Goal: Task Accomplishment & Management: Use online tool/utility

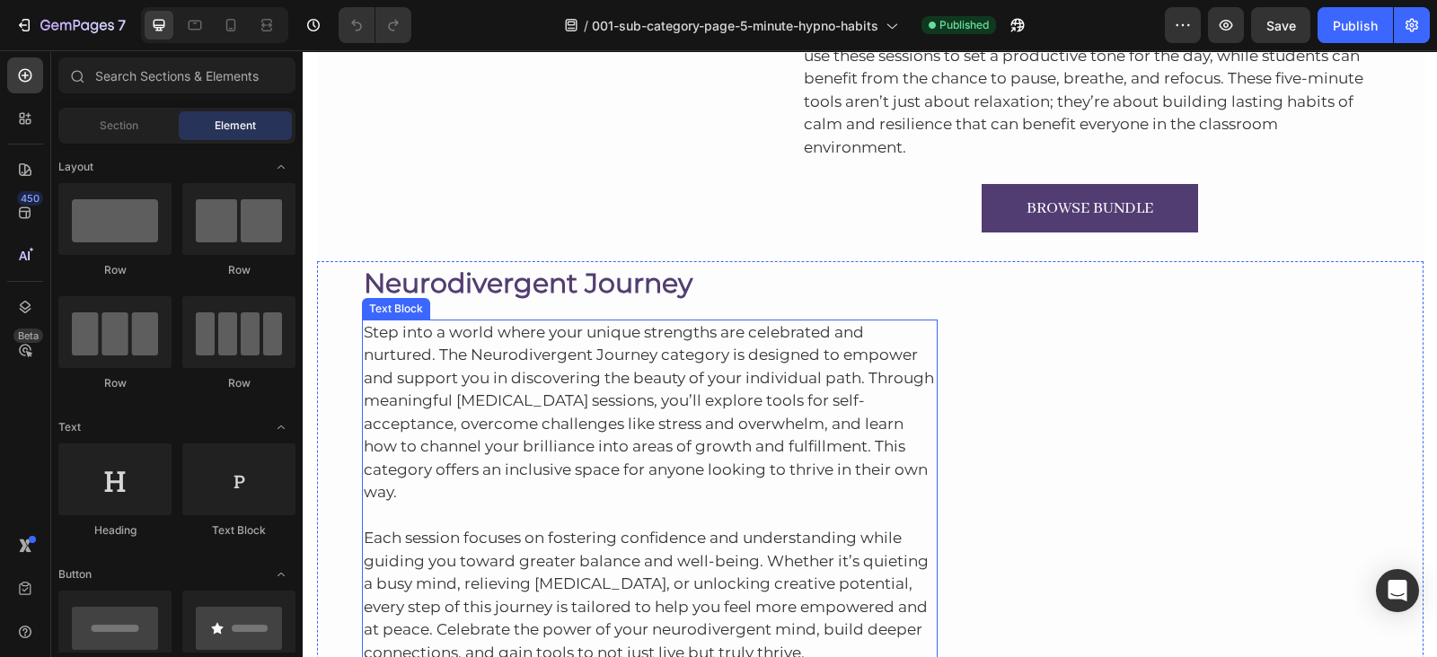
scroll to position [7351, 0]
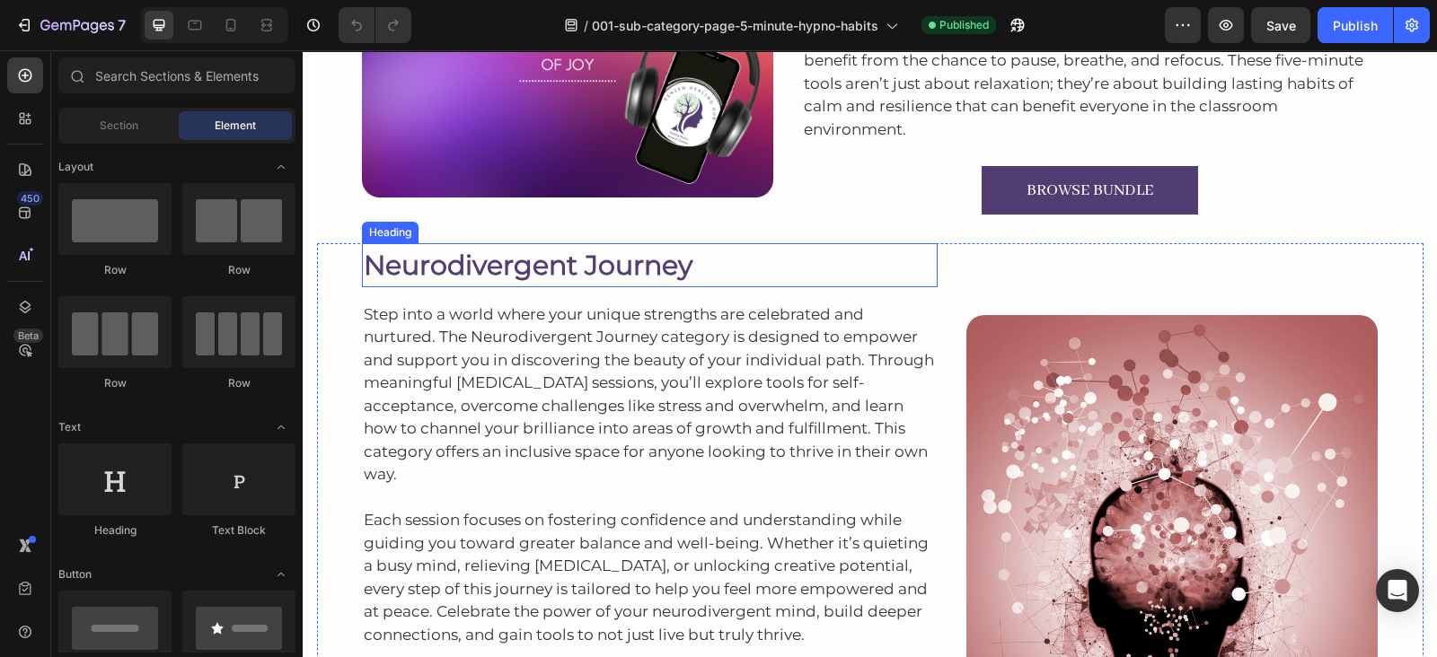
click at [520, 259] on h2 "Neurodivergent Journey" at bounding box center [650, 265] width 576 height 44
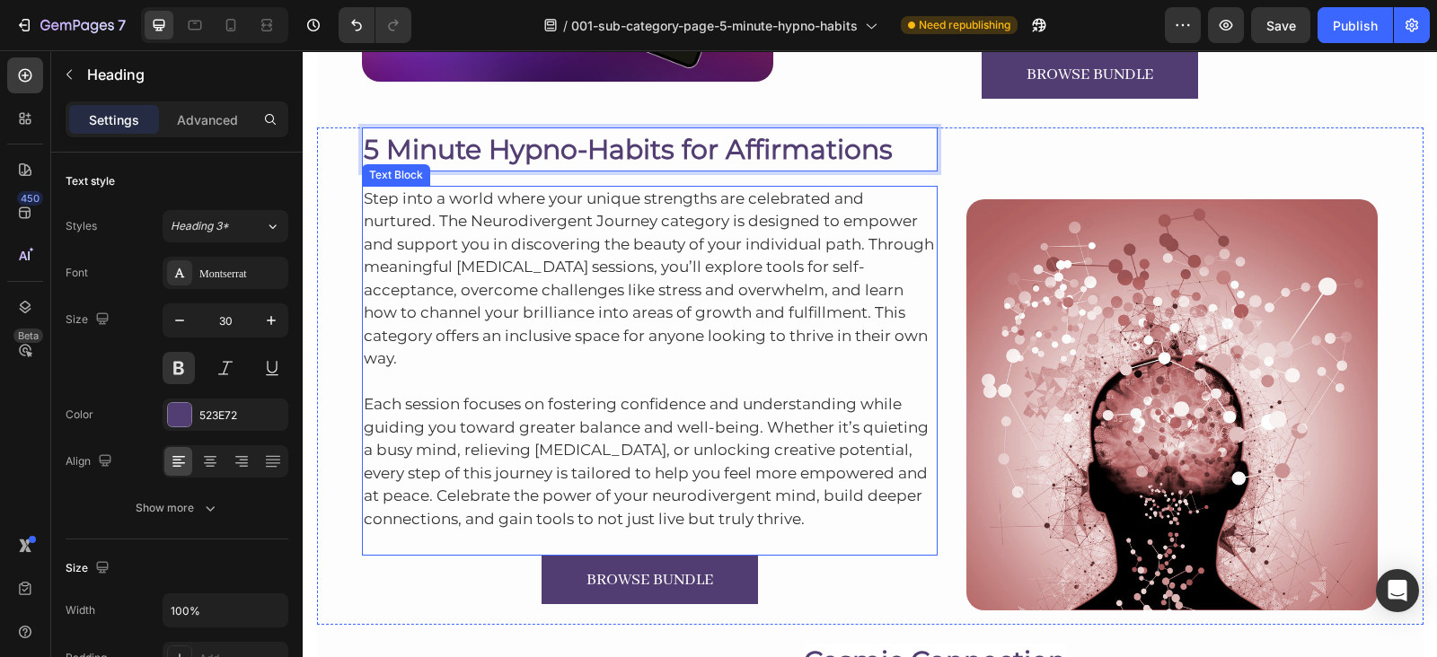
scroll to position [7481, 0]
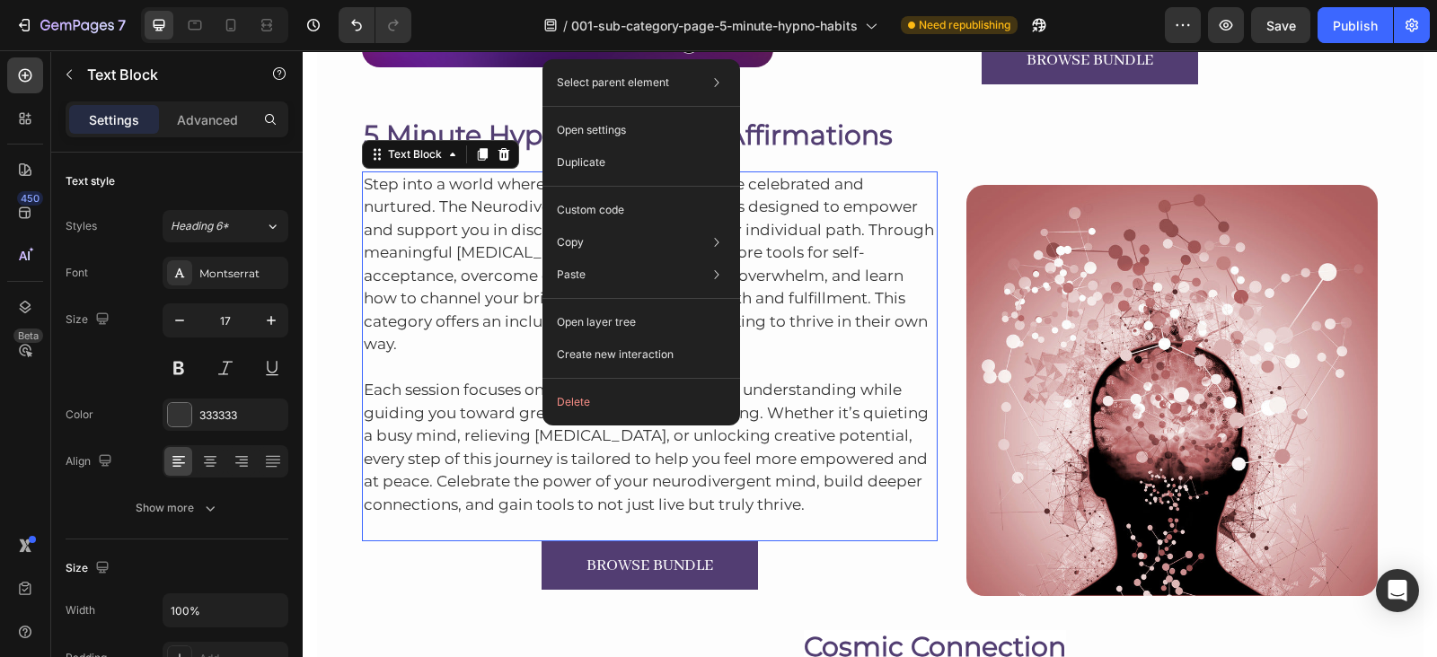
click at [472, 222] on p "Step into a world where your unique strengths are celebrated and nurtured. The …" at bounding box center [650, 264] width 573 height 183
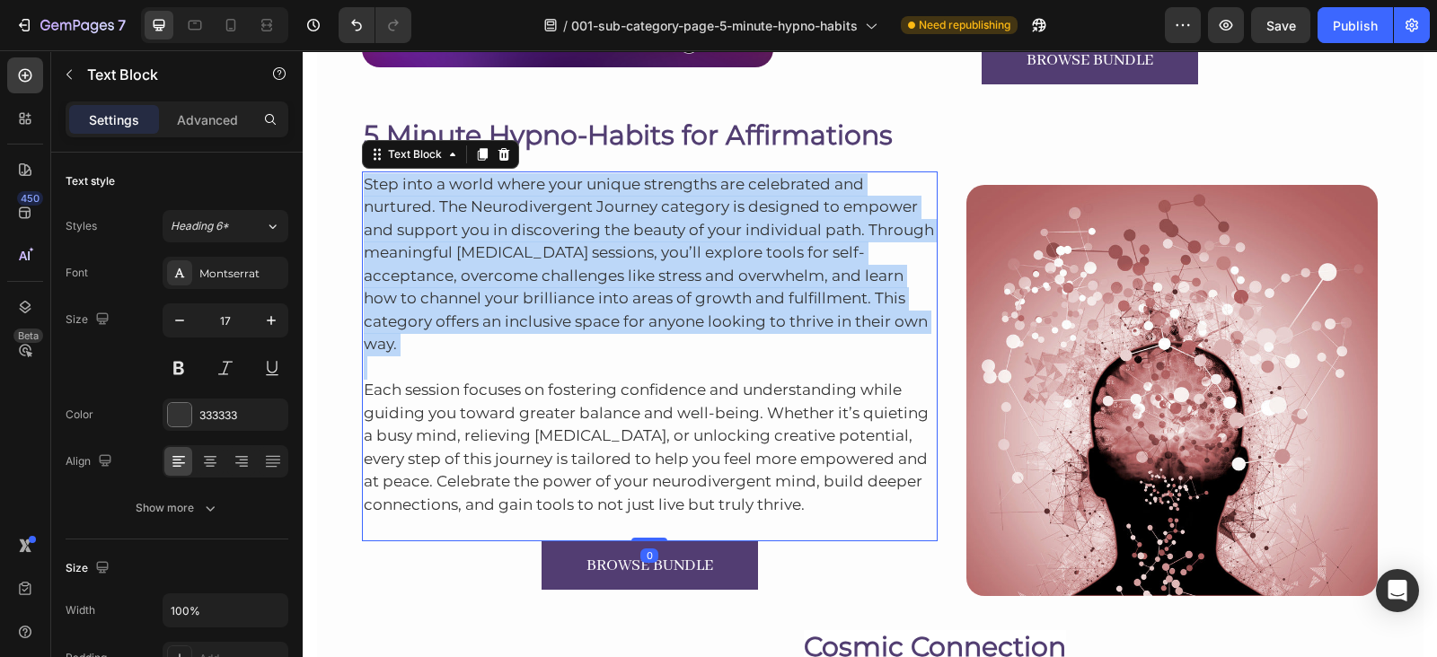
click at [472, 222] on p "Step into a world where your unique strengths are celebrated and nurtured. The …" at bounding box center [650, 264] width 573 height 183
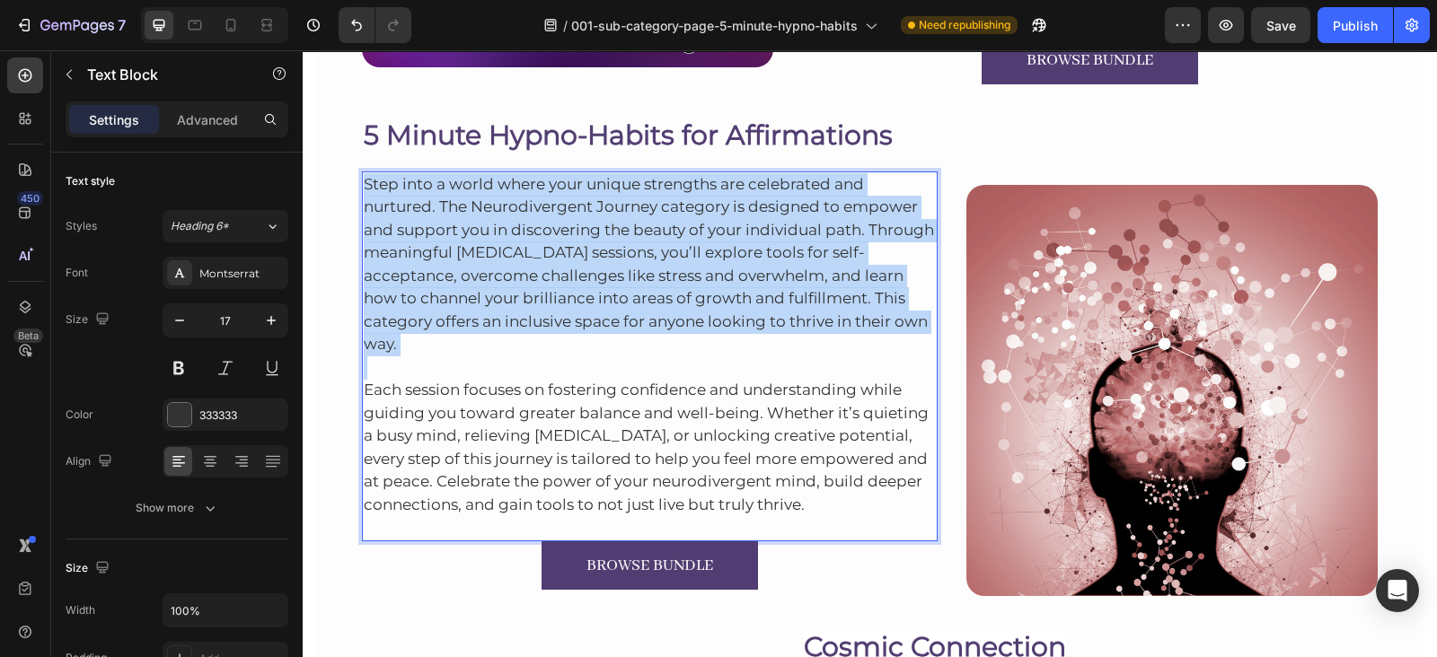
click at [472, 222] on p "Step into a world where your unique strengths are celebrated and nurtured. The …" at bounding box center [650, 264] width 573 height 183
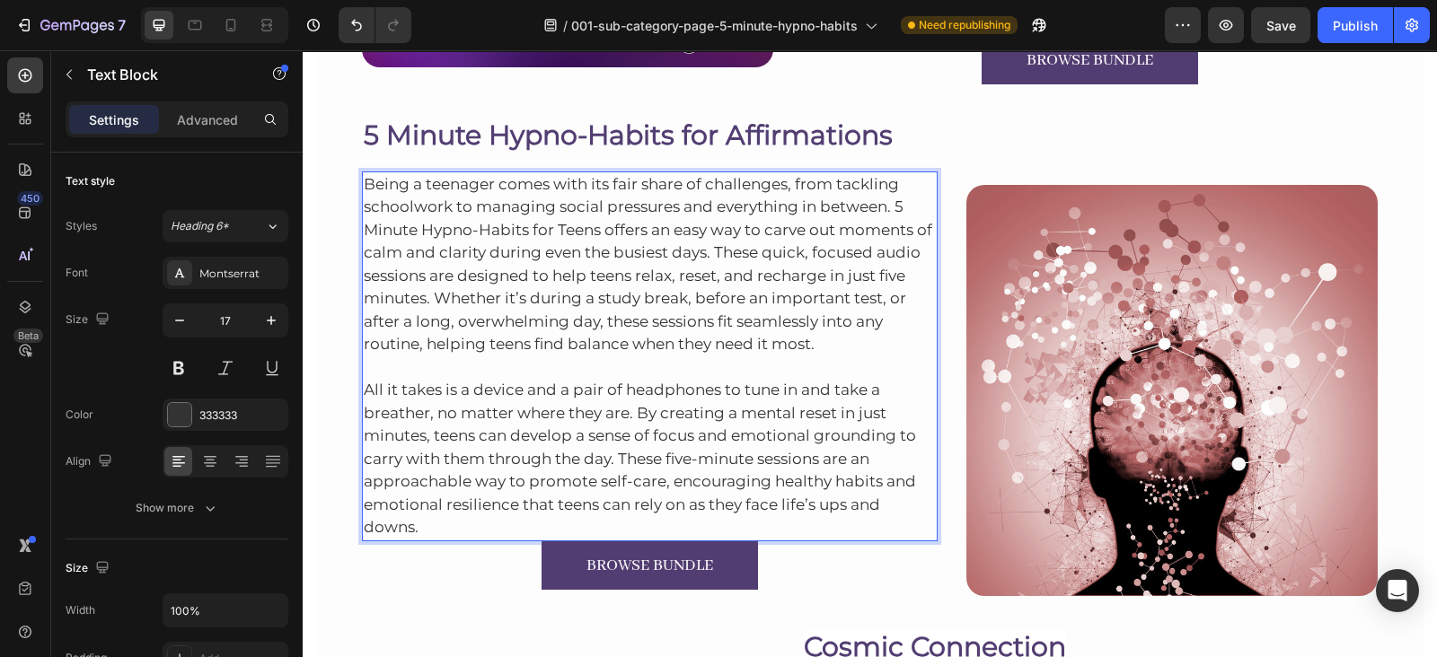
click at [777, 515] on p "All it takes is a device and a pair of headphones to tune in and take a breathe…" at bounding box center [650, 447] width 573 height 183
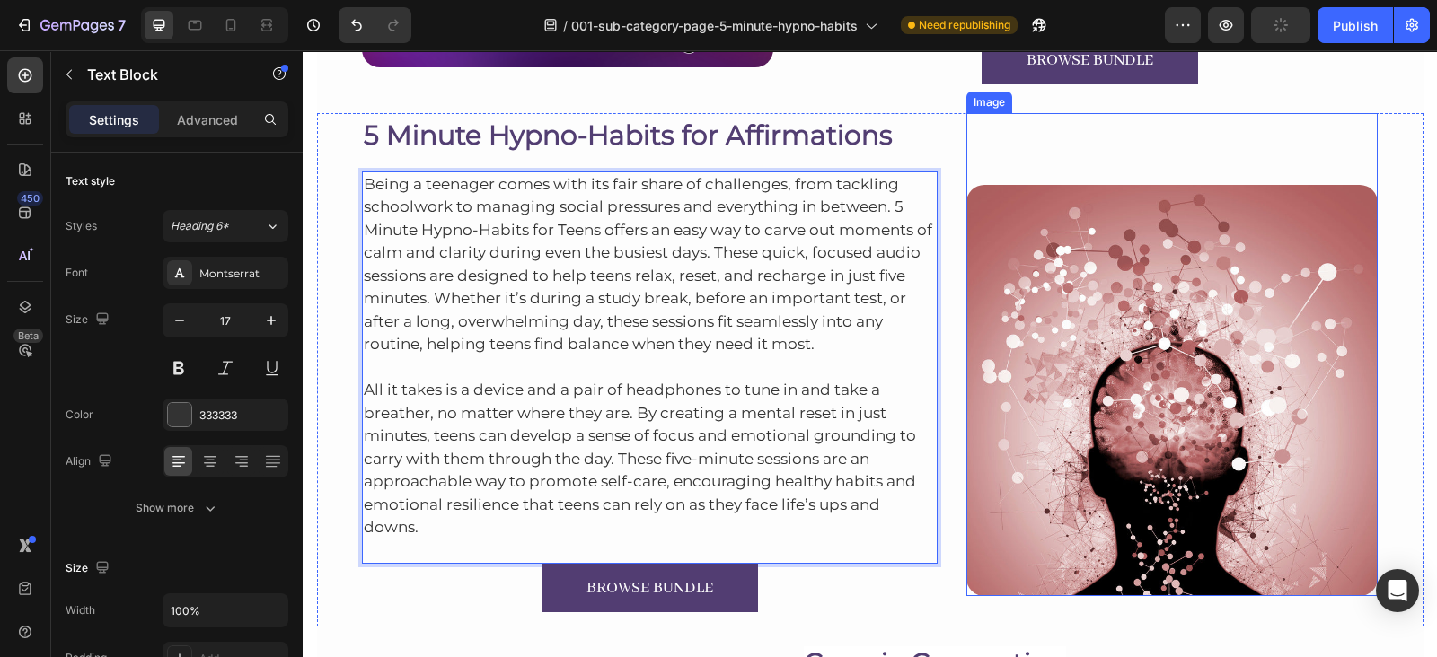
click at [1142, 222] on img at bounding box center [1171, 390] width 411 height 411
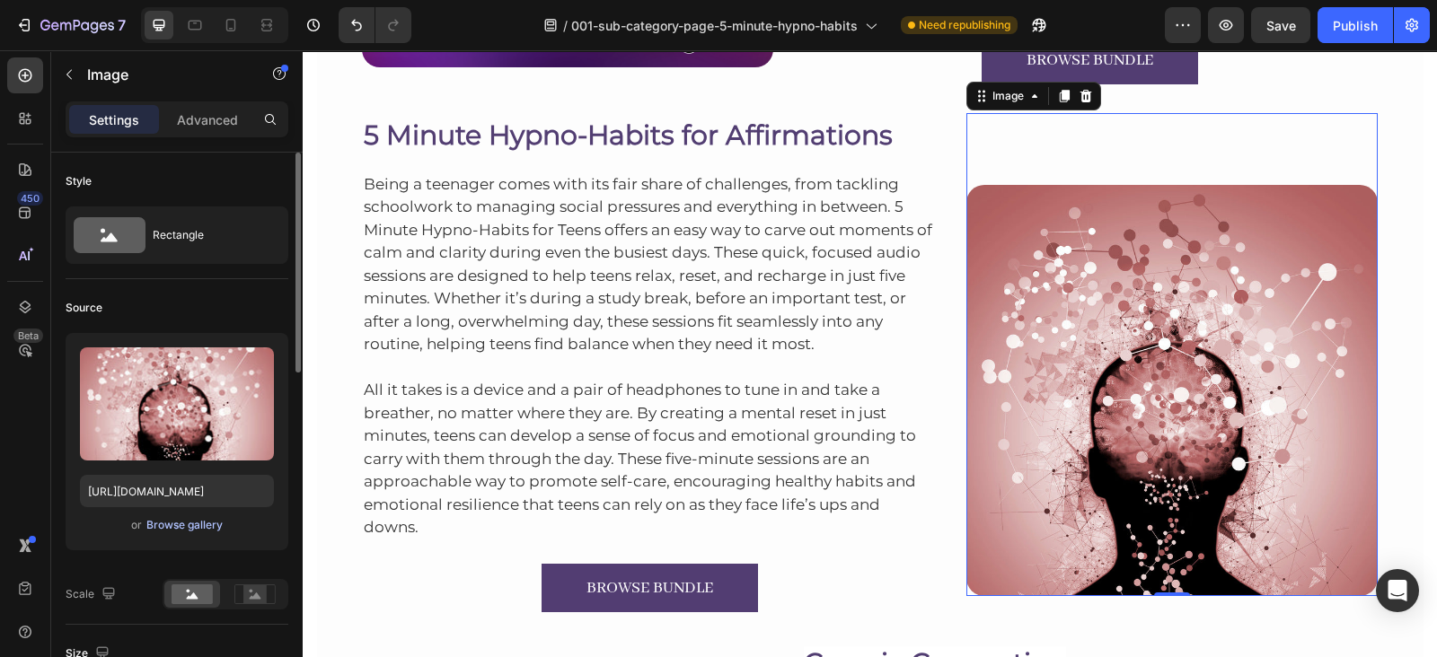
click at [198, 531] on div "Browse gallery" at bounding box center [184, 525] width 76 height 16
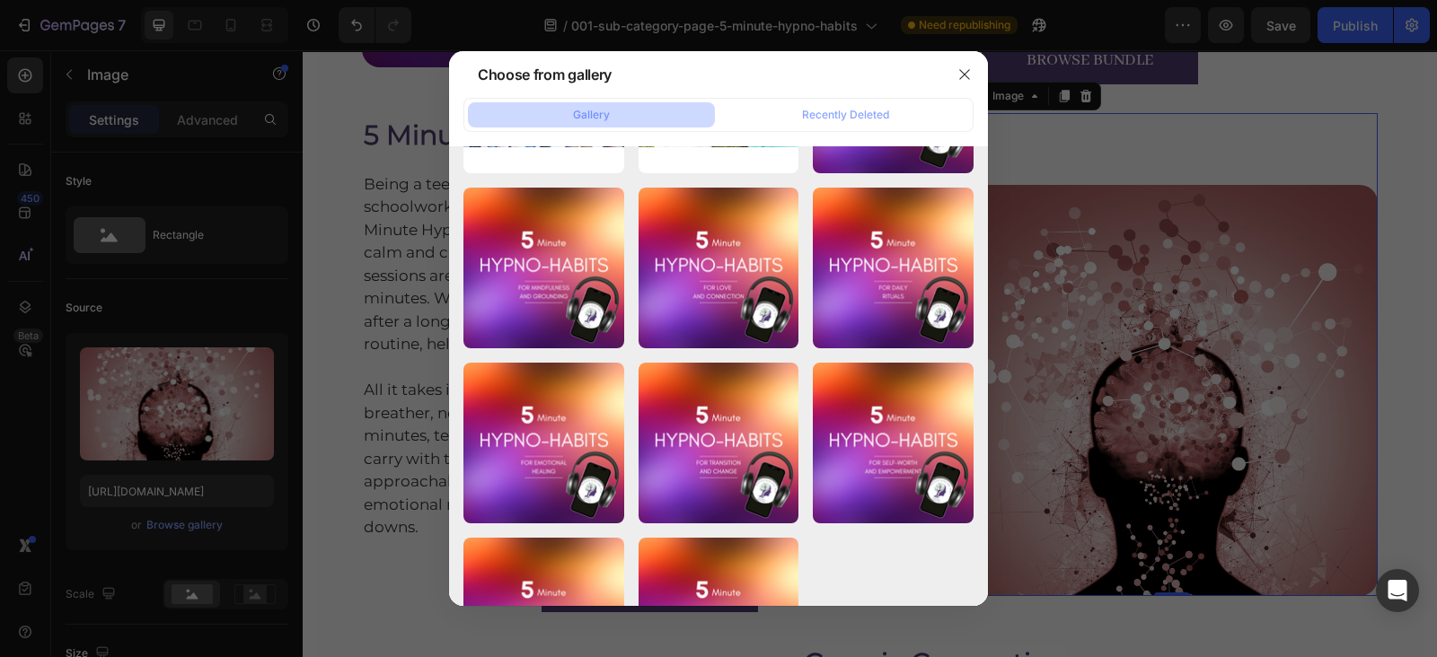
scroll to position [6195, 0]
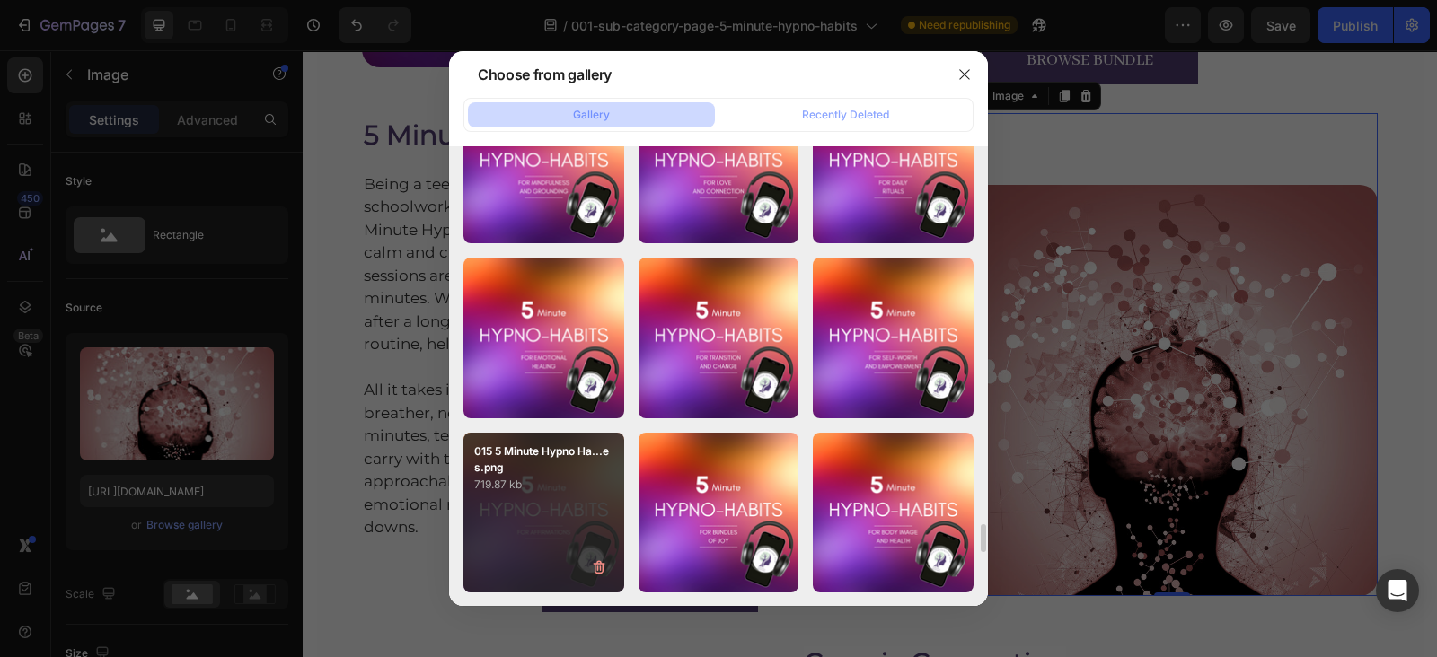
click at [539, 516] on div "015 5 Minute Hypno Ha...es.png 719.87 kb" at bounding box center [543, 513] width 161 height 161
type input "https://cdn.shopify.com/s/files/1/0607/2821/3736/files/gempages_502465714892833…"
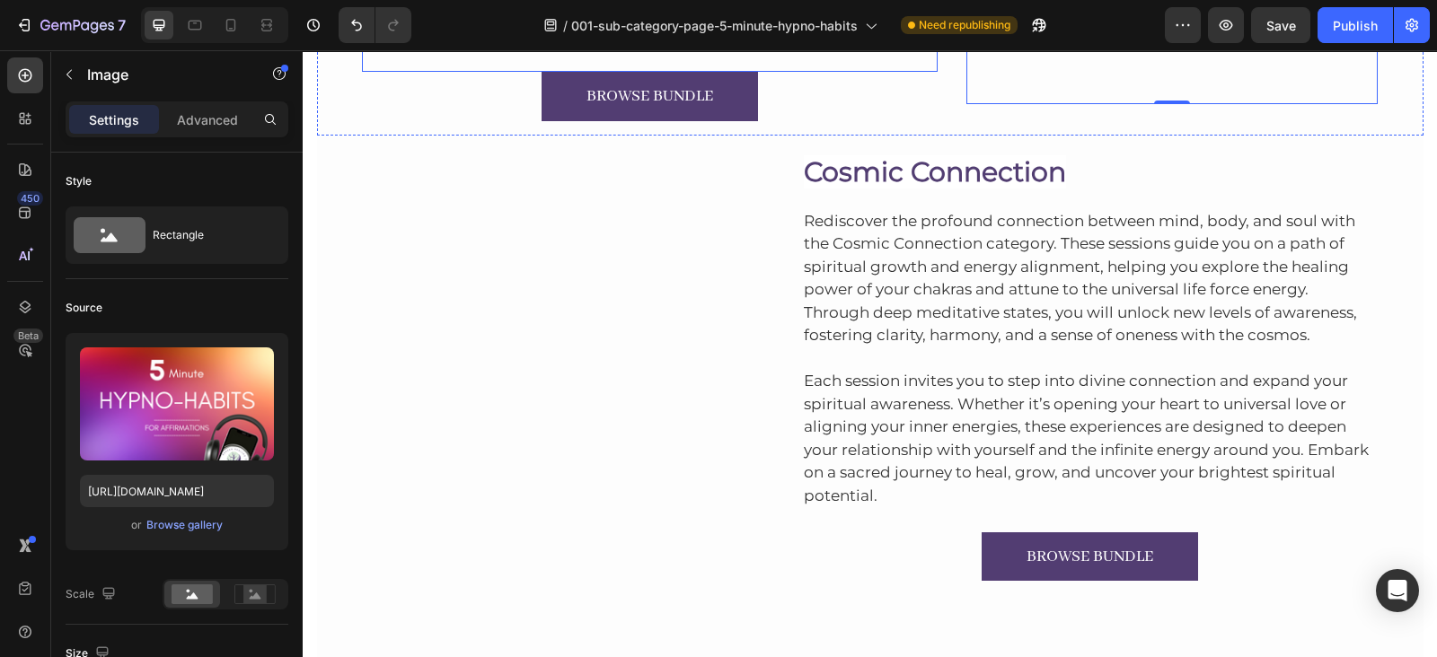
scroll to position [8038, 0]
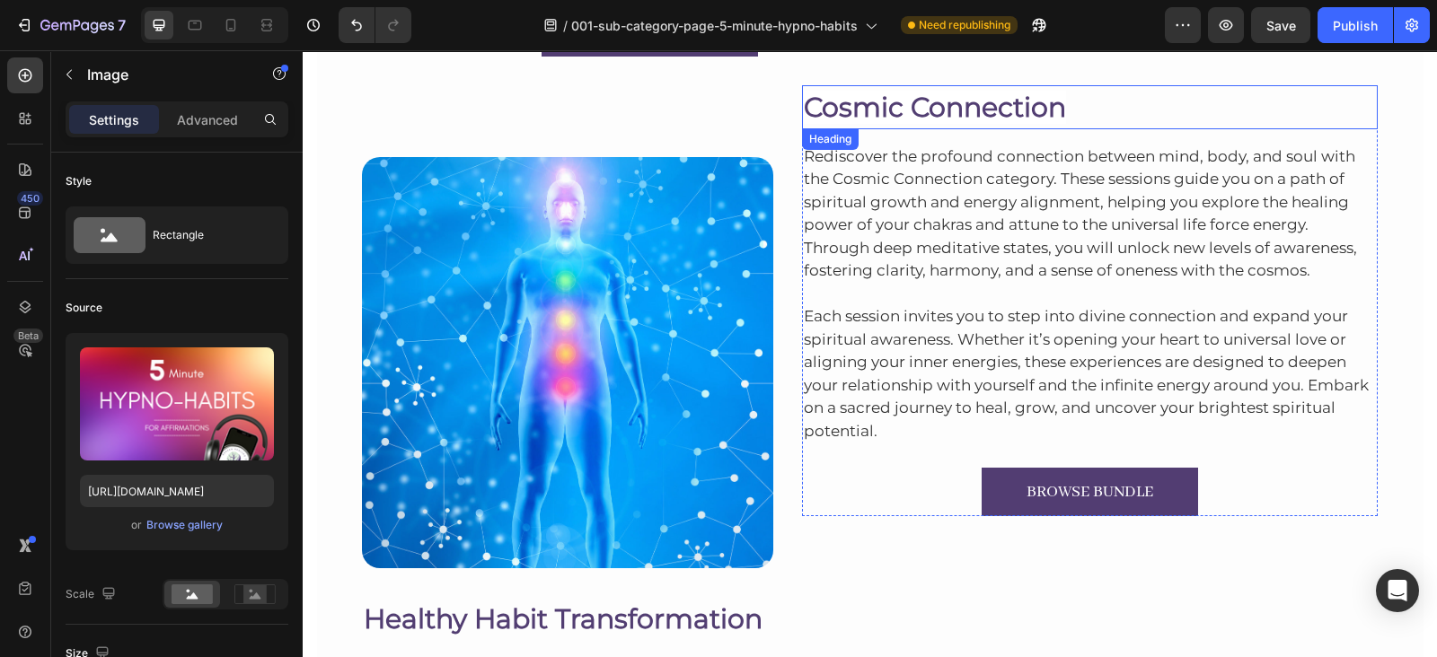
click at [892, 100] on span "Cosmic Connection" at bounding box center [935, 107] width 262 height 33
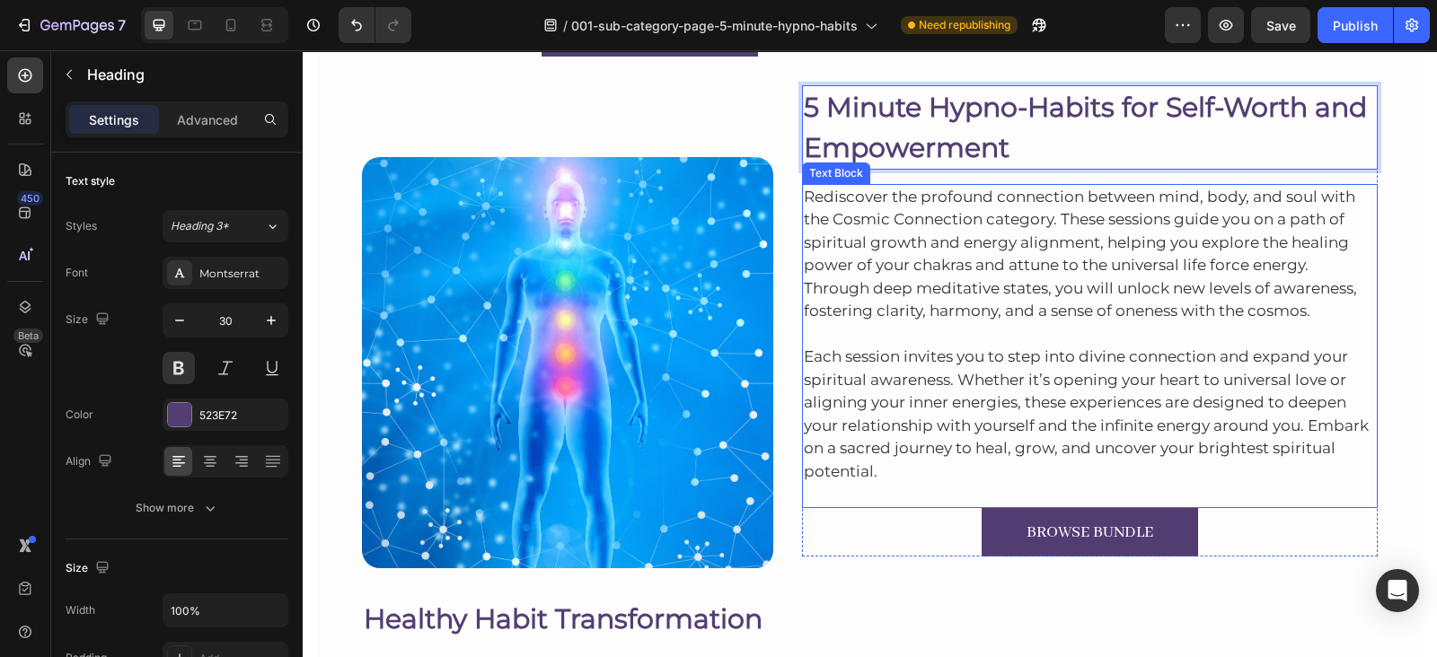
click at [1113, 269] on p "Rediscover the profound connection between mind, body, and soul with the Cosmic…" at bounding box center [1090, 254] width 573 height 137
drag, startPoint x: 1113, startPoint y: 269, endPoint x: 725, endPoint y: 181, distance: 398.6
click at [1113, 269] on p "Rediscover the profound connection between mind, body, and soul with the Cosmic…" at bounding box center [1090, 254] width 573 height 137
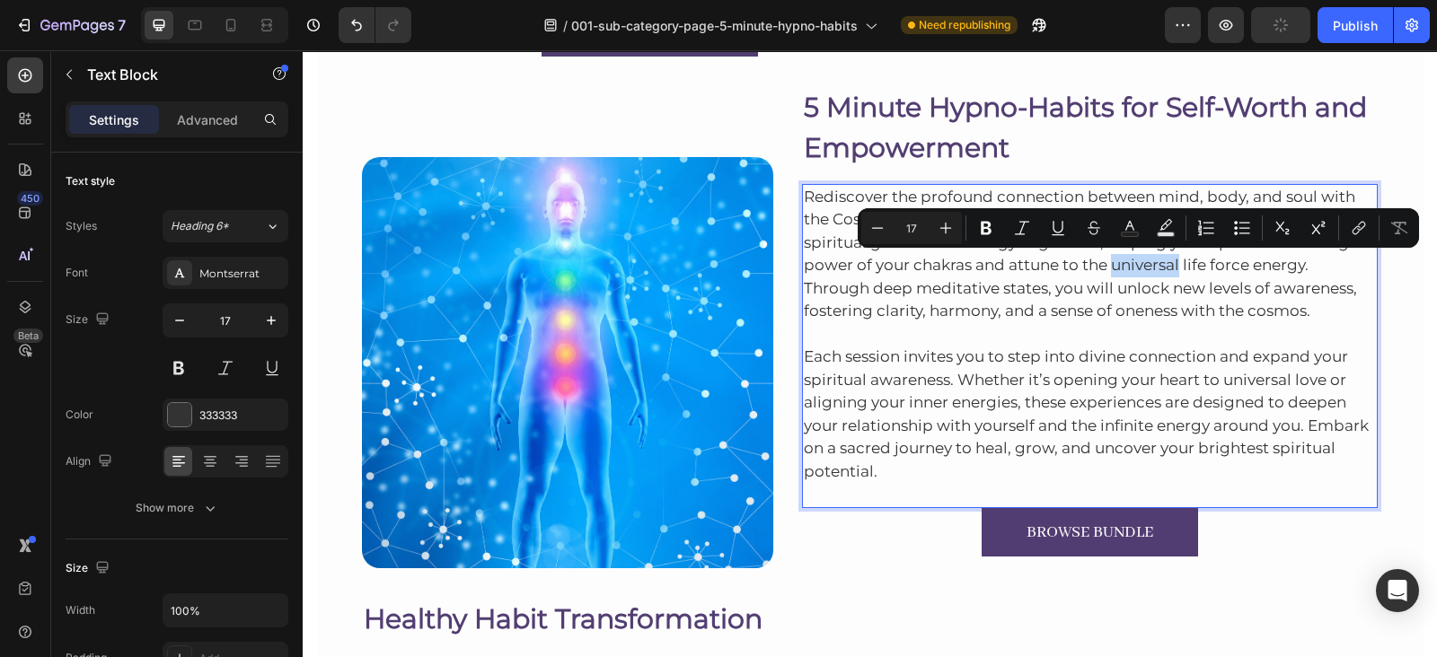
click at [1044, 321] on p "Rediscover the profound connection between mind, body, and soul with the Cosmic…" at bounding box center [1090, 254] width 573 height 137
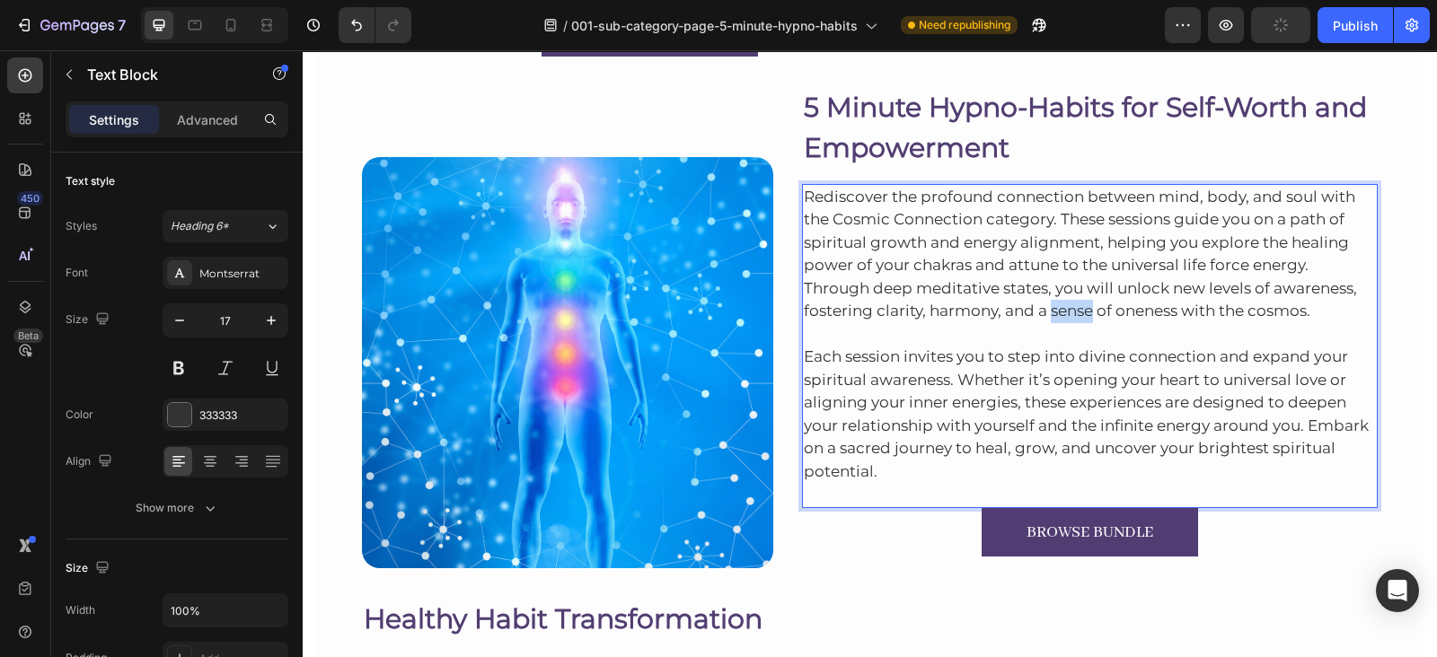
click at [1044, 321] on p "Rediscover the profound connection between mind, body, and soul with the Cosmic…" at bounding box center [1090, 254] width 573 height 137
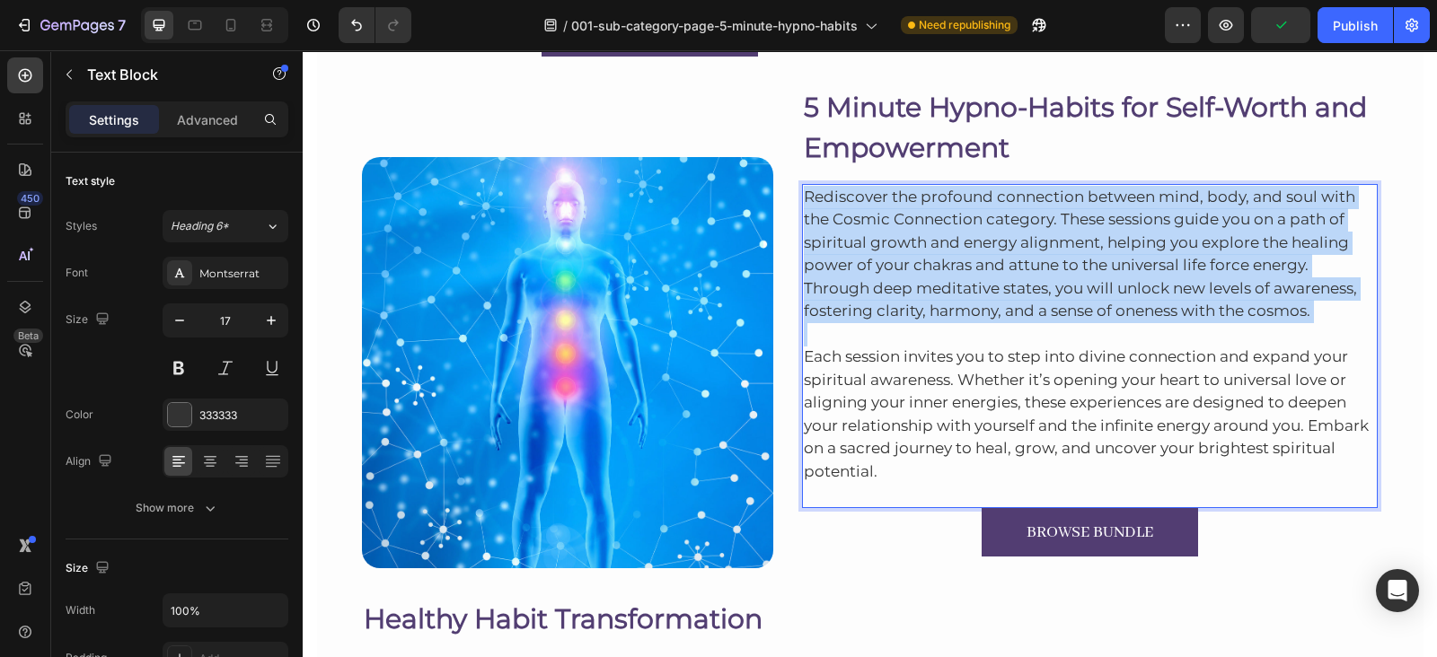
click at [1044, 321] on p "Rediscover the profound connection between mind, body, and soul with the Cosmic…" at bounding box center [1090, 254] width 573 height 137
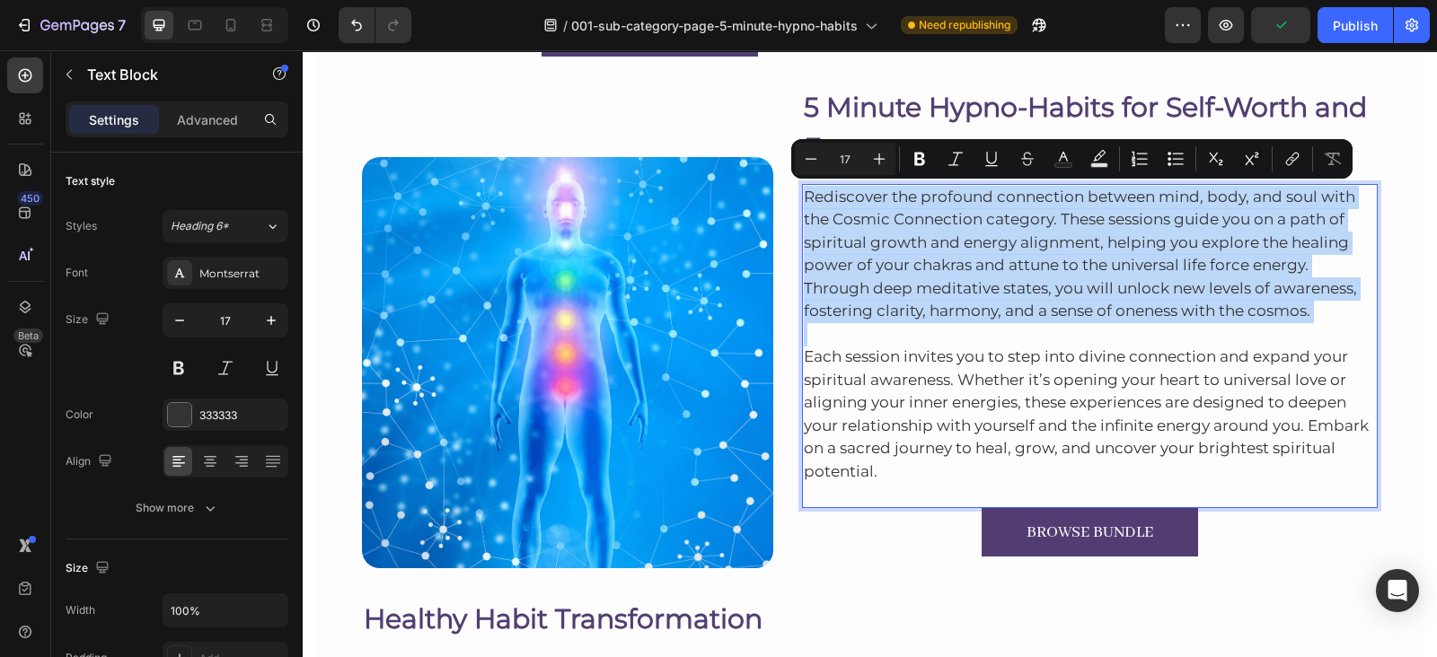
click at [1044, 321] on p "Rediscover the profound connection between mind, body, and soul with the Cosmic…" at bounding box center [1090, 254] width 573 height 137
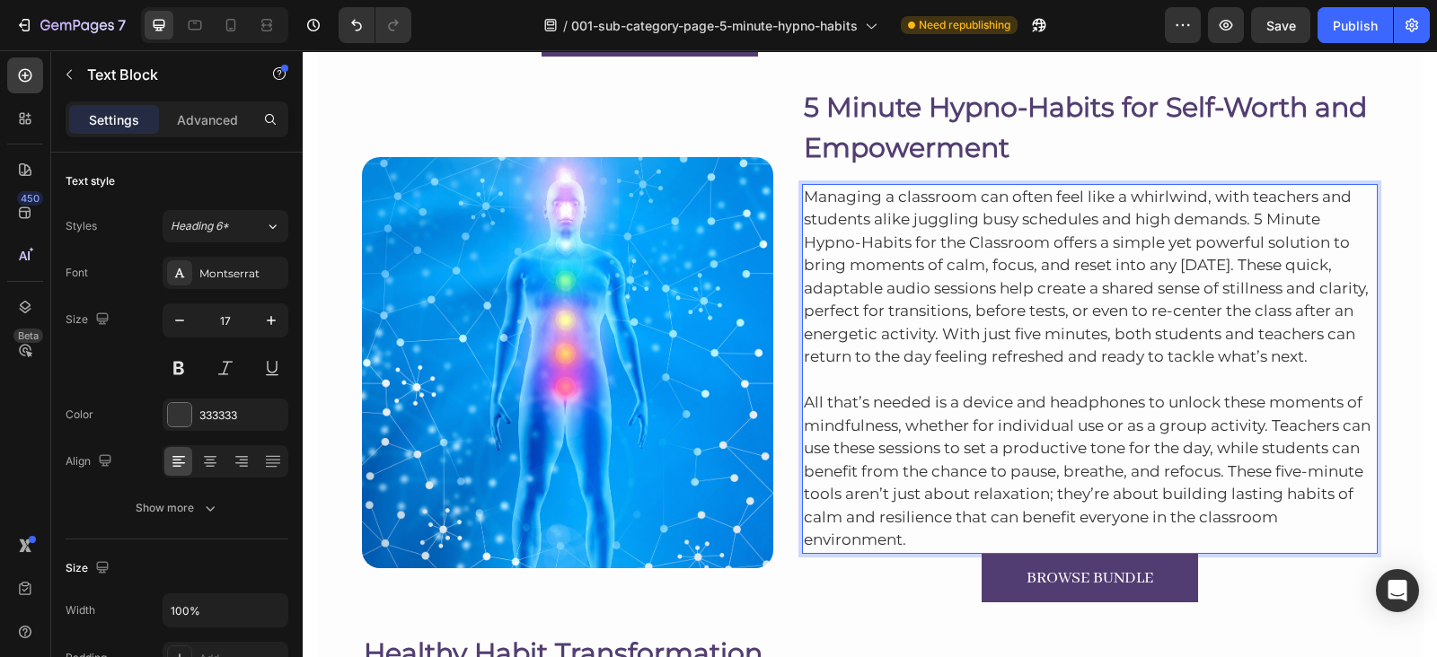
click at [908, 528] on p "All that’s needed is a device and headphones to unlock these moments of mindful…" at bounding box center [1090, 460] width 573 height 183
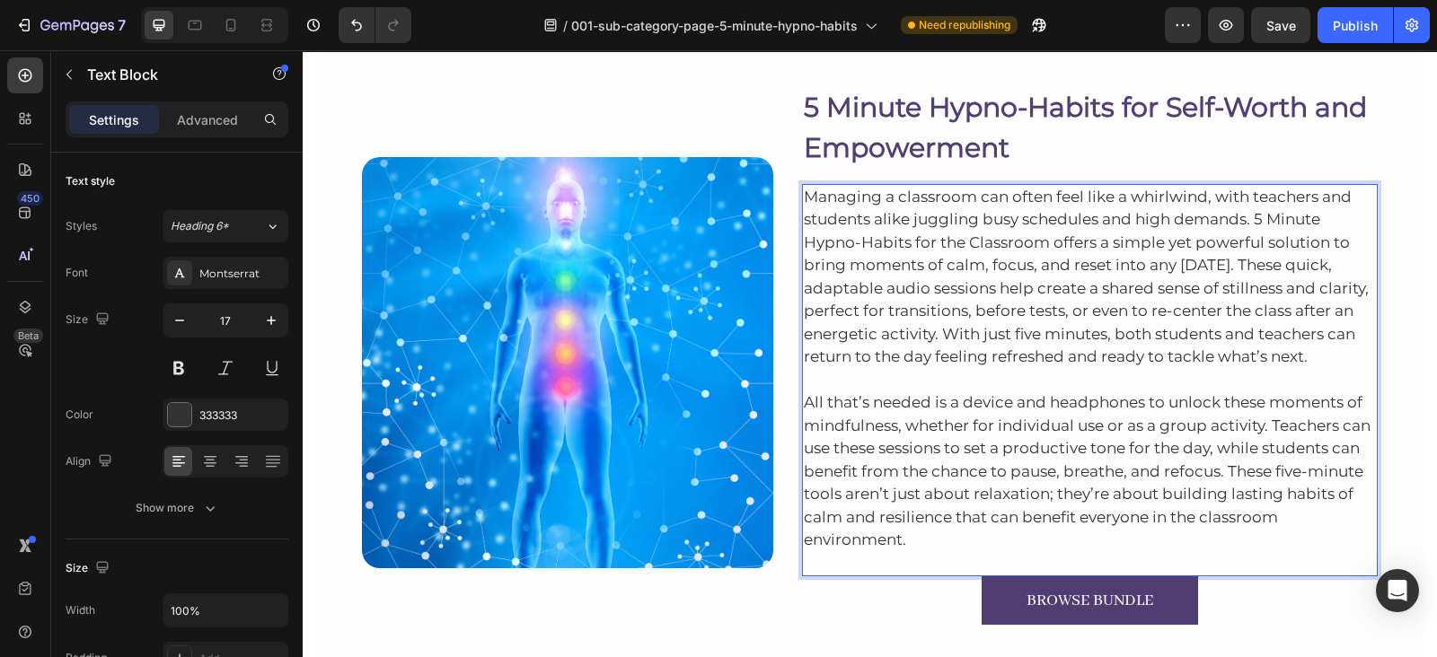
scroll to position [8109, 0]
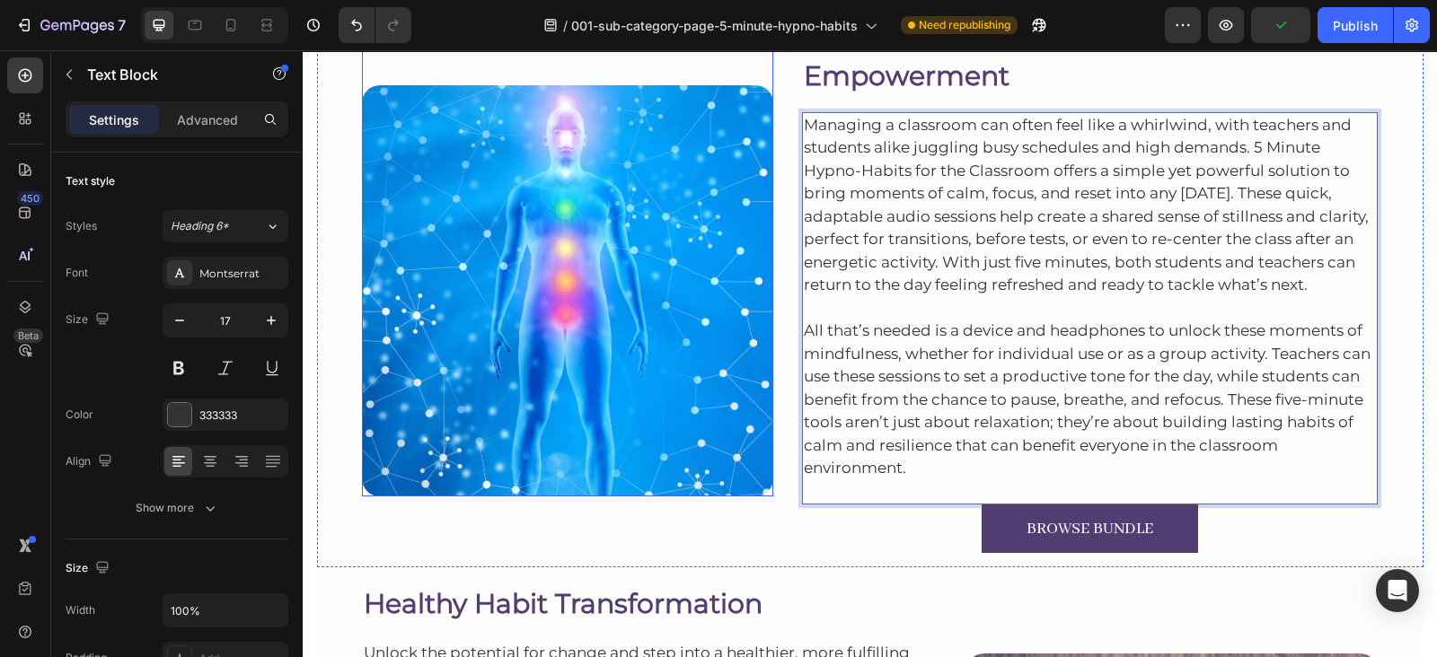
click at [498, 354] on img at bounding box center [567, 290] width 411 height 411
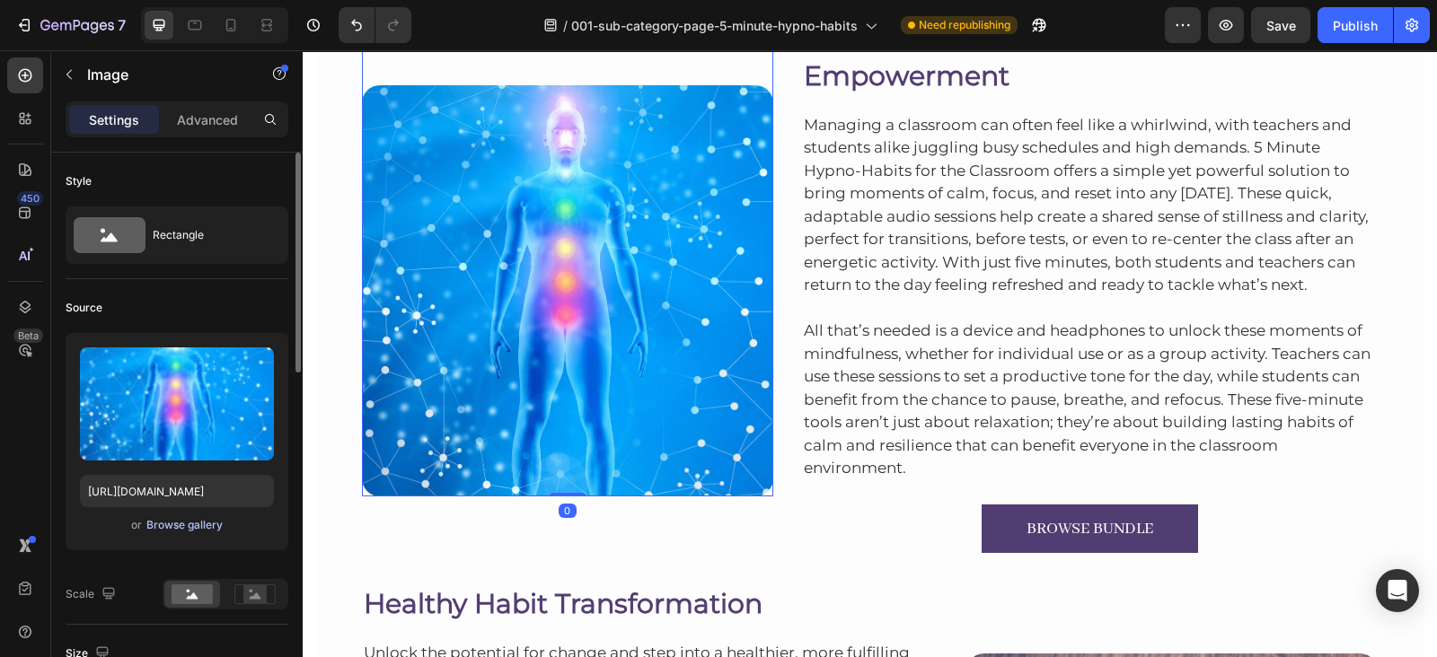
click at [201, 517] on div "Browse gallery" at bounding box center [184, 525] width 76 height 16
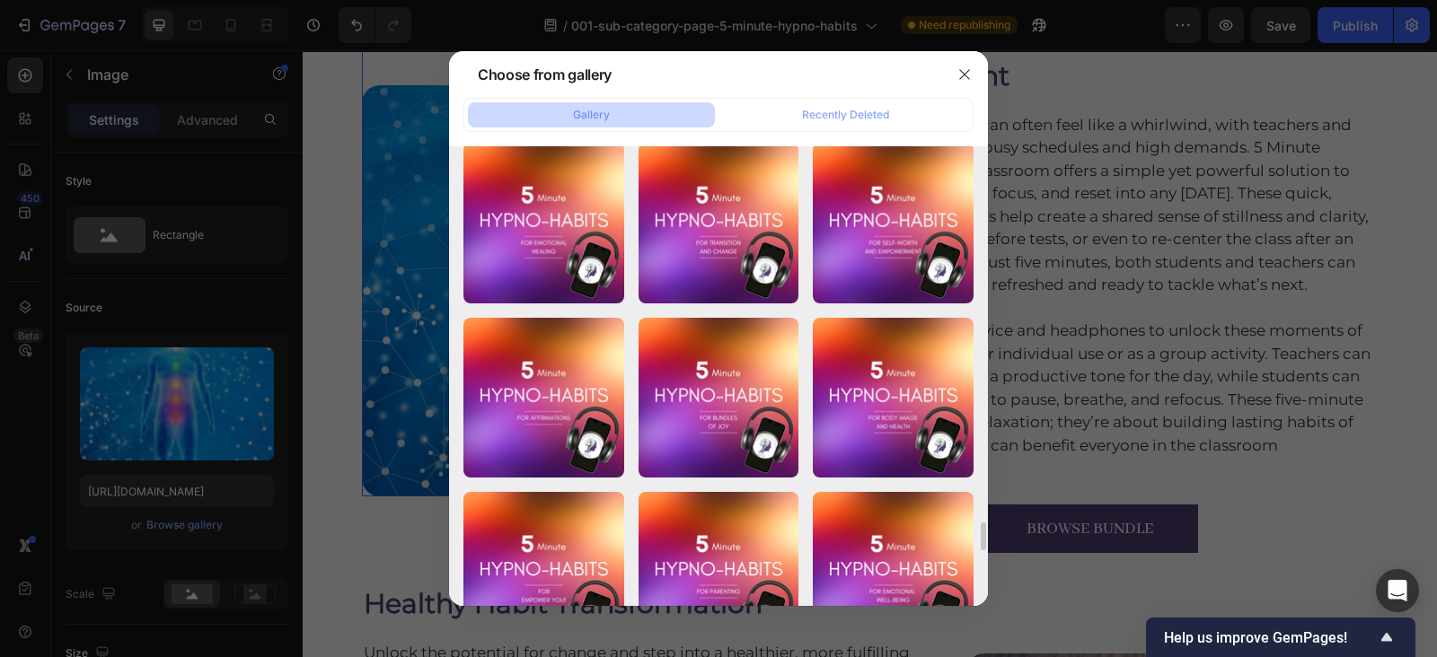
scroll to position [6301, 0]
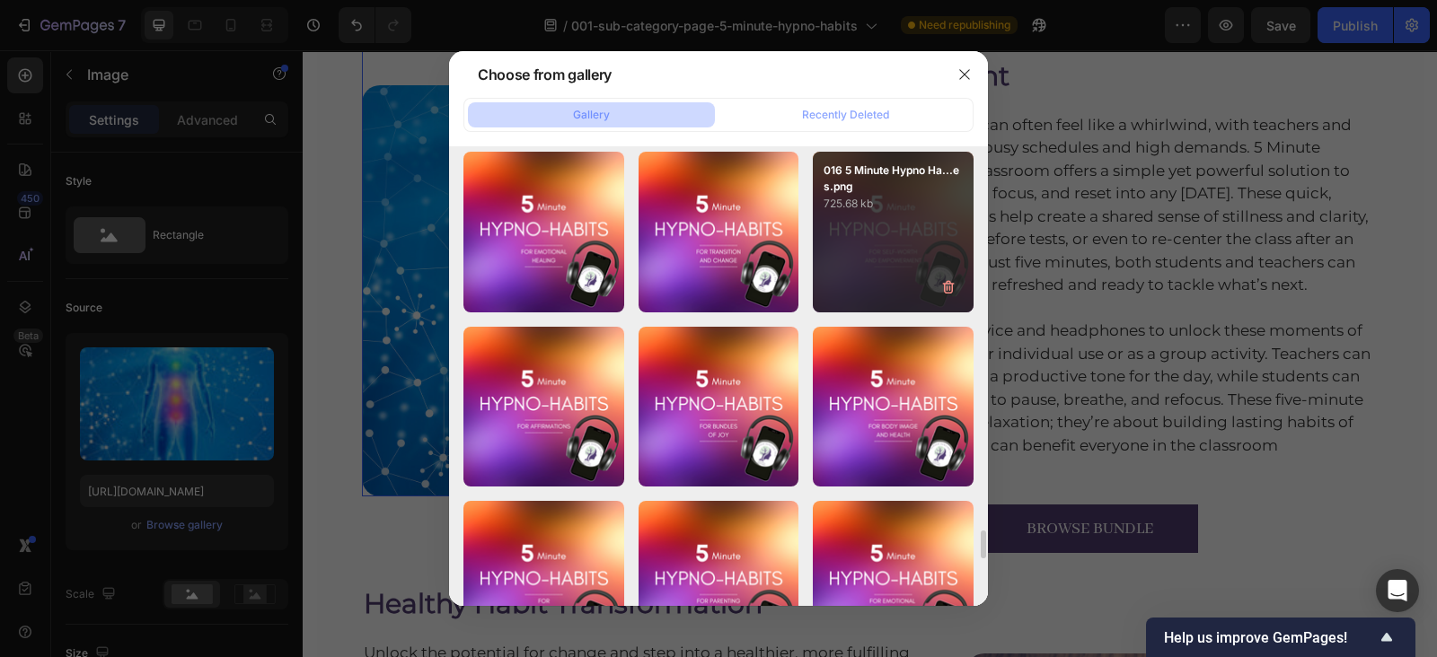
click at [921, 269] on div "016 5 Minute Hypno Ha...es.png 725.68 kb" at bounding box center [893, 232] width 161 height 161
type input "https://cdn.shopify.com/s/files/1/0607/2821/3736/files/gempages_502465714892833…"
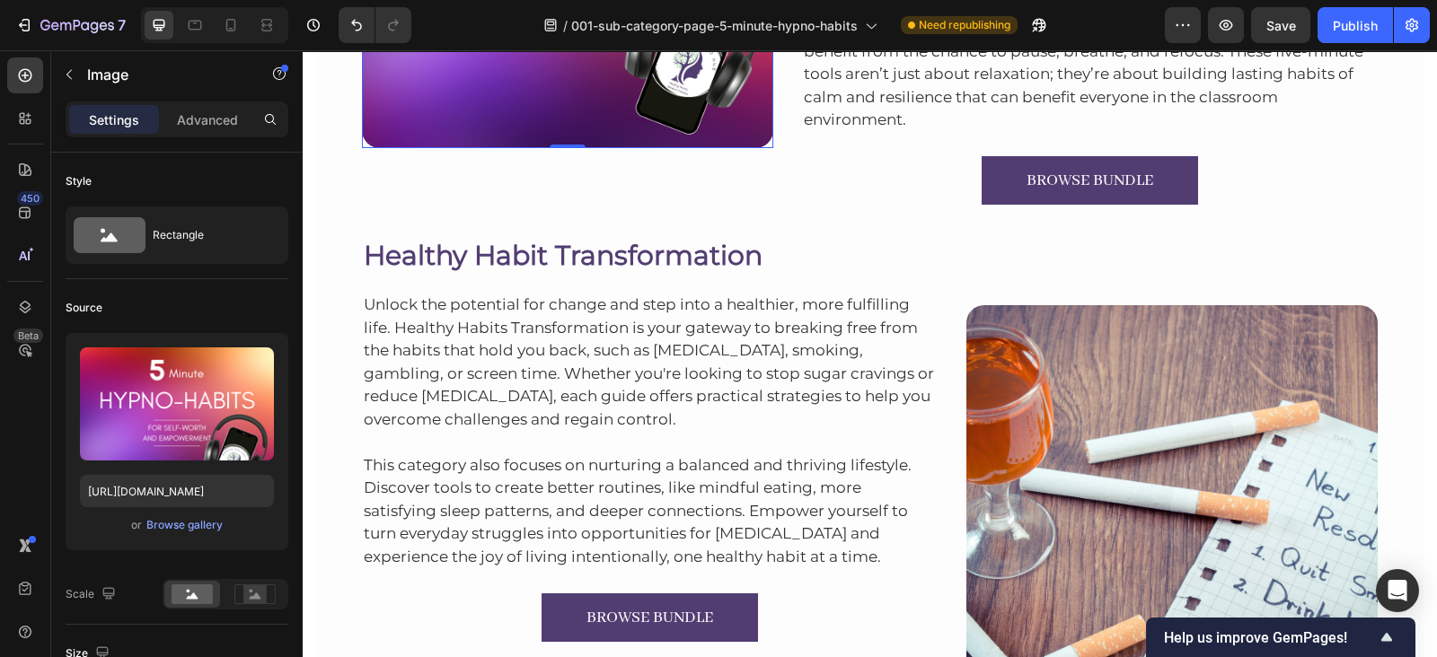
scroll to position [8599, 0]
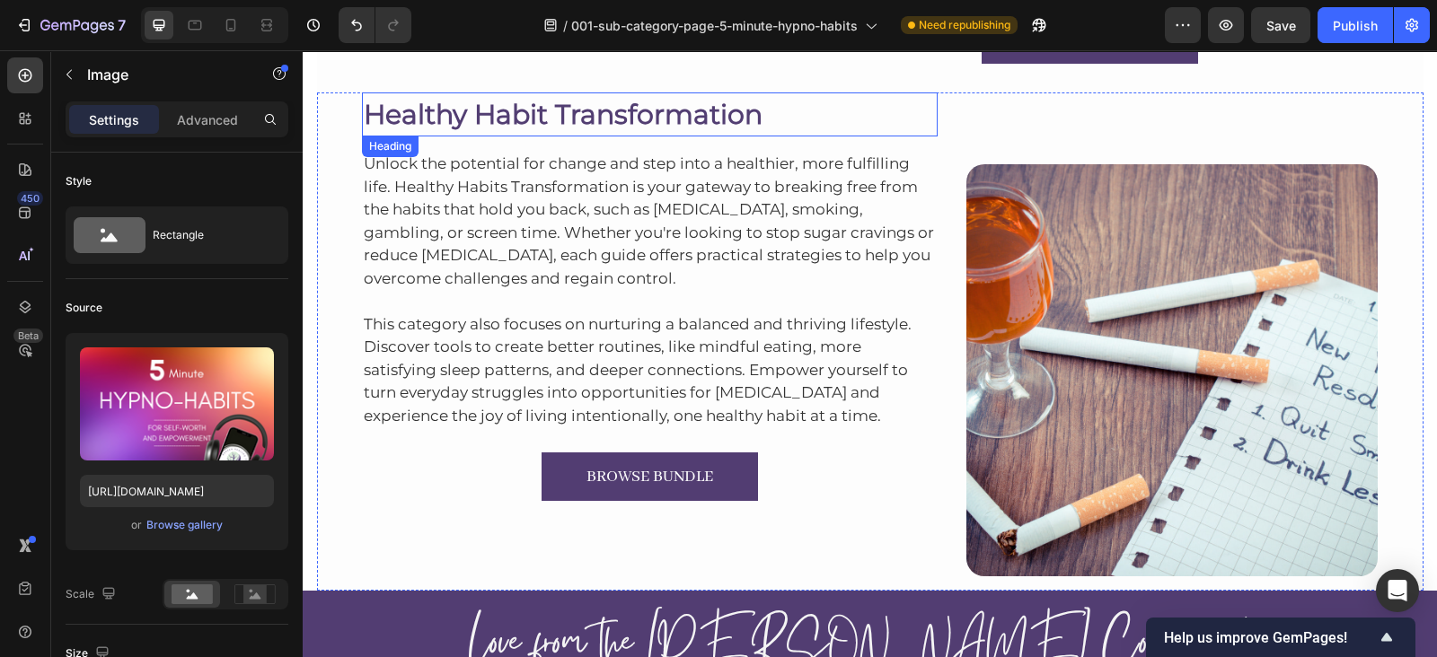
click at [507, 111] on h2 "Healthy Habit Transformation" at bounding box center [650, 114] width 576 height 44
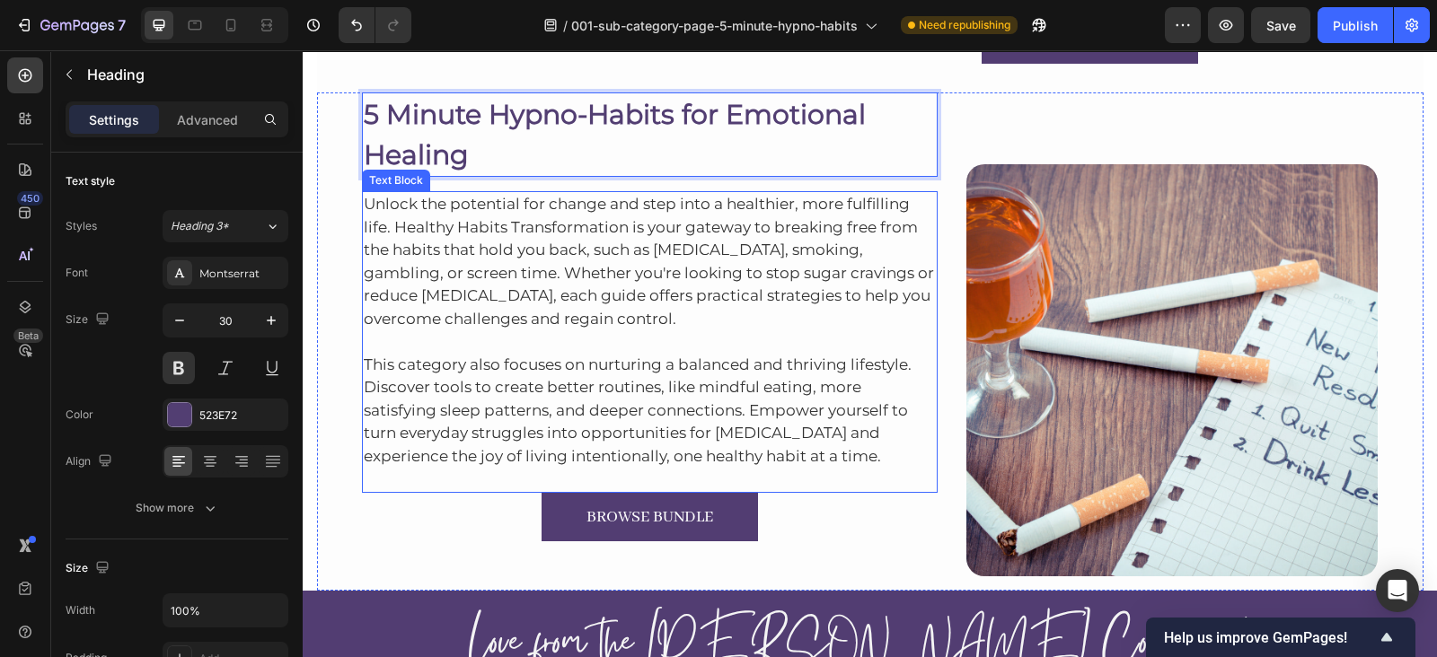
click at [584, 229] on p "Unlock the potential for change and step into a healthier, more fulfilling life…" at bounding box center [650, 261] width 573 height 137
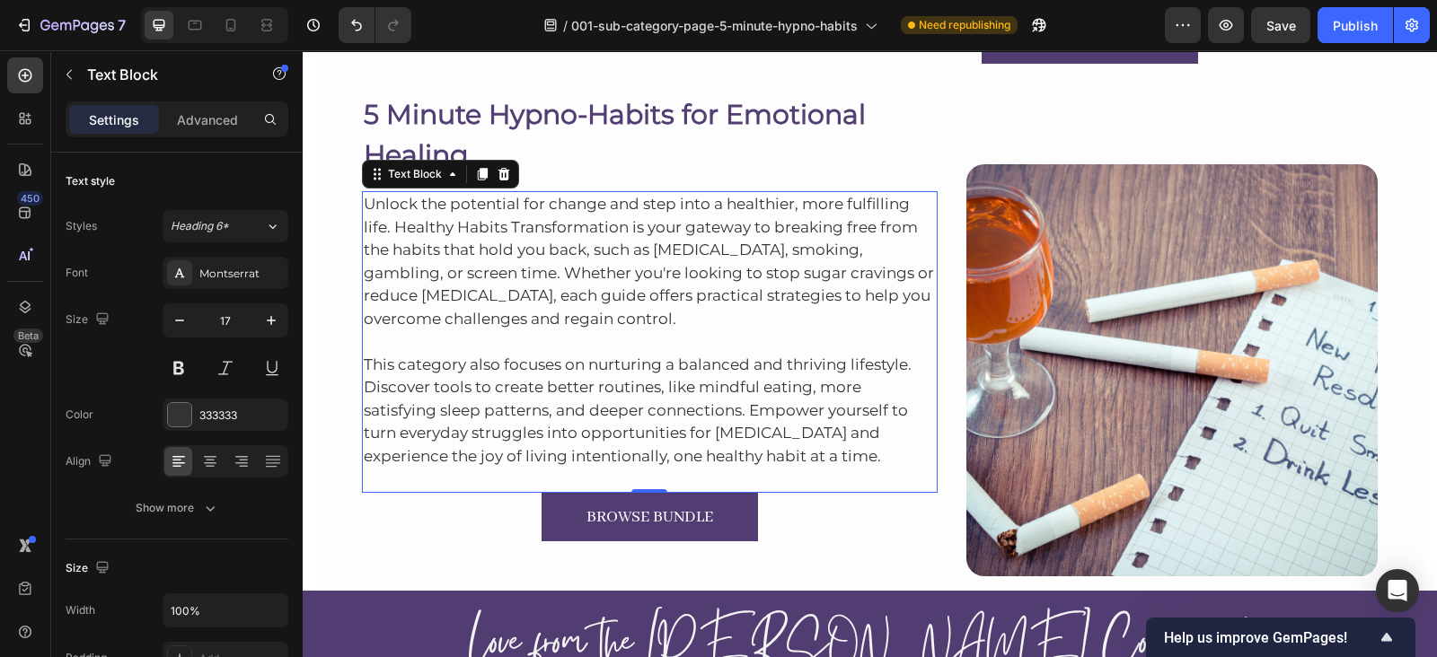
click at [530, 231] on p "Unlock the potential for change and step into a healthier, more fulfilling life…" at bounding box center [650, 261] width 573 height 137
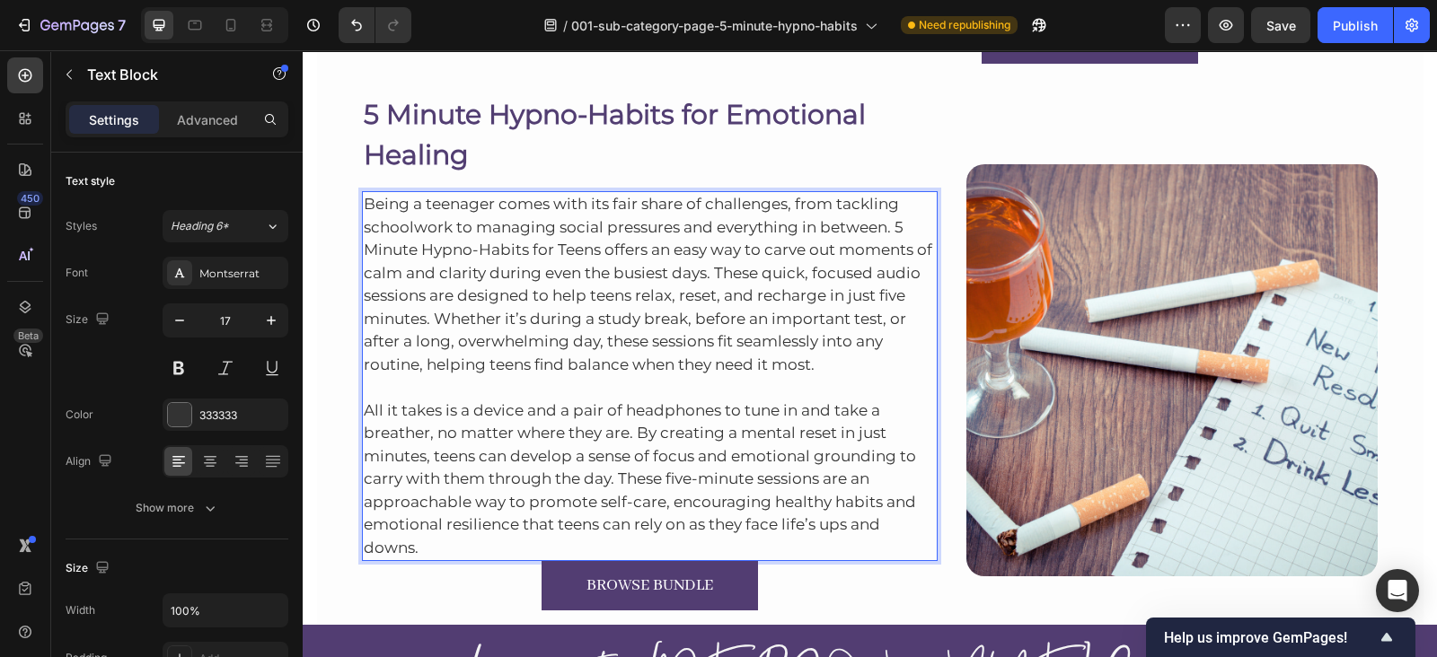
click at [599, 553] on p "All it takes is a device and a pair of headphones to tune in and take a breathe…" at bounding box center [650, 467] width 573 height 183
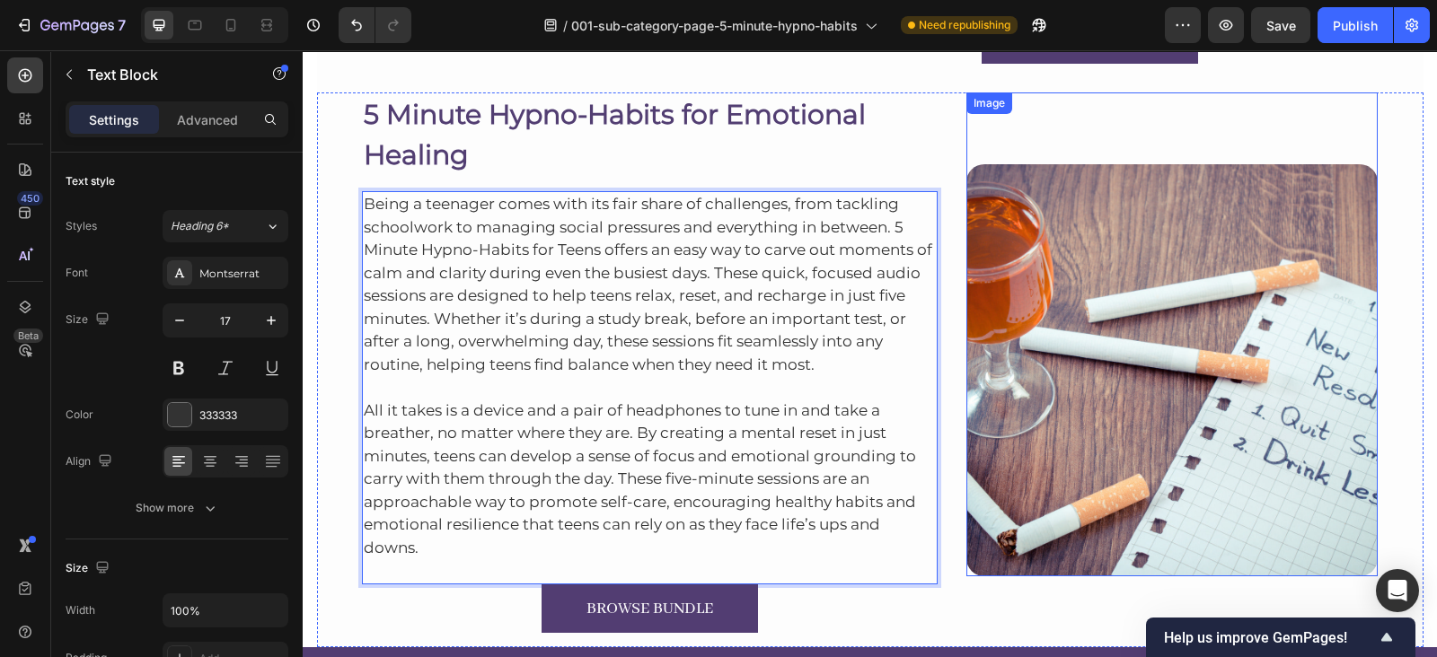
click at [1051, 289] on img at bounding box center [1171, 369] width 411 height 411
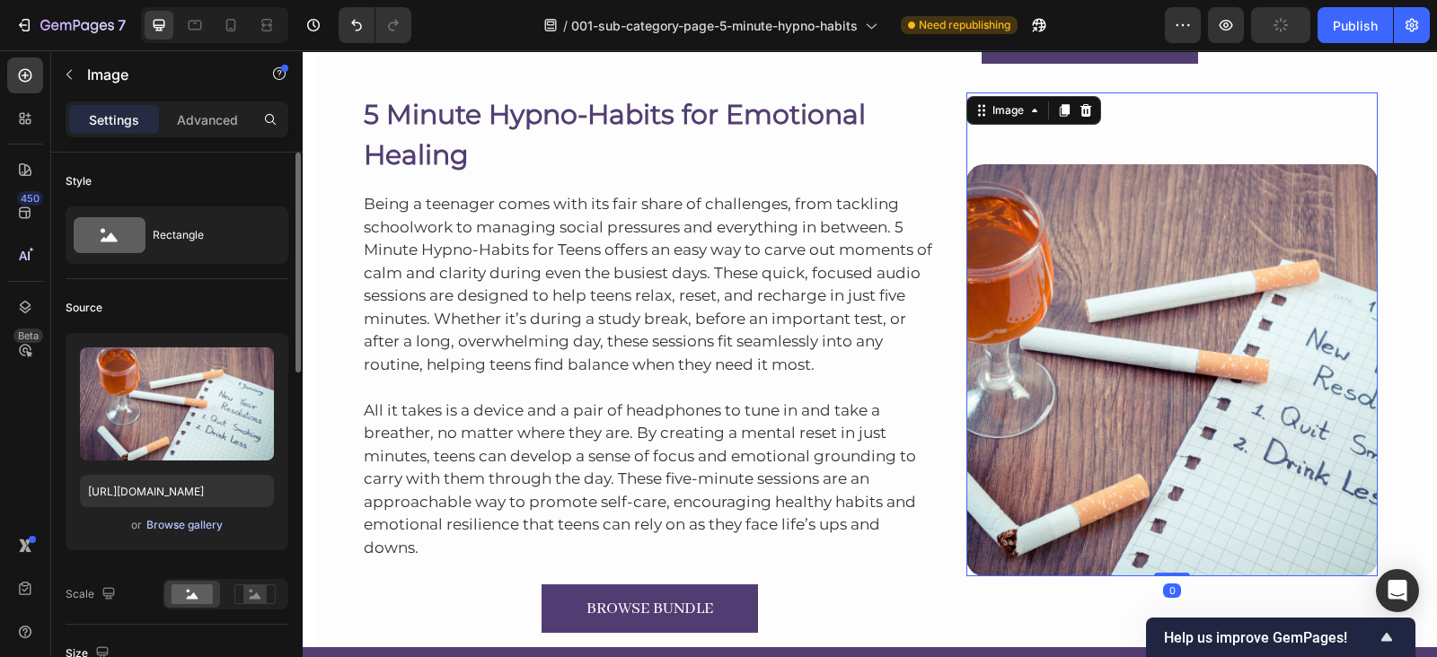
click at [163, 526] on div "Browse gallery" at bounding box center [184, 525] width 76 height 16
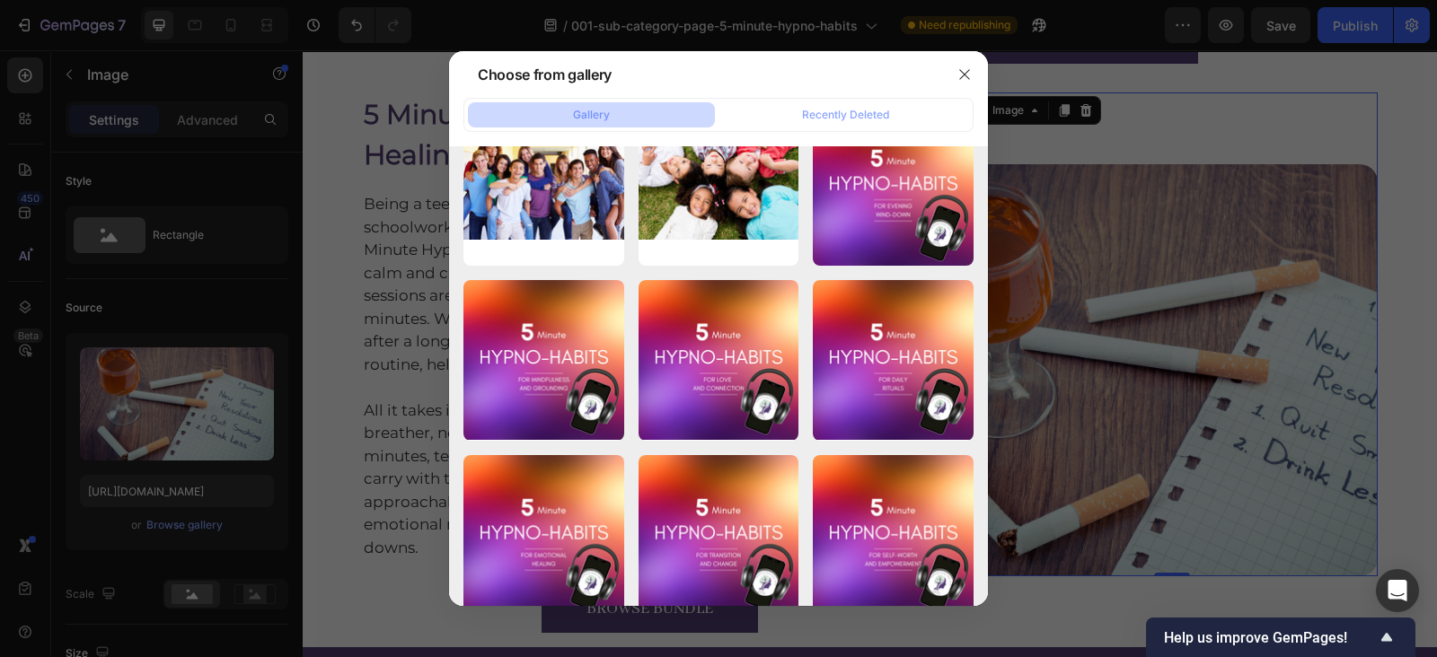
scroll to position [6086, 0]
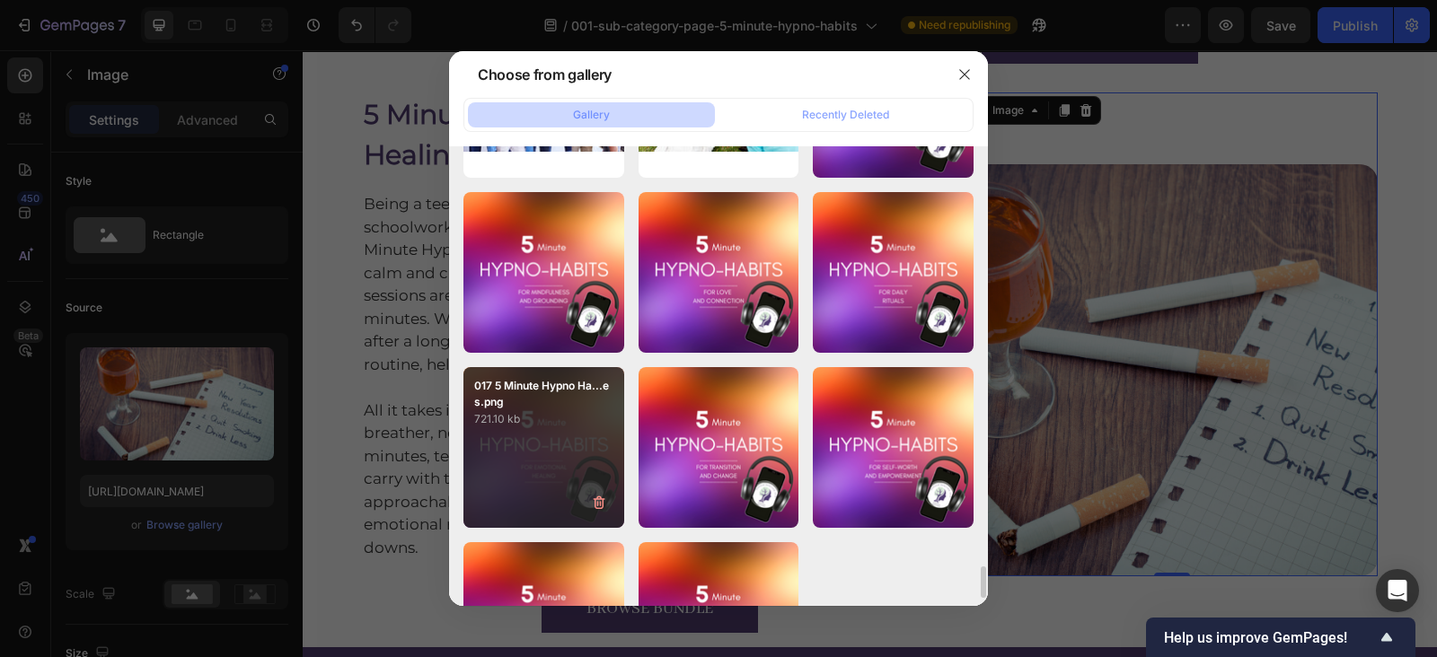
click at [554, 428] on div "017 5 Minute Hypno Ha...es.png 721.10 kb" at bounding box center [543, 447] width 161 height 161
type input "https://cdn.shopify.com/s/files/1/0607/2821/3736/files/gempages_502465714892833…"
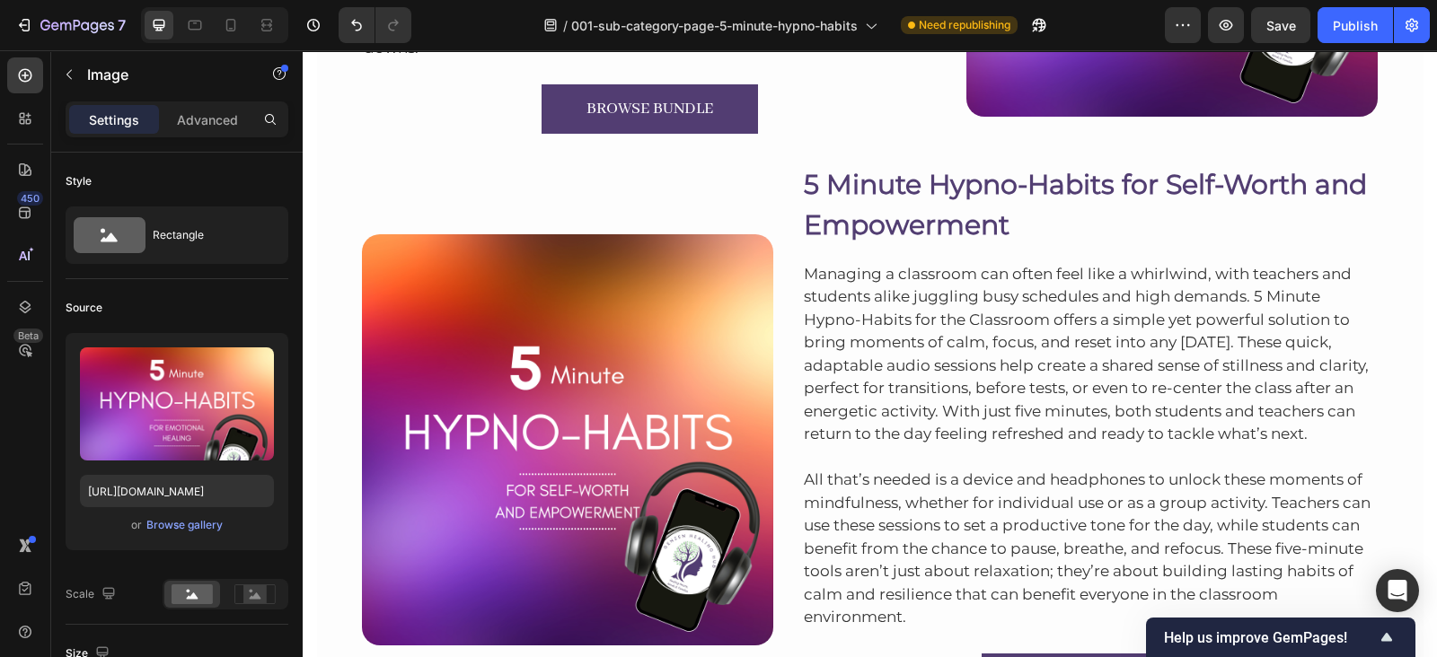
scroll to position [7950, 0]
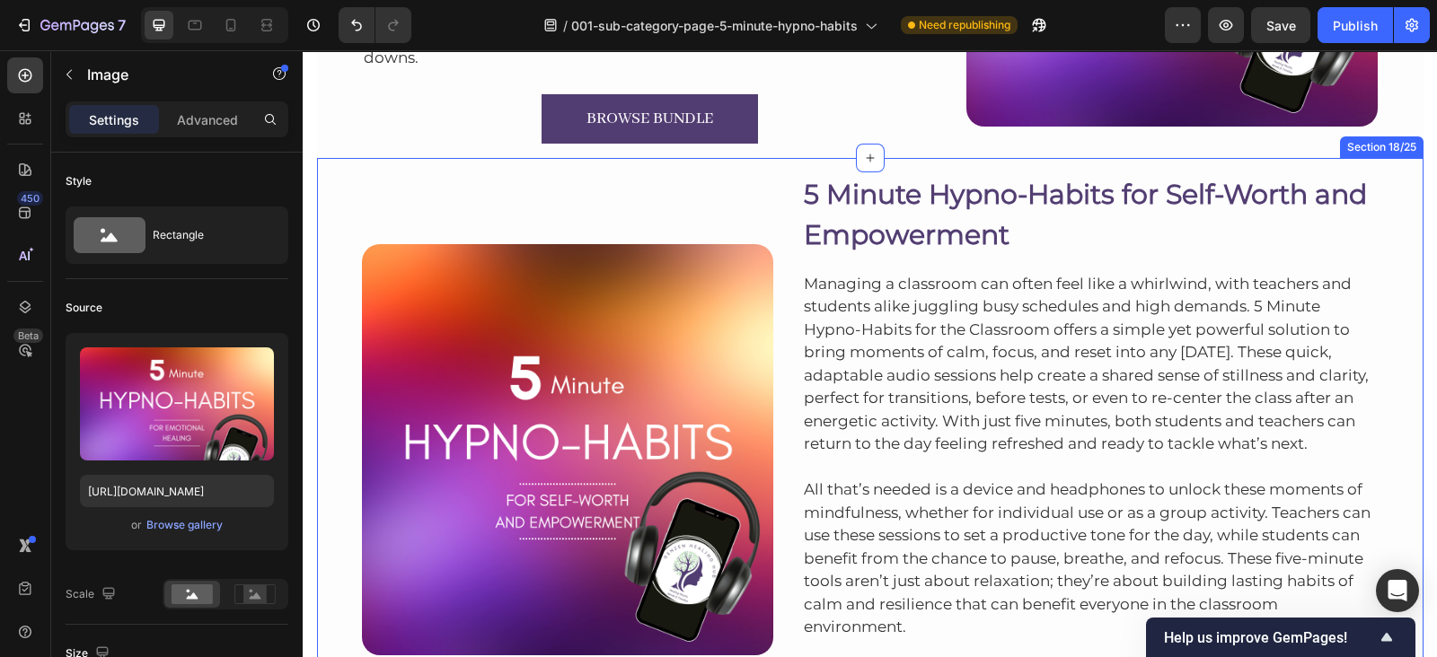
click at [1350, 168] on div "Image 5 Minute Hypno-Habits for Self-Worth and Empowerment Heading Managing a c…" at bounding box center [870, 442] width 1106 height 569
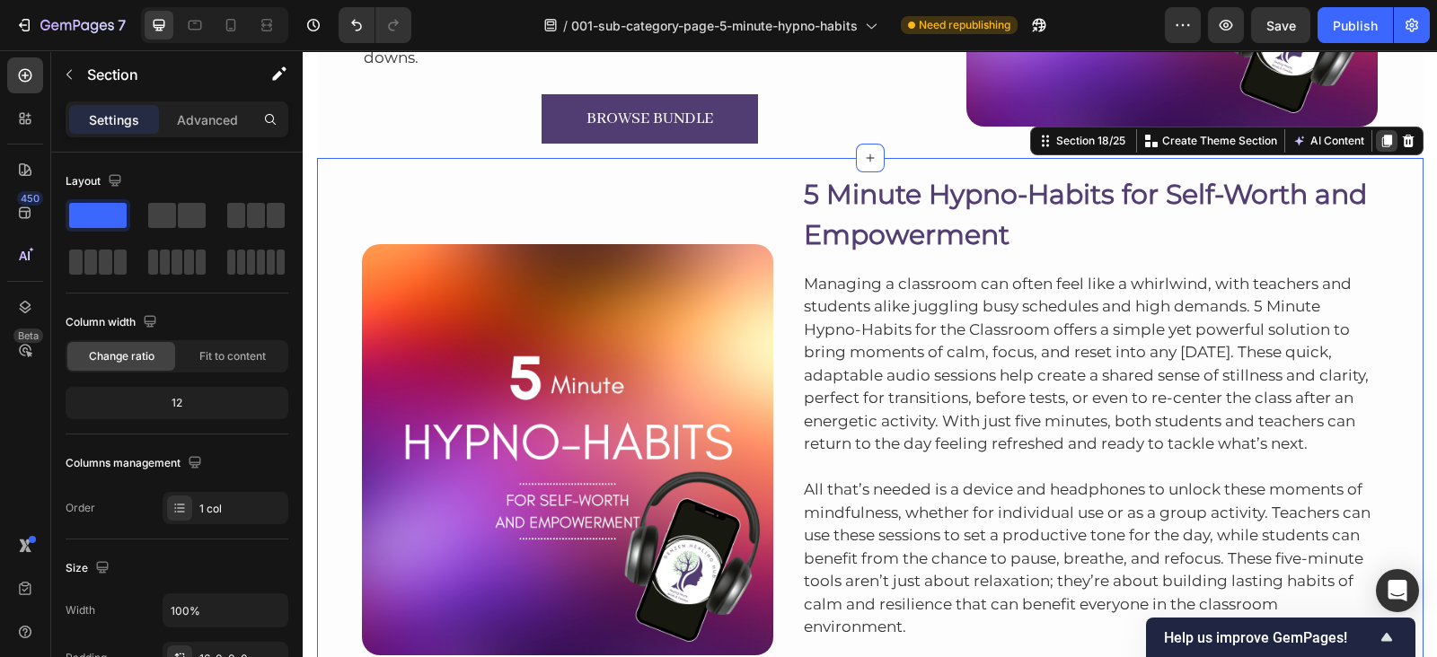
click at [1379, 145] on icon at bounding box center [1386, 141] width 14 height 14
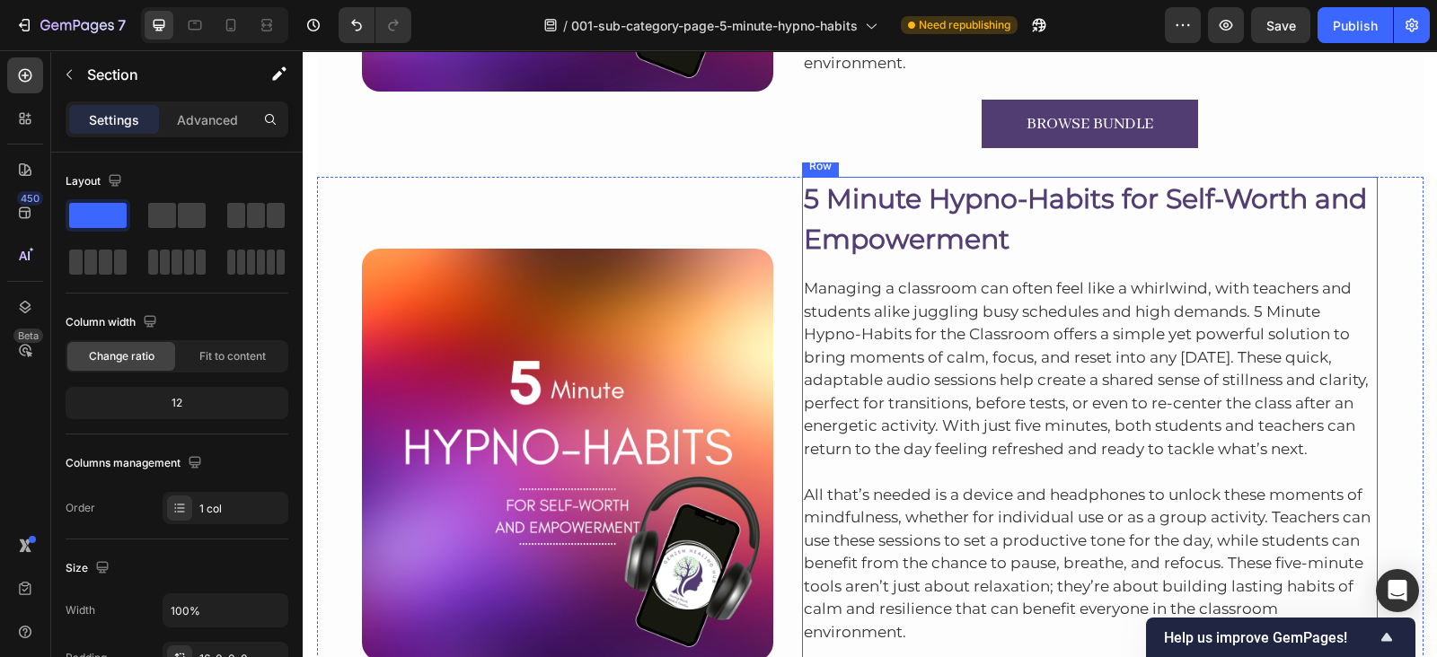
scroll to position [8564, 0]
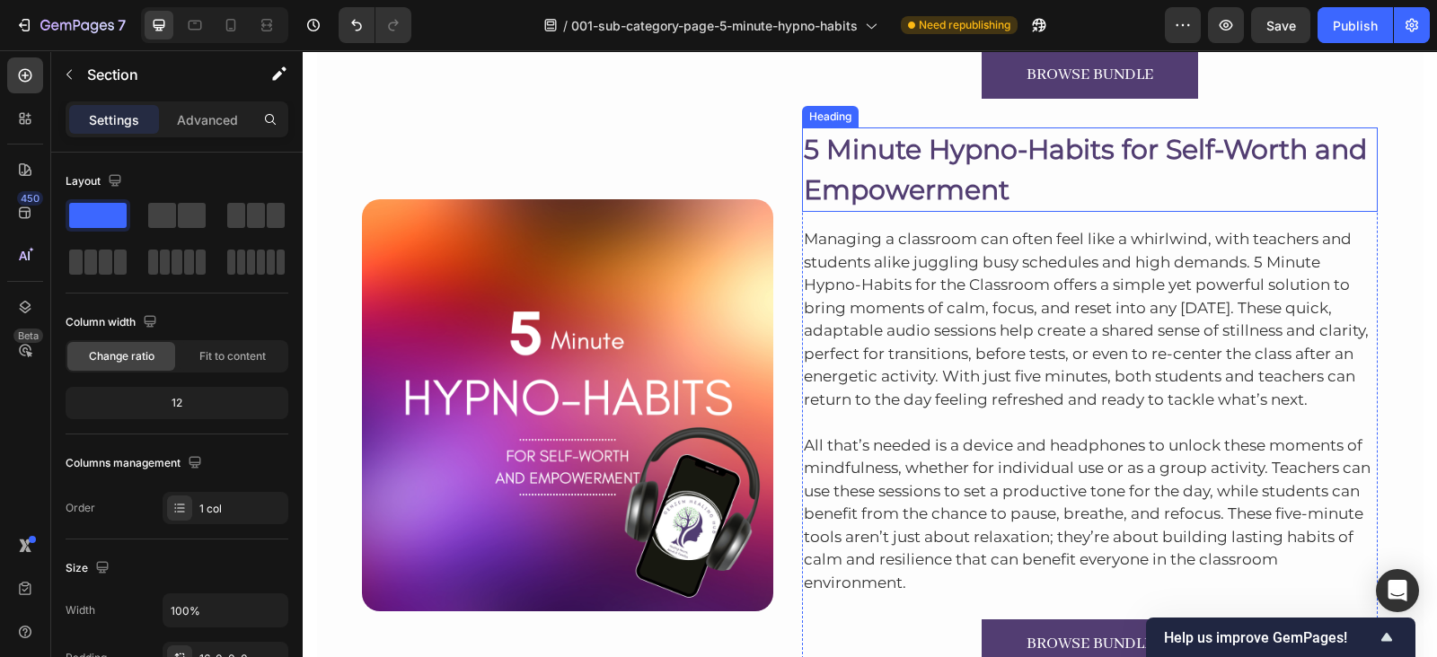
click at [1217, 130] on h2 "5 Minute Hypno-Habits for Self-Worth and Empowerment" at bounding box center [1090, 169] width 576 height 84
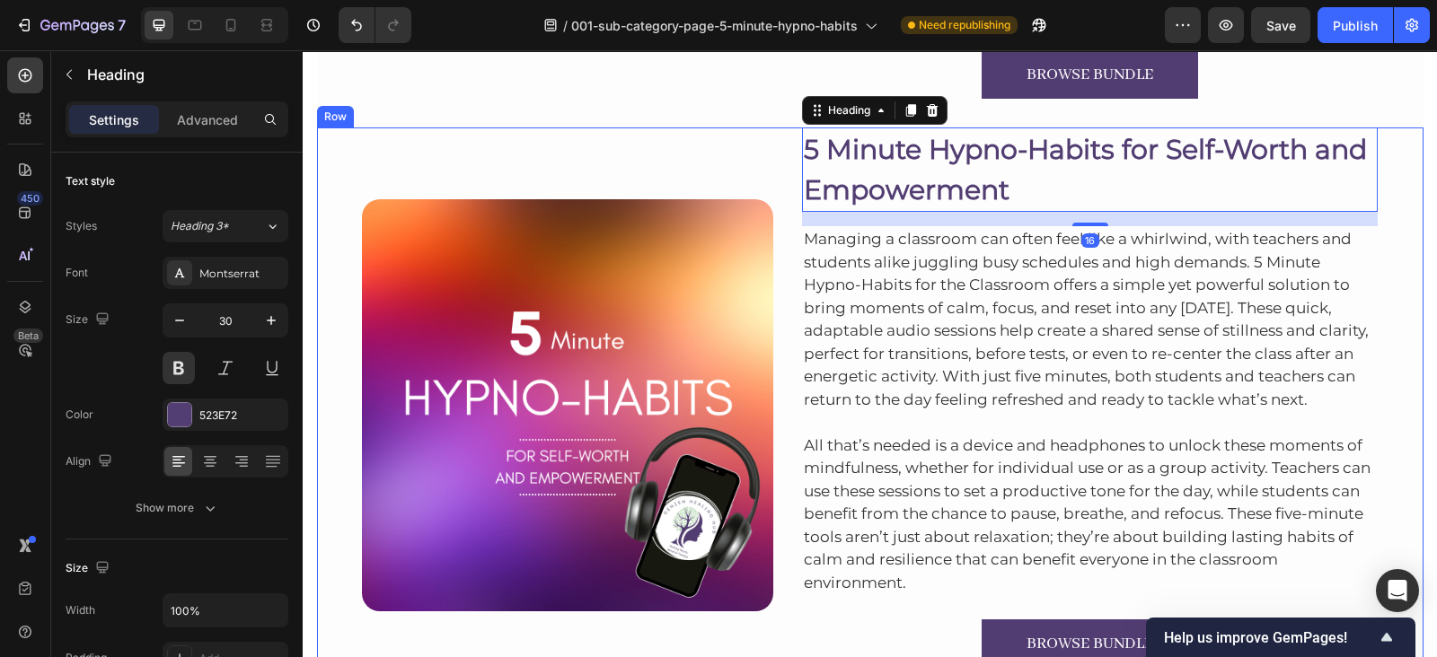
click at [1394, 132] on div "Image 5 Minute Hypno-Habits for Self-Worth and Empowerment Heading 16 Managing …" at bounding box center [870, 404] width 1106 height 555
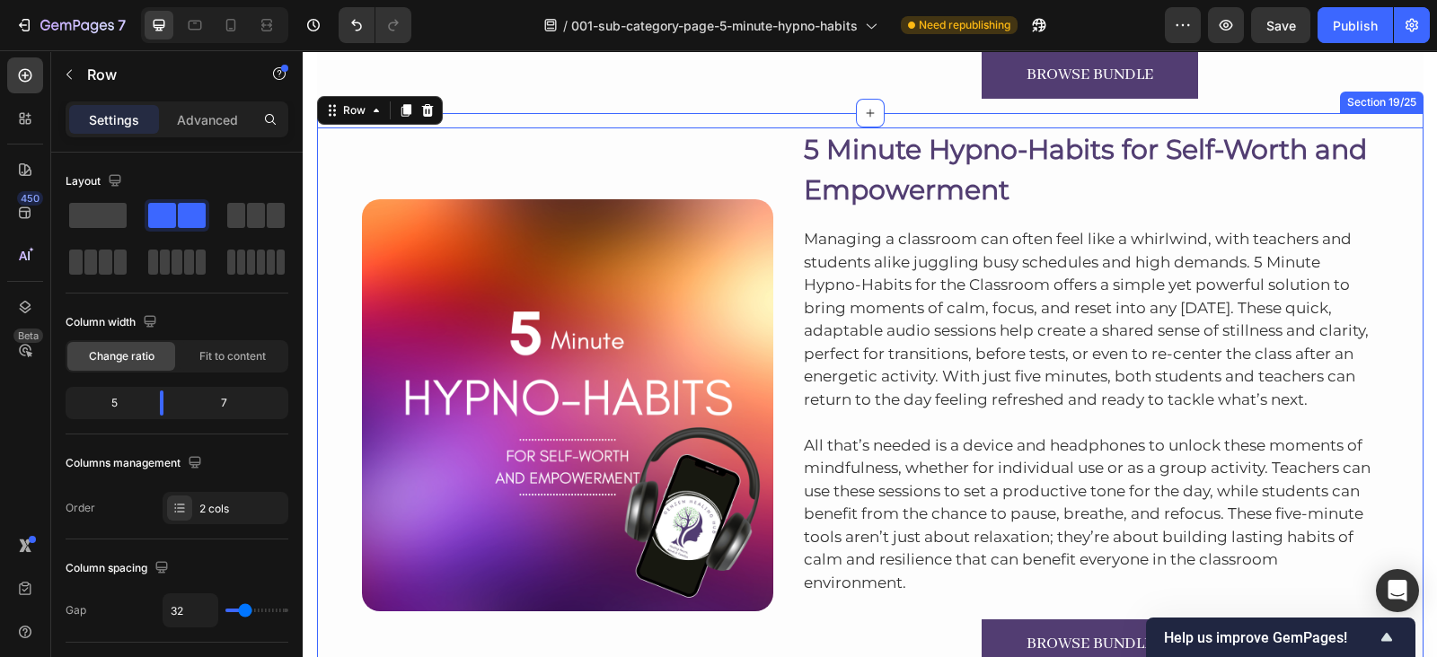
click at [1365, 121] on div "Image 5 Minute Hypno-Habits for Self-Worth and Empowerment Heading Managing a c…" at bounding box center [870, 397] width 1106 height 569
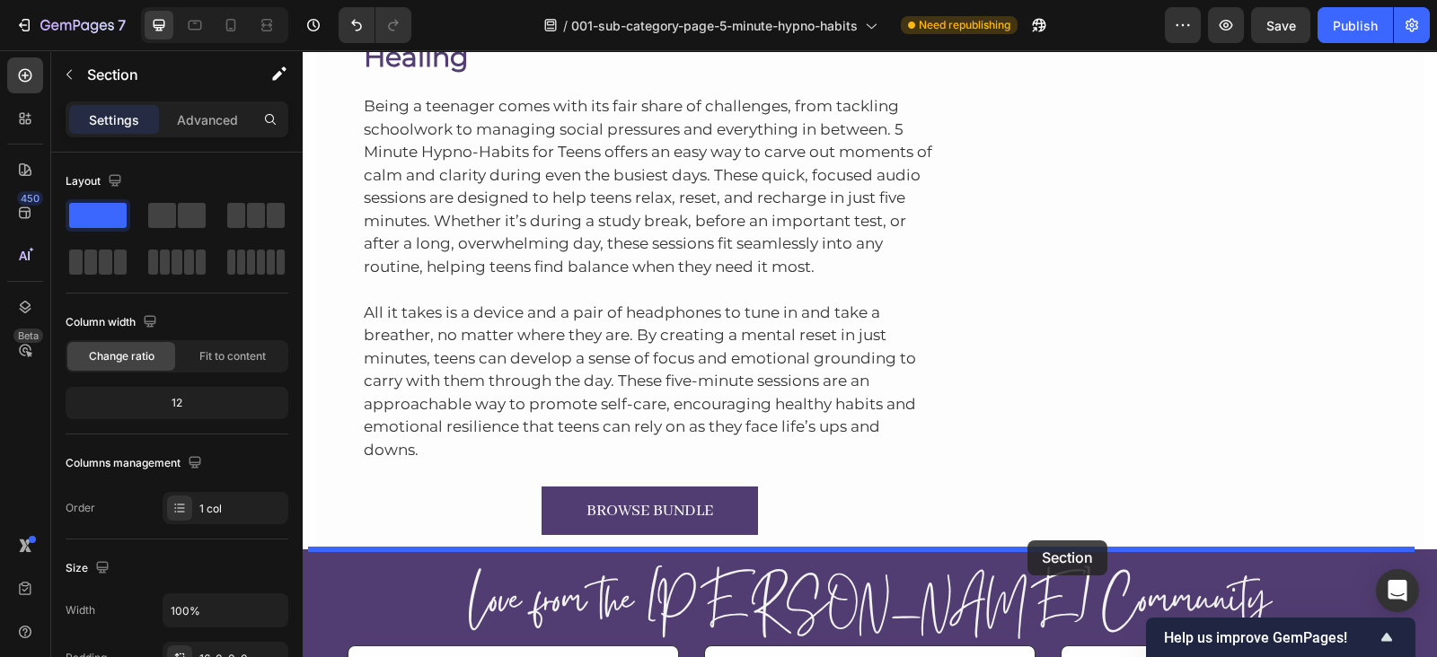
scroll to position [9272, 0]
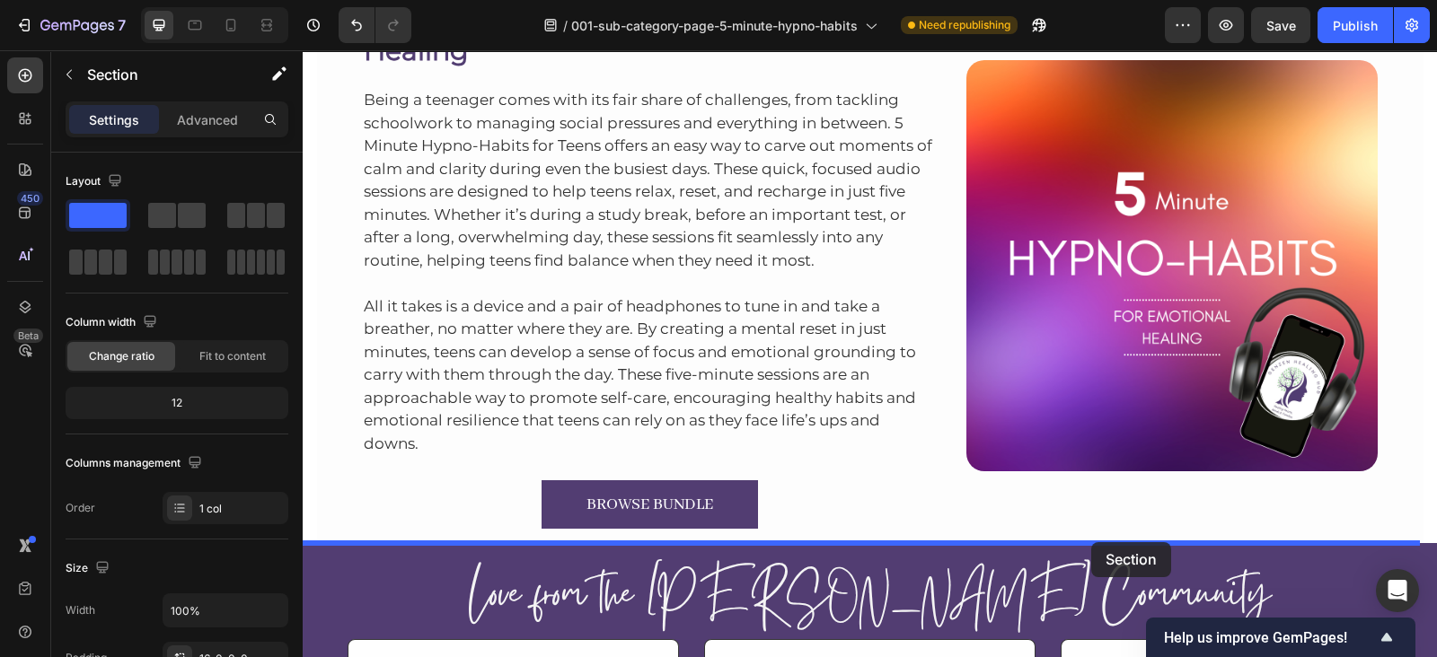
drag, startPoint x: 1064, startPoint y: 97, endPoint x: 1091, endPoint y: 542, distance: 446.1
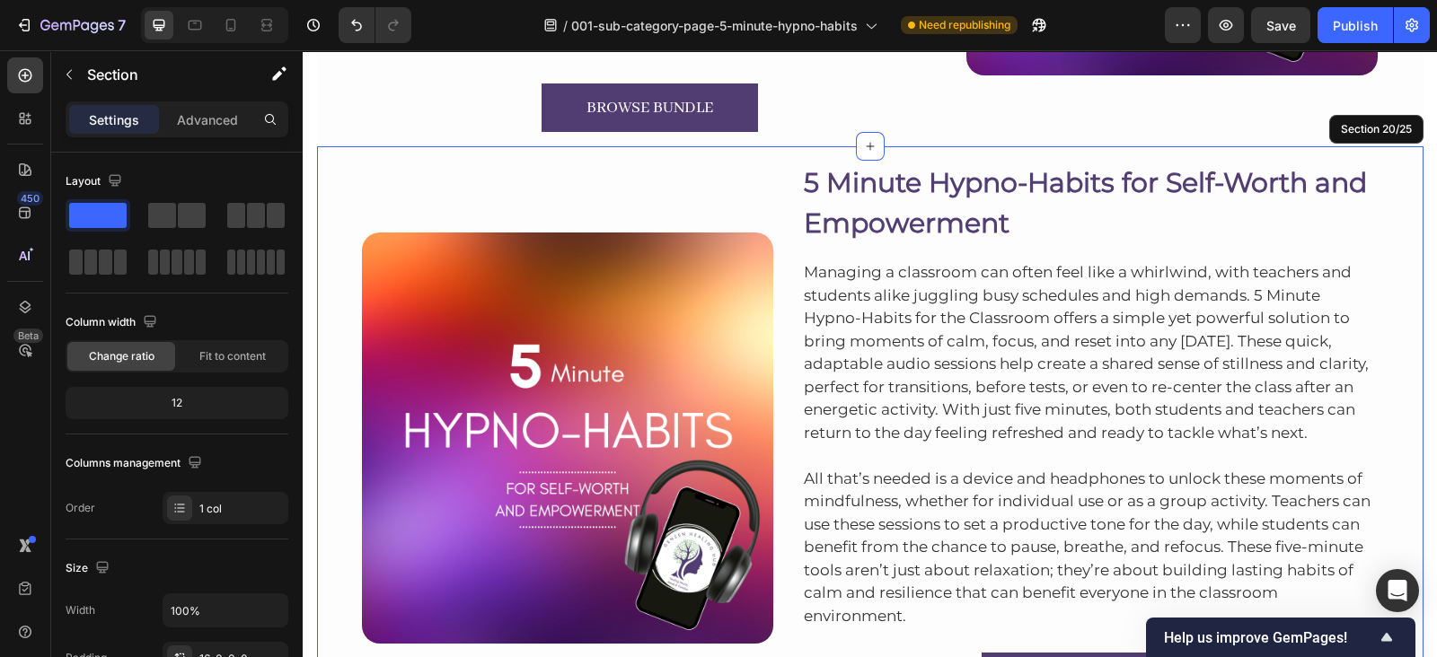
scroll to position [9102, 0]
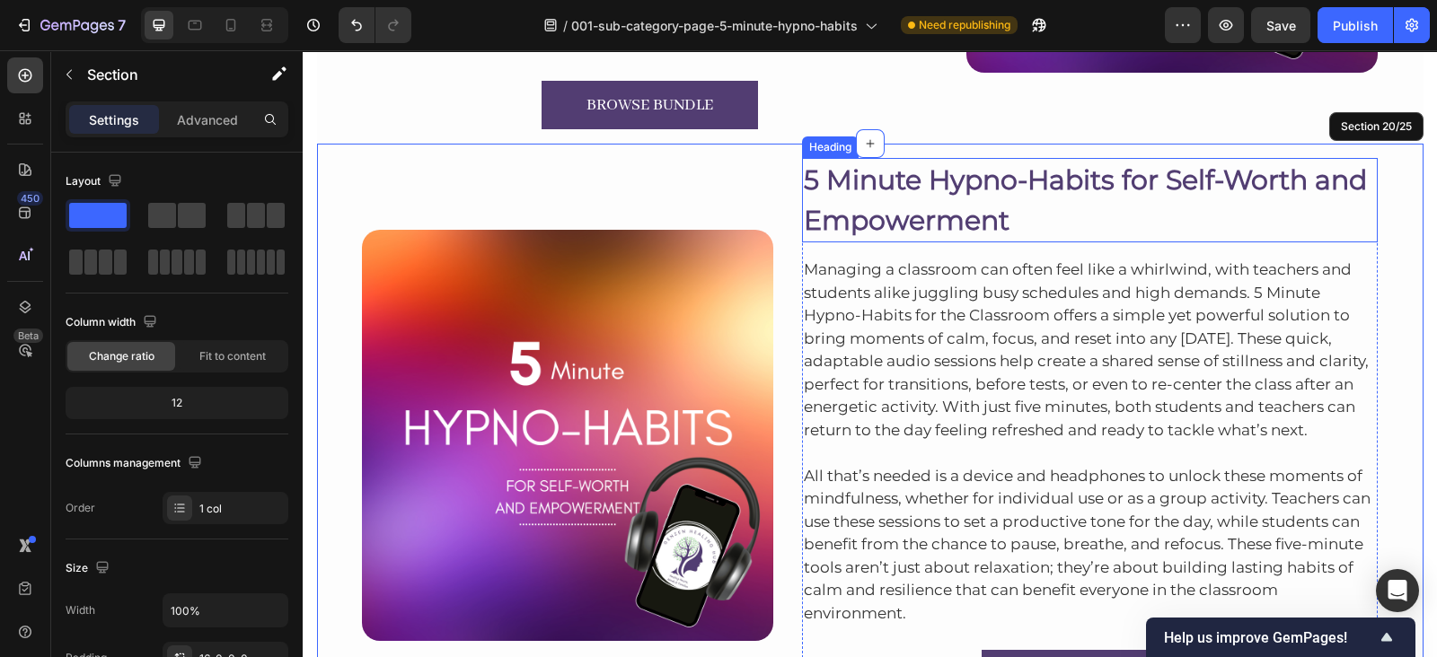
click at [899, 203] on h2 "5 Minute Hypno-Habits for Self-Worth and Empowerment" at bounding box center [1090, 200] width 576 height 84
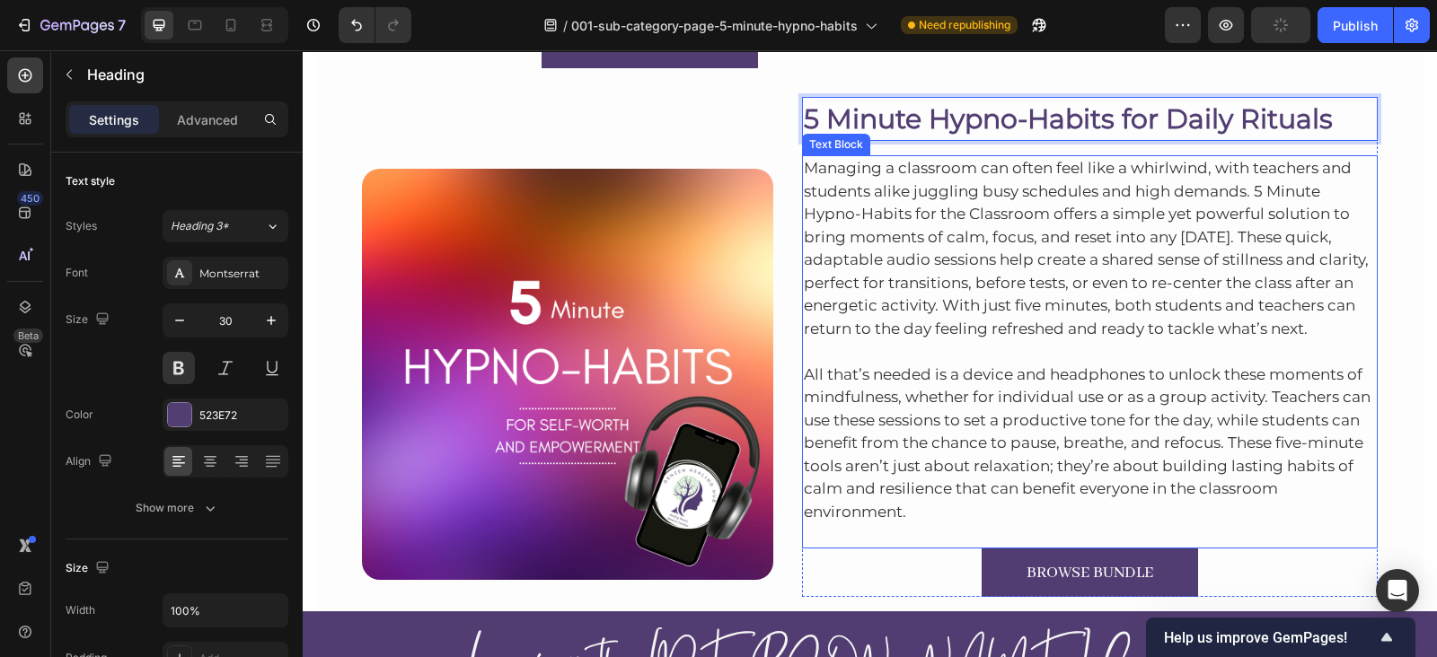
scroll to position [9165, 0]
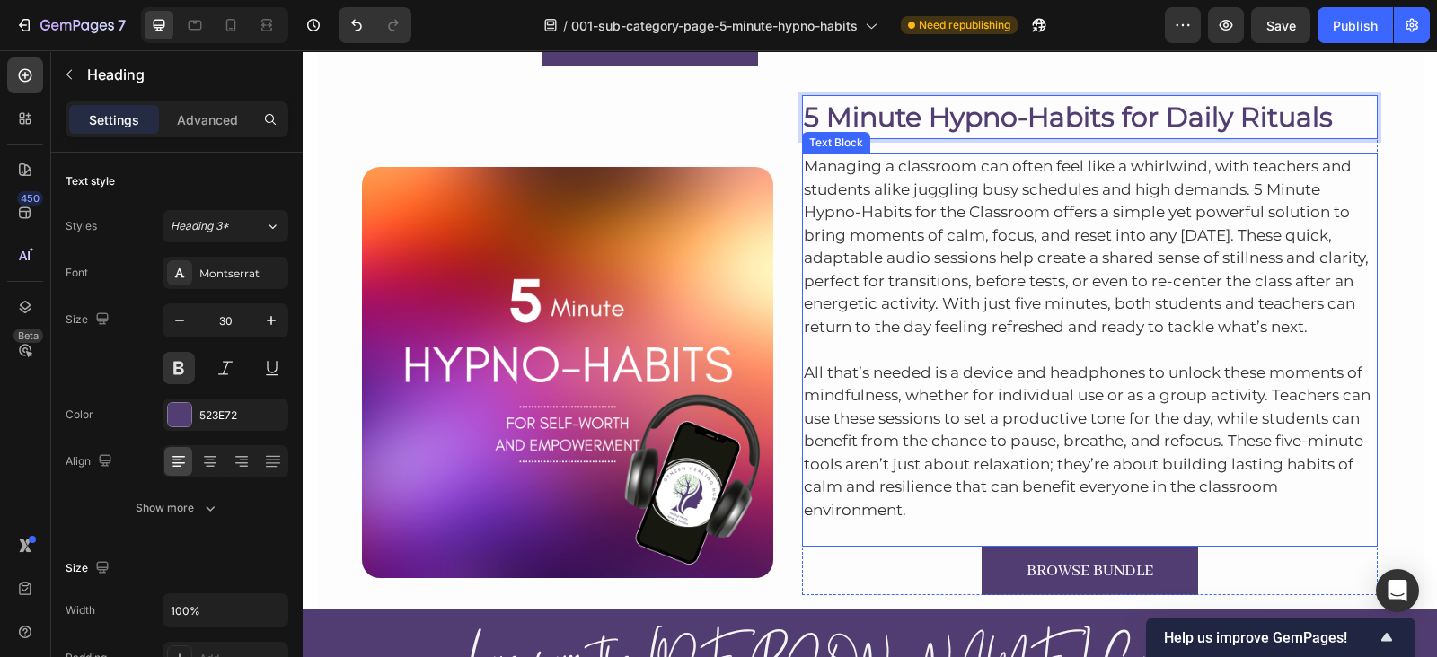
click at [913, 239] on p "Managing a classroom can often feel like a whirlwind, with teachers and student…" at bounding box center [1090, 246] width 573 height 183
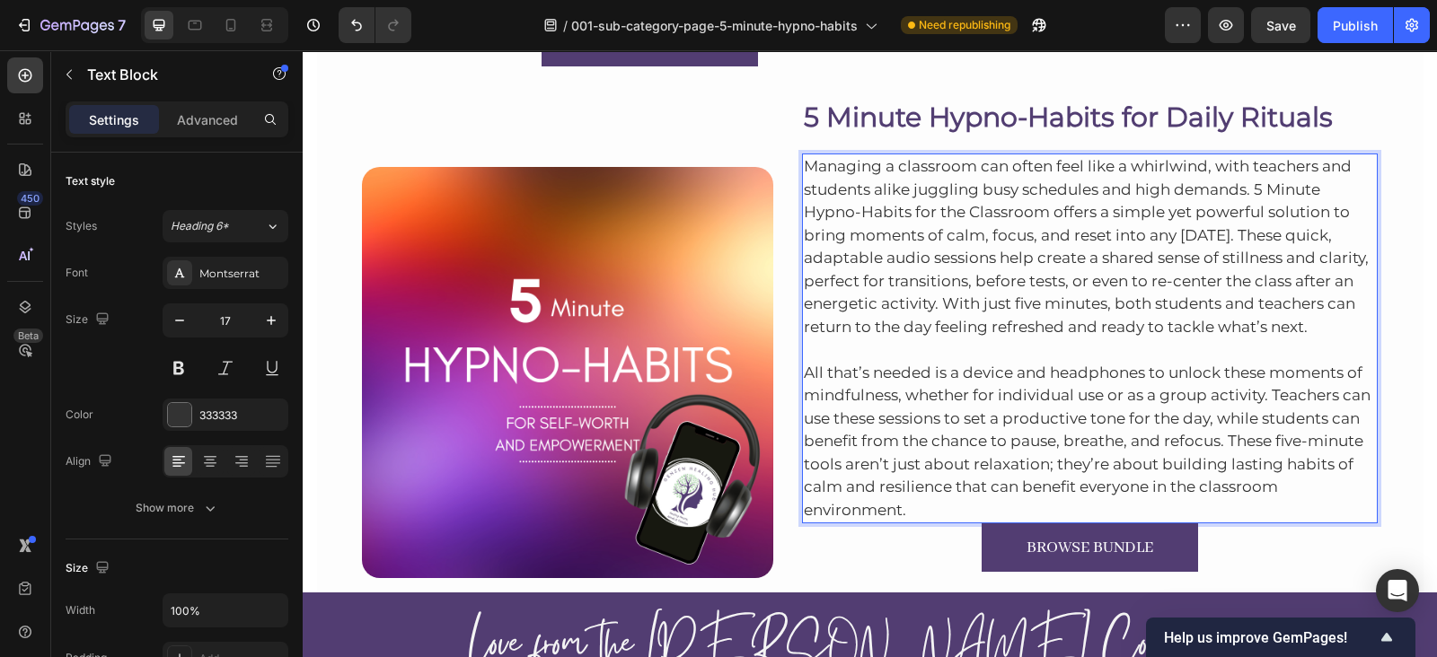
click at [936, 505] on p "All that’s needed is a device and headphones to unlock these moments of mindful…" at bounding box center [1090, 429] width 573 height 183
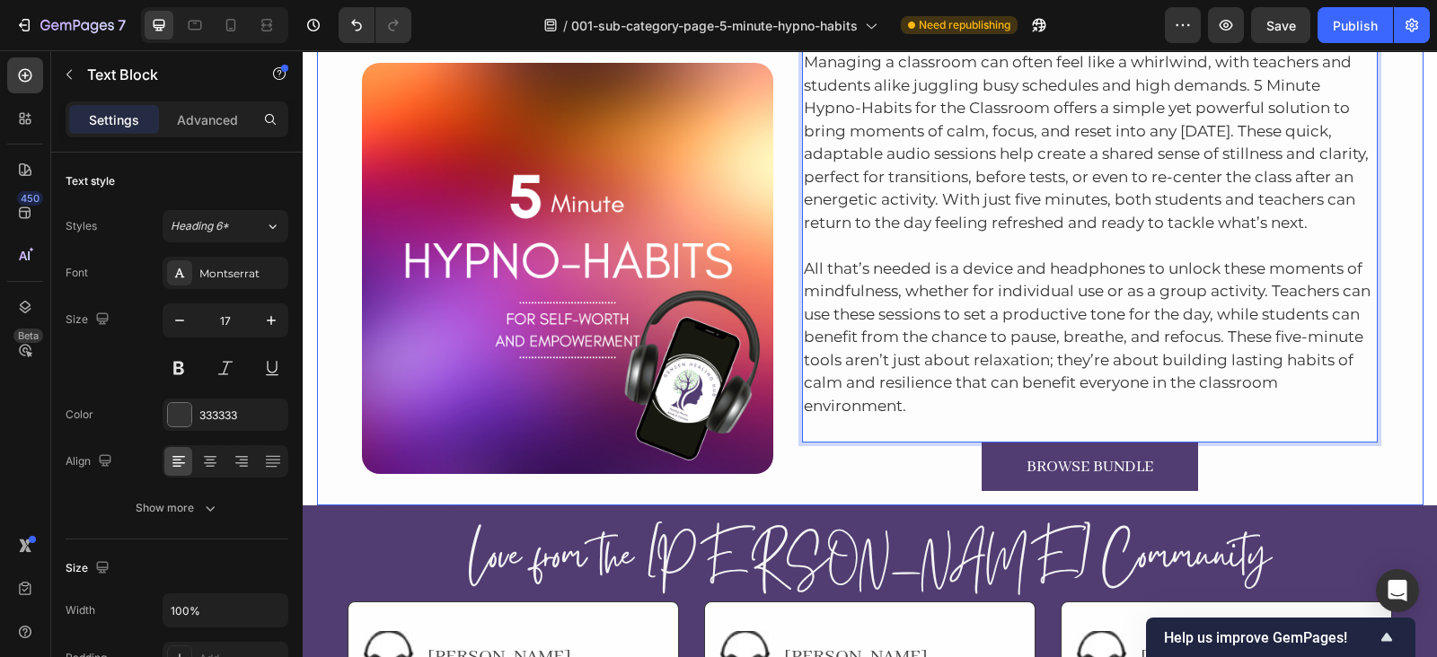
scroll to position [9273, 0]
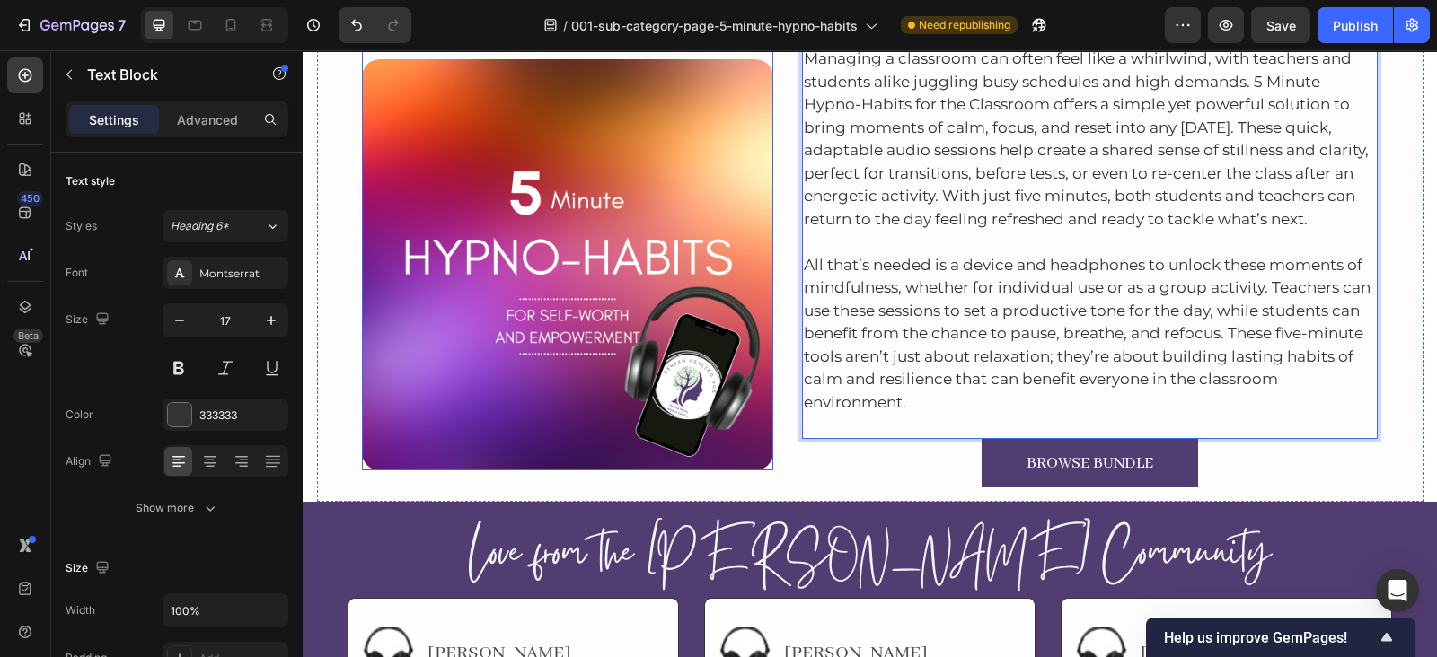
click at [434, 241] on img at bounding box center [567, 264] width 411 height 411
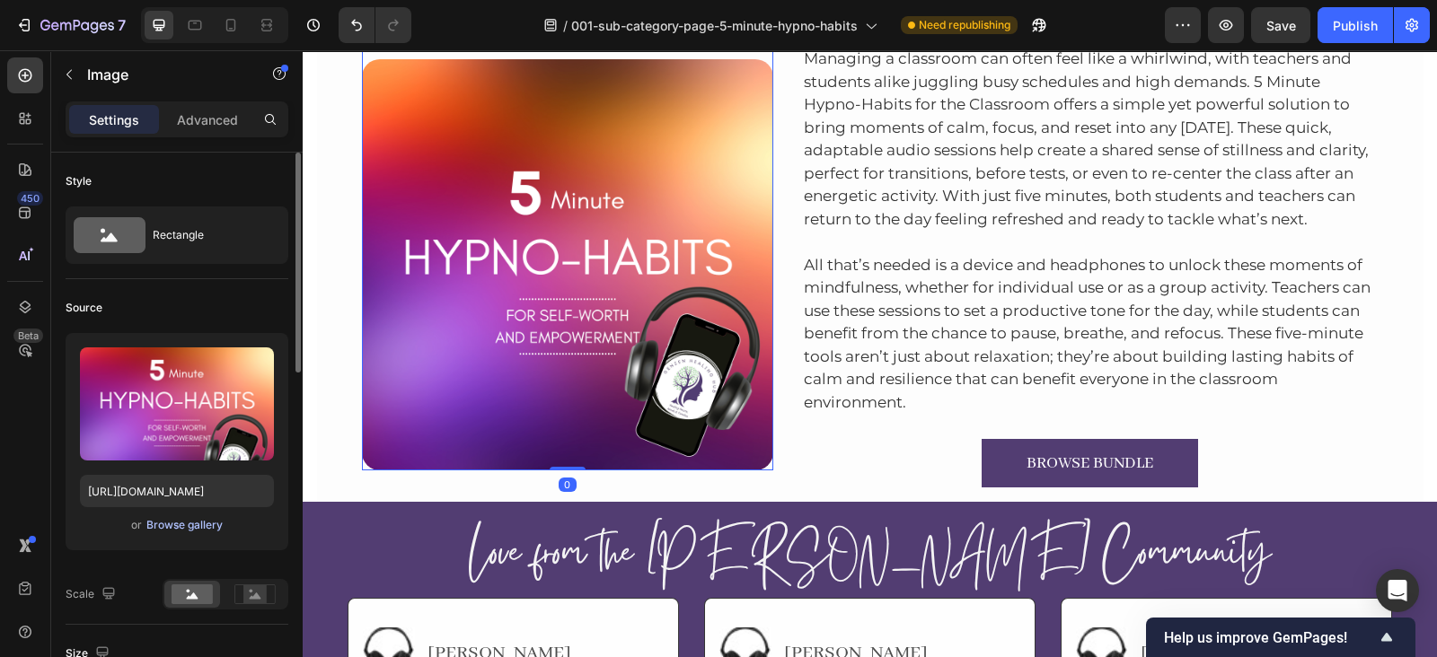
click at [189, 532] on div "Browse gallery" at bounding box center [184, 525] width 76 height 16
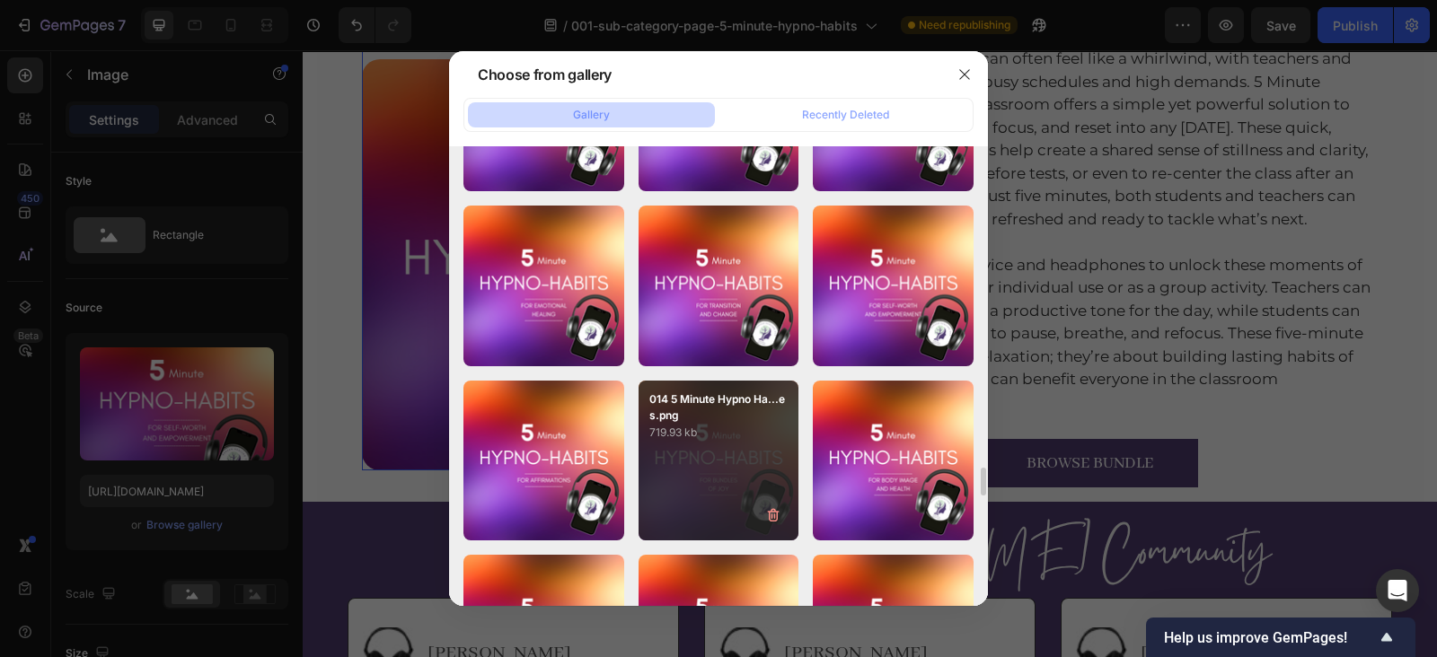
scroll to position [6140, 0]
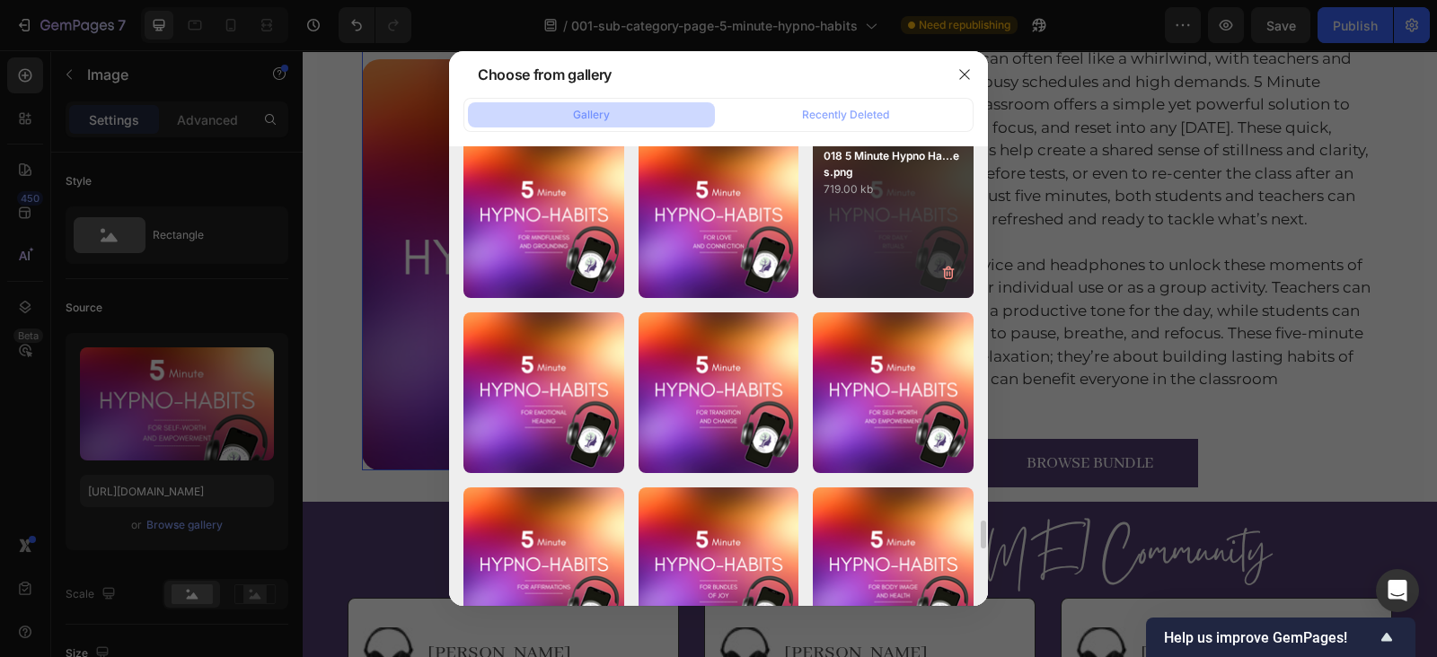
click at [871, 233] on div "018 5 Minute Hypno Ha...es.png 719.00 kb" at bounding box center [893, 217] width 161 height 161
type input "https://cdn.shopify.com/s/files/1/0607/2821/3736/files/gempages_502465714892833…"
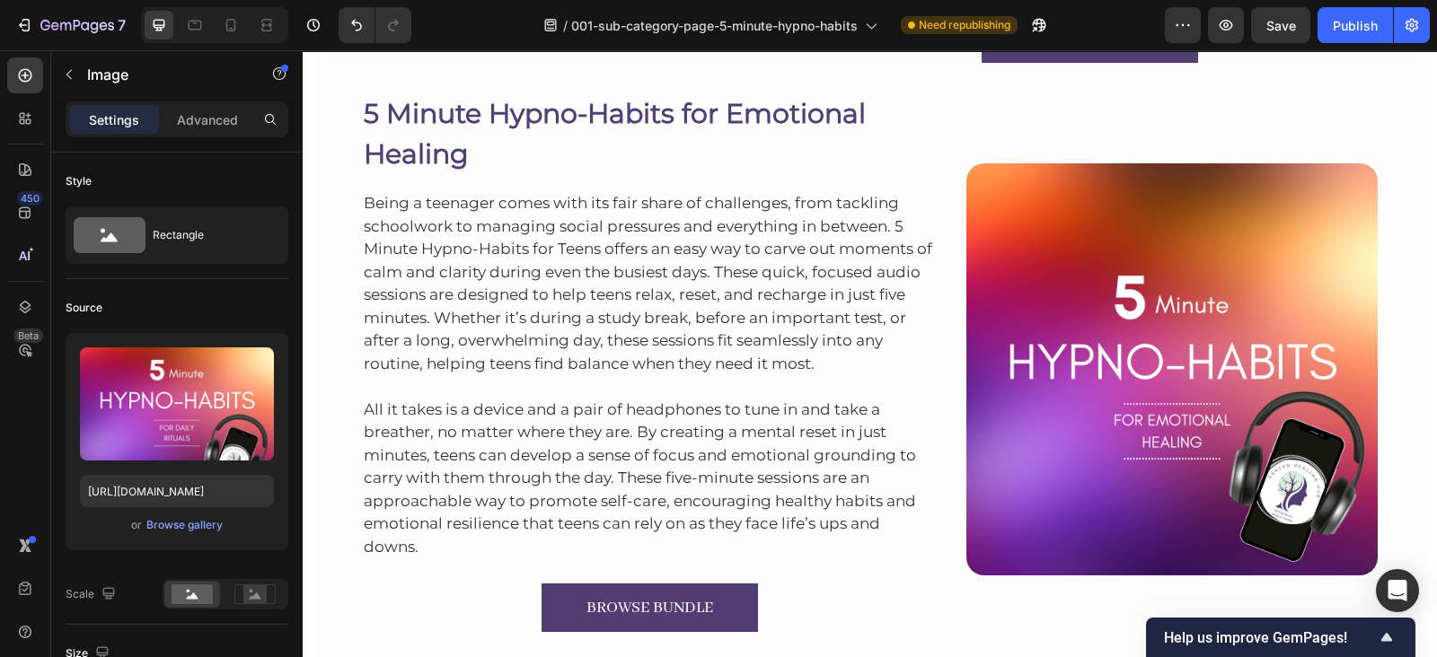
scroll to position [8525, 0]
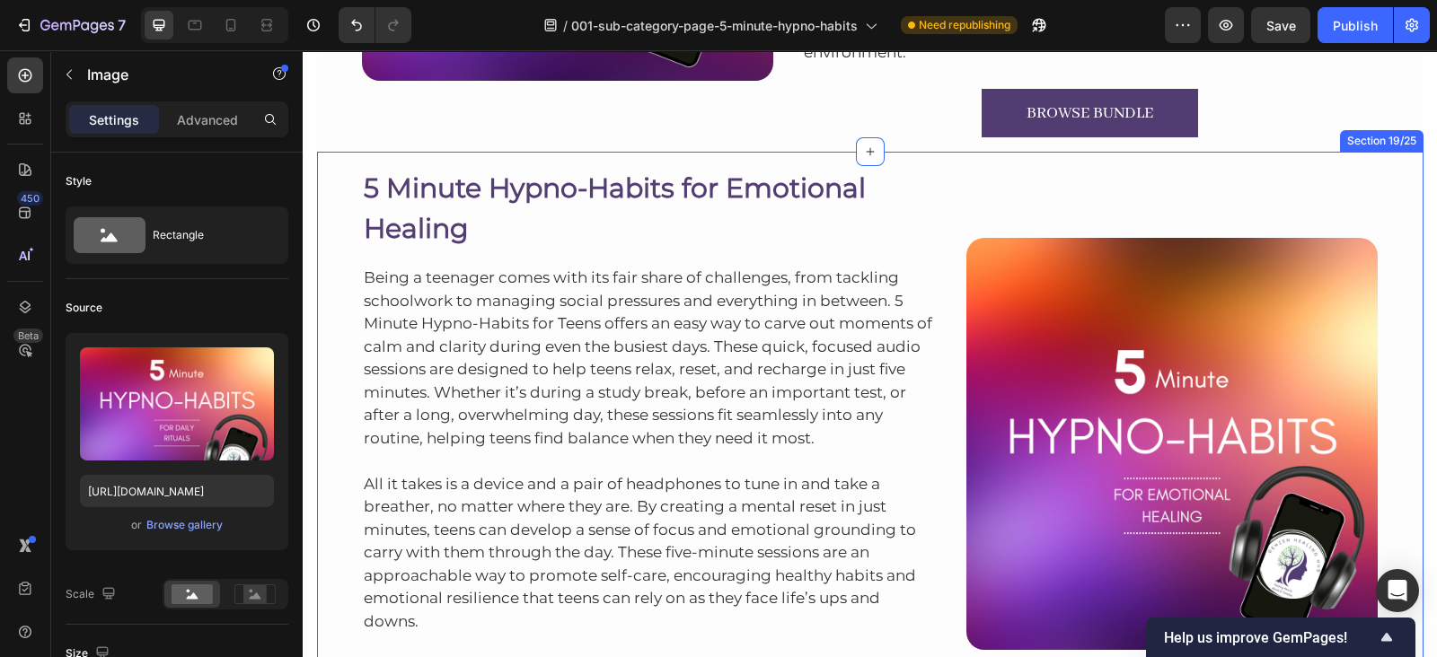
click at [1210, 157] on div "5 Minute Hypno-Habits for Emotional Healing Heading Being a teenager comes with…" at bounding box center [870, 436] width 1106 height 569
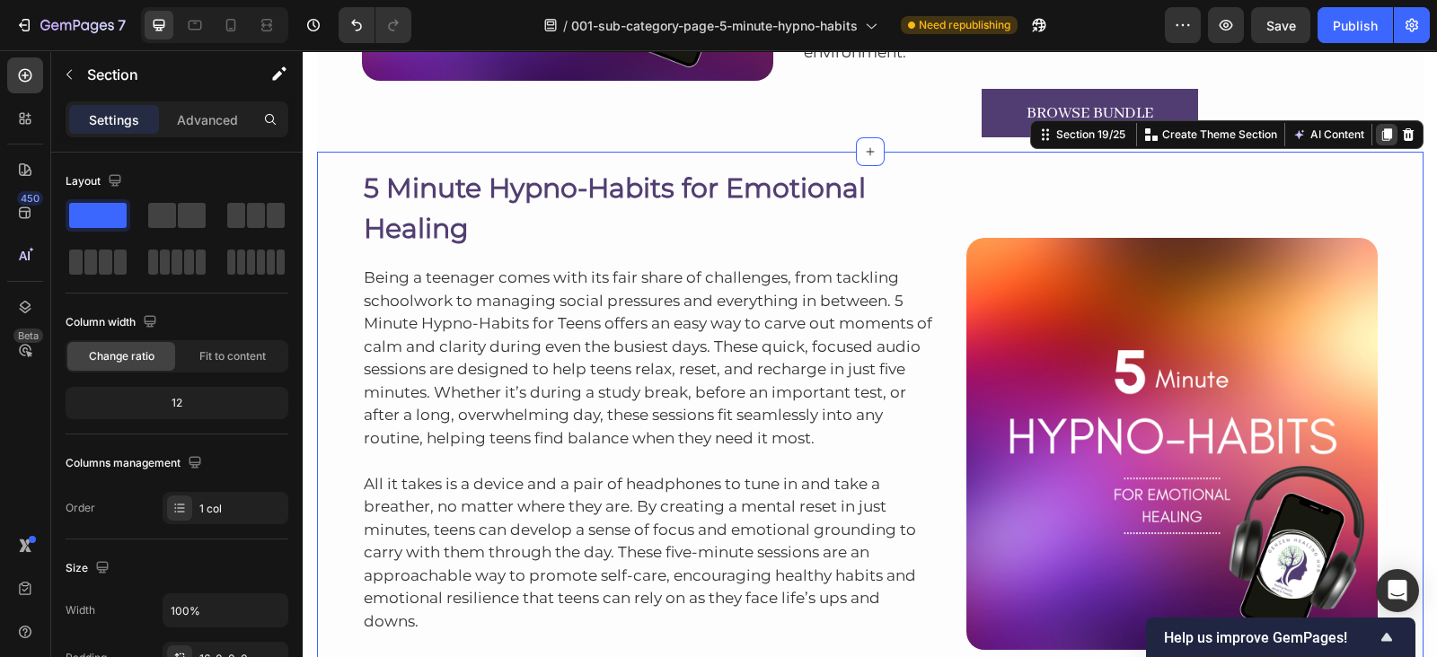
click at [1379, 134] on icon at bounding box center [1386, 134] width 14 height 14
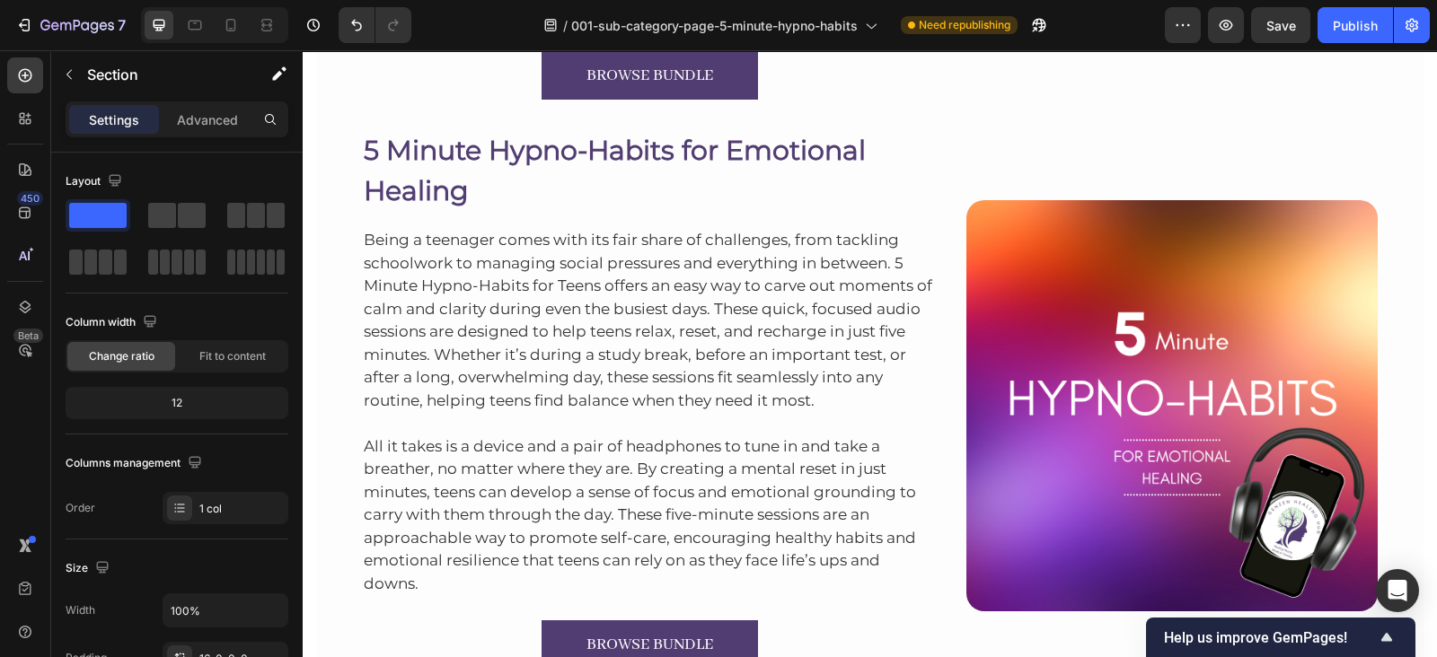
scroll to position [9133, 0]
click at [480, 120] on div "5 Minute Hypno-Habits for Emotional Healing Heading Being a teenager comes with…" at bounding box center [870, 397] width 1106 height 569
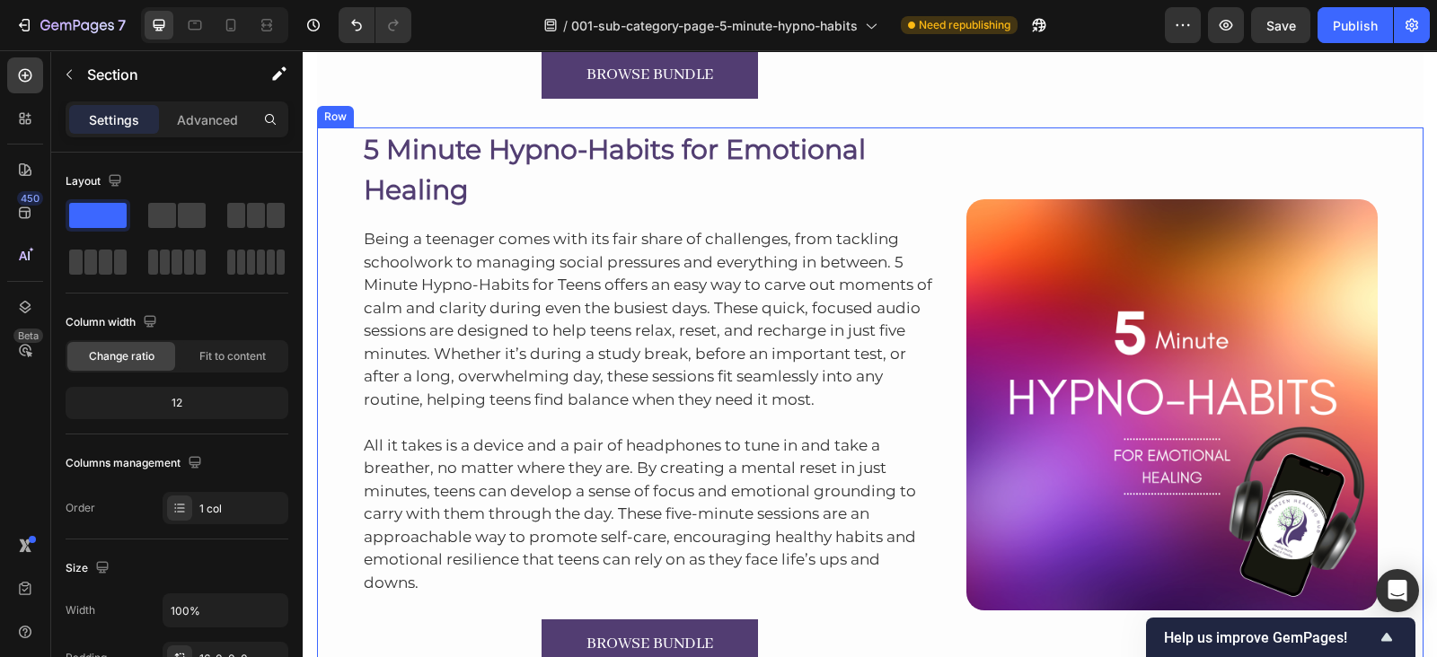
click at [1397, 143] on div "5 Minute Hypno-Habits for Emotional Healing Heading Being a teenager comes with…" at bounding box center [870, 404] width 1106 height 555
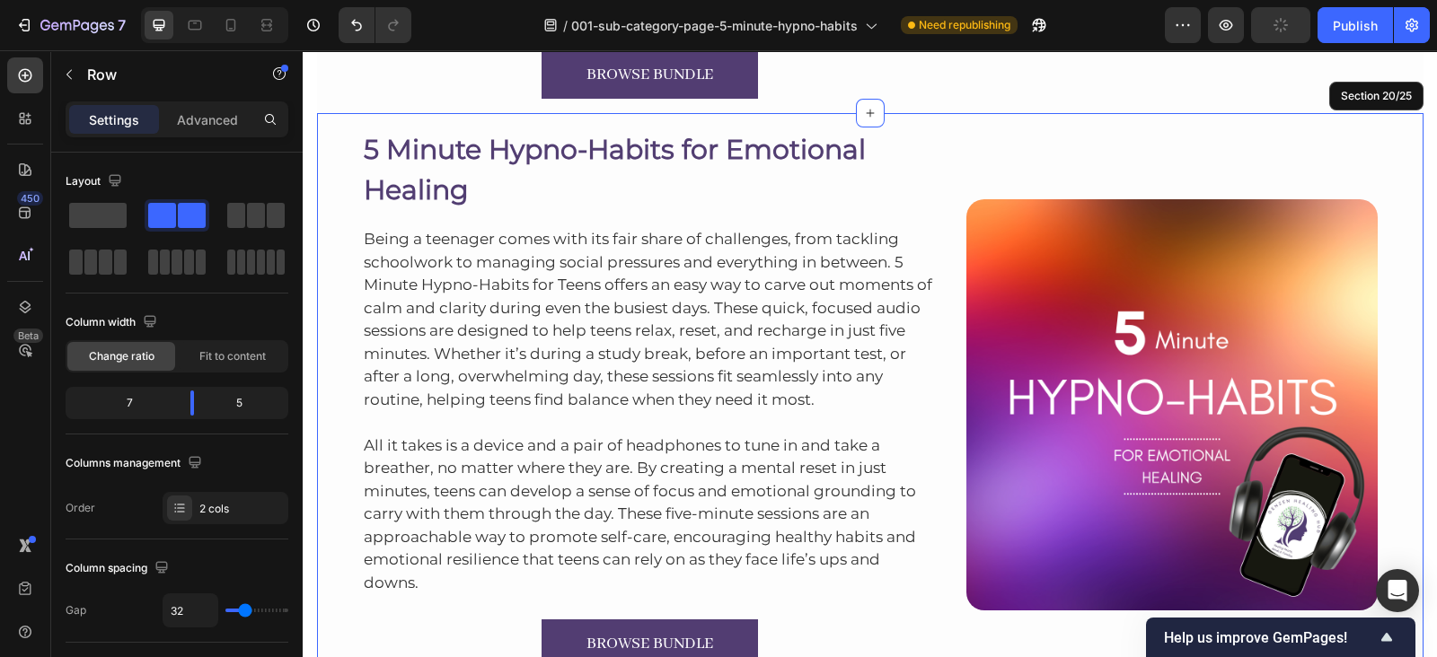
click at [1397, 122] on div "5 Minute Hypno-Habits for Emotional Healing Heading Being a teenager comes with…" at bounding box center [870, 397] width 1106 height 569
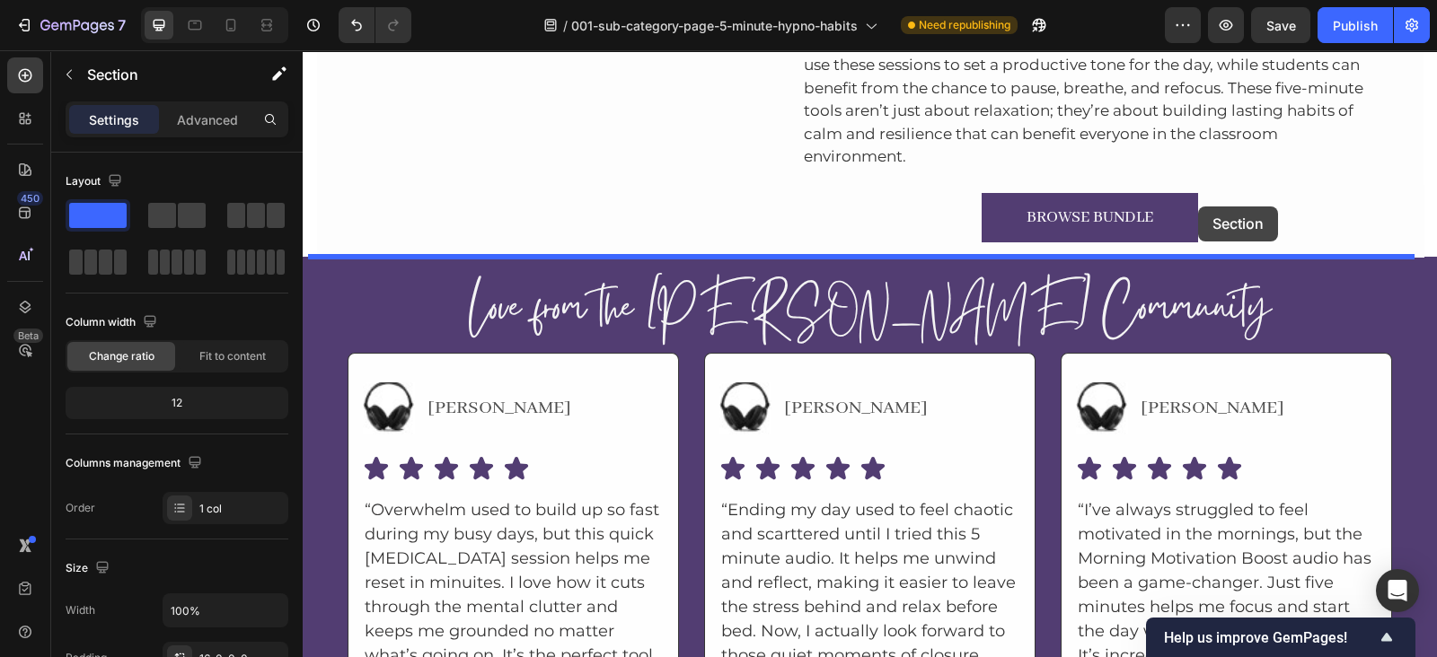
scroll to position [10078, 0]
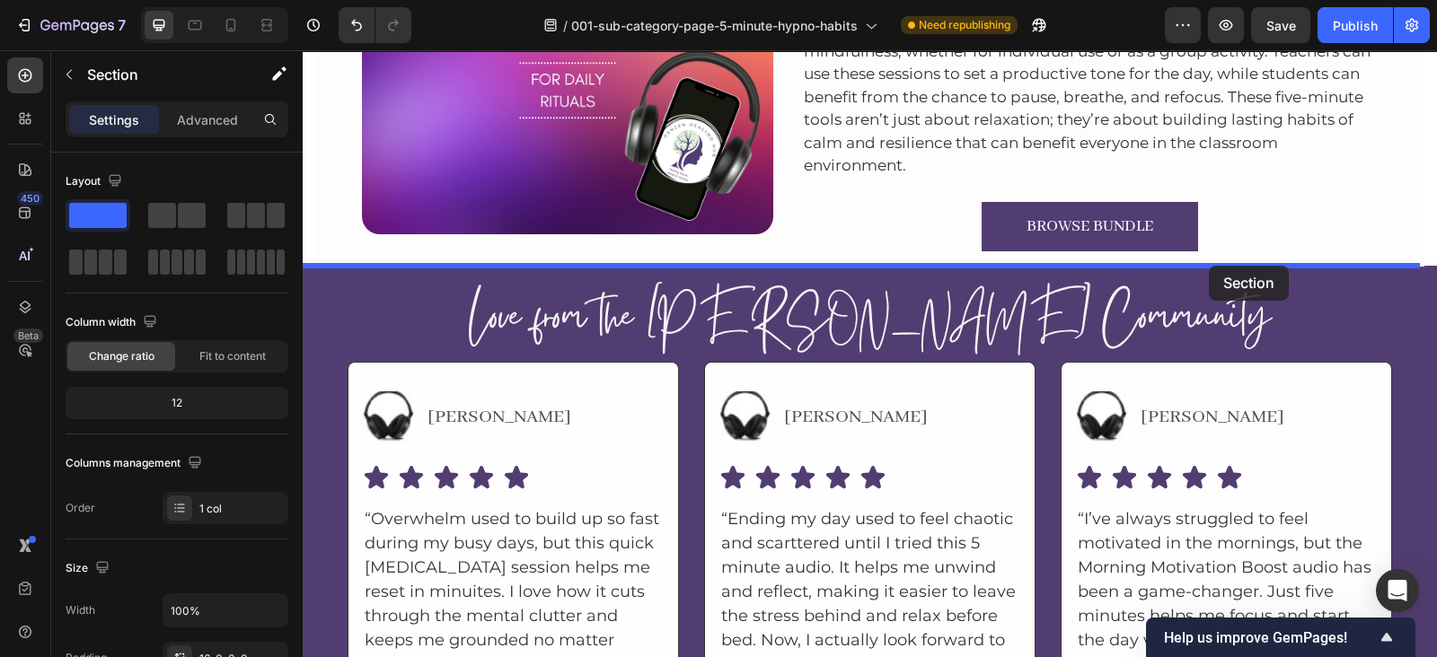
drag, startPoint x: 1076, startPoint y: 96, endPoint x: 1208, endPoint y: 267, distance: 215.7
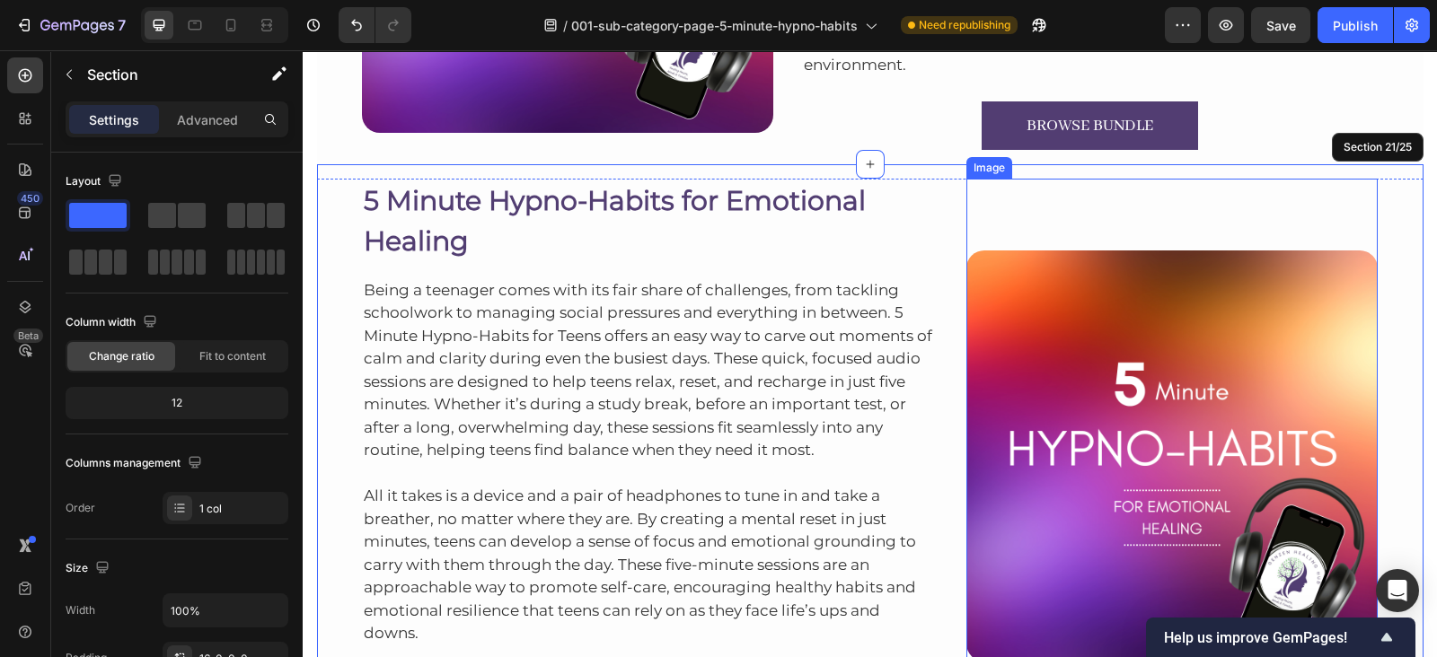
scroll to position [9611, 0]
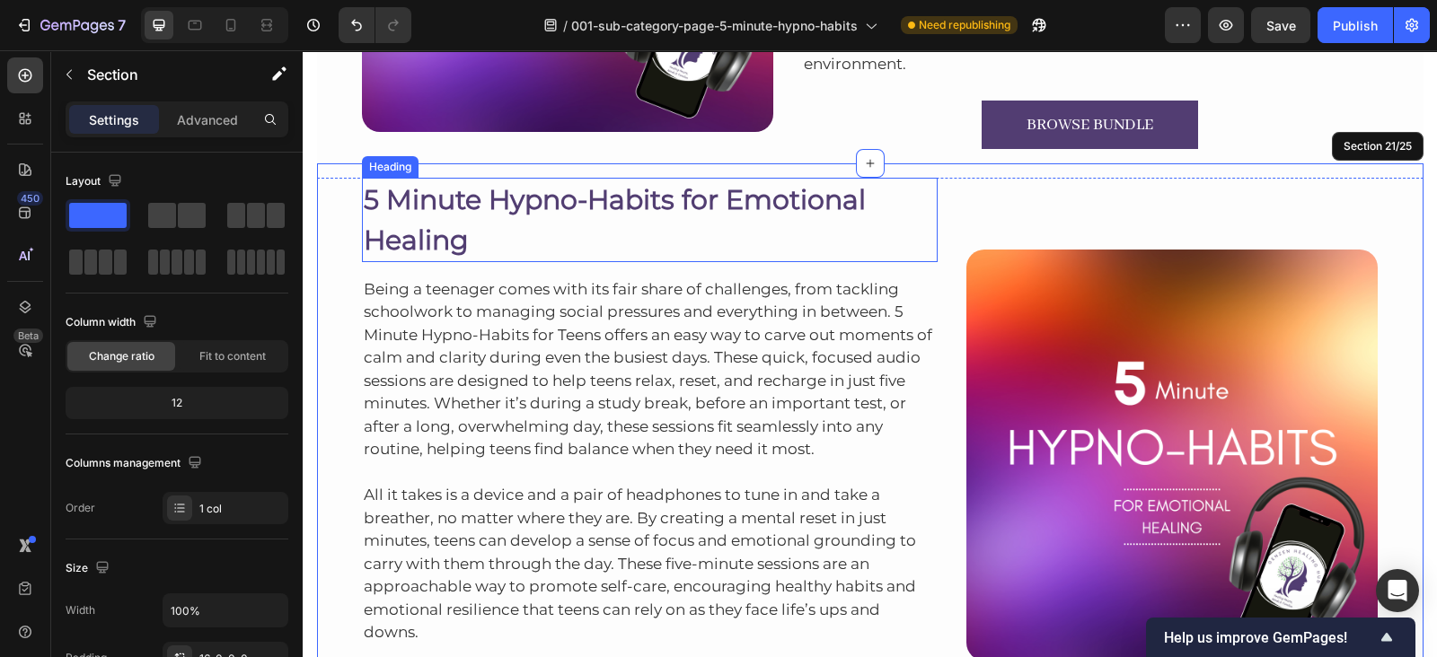
click at [591, 213] on h2 "5 Minute Hypno-Habits for Emotional Healing" at bounding box center [650, 220] width 576 height 84
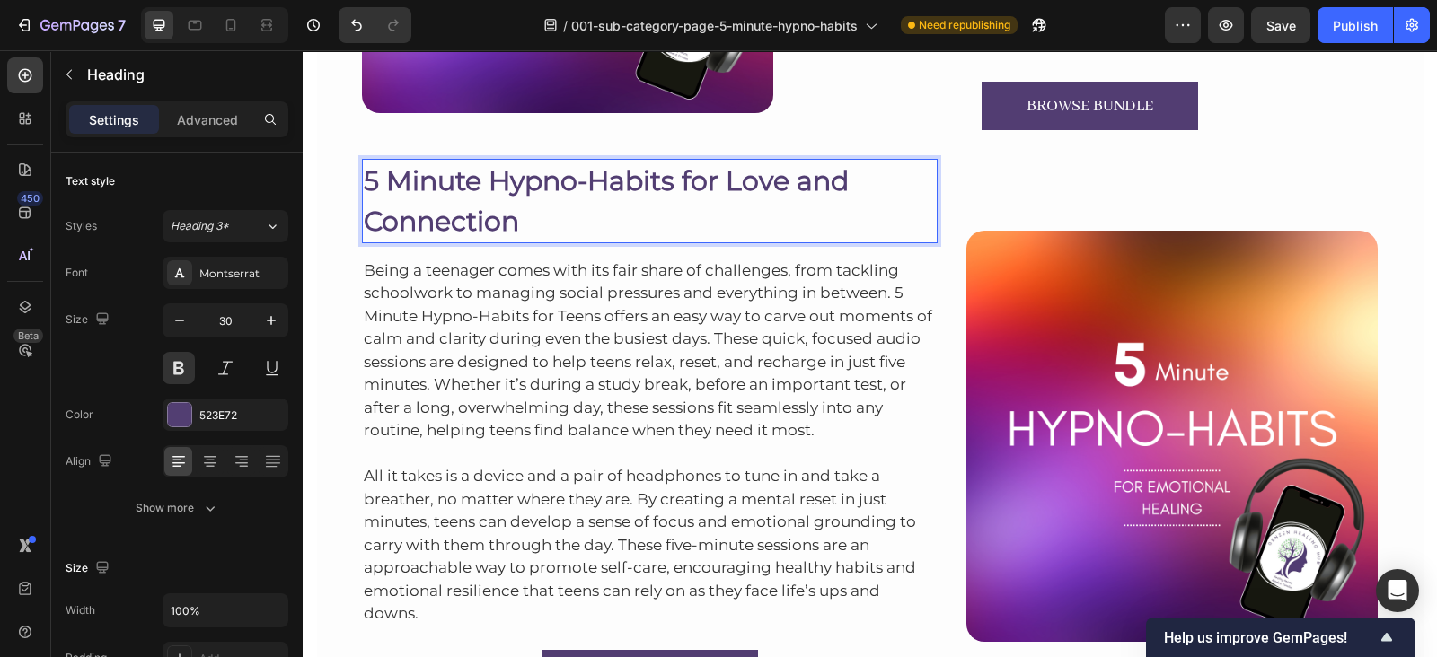
scroll to position [9632, 0]
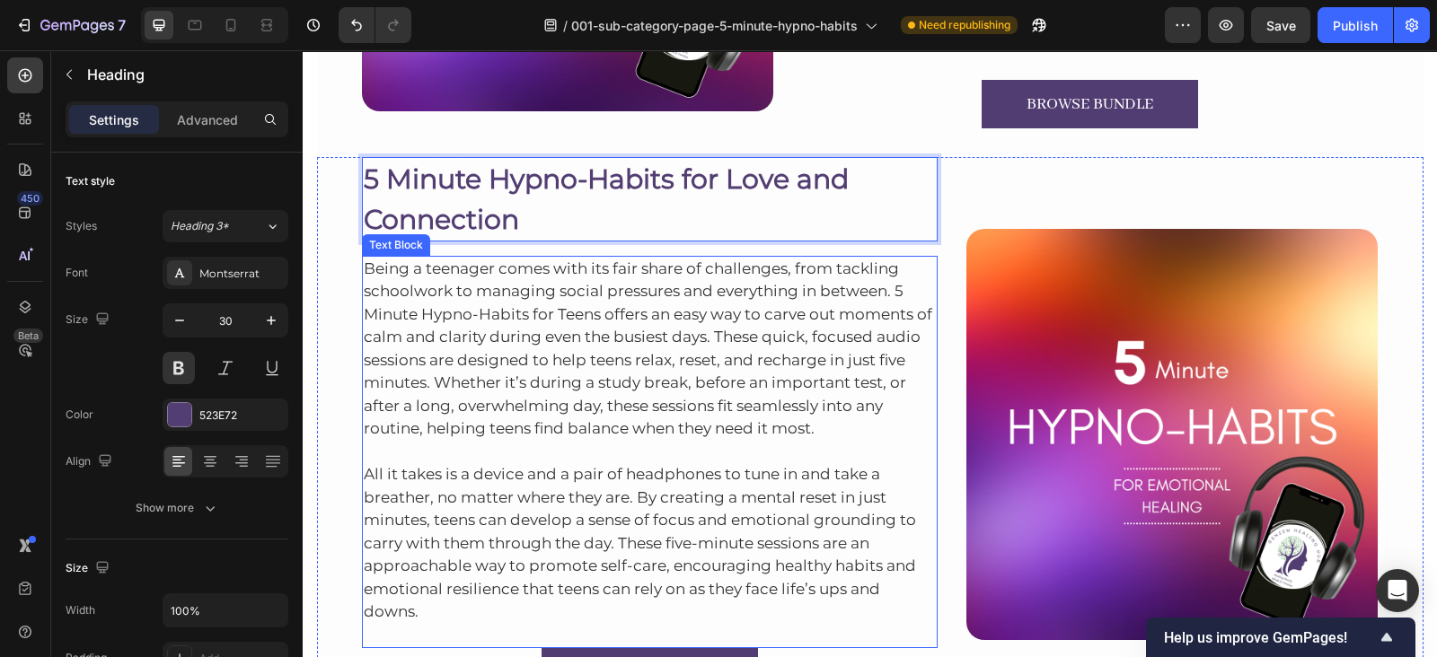
click at [530, 273] on p "Being a teenager comes with its fair share of challenges, from tackling schoolw…" at bounding box center [650, 349] width 573 height 183
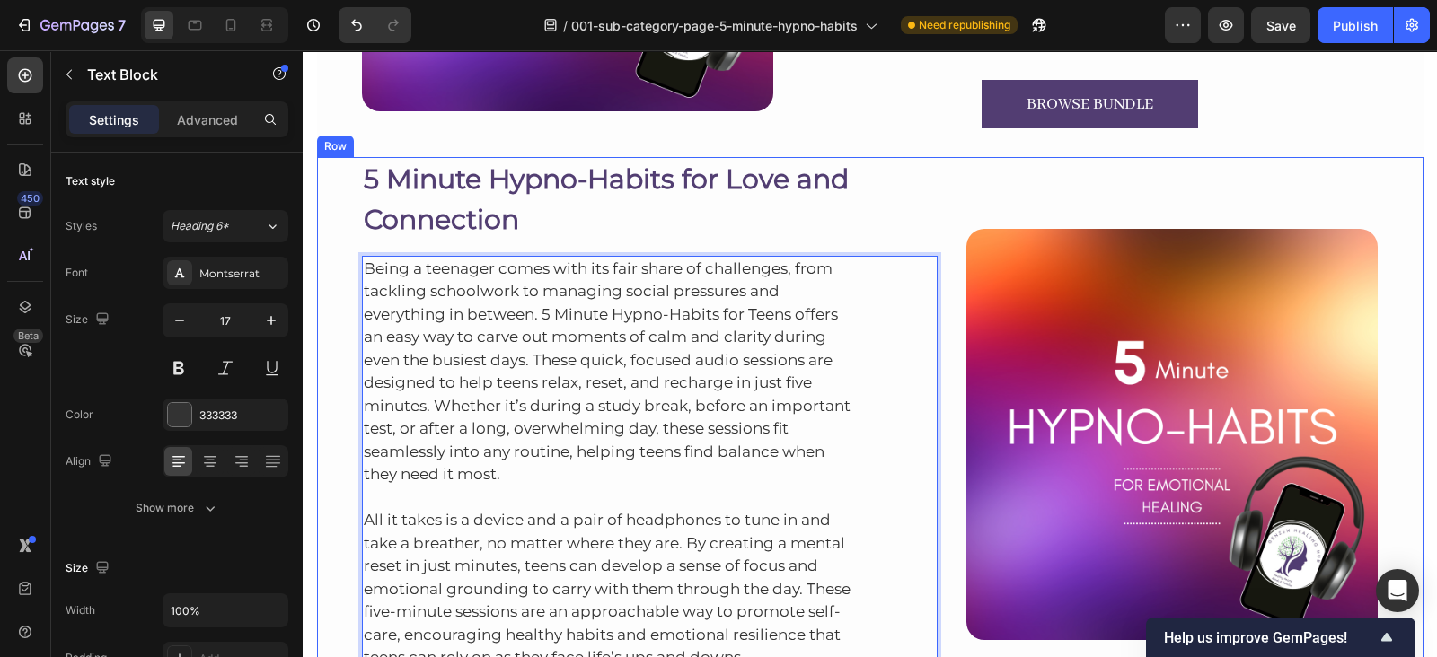
scroll to position [9660, 0]
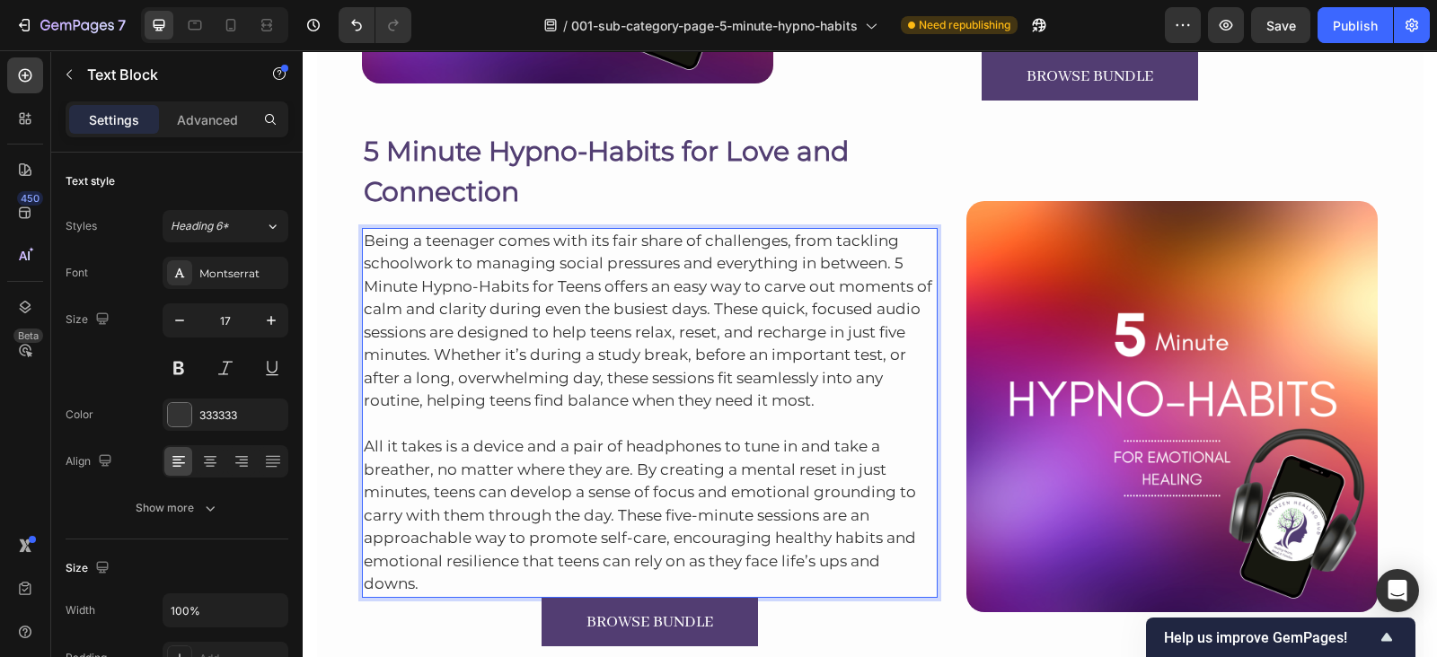
click at [524, 576] on p "All it takes is a device and a pair of headphones to tune in and take a breathe…" at bounding box center [650, 504] width 573 height 183
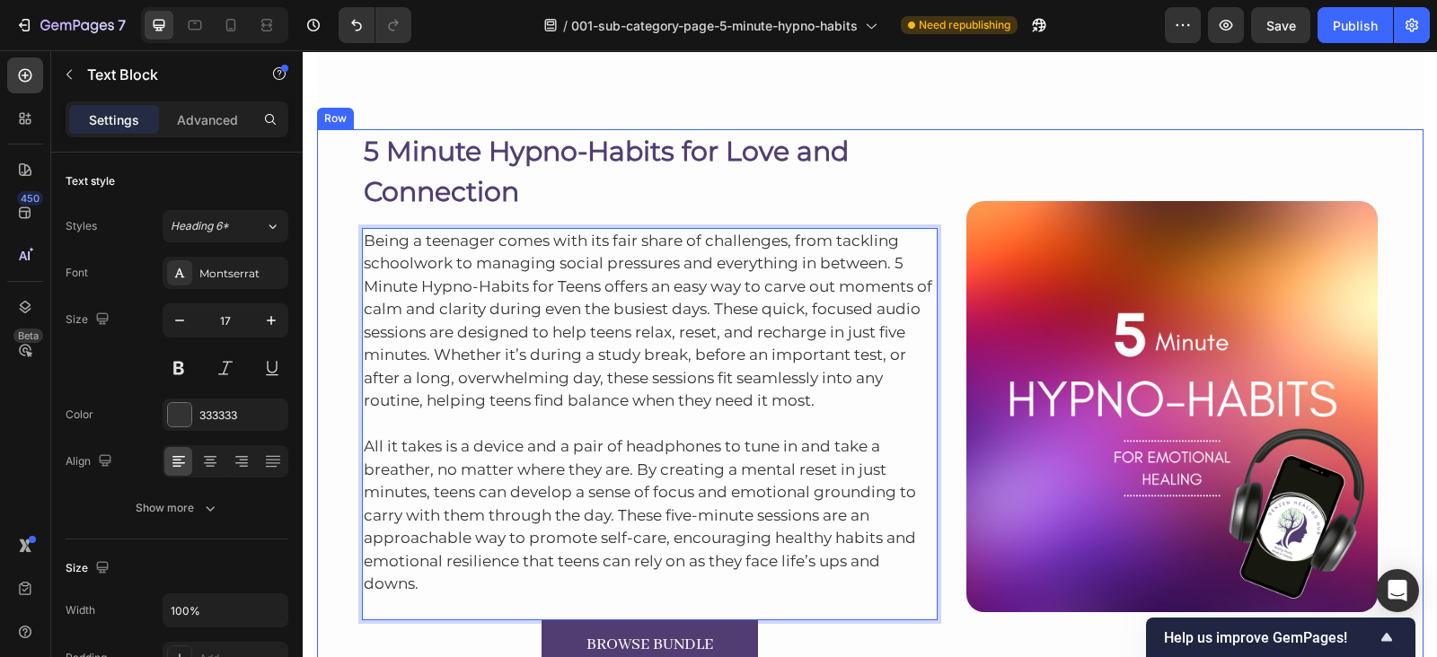
scroll to position [9768, 0]
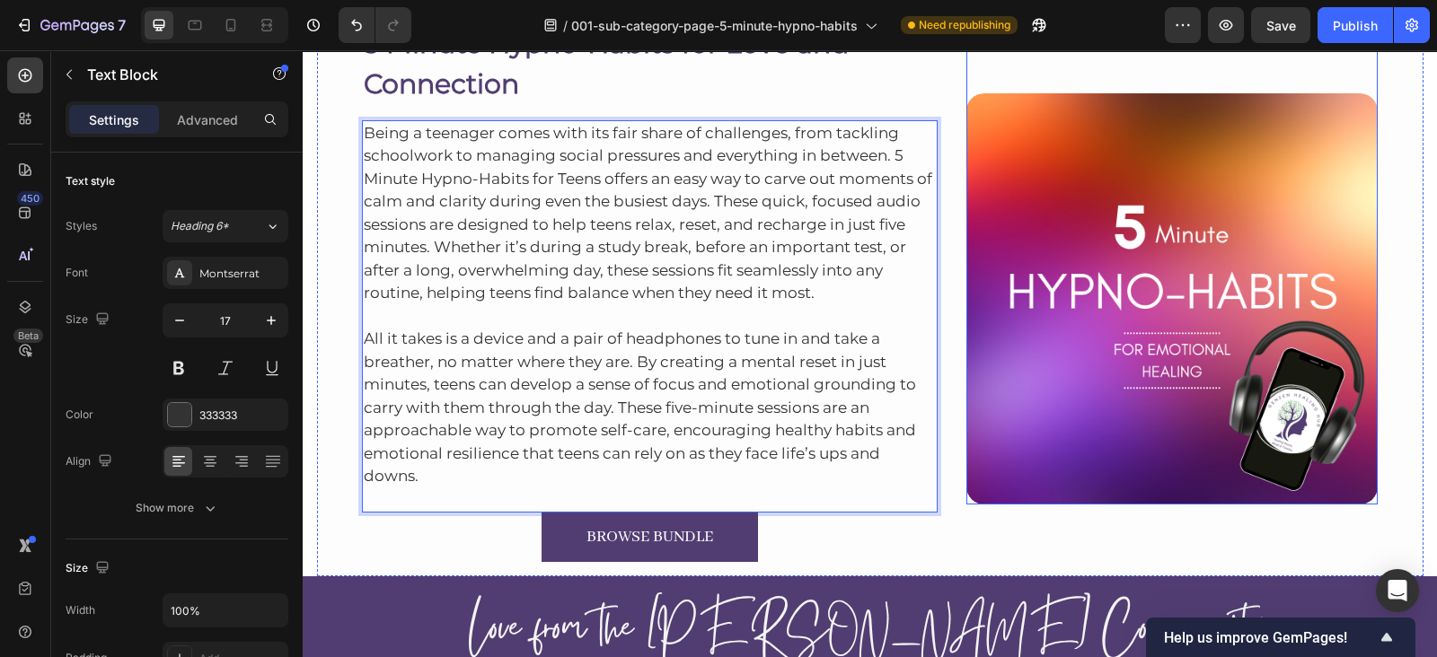
click at [1173, 228] on img at bounding box center [1171, 298] width 411 height 411
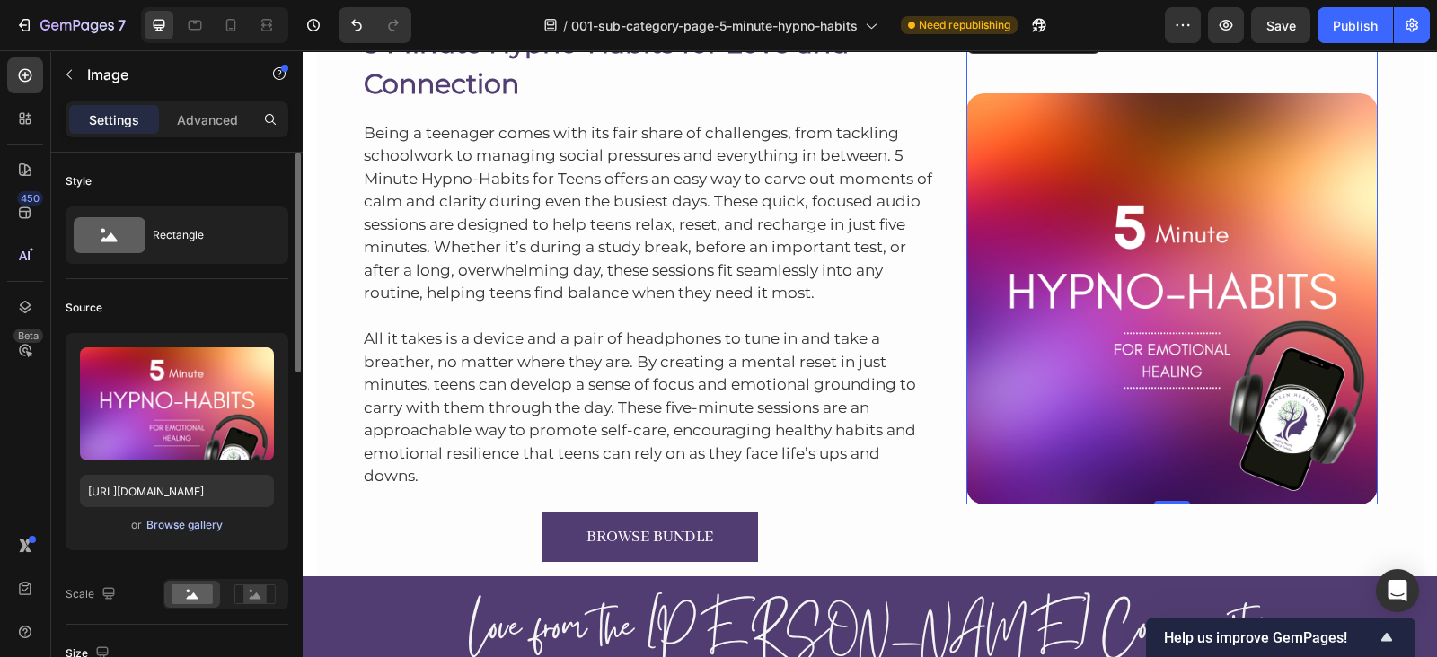
click at [164, 517] on div "Browse gallery" at bounding box center [184, 525] width 76 height 16
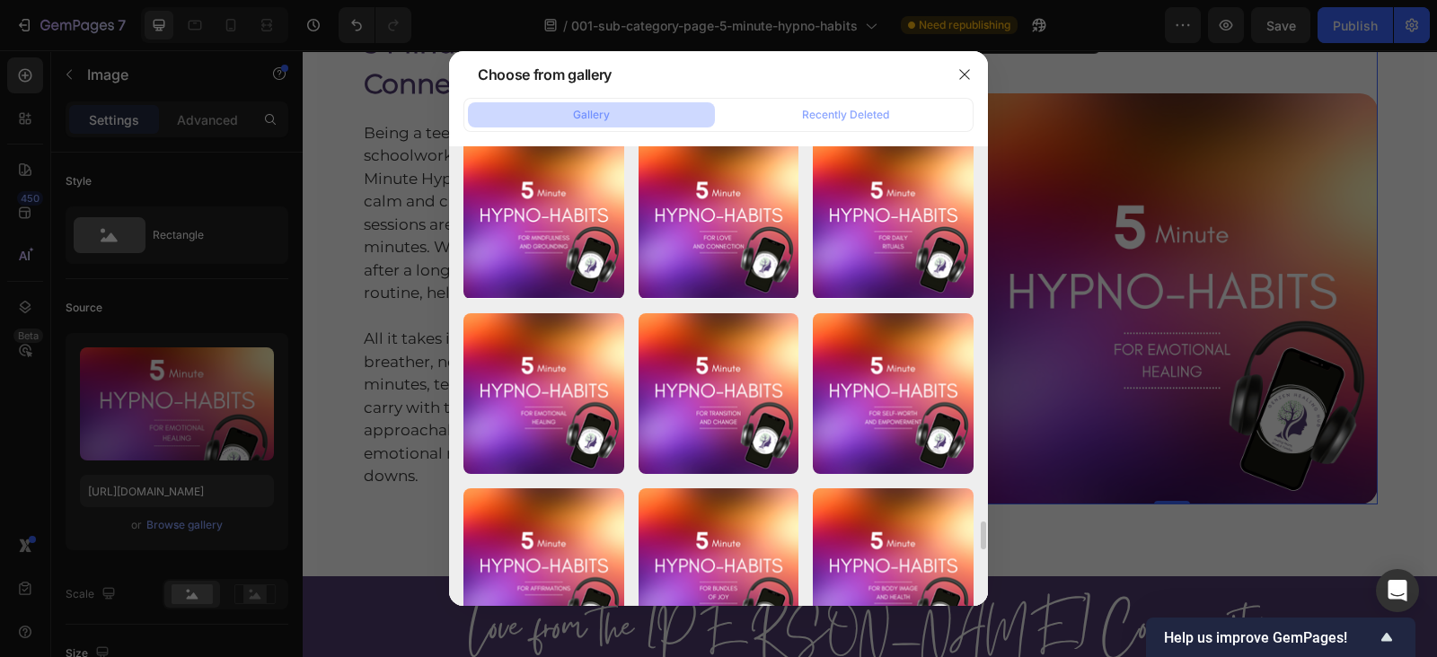
scroll to position [6140, 0]
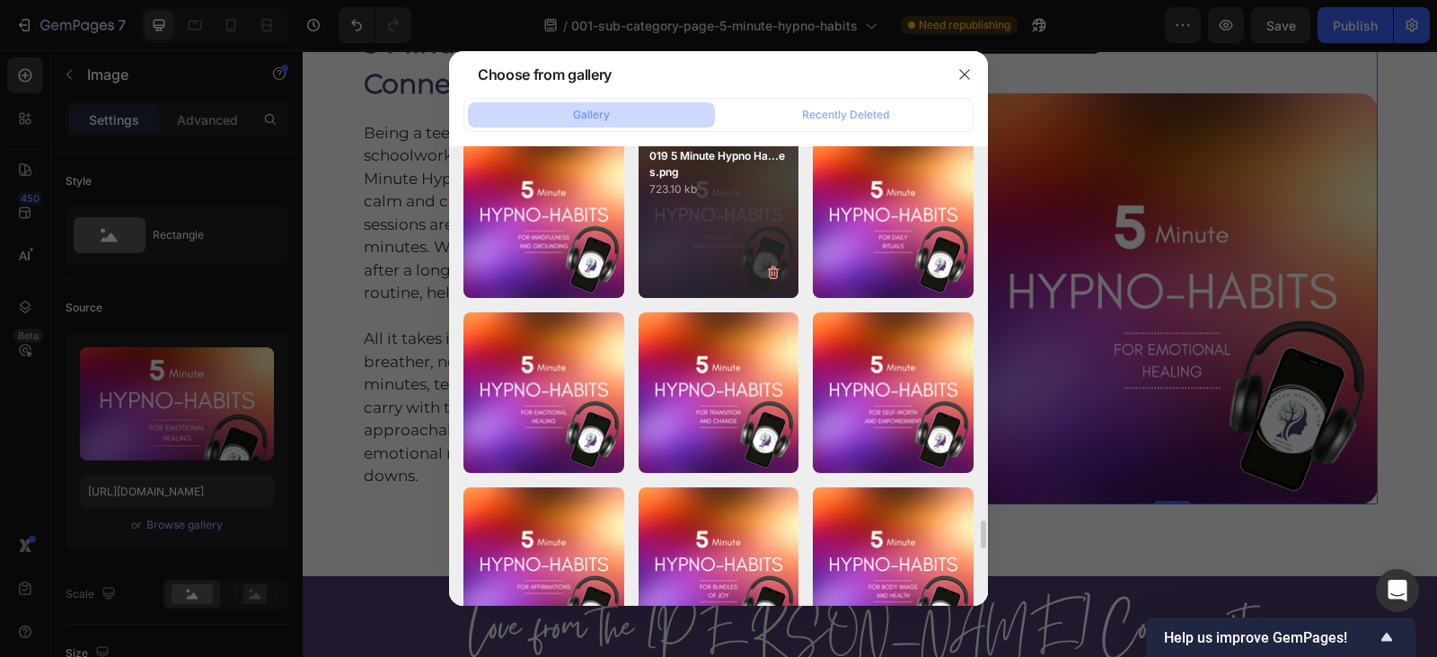
click at [651, 268] on div "019 5 Minute Hypno Ha...es.png 723.10 kb" at bounding box center [718, 217] width 161 height 161
type input "https://cdn.shopify.com/s/files/1/0607/2821/3736/files/gempages_502465714892833…"
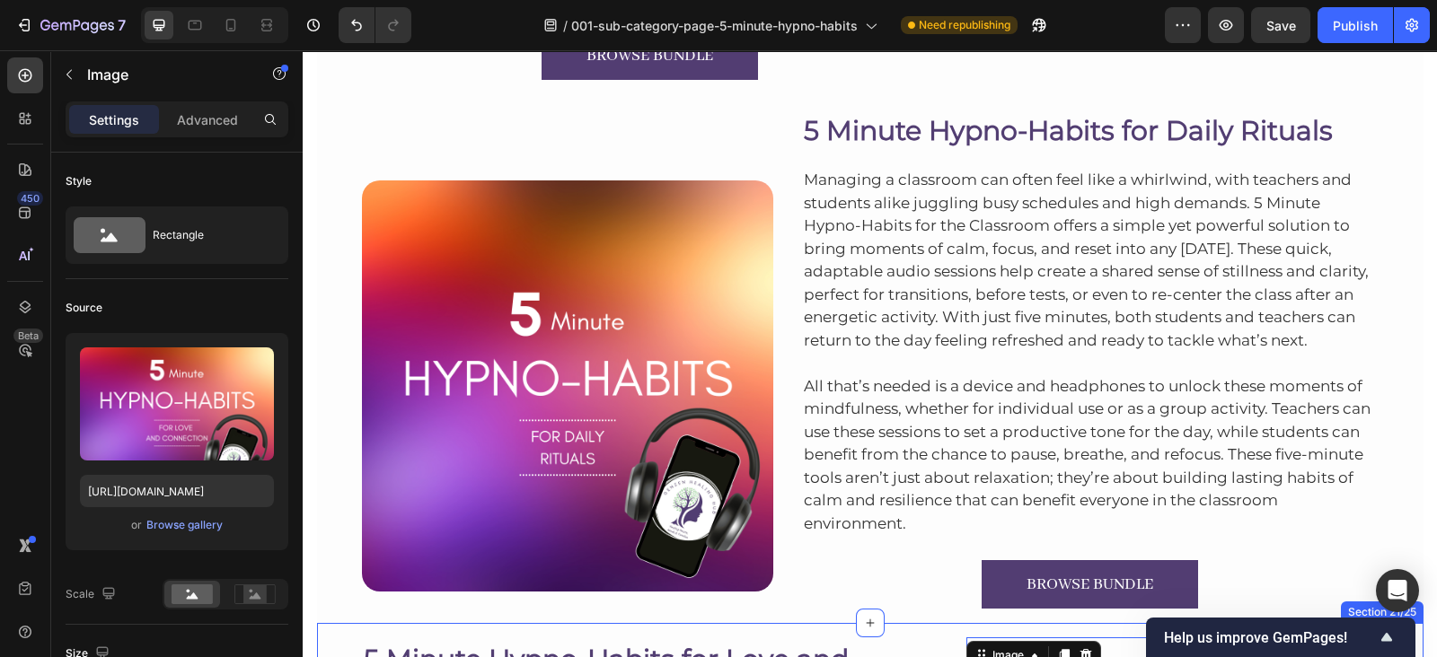
scroll to position [9096, 0]
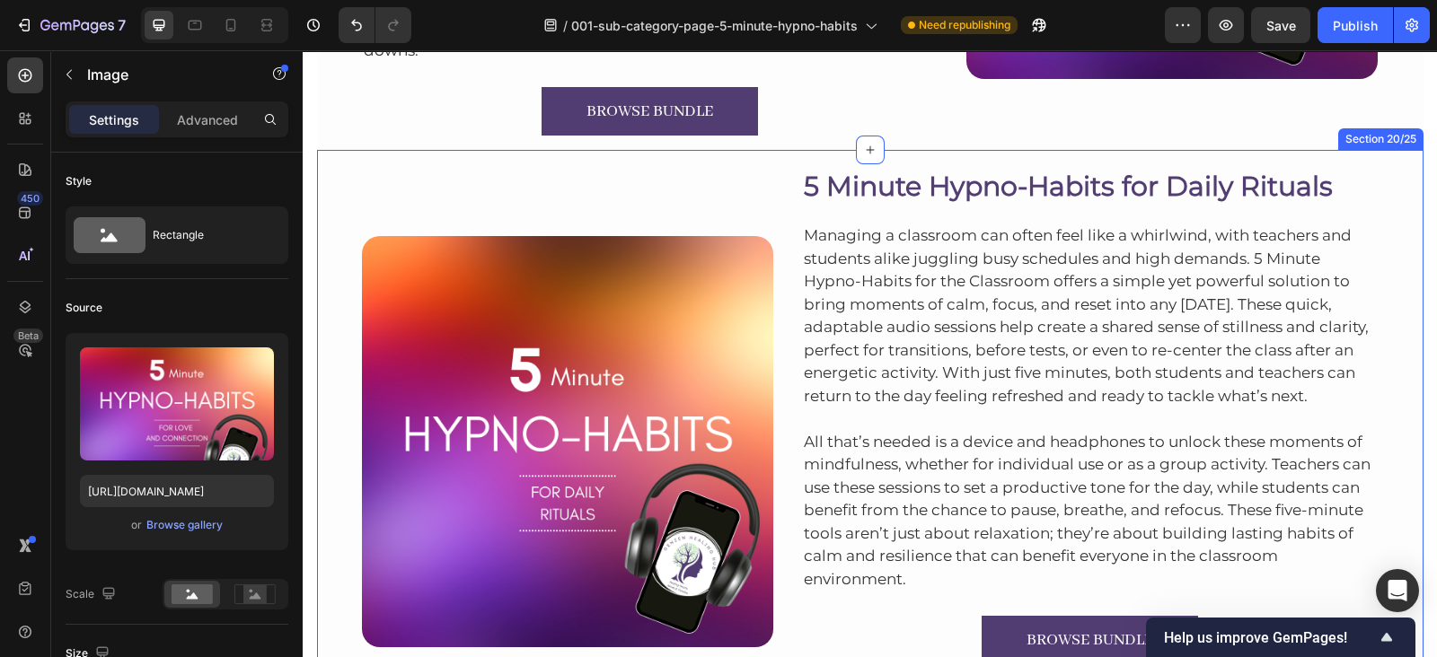
click at [1115, 154] on div "Image 5 Minute Hypno-Habits for Daily Rituals Heading Managing a classroom can …" at bounding box center [870, 414] width 1106 height 529
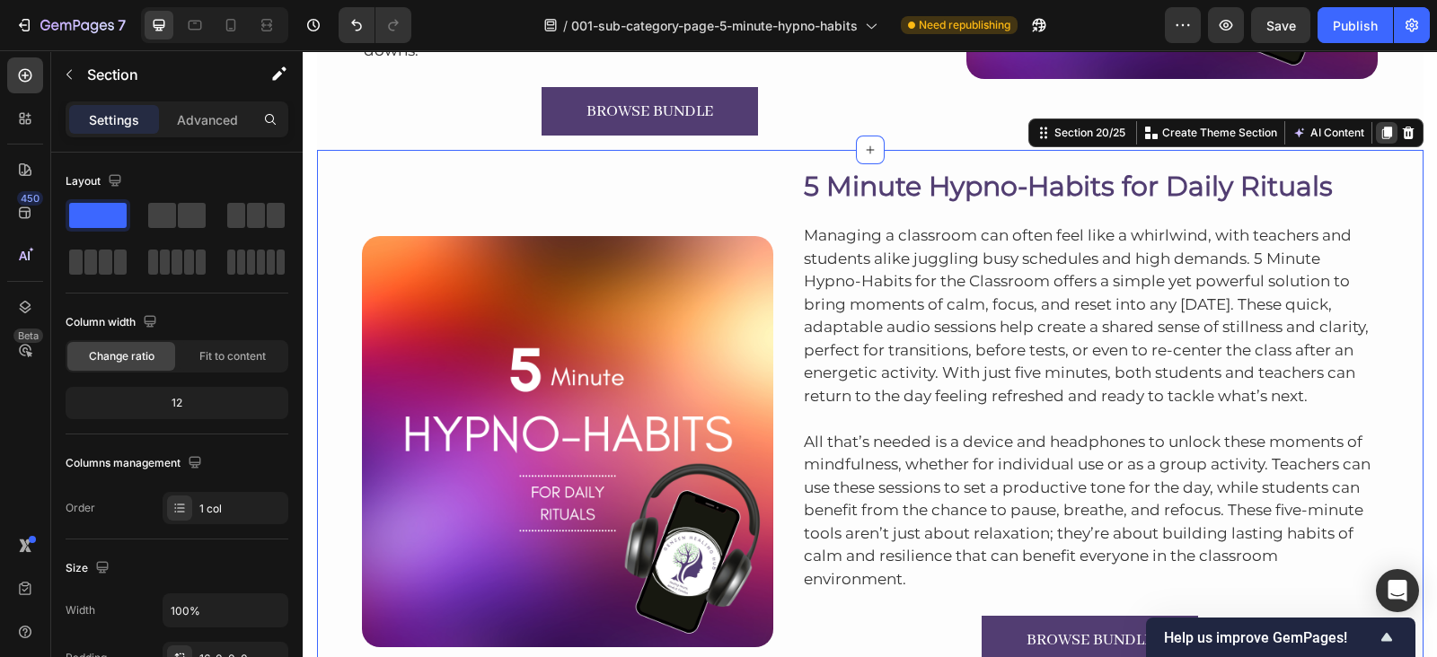
click at [1383, 128] on icon at bounding box center [1386, 133] width 14 height 14
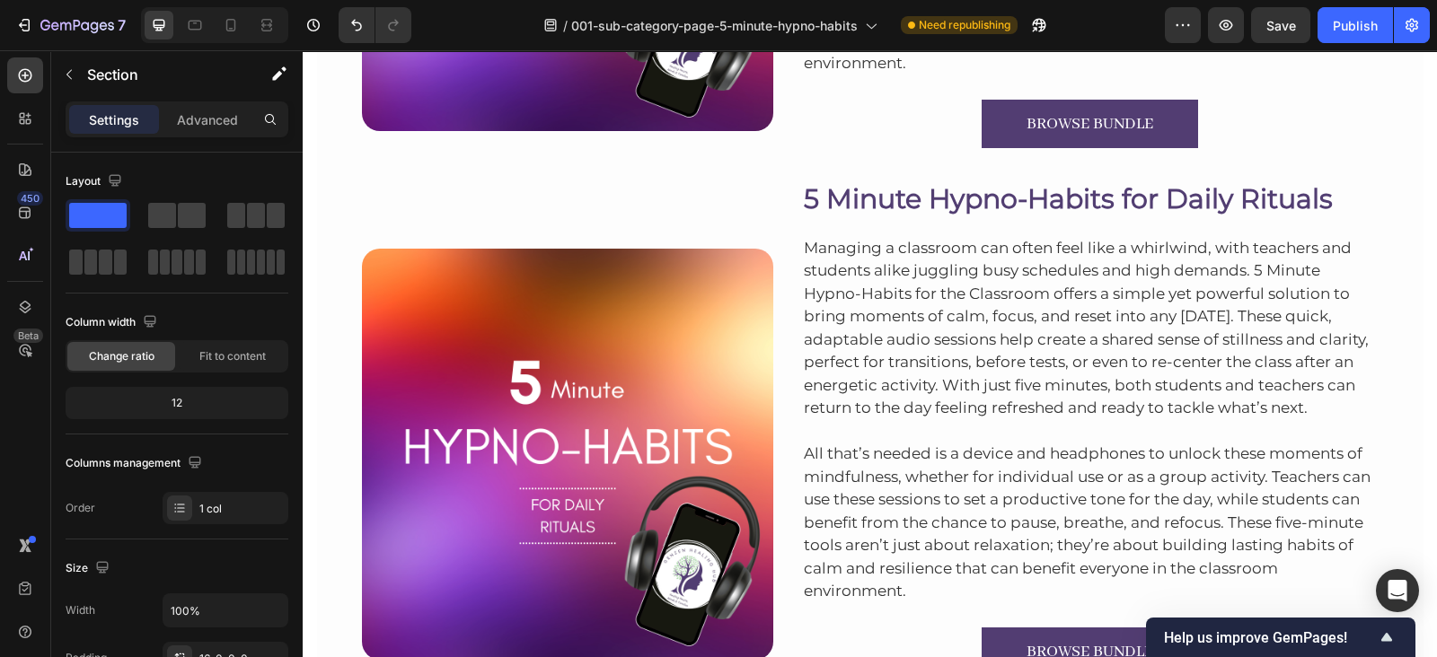
scroll to position [9661, 0]
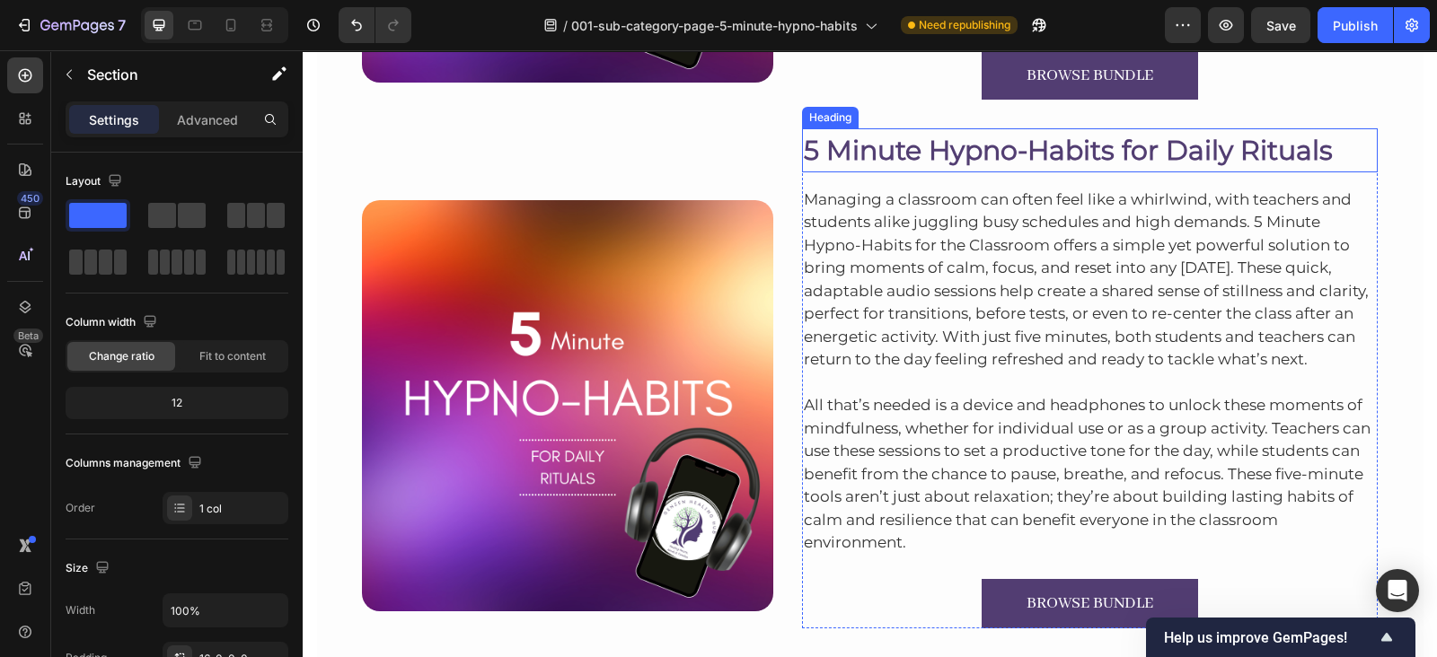
click at [1343, 131] on h2 "5 Minute Hypno-Habits for Daily Rituals" at bounding box center [1090, 150] width 576 height 44
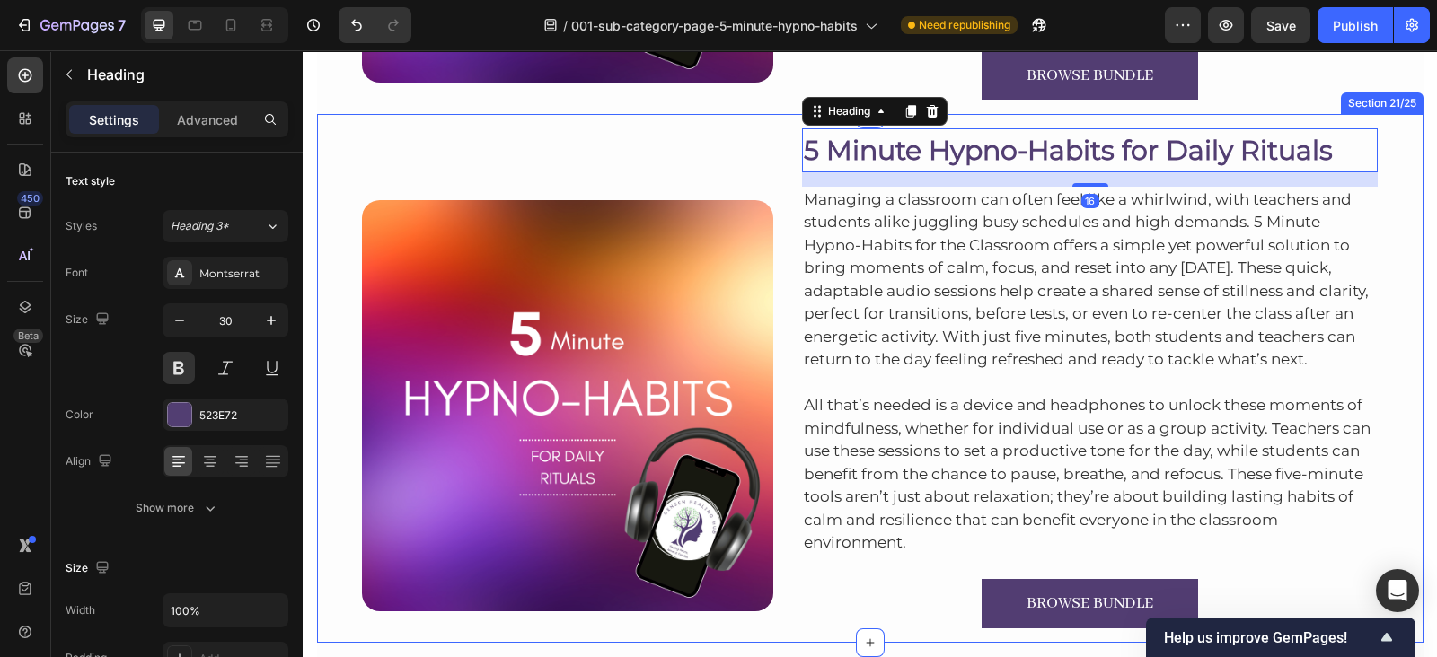
click at [1367, 114] on div "Image 5 Minute Hypno-Habits for Daily Rituals Heading 16 Managing a classroom c…" at bounding box center [870, 378] width 1106 height 529
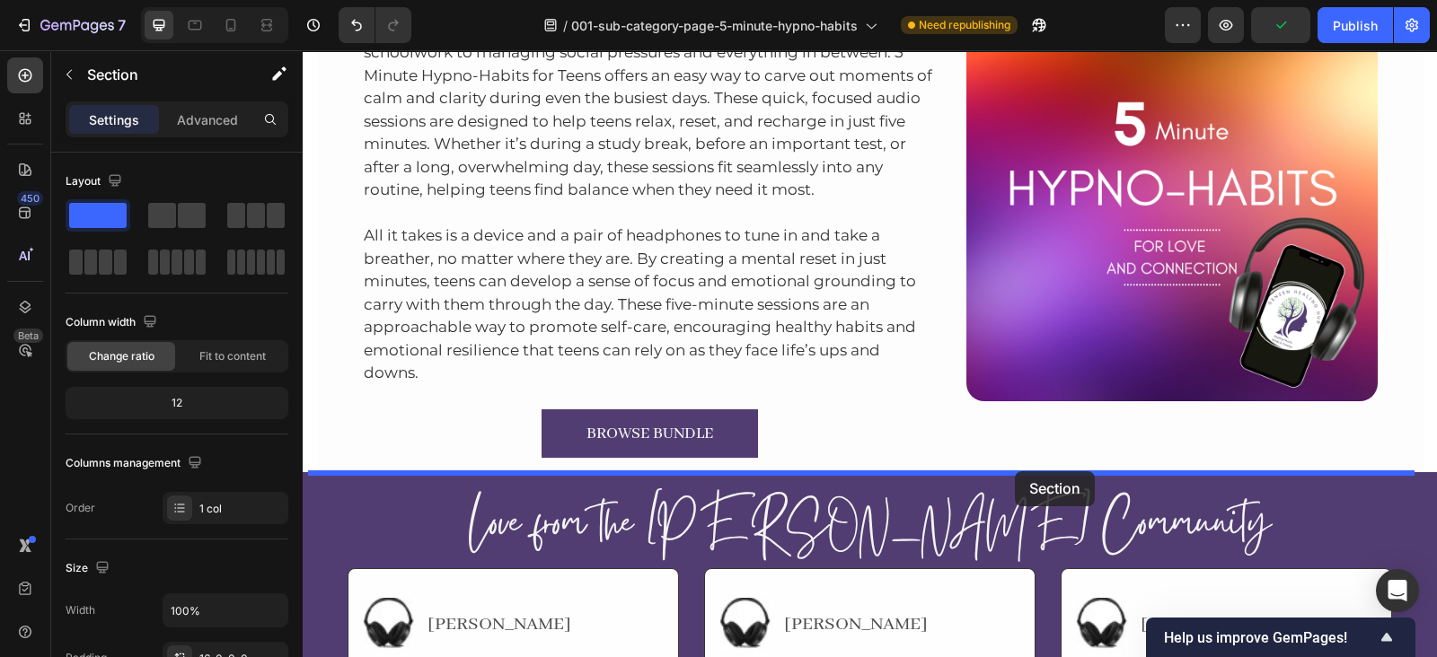
scroll to position [10407, 0]
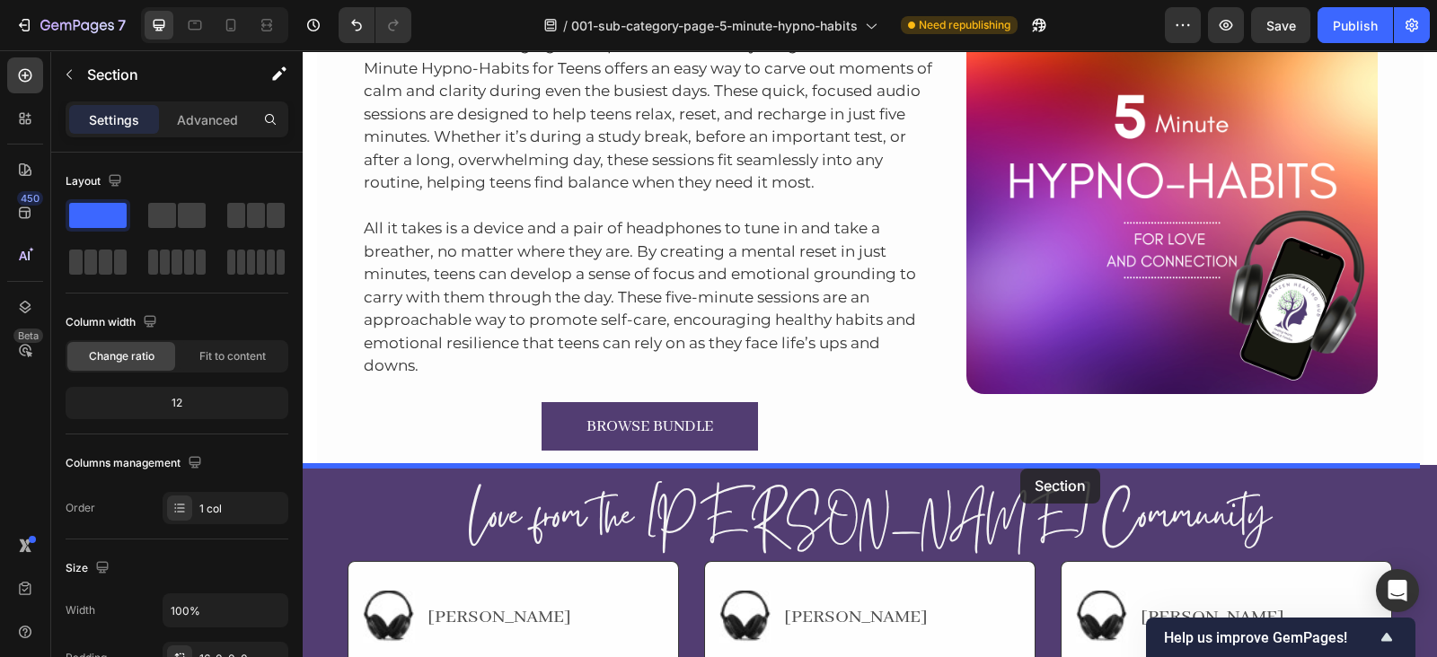
drag, startPoint x: 1046, startPoint y: 101, endPoint x: 1020, endPoint y: 469, distance: 369.0
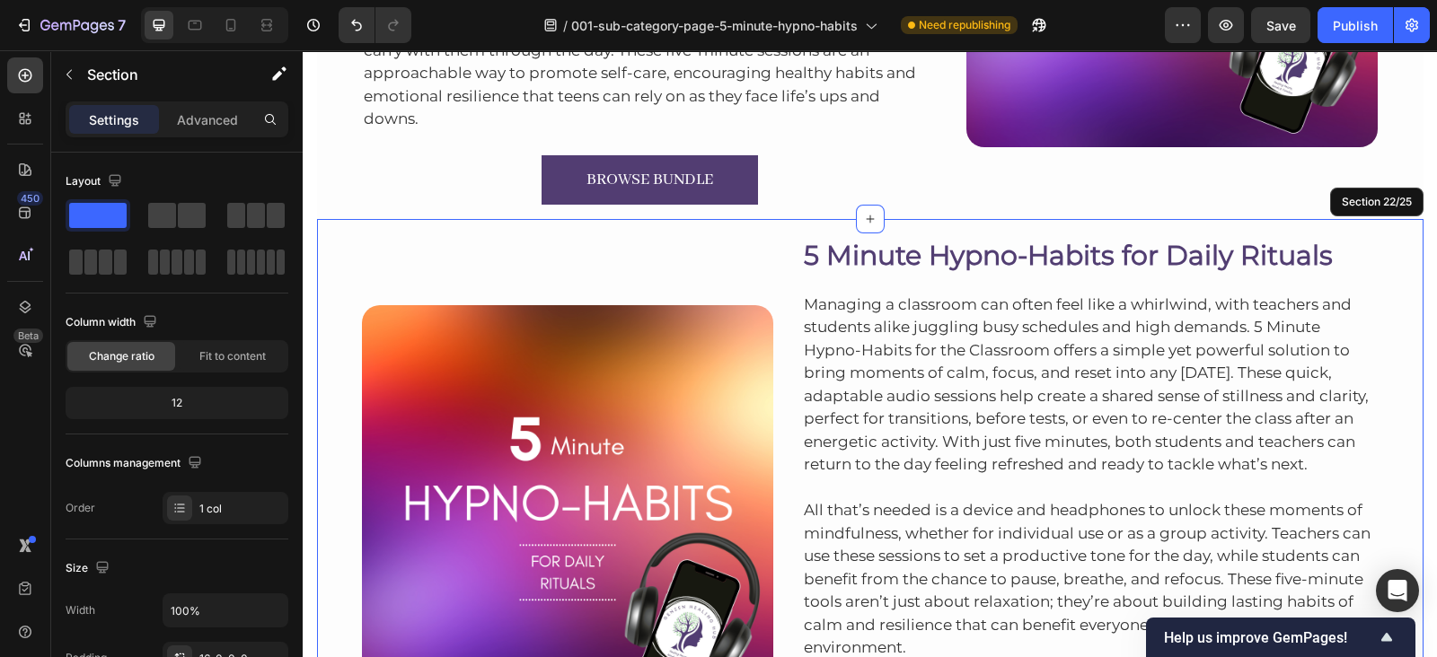
scroll to position [10126, 0]
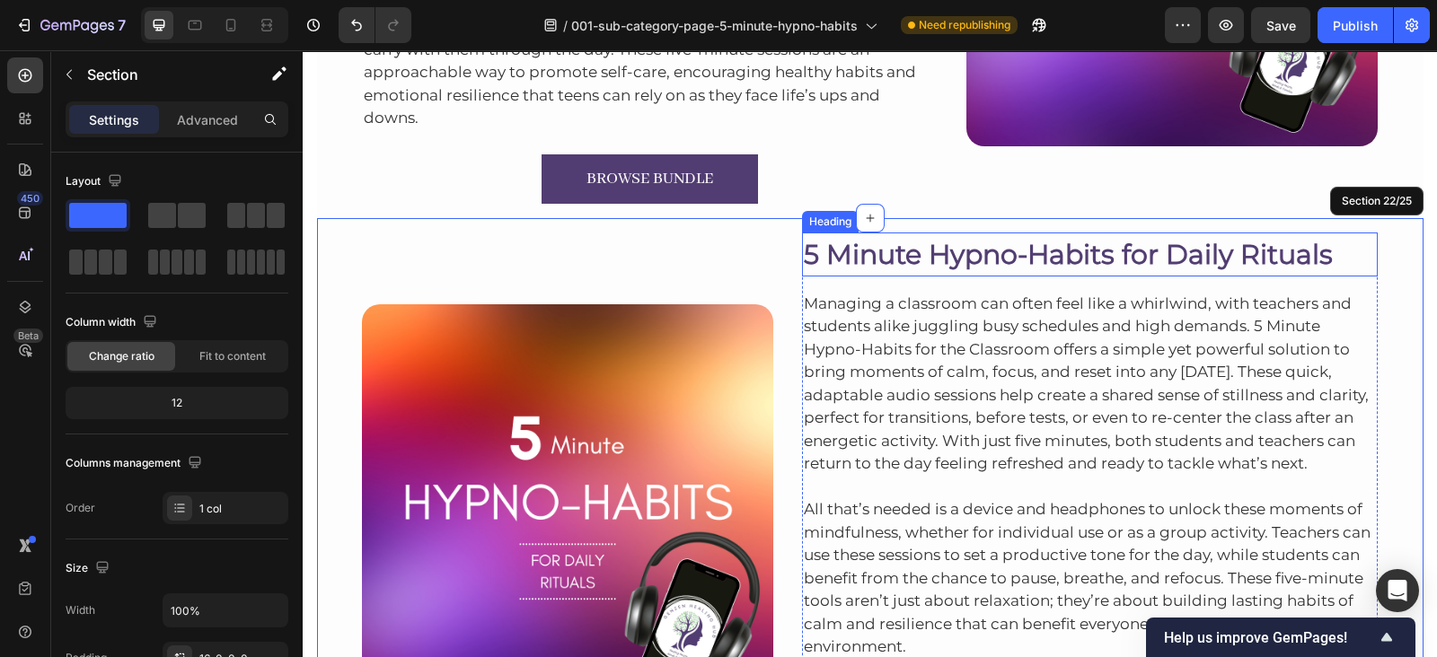
click at [988, 263] on h2 "5 Minute Hypno-Habits for Daily Rituals" at bounding box center [1090, 255] width 576 height 44
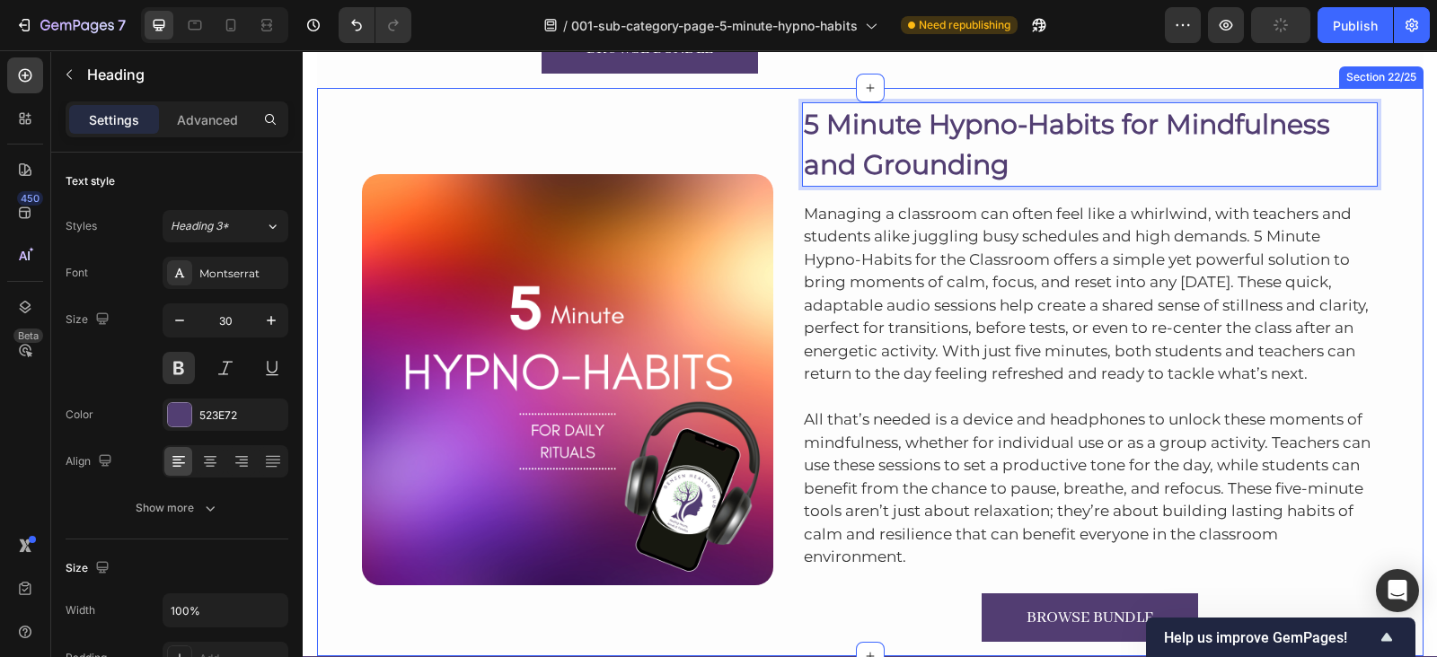
scroll to position [10261, 0]
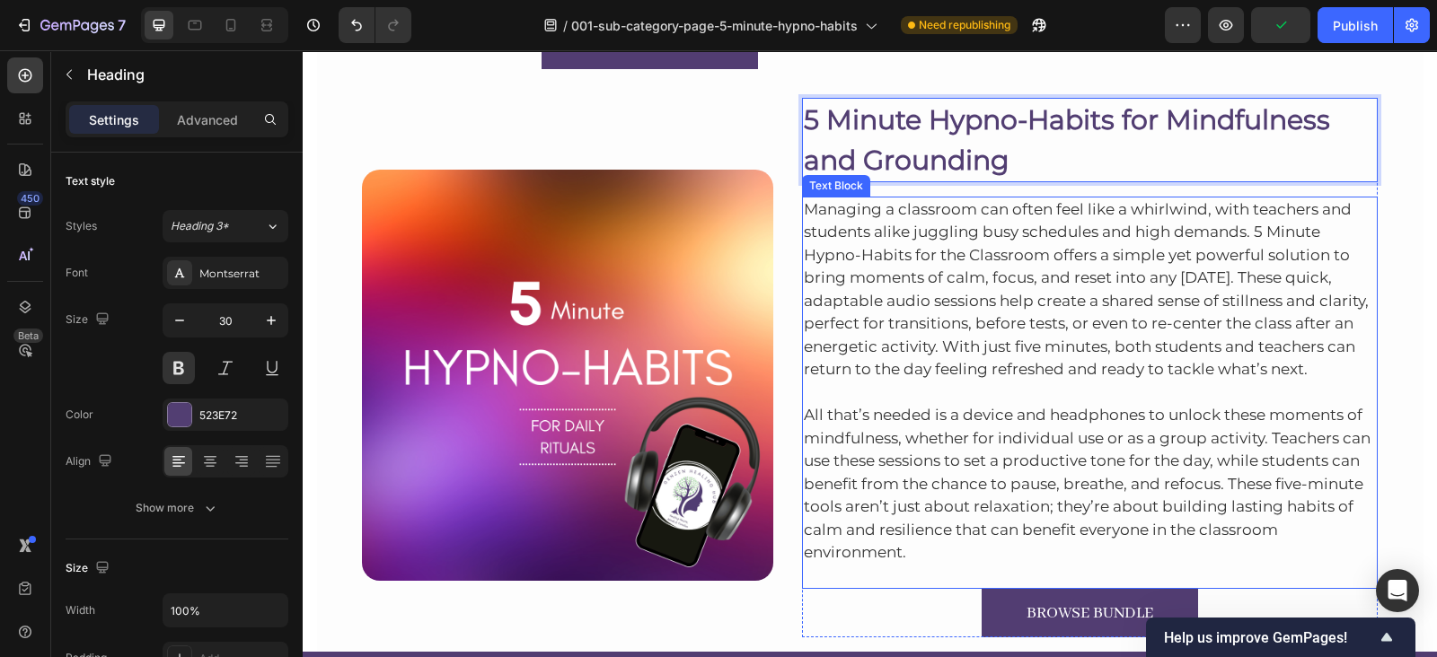
click at [914, 215] on p "Managing a classroom can often feel like a whirlwind, with teachers and student…" at bounding box center [1090, 289] width 573 height 183
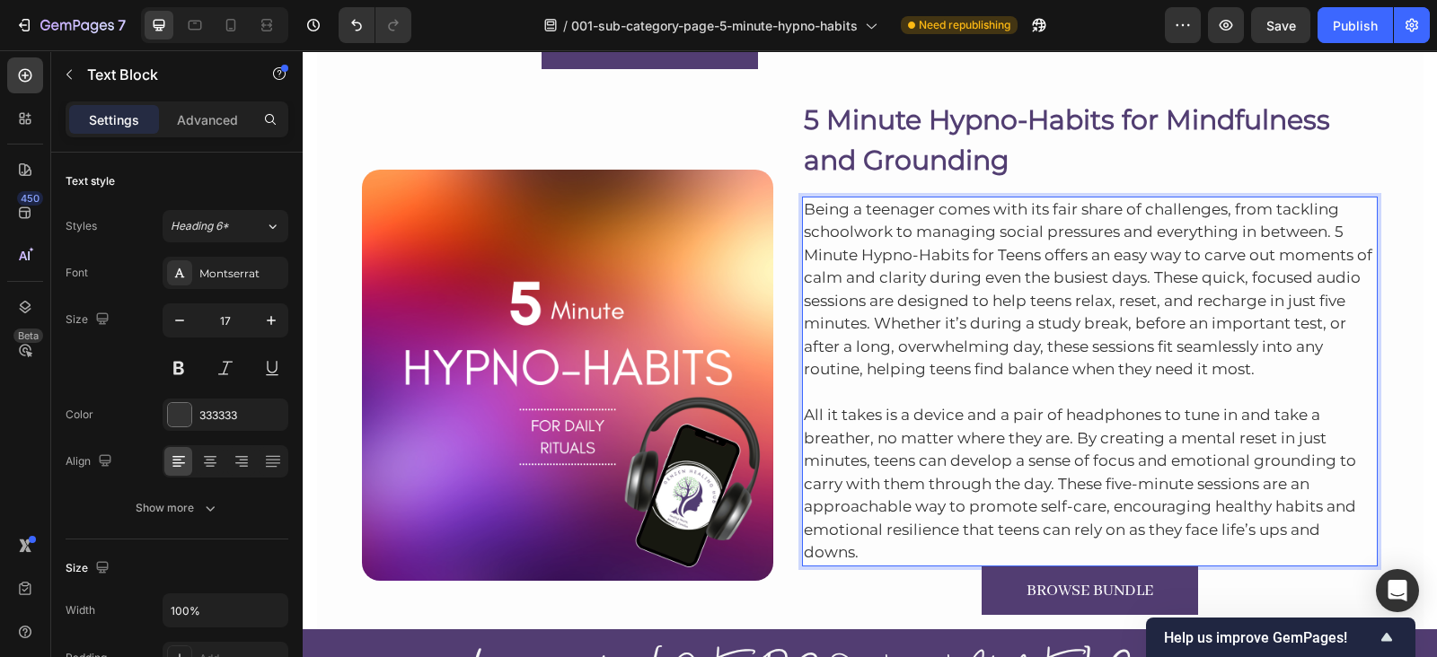
click at [907, 541] on p "All it takes is a device and a pair of headphones to tune in and take a breathe…" at bounding box center [1090, 473] width 573 height 183
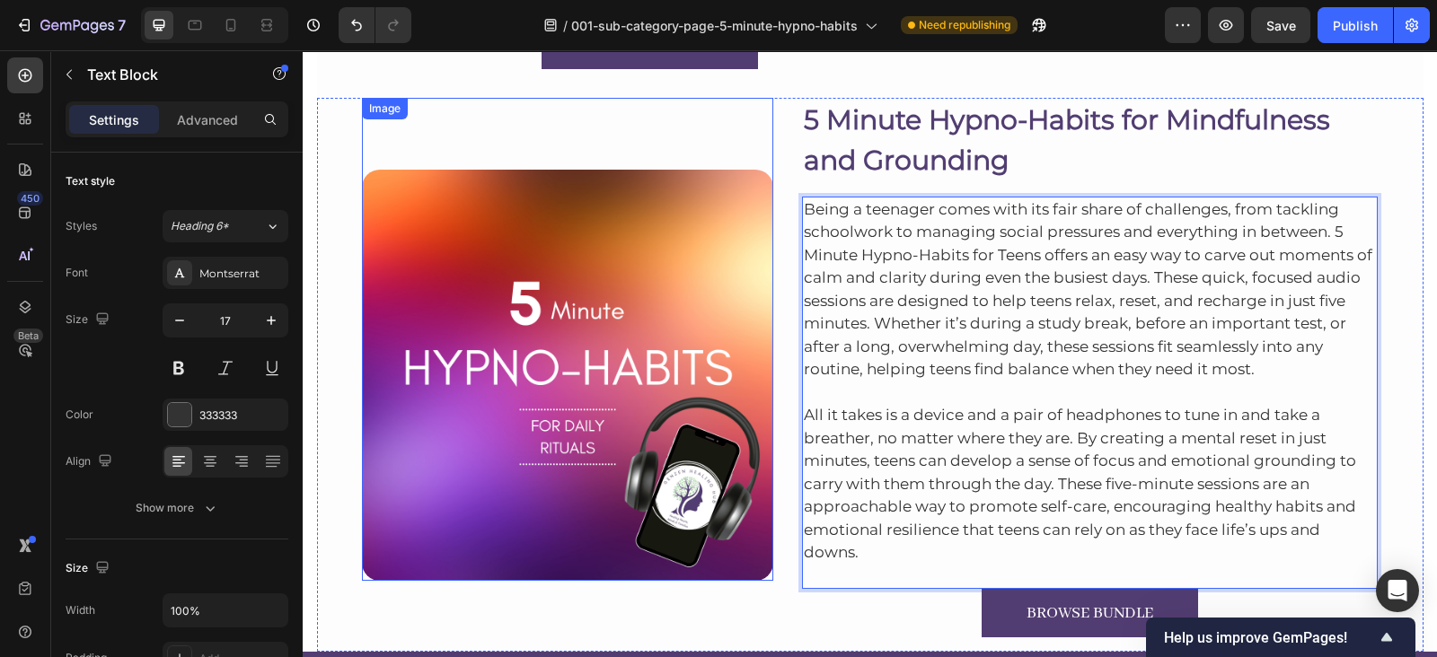
click at [507, 260] on img at bounding box center [567, 375] width 411 height 411
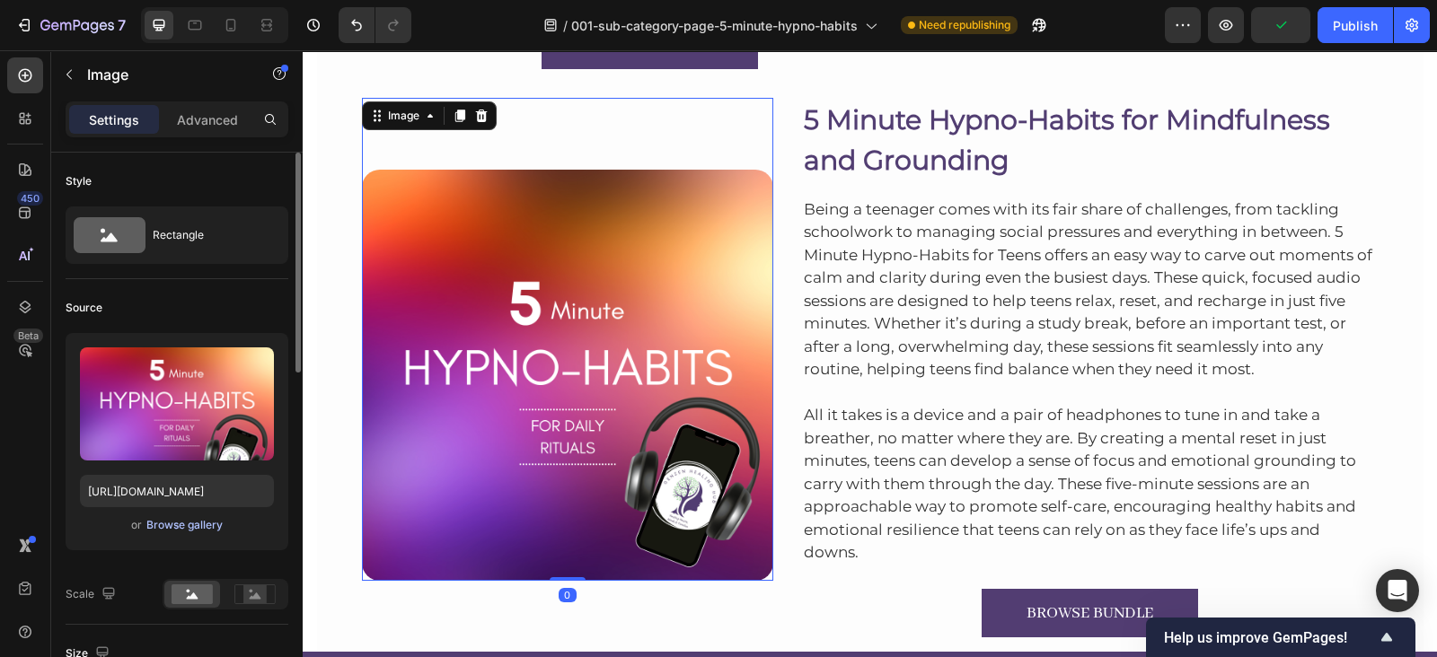
click at [196, 522] on div "Browse gallery" at bounding box center [184, 525] width 76 height 16
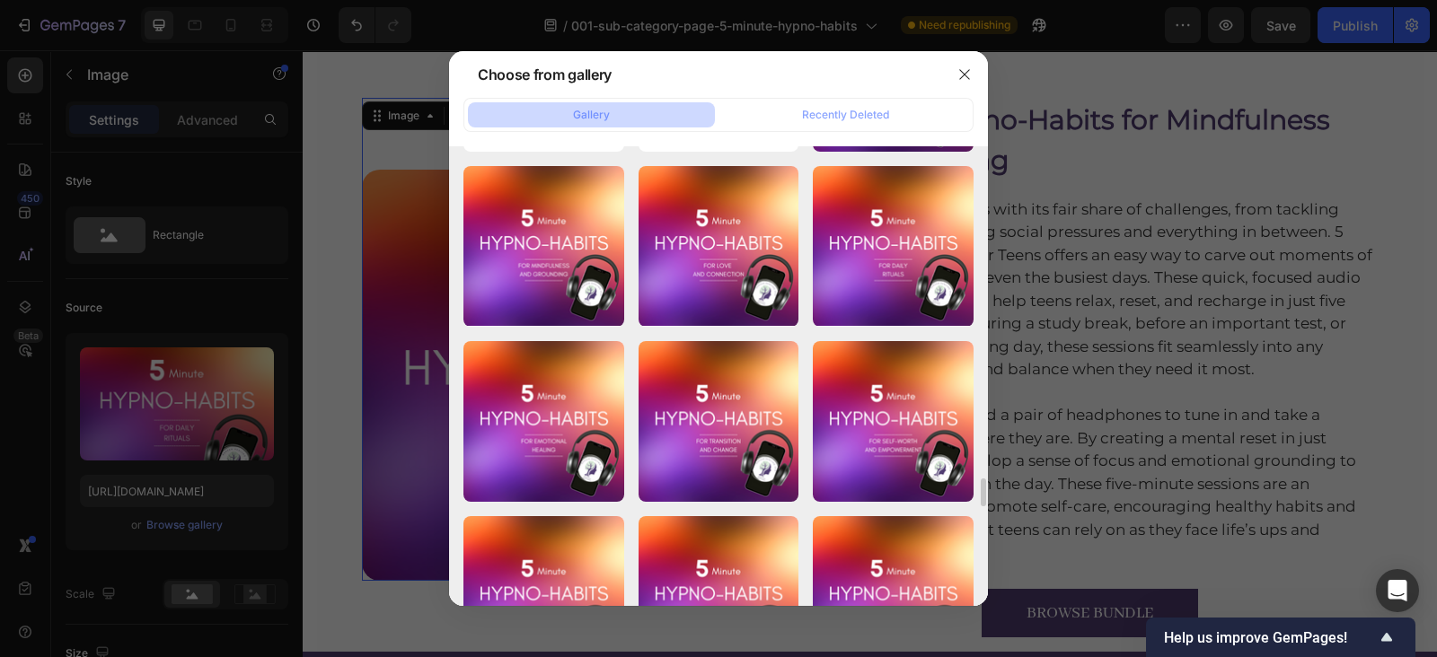
scroll to position [6069, 0]
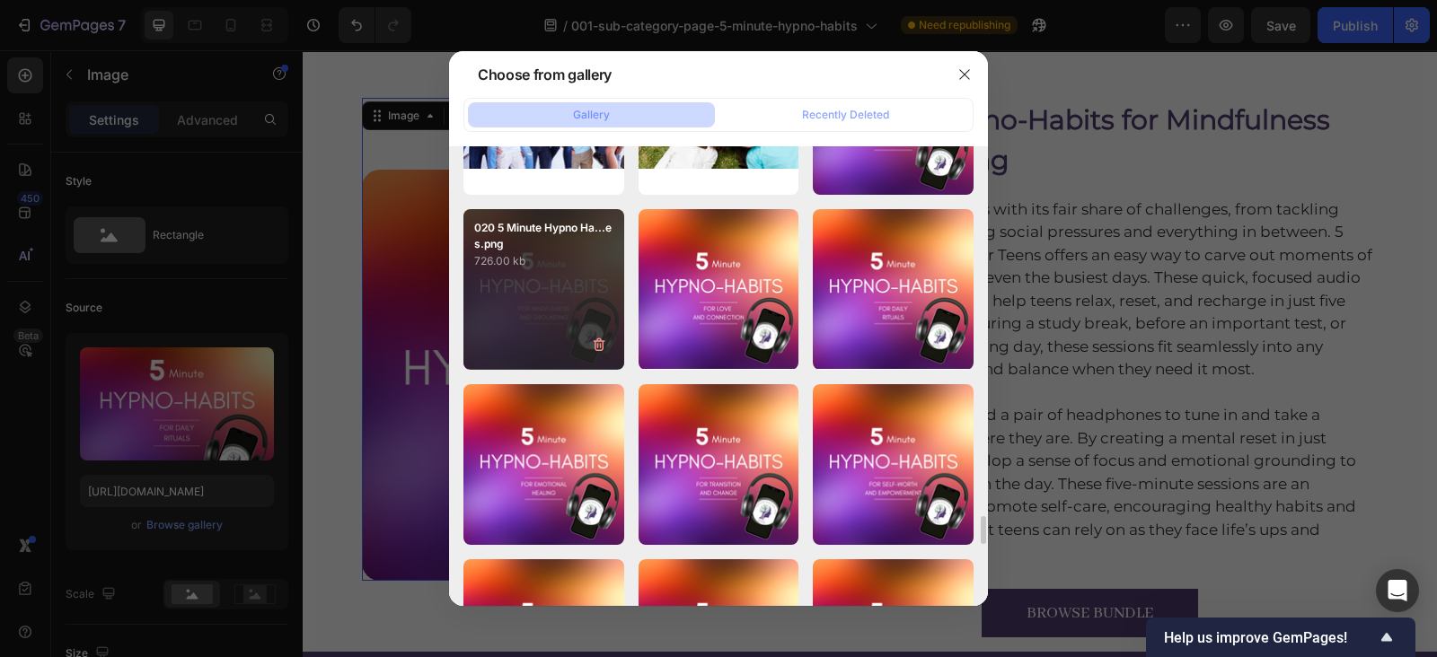
click at [575, 334] on div "020 5 Minute Hypno Ha...es.png 726.00 kb" at bounding box center [543, 289] width 161 height 161
type input "https://cdn.shopify.com/s/files/1/0607/2821/3736/files/gempages_502465714892833…"
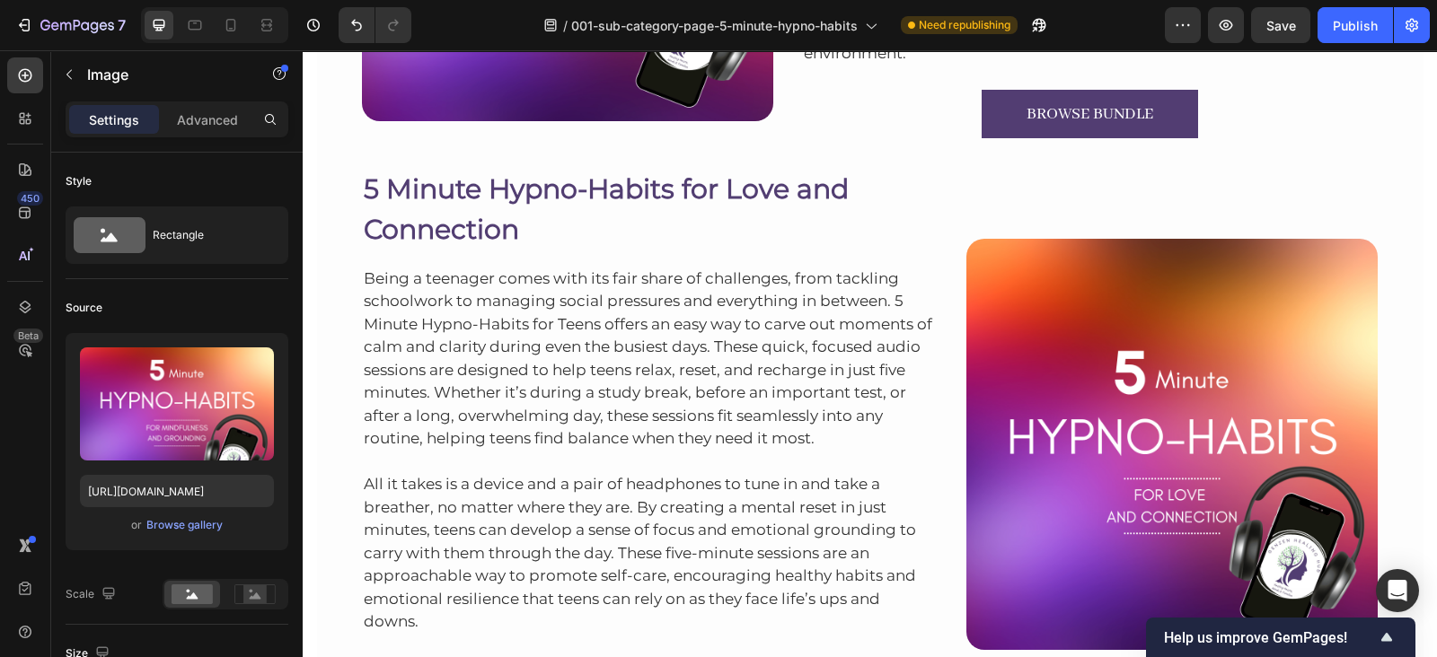
scroll to position [9620, 0]
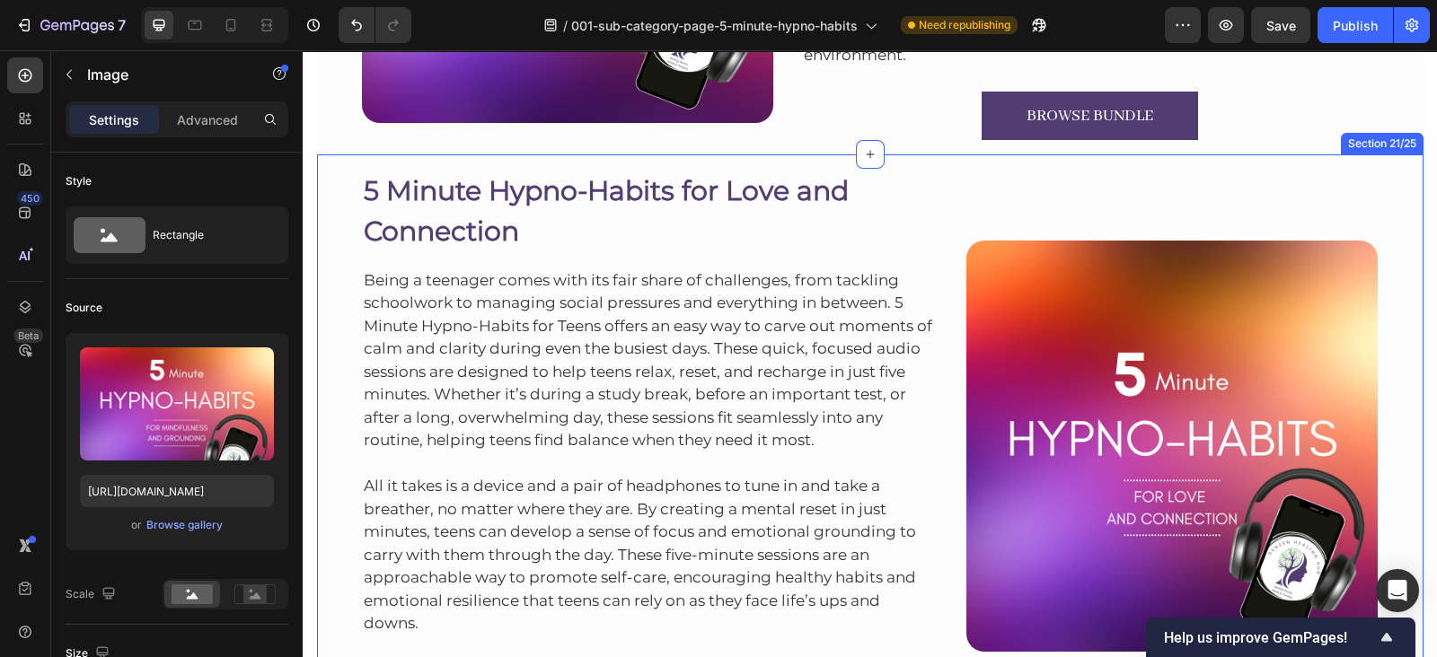
click at [1195, 159] on div "5 Minute Hypno-Habits for Love and Connection Heading Being a teenager comes wi…" at bounding box center [870, 438] width 1106 height 569
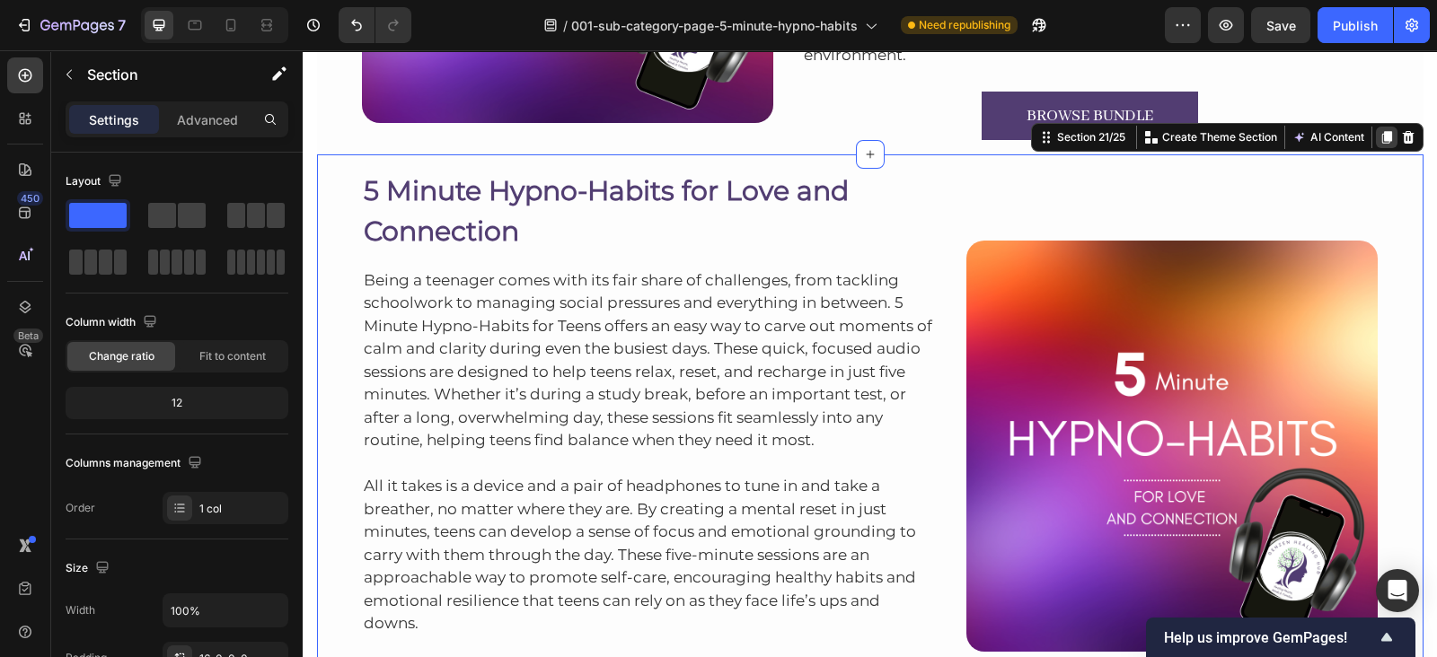
click at [1381, 136] on icon at bounding box center [1386, 137] width 10 height 13
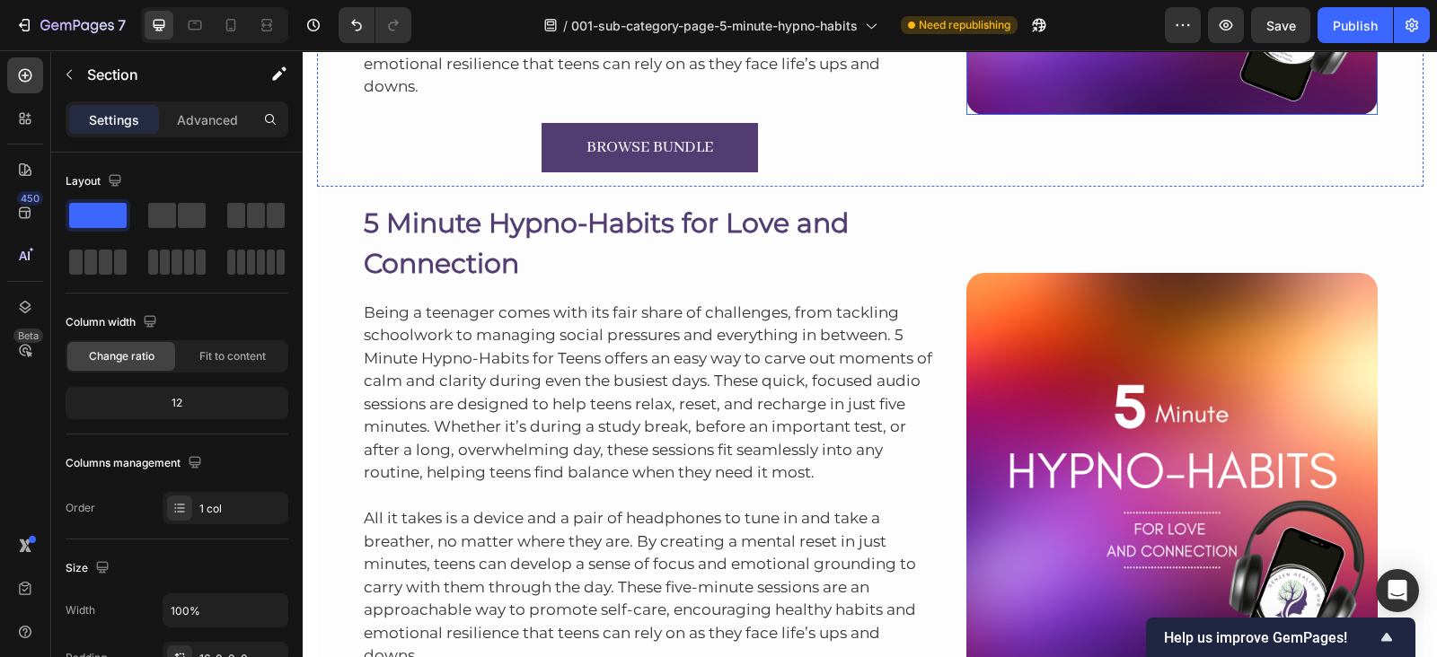
scroll to position [10231, 0]
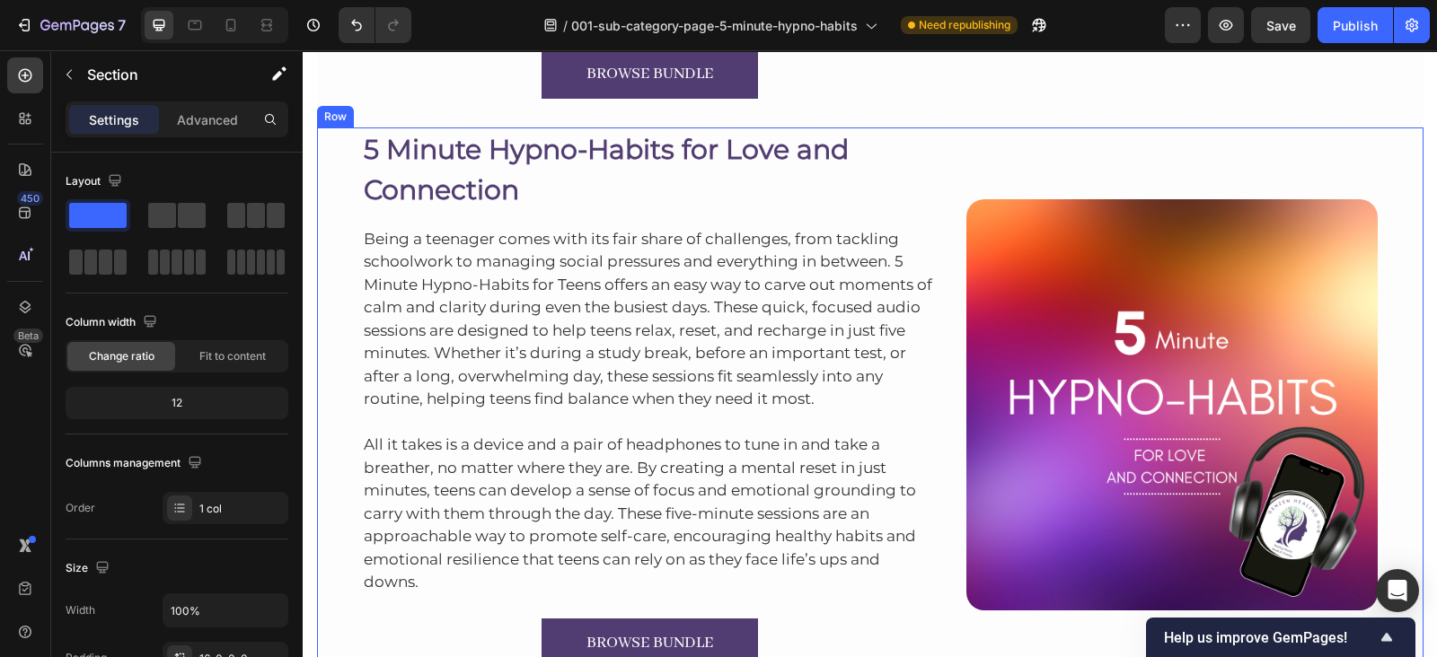
click at [1400, 133] on div "5 Minute Hypno-Habits for Love and Connection Heading Being a teenager comes wi…" at bounding box center [870, 404] width 1106 height 555
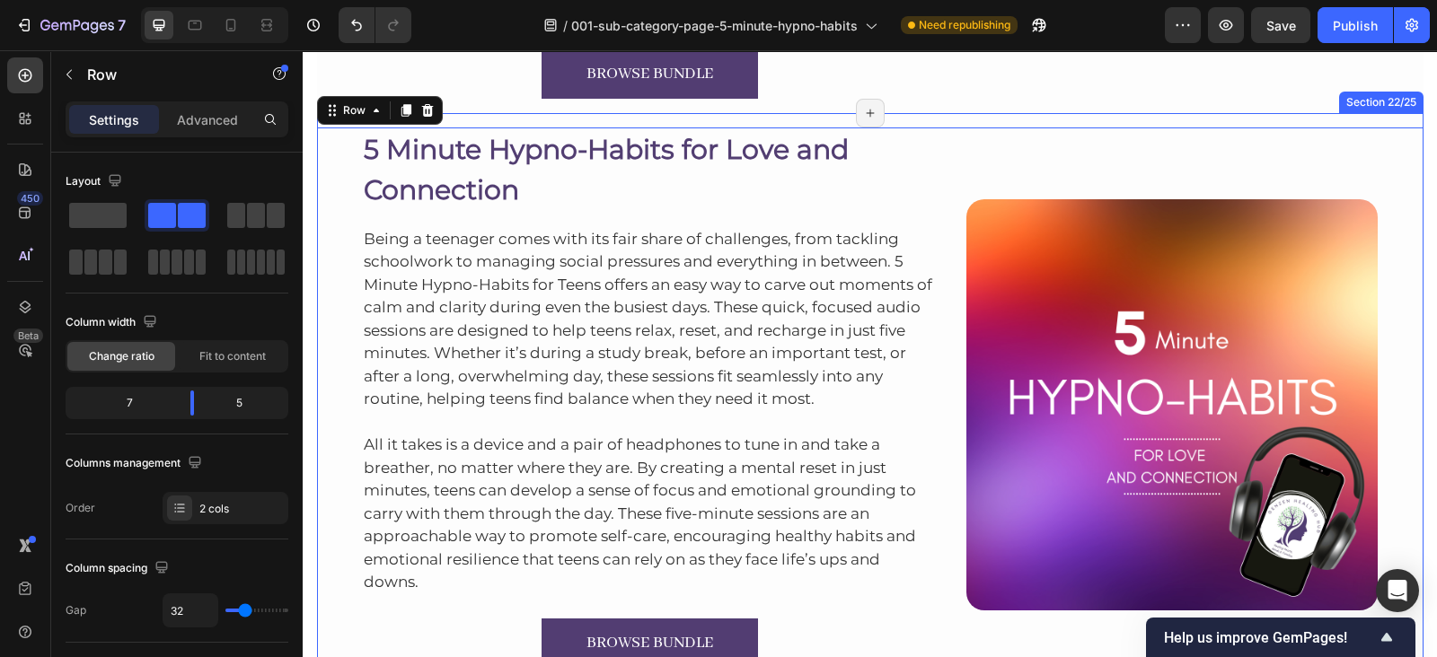
click at [1378, 119] on div "5 Minute Hypno-Habits for Love and Connection Heading Being a teenager comes wi…" at bounding box center [870, 397] width 1106 height 569
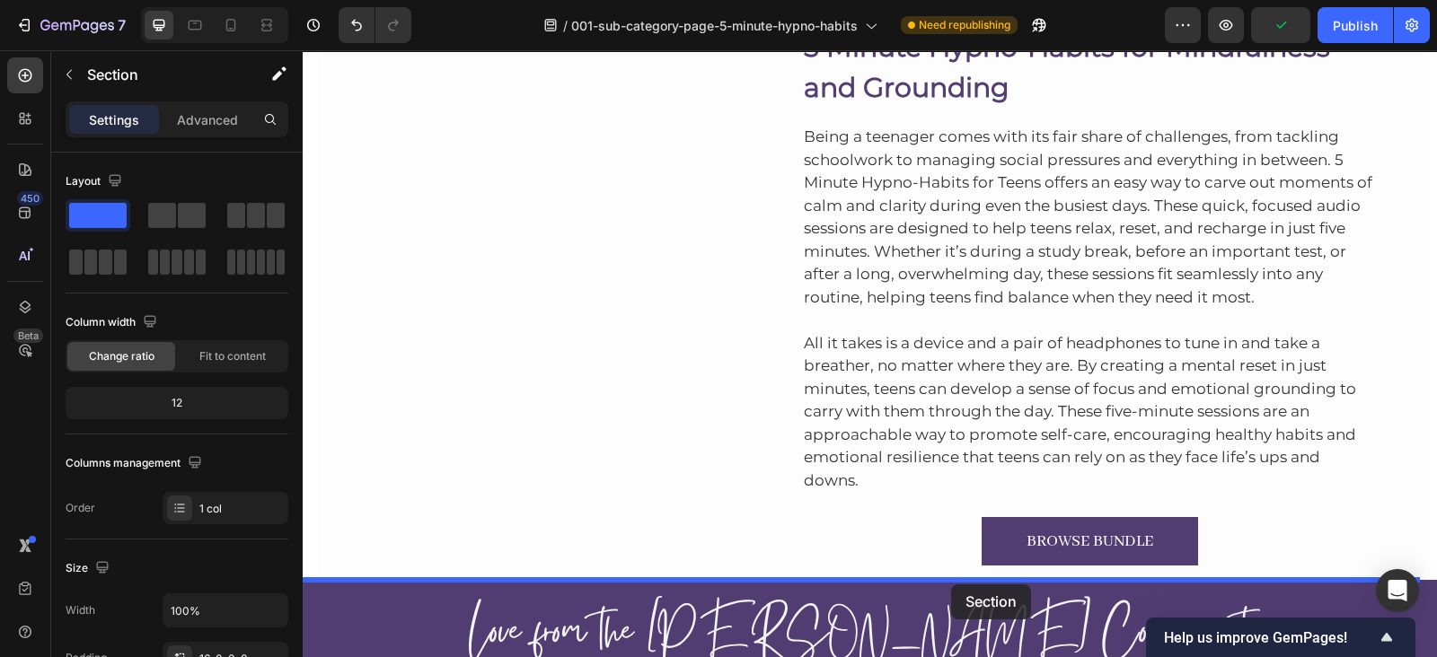
scroll to position [10913, 0]
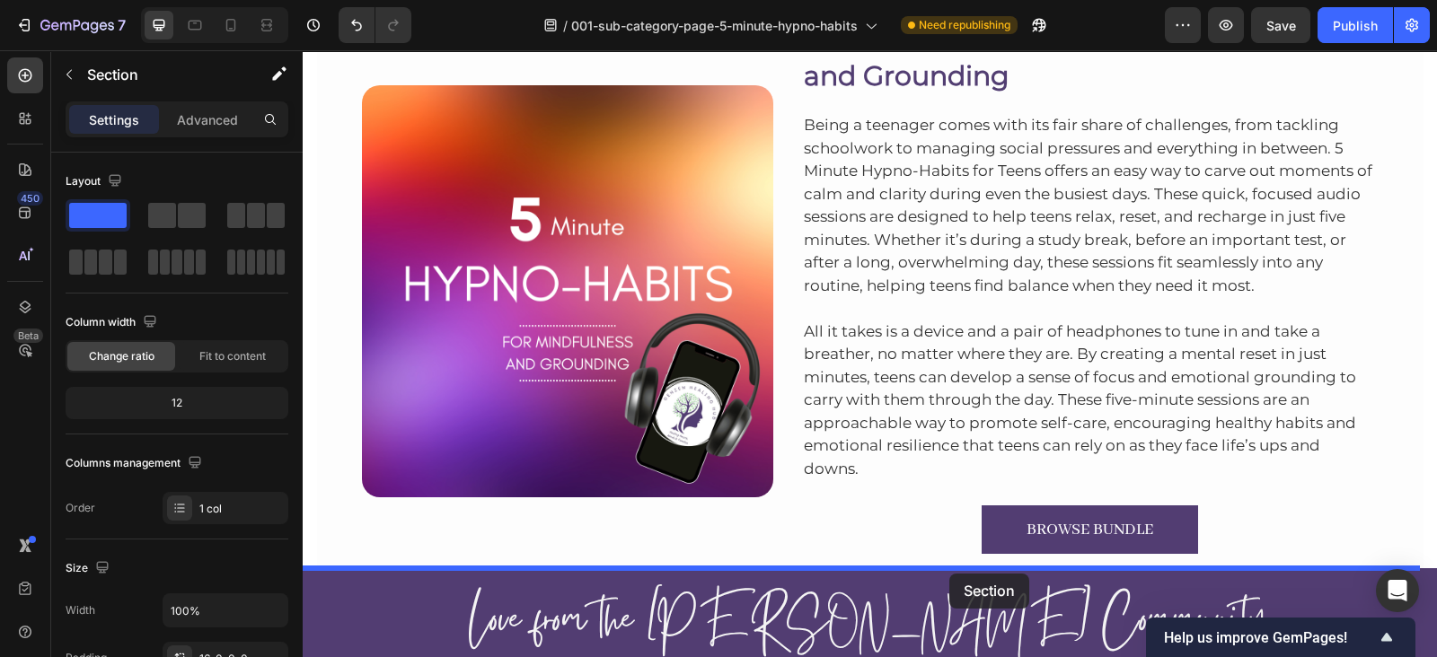
drag, startPoint x: 1057, startPoint y: 92, endPoint x: 949, endPoint y: 574, distance: 493.2
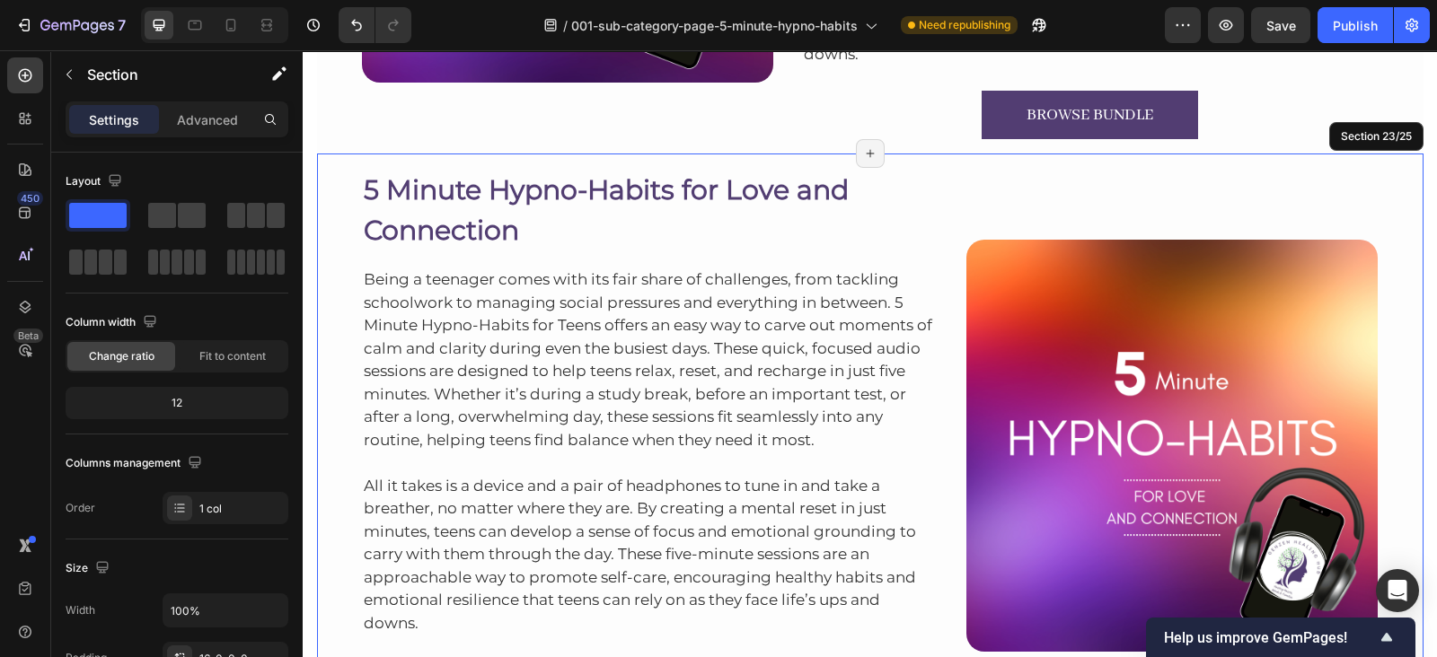
scroll to position [10762, 0]
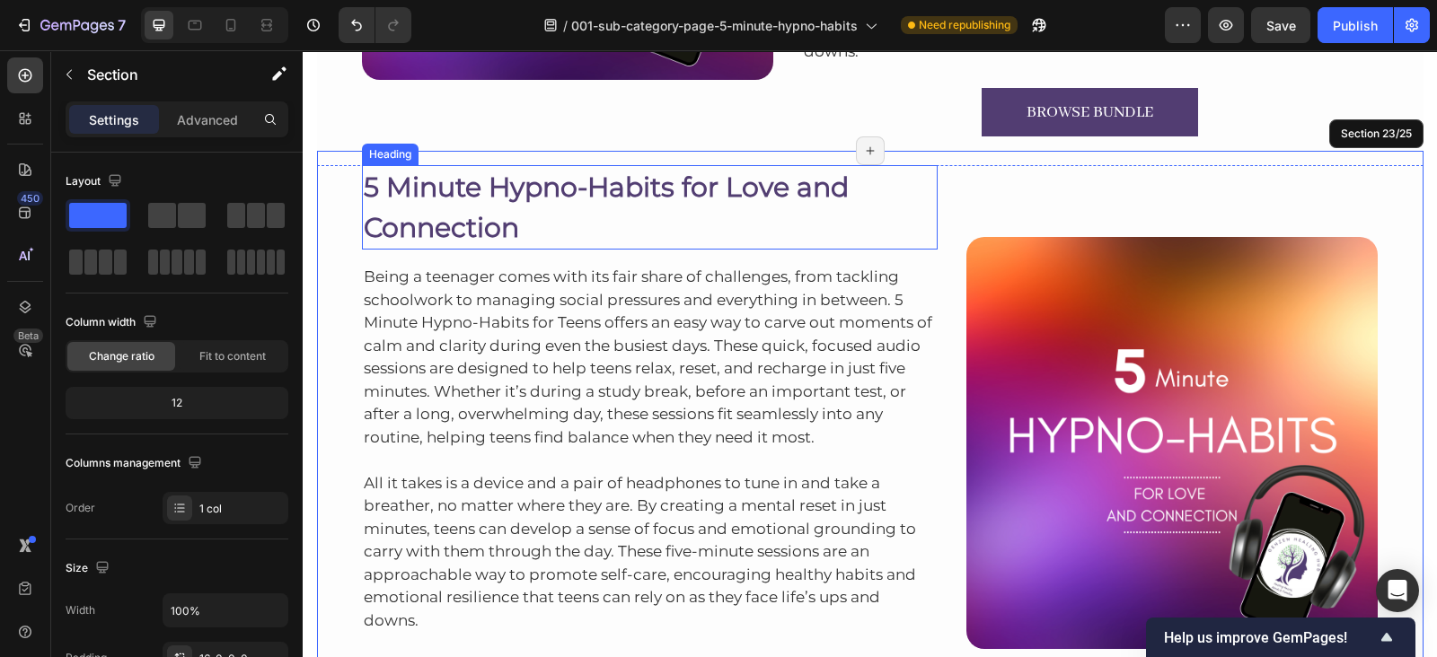
click at [417, 206] on h2 "5 Minute Hypno-Habits for Love and Connection" at bounding box center [650, 207] width 576 height 84
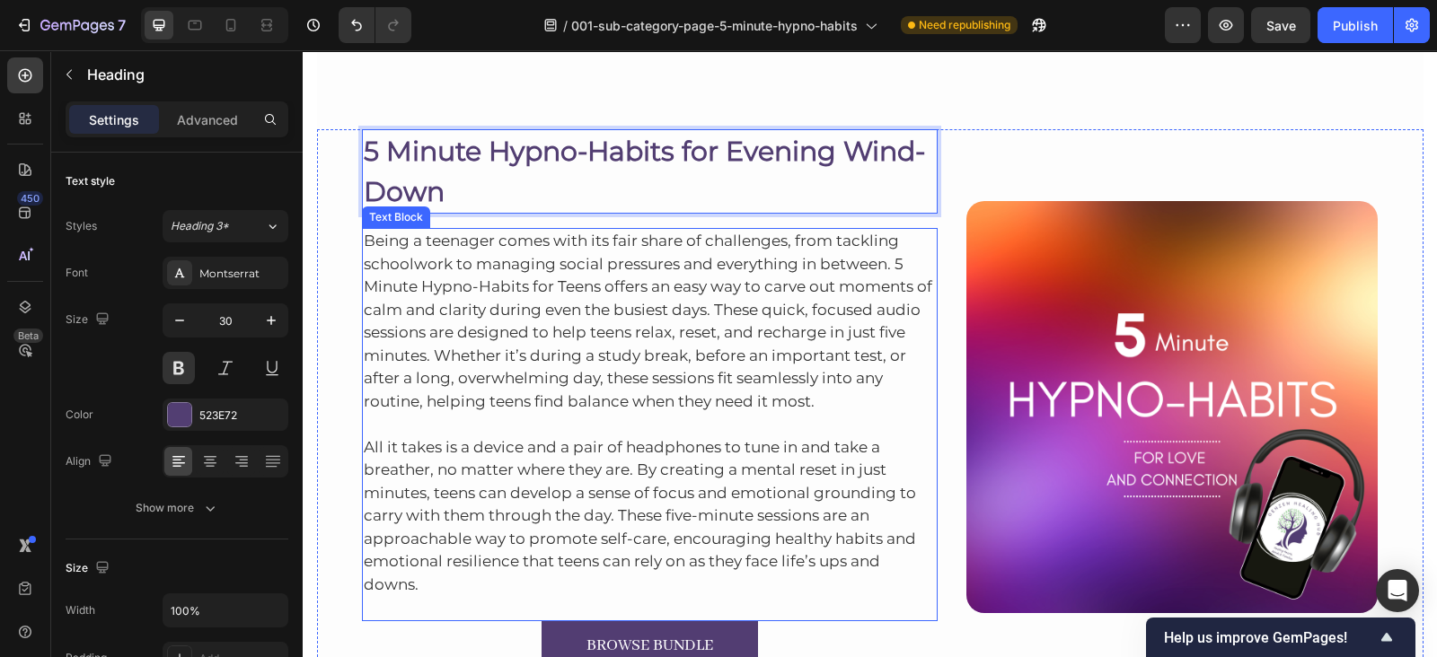
scroll to position [10868, 0]
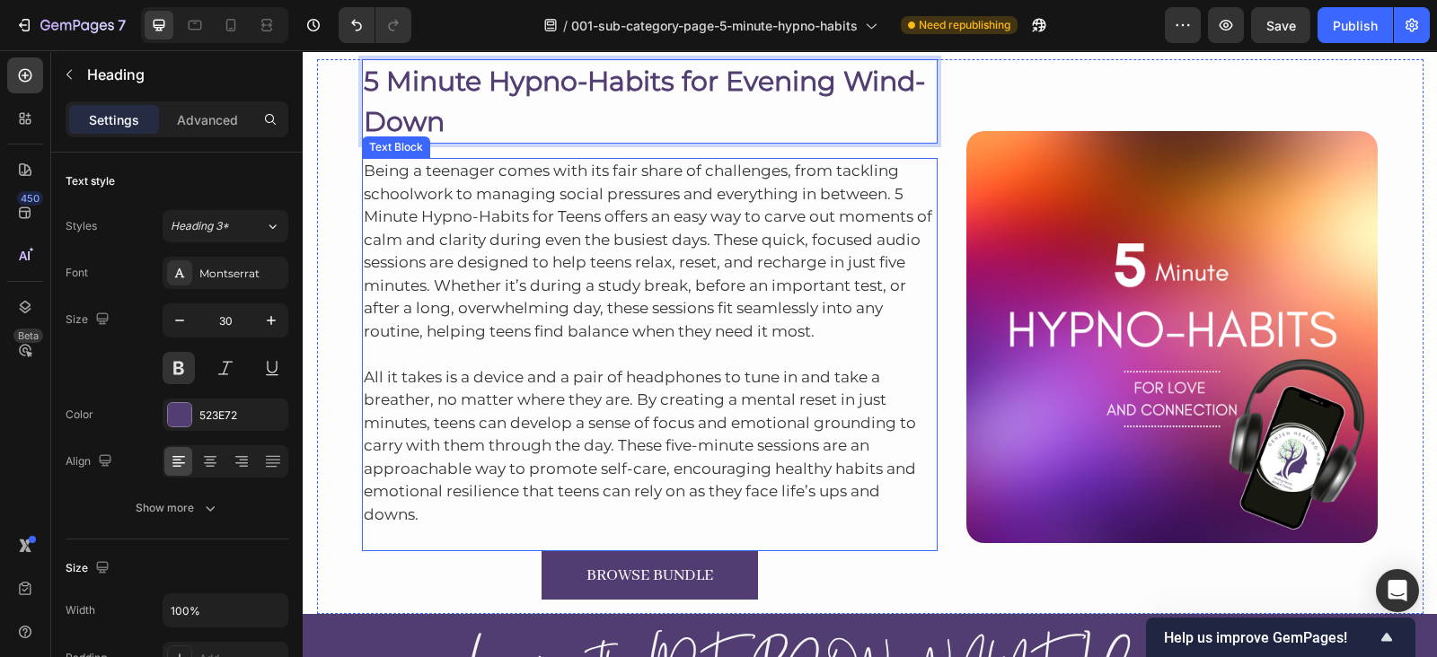
click at [601, 259] on p "Being a teenager comes with its fair share of challenges, from tackling schoolw…" at bounding box center [650, 251] width 573 height 183
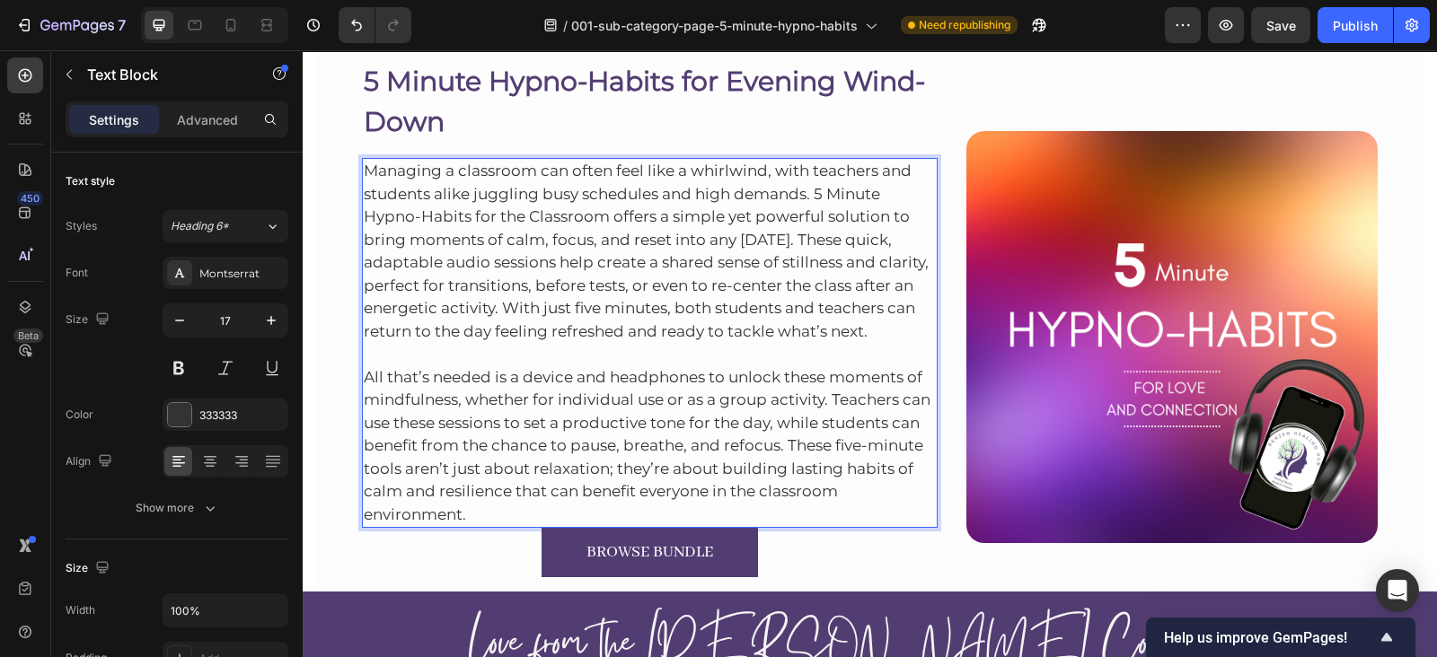
click at [759, 514] on p "All that’s needed is a device and headphones to unlock these moments of mindful…" at bounding box center [650, 434] width 573 height 183
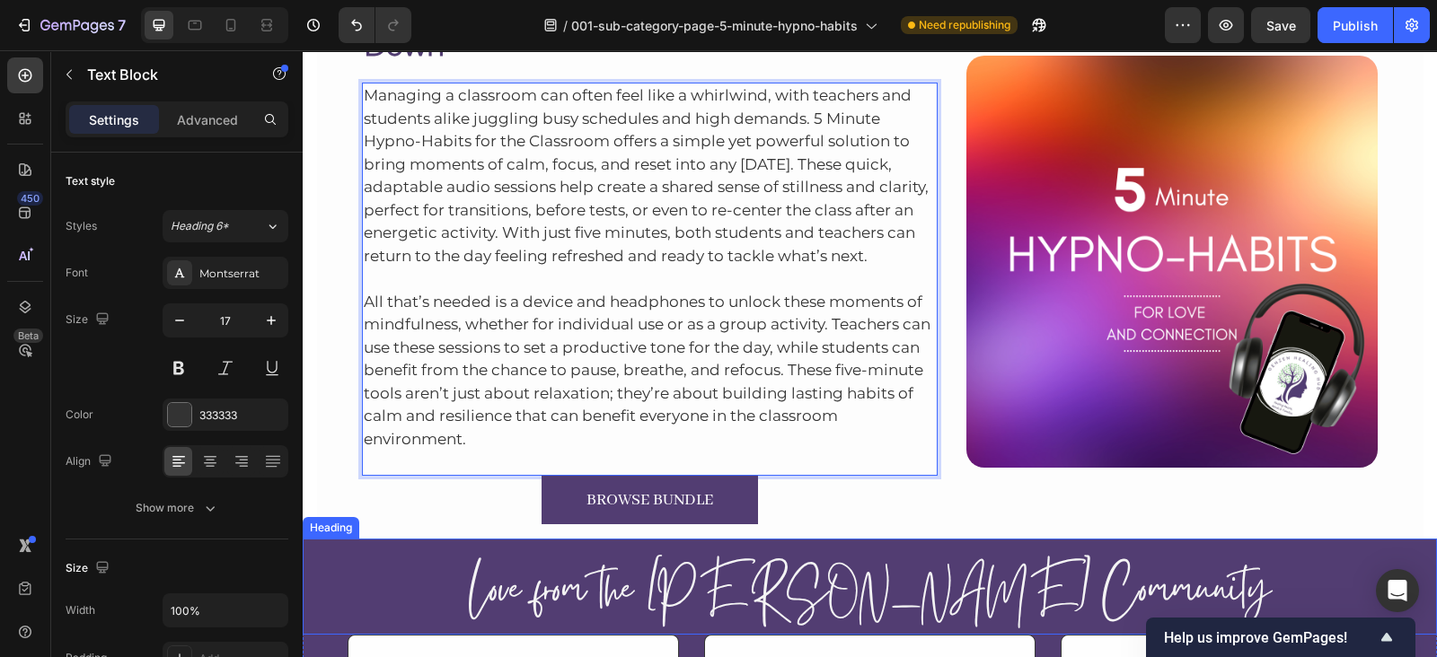
scroll to position [10941, 0]
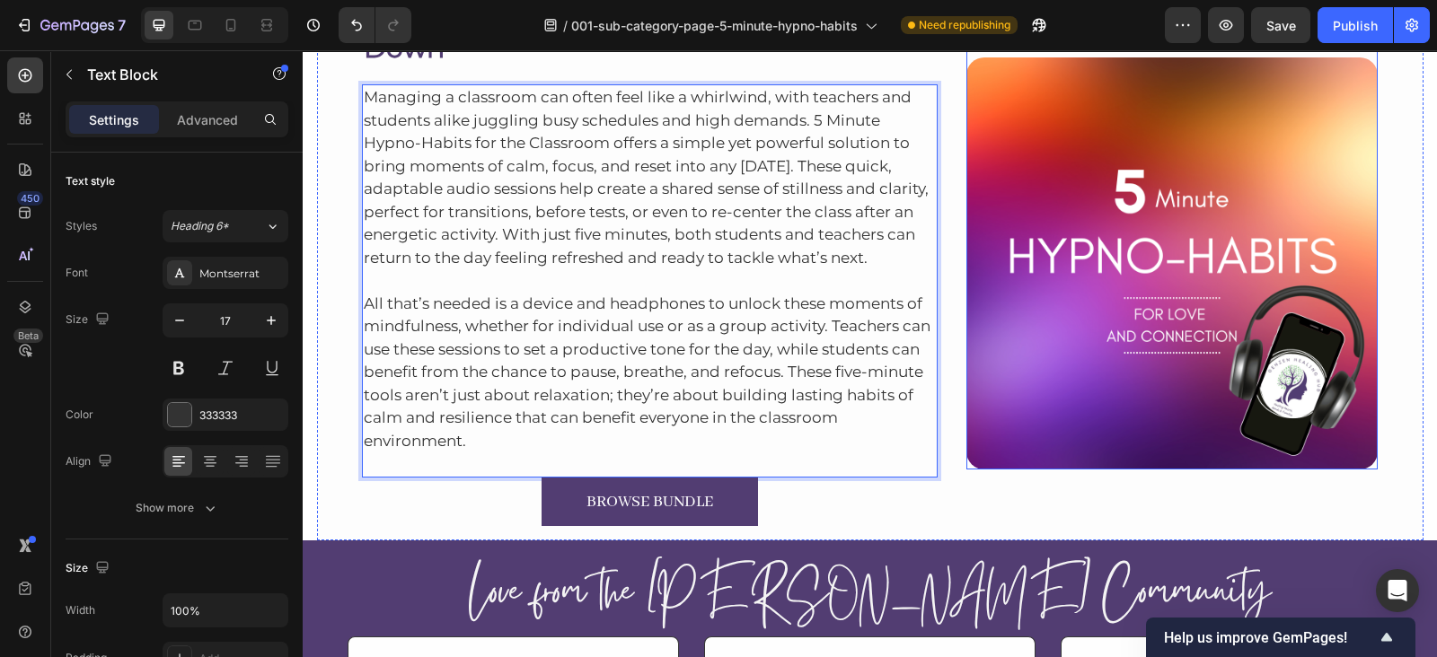
click at [1204, 315] on img at bounding box center [1171, 262] width 411 height 411
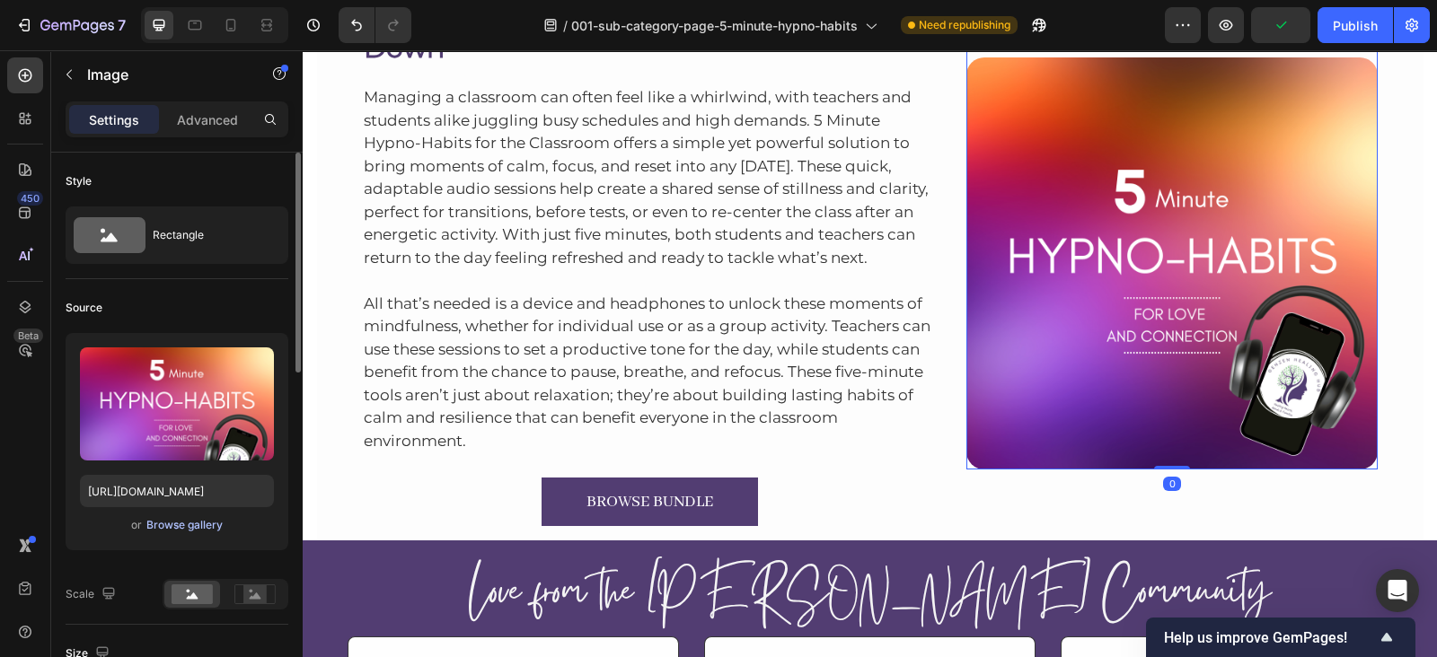
click at [189, 524] on div "Browse gallery" at bounding box center [184, 525] width 76 height 16
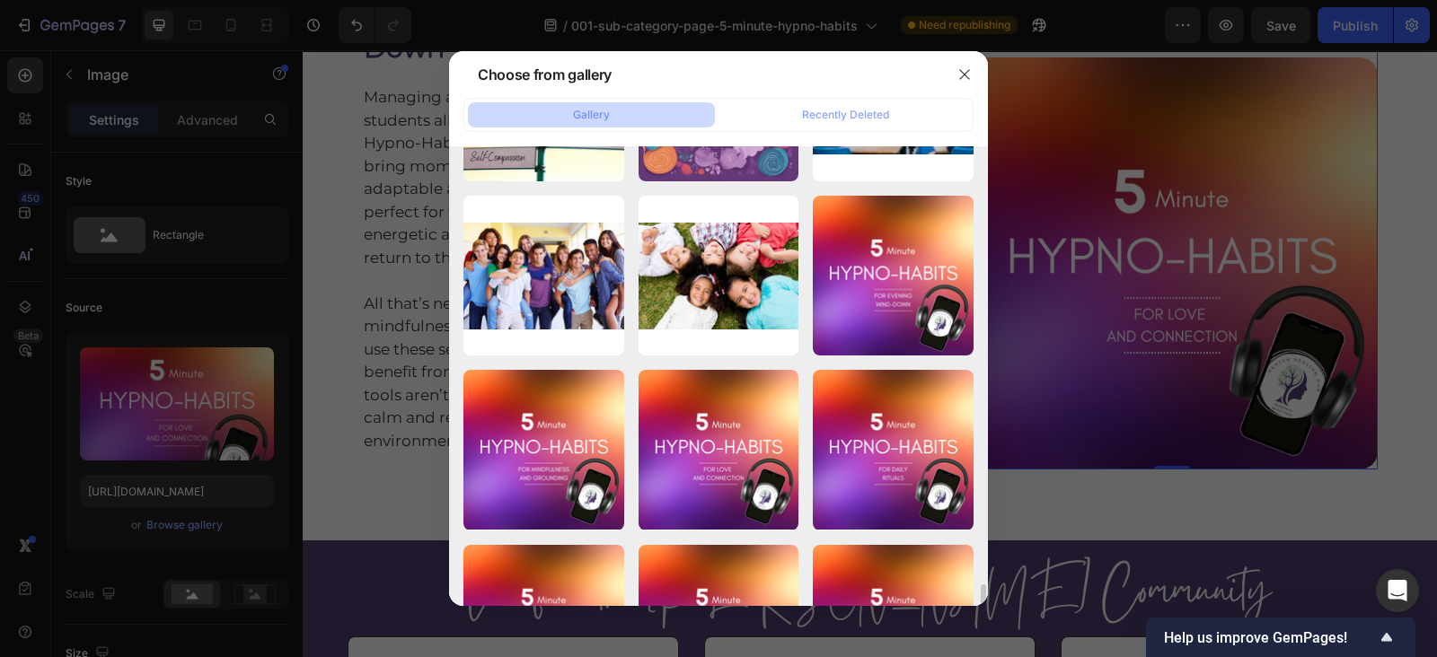
scroll to position [6028, 0]
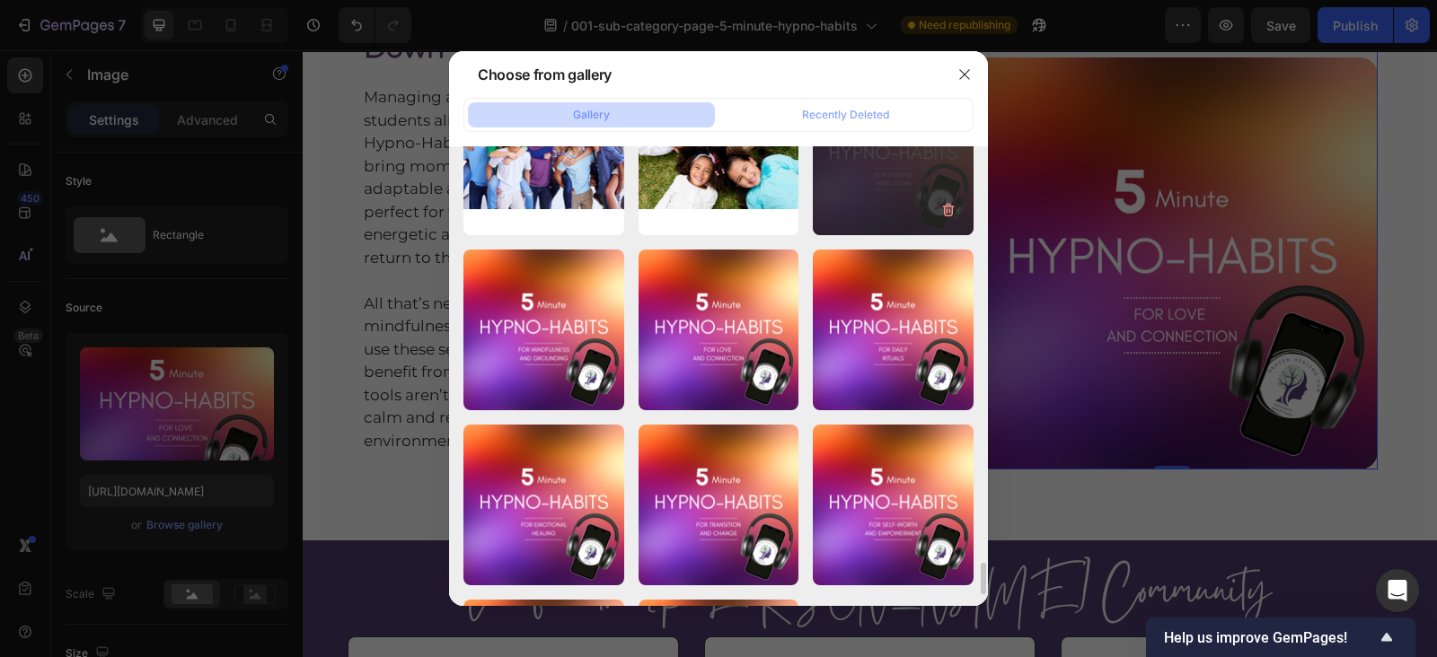
click at [855, 157] on div "021 5 Minute Hypno Ha...es.png 722.13 kb" at bounding box center [893, 155] width 161 height 161
type input "https://cdn.shopify.com/s/files/1/0607/2821/3736/files/gempages_502465714892833…"
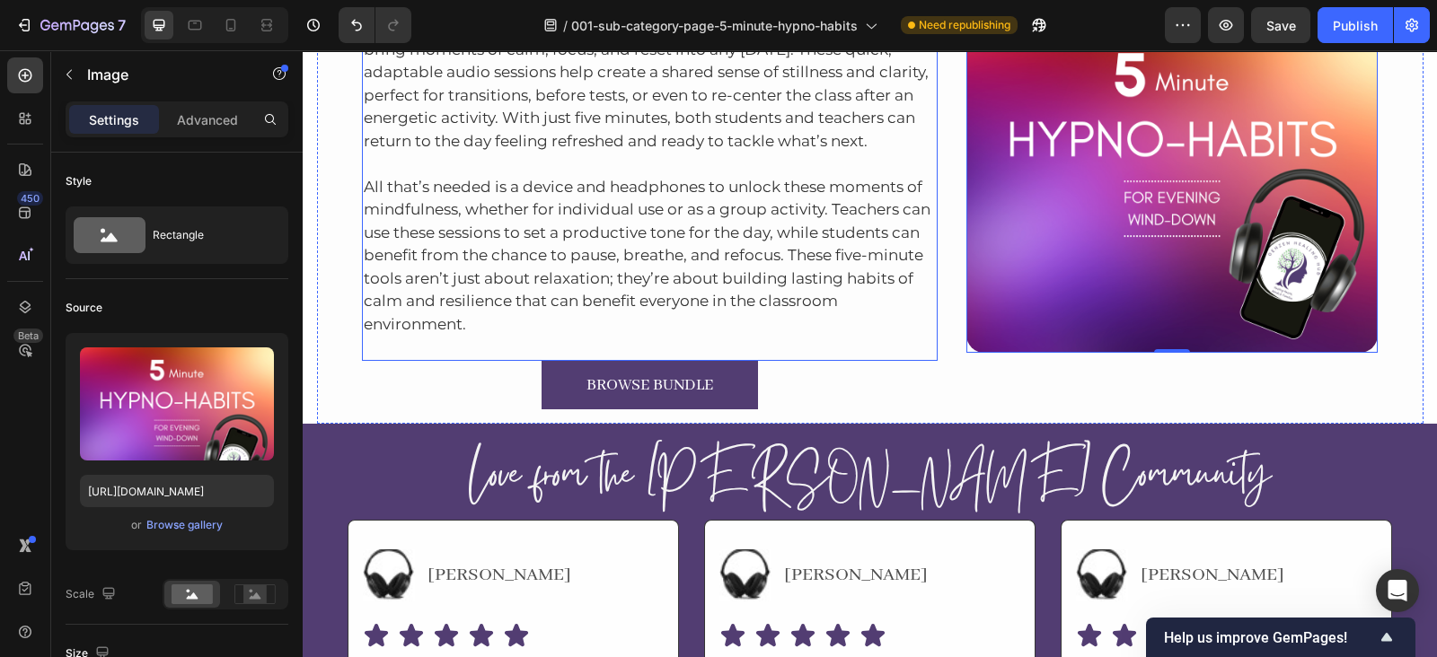
scroll to position [11080, 0]
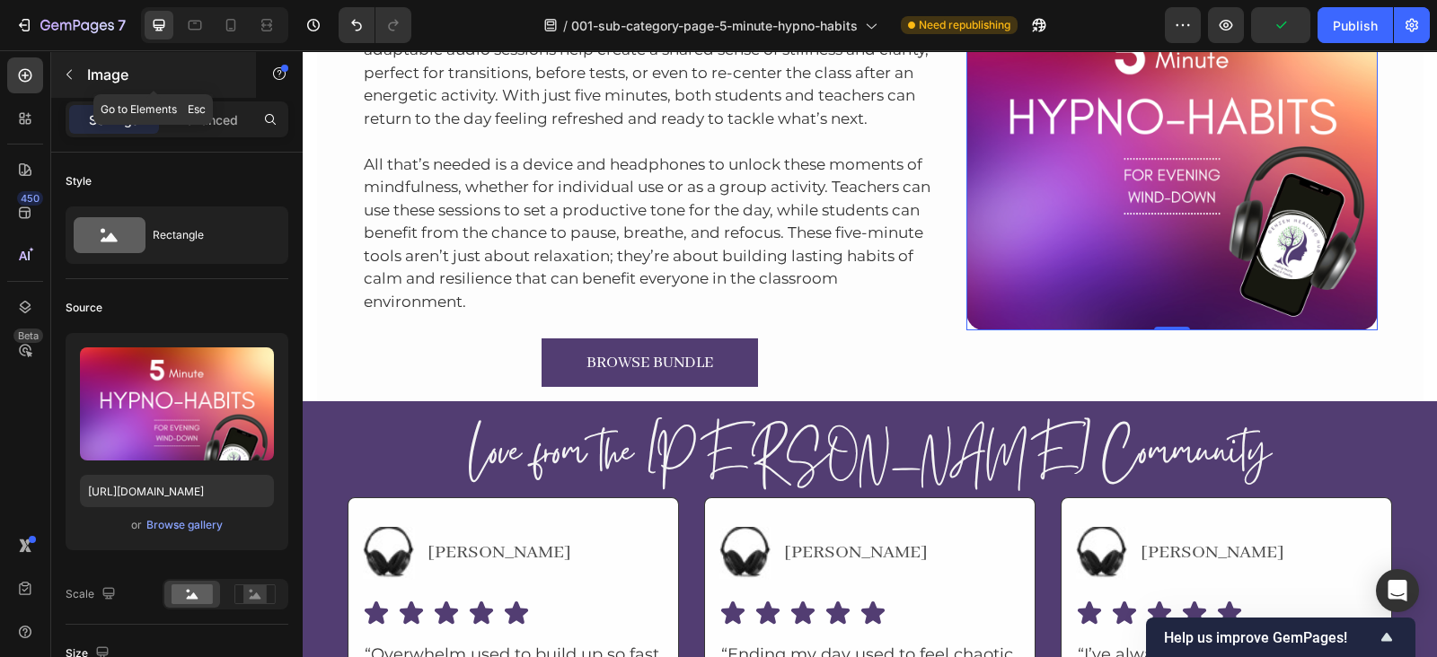
drag, startPoint x: 75, startPoint y: 79, endPoint x: 336, endPoint y: 99, distance: 261.1
click at [75, 79] on icon "button" at bounding box center [69, 74] width 14 height 14
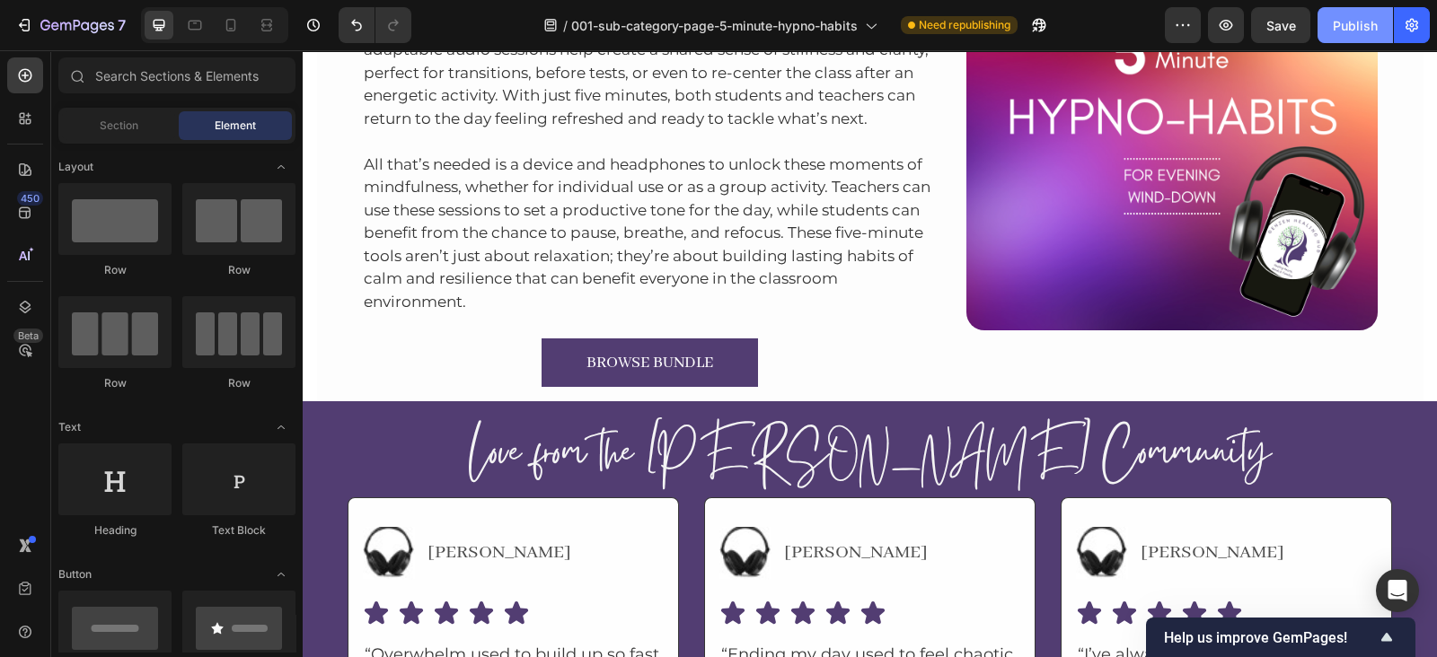
click at [1347, 29] on div "Publish" at bounding box center [1354, 25] width 45 height 19
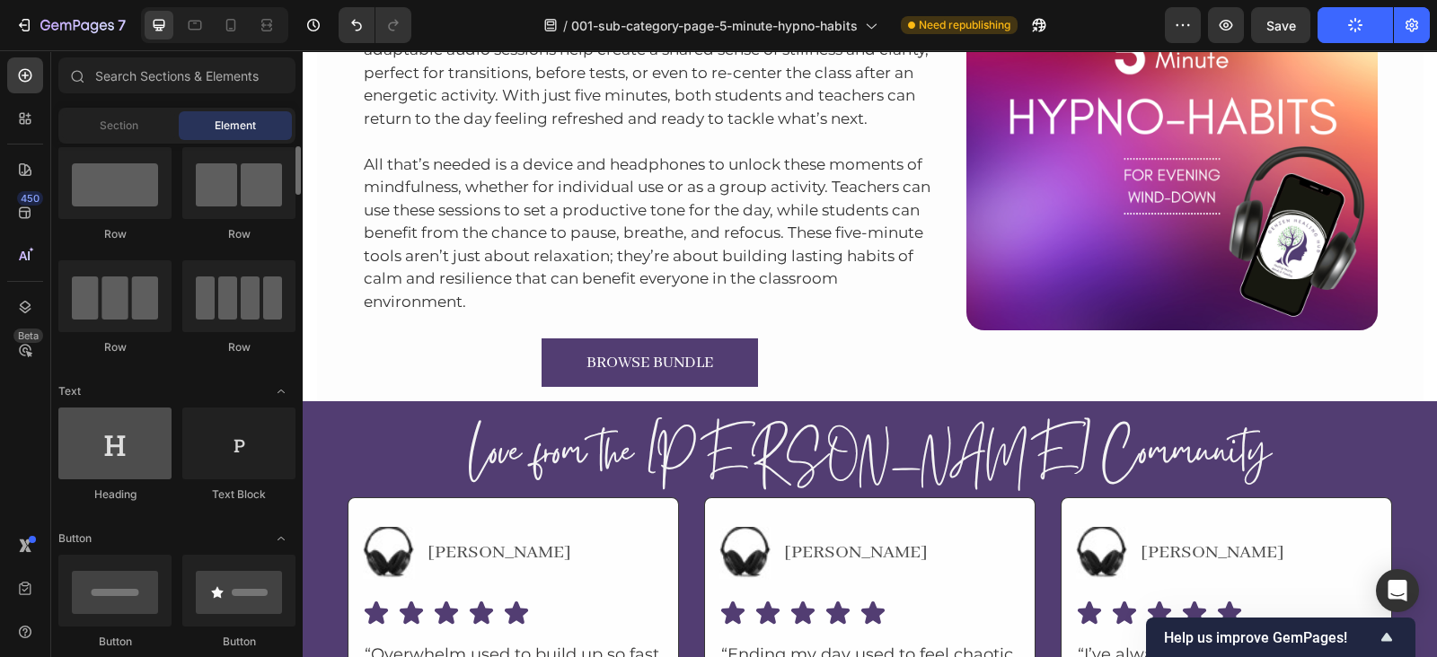
click at [139, 439] on div at bounding box center [114, 444] width 113 height 72
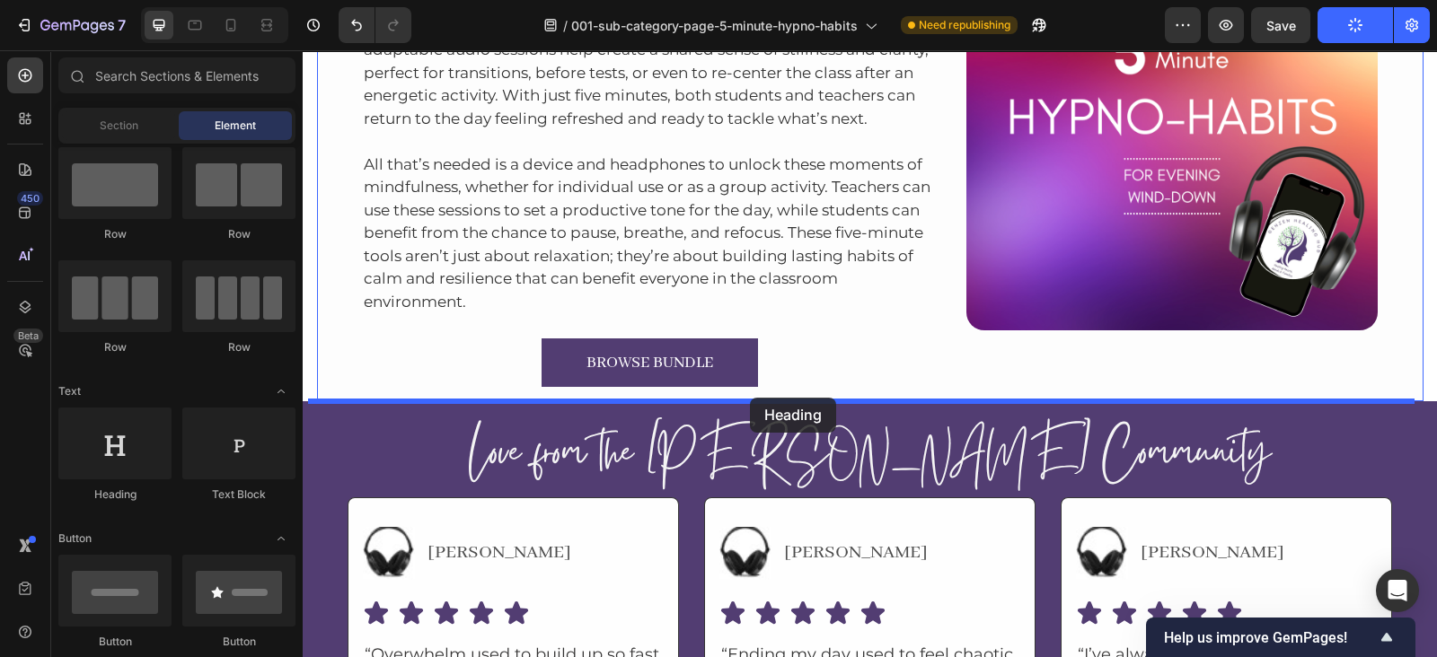
drag, startPoint x: 439, startPoint y: 479, endPoint x: 750, endPoint y: 398, distance: 321.0
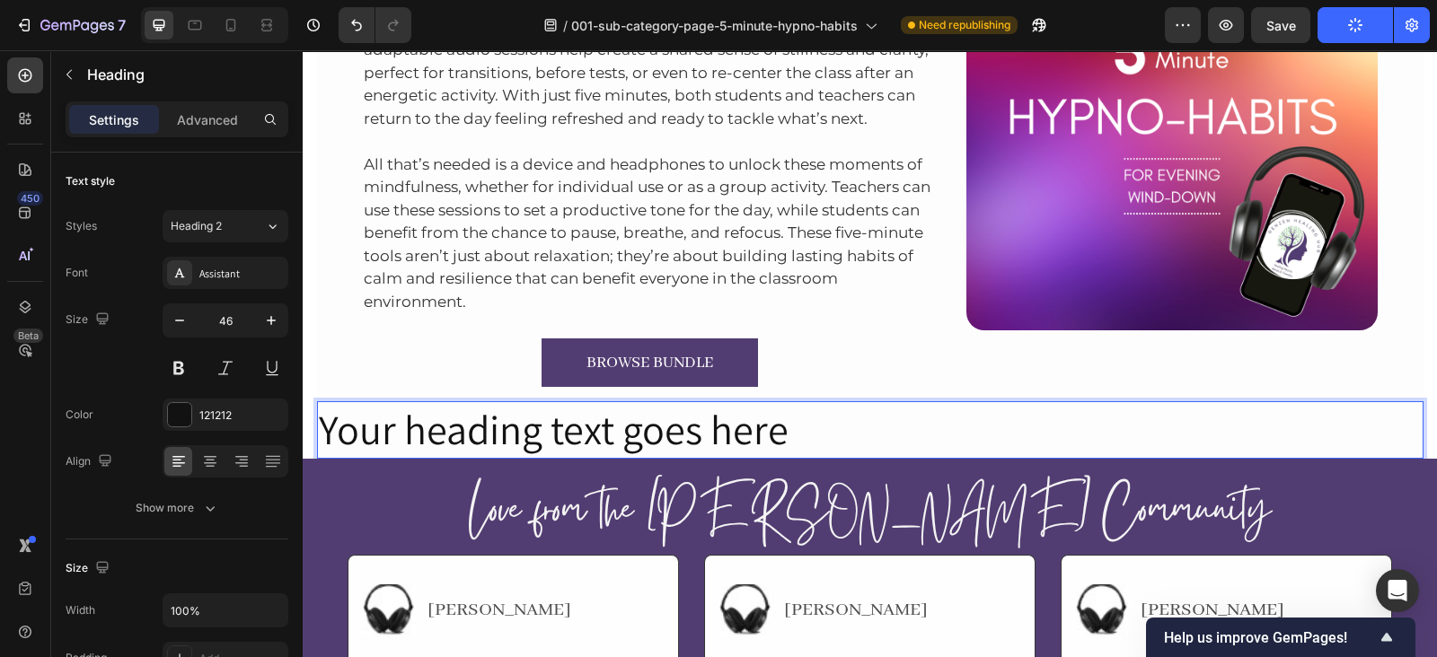
click at [423, 408] on p "Your heading text goes here" at bounding box center [870, 430] width 1103 height 54
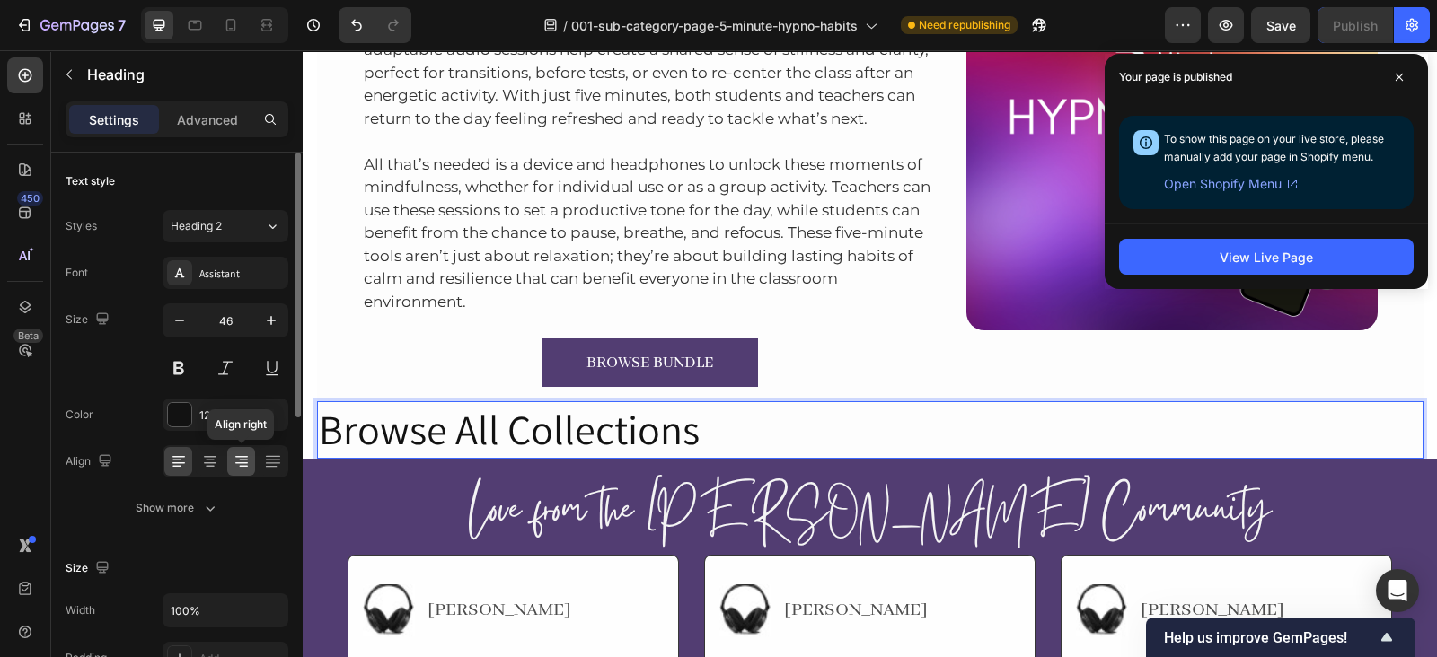
click at [250, 460] on icon at bounding box center [242, 462] width 18 height 18
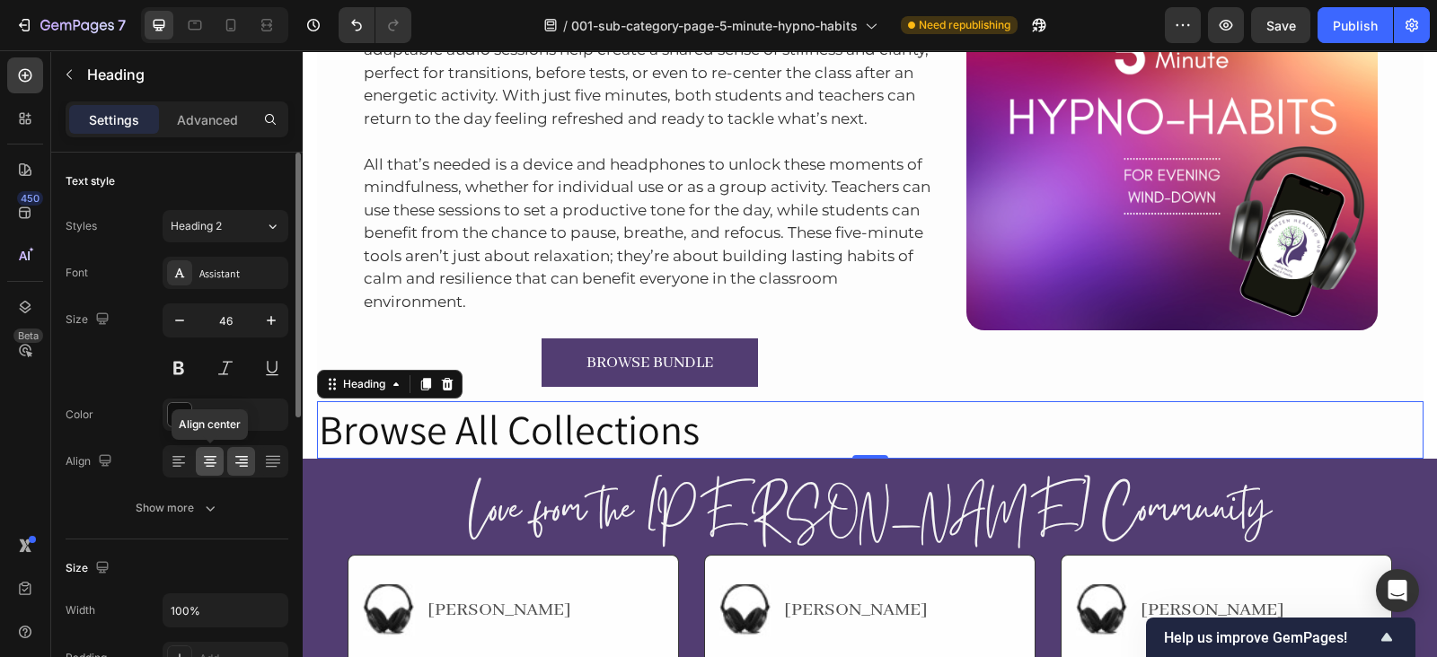
click at [212, 460] on icon at bounding box center [210, 462] width 18 height 18
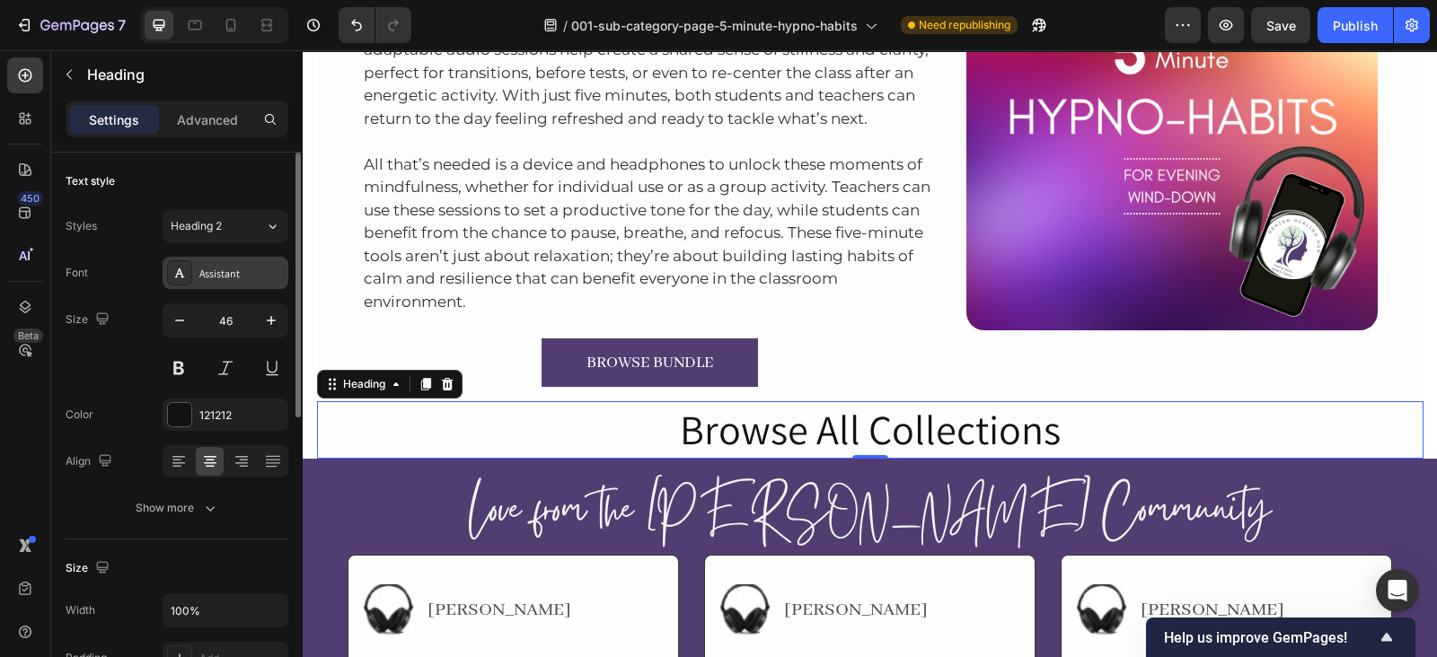
click at [231, 286] on div "Assistant" at bounding box center [226, 273] width 126 height 32
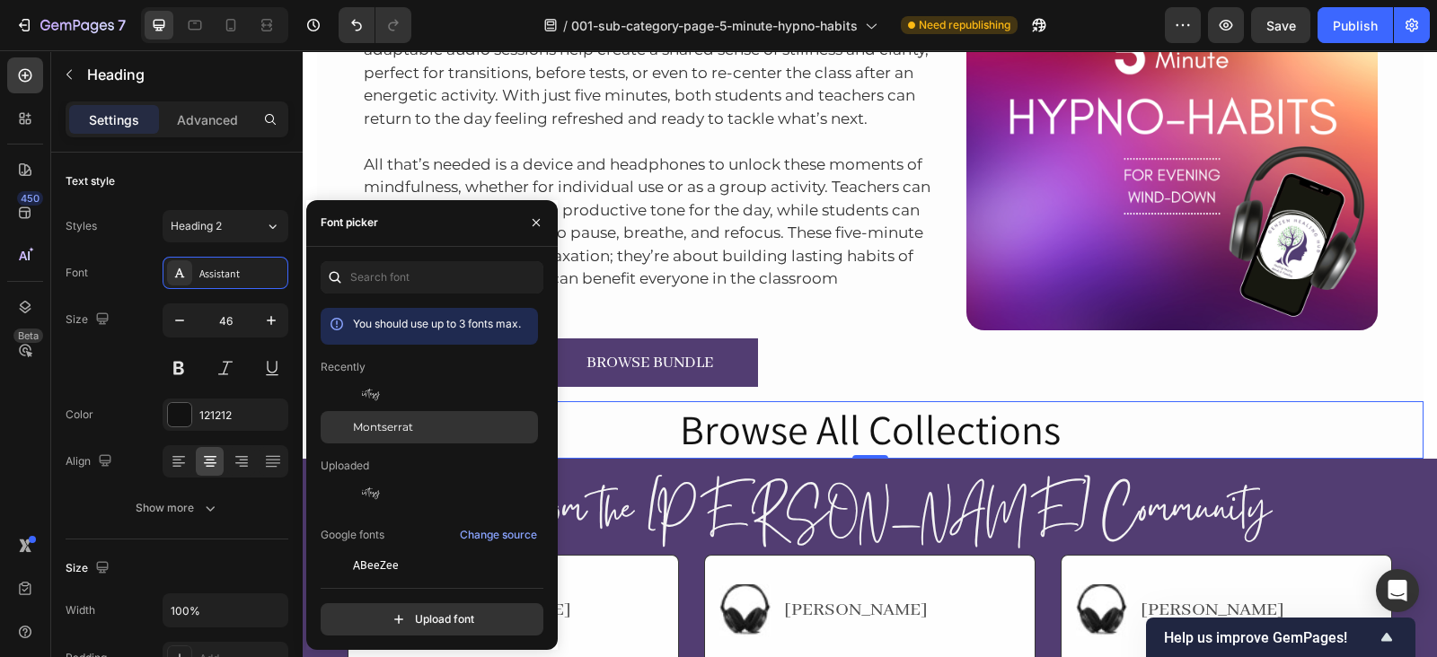
click at [368, 419] on span "Montserrat" at bounding box center [383, 427] width 60 height 16
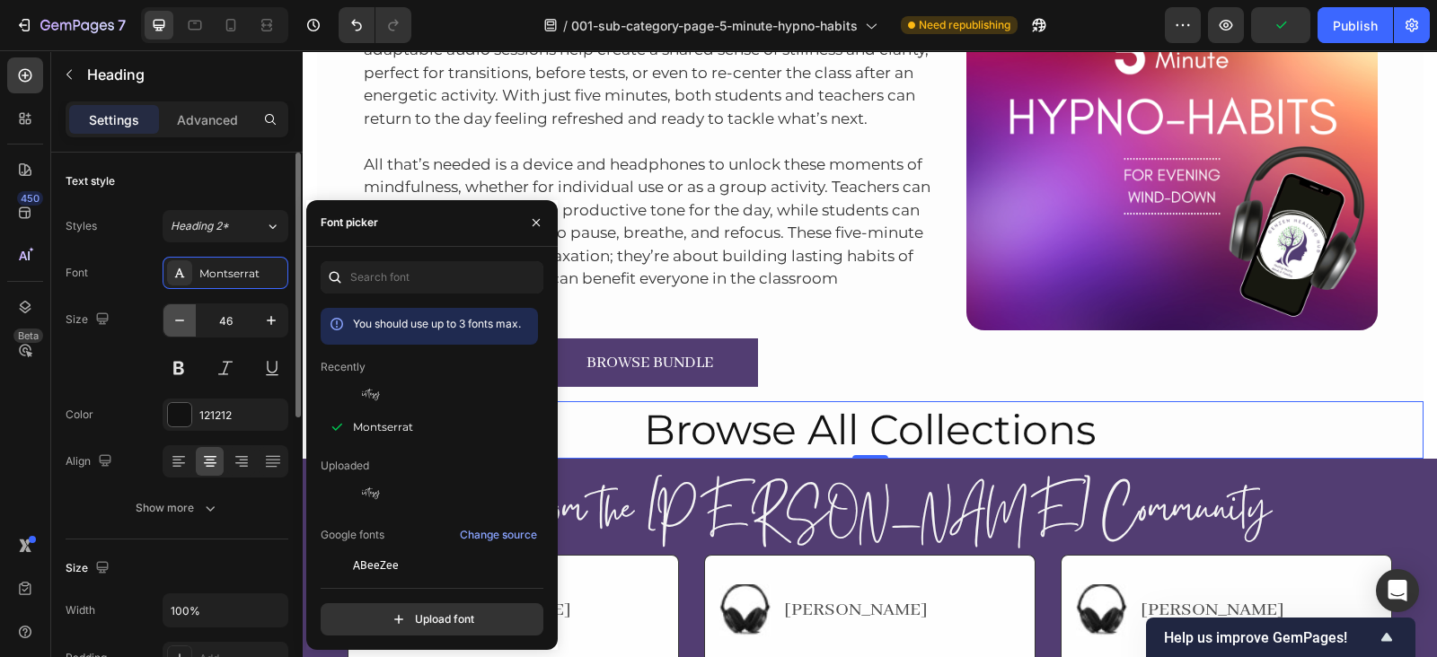
click at [182, 314] on icon "button" at bounding box center [180, 321] width 18 height 18
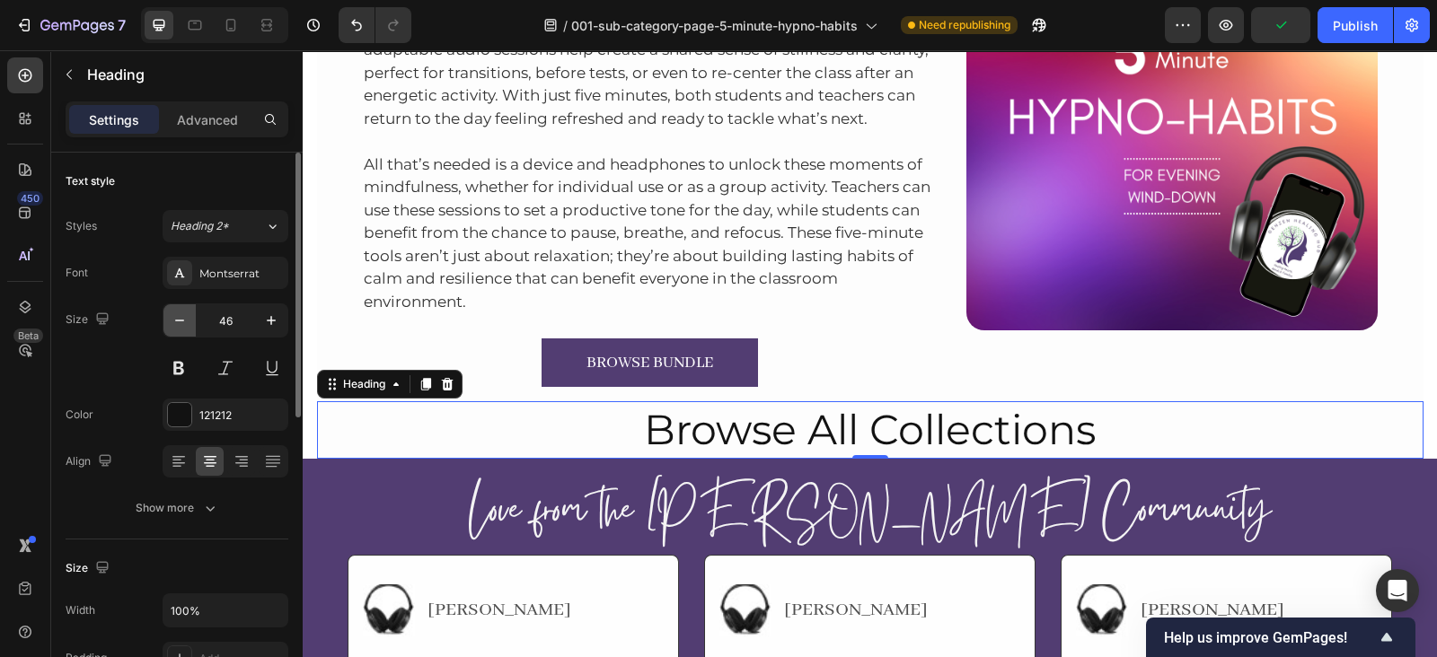
click at [182, 314] on icon "button" at bounding box center [180, 321] width 18 height 18
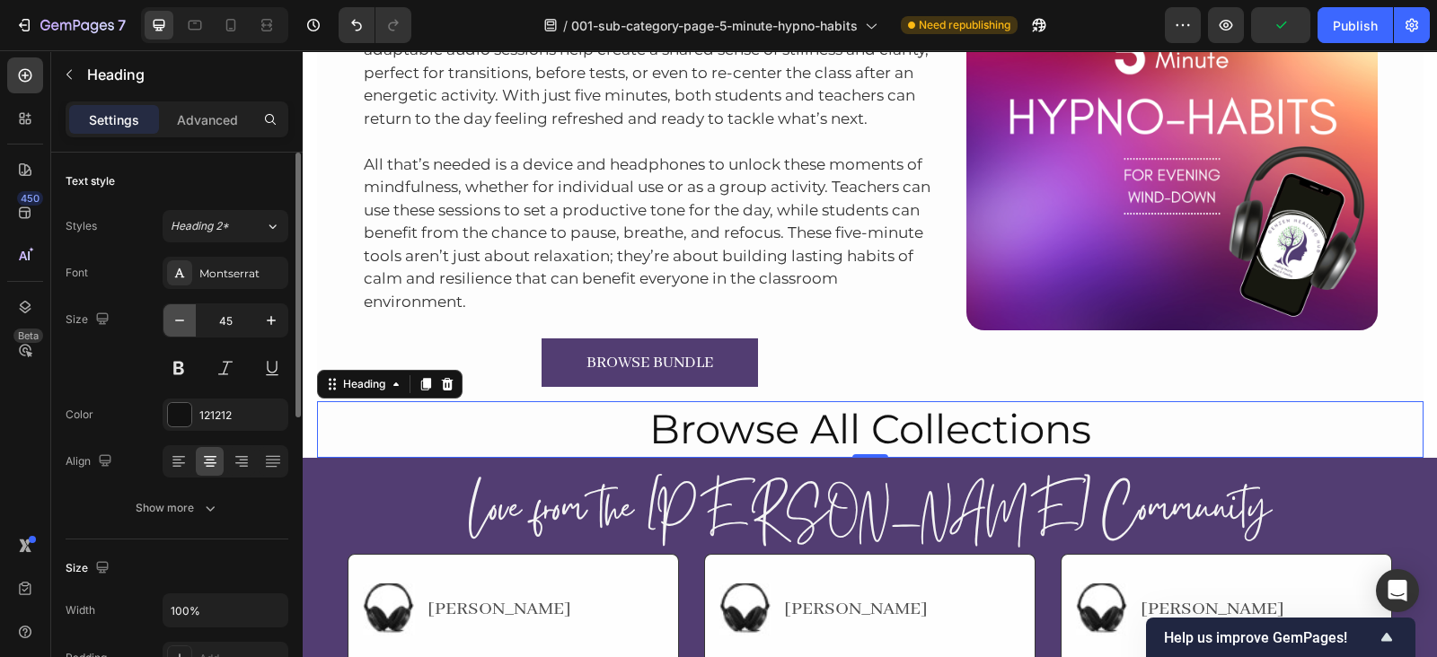
click at [182, 314] on icon "button" at bounding box center [180, 321] width 18 height 18
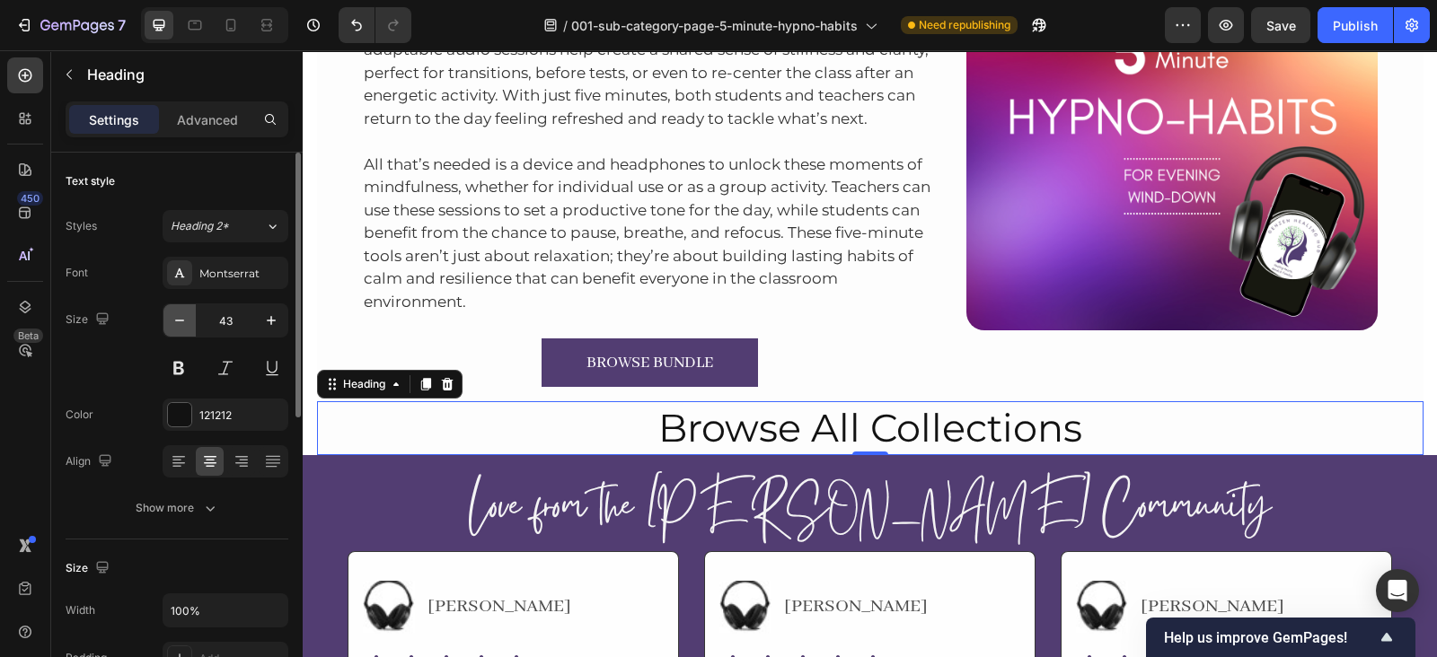
click at [182, 314] on icon "button" at bounding box center [180, 321] width 18 height 18
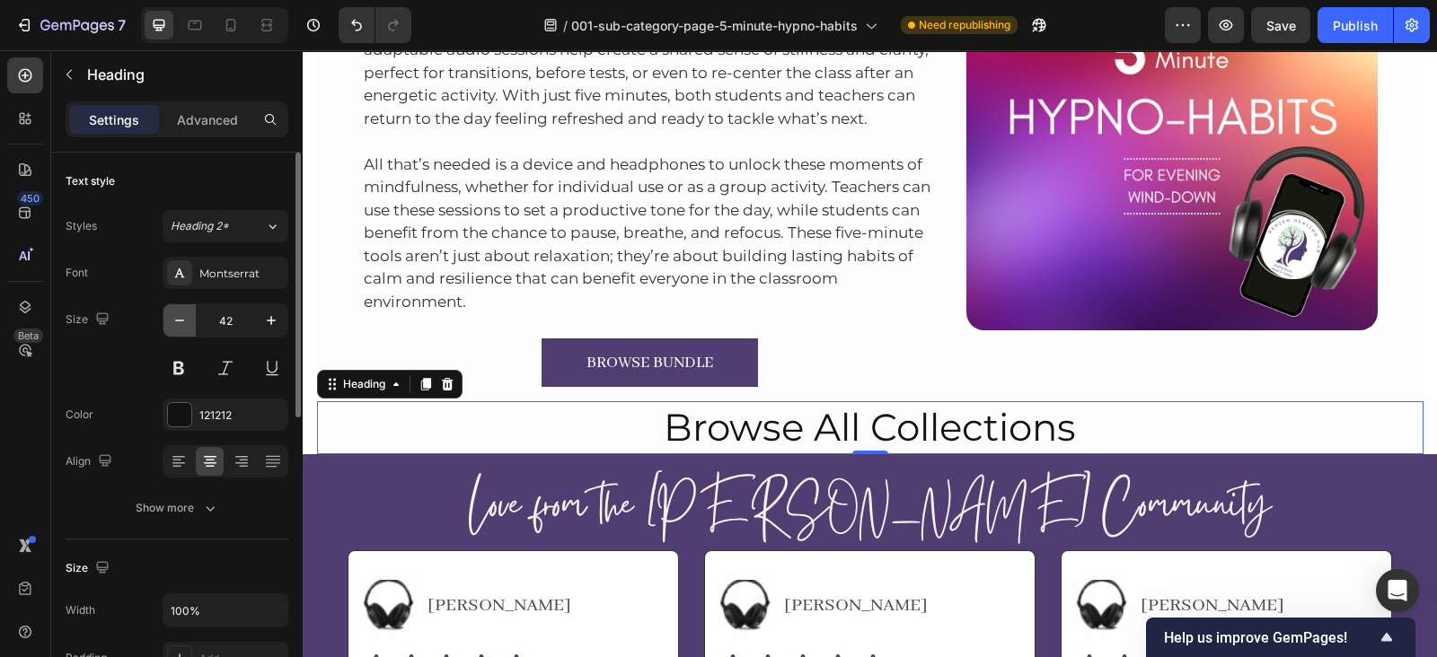
click at [182, 314] on icon "button" at bounding box center [180, 321] width 18 height 18
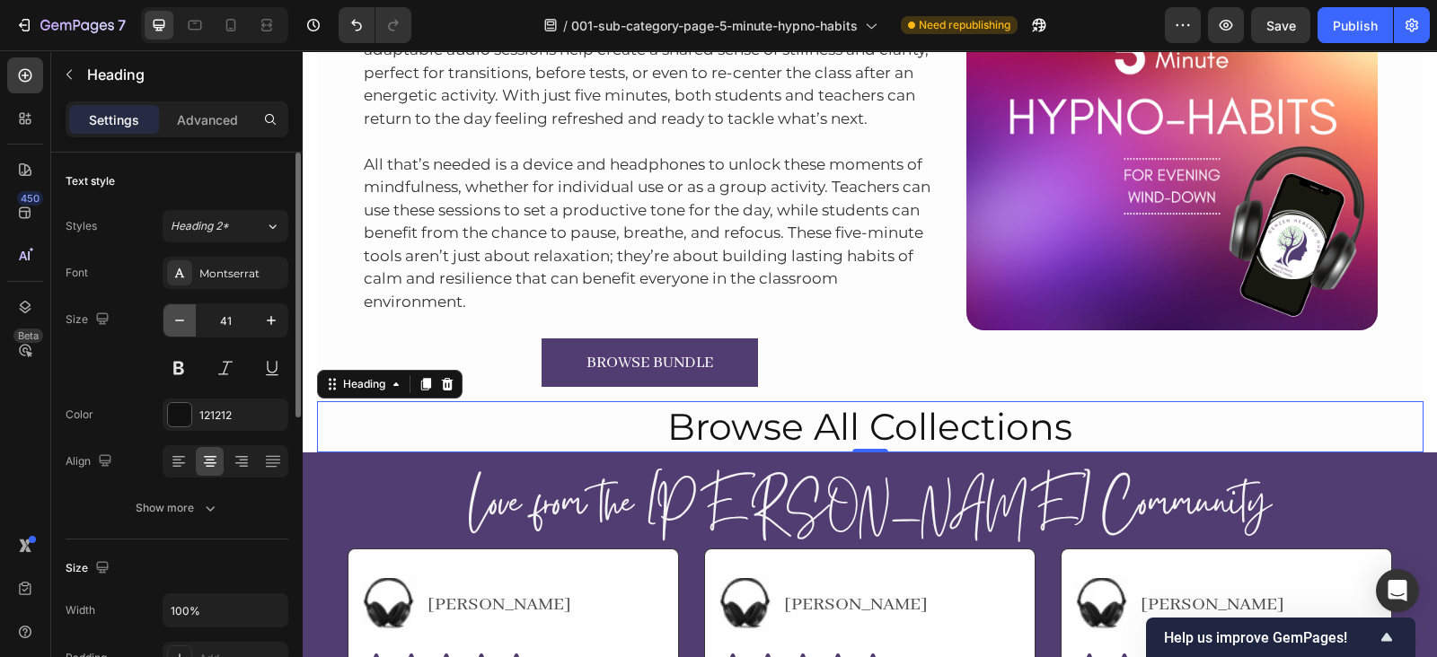
click at [182, 314] on icon "button" at bounding box center [180, 321] width 18 height 18
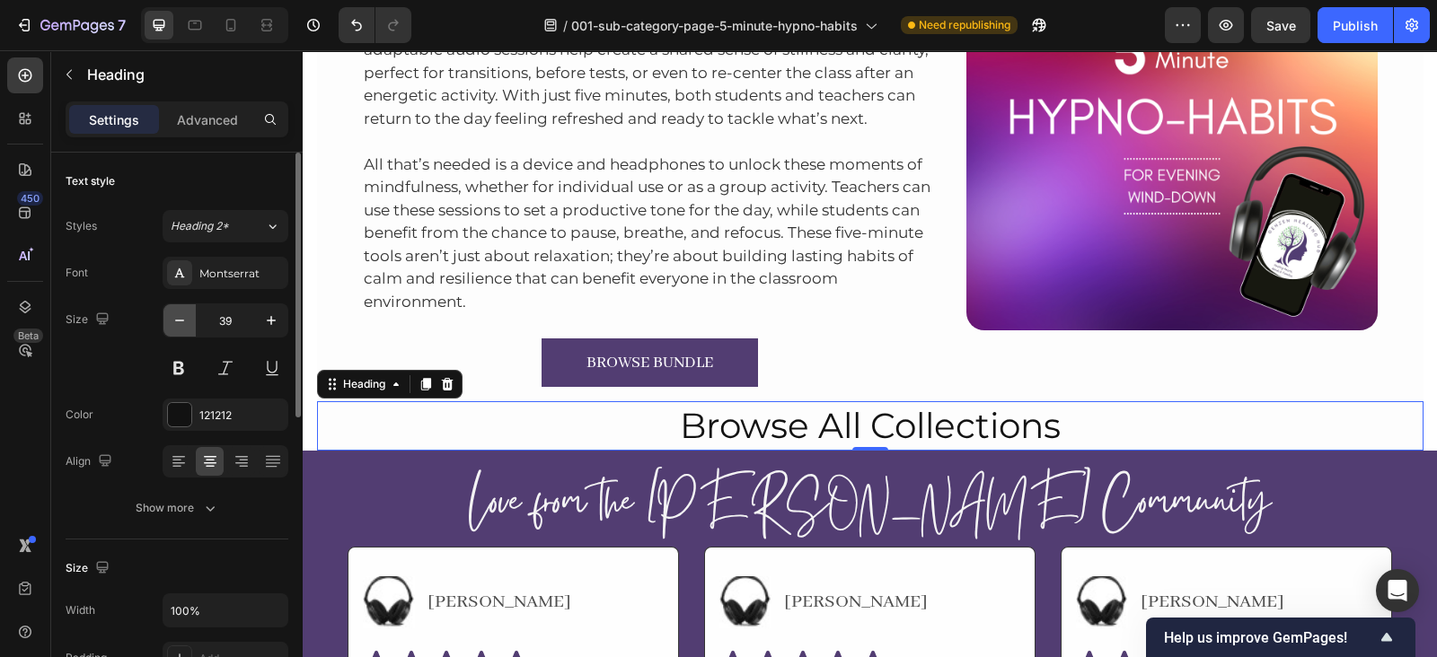
click at [182, 314] on icon "button" at bounding box center [180, 321] width 18 height 18
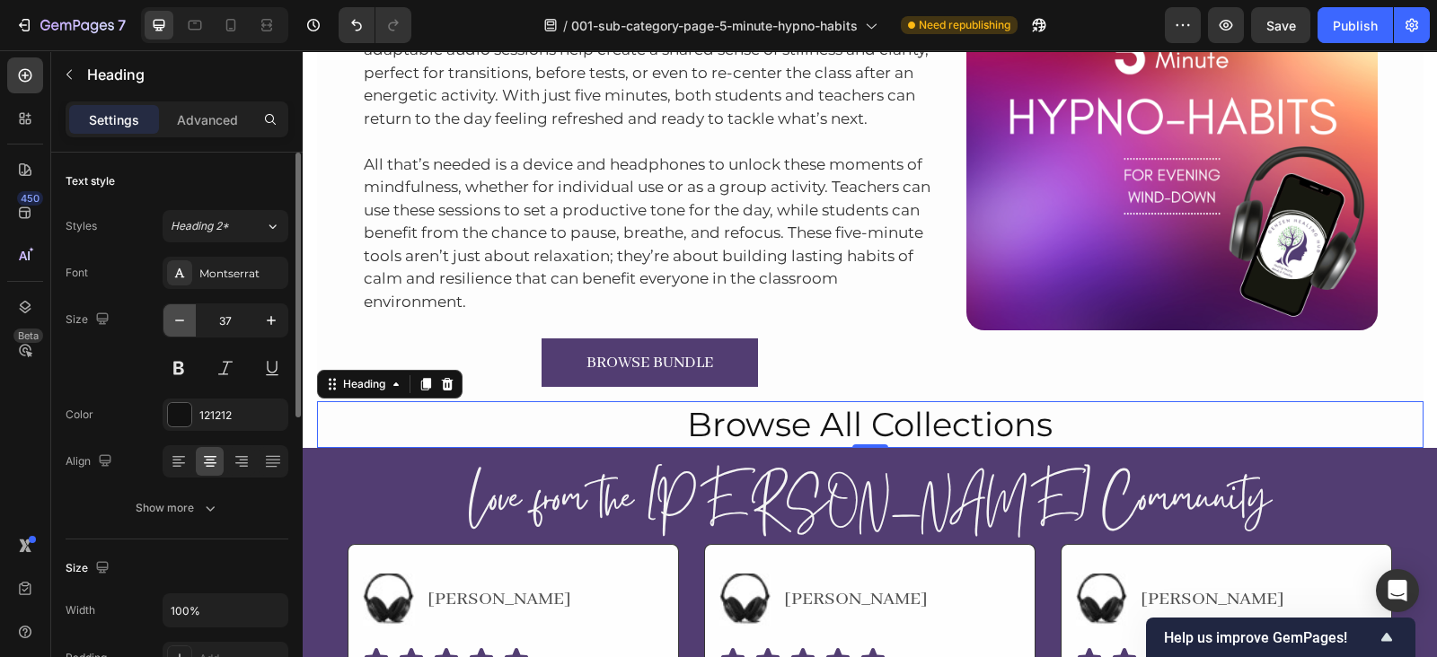
click at [182, 314] on icon "button" at bounding box center [180, 321] width 18 height 18
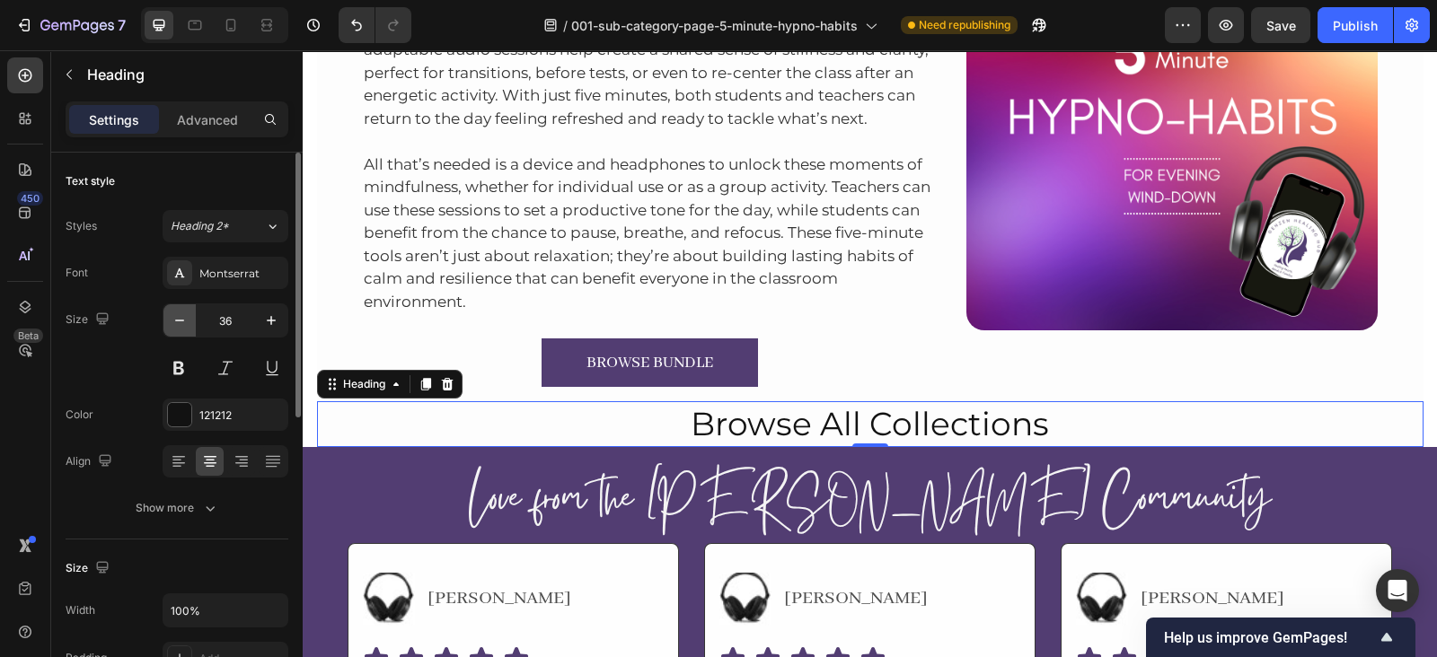
click at [182, 314] on icon "button" at bounding box center [180, 321] width 18 height 18
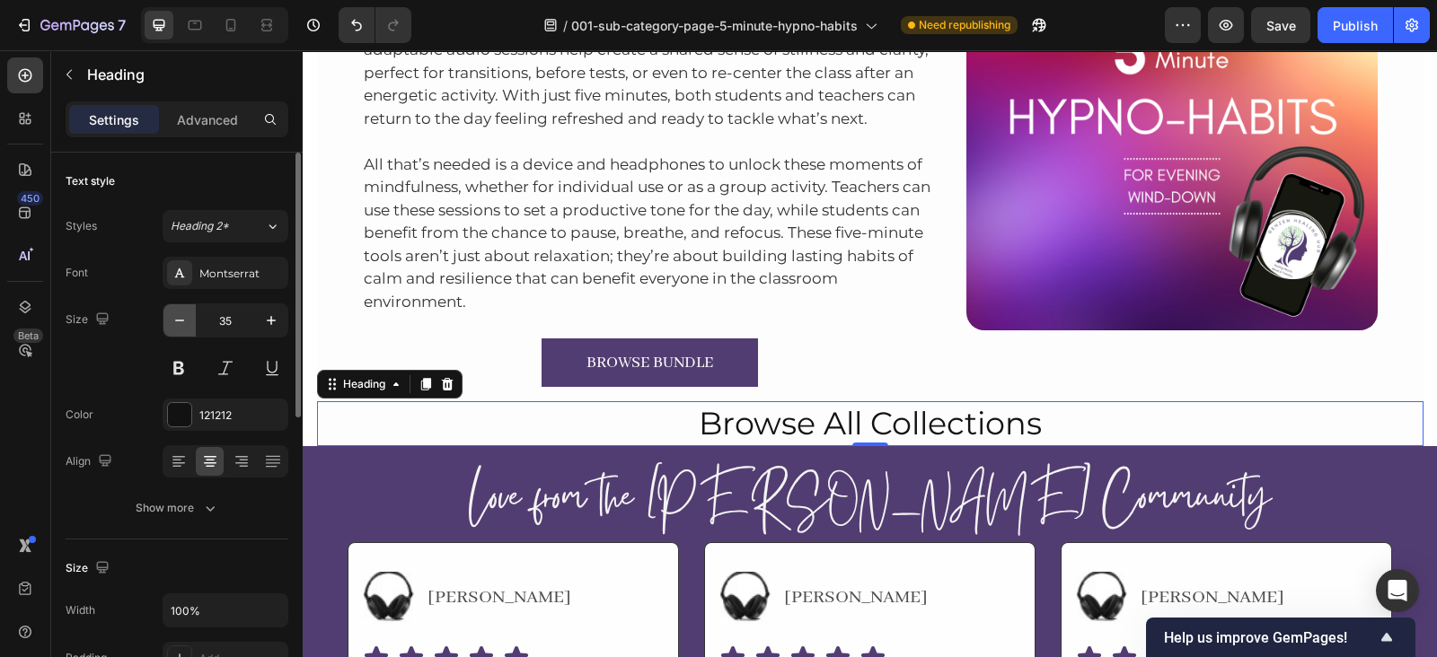
click at [182, 314] on icon "button" at bounding box center [180, 321] width 18 height 18
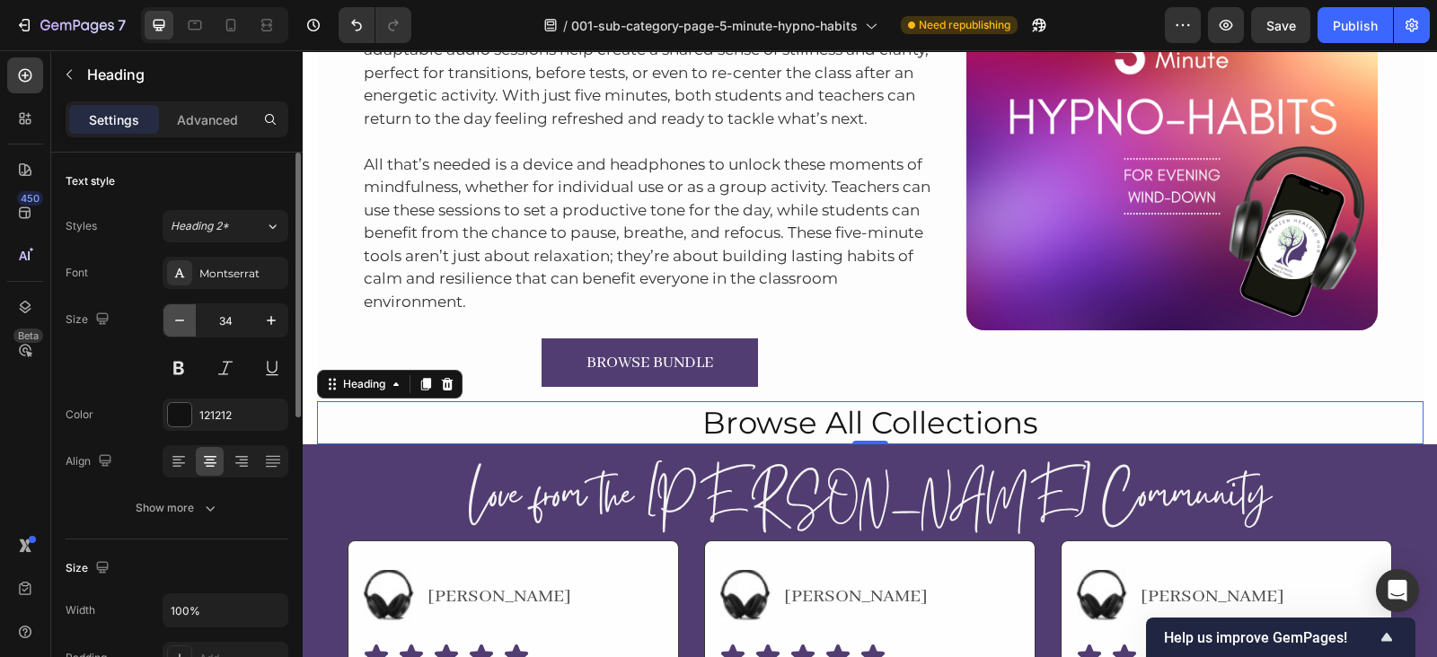
click at [182, 314] on icon "button" at bounding box center [180, 321] width 18 height 18
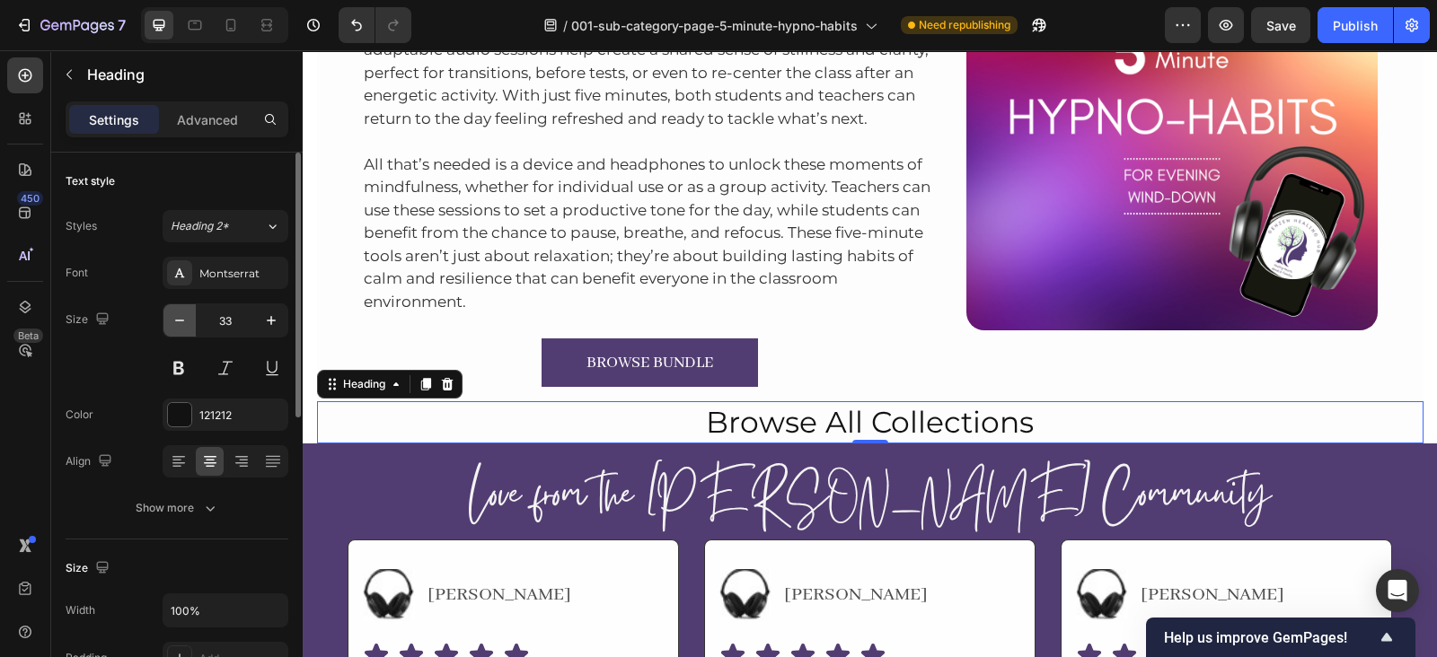
click at [182, 314] on icon "button" at bounding box center [180, 321] width 18 height 18
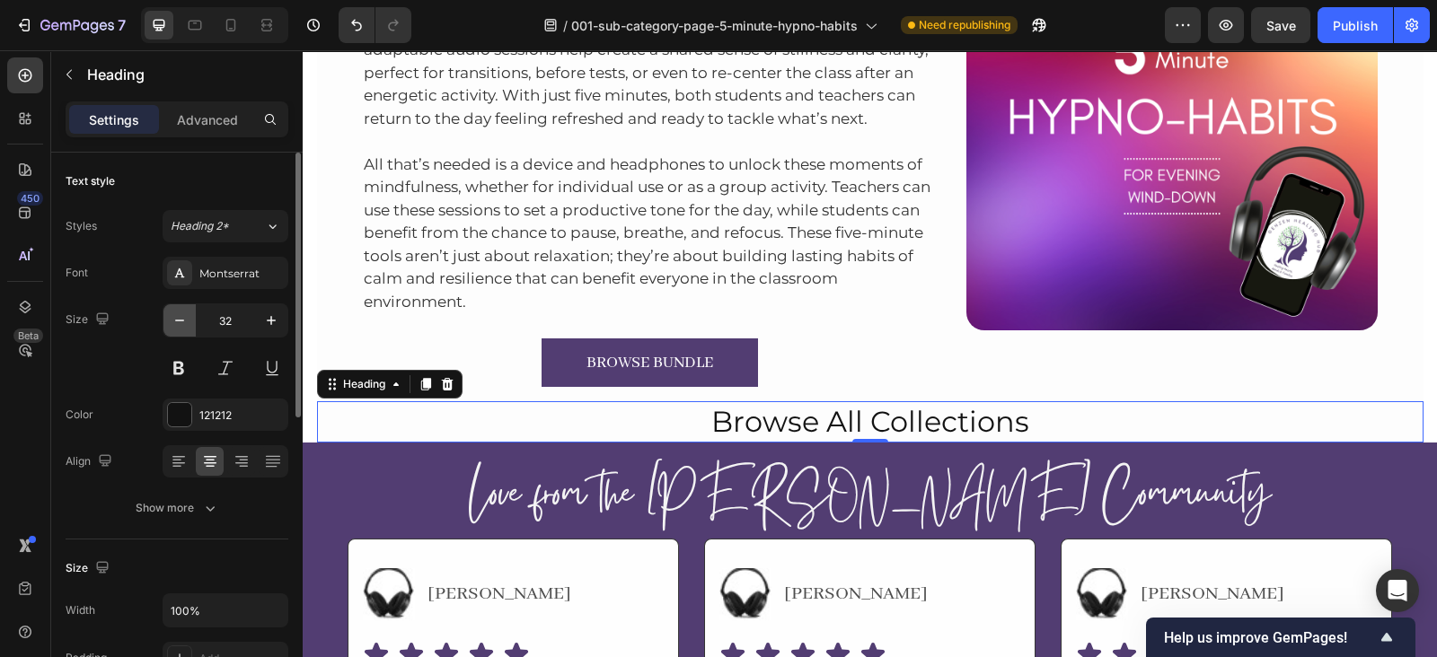
click at [182, 314] on icon "button" at bounding box center [180, 321] width 18 height 18
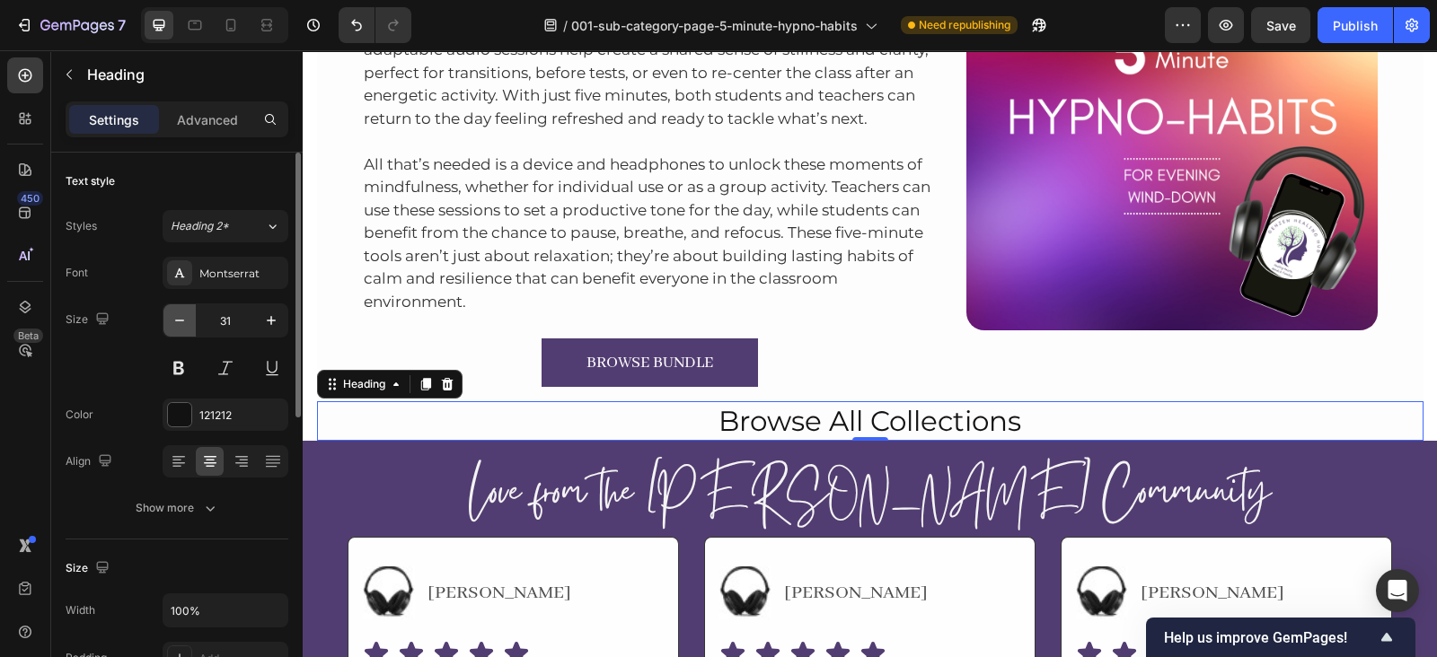
click at [182, 314] on icon "button" at bounding box center [180, 321] width 18 height 18
type input "30"
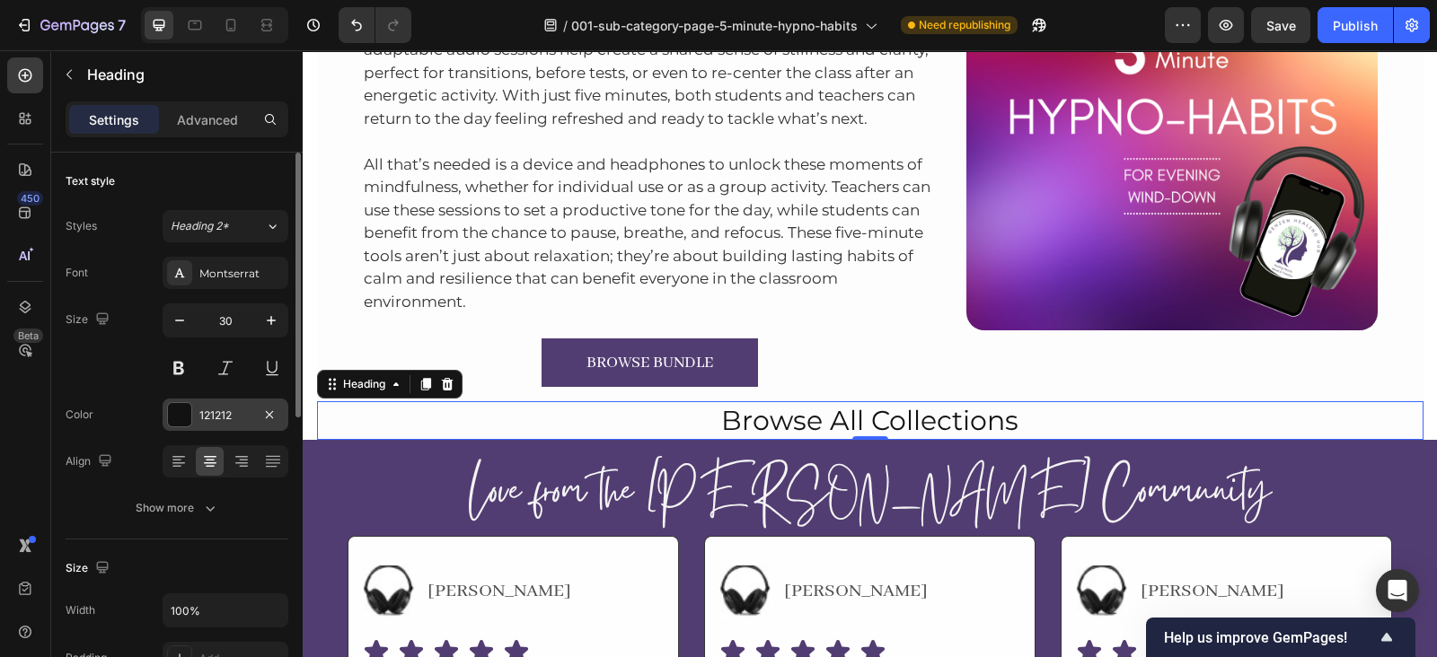
click at [207, 418] on div "121212" at bounding box center [225, 416] width 52 height 16
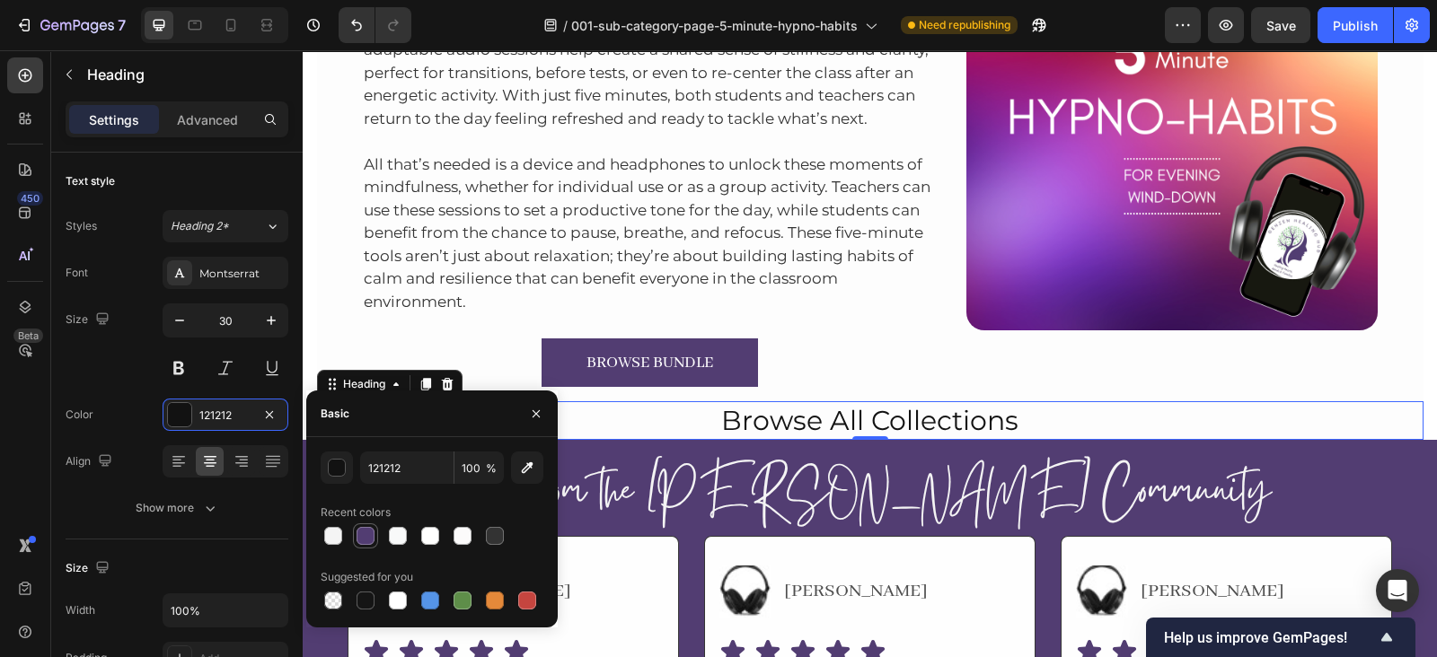
click at [361, 527] on div at bounding box center [365, 536] width 18 height 18
type input "523D72"
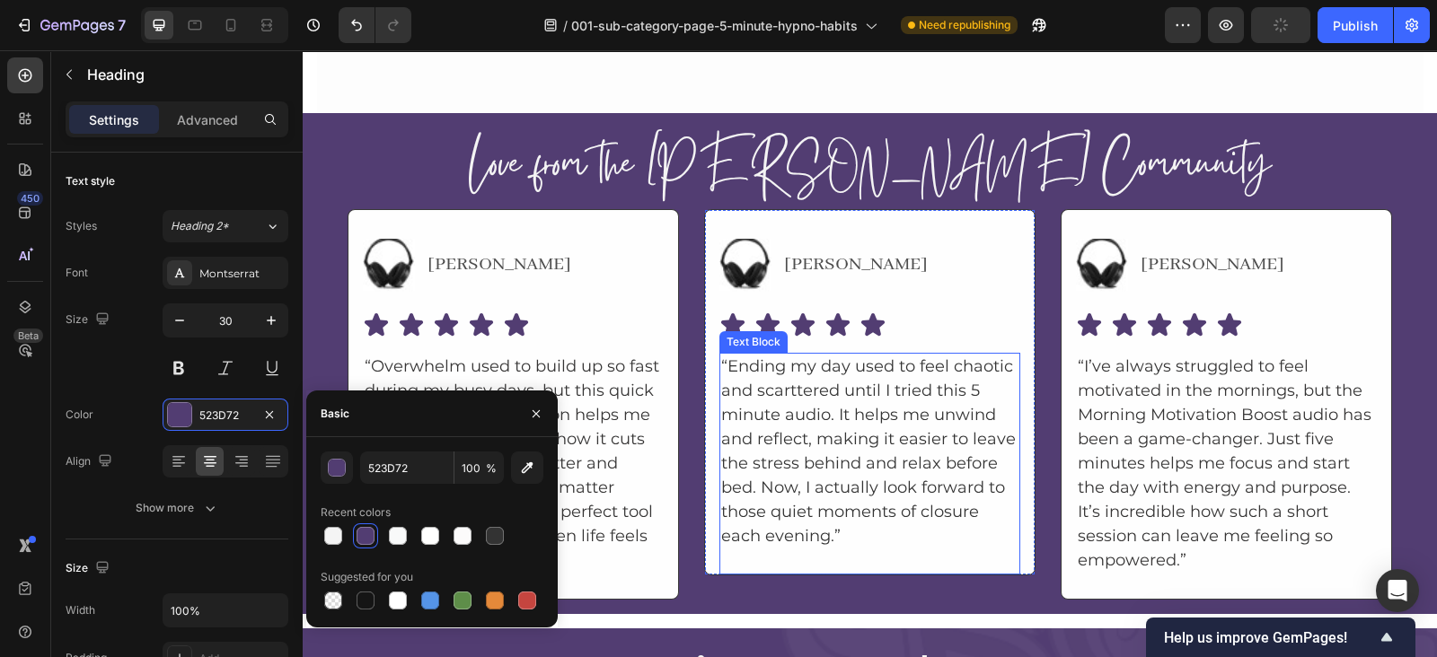
scroll to position [11712, 0]
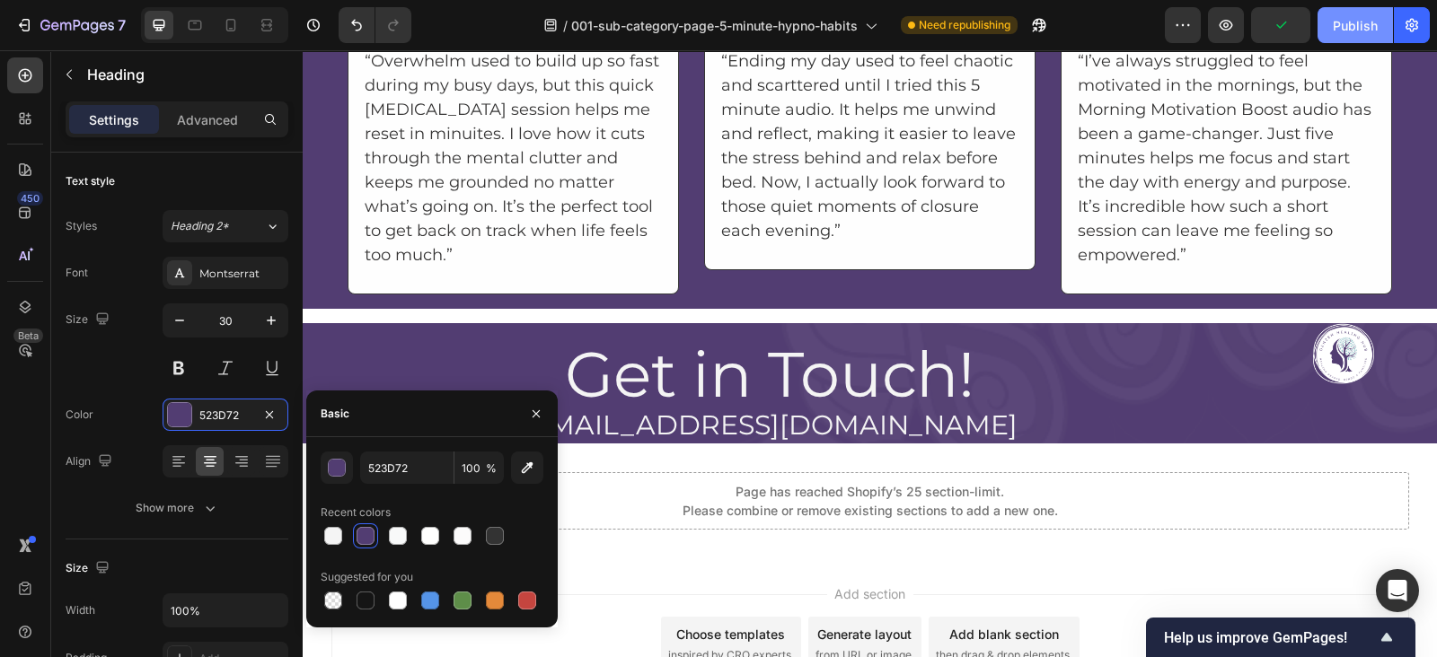
click at [1338, 30] on div "Publish" at bounding box center [1354, 25] width 45 height 19
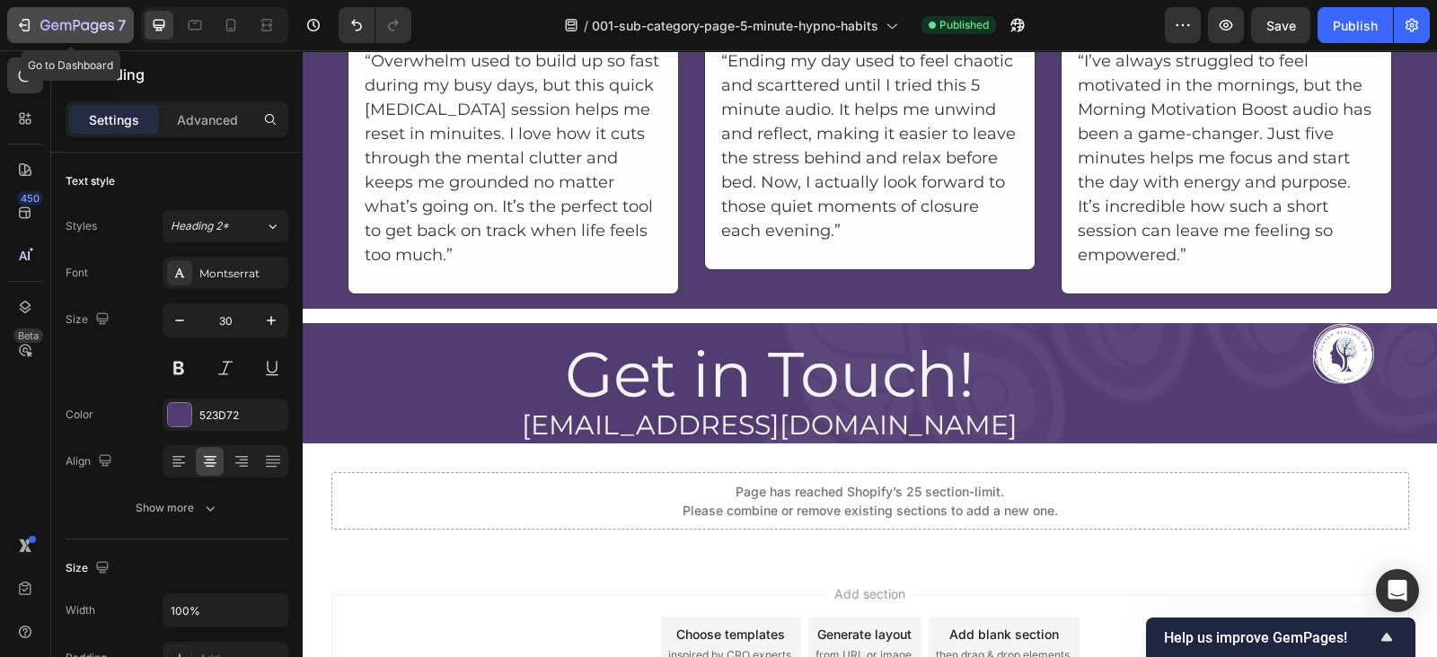
click at [7, 26] on button "7" at bounding box center [70, 25] width 127 height 36
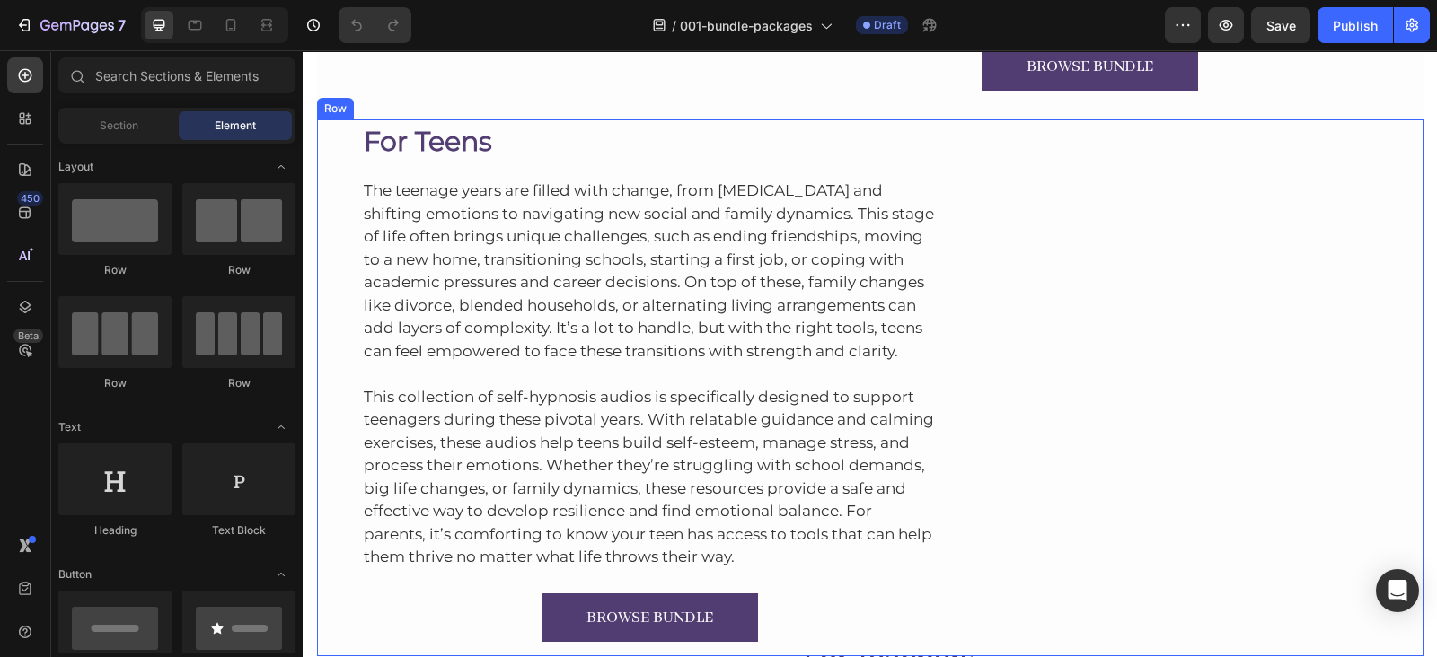
scroll to position [743, 0]
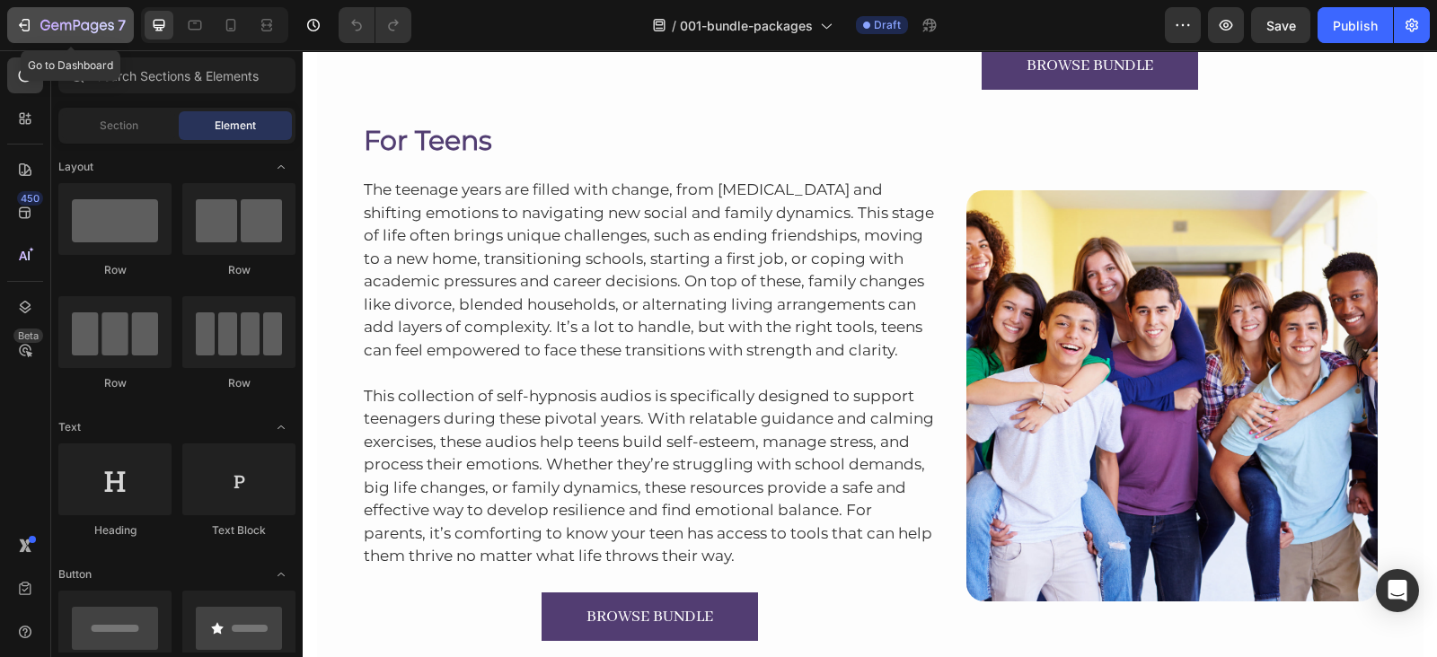
click at [24, 30] on icon "button" at bounding box center [26, 25] width 8 height 13
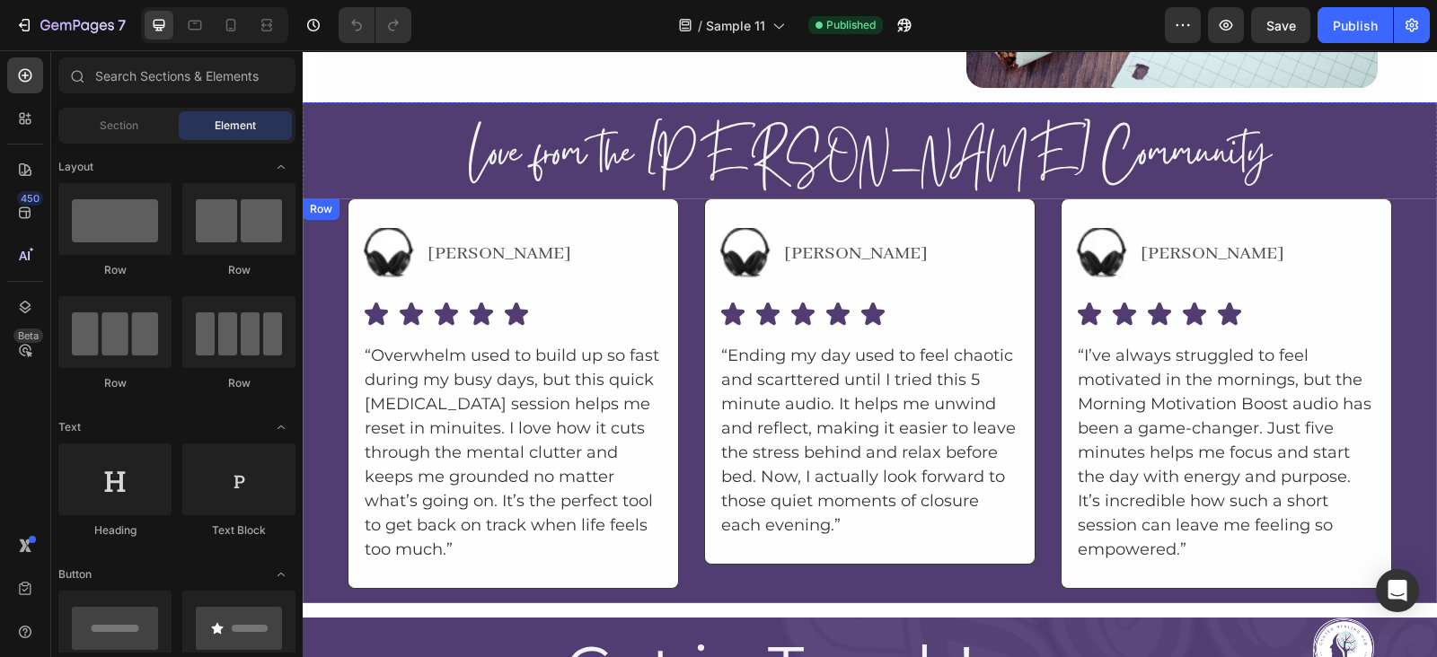
scroll to position [9526, 0]
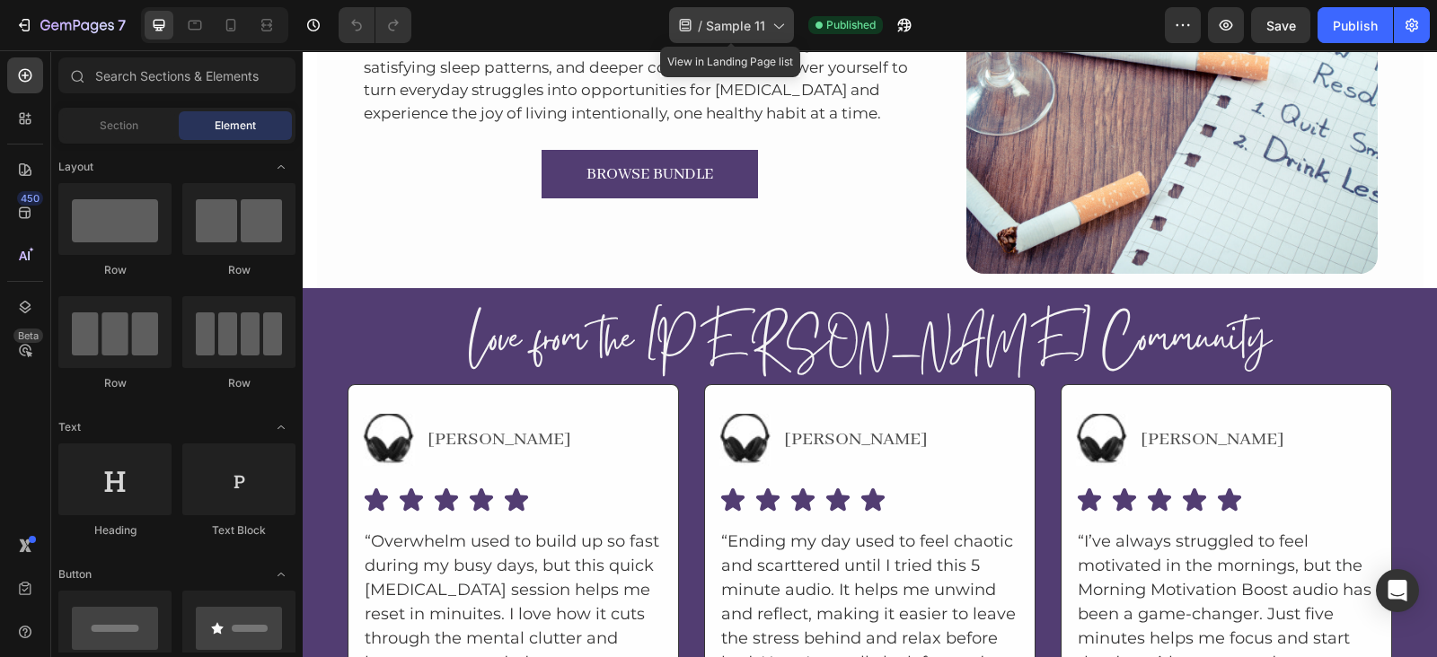
click at [773, 24] on icon at bounding box center [778, 26] width 10 height 5
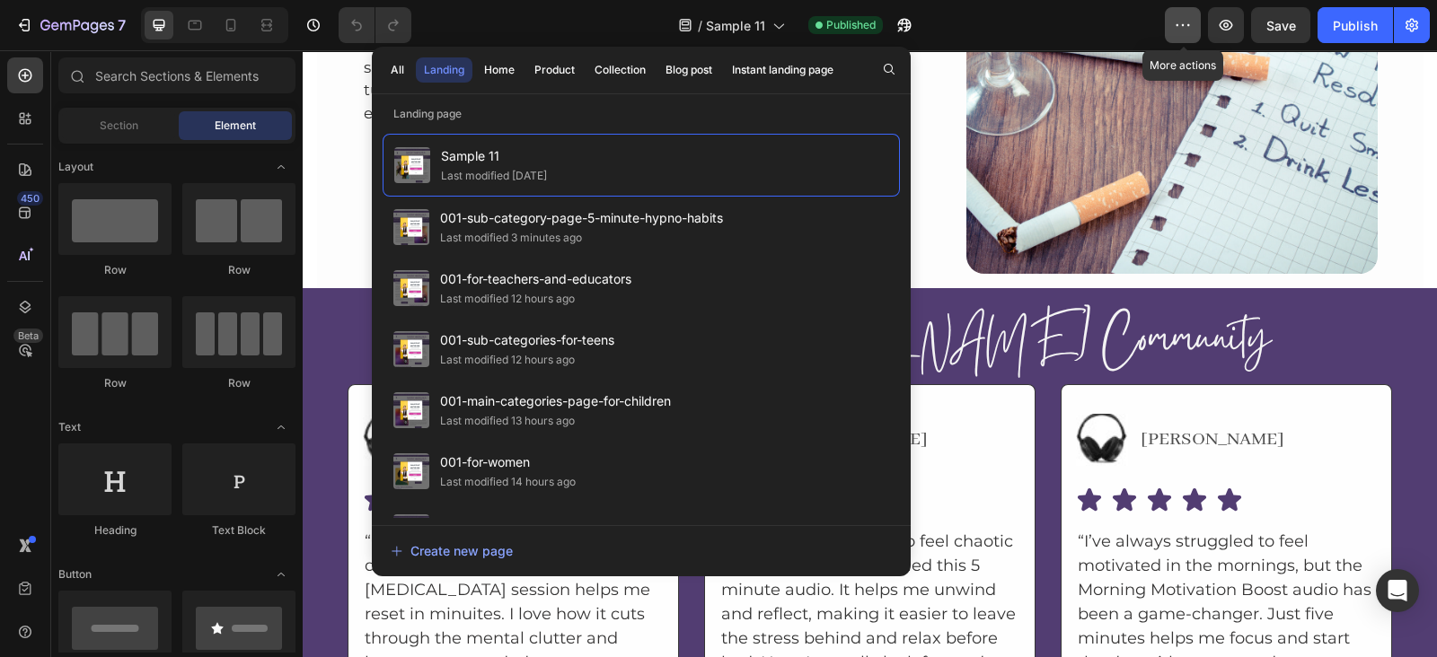
click at [1182, 16] on icon "button" at bounding box center [1182, 25] width 18 height 18
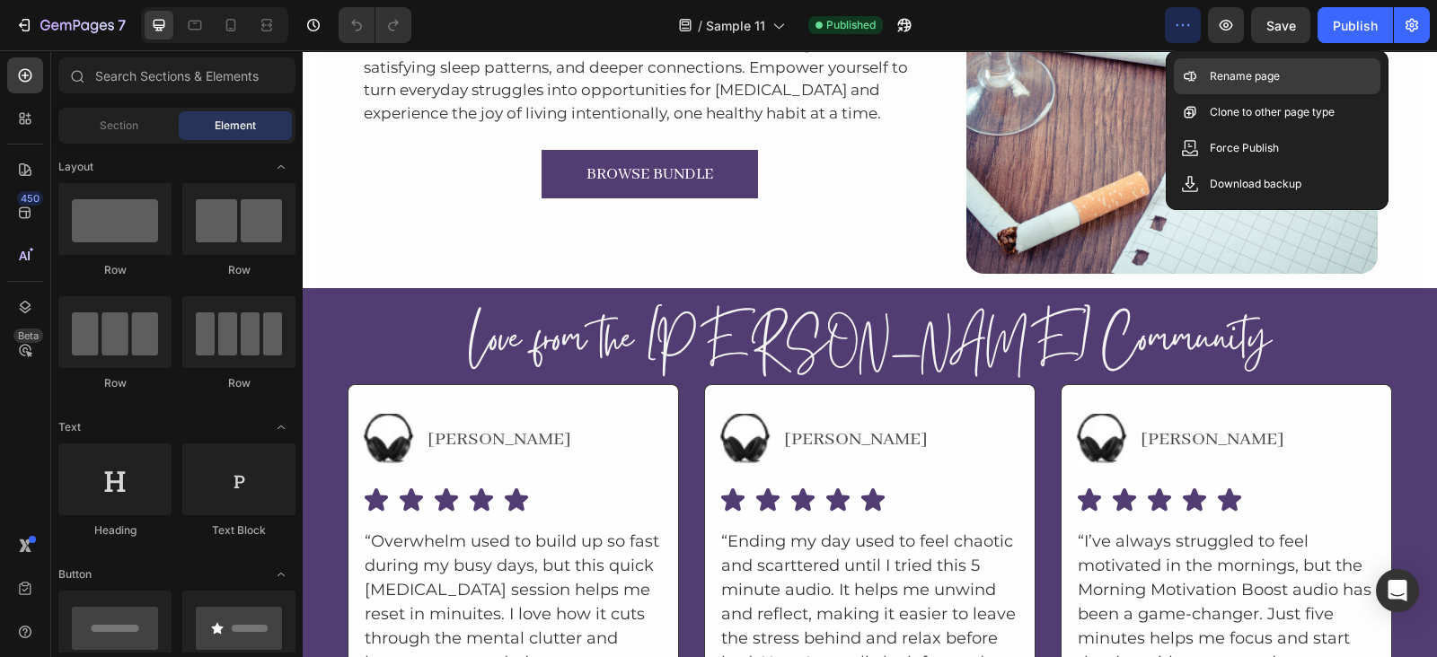
click at [1228, 70] on p "Rename page" at bounding box center [1244, 76] width 70 height 18
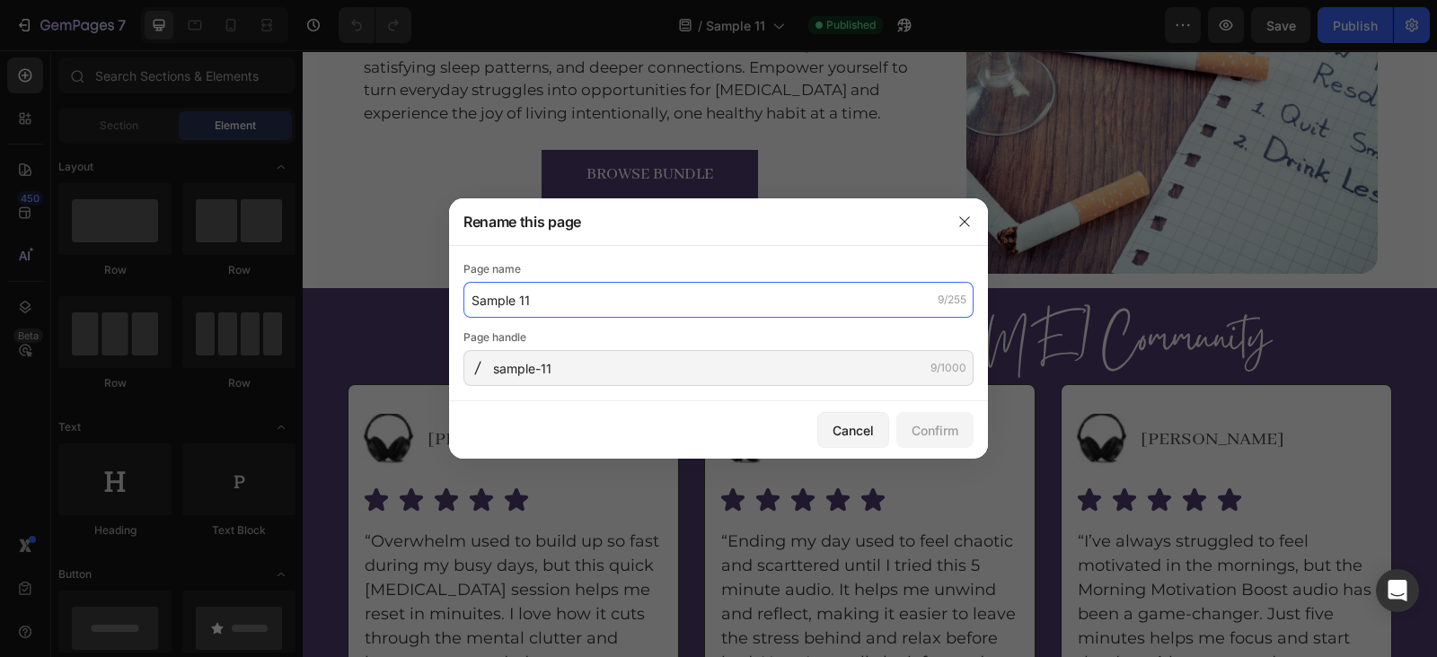
paste input "001-bundle-packages"
type input "001-bundle-packages"
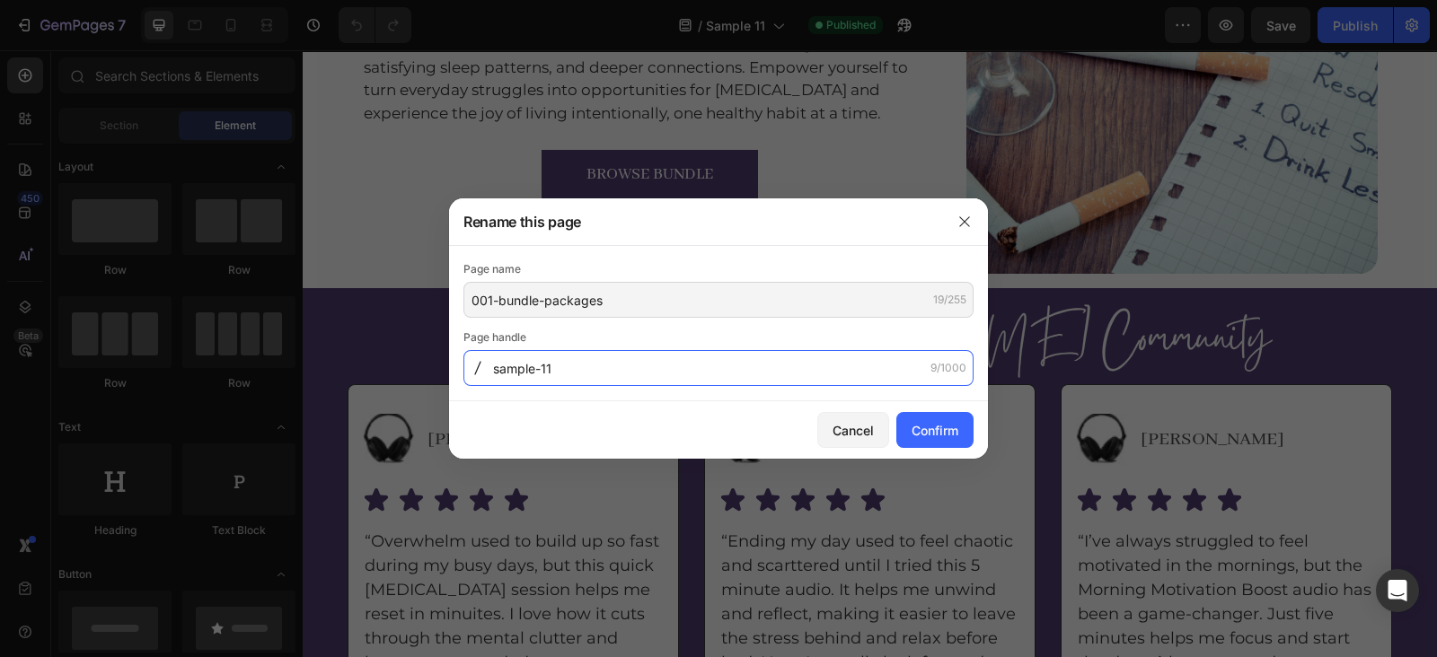
click at [572, 370] on input "sample-11" at bounding box center [718, 368] width 510 height 36
paste input "001-bundle-packages"
type input "001-bundle-packages"
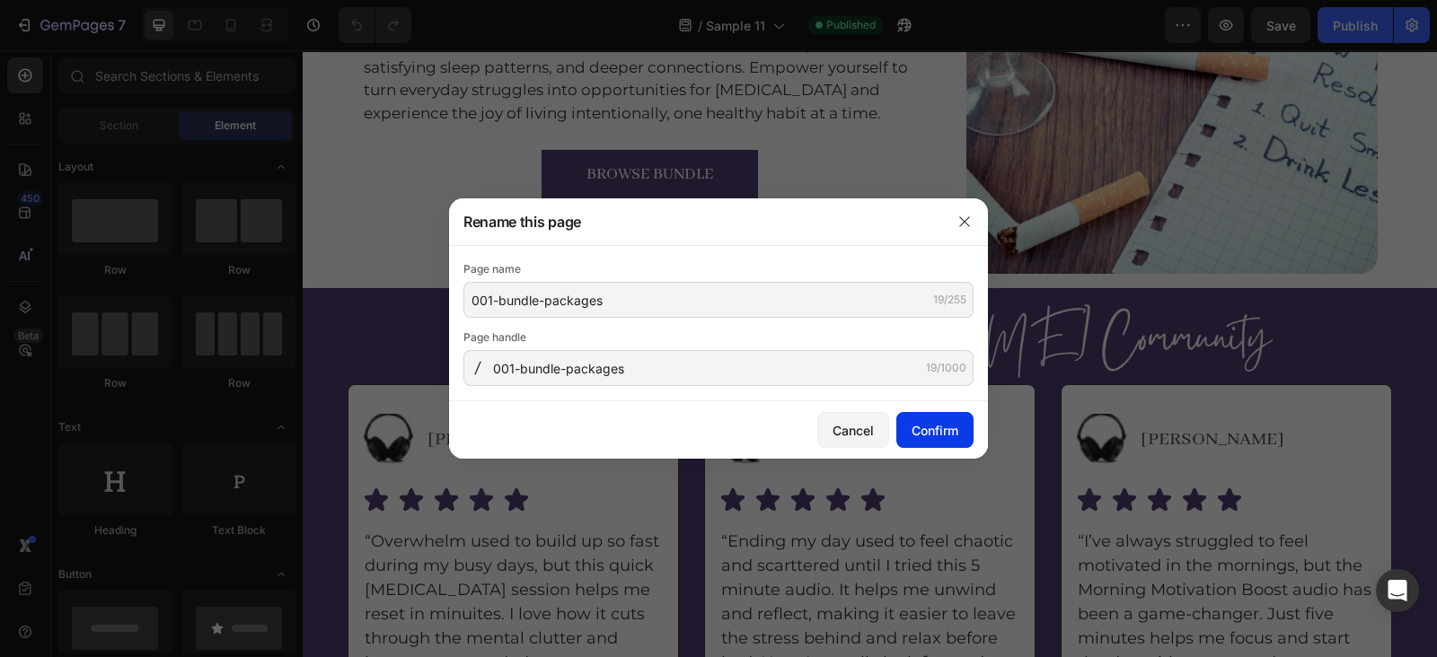
click at [903, 417] on button "Confirm" at bounding box center [934, 430] width 77 height 36
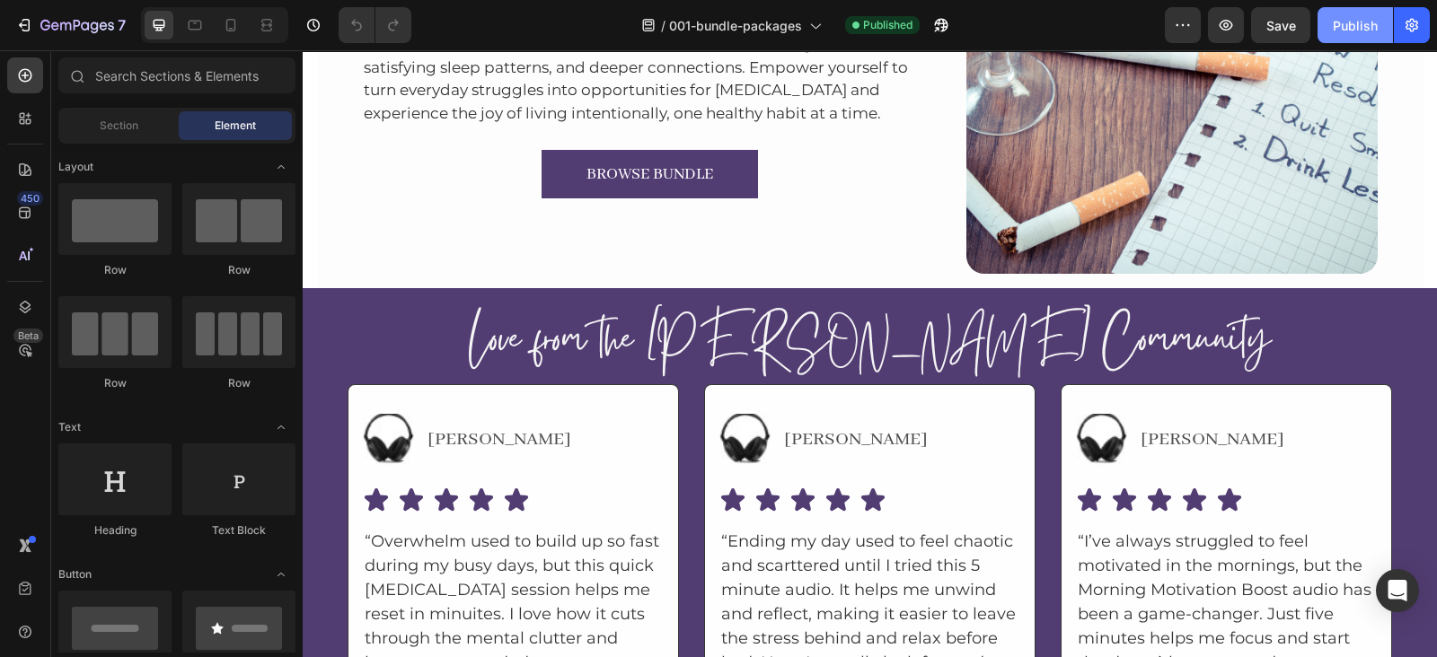
click at [1371, 19] on div "Publish" at bounding box center [1354, 25] width 45 height 19
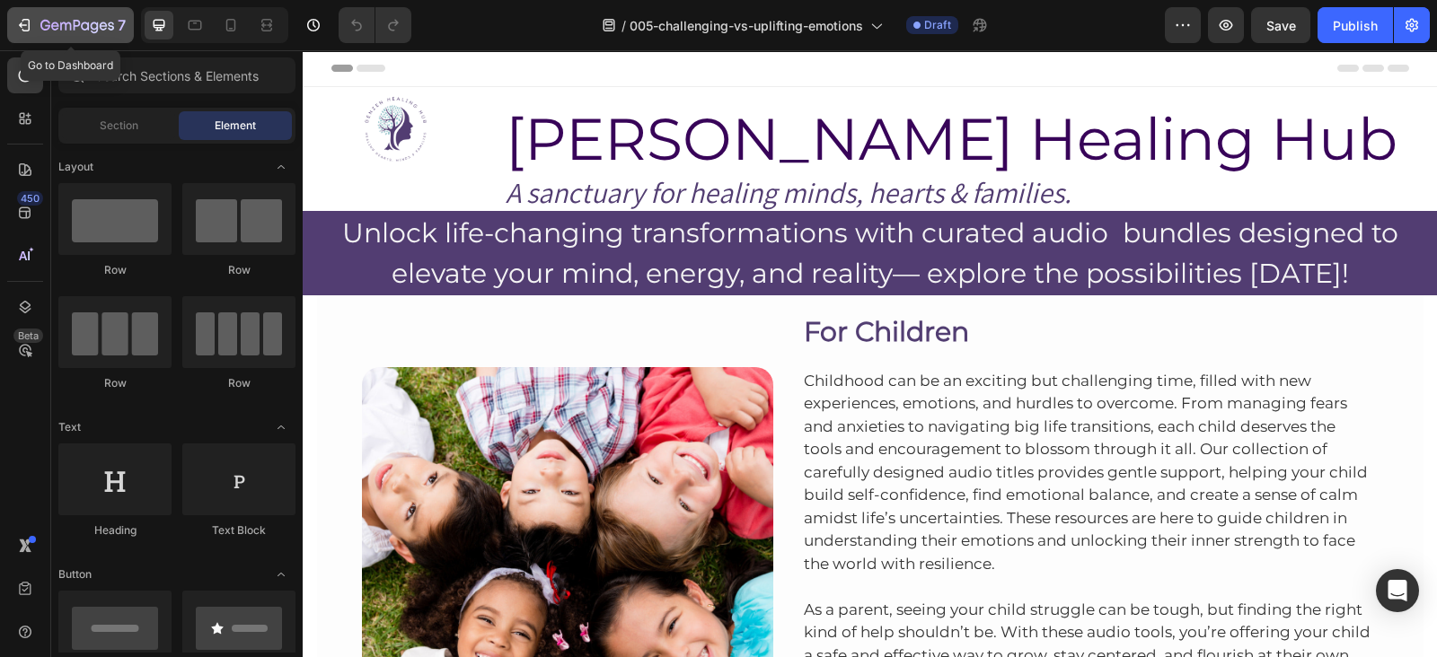
click at [27, 29] on icon "button" at bounding box center [24, 25] width 18 height 18
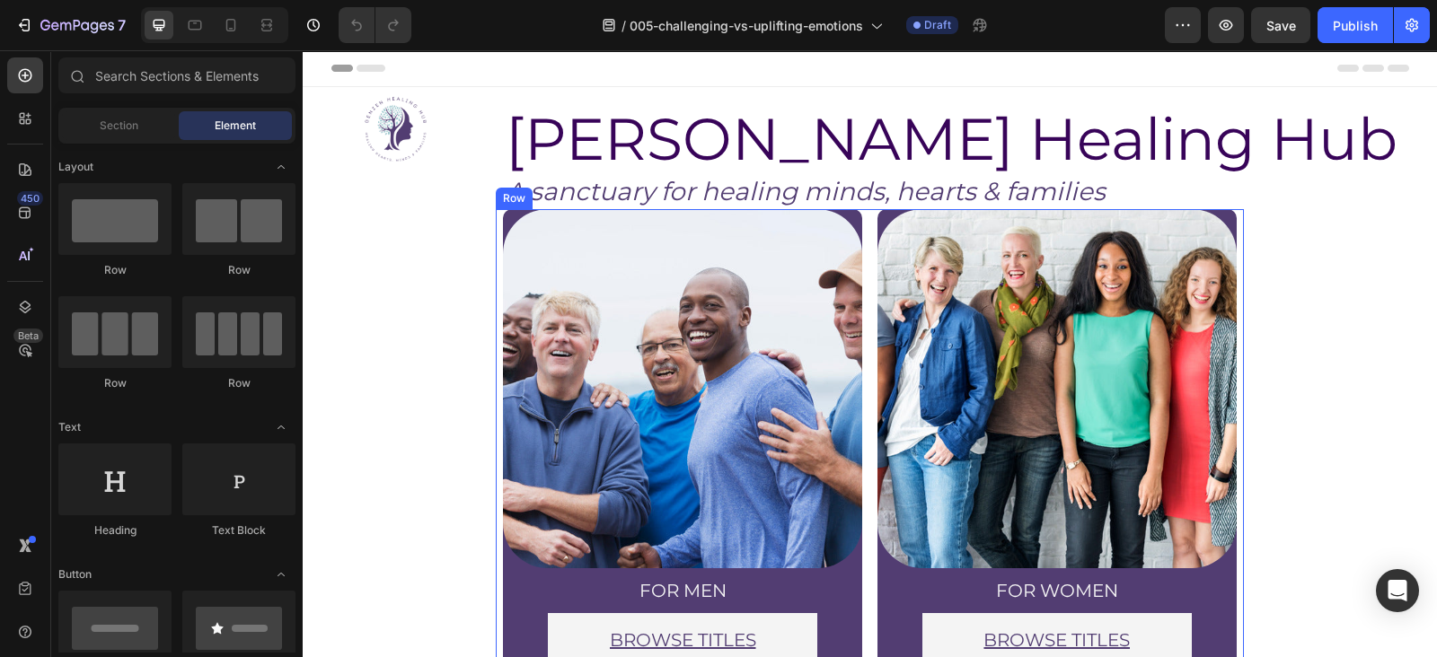
click at [1226, 224] on div "Image for women Heading BROWSE TITLES Button Row Row" at bounding box center [1056, 445] width 374 height 472
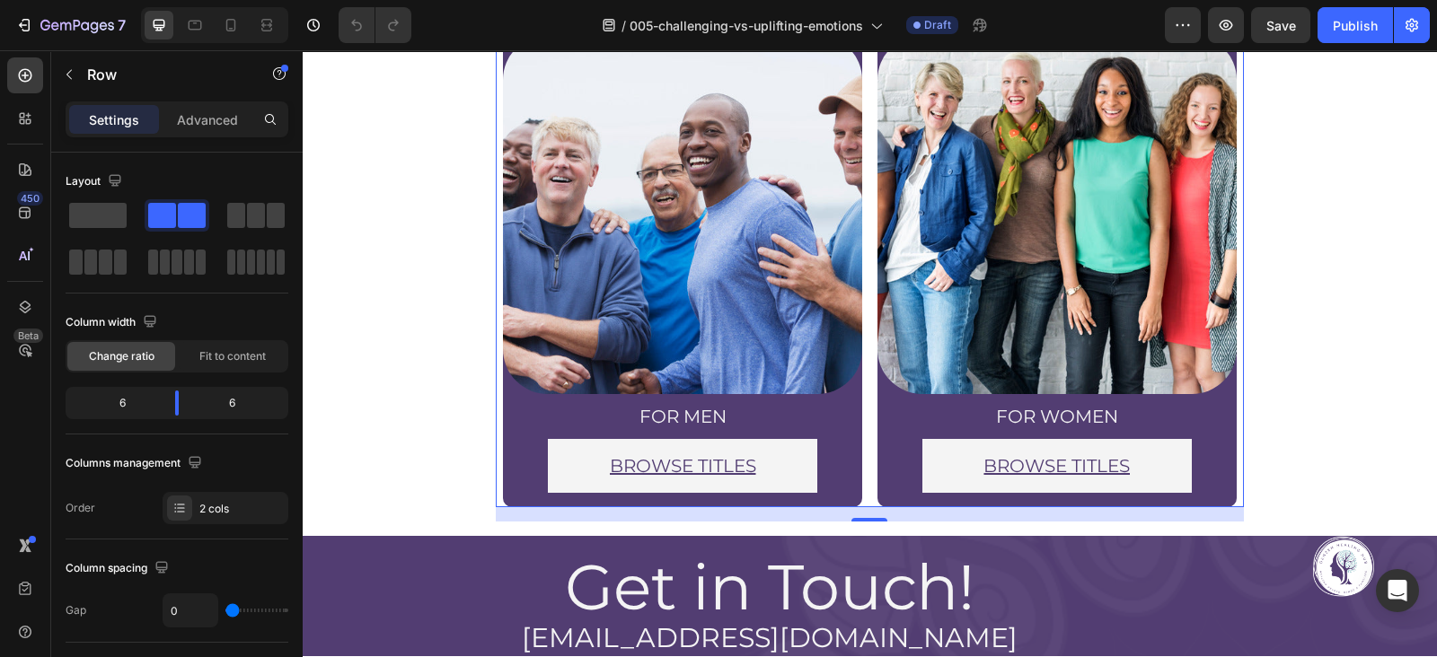
scroll to position [174, 0]
click at [1290, 122] on section "Image for men Heading BROWSE TITLES Button Row Row Image for women Heading BROW…" at bounding box center [869, 278] width 936 height 487
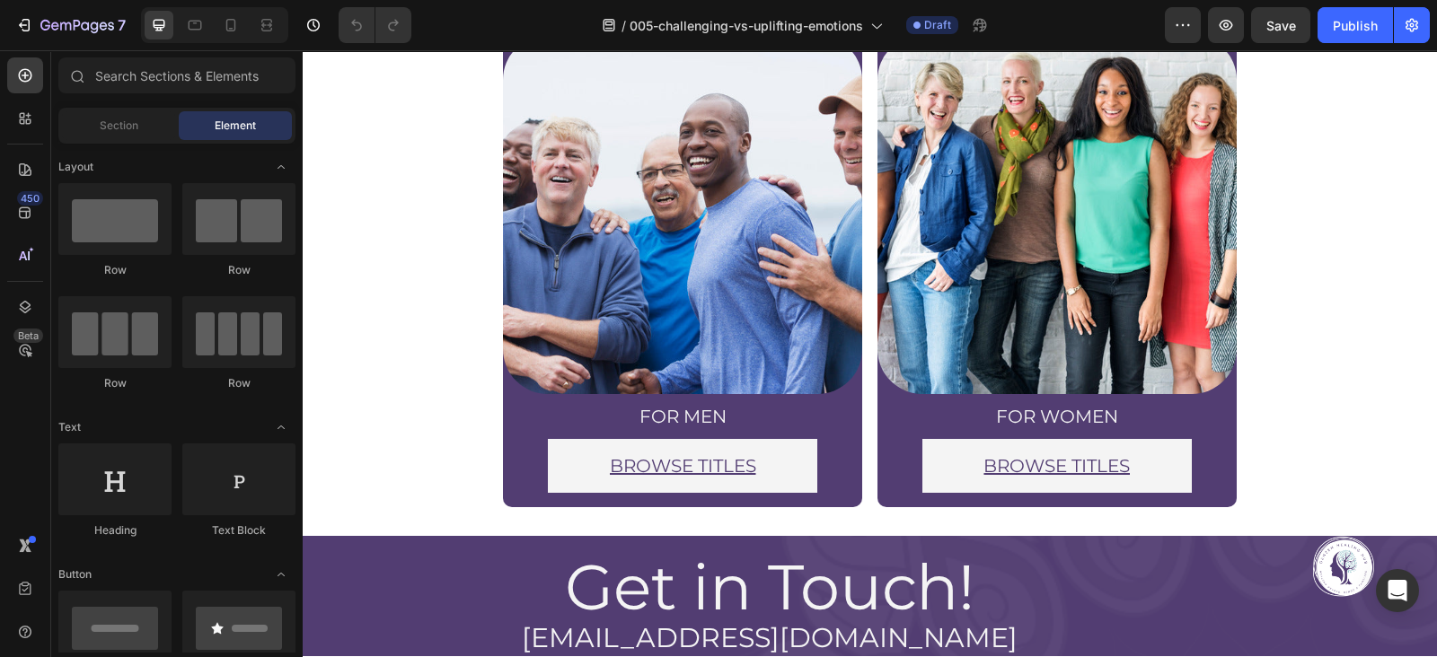
scroll to position [118, 0]
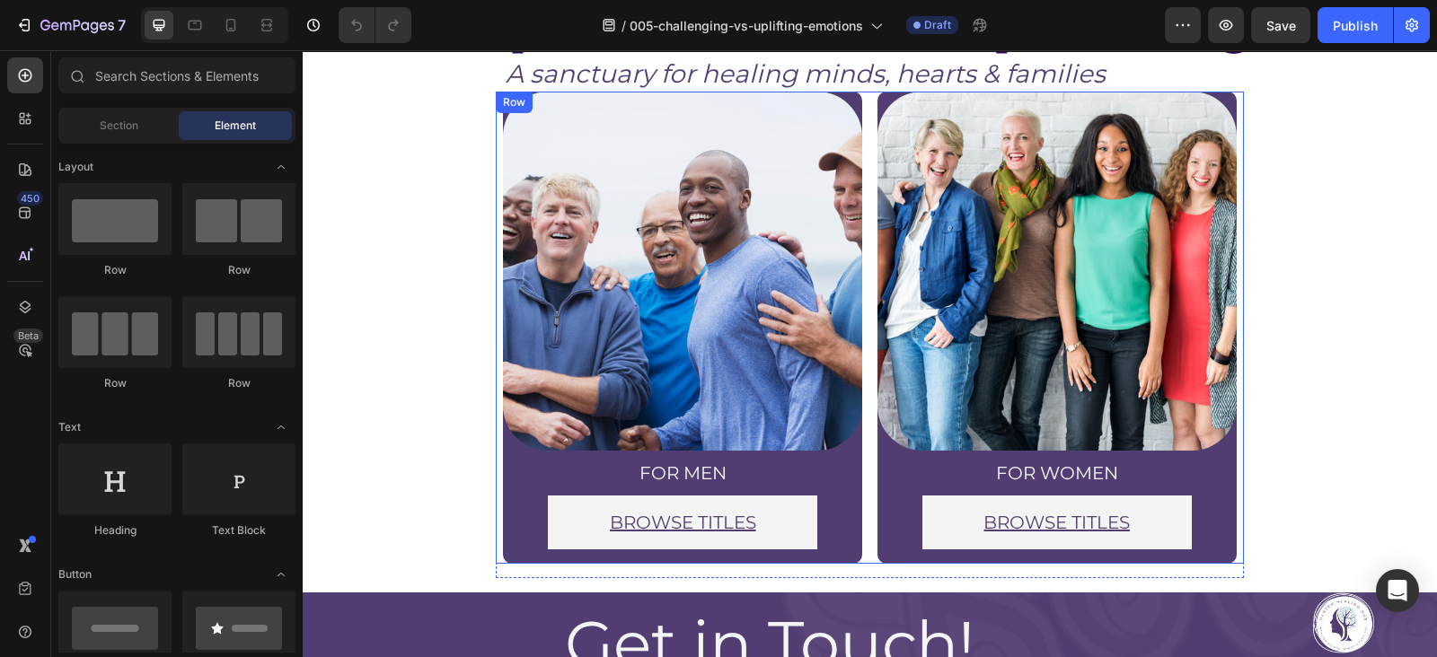
click at [1226, 92] on div "Image for women Heading BROWSE TITLES Button Row Row" at bounding box center [1056, 328] width 374 height 472
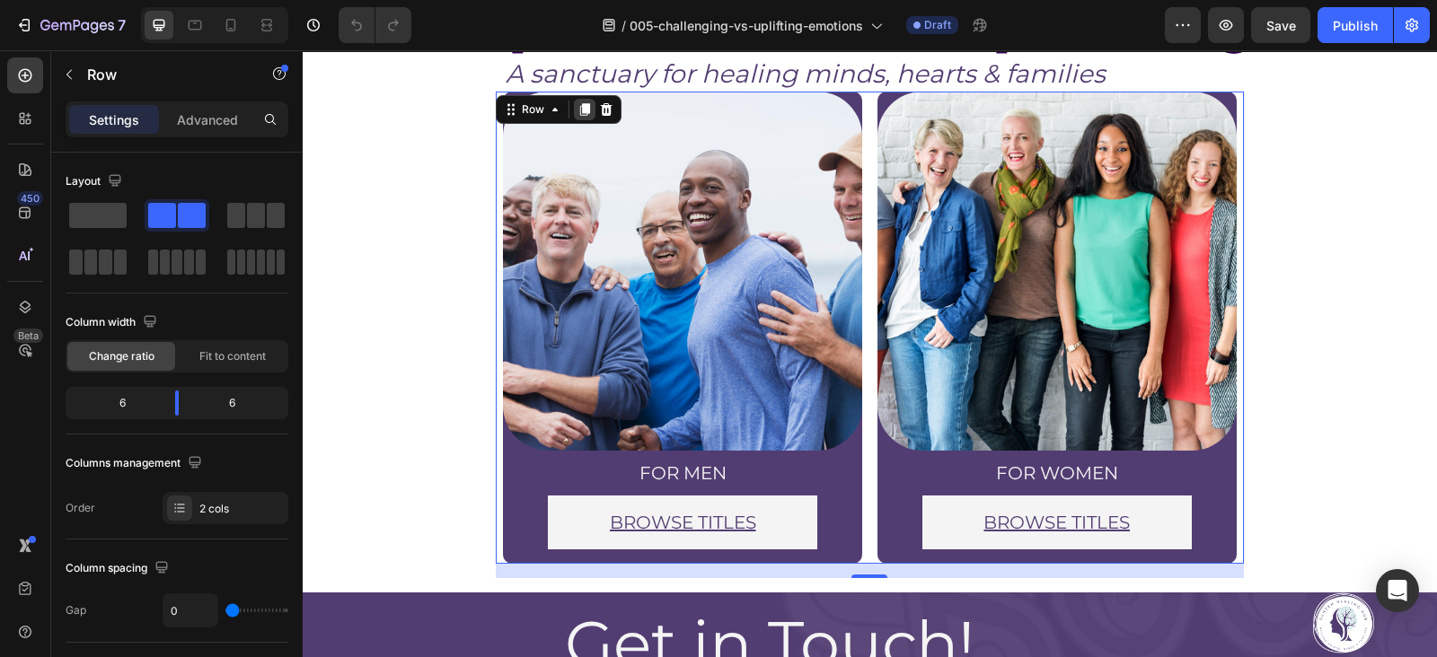
click at [581, 103] on icon at bounding box center [584, 109] width 10 height 13
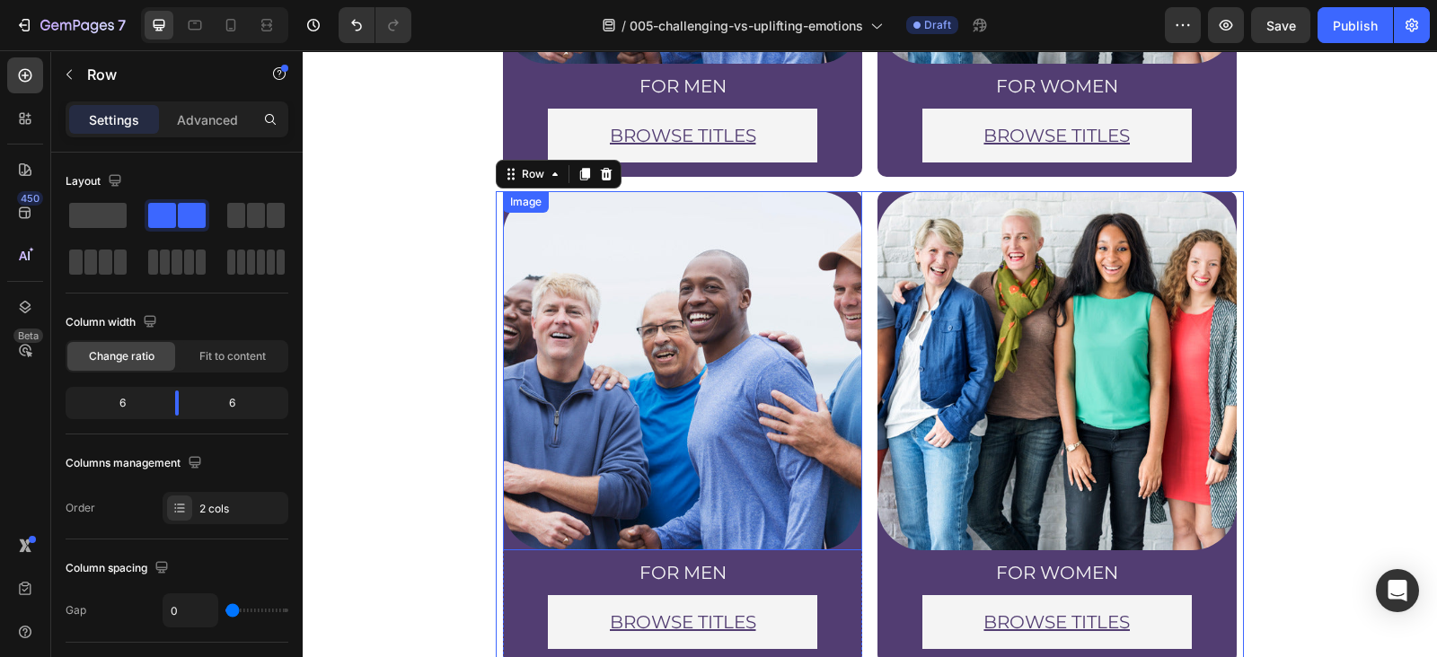
scroll to position [503, 0]
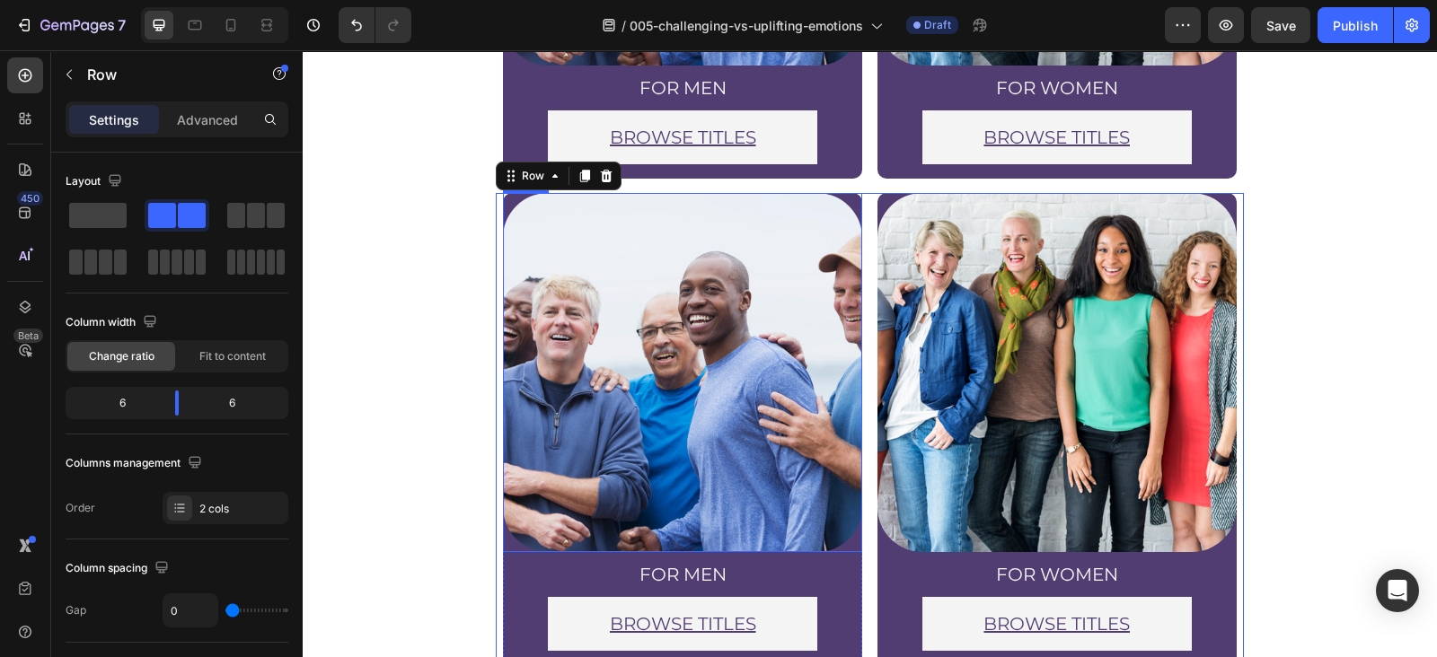
click at [669, 277] on img at bounding box center [682, 372] width 359 height 359
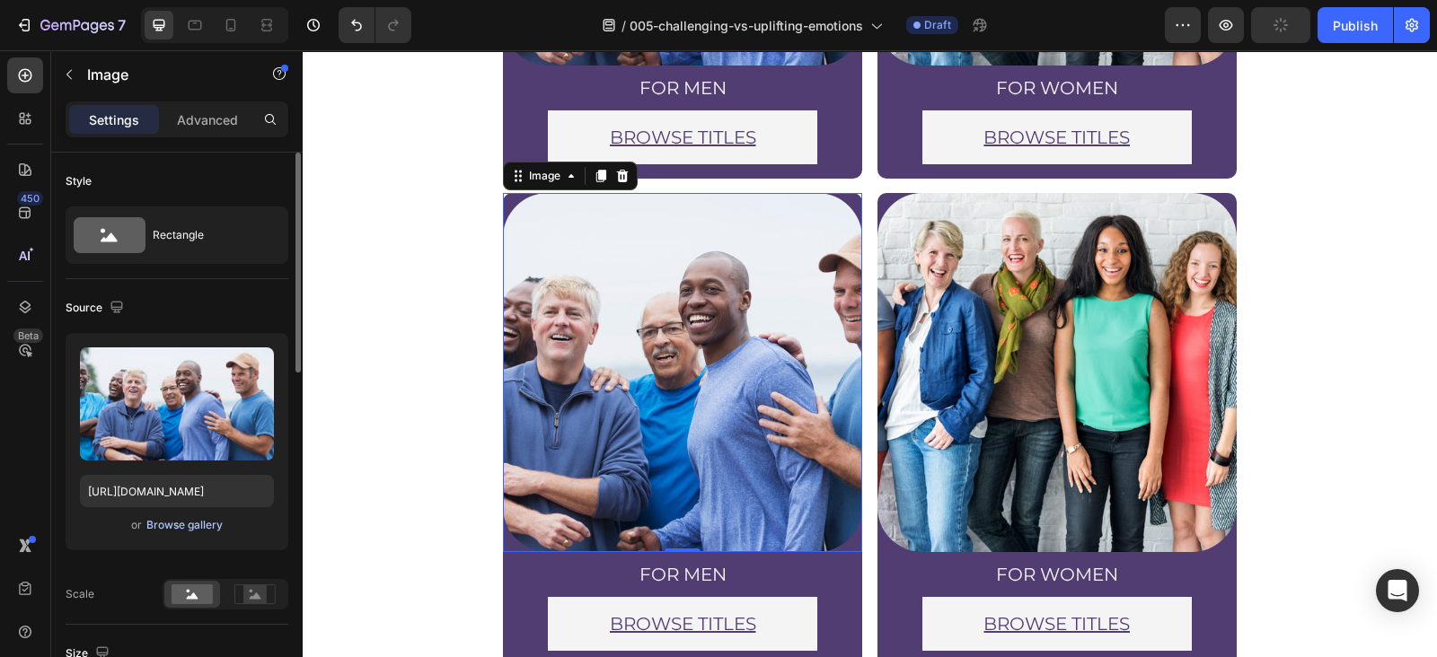
click at [213, 528] on div "Browse gallery" at bounding box center [184, 525] width 76 height 16
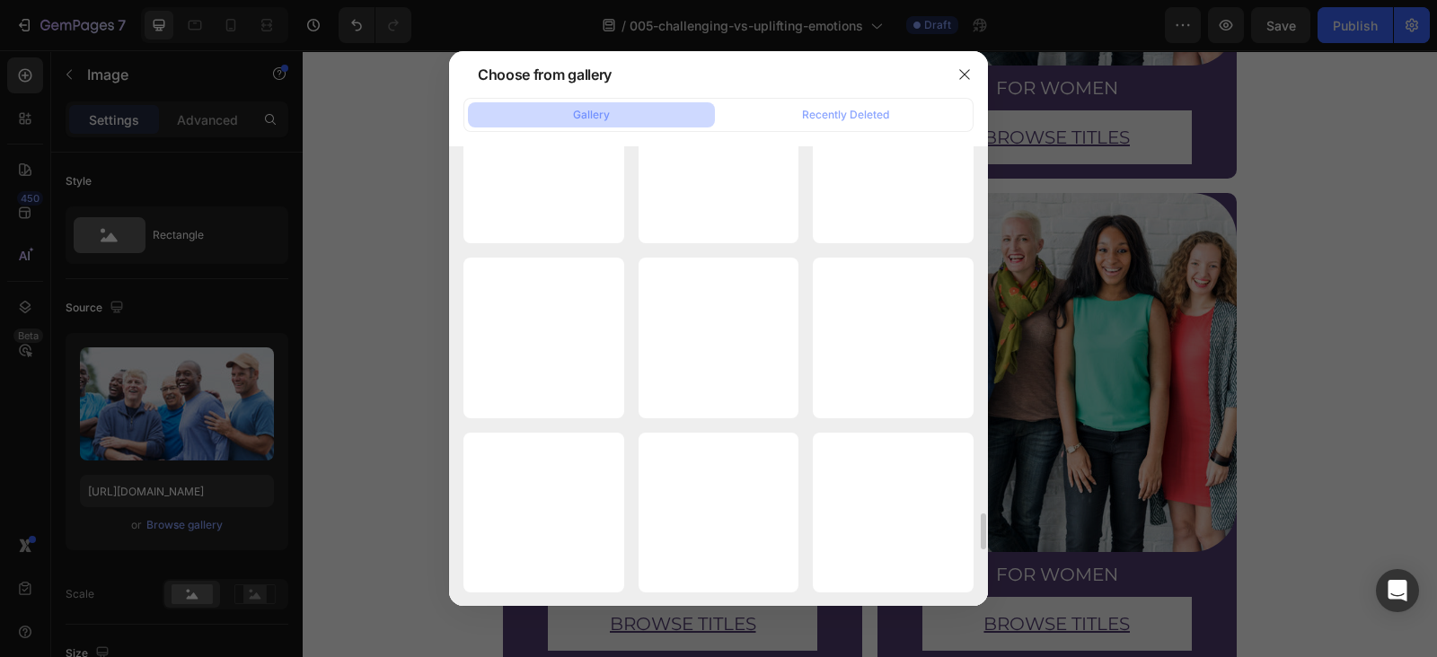
scroll to position [4624, 0]
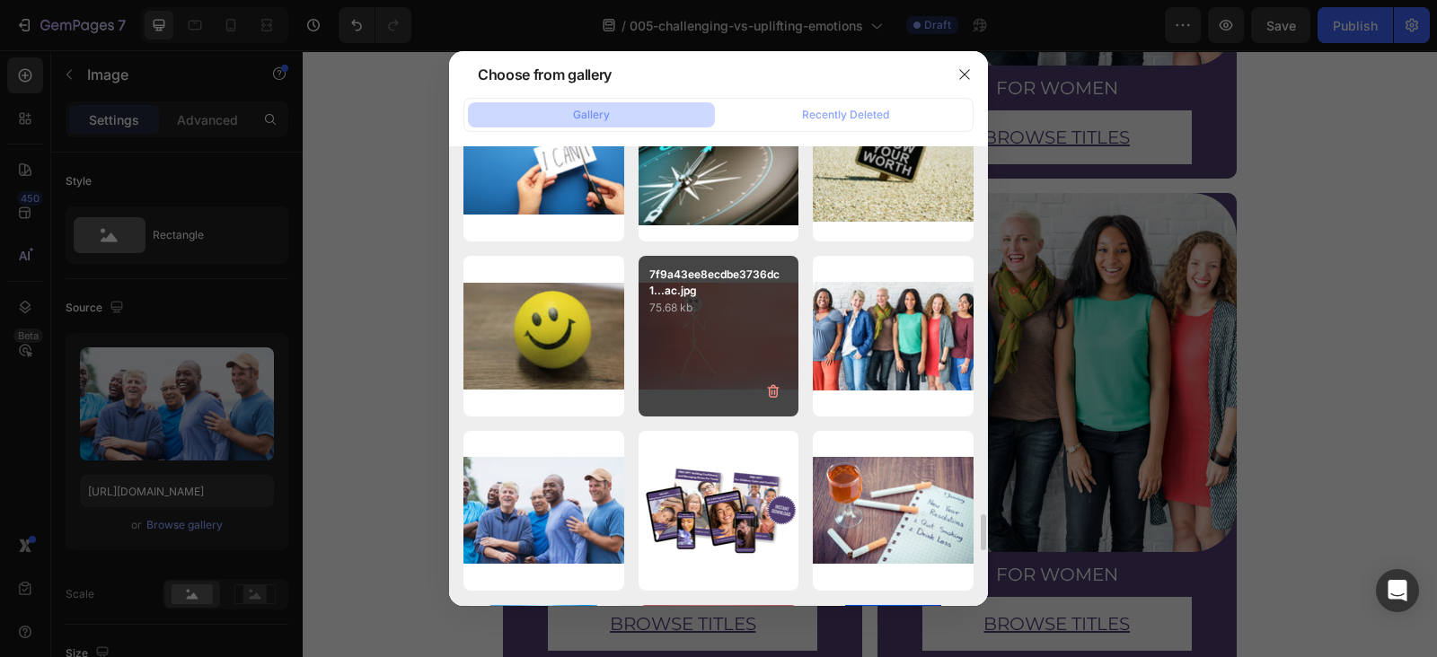
click at [673, 339] on div "7f9a43ee8ecdbe3736dc1...ac.jpg 75.68 kb" at bounding box center [718, 336] width 161 height 161
type input "https://cdn.shopify.com/s/files/1/0607/2821/3736/files/gempages_502465714892833…"
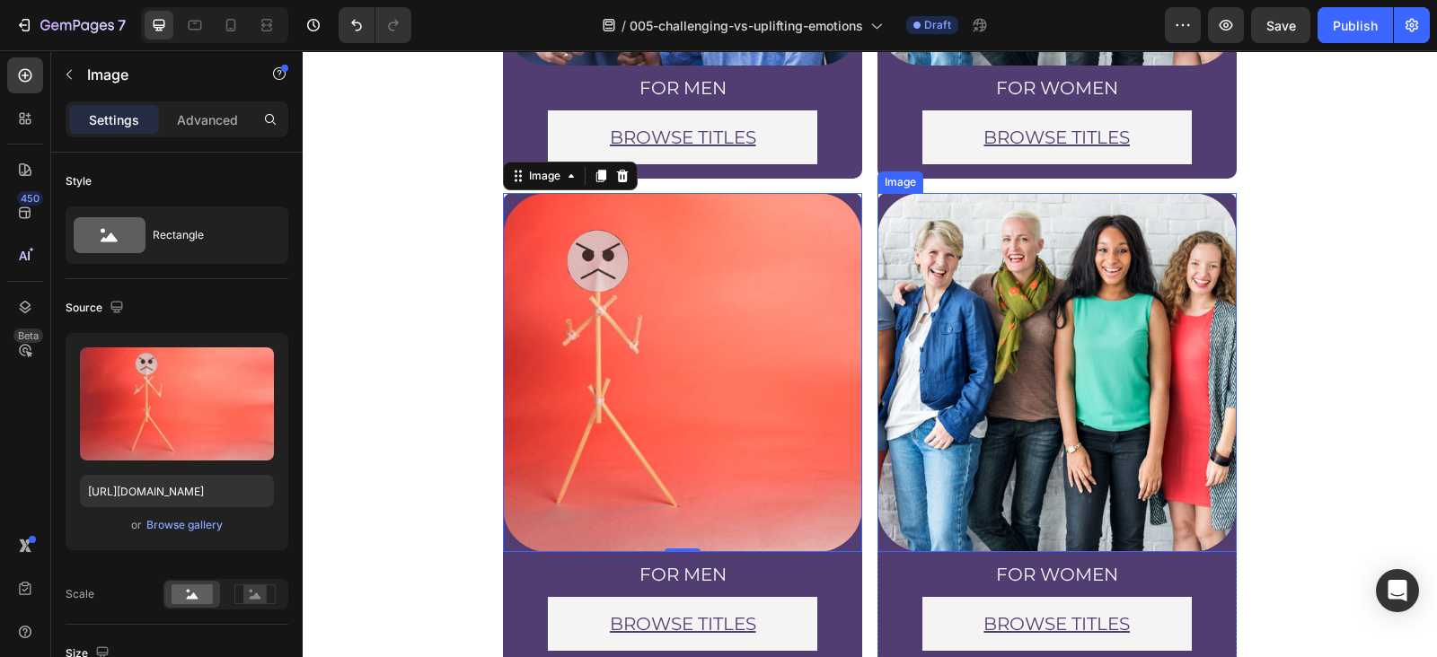
click at [1075, 325] on img at bounding box center [1056, 372] width 359 height 359
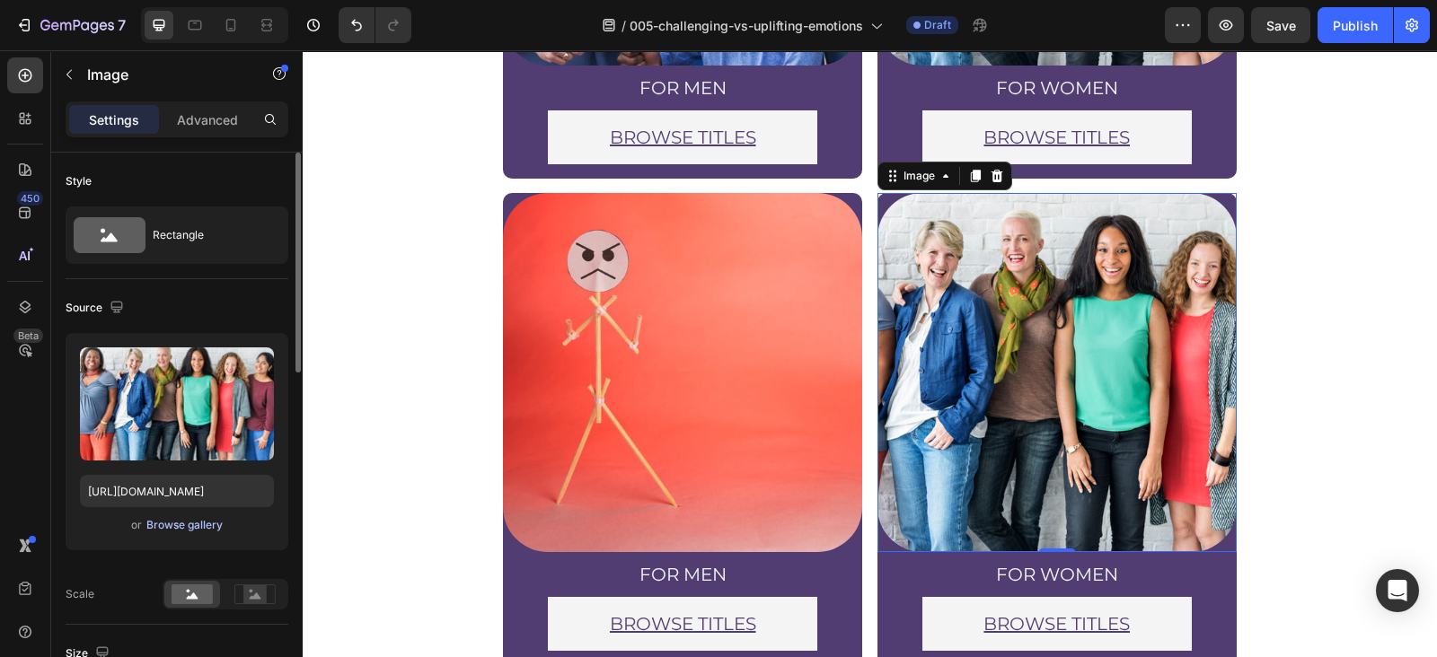
click at [202, 525] on div "Browse gallery" at bounding box center [184, 525] width 76 height 16
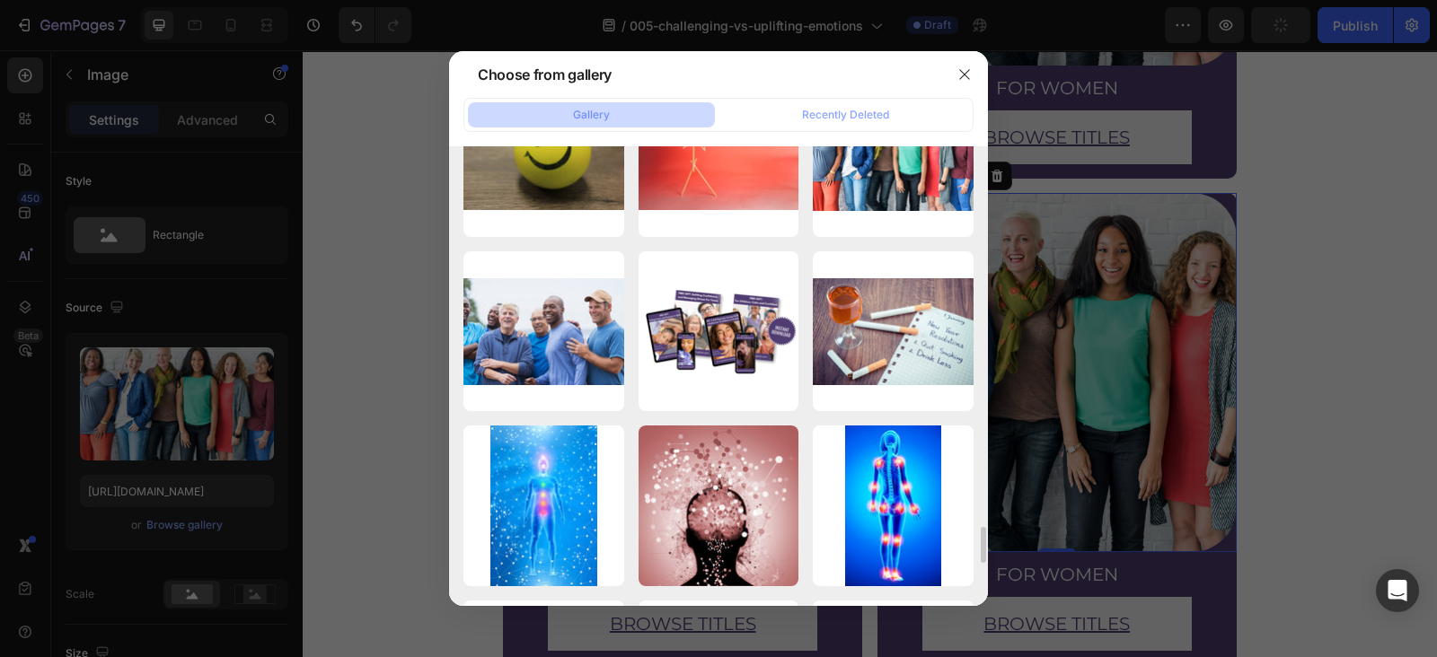
scroll to position [4803, 0]
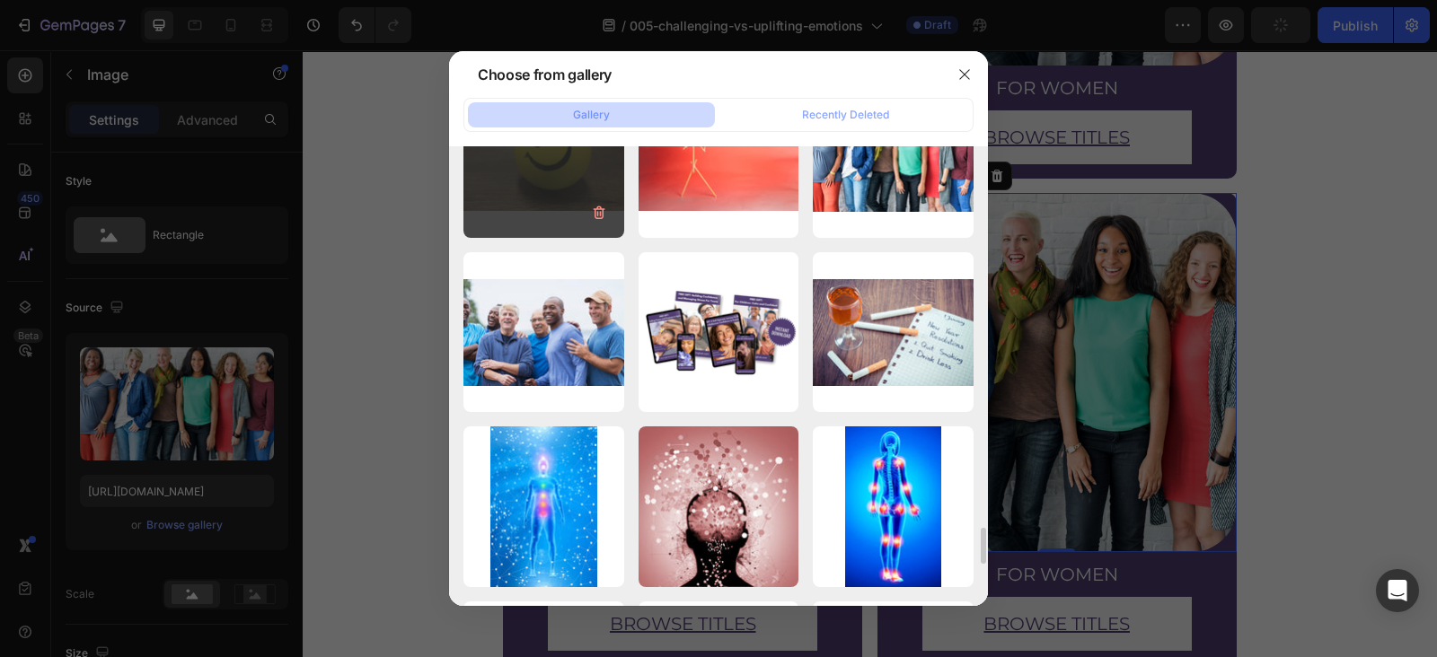
click at [508, 180] on div "0df7bdf5063ae7514d0ba...d1.jpg 84.54 kb" at bounding box center [543, 157] width 161 height 161
type input "https://cdn.shopify.com/s/files/1/0607/2821/3736/files/gempages_502465714892833…"
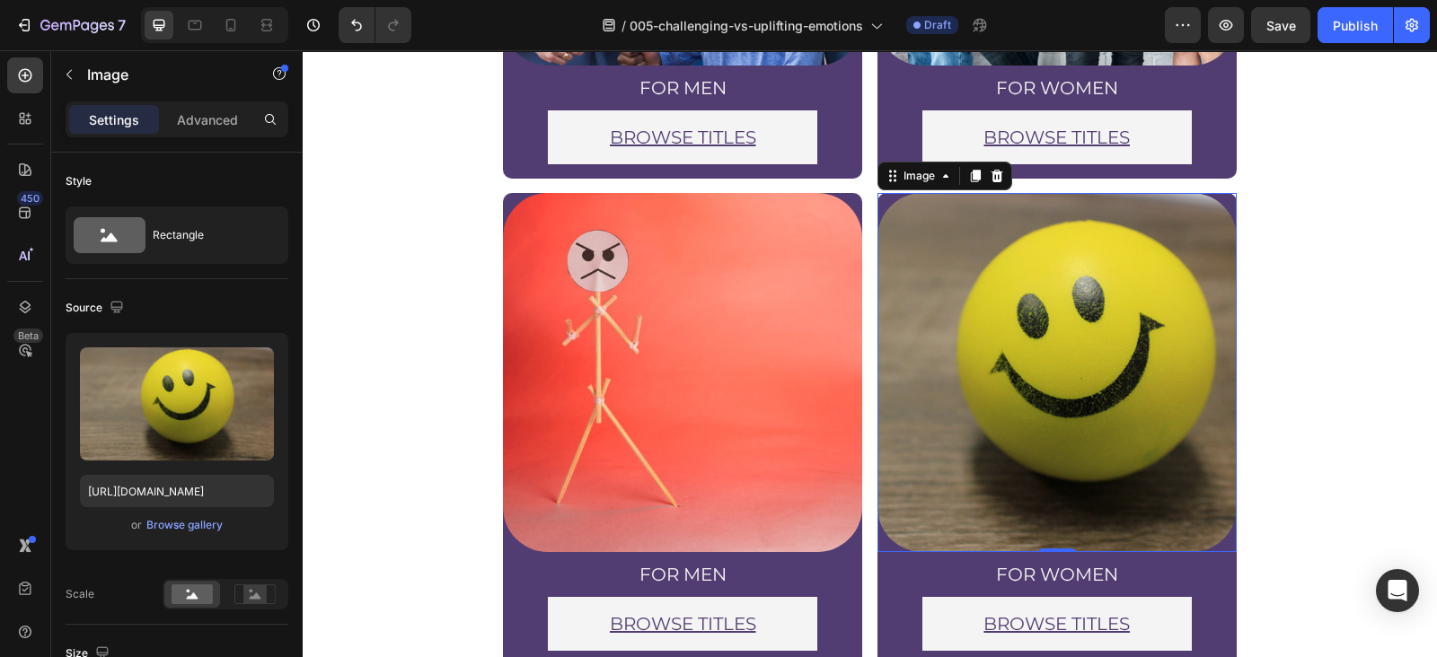
scroll to position [624, 0]
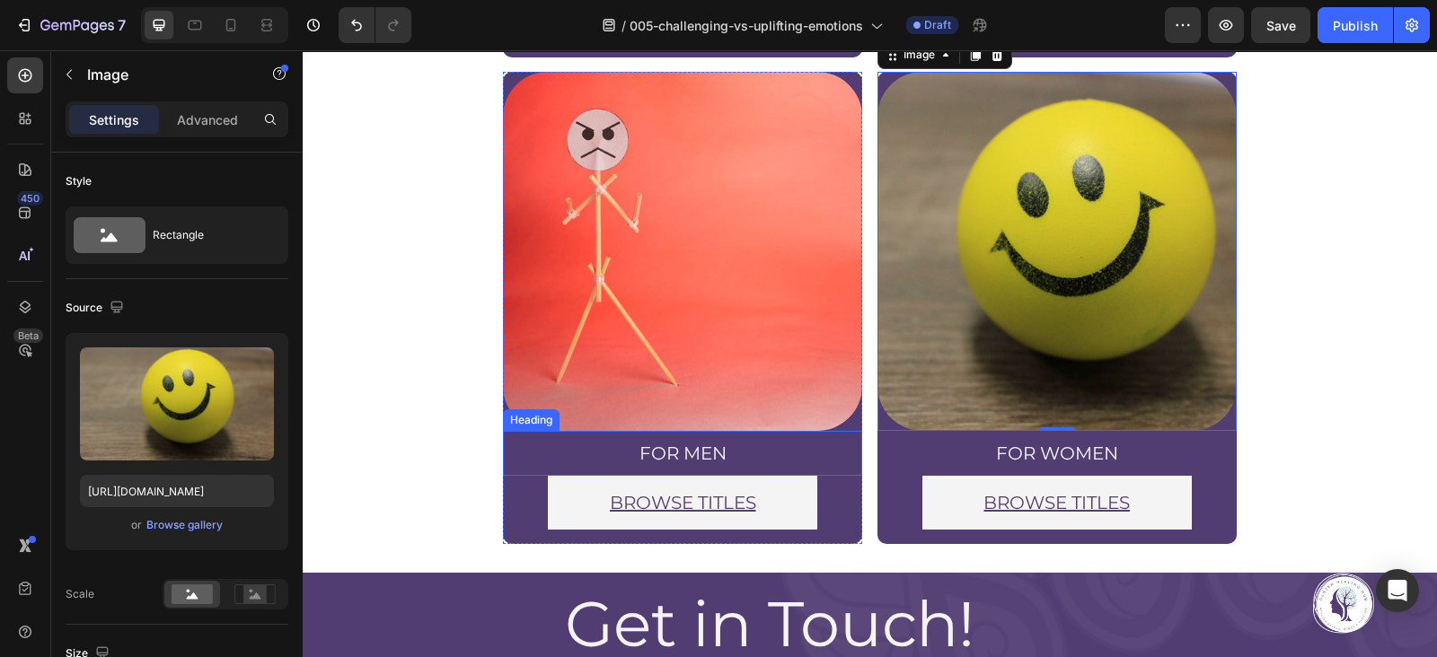
click at [673, 444] on h2 "for men" at bounding box center [682, 453] width 359 height 27
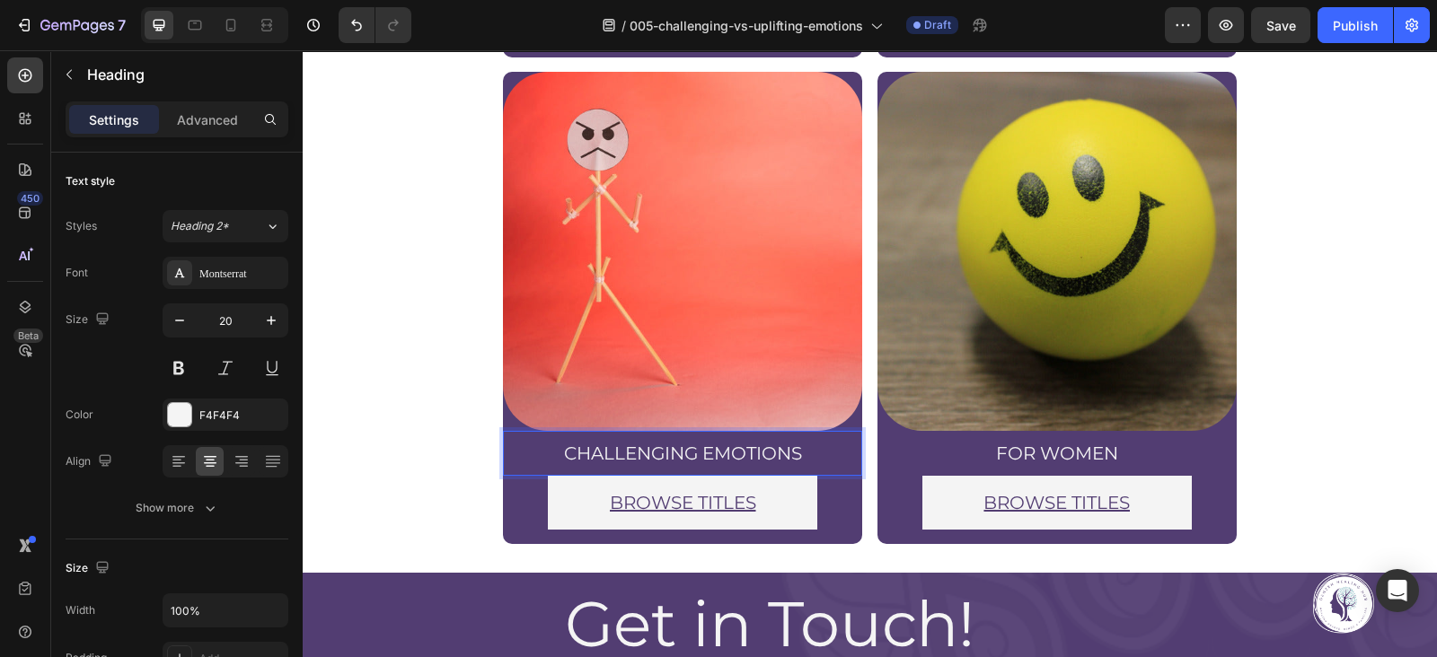
click at [691, 450] on p "Challenging Emotions" at bounding box center [683, 453] width 356 height 23
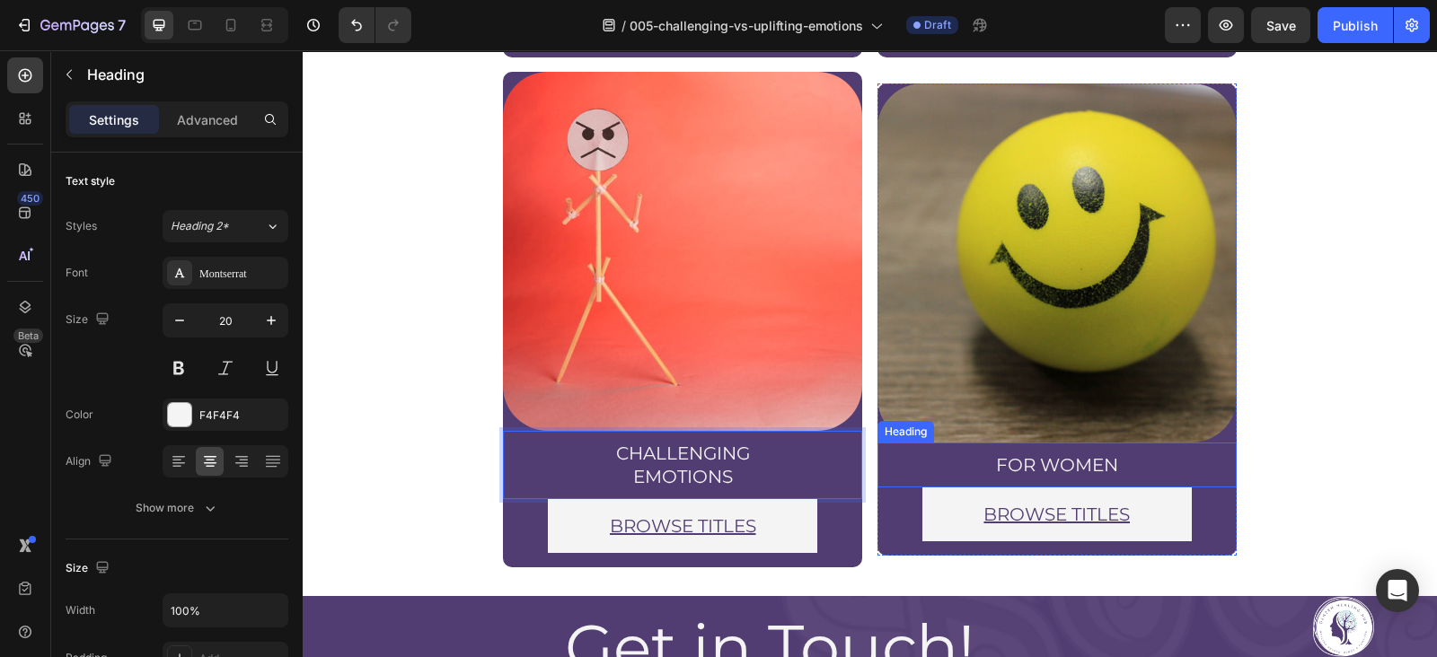
click at [1058, 462] on h2 "for women" at bounding box center [1056, 465] width 359 height 27
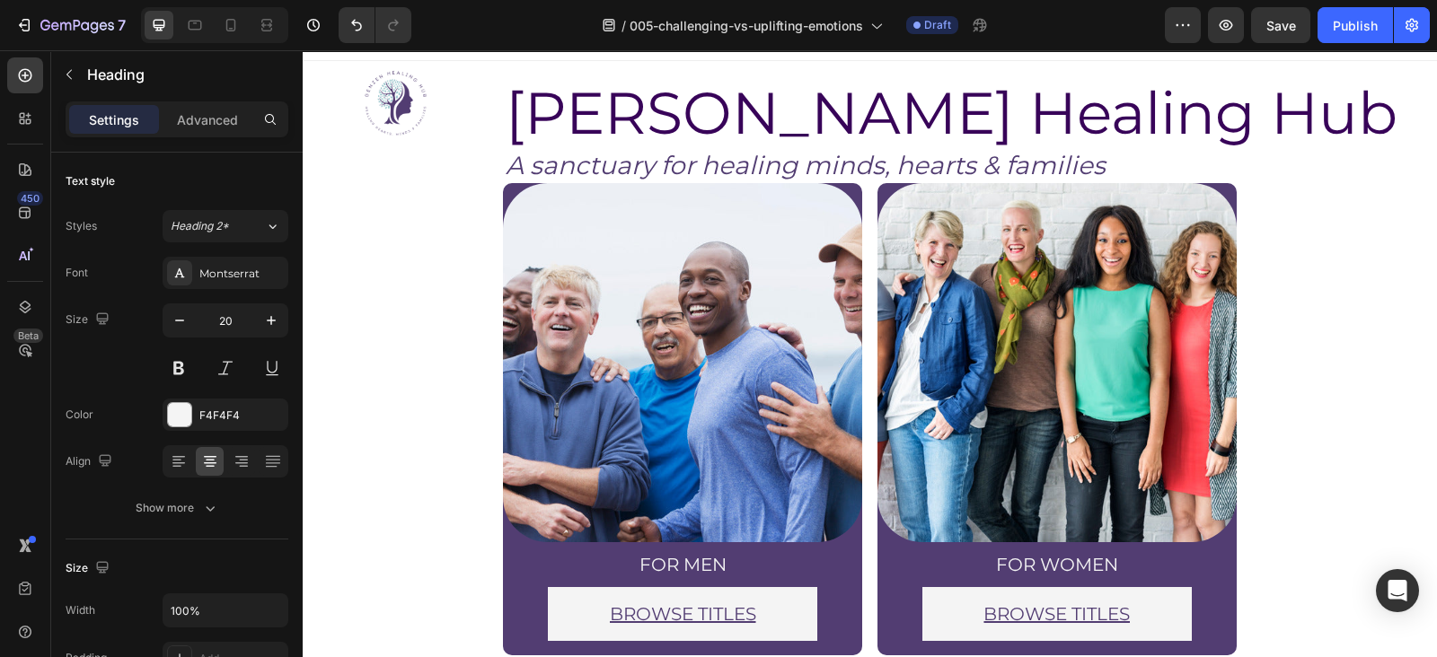
scroll to position [0, 0]
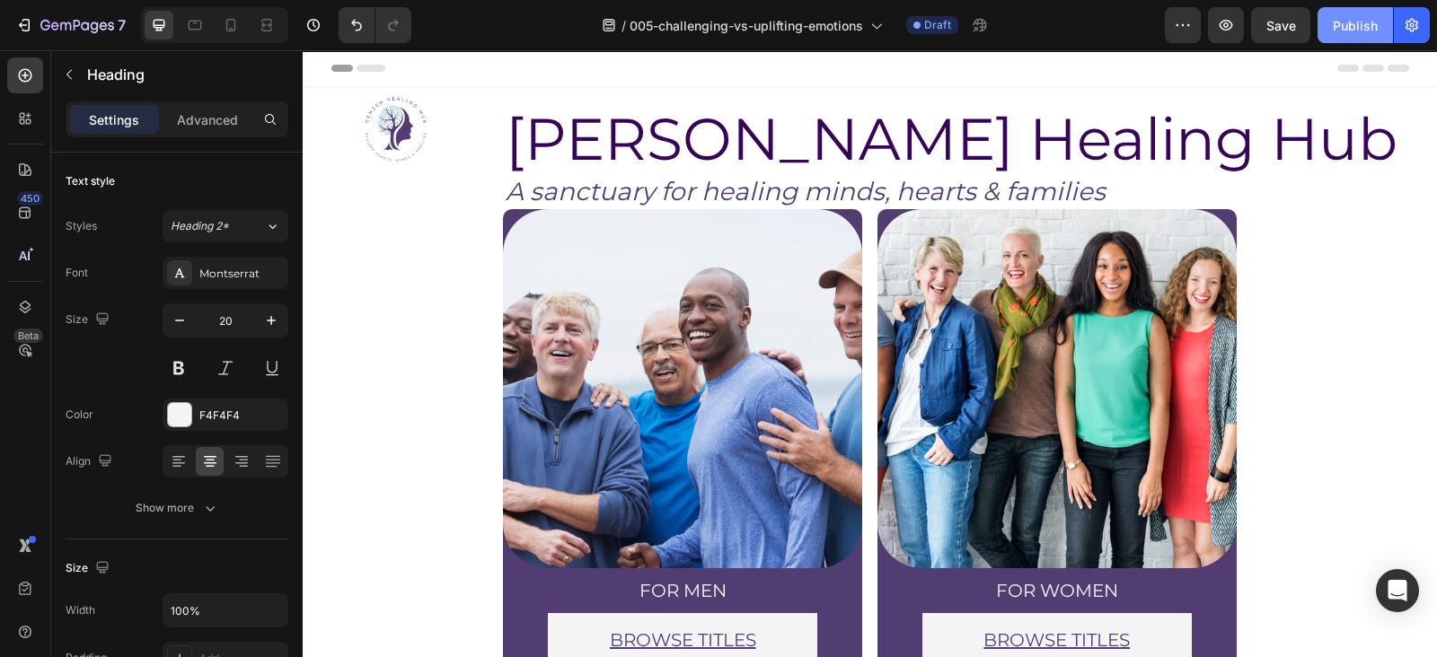
click at [1366, 30] on div "Publish" at bounding box center [1354, 25] width 45 height 19
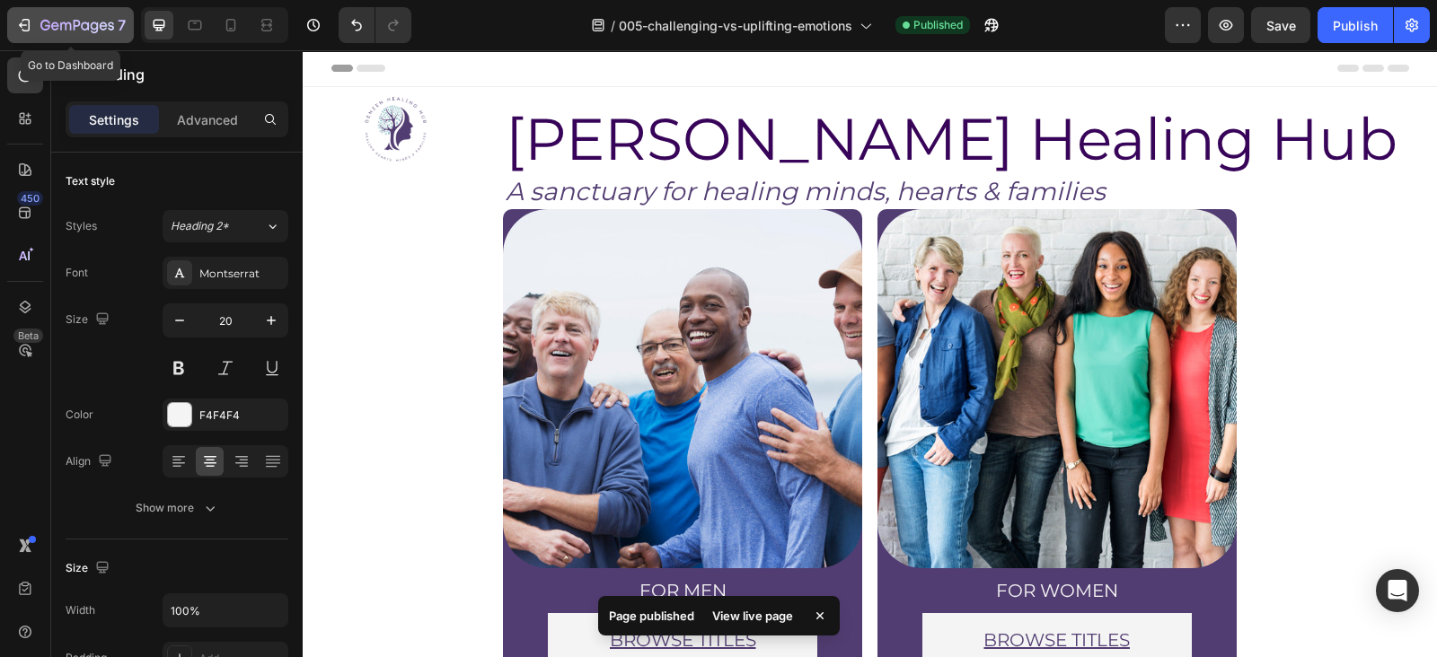
click at [29, 27] on icon "button" at bounding box center [26, 25] width 8 height 13
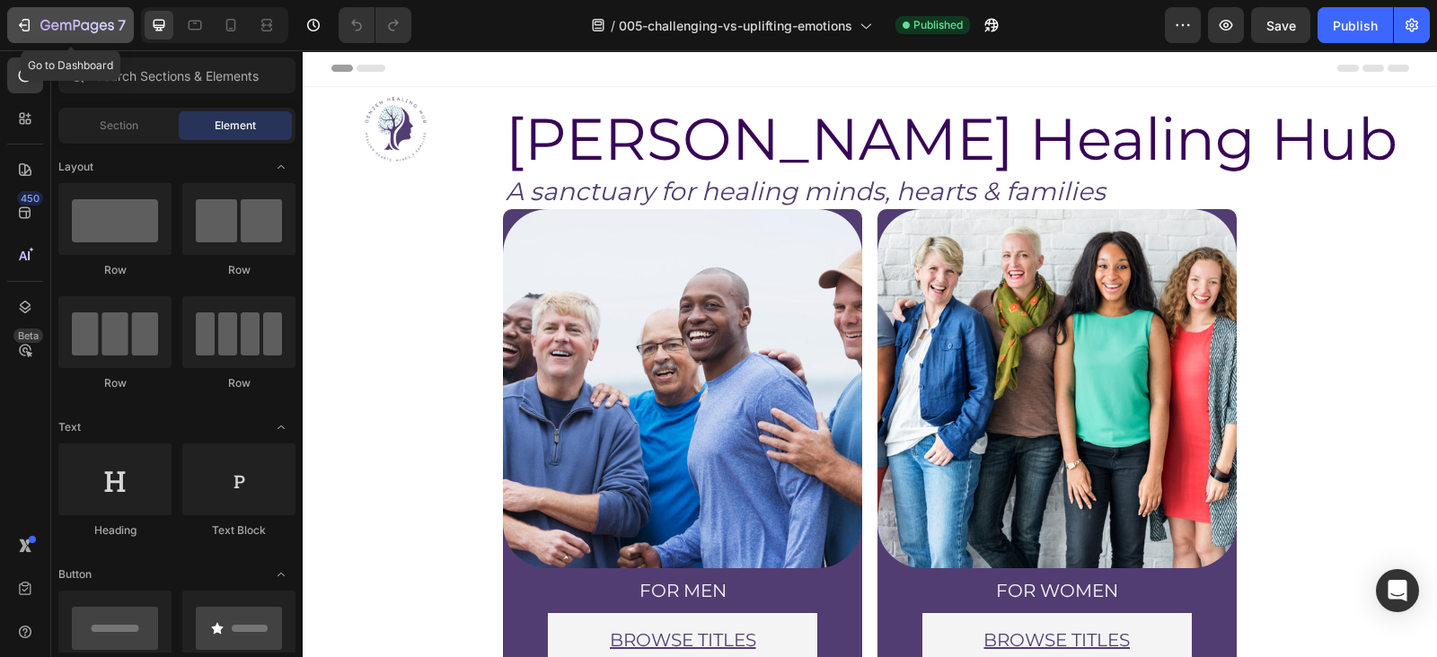
click at [33, 26] on div "7" at bounding box center [70, 25] width 110 height 22
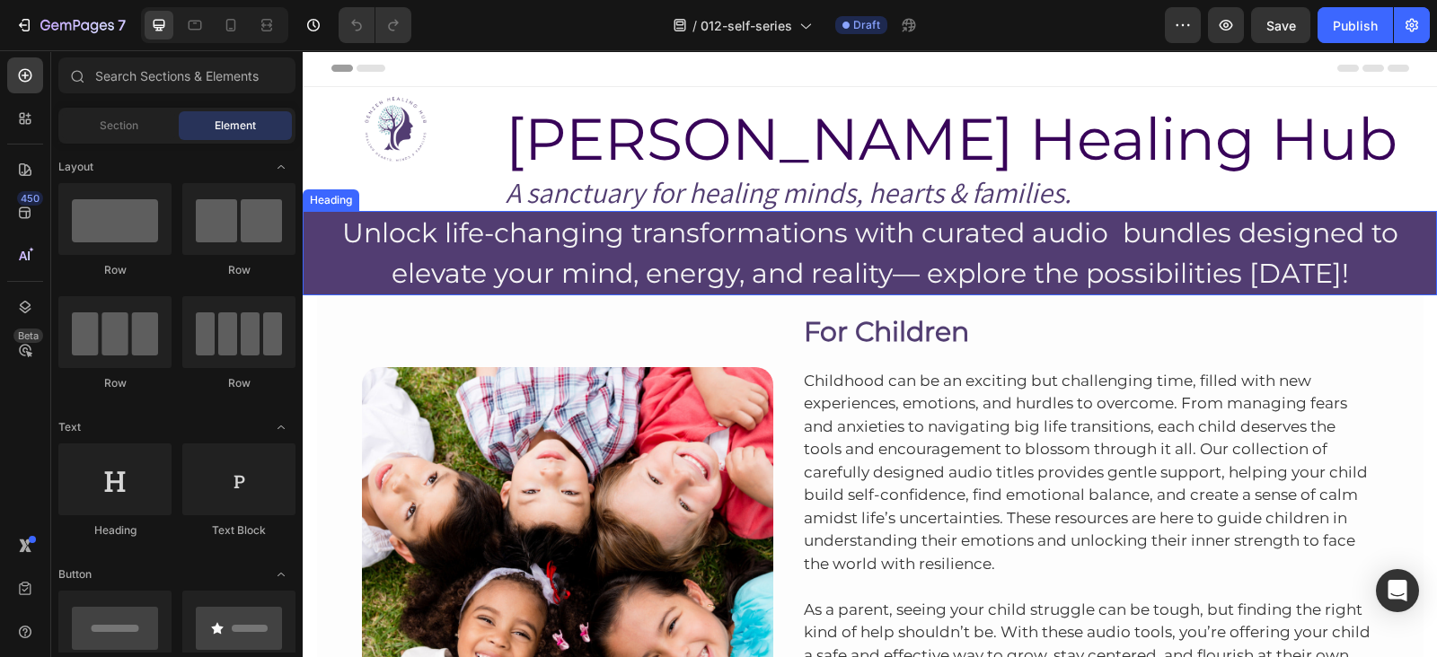
click at [637, 250] on h2 "Unlock life-changing transformations with curated audio bundles designed to ele…" at bounding box center [870, 253] width 1134 height 84
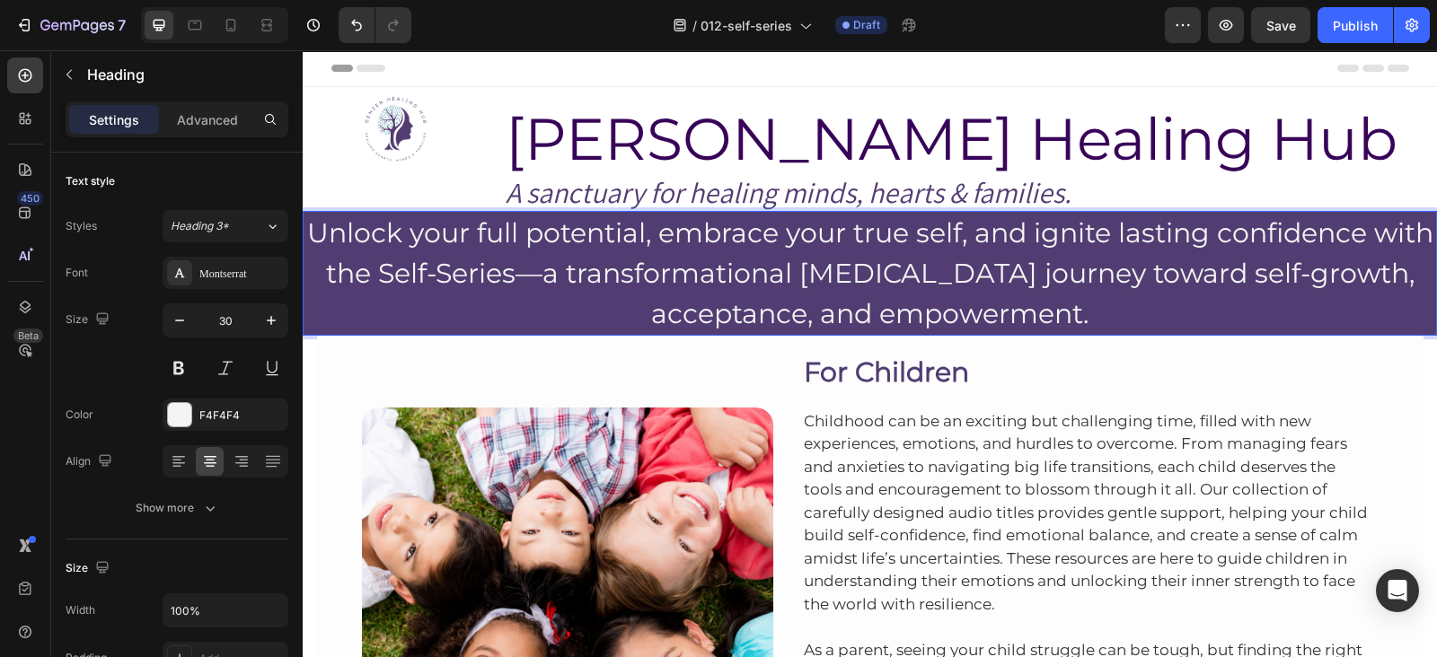
scroll to position [148, 0]
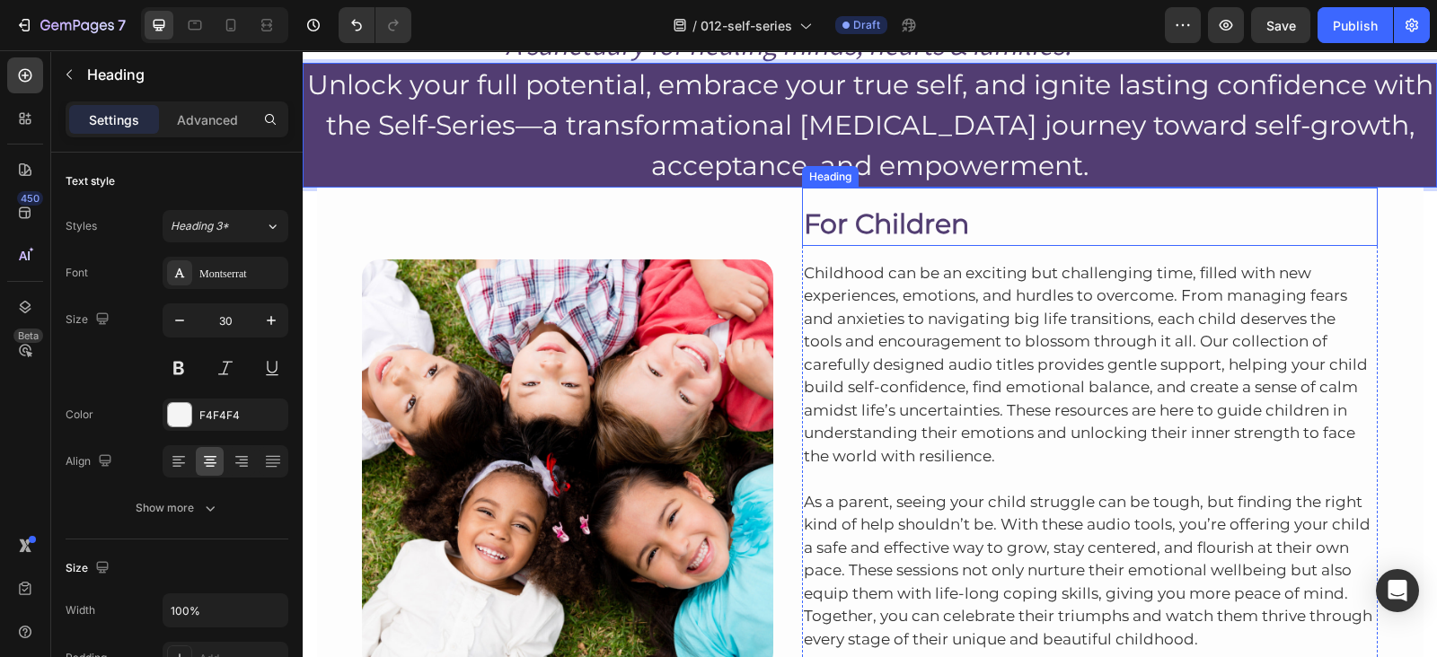
click at [844, 217] on h2 "For Children" at bounding box center [1090, 224] width 576 height 44
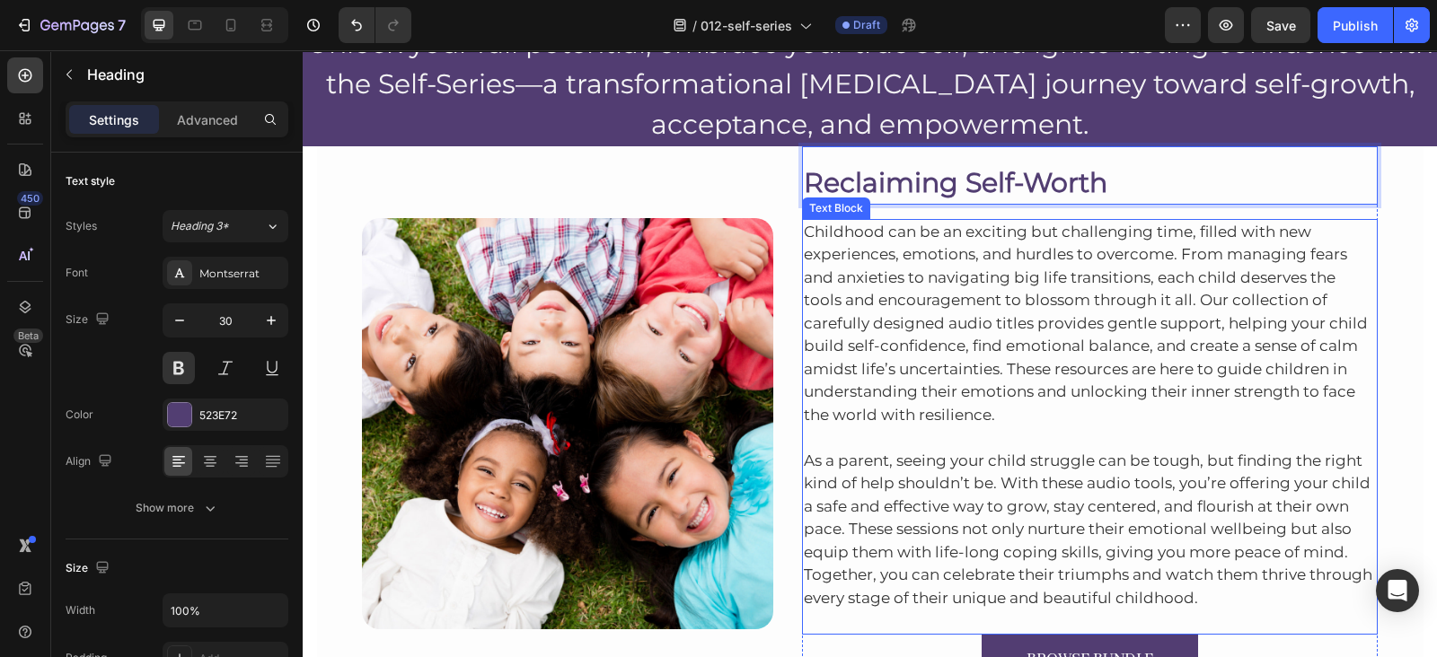
scroll to position [252, 0]
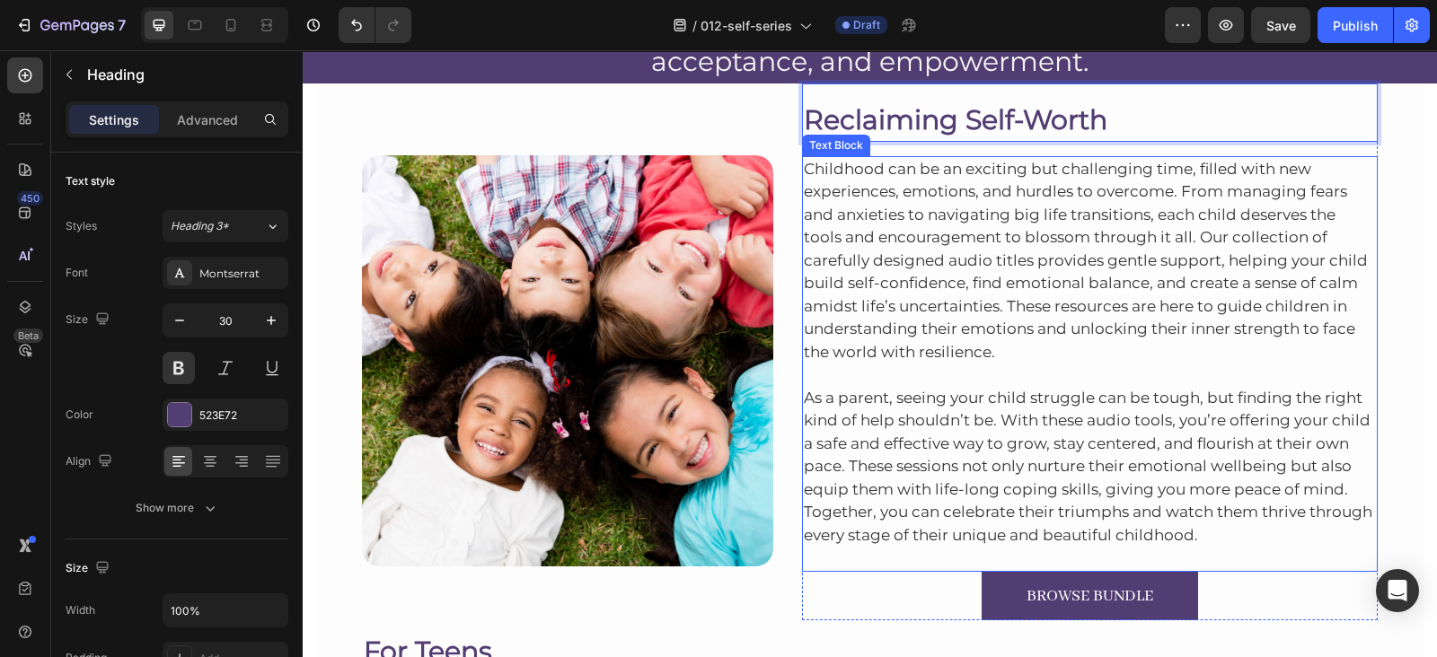
click at [965, 261] on p "Childhood can be an exciting but challenging time, filled with new experiences,…" at bounding box center [1090, 261] width 573 height 207
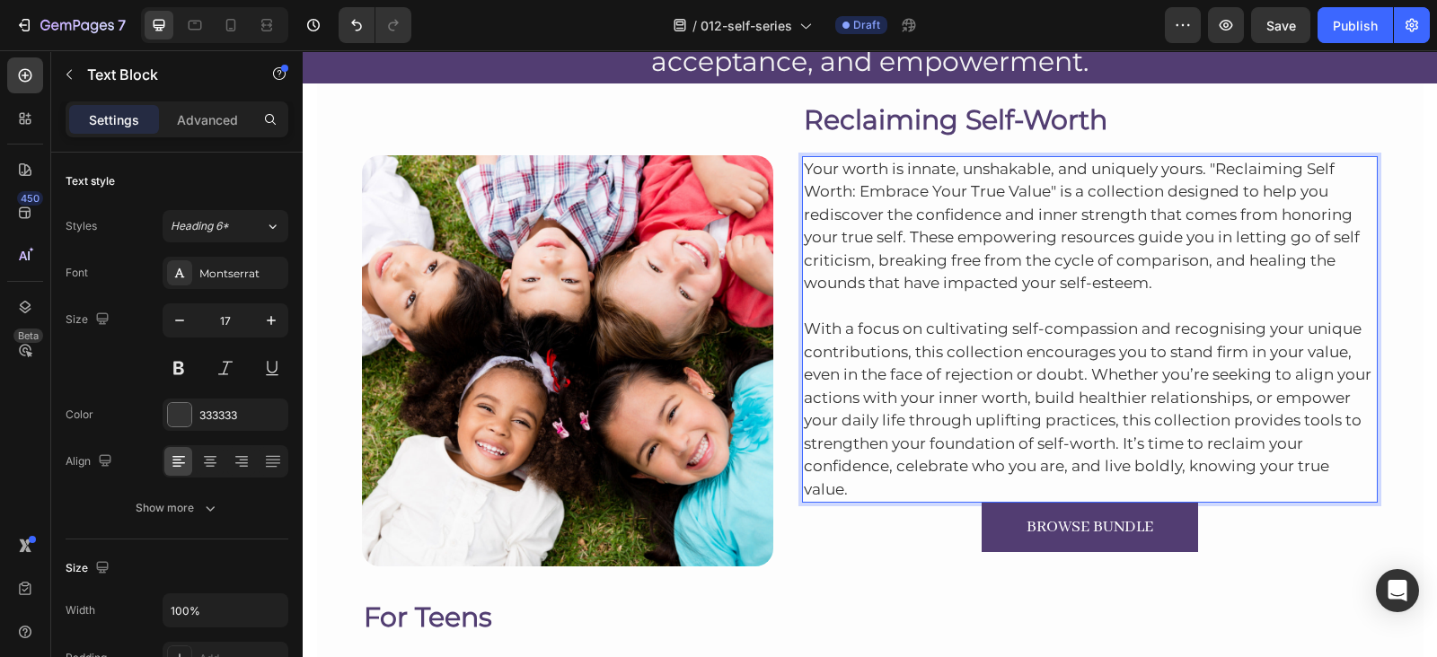
click at [870, 487] on p "With a focus on cultivating self-compassion and recognising your unique contrib…" at bounding box center [1090, 409] width 573 height 183
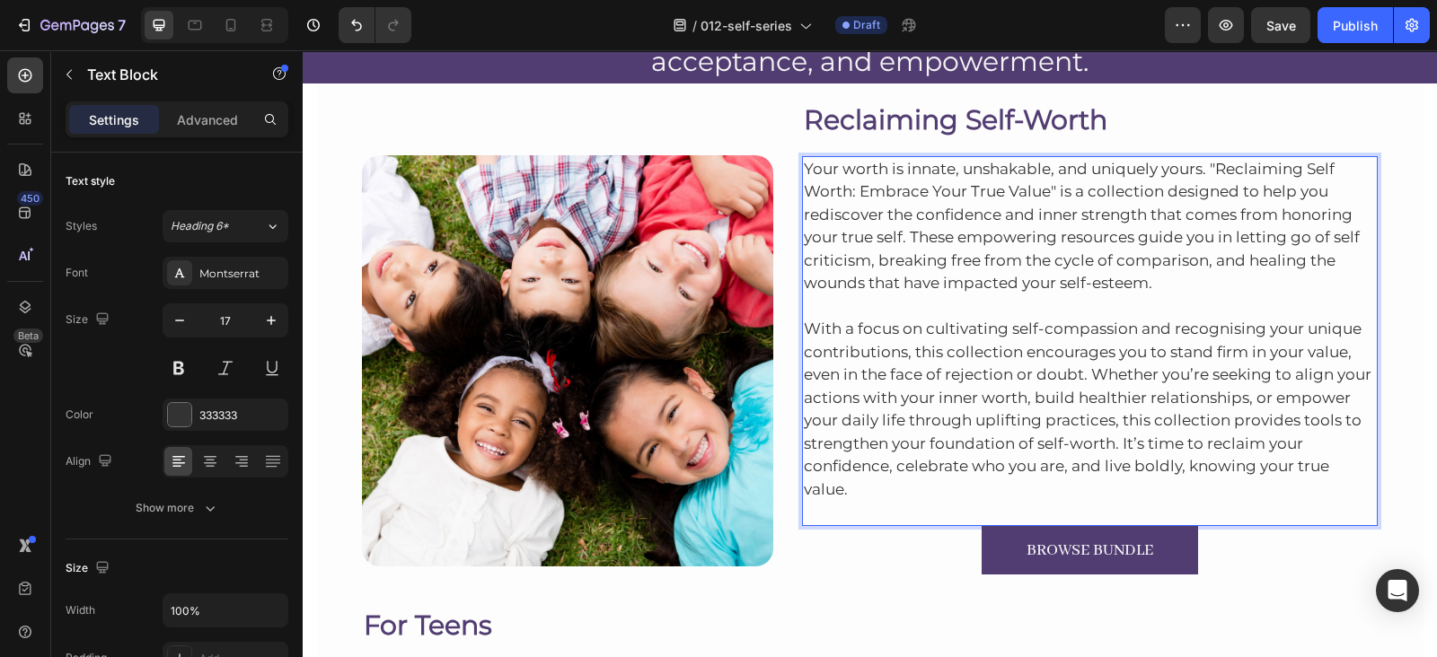
scroll to position [192, 0]
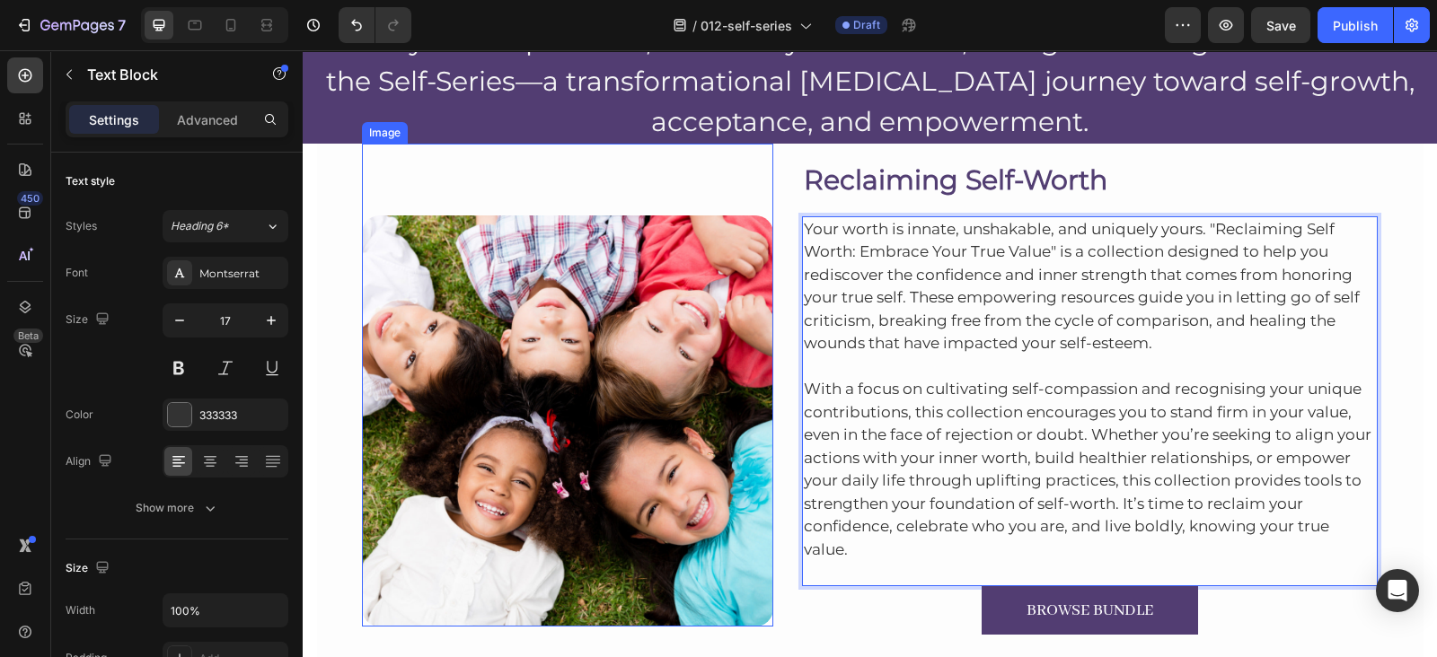
click at [515, 336] on img at bounding box center [567, 420] width 411 height 411
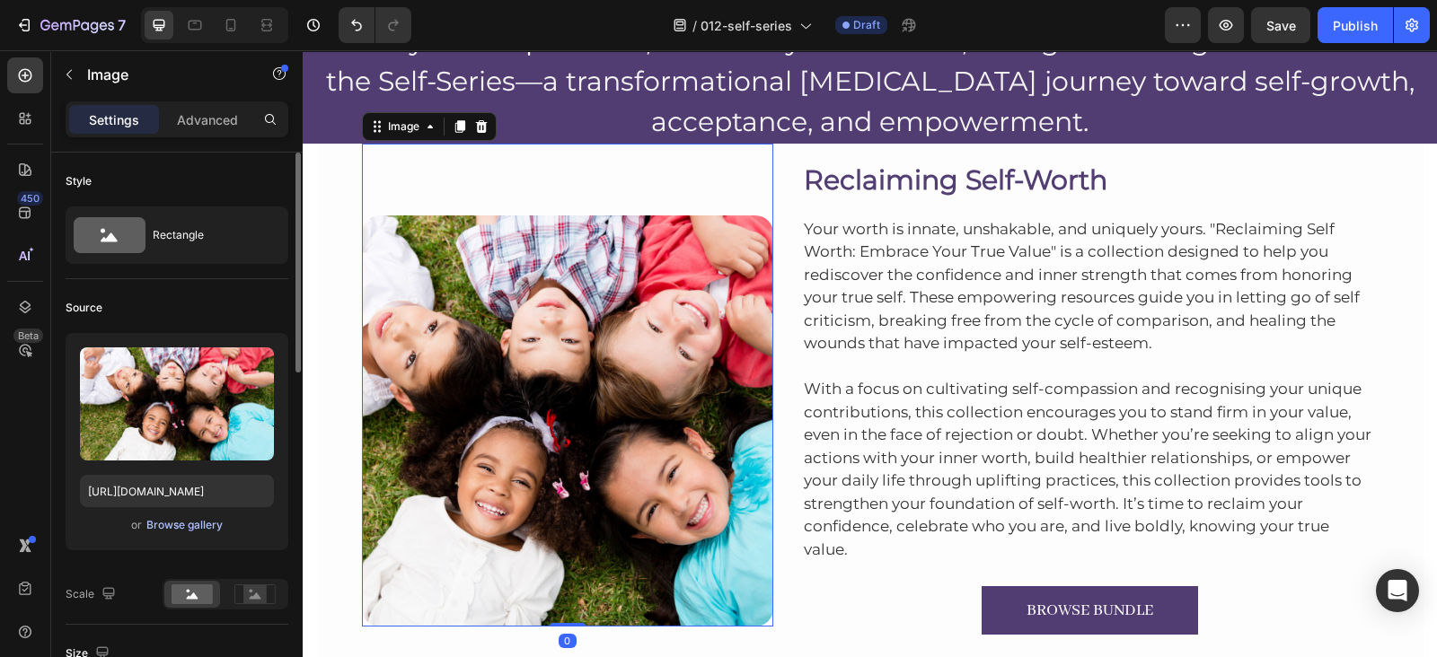
click at [166, 527] on div "Browse gallery" at bounding box center [184, 525] width 76 height 16
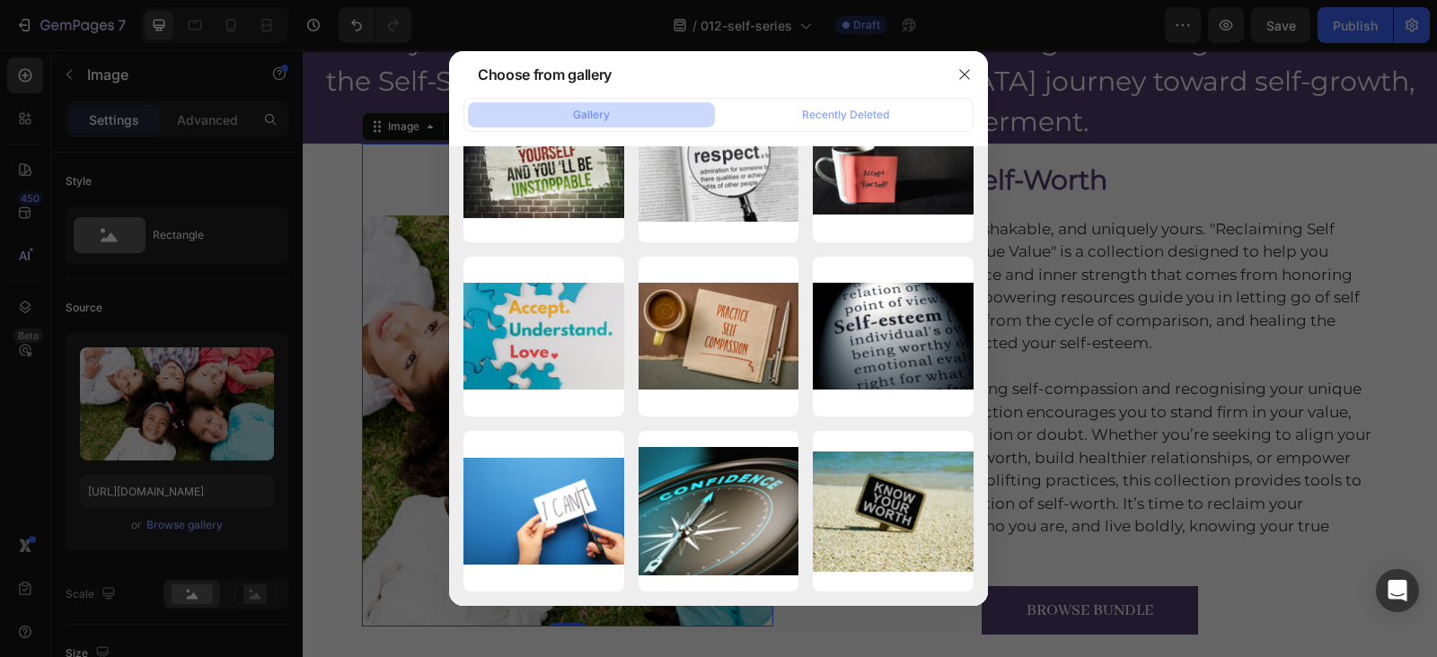
scroll to position [4595, 0]
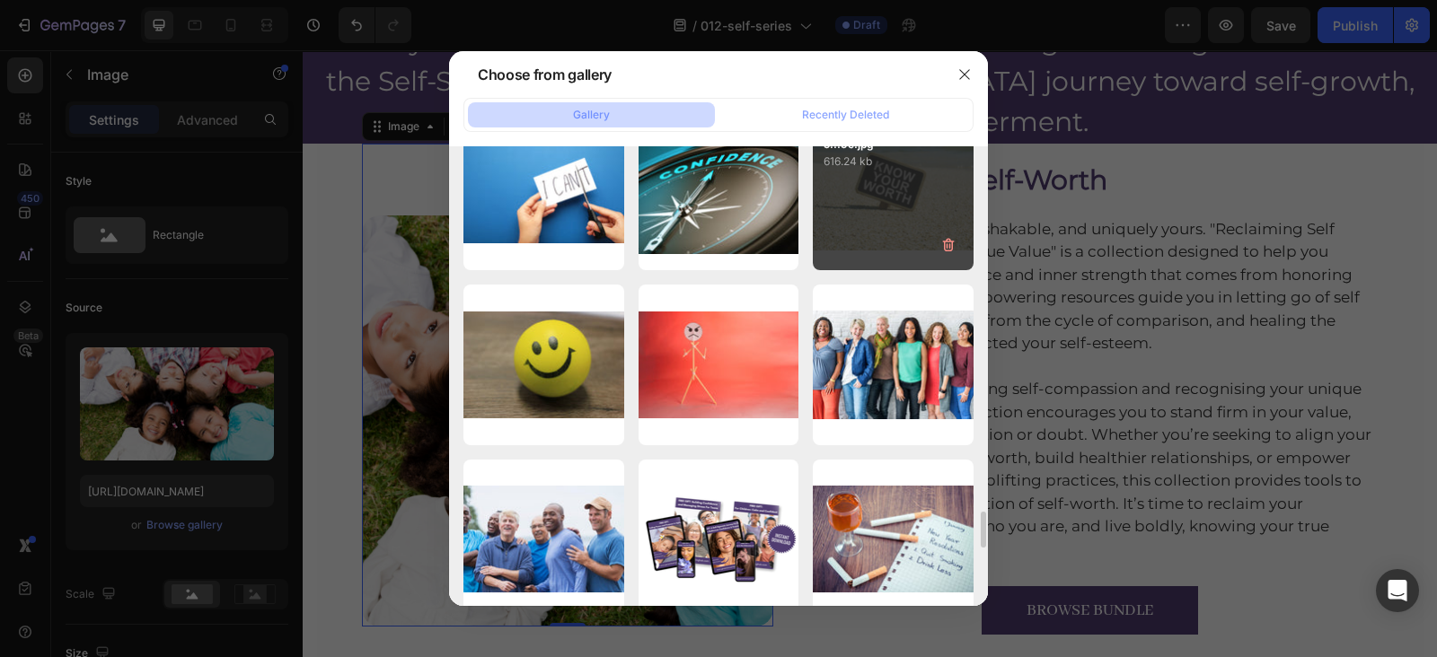
click at [888, 219] on div "59c024f48e5007e3009f5...9e.jpg 616.24 kb" at bounding box center [893, 190] width 161 height 161
type input "https://cdn.shopify.com/s/files/1/0607/2821/3736/files/gempages_502465714892833…"
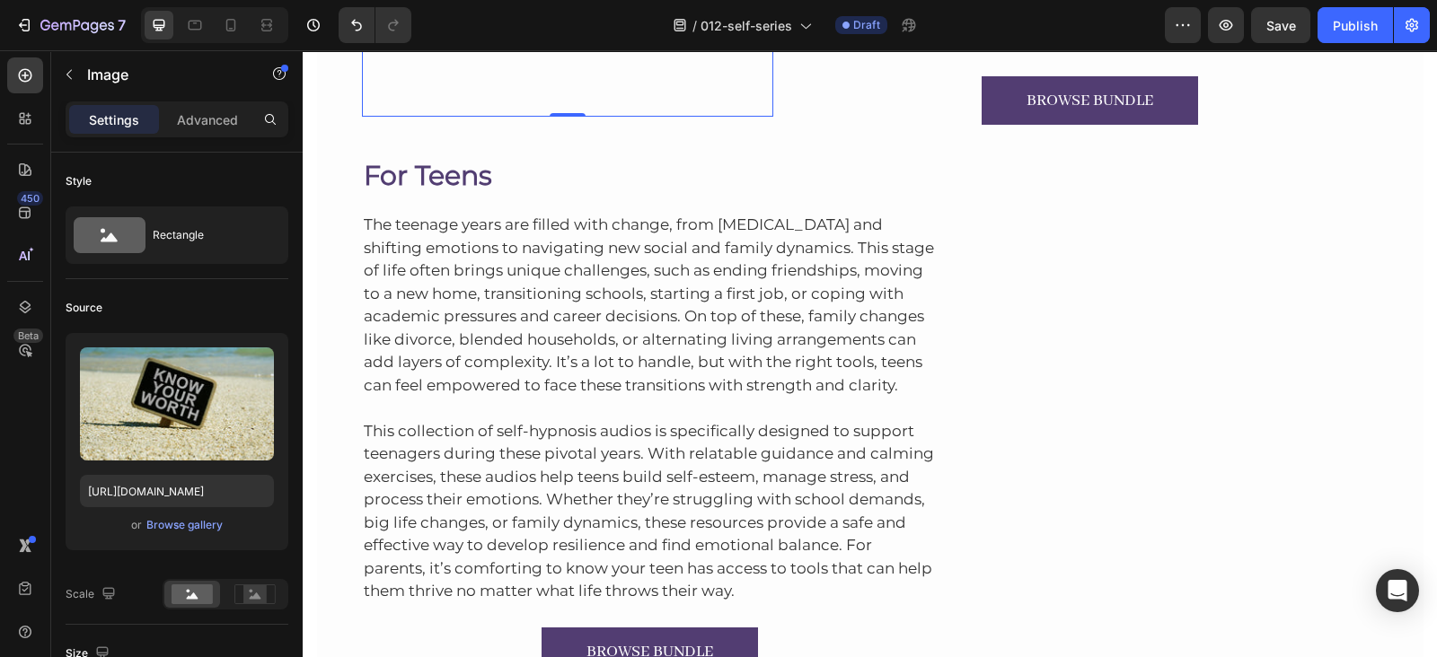
scroll to position [704, 0]
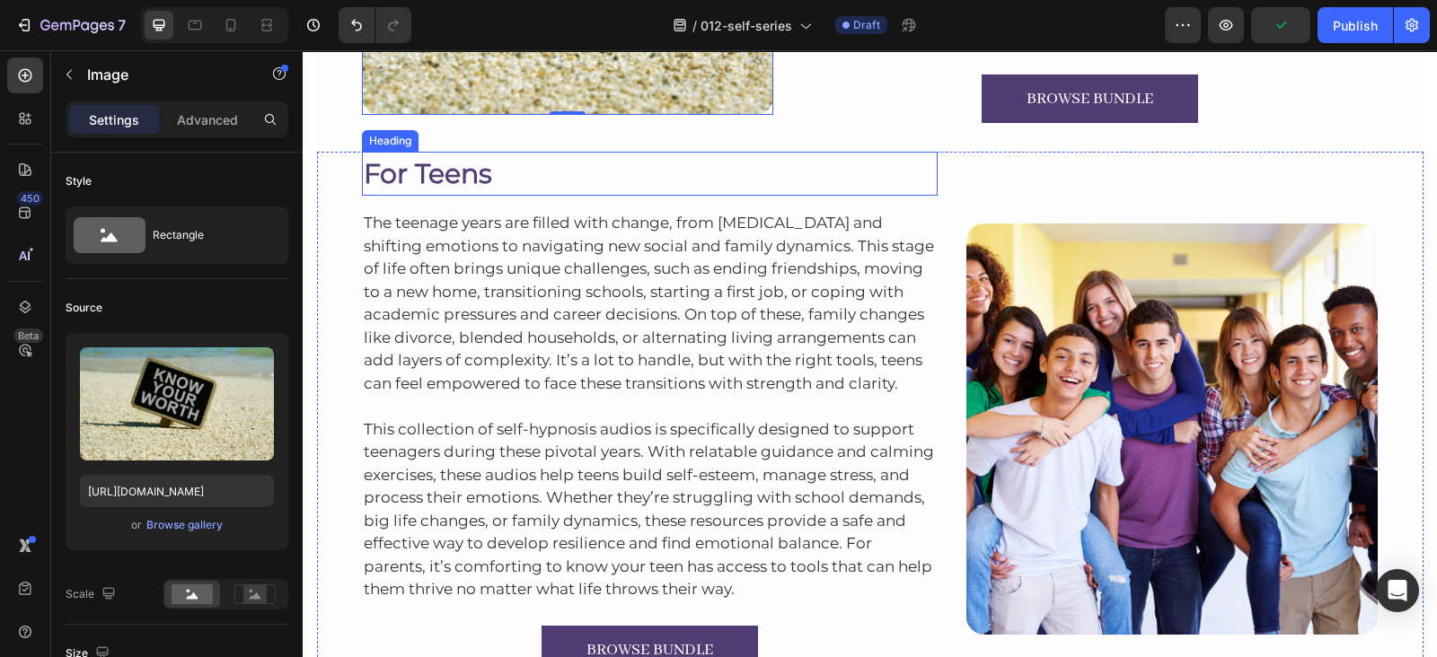
click at [417, 175] on h2 "For Teens" at bounding box center [650, 174] width 576 height 44
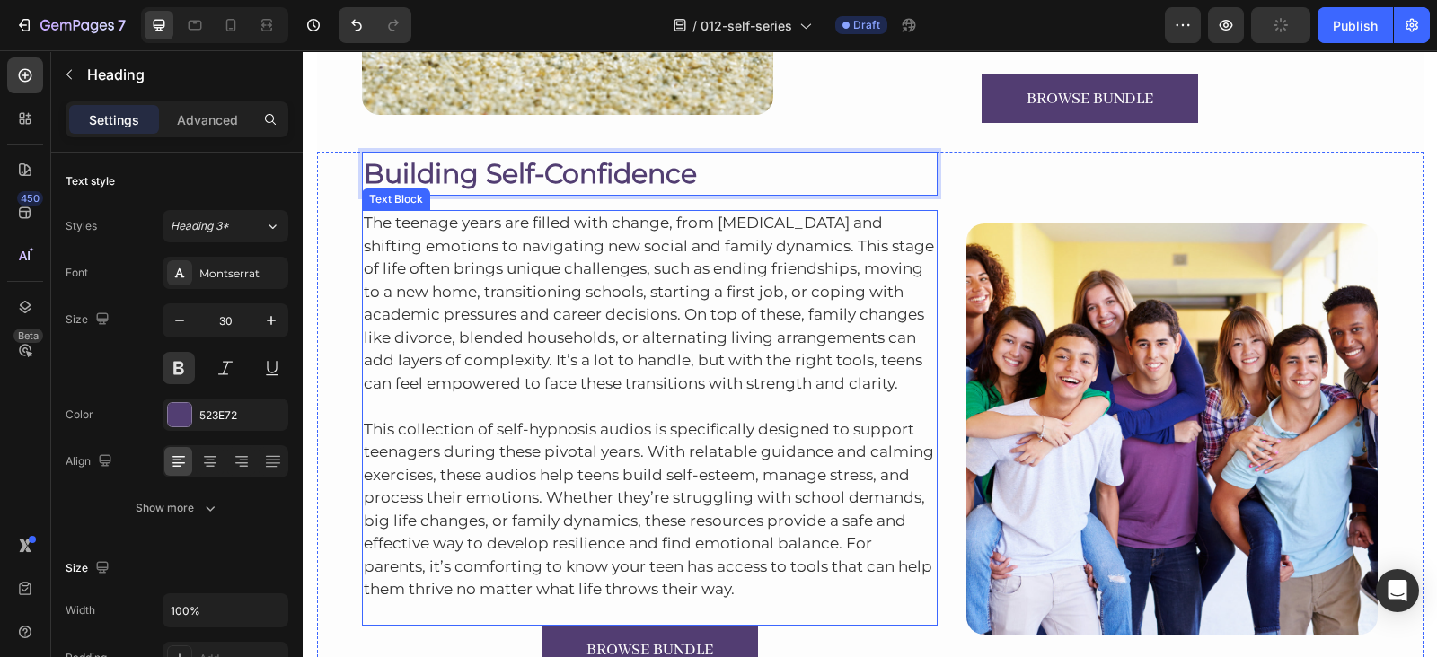
click at [488, 246] on p "The teenage years are filled with change, from personal growth and shifting emo…" at bounding box center [650, 303] width 573 height 183
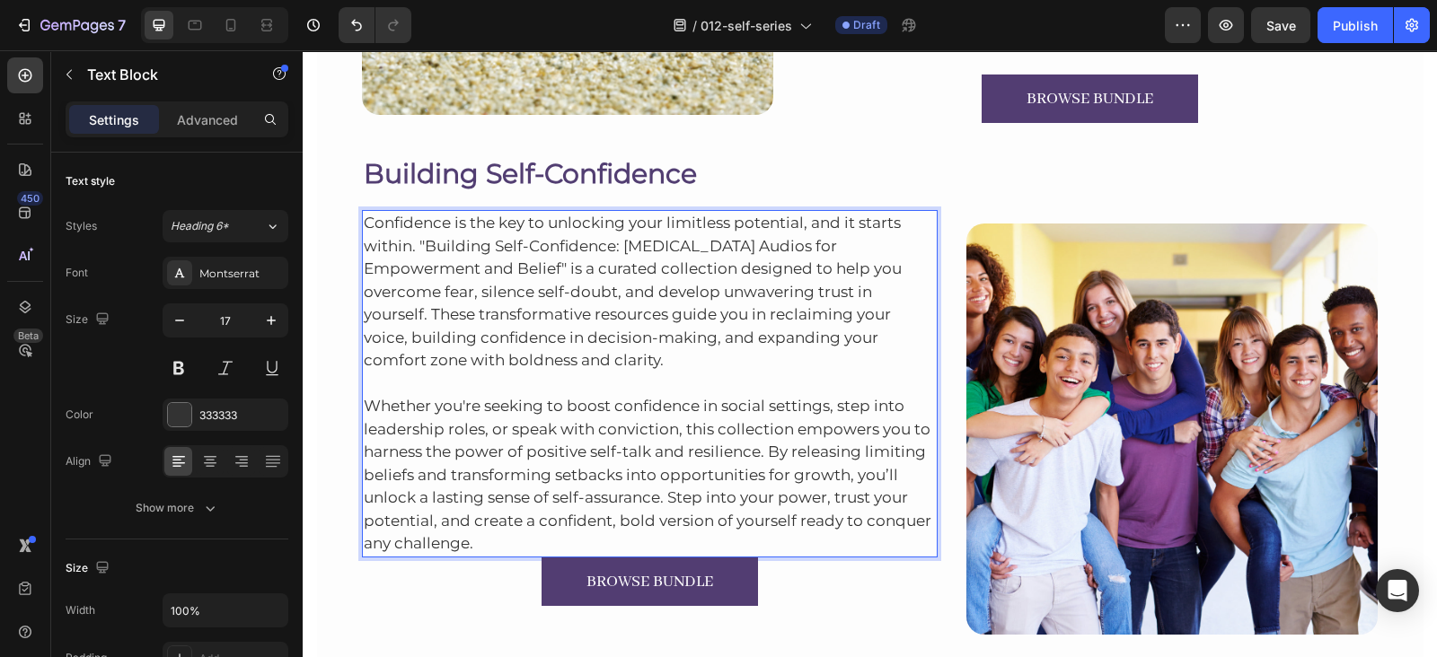
click at [690, 532] on p "Whether you're seeking to boost confidence in social settings, step into leader…" at bounding box center [650, 464] width 573 height 183
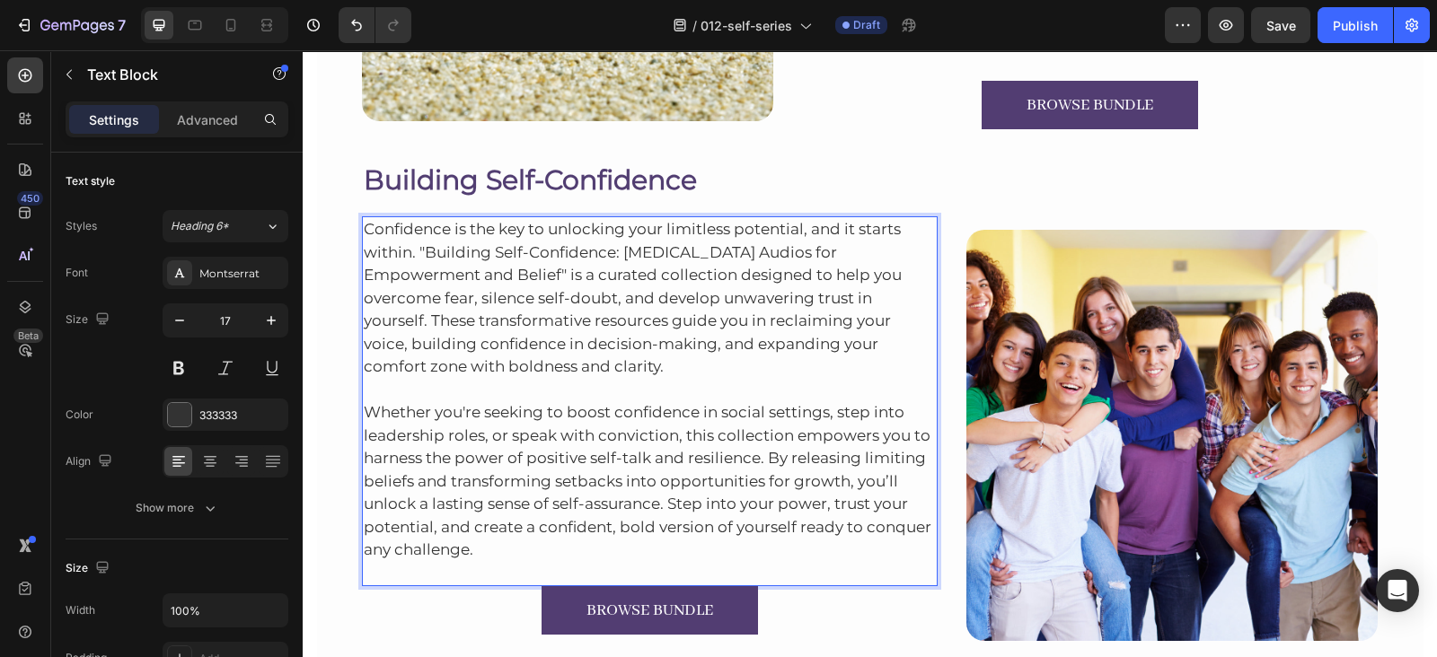
scroll to position [659, 0]
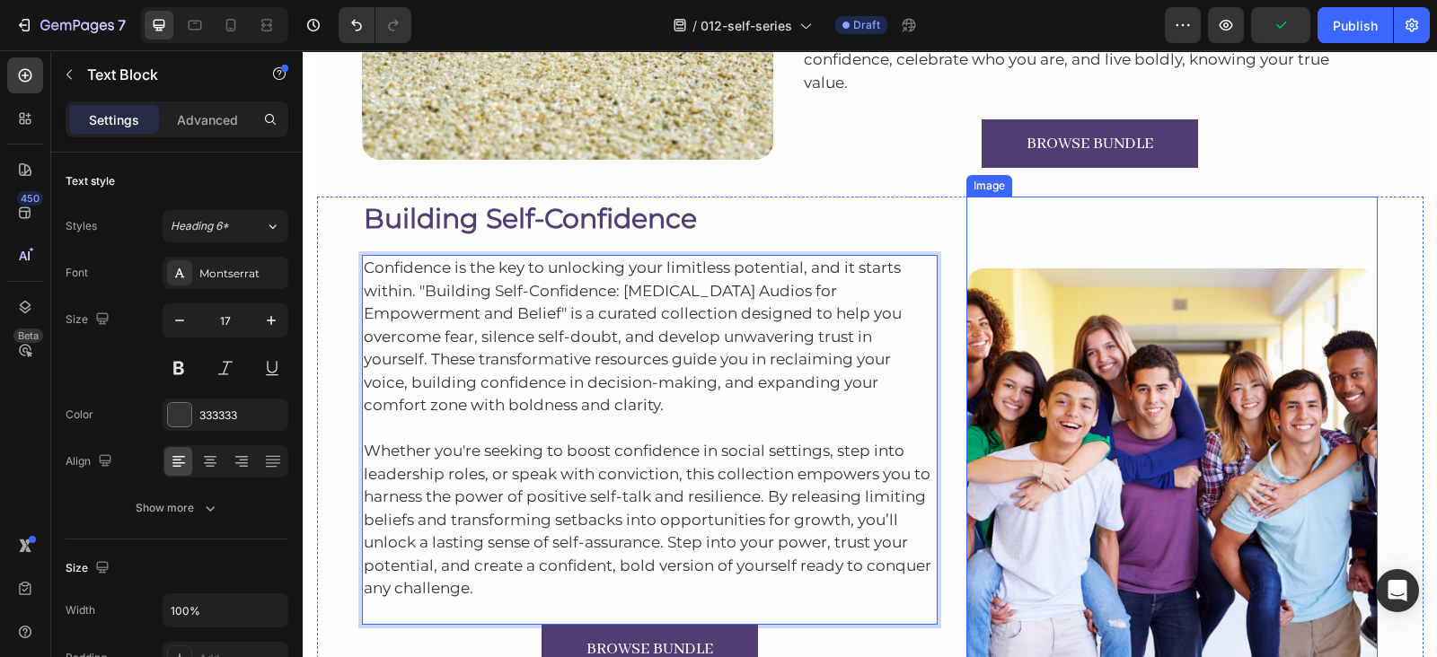
click at [1059, 346] on img at bounding box center [1171, 473] width 411 height 411
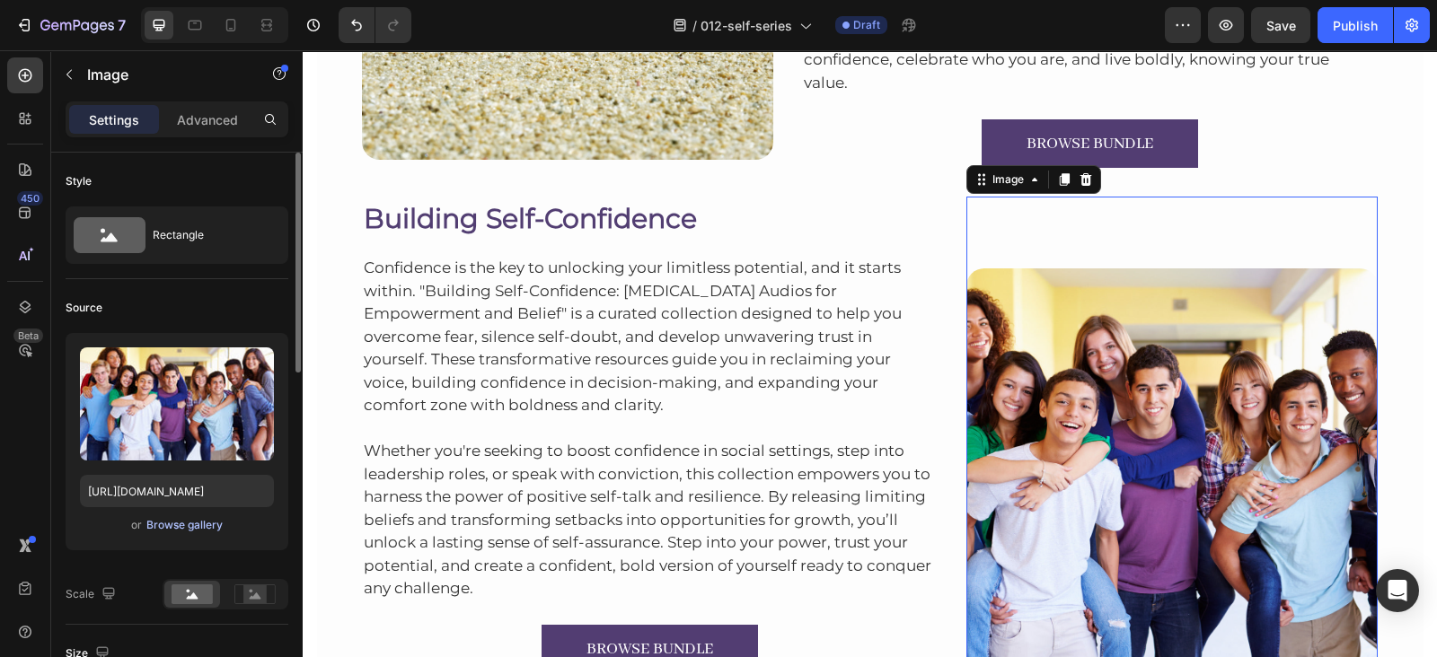
click at [176, 527] on div "Browse gallery" at bounding box center [184, 525] width 76 height 16
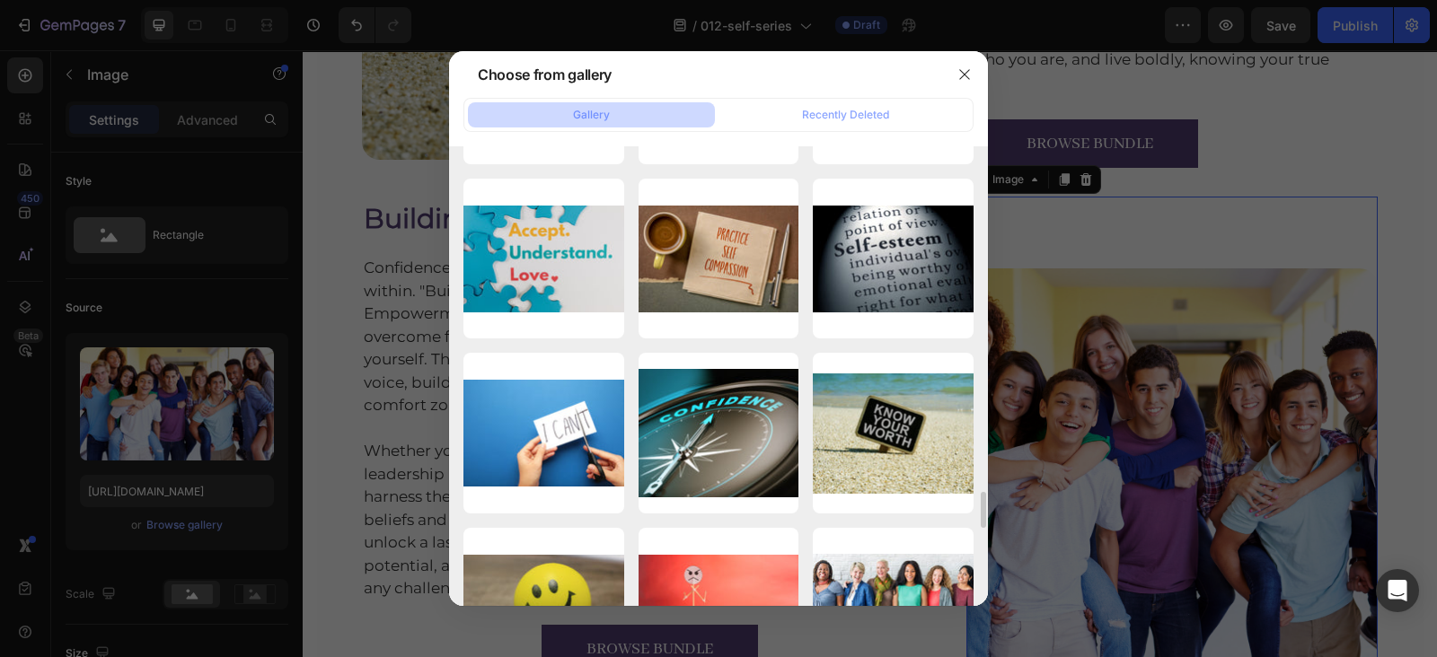
scroll to position [4355, 0]
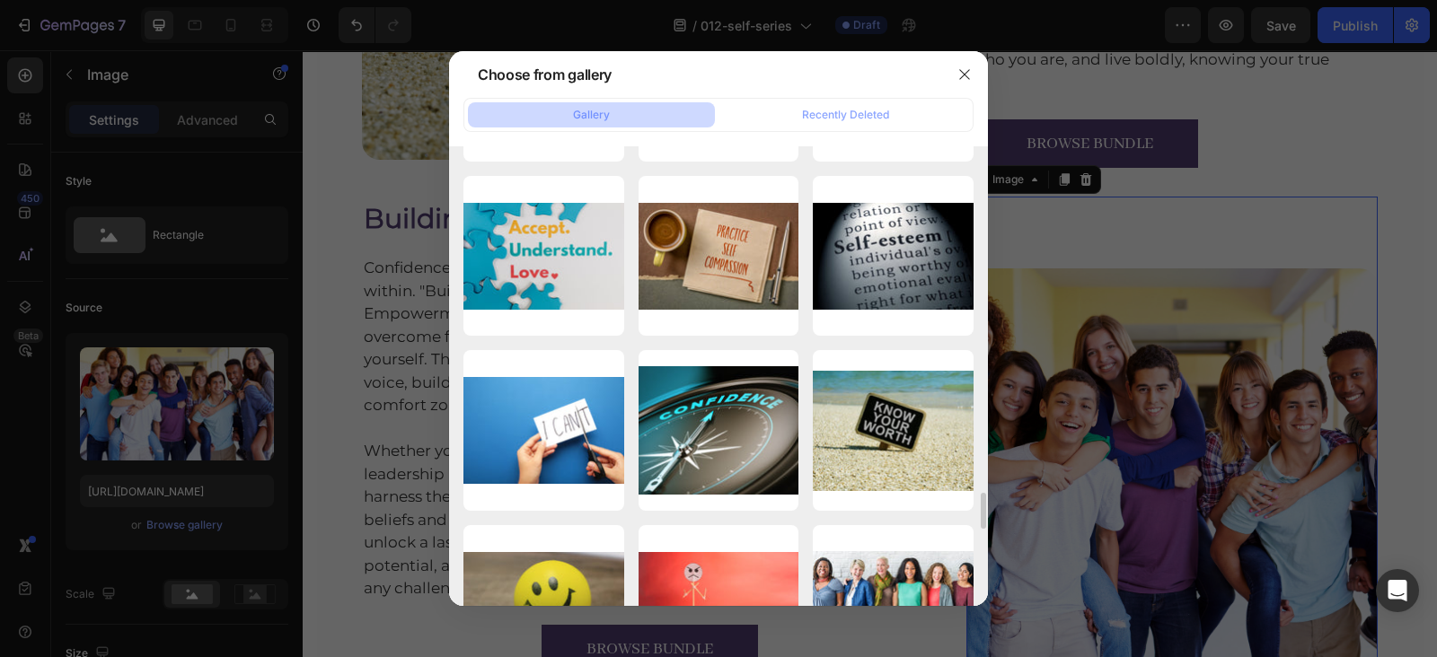
click at [0, 0] on div "ca594506a8b7c8f97645c...28.jpg 137.42 kb" at bounding box center [0, 0] width 0 height 0
type input "https://cdn.shopify.com/s/files/1/0607/2821/3736/files/gempages_502465714892833…"
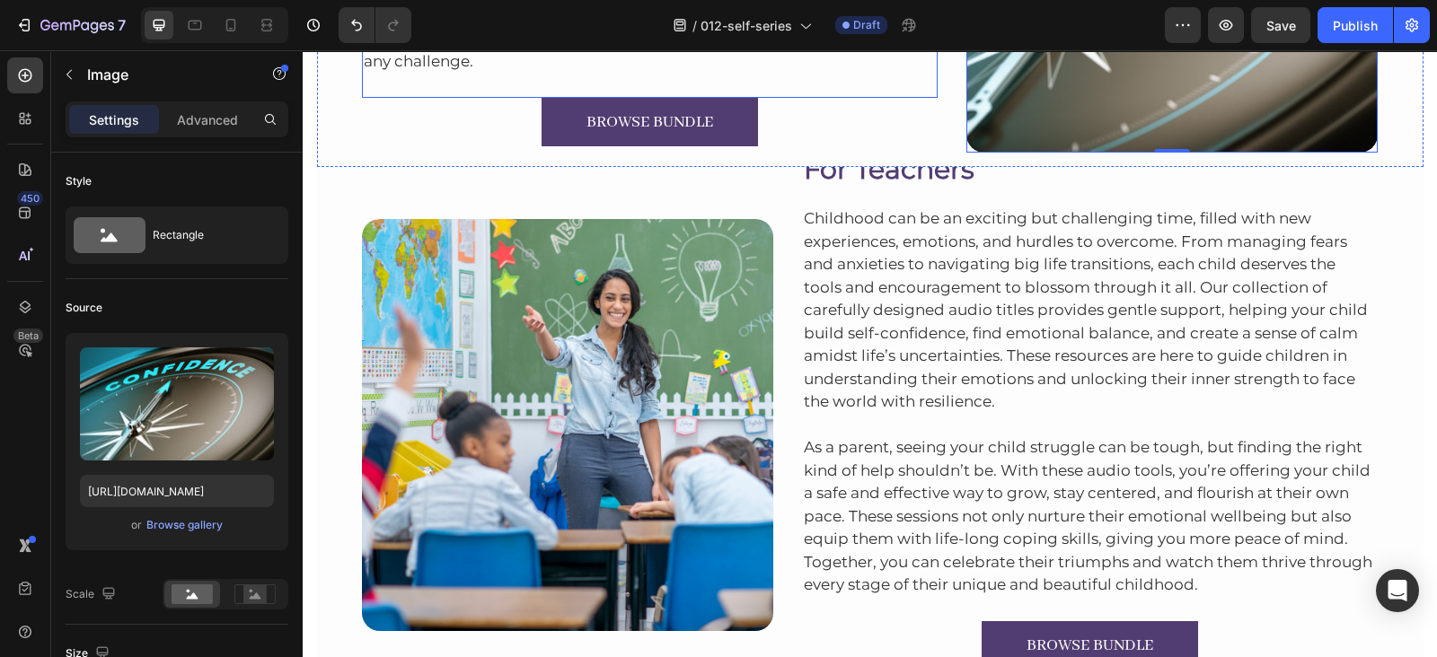
scroll to position [1207, 0]
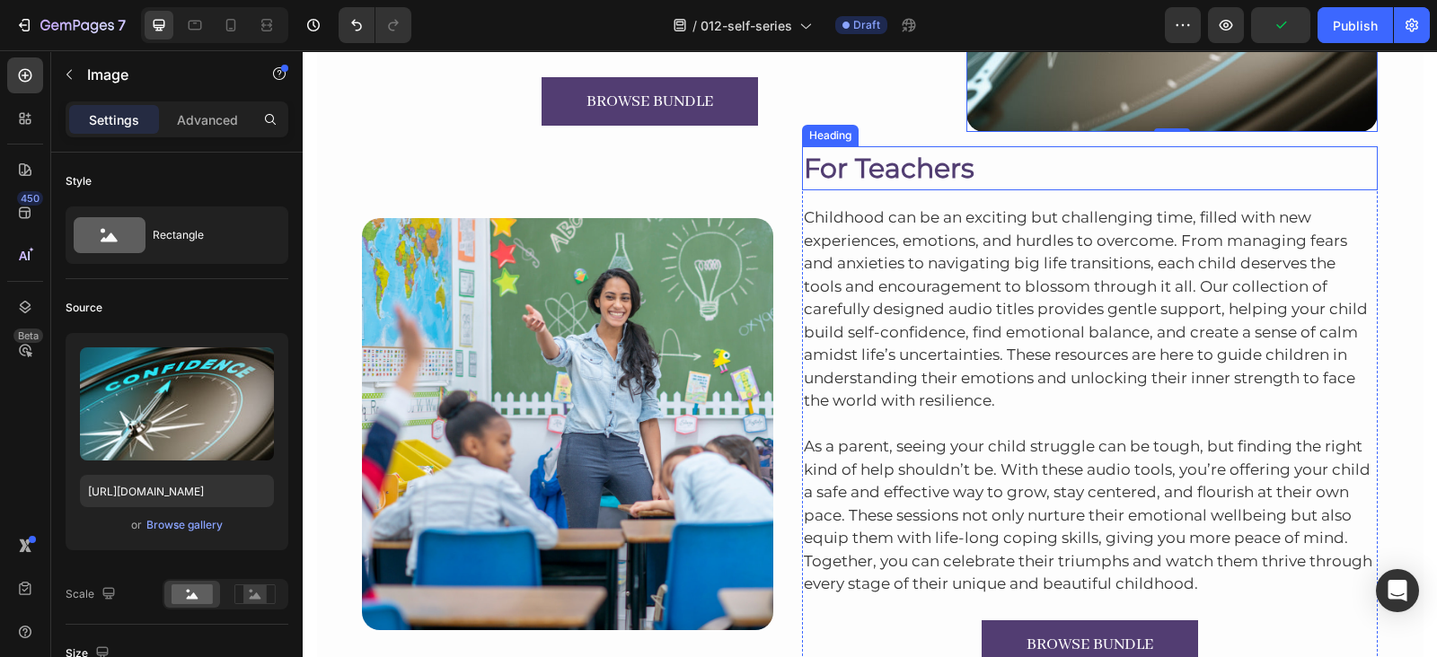
click at [865, 161] on h2 "For Teachers" at bounding box center [1090, 168] width 576 height 44
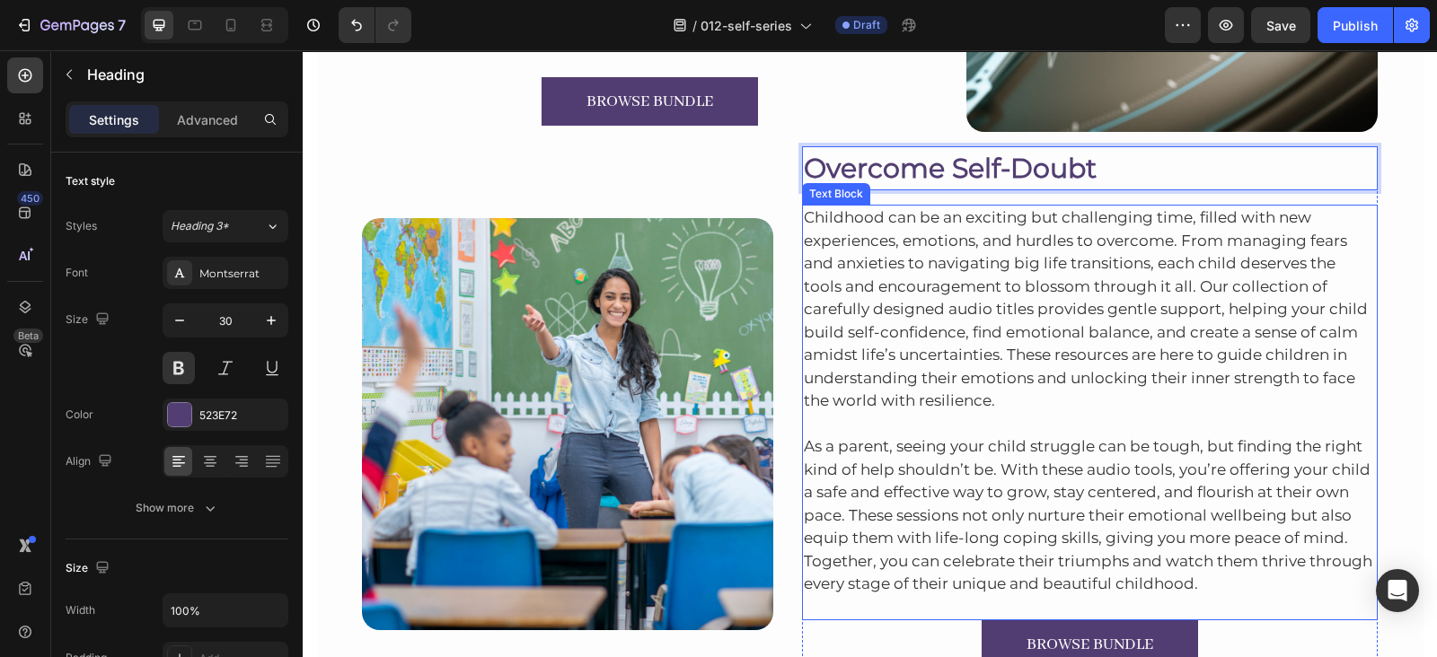
click at [987, 240] on p "Childhood can be an exciting but challenging time, filled with new experiences,…" at bounding box center [1090, 310] width 573 height 207
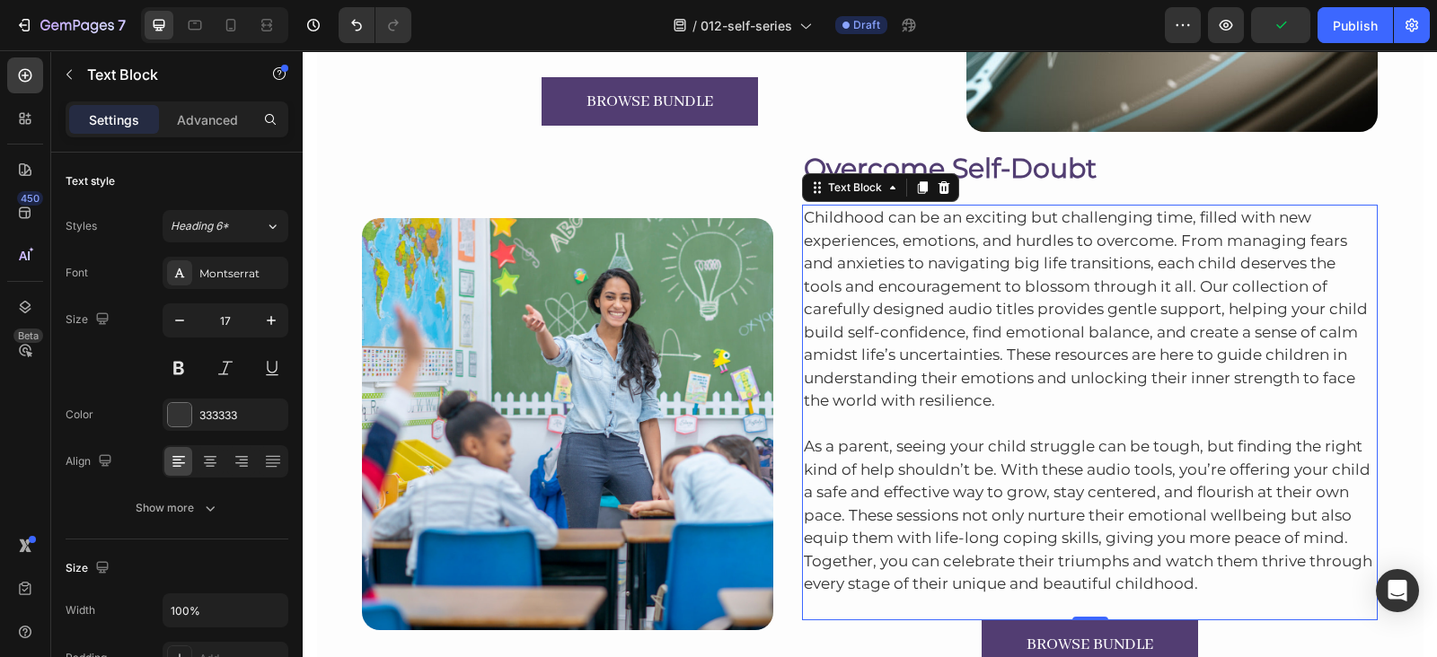
click at [873, 240] on p "Childhood can be an exciting but challenging time, filled with new experiences,…" at bounding box center [1090, 310] width 573 height 207
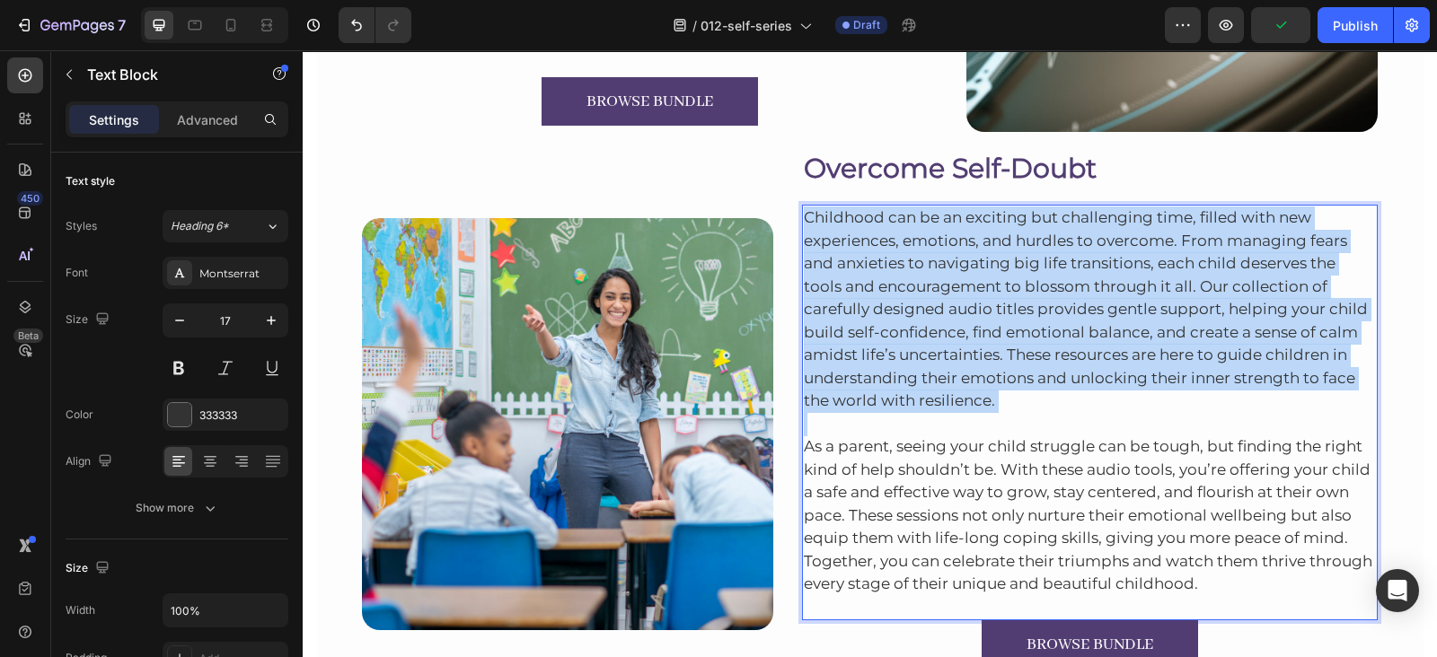
click at [873, 240] on p "Childhood can be an exciting but challenging time, filled with new experiences,…" at bounding box center [1090, 310] width 573 height 207
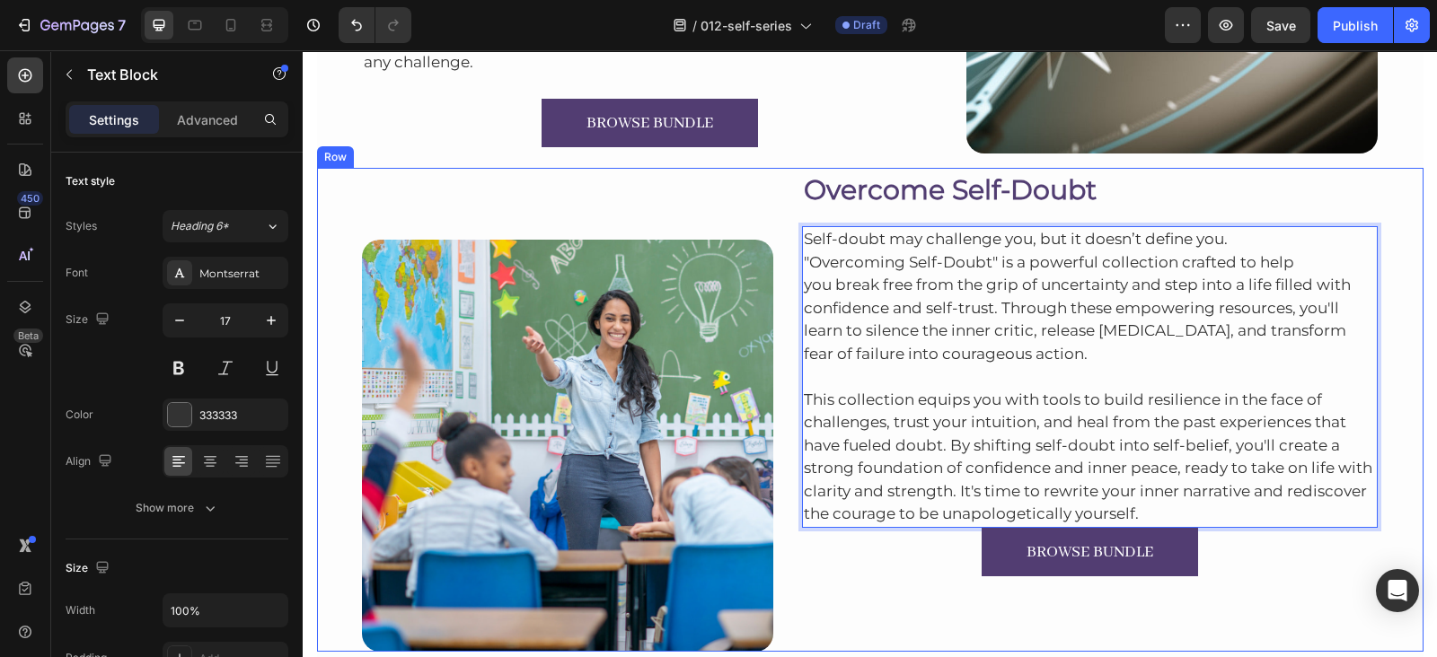
scroll to position [1180, 0]
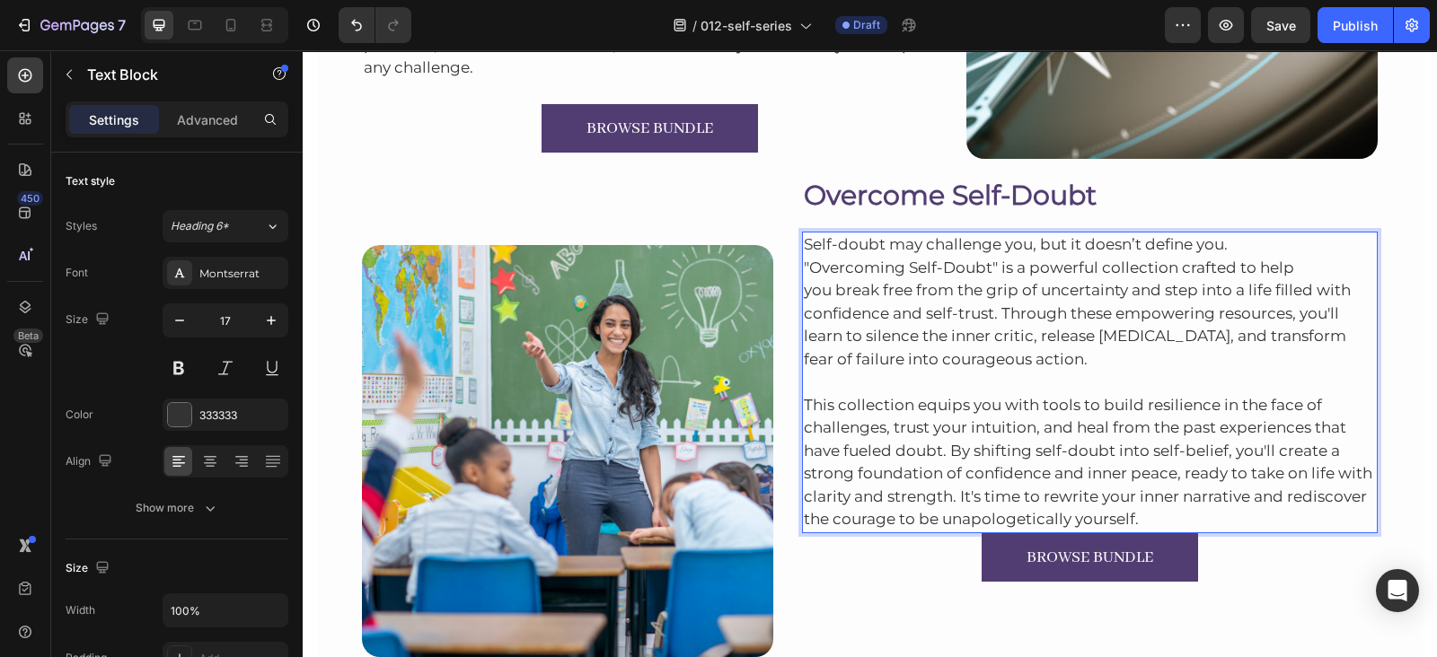
click at [804, 291] on p "Self-doubt may challenge you, but it doesn’t define you. "Overcoming Self-Doubt…" at bounding box center [1090, 301] width 573 height 137
click at [1156, 520] on p "This collection equips you with tools to build resilience in the face of challe…" at bounding box center [1090, 451] width 573 height 161
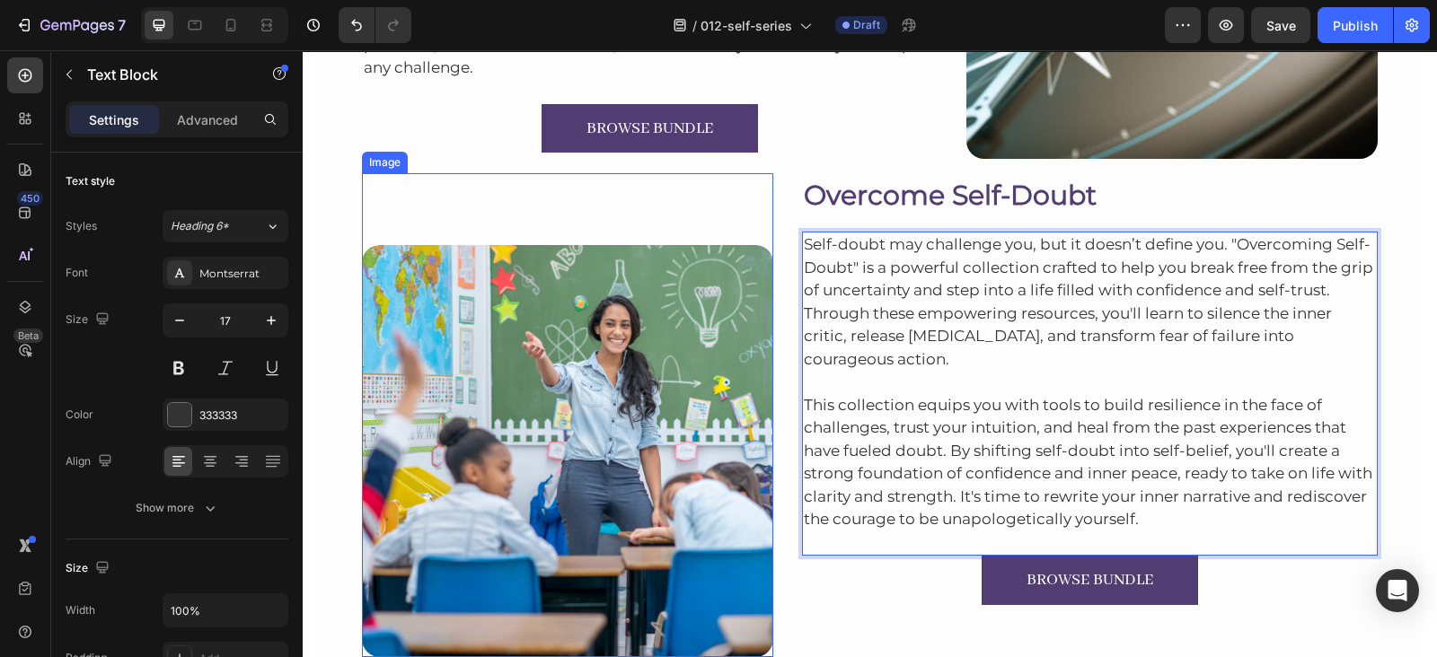
click at [507, 338] on img at bounding box center [567, 450] width 411 height 411
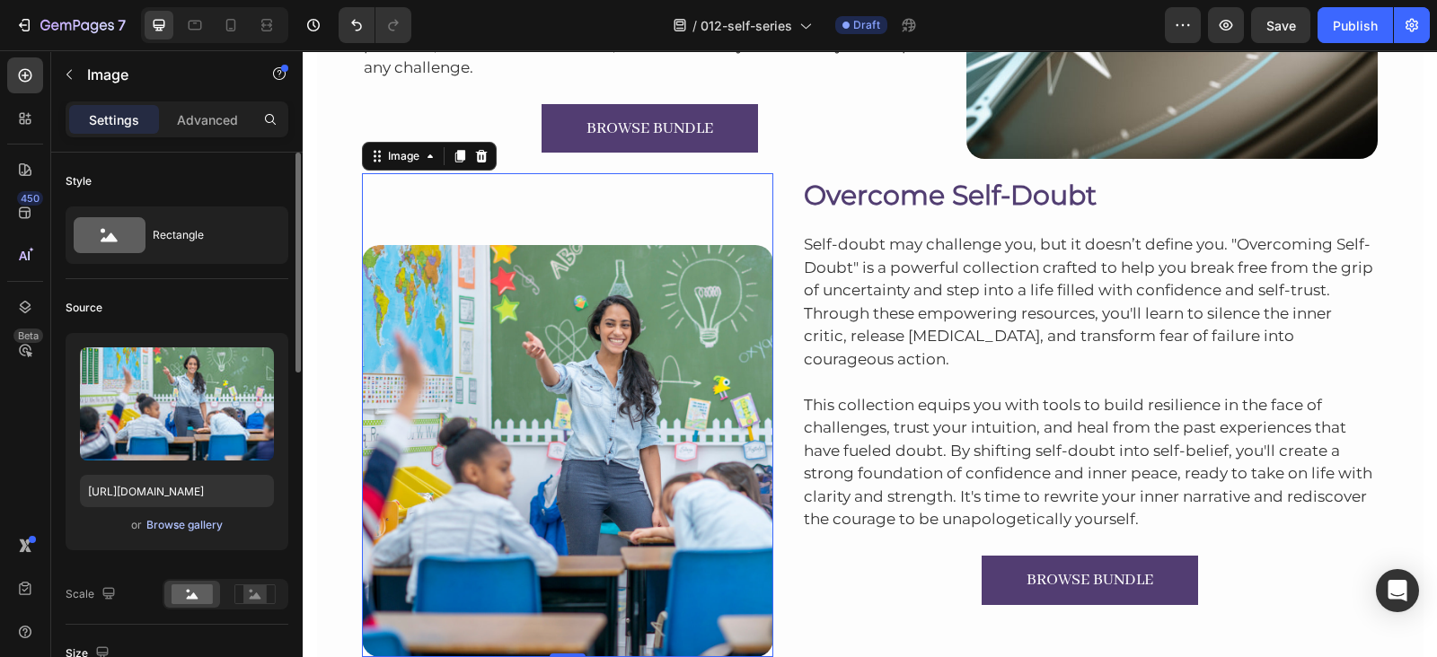
click at [161, 528] on div "Browse gallery" at bounding box center [184, 525] width 76 height 16
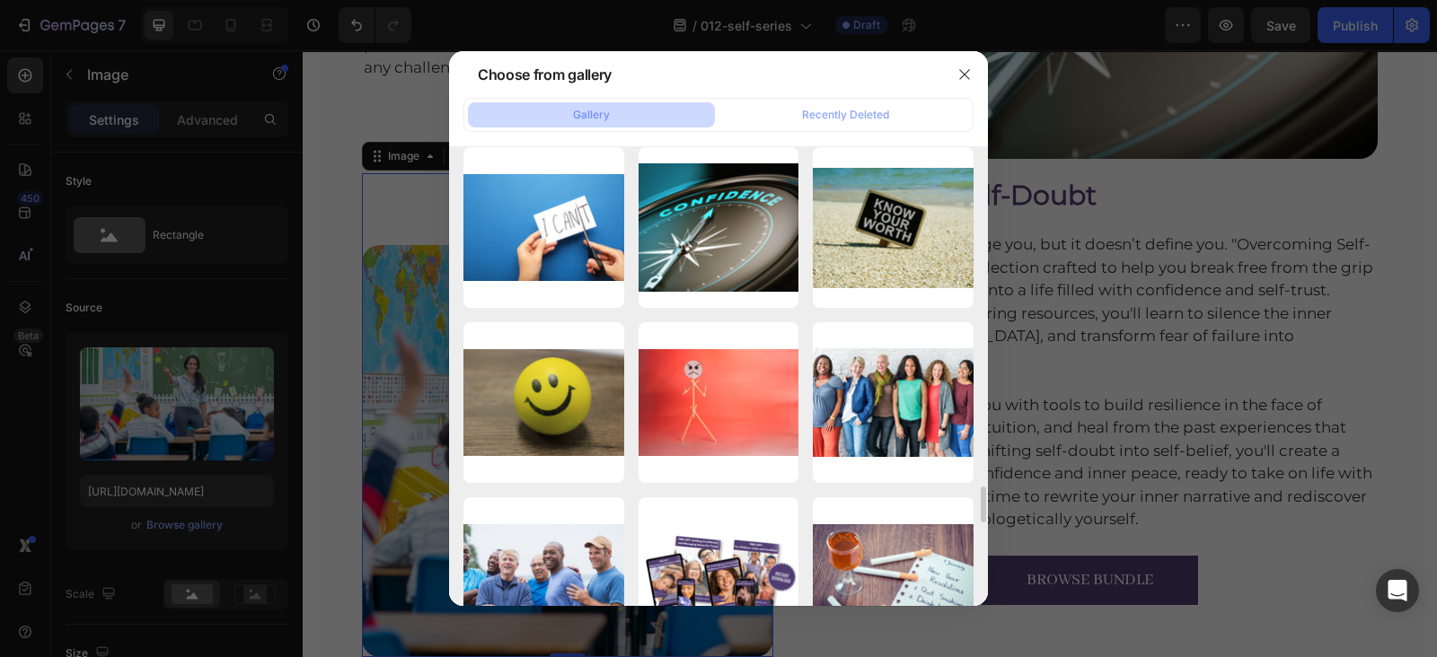
scroll to position [4441, 0]
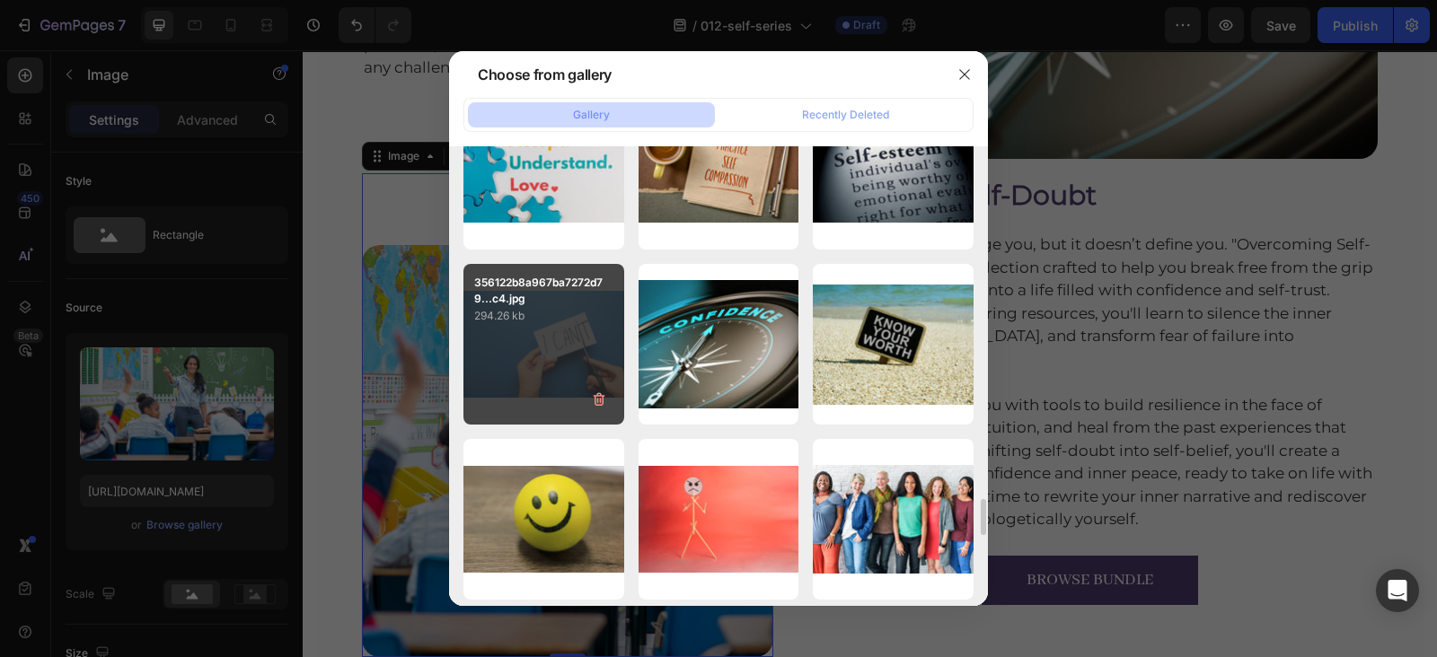
click at [554, 385] on div "356122b8a967ba7272d79...c4.jpg 294.26 kb" at bounding box center [543, 344] width 161 height 161
type input "https://cdn.shopify.com/s/files/1/0607/2821/3736/files/gempages_502465714892833…"
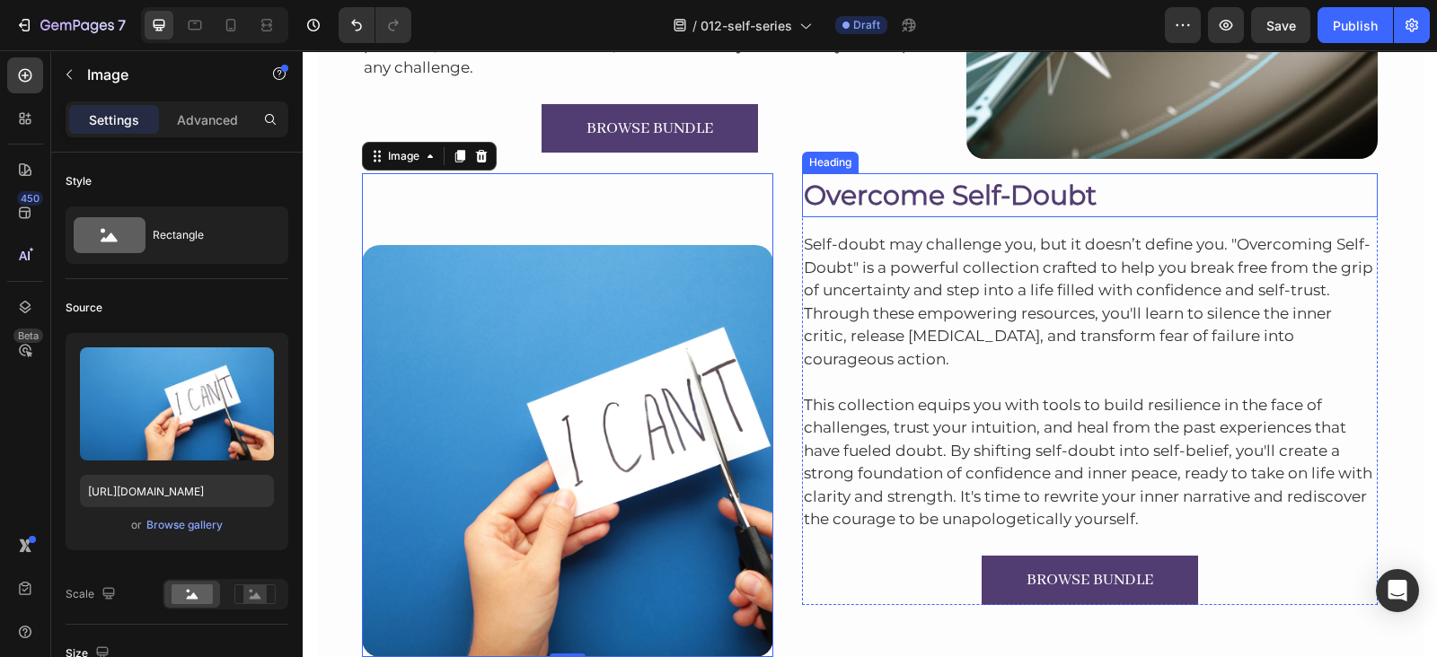
click at [949, 193] on p "Overcome Self-Doubt" at bounding box center [1090, 195] width 573 height 40
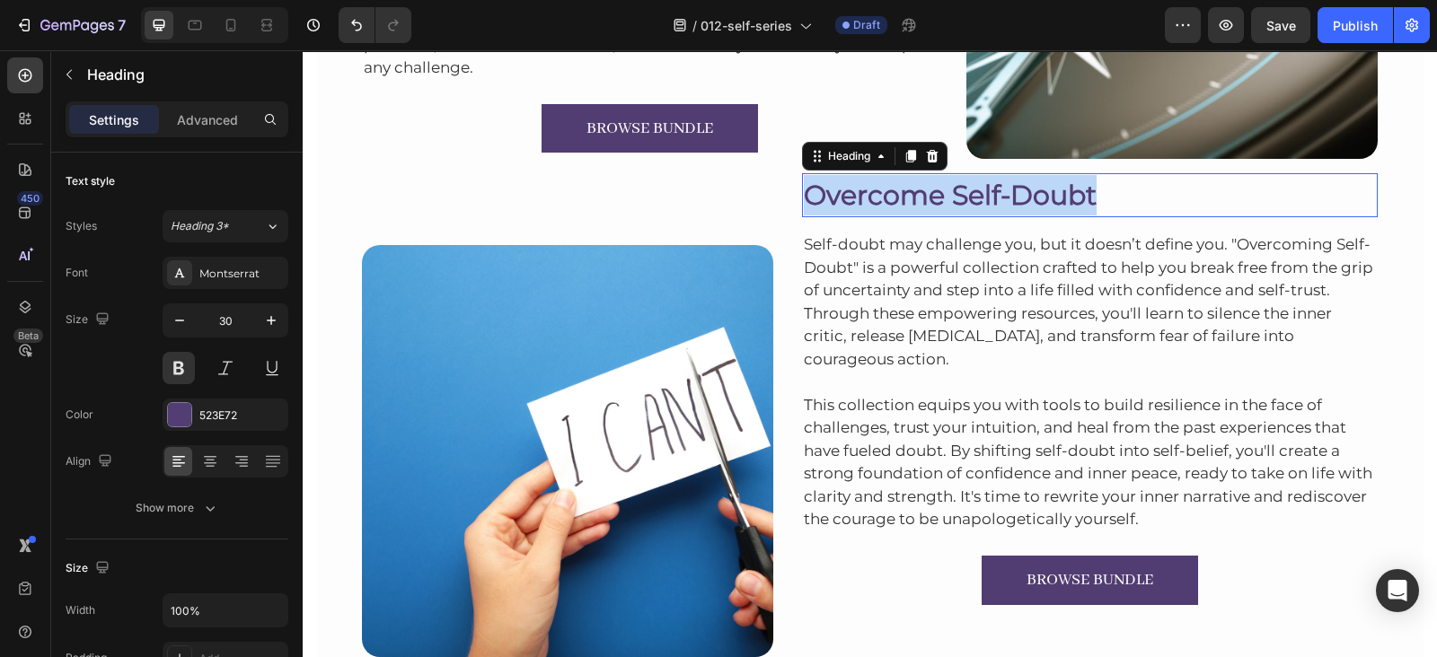
click at [949, 193] on p "Overcome Self-Doubt" at bounding box center [1090, 195] width 573 height 40
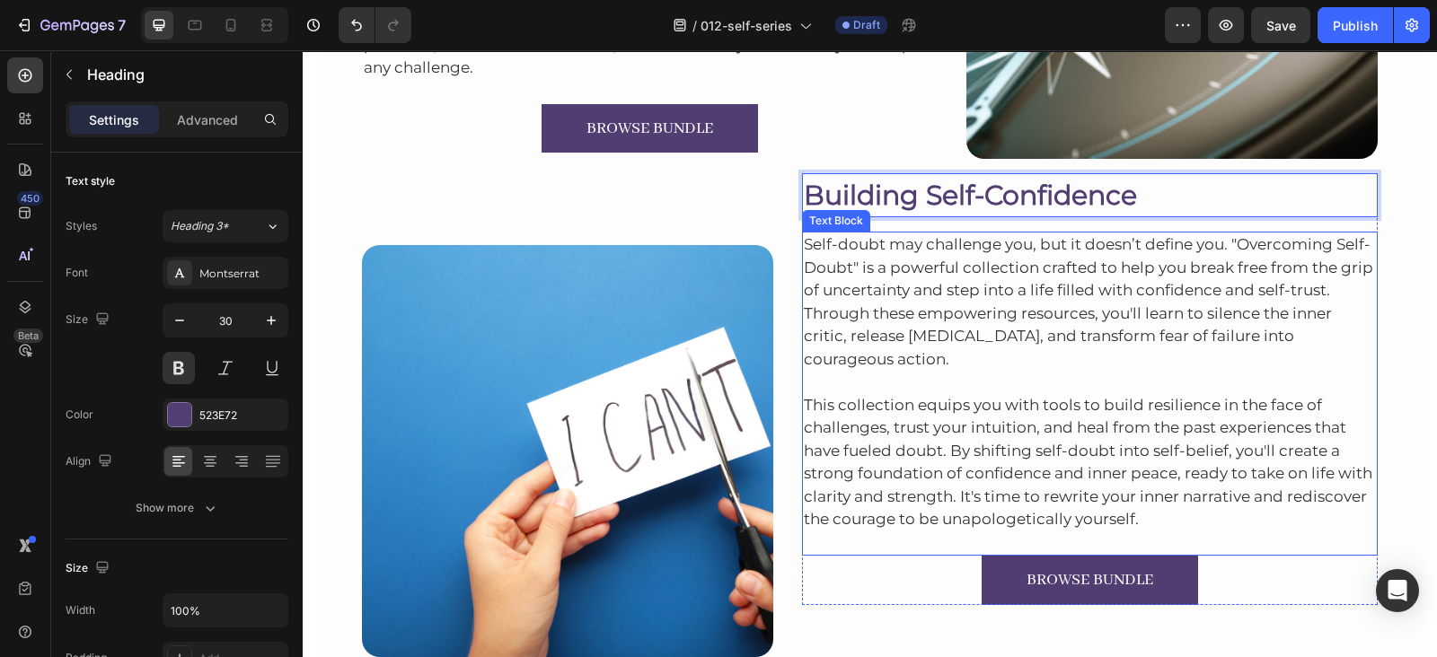
click at [1043, 251] on p "Self-doubt may challenge you, but it doesn’t define you. "Overcoming Self-Doubt…" at bounding box center [1090, 301] width 573 height 137
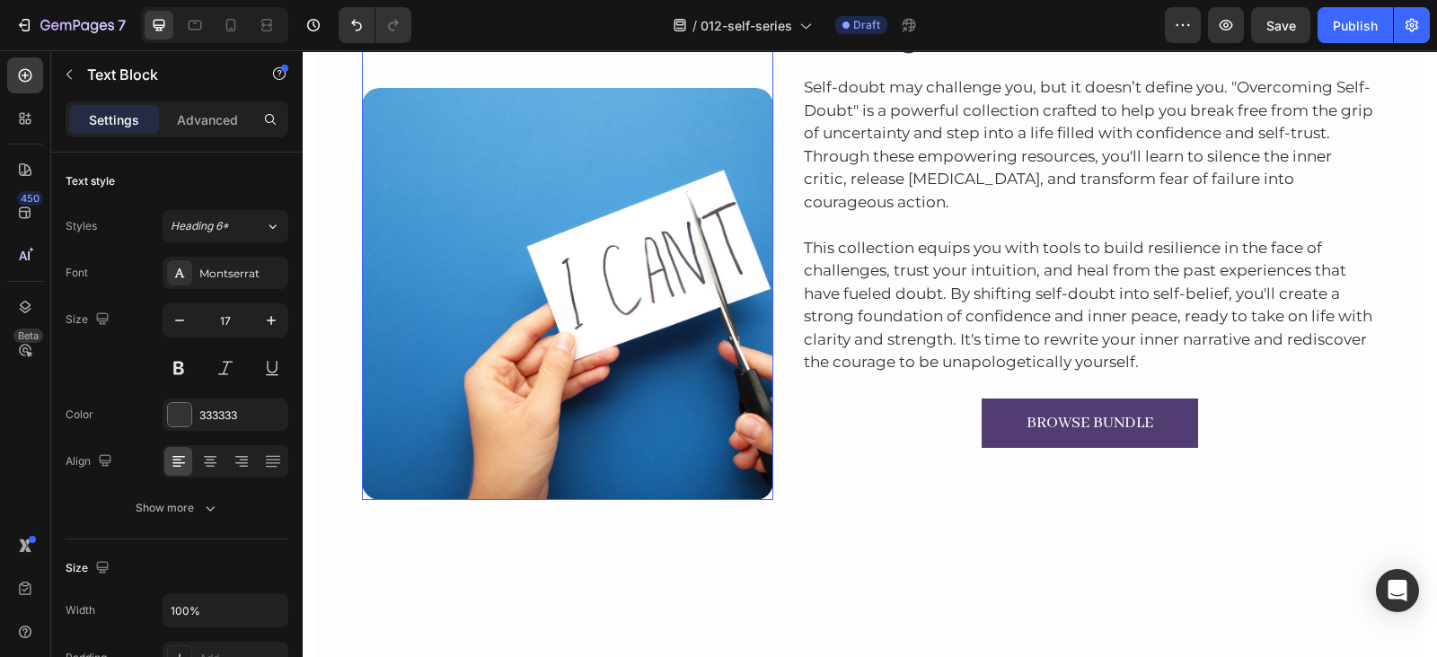
scroll to position [1131, 0]
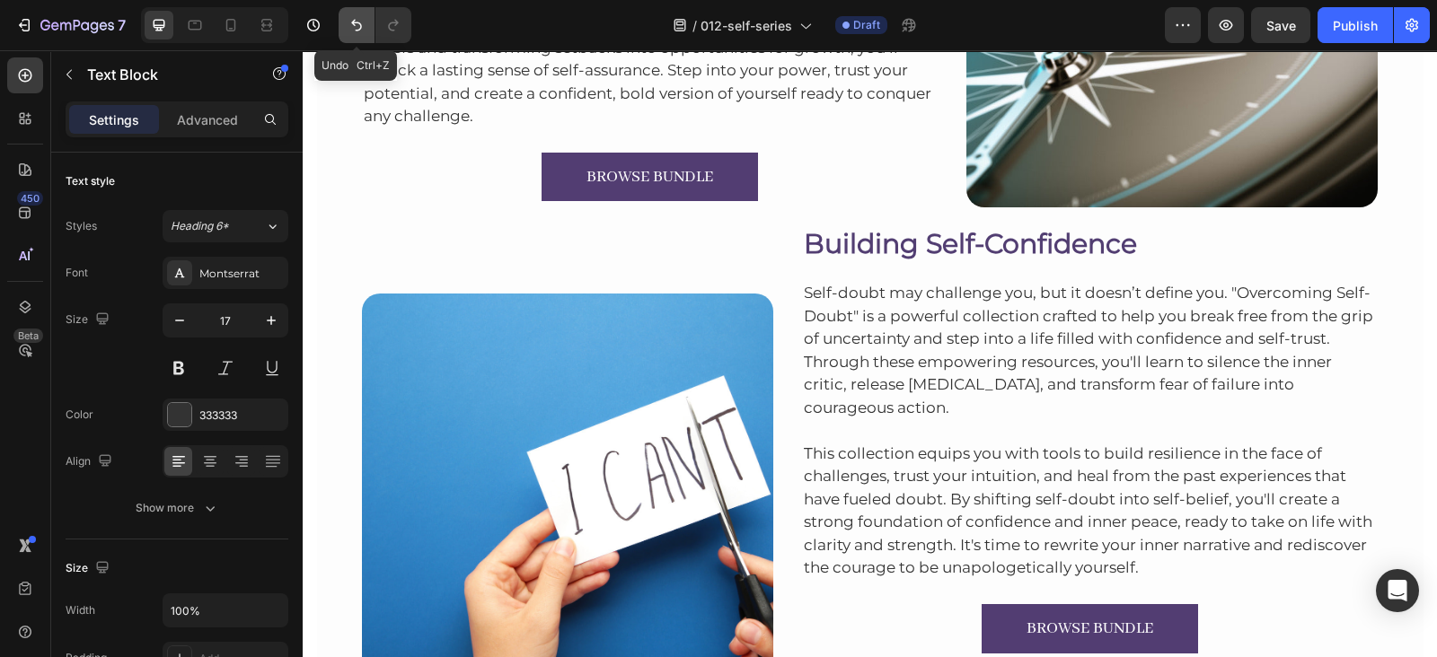
click at [362, 27] on icon "Undo/Redo" at bounding box center [356, 25] width 18 height 18
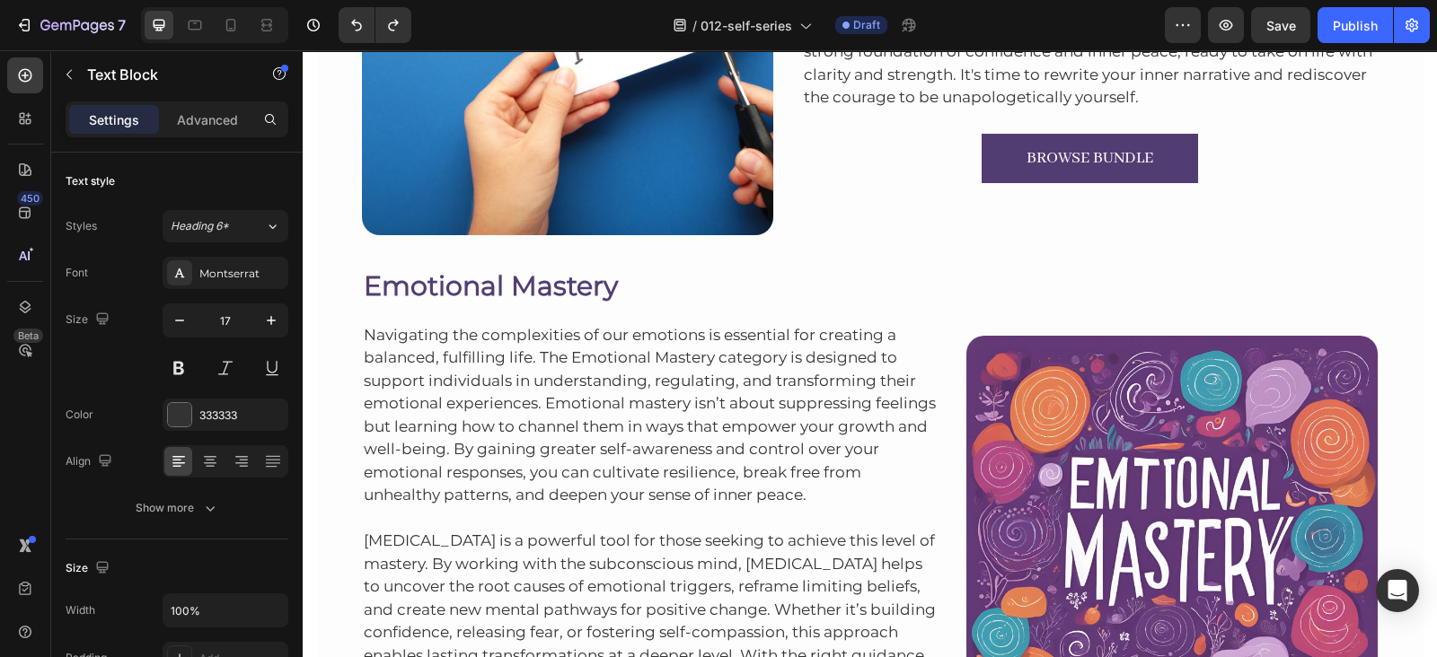
scroll to position [1604, 0]
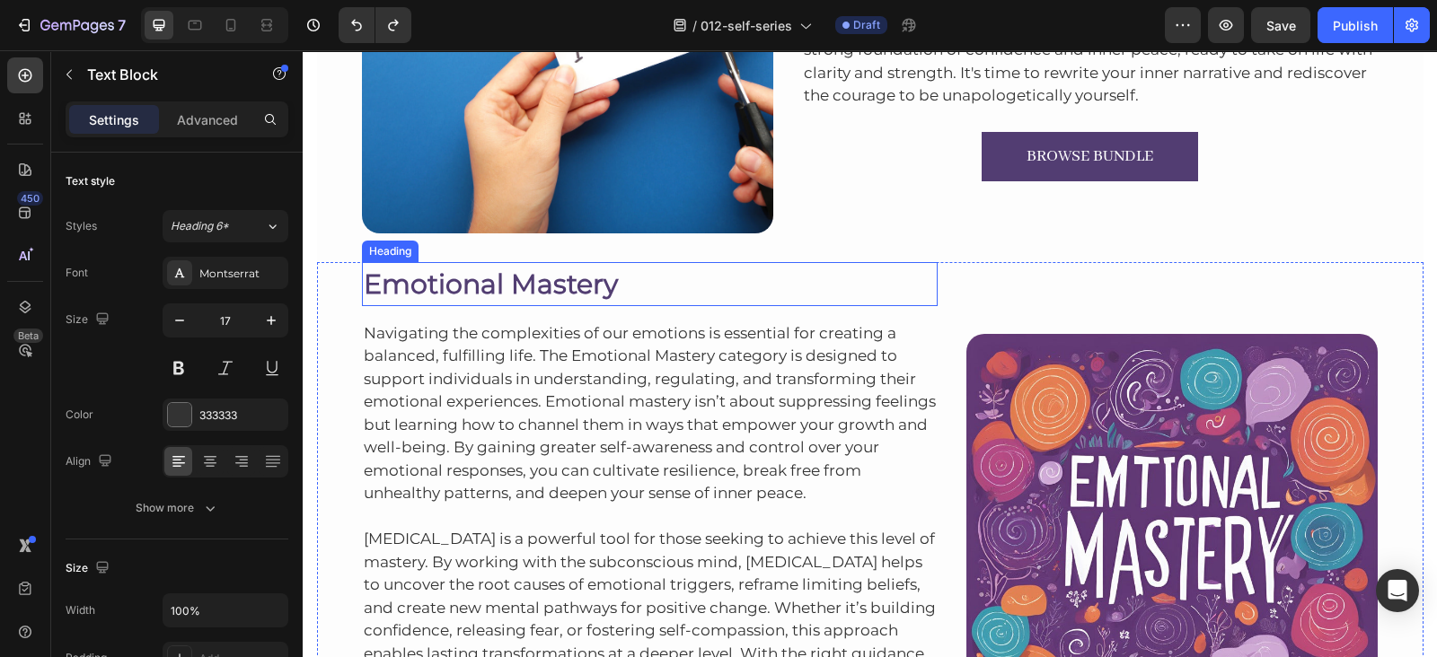
click at [507, 277] on h2 "Emotional Mastery" at bounding box center [650, 284] width 576 height 44
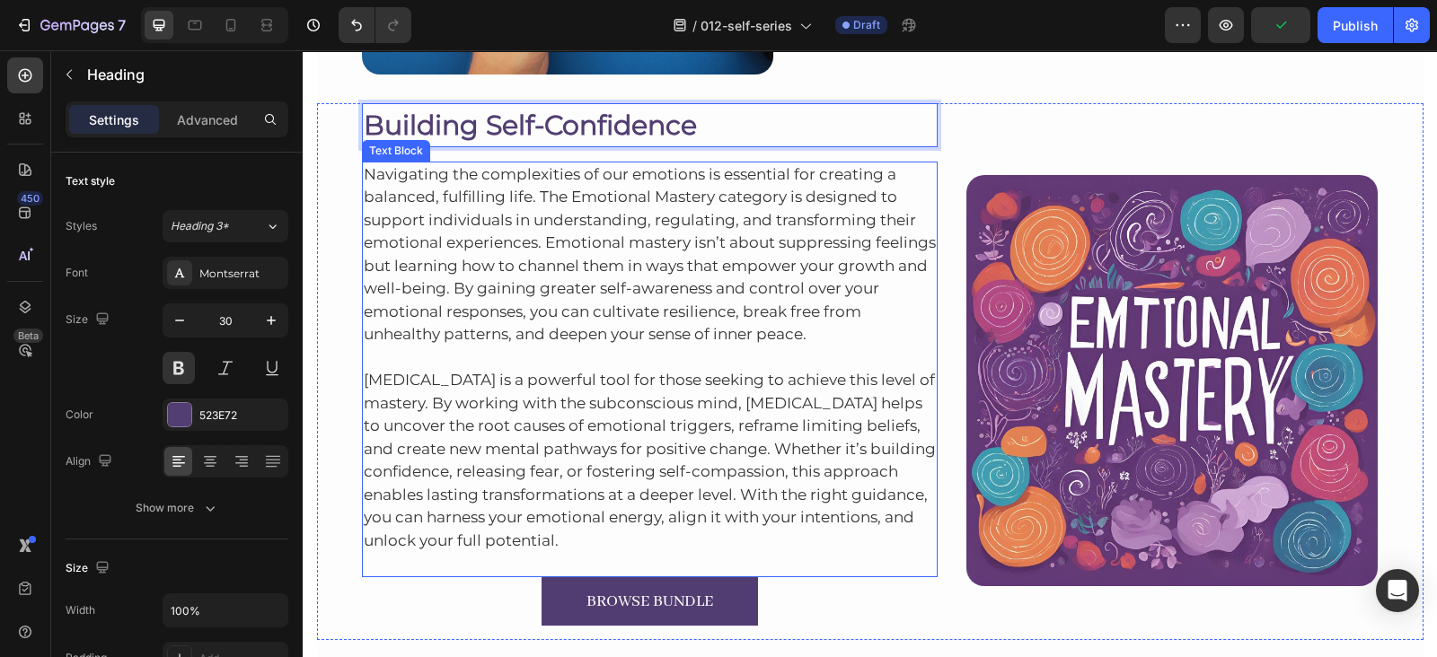
scroll to position [1786, 0]
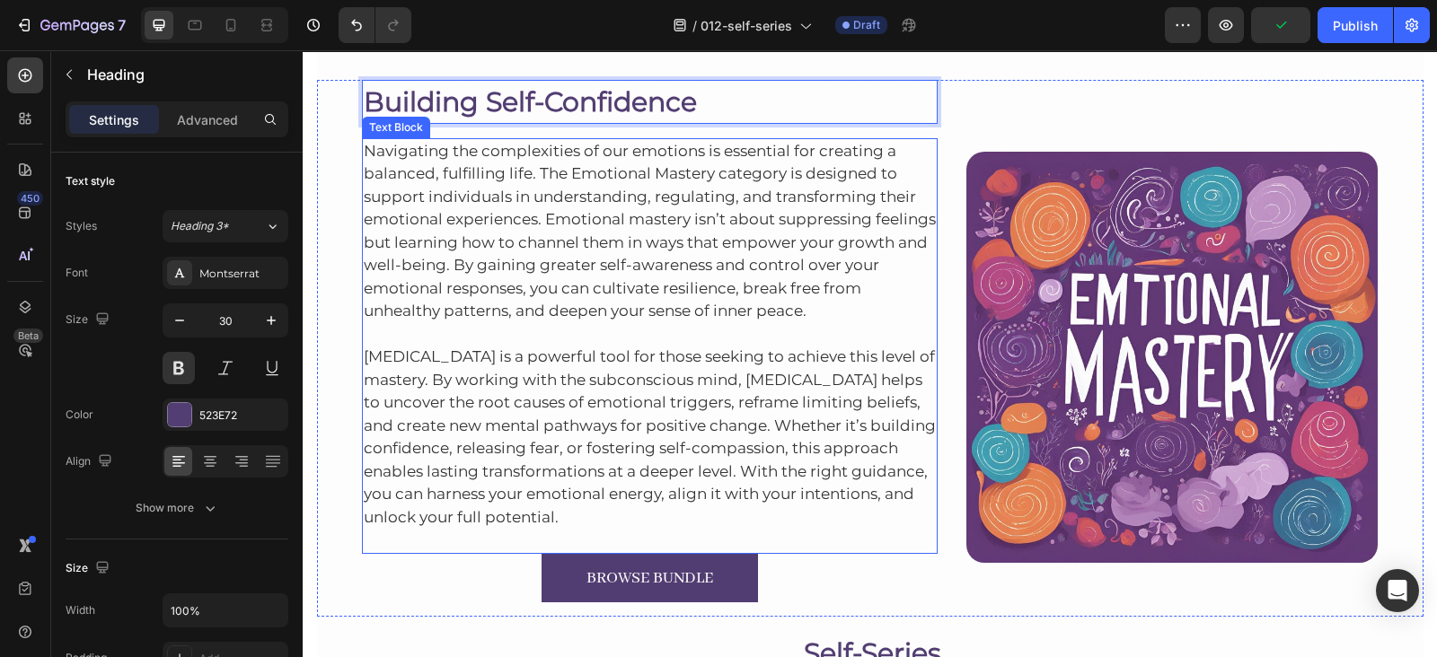
click at [586, 244] on p "Navigating the complexities of our emotions is essential for creating a balance…" at bounding box center [650, 231] width 573 height 183
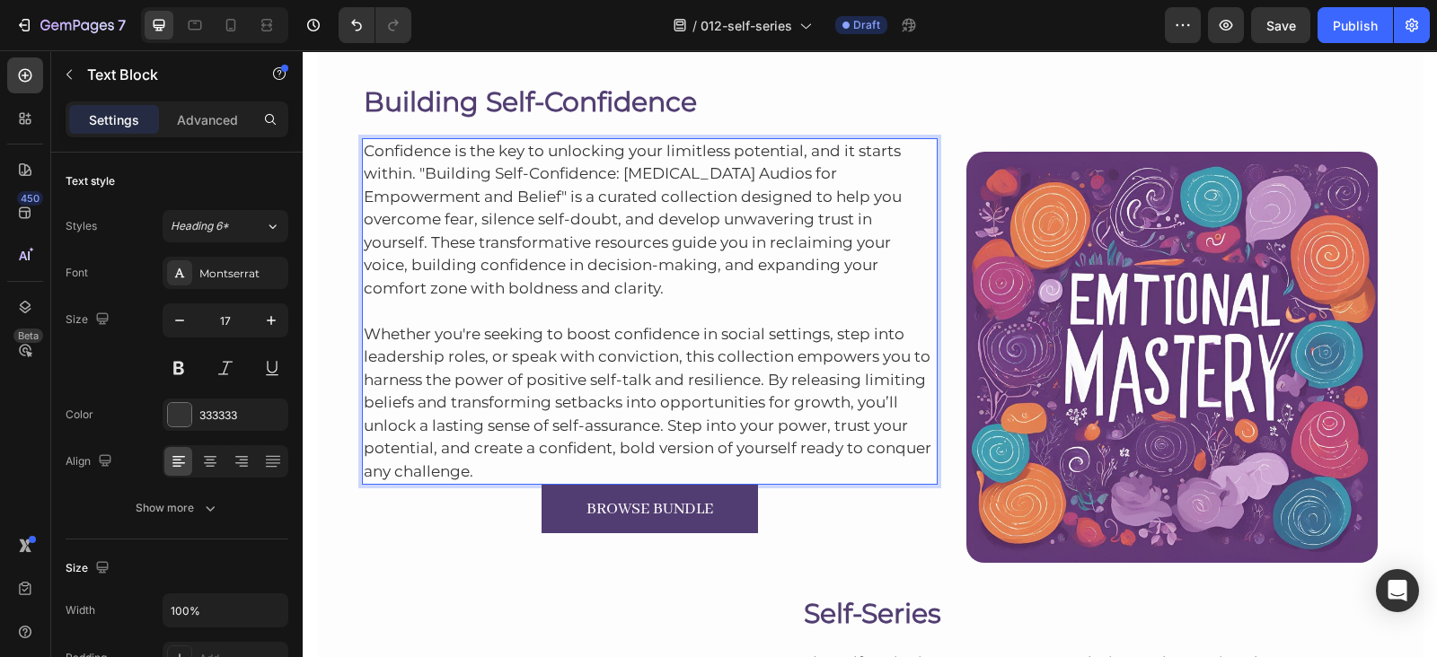
click at [463, 469] on p "Whether you're seeking to boost confidence in social settings, step into leader…" at bounding box center [650, 391] width 573 height 183
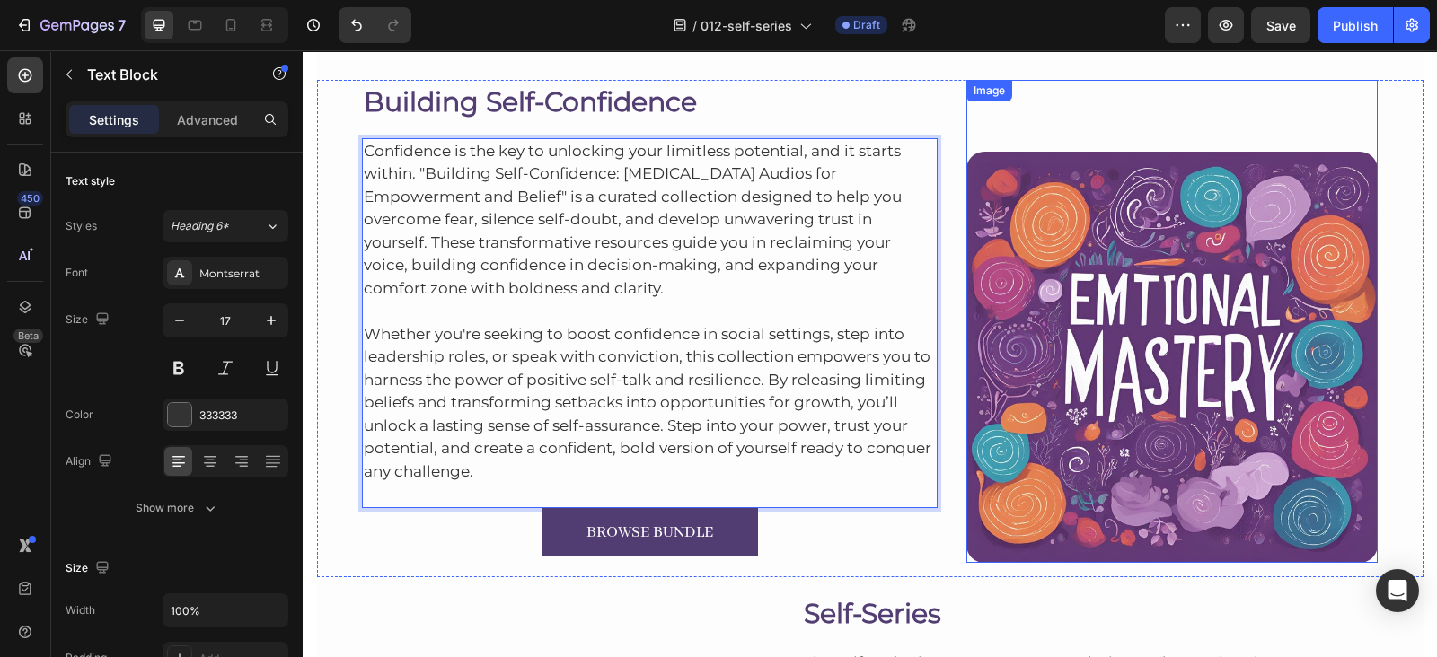
click at [1145, 236] on img at bounding box center [1171, 357] width 411 height 411
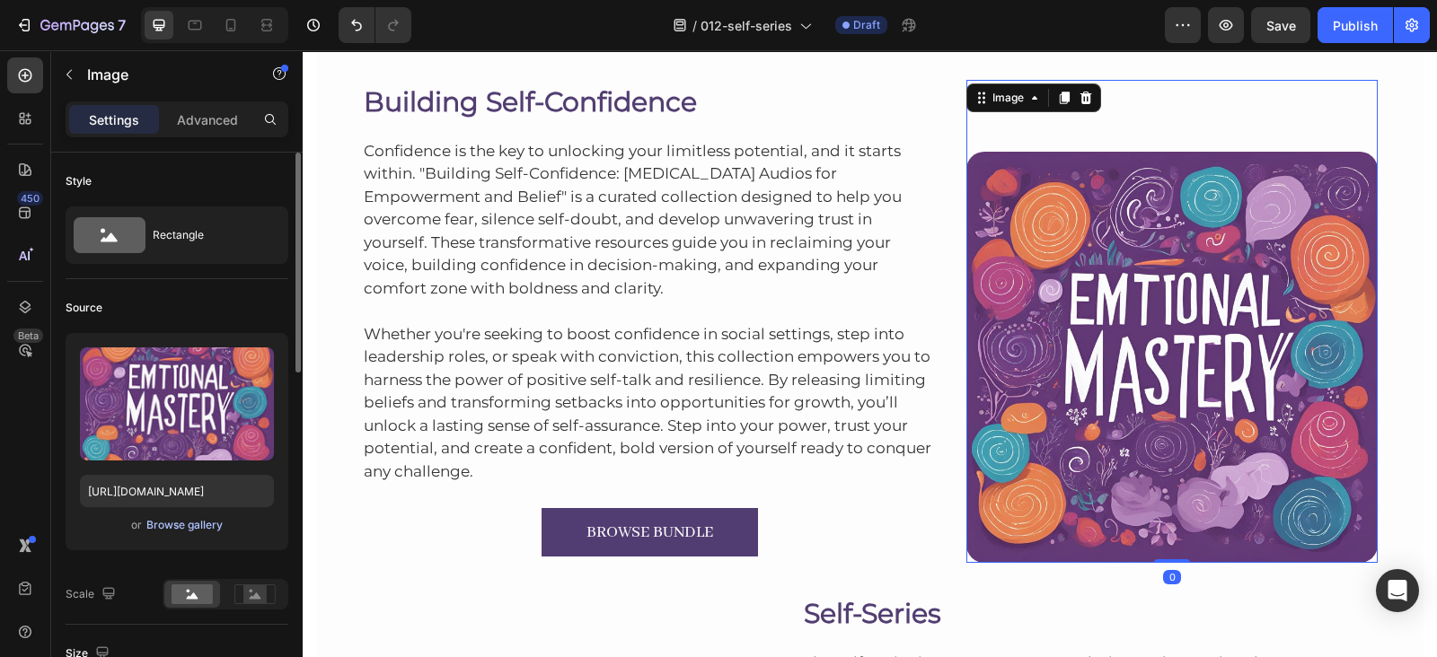
click at [150, 523] on div "Browse gallery" at bounding box center [184, 525] width 76 height 16
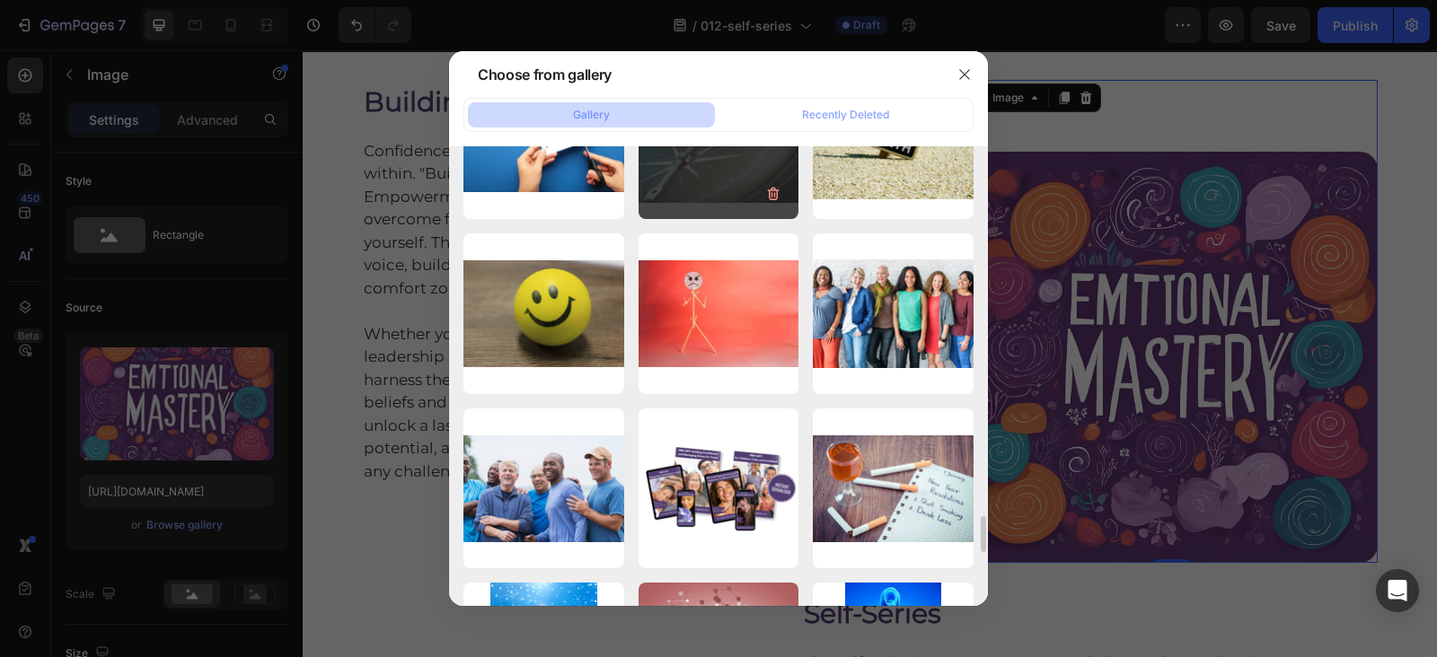
scroll to position [4648, 0]
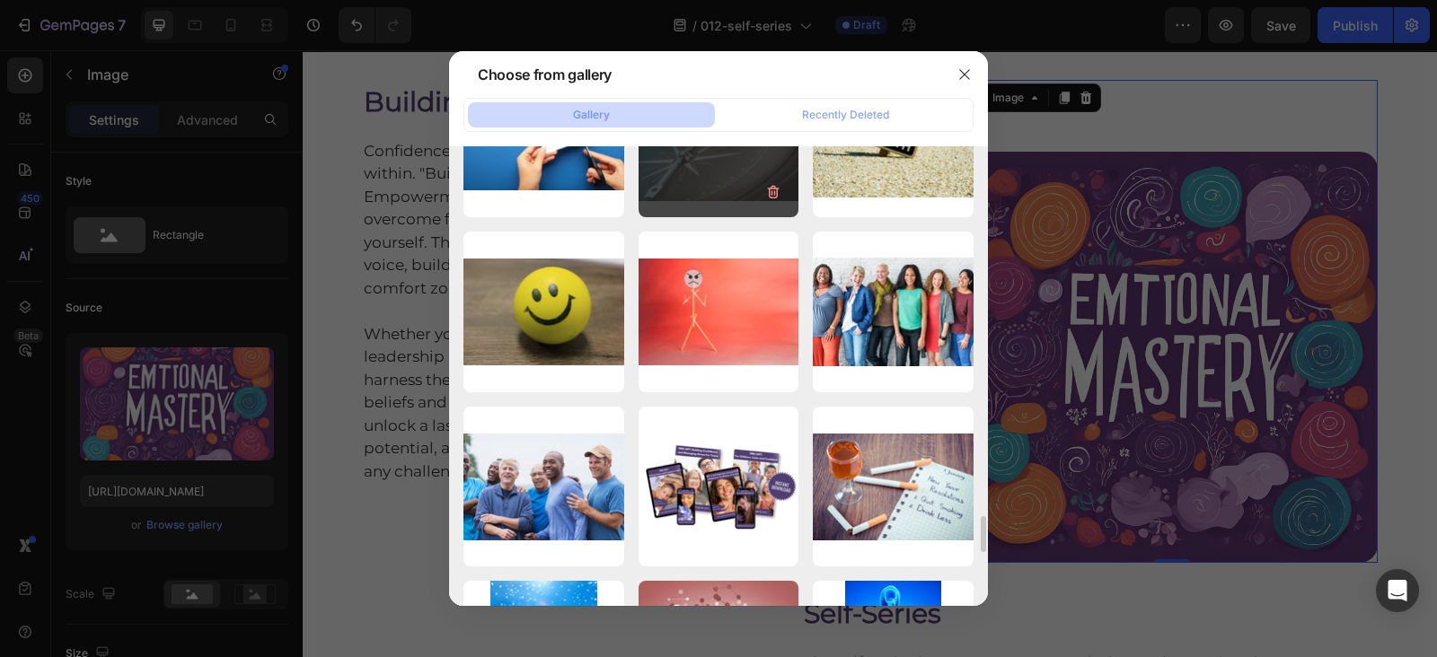
click at [714, 164] on div "ca594506a8b7c8f97645c...28.jpg 137.42 kb" at bounding box center [718, 137] width 161 height 161
type input "https://cdn.shopify.com/s/files/1/0607/2821/3736/files/gempages_502465714892833…"
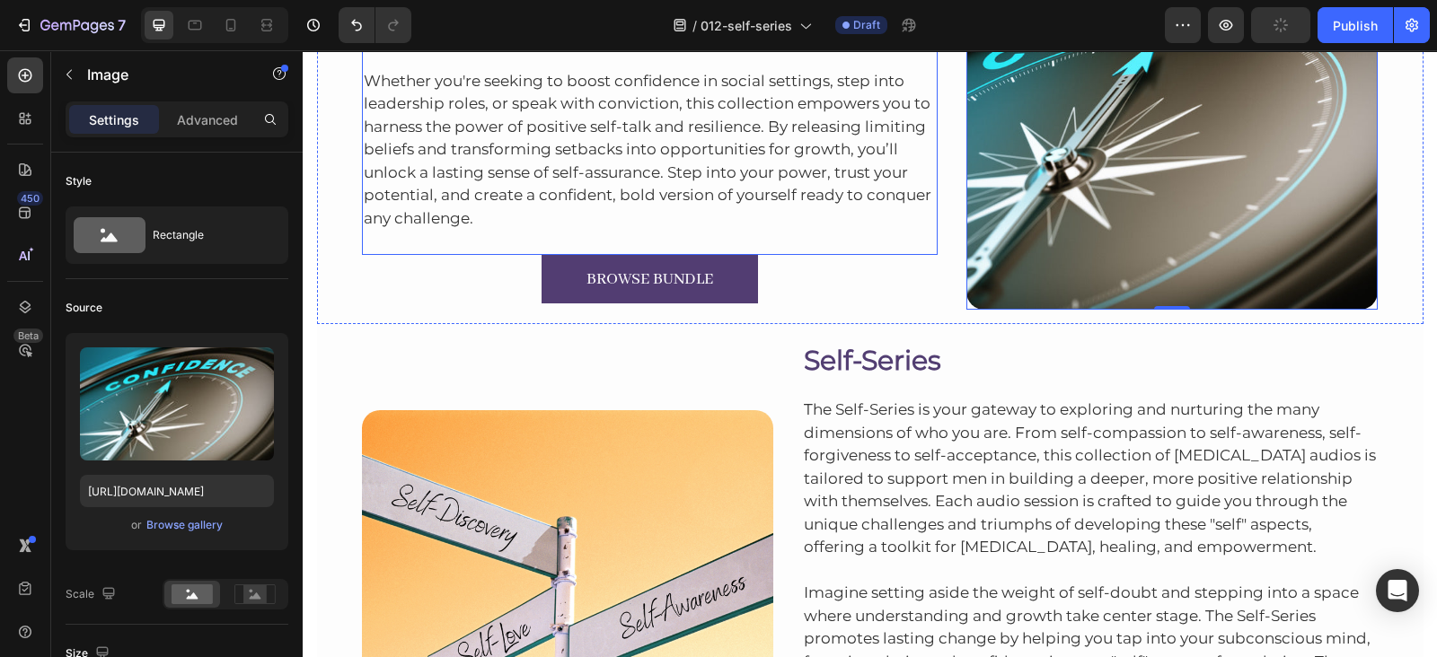
scroll to position [2167, 0]
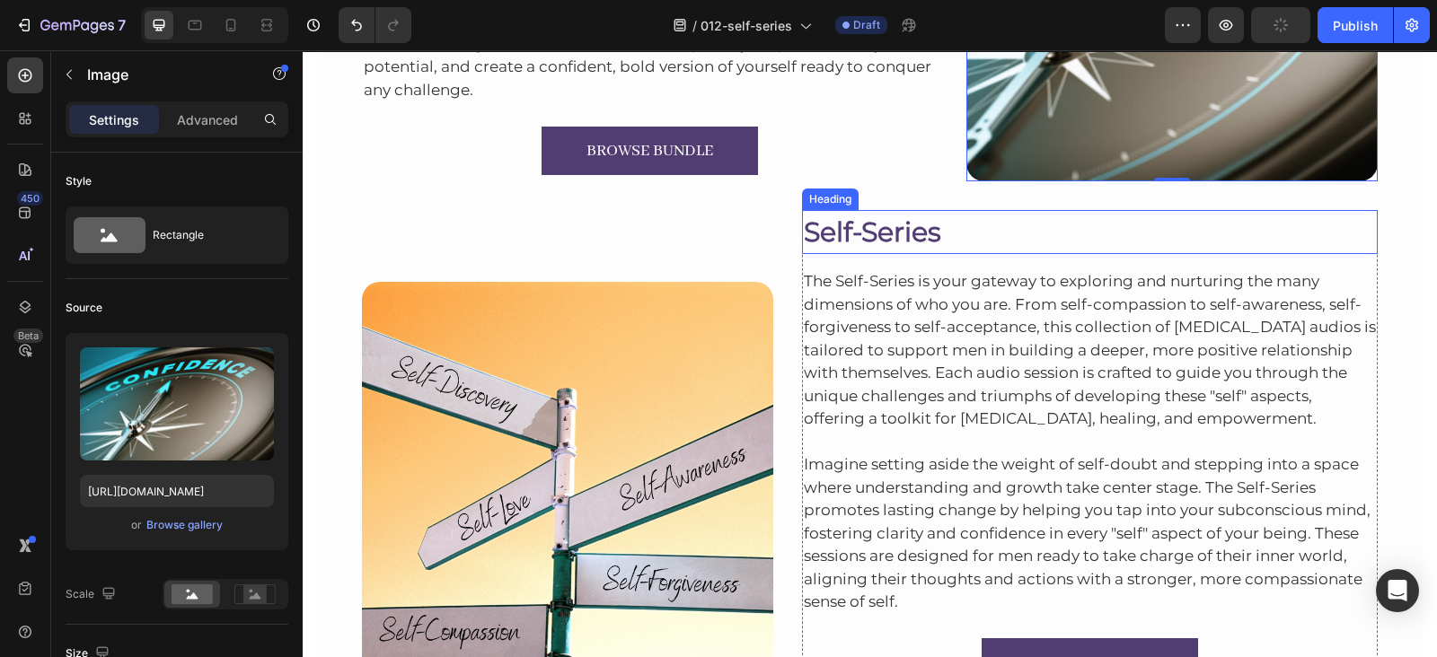
click at [866, 234] on h2 "Self-Series" at bounding box center [1090, 232] width 576 height 44
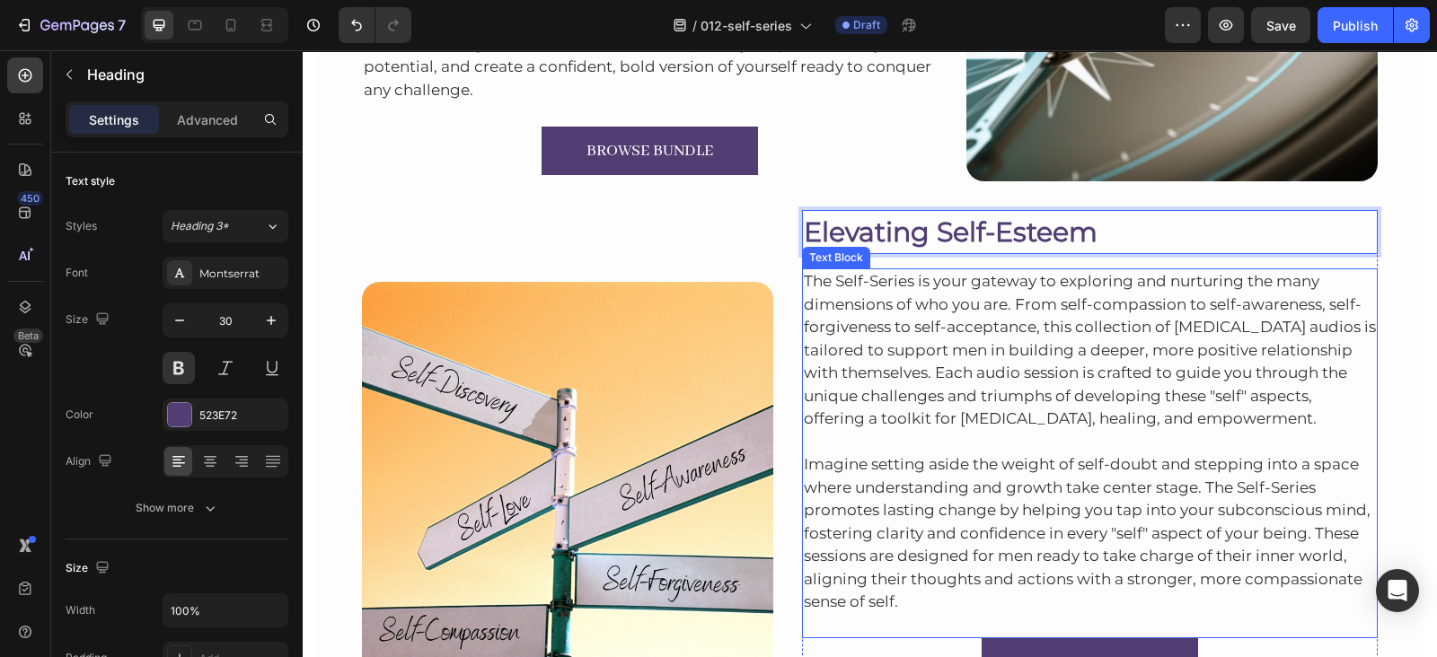
click at [1015, 330] on p "The Self-Series is your gateway to exploring and nurturing the many dimensions …" at bounding box center [1090, 350] width 573 height 161
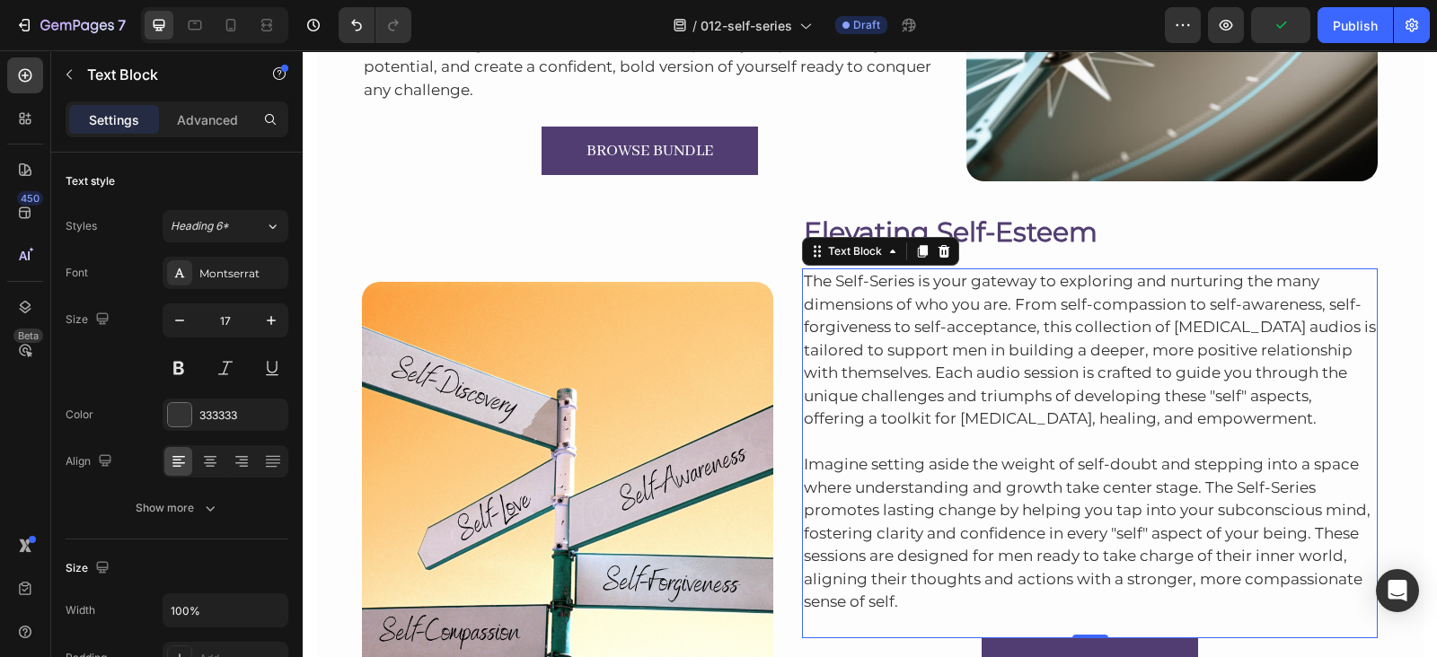
click at [1106, 346] on p "The Self-Series is your gateway to exploring and nurturing the many dimensions …" at bounding box center [1090, 350] width 573 height 161
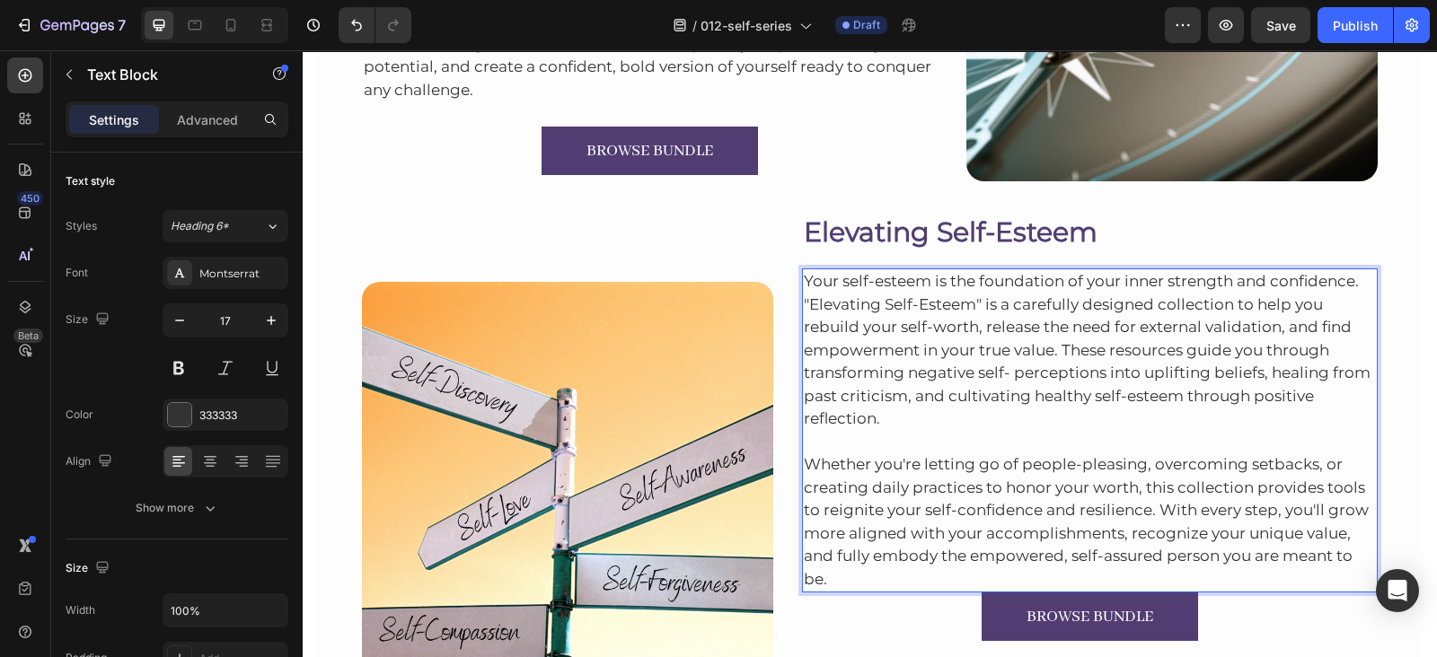
click at [841, 576] on p "Whether you're letting go of people-pleasing, overcoming setbacks, or creating …" at bounding box center [1090, 511] width 573 height 161
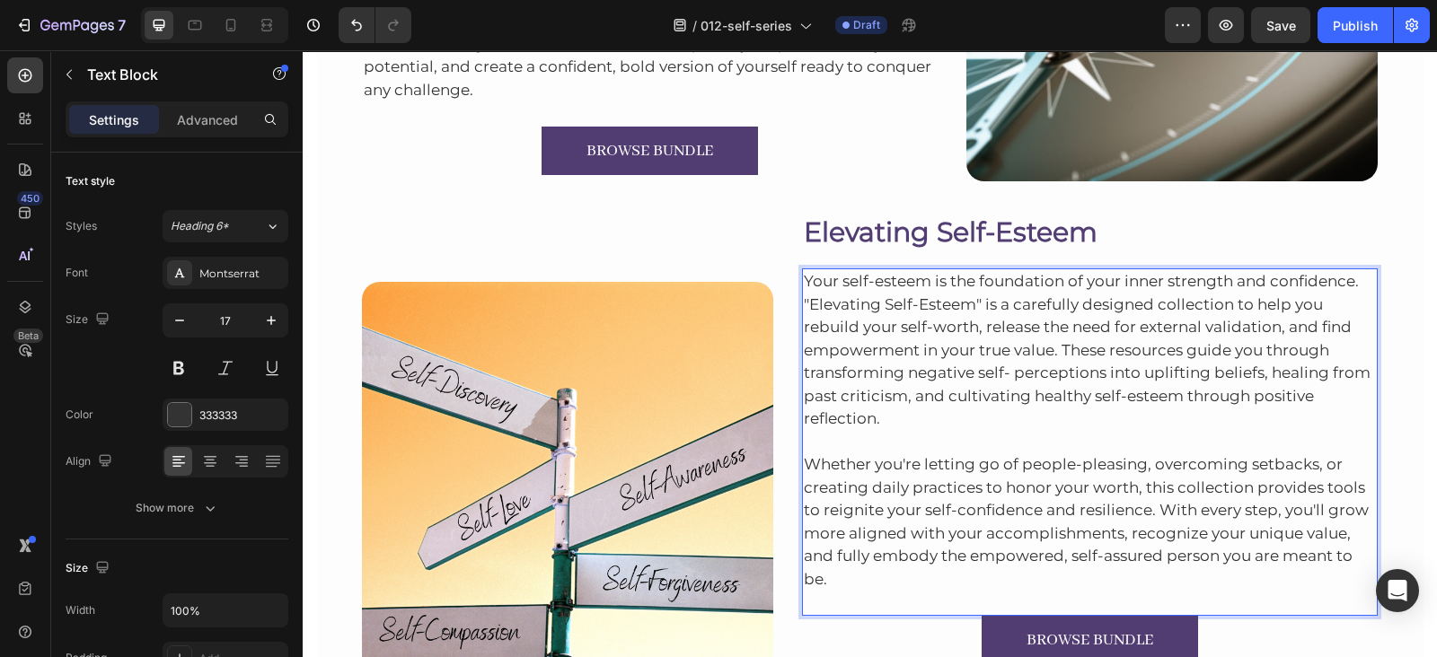
scroll to position [2247, 0]
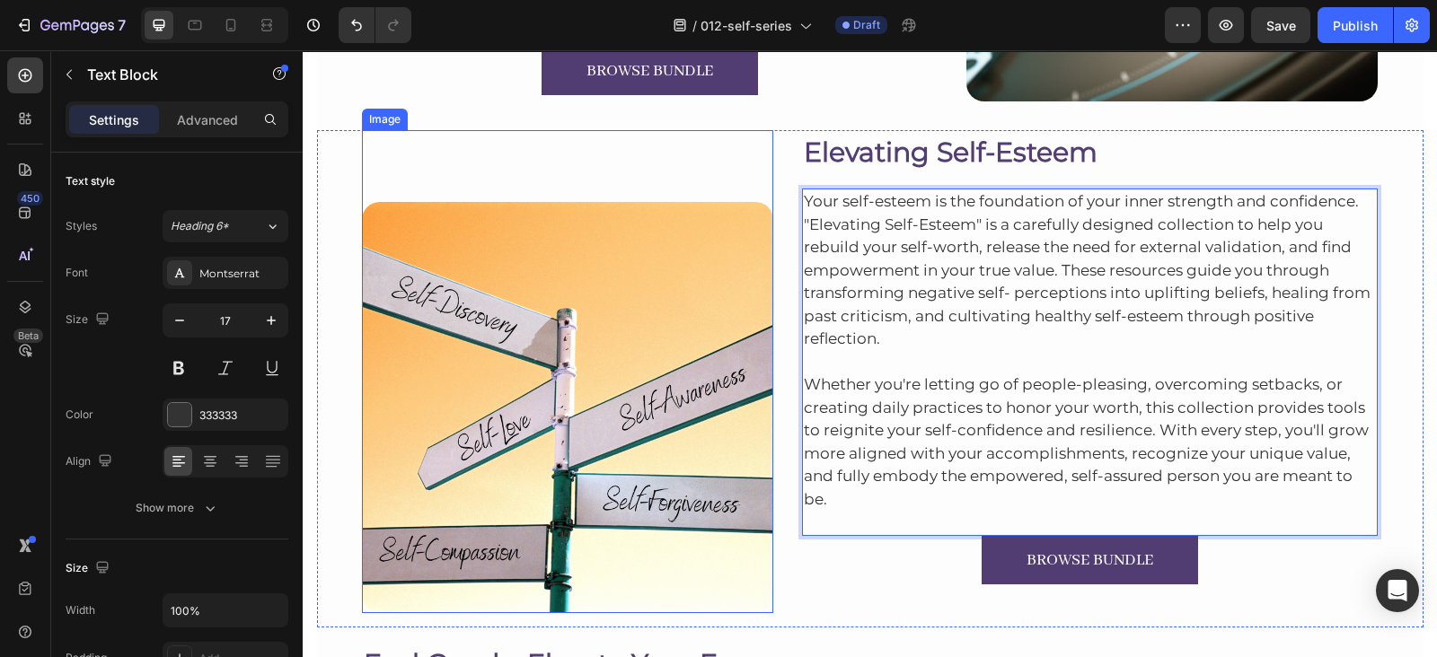
click at [647, 437] on img at bounding box center [567, 407] width 411 height 411
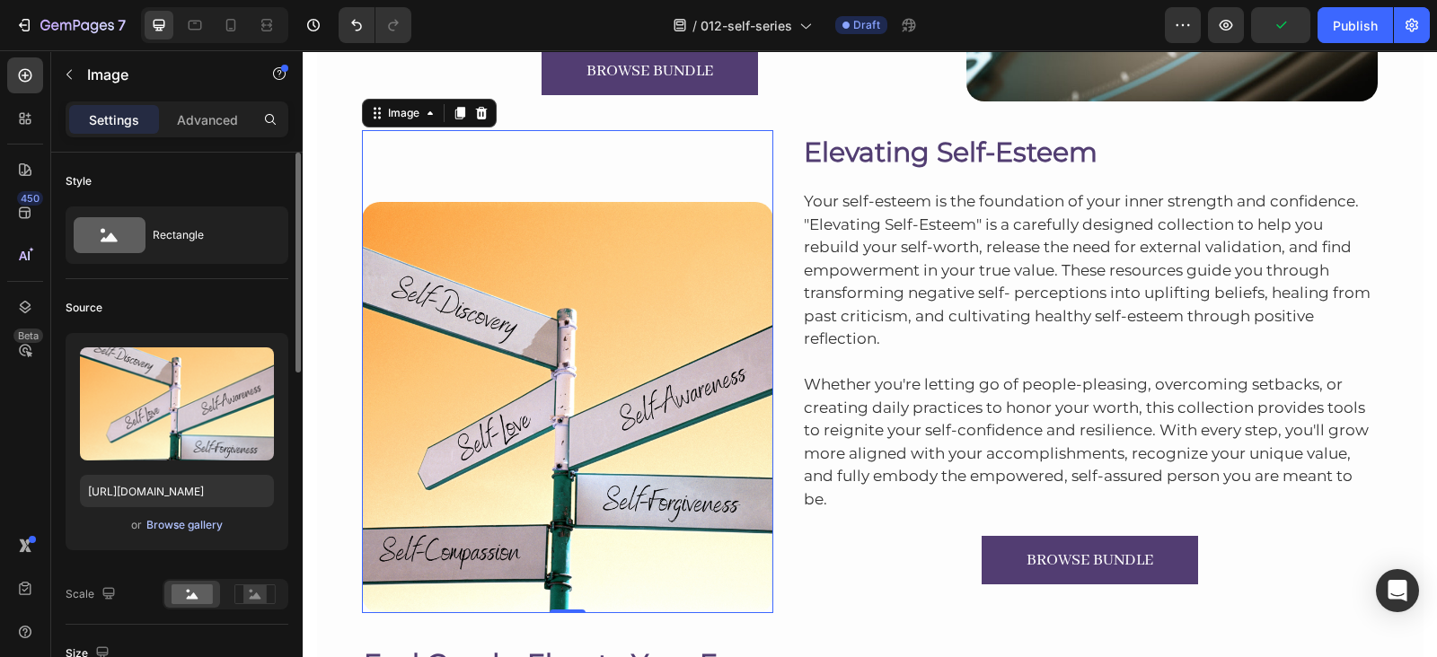
click at [189, 524] on div "Browse gallery" at bounding box center [184, 525] width 76 height 16
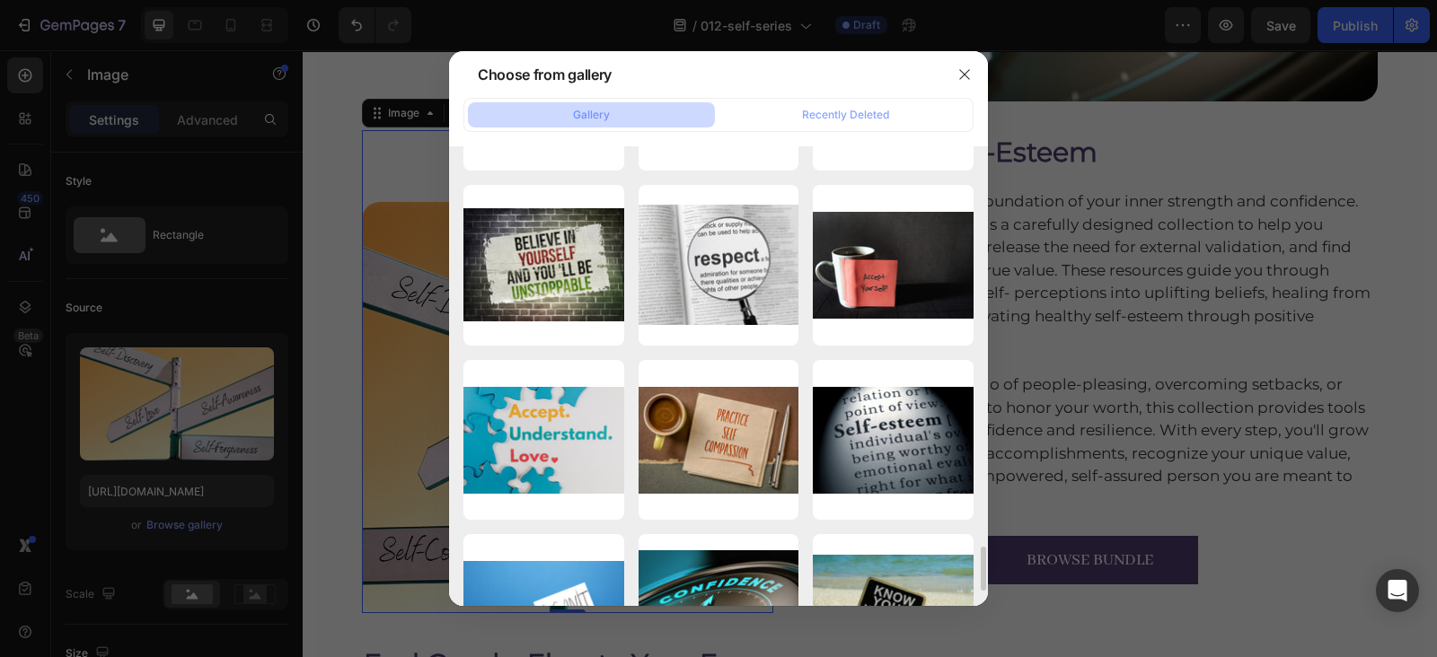
scroll to position [4179, 0]
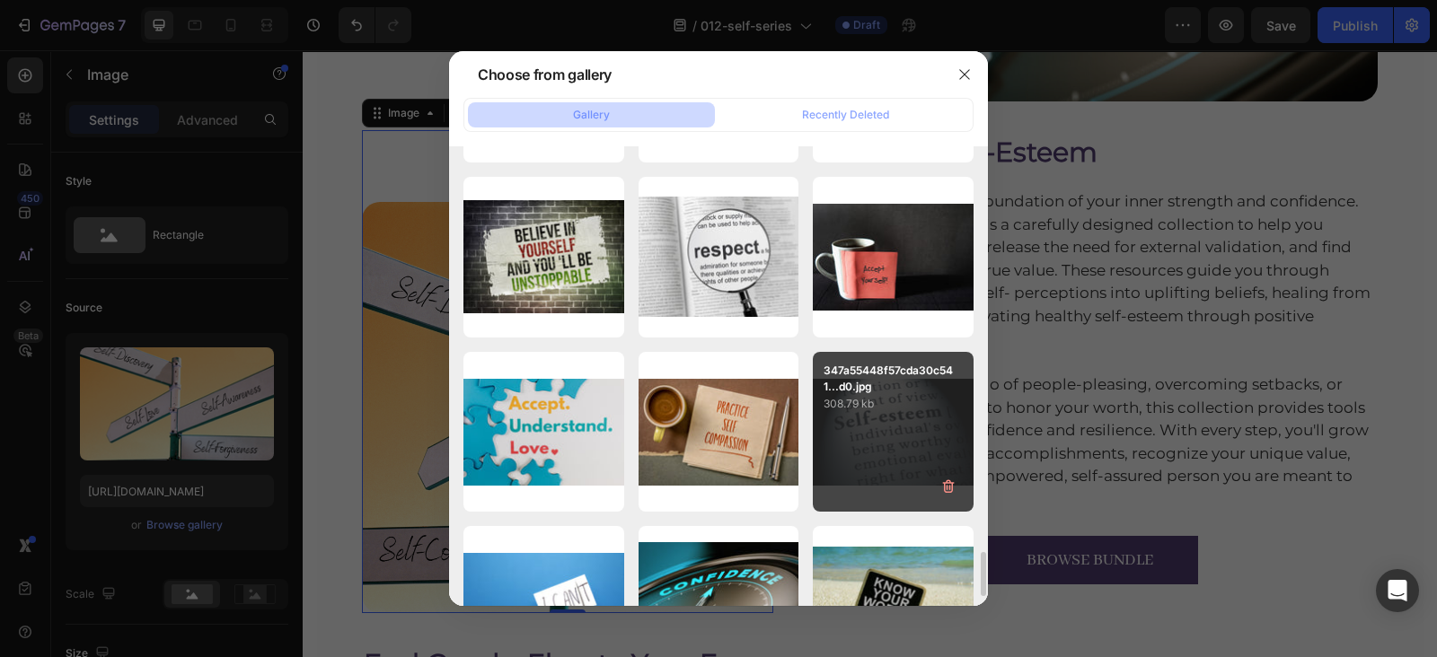
click at [912, 428] on div "347a55448f57cda30c541...d0.jpg 308.79 kb" at bounding box center [893, 432] width 161 height 161
type input "https://cdn.shopify.com/s/files/1/0607/2821/3736/files/gempages_502465714892833…"
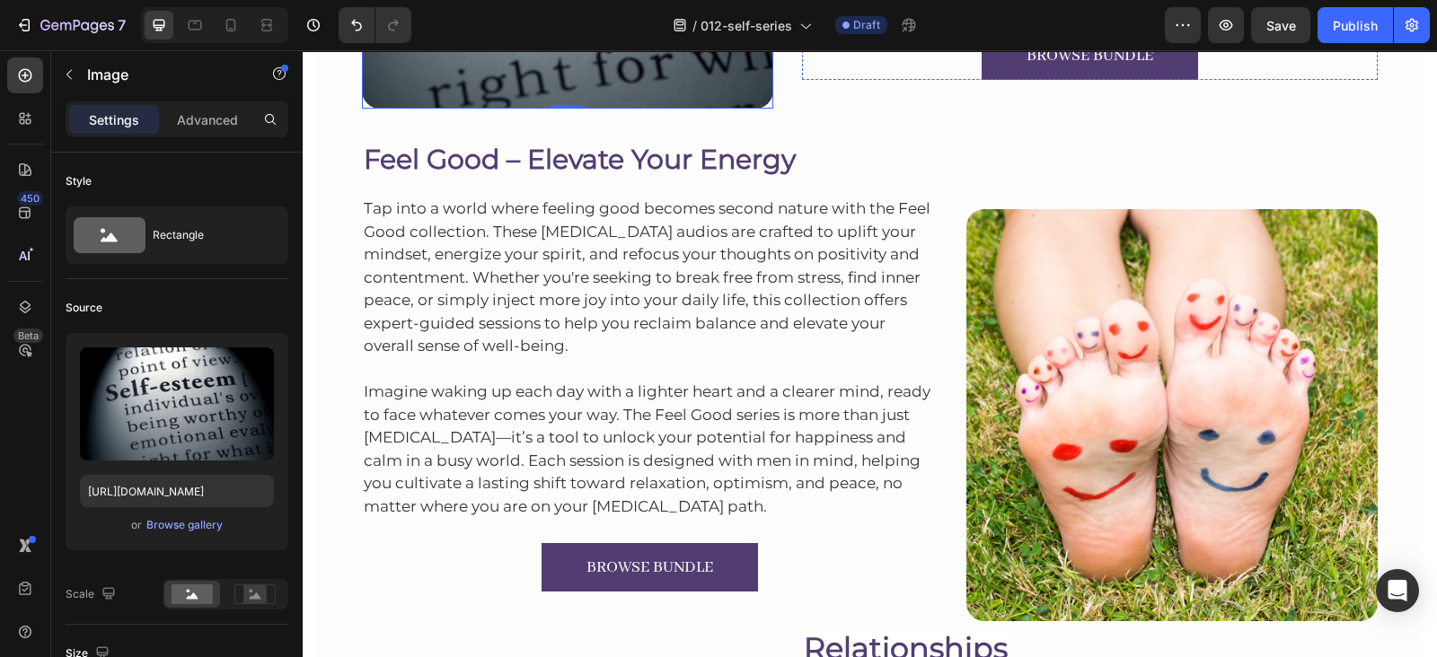
scroll to position [2770, 0]
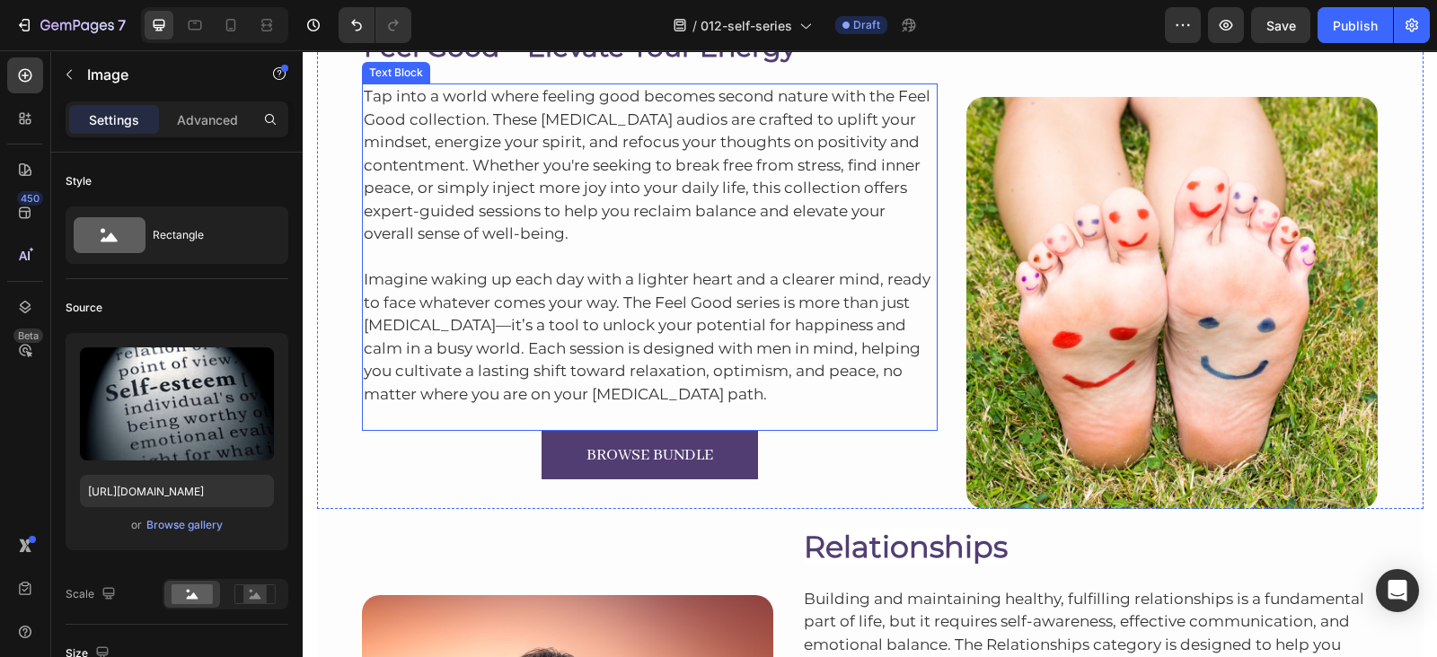
click at [543, 218] on p "Tap into a world where feeling good becomes second nature with the Feel Good co…" at bounding box center [650, 165] width 573 height 161
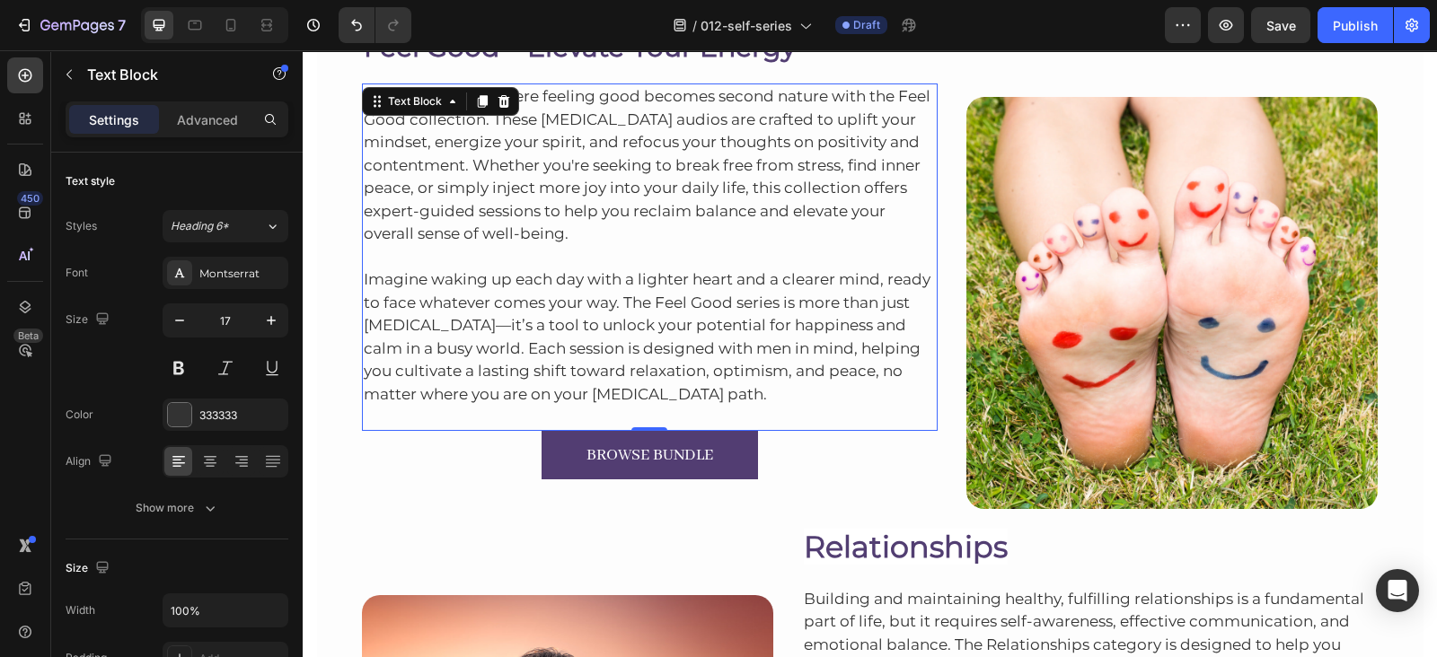
scroll to position [2716, 0]
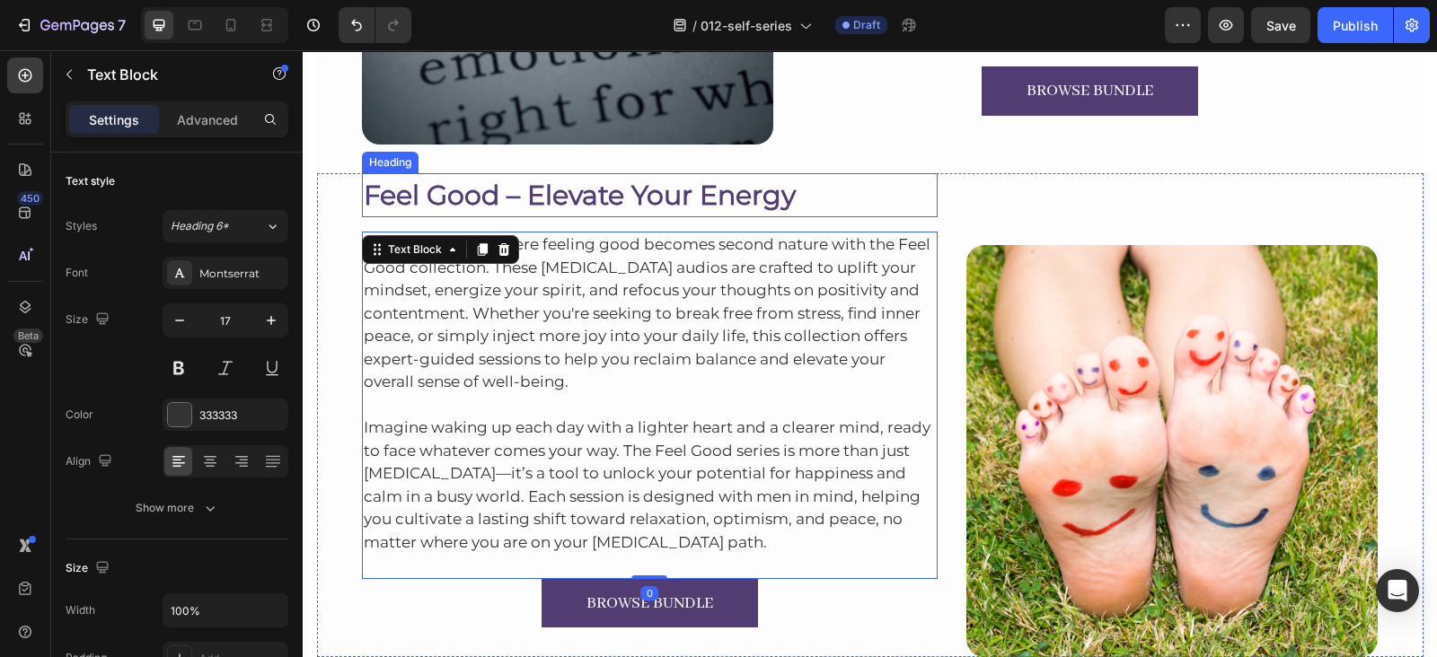
click at [534, 203] on h2 "Feel Good – Elevate Your Energy" at bounding box center [650, 195] width 576 height 44
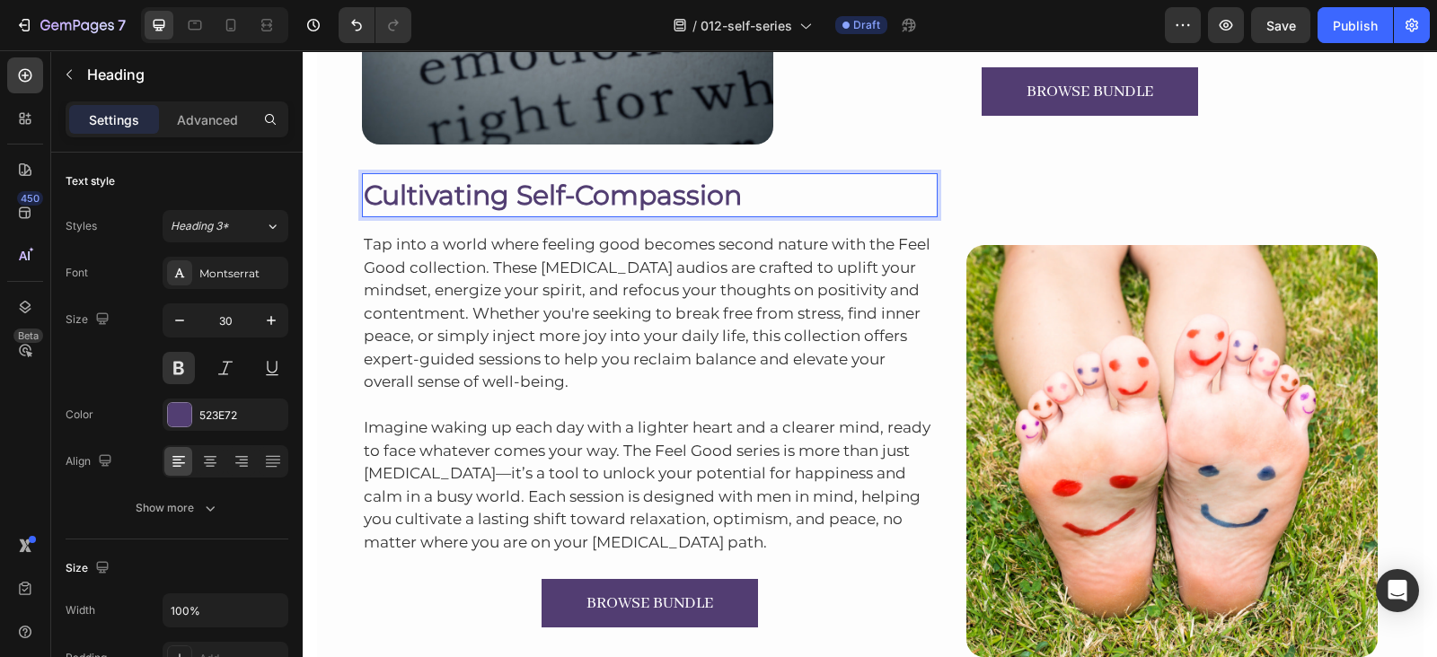
click at [576, 236] on p "Tap into a world where feeling good becomes second nature with the Feel Good co…" at bounding box center [650, 313] width 573 height 161
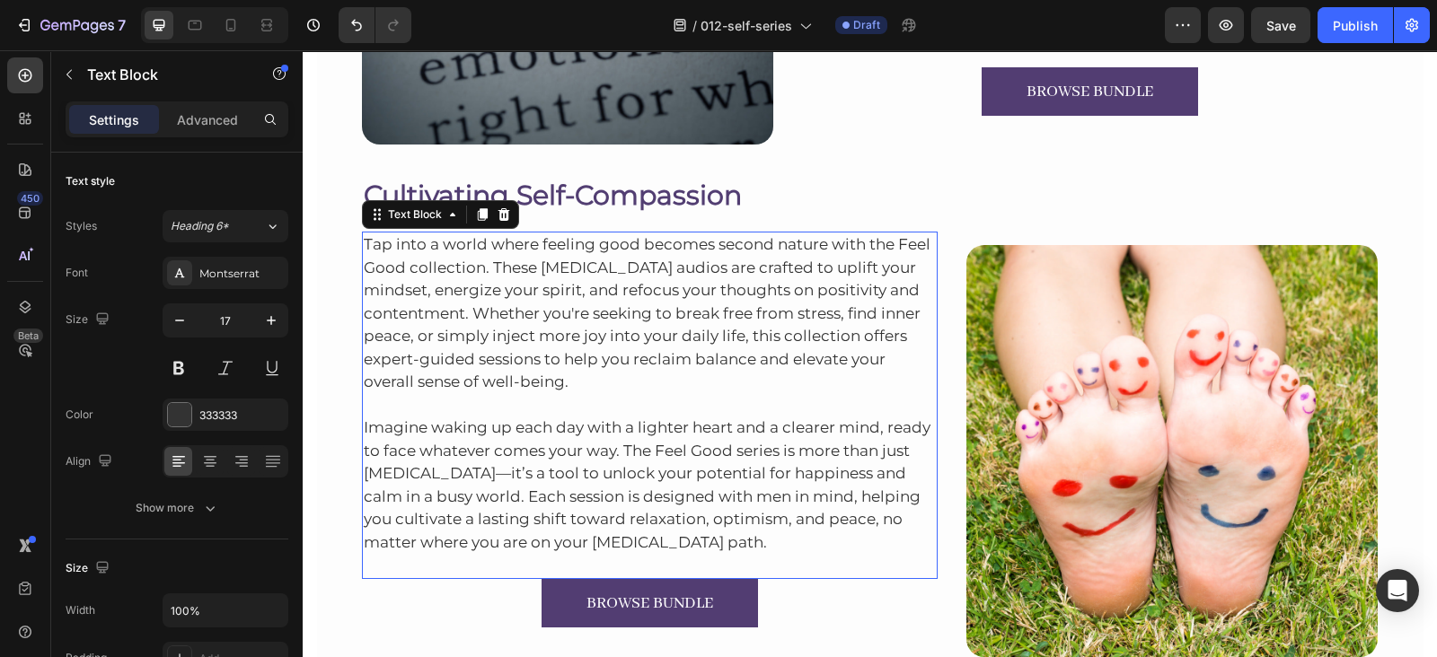
click at [593, 288] on p "Tap into a world where feeling good becomes second nature with the Feel Good co…" at bounding box center [650, 313] width 573 height 161
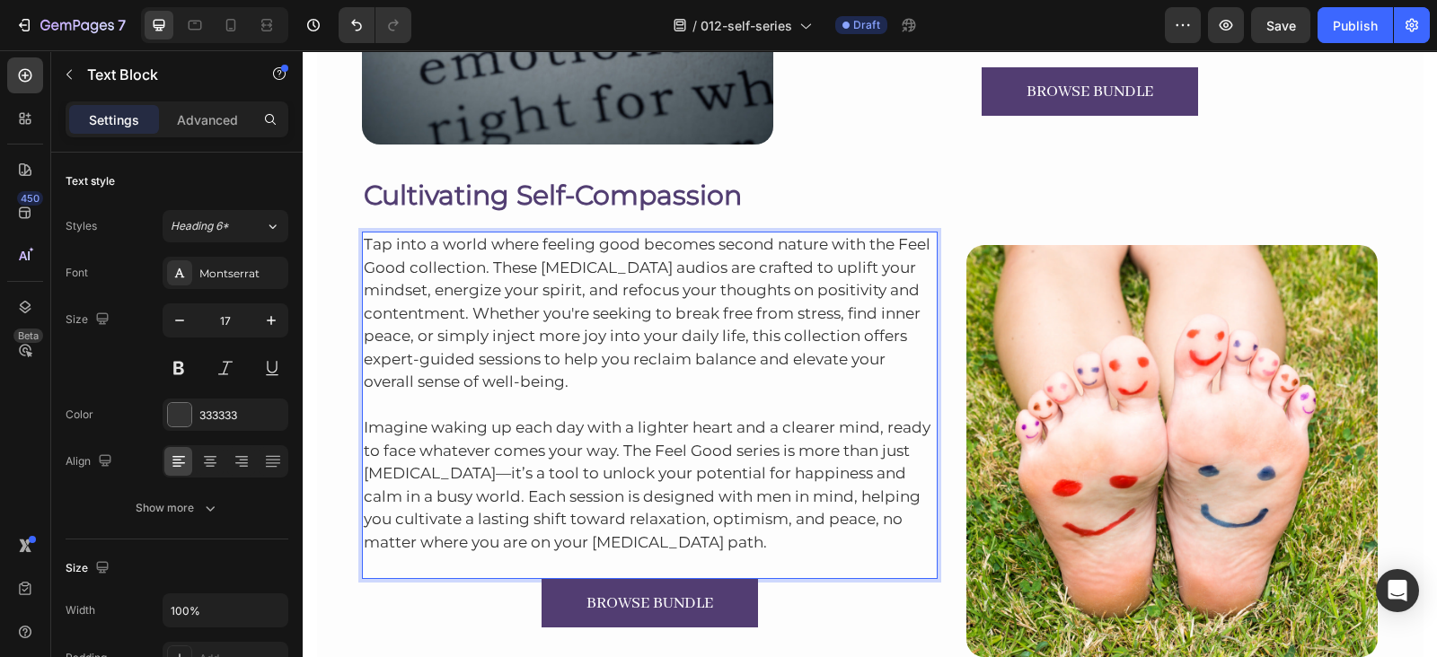
click at [500, 259] on p "Tap into a world where feeling good becomes second nature with the Feel Good co…" at bounding box center [650, 313] width 573 height 161
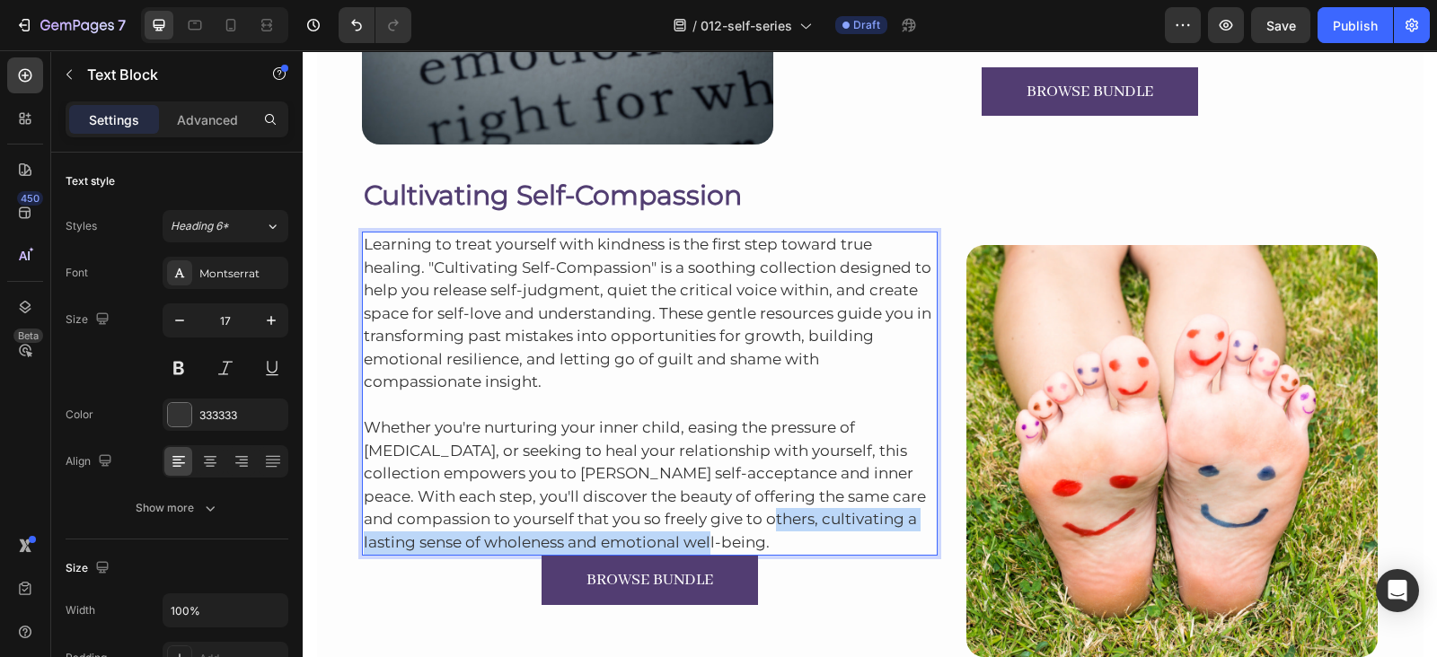
drag, startPoint x: 793, startPoint y: 526, endPoint x: 791, endPoint y: 536, distance: 10.0
click at [791, 536] on p "Whether you're nurturing your inner child, easing the pressure of perfectionism…" at bounding box center [650, 474] width 573 height 161
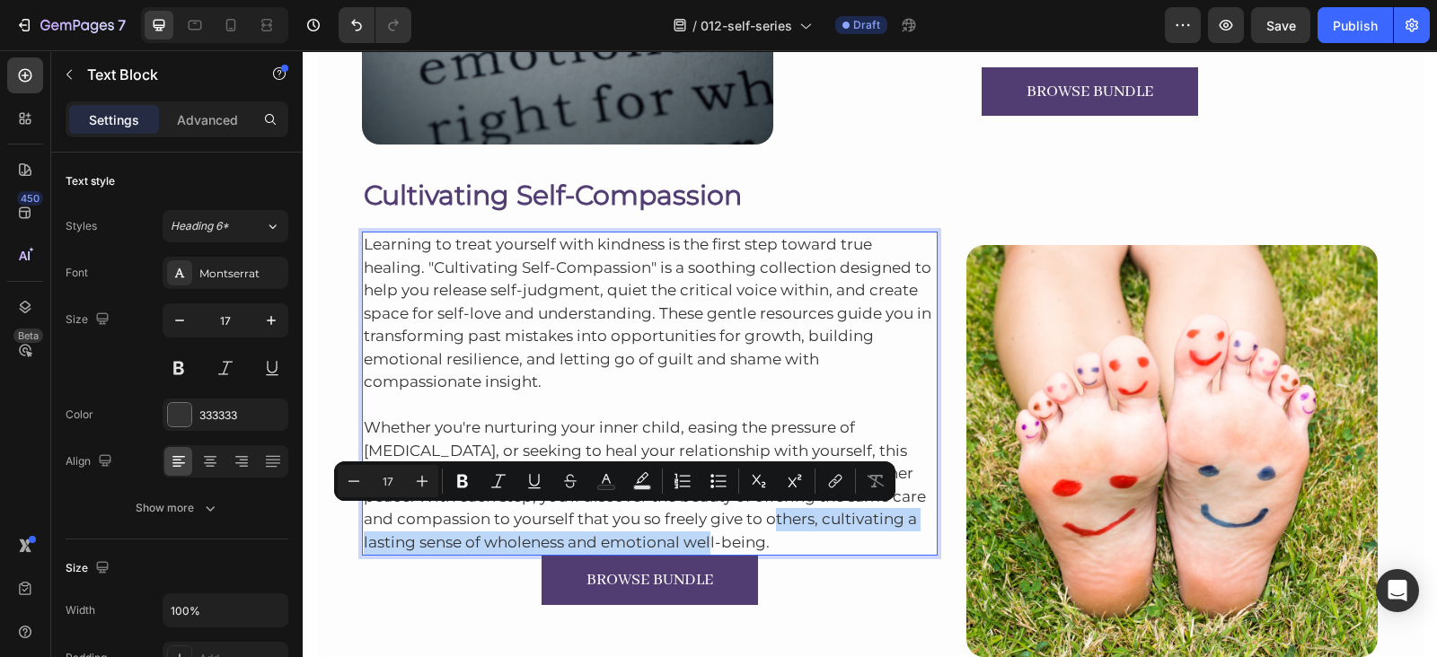
click at [791, 536] on p "Whether you're nurturing your inner child, easing the pressure of perfectionism…" at bounding box center [650, 474] width 573 height 161
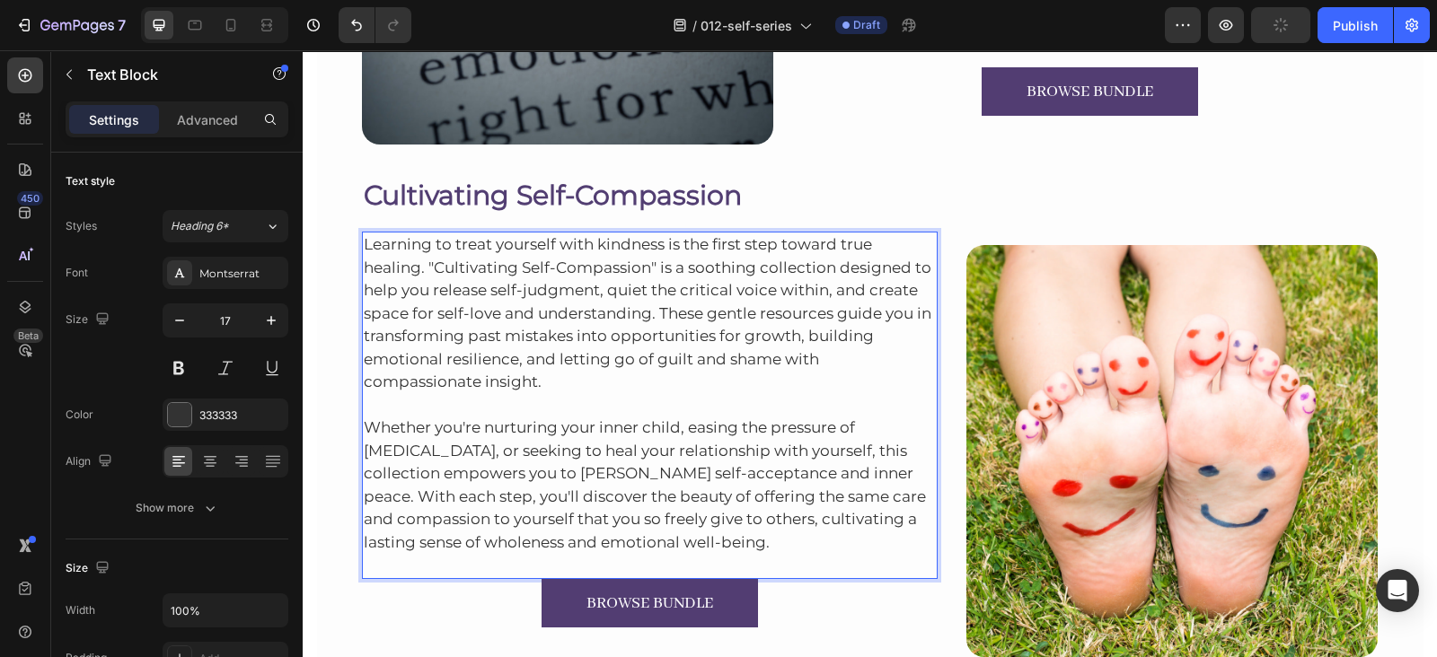
scroll to position [2782, 0]
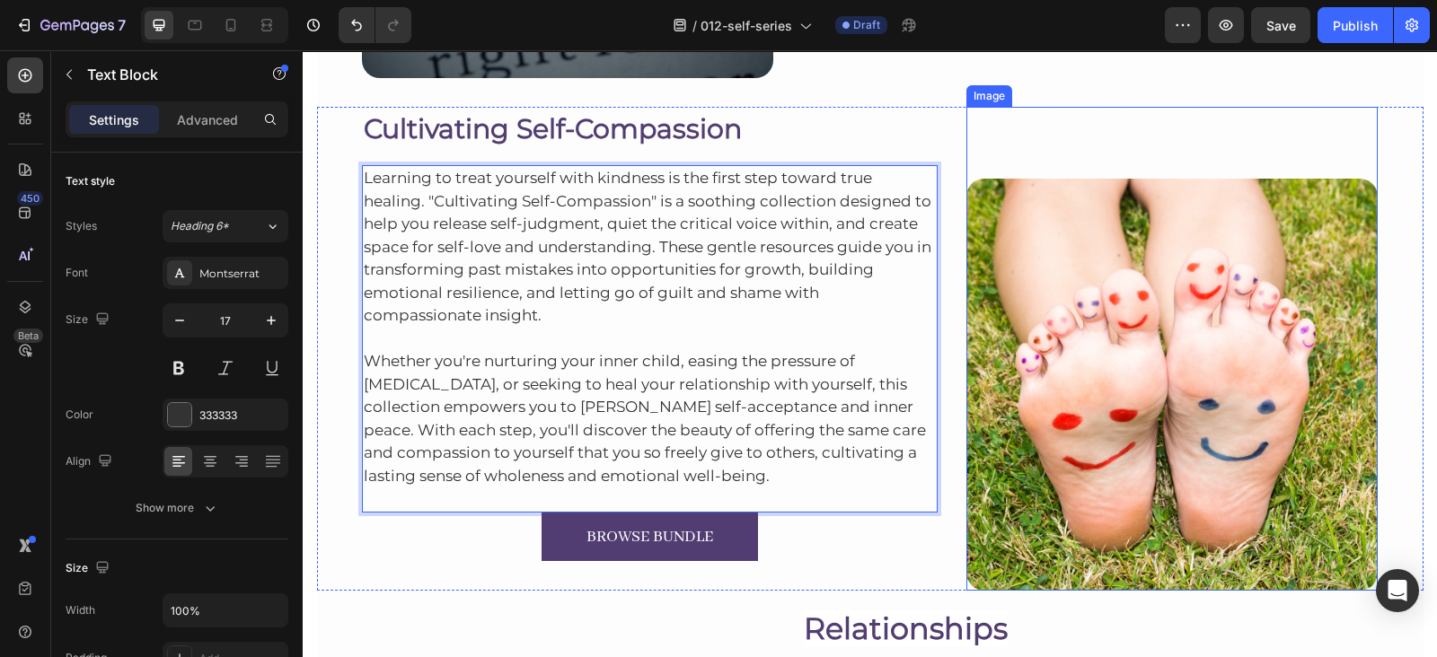
click at [1089, 235] on img at bounding box center [1171, 384] width 411 height 411
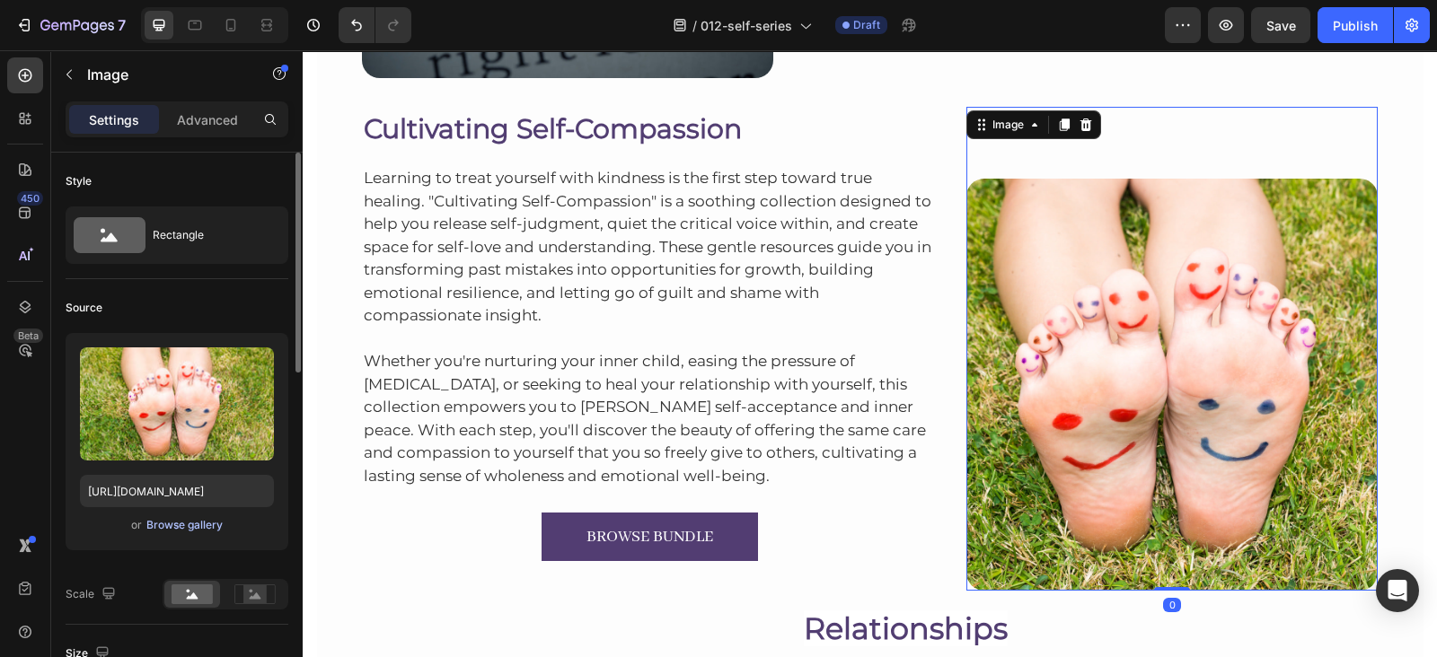
click at [175, 533] on div "or Browse gallery" at bounding box center [177, 525] width 194 height 22
click at [180, 523] on div "Browse gallery" at bounding box center [184, 525] width 76 height 16
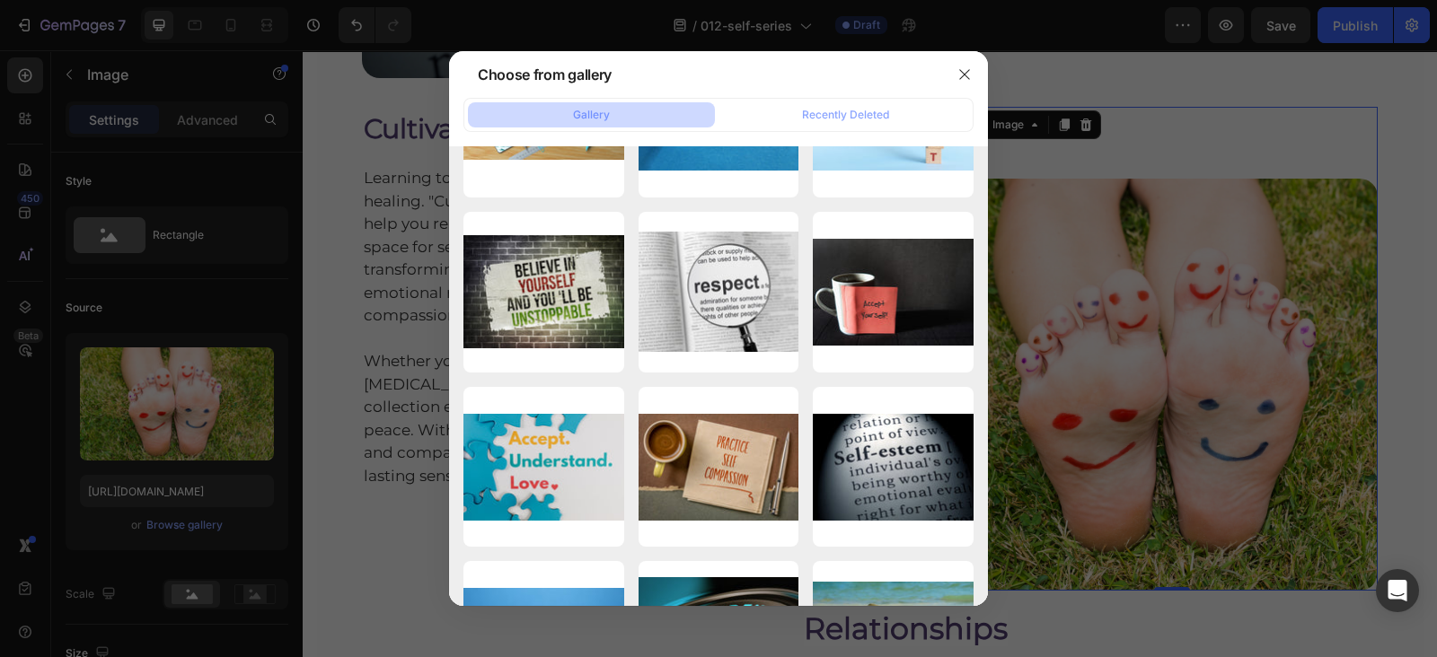
scroll to position [4275, 0]
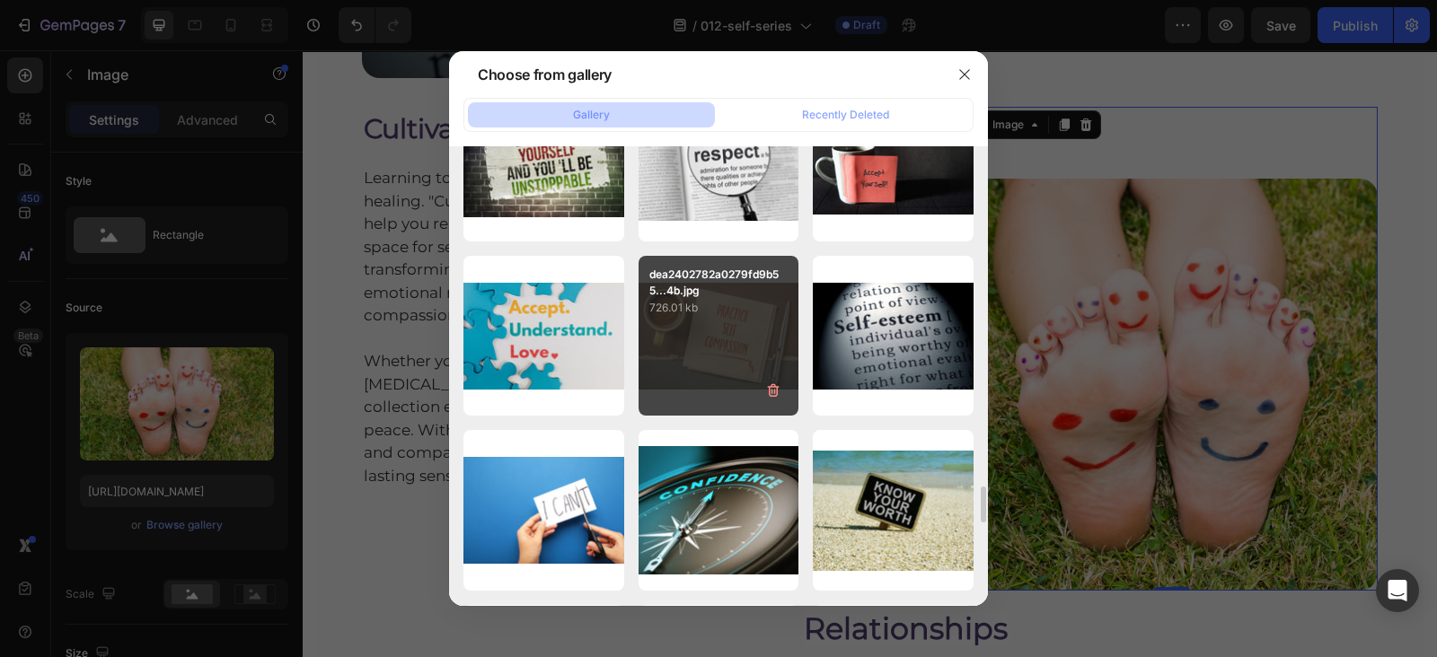
click at [711, 343] on div "dea2402782a0279fd9b55...4b.jpg 726.01 kb" at bounding box center [718, 336] width 161 height 161
type input "https://cdn.shopify.com/s/files/1/0607/2821/3736/files/gempages_502465714892833…"
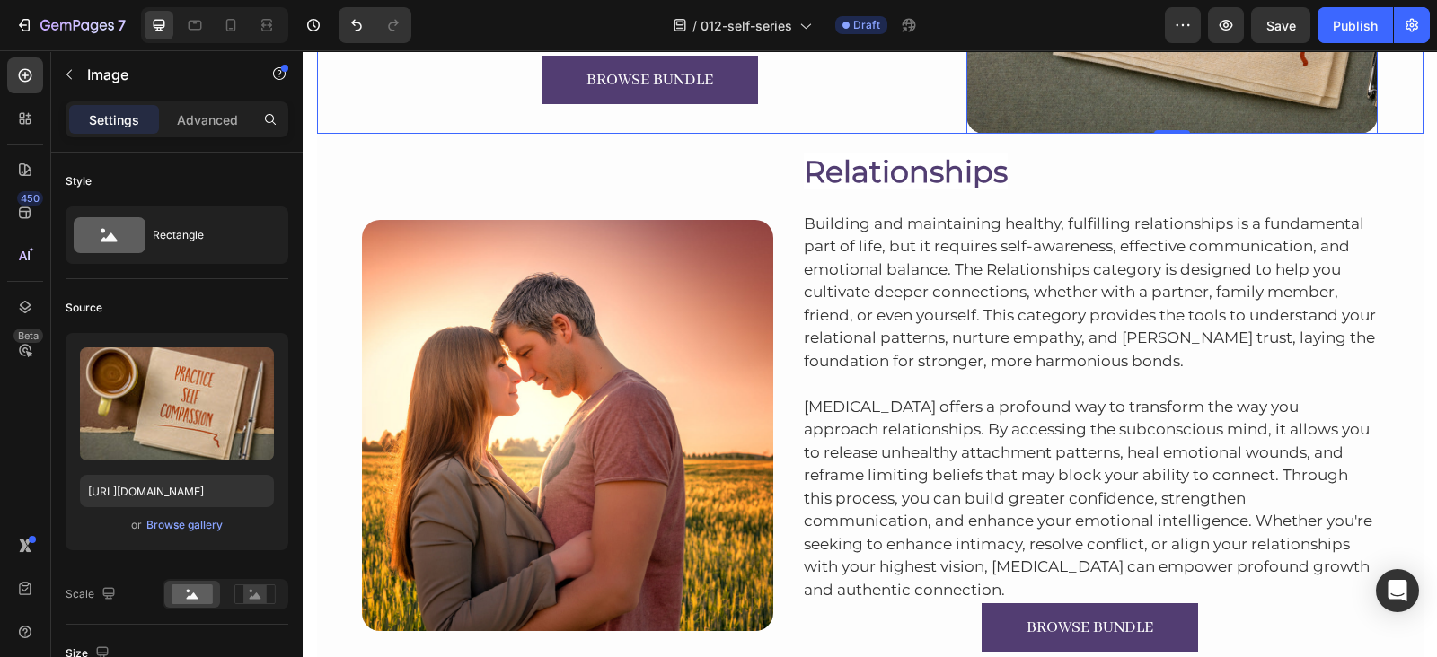
scroll to position [3240, 0]
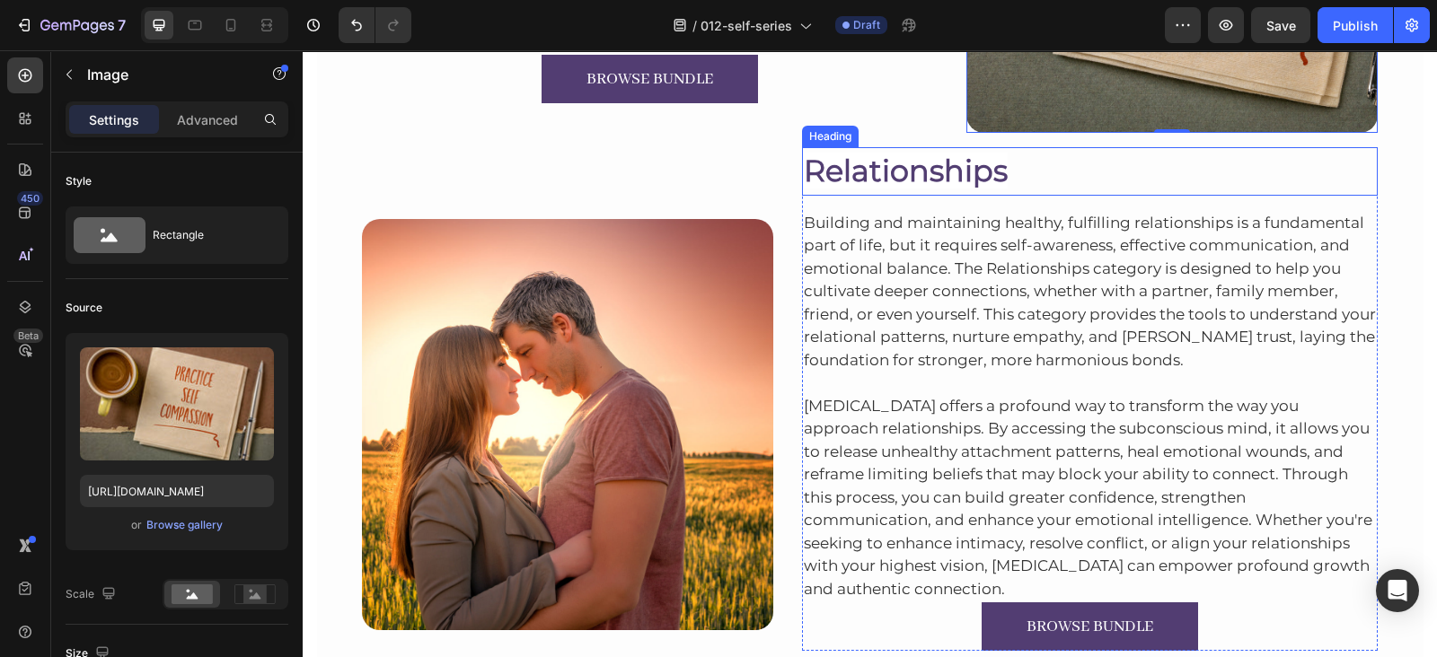
click at [924, 165] on span "Relationships" at bounding box center [906, 171] width 204 height 36
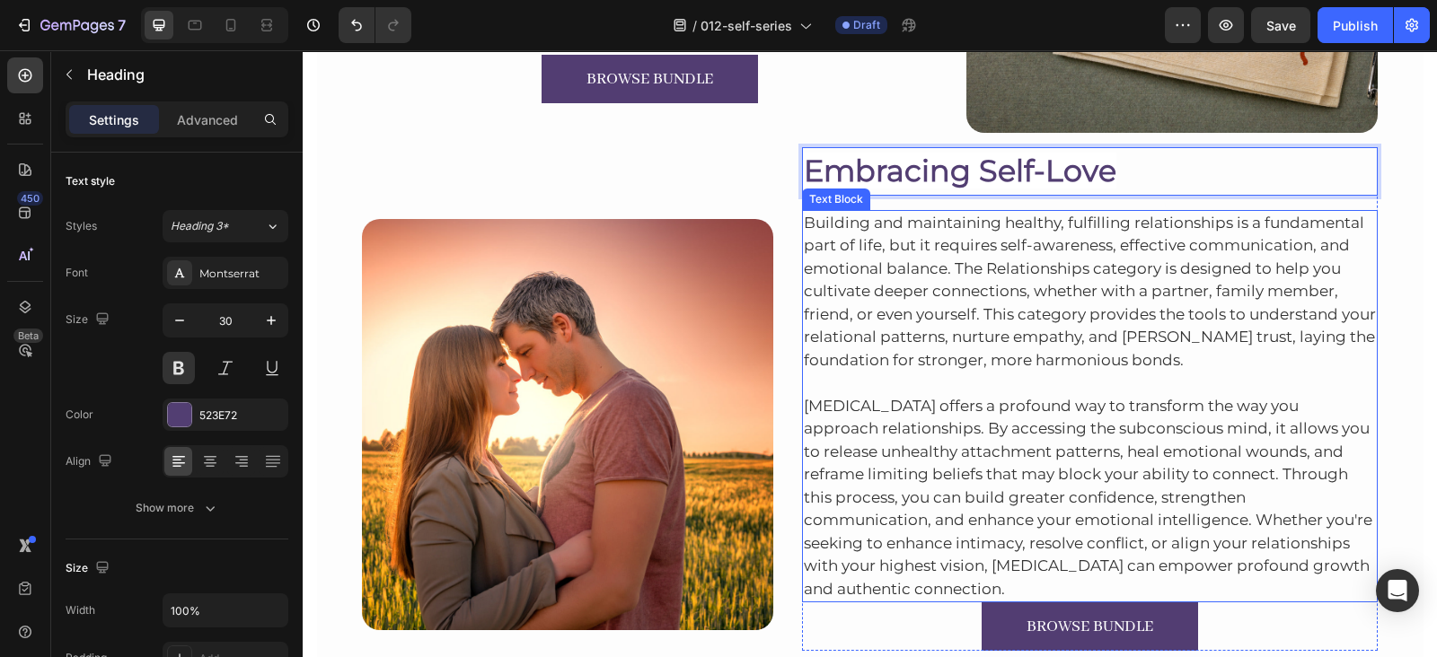
click at [918, 277] on p "Building and maintaining healthy, fulfilling relationships is a fundamental par…" at bounding box center [1090, 292] width 573 height 161
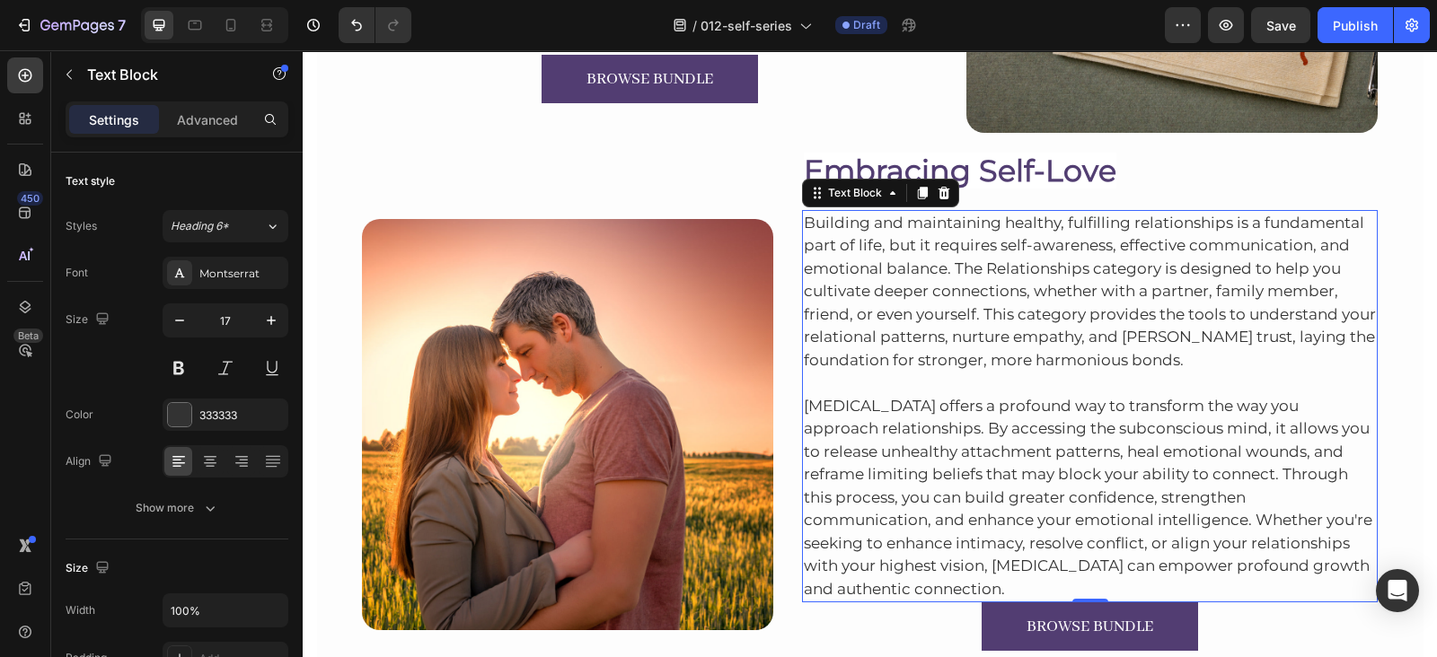
click at [889, 242] on p "Building and maintaining healthy, fulfilling relationships is a fundamental par…" at bounding box center [1090, 292] width 573 height 161
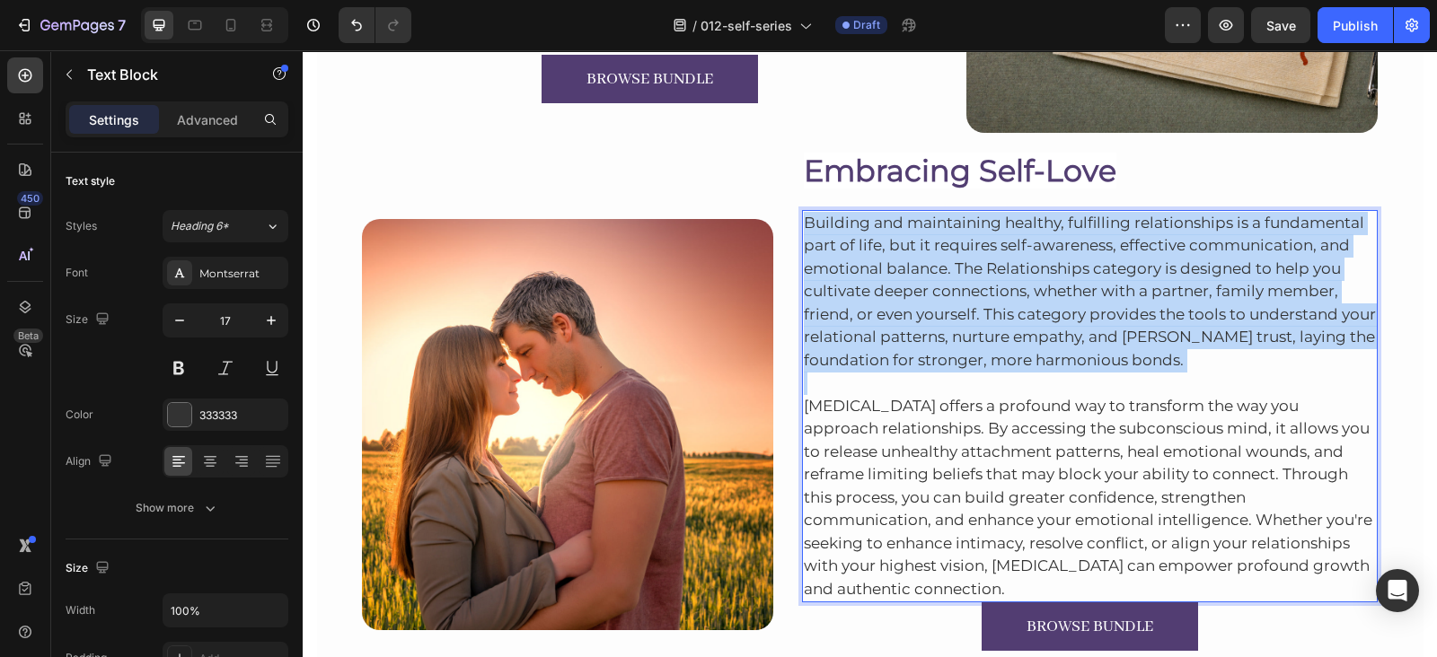
click at [889, 242] on p "Building and maintaining healthy, fulfilling relationships is a fundamental par…" at bounding box center [1090, 292] width 573 height 161
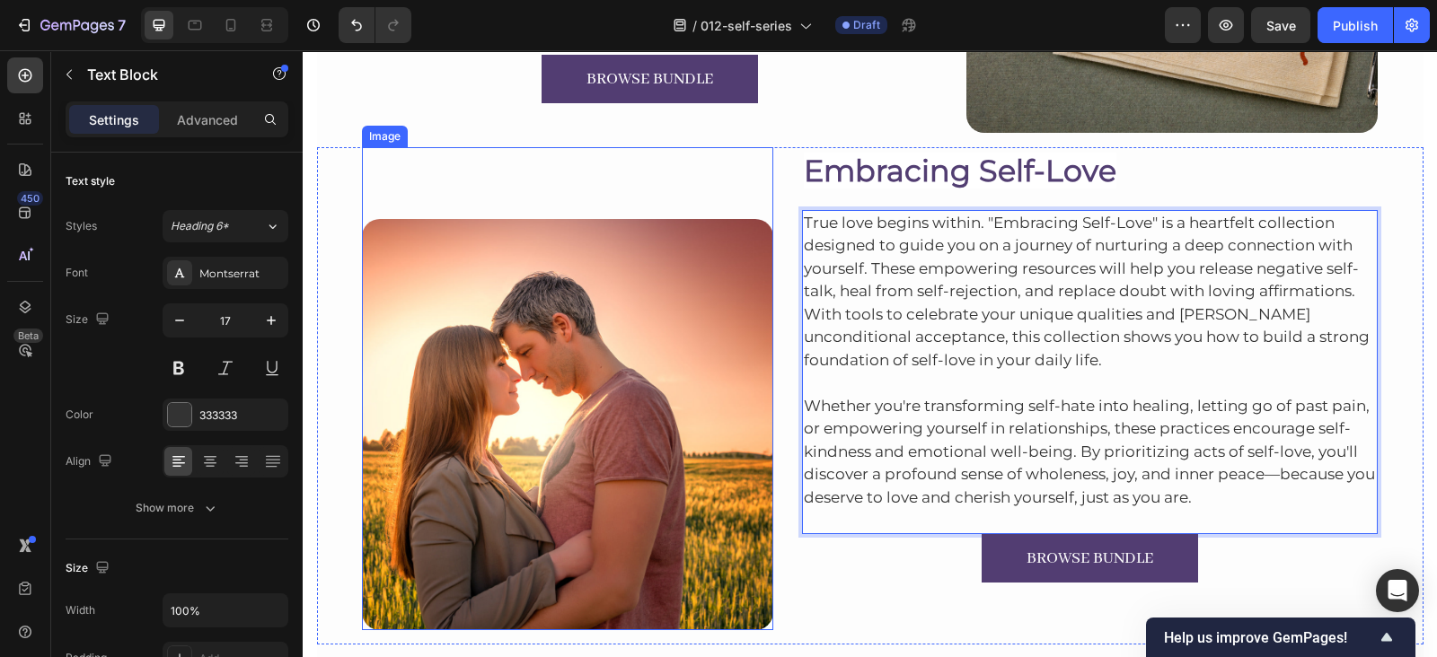
click at [497, 301] on img at bounding box center [567, 424] width 411 height 411
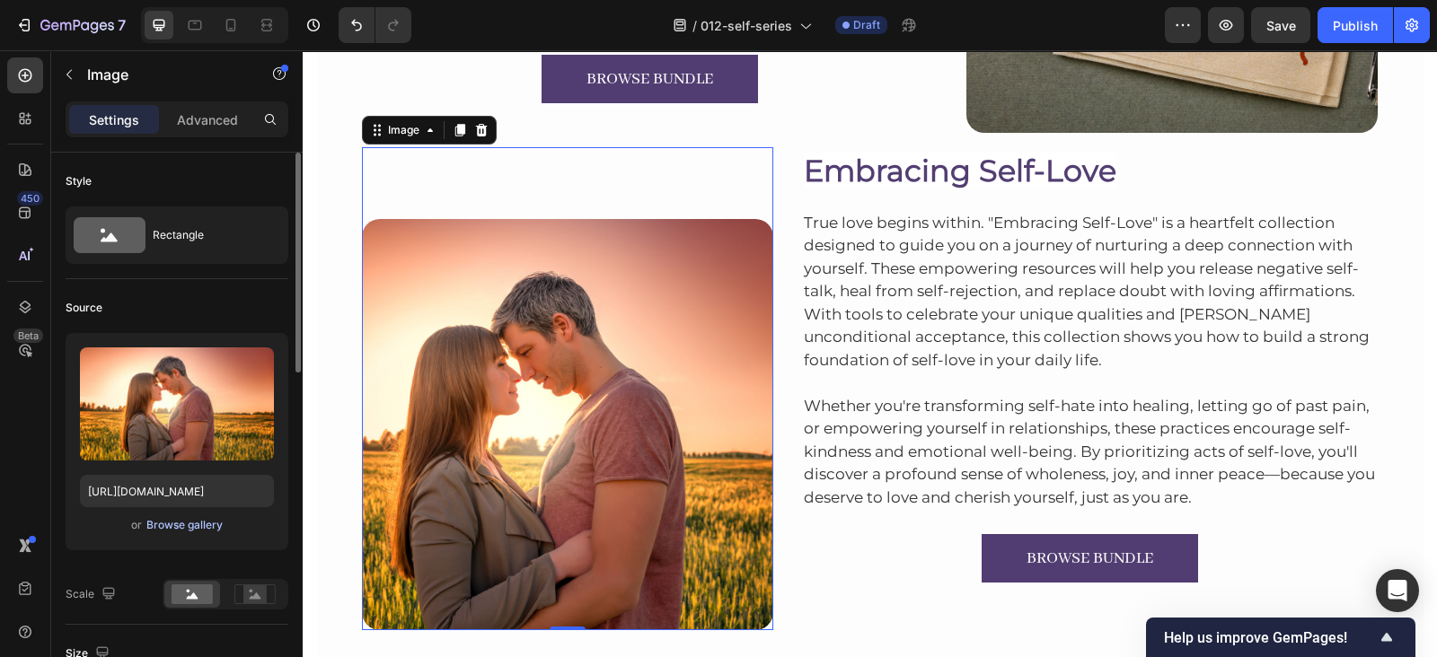
click at [197, 521] on div "Browse gallery" at bounding box center [184, 525] width 76 height 16
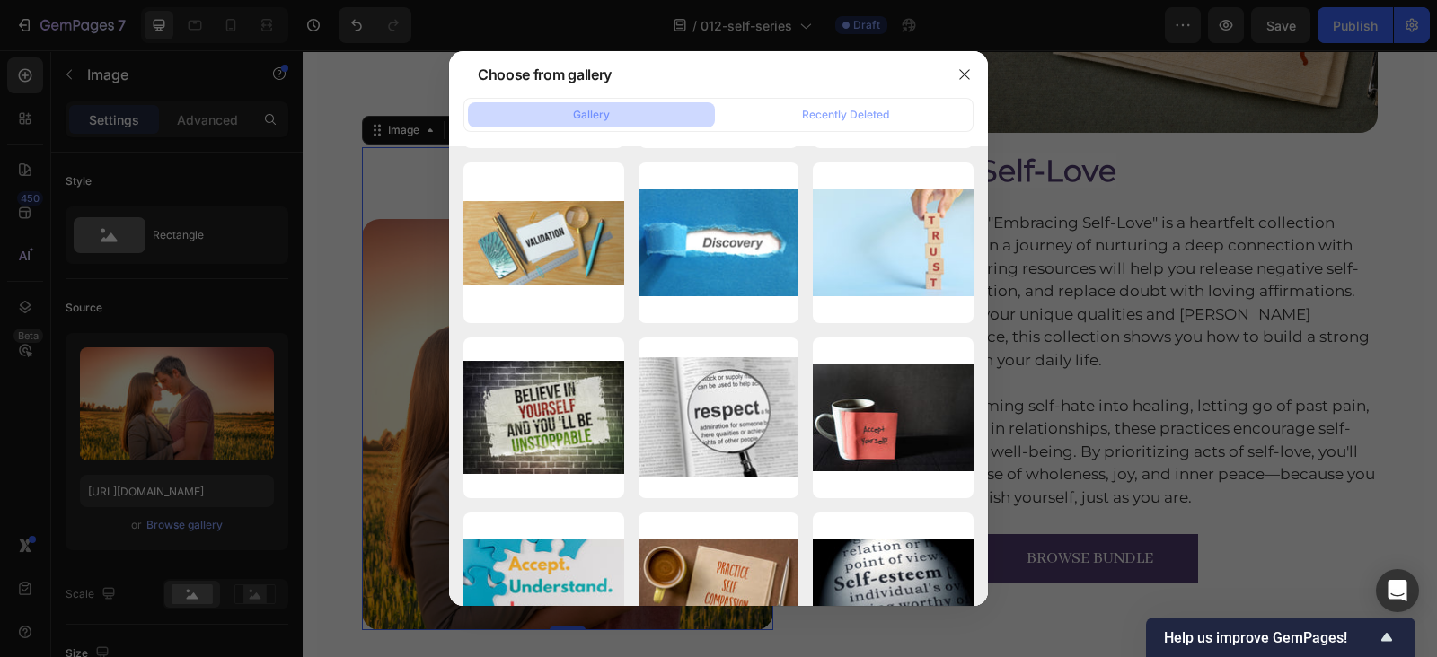
scroll to position [4110, 0]
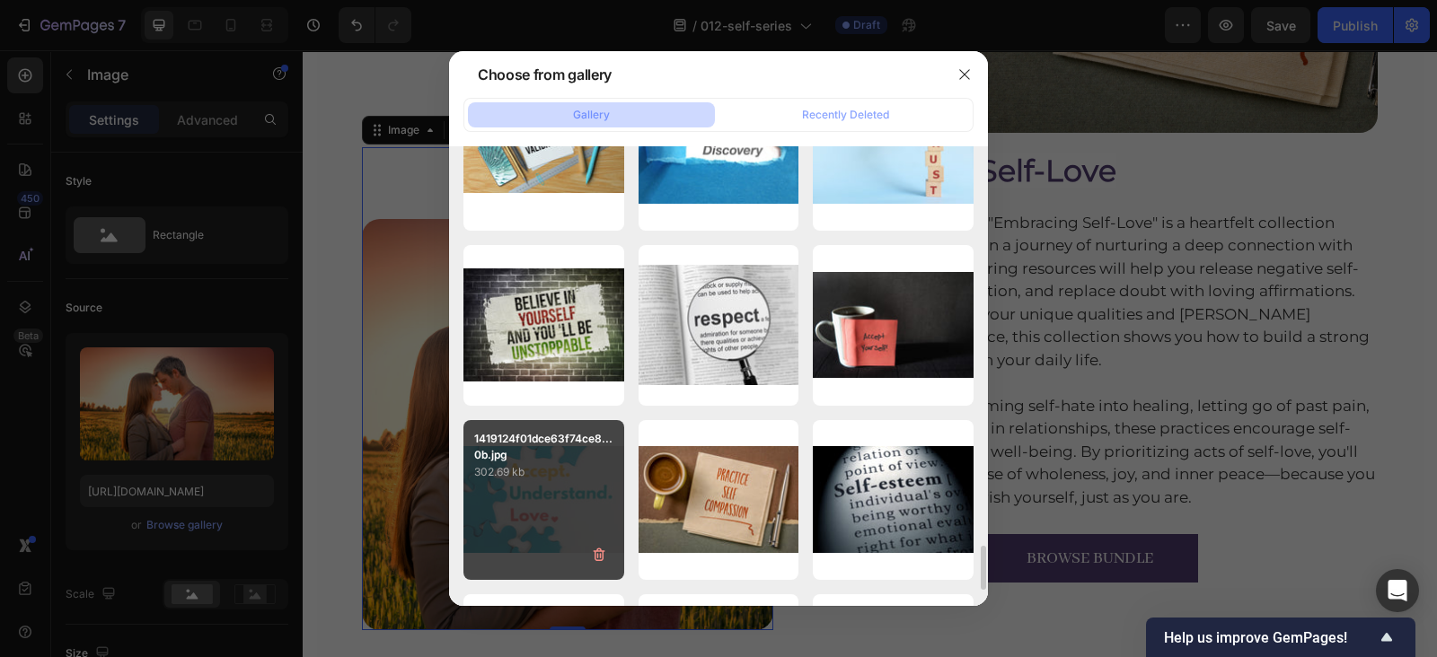
click at [562, 492] on div "1419124f01dce63f74ce8...0b.jpg 302.69 kb" at bounding box center [543, 500] width 161 height 161
type input "https://cdn.shopify.com/s/files/1/0607/2821/3736/files/gempages_502465714892833…"
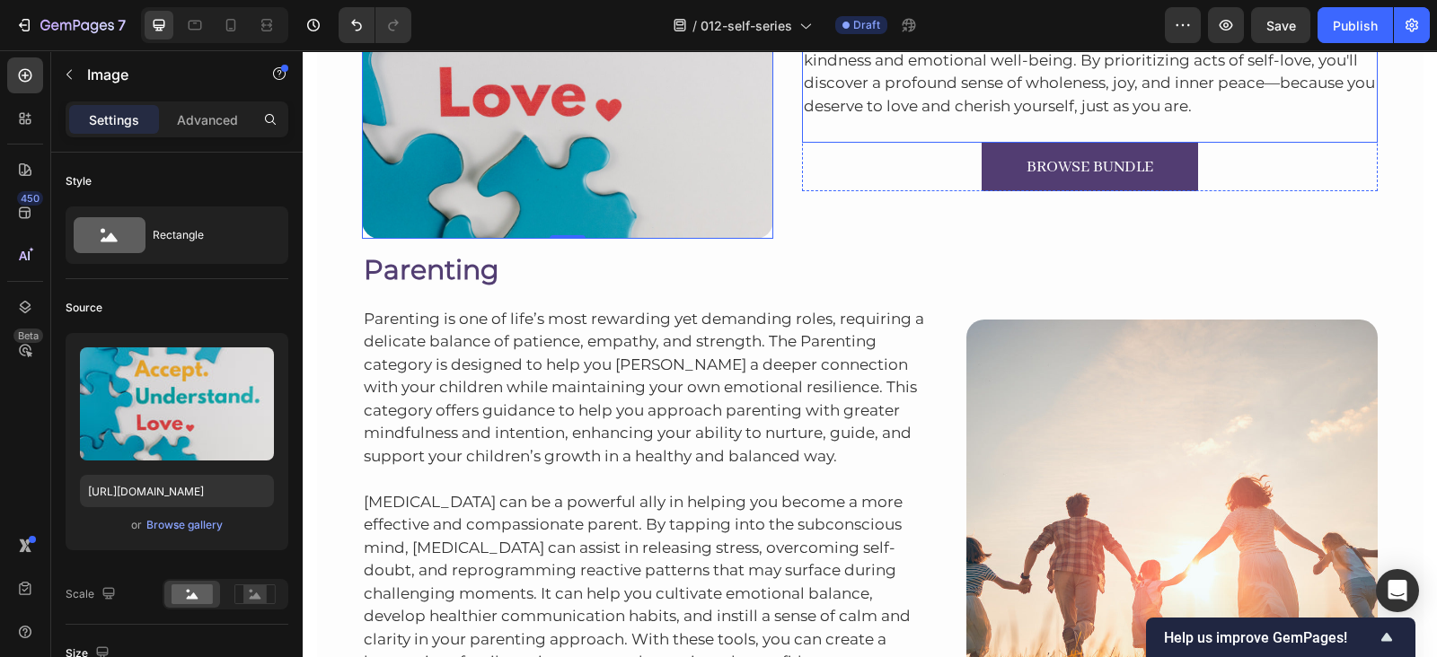
scroll to position [3784, 0]
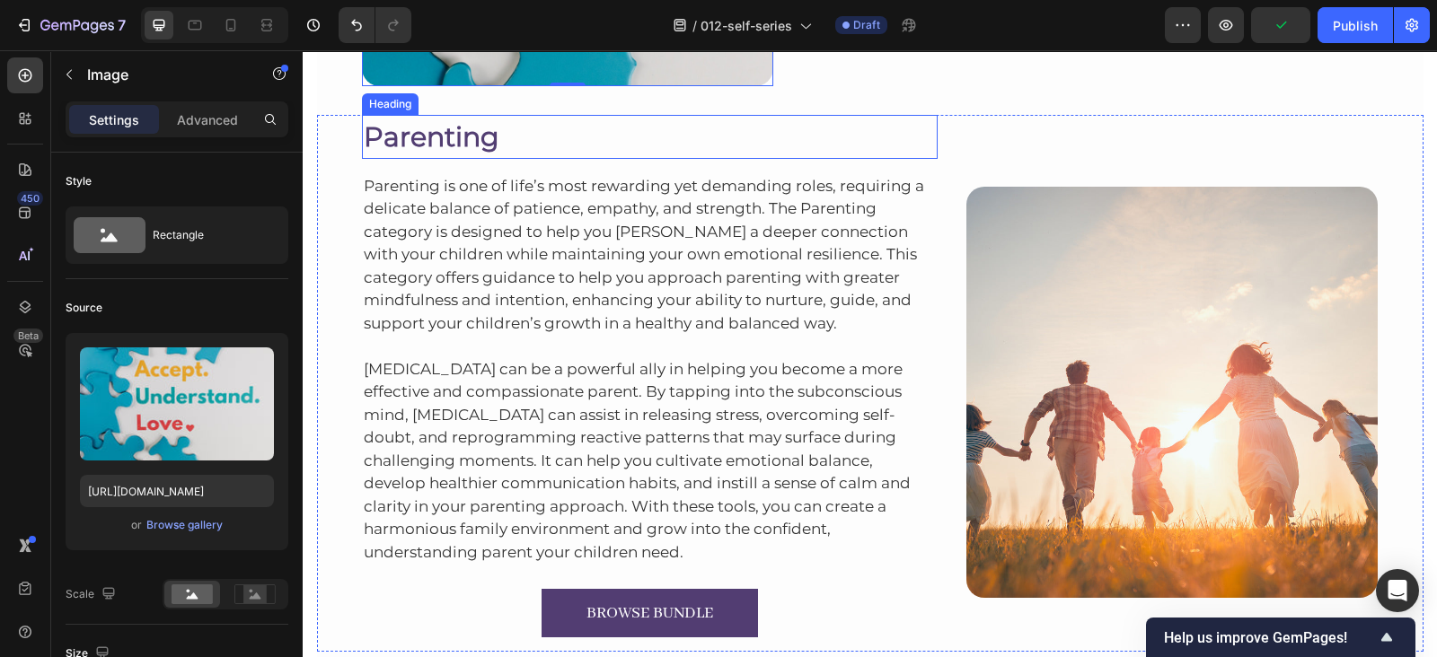
click at [444, 125] on h2 "Parenting" at bounding box center [650, 137] width 576 height 44
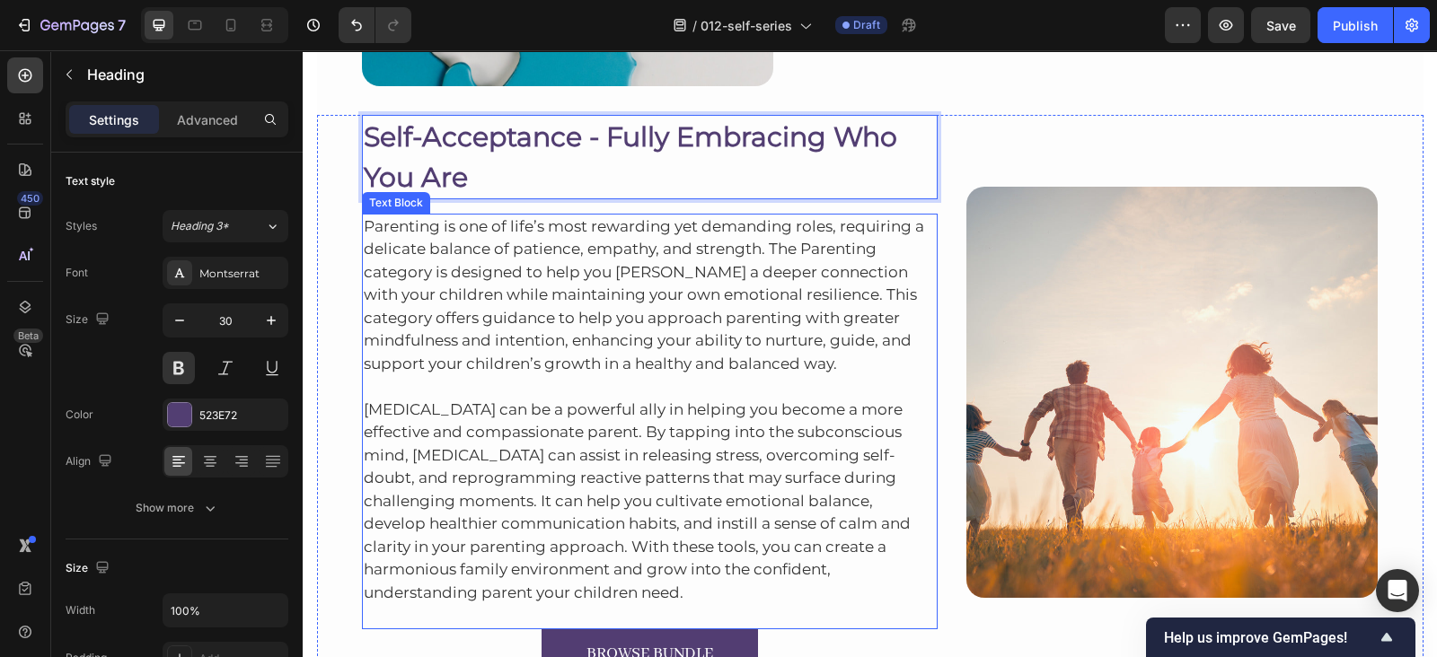
click at [578, 273] on p "Parenting is one of life’s most rewarding yet demanding roles, requiring a deli…" at bounding box center [650, 295] width 573 height 161
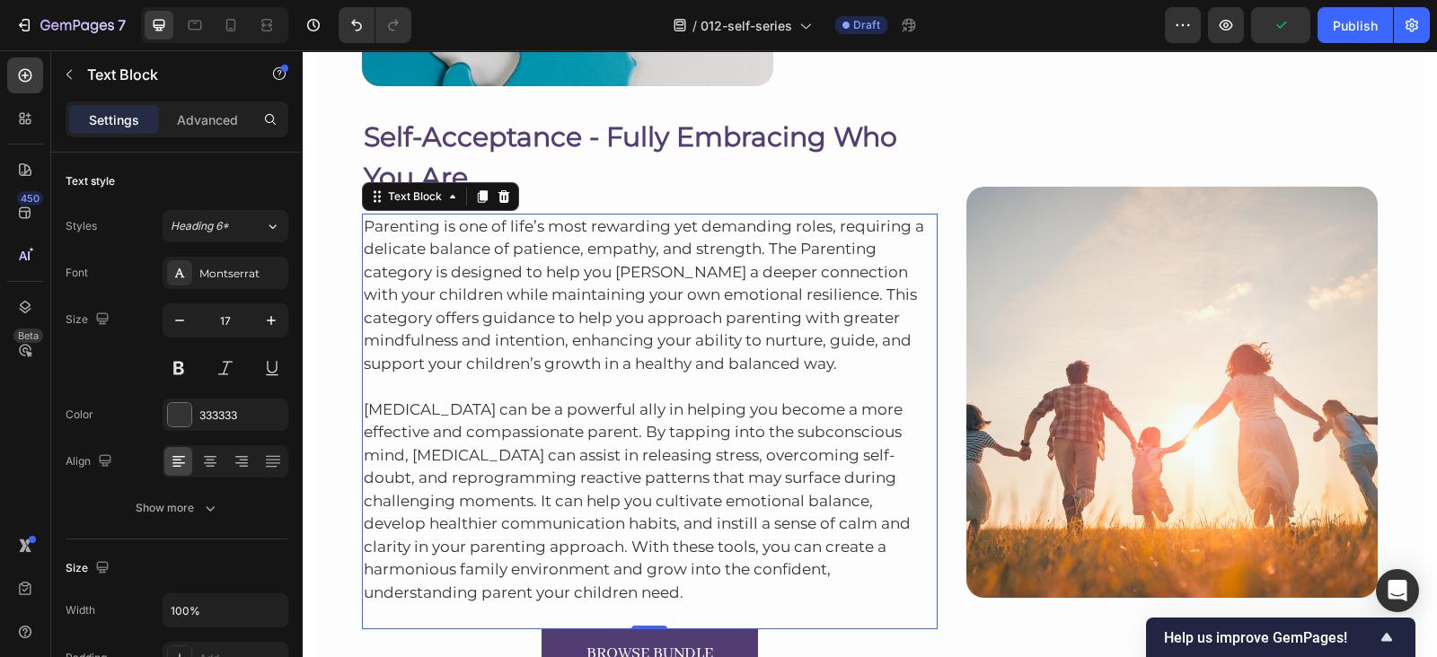
click at [628, 294] on p "Parenting is one of life’s most rewarding yet demanding roles, requiring a deli…" at bounding box center [650, 295] width 573 height 161
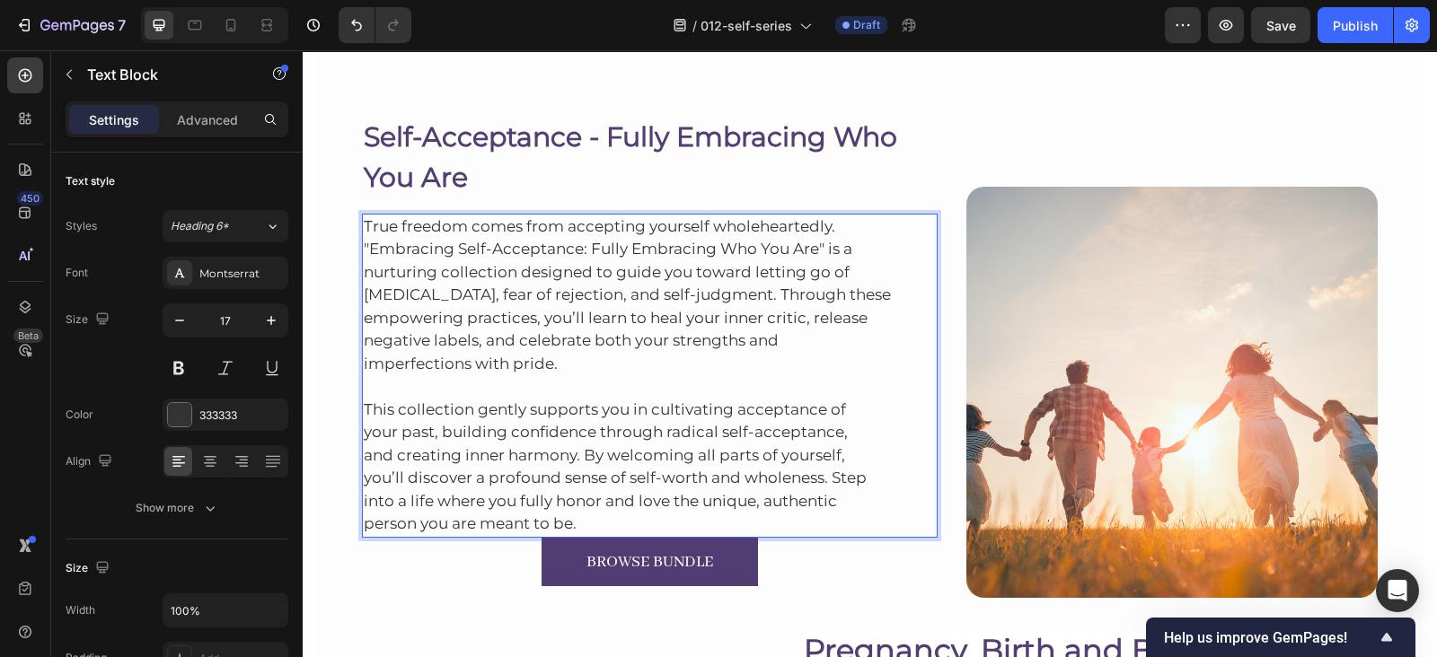
scroll to position [3890, 0]
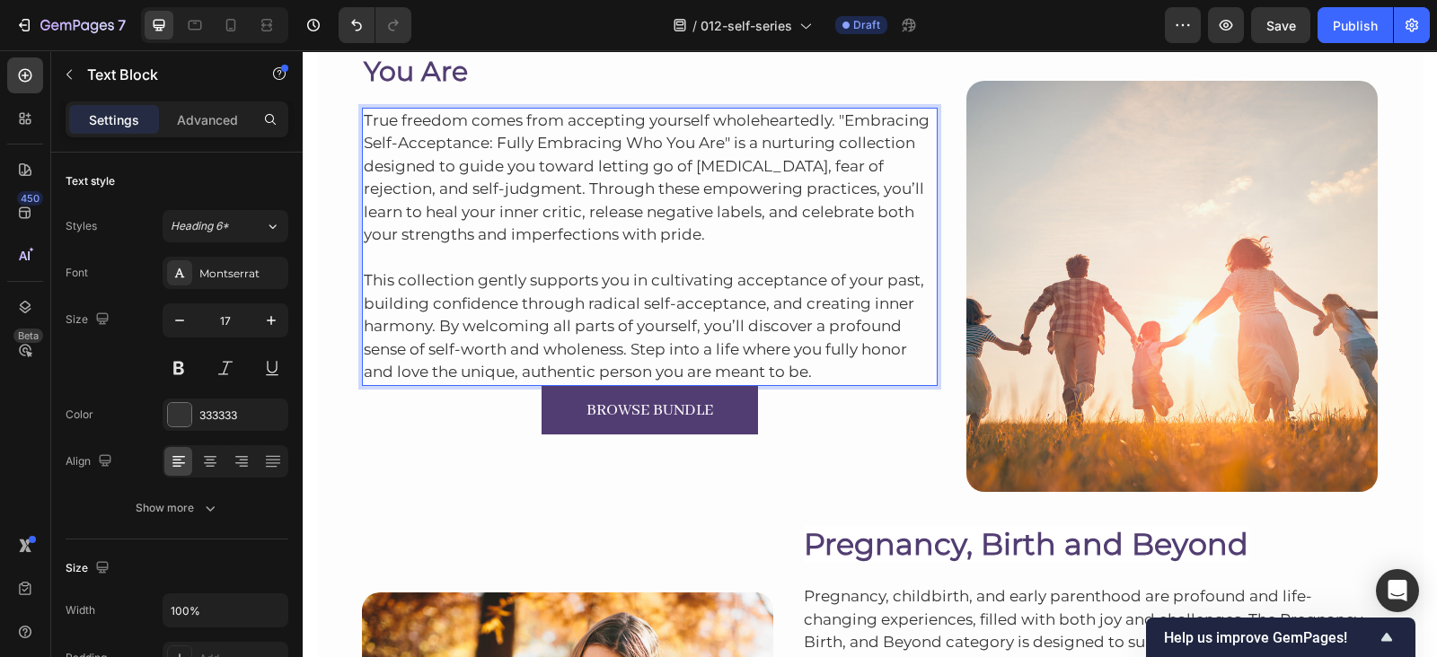
click at [853, 374] on p "This collection gently supports you in cultivating acceptance of your past, bui…" at bounding box center [650, 315] width 573 height 137
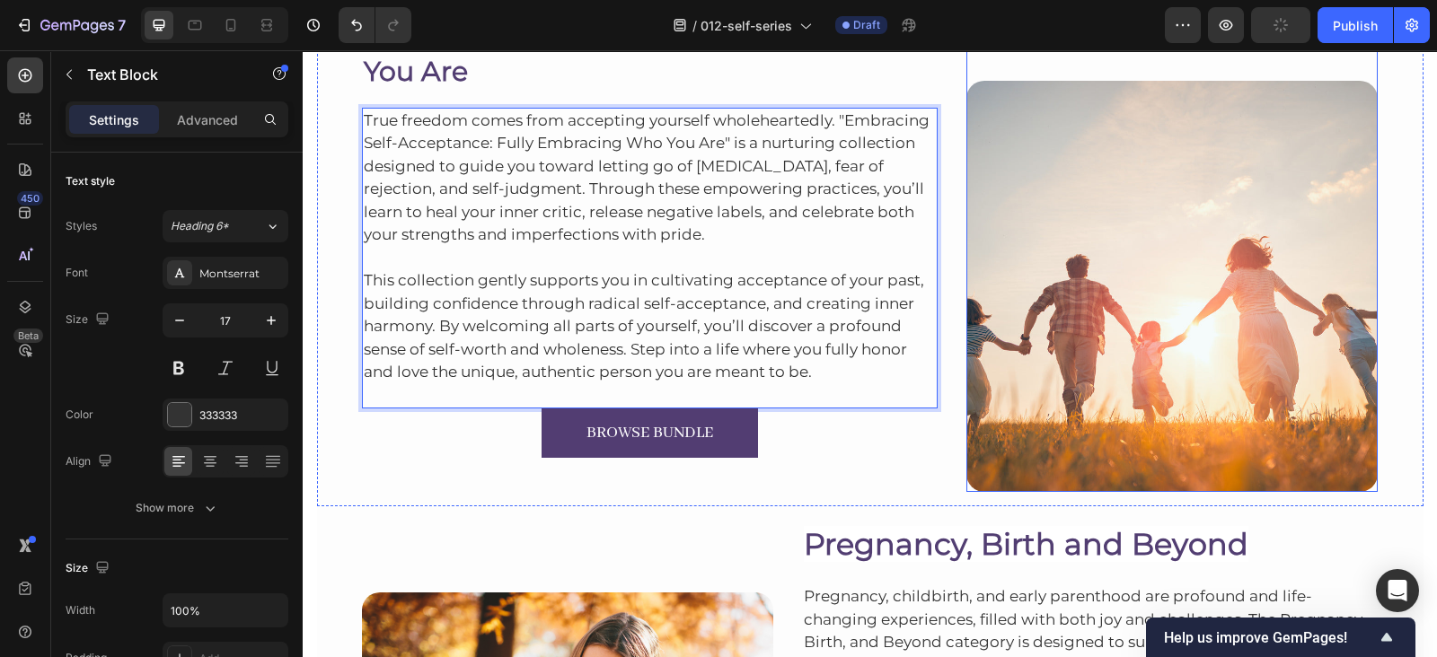
click at [1191, 219] on img at bounding box center [1171, 286] width 411 height 411
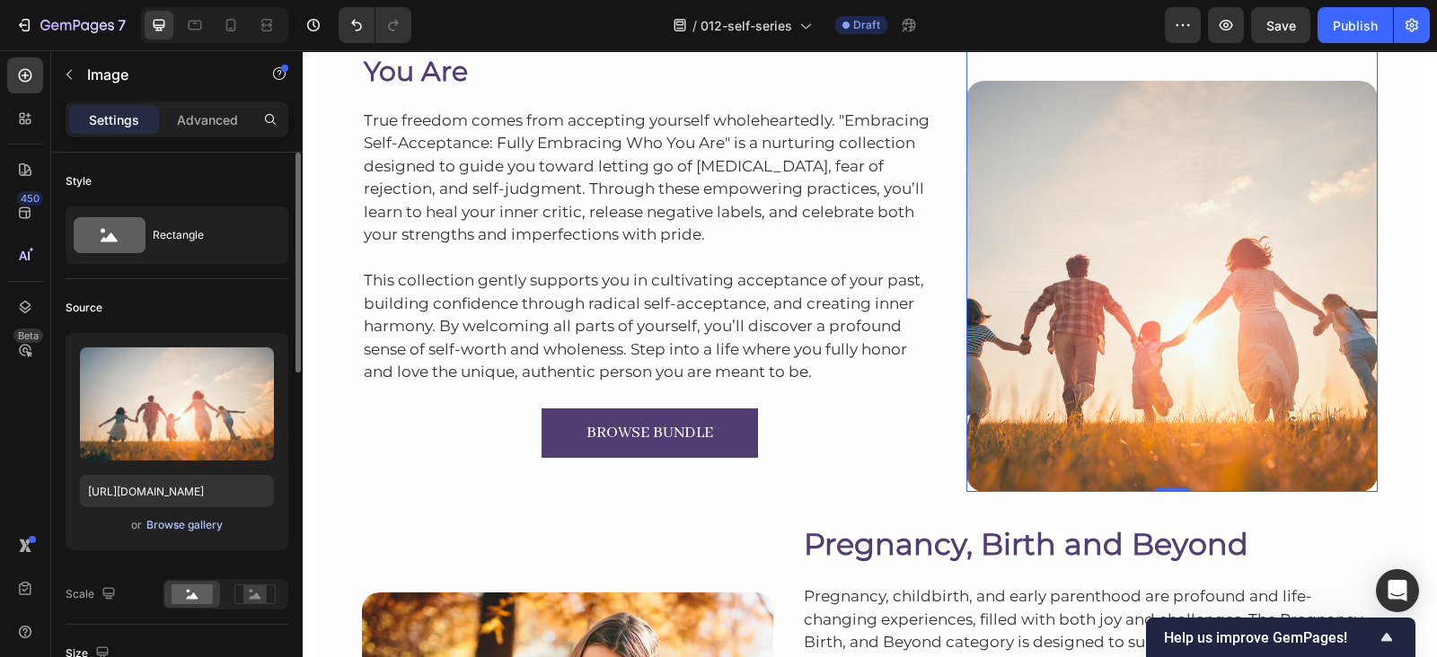
click at [204, 517] on div "Browse gallery" at bounding box center [184, 525] width 76 height 16
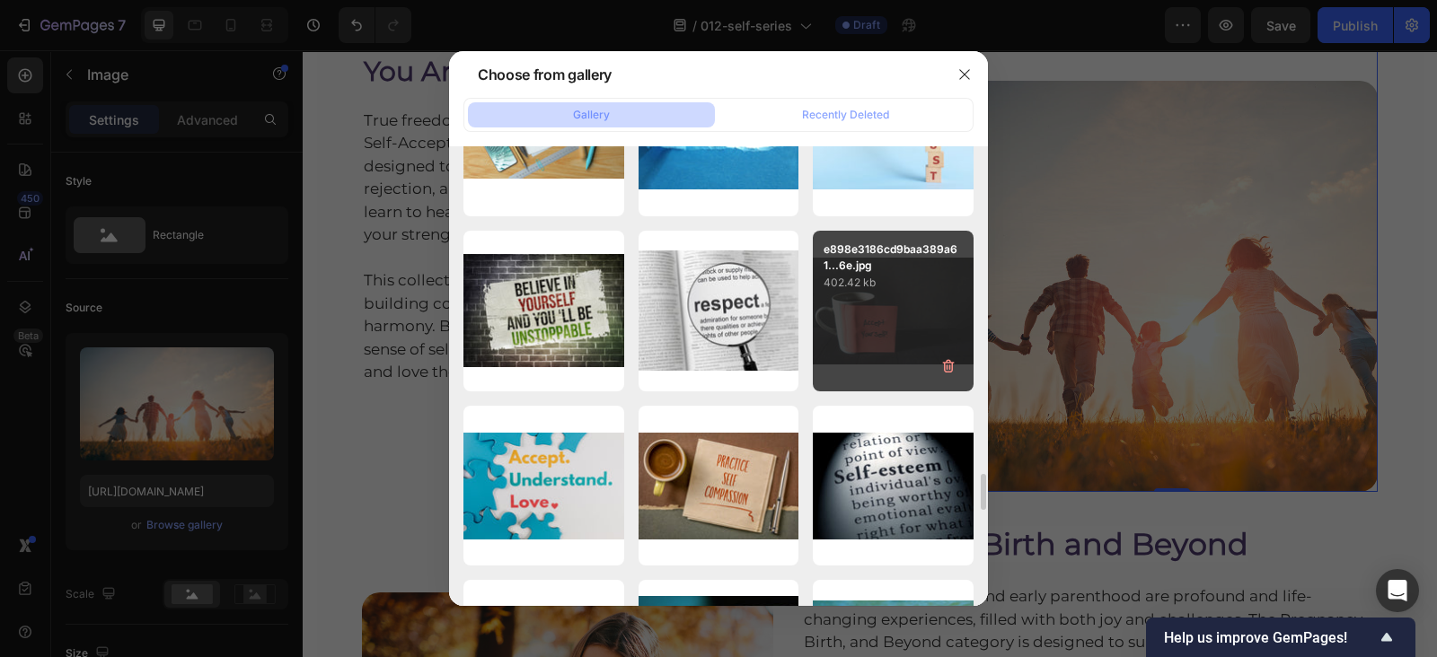
scroll to position [4124, 0]
click at [874, 286] on p "402.42 kb" at bounding box center [892, 284] width 139 height 18
type input "https://cdn.shopify.com/s/files/1/0607/2821/3736/files/gempages_502465714892833…"
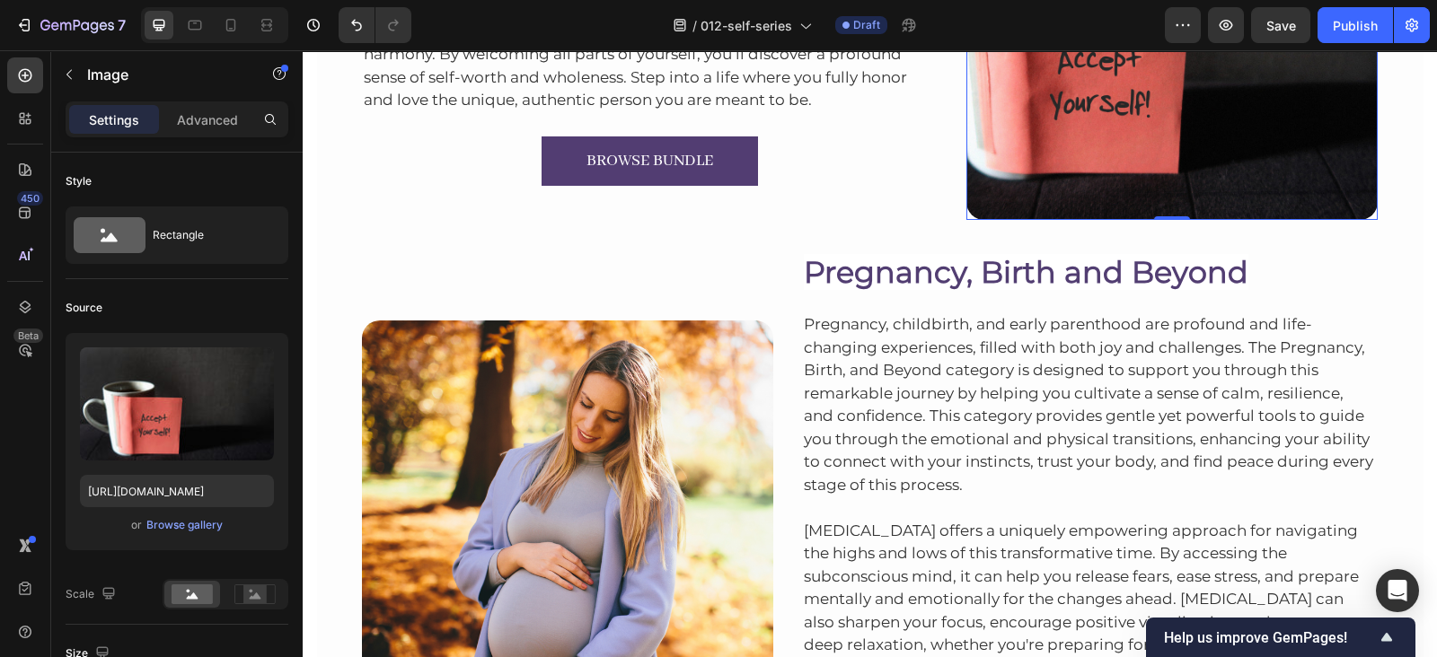
scroll to position [4287, 0]
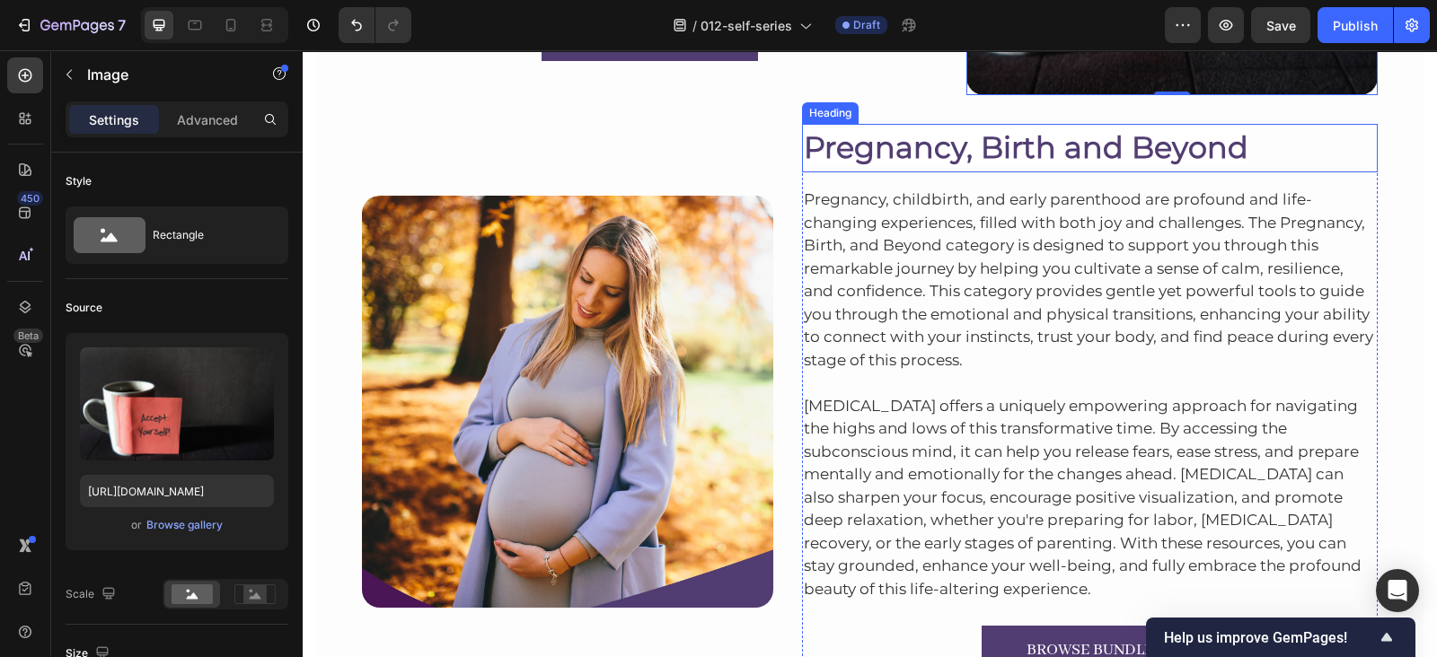
click at [917, 154] on span "Pregnancy, Birth and Beyond" at bounding box center [1026, 147] width 444 height 36
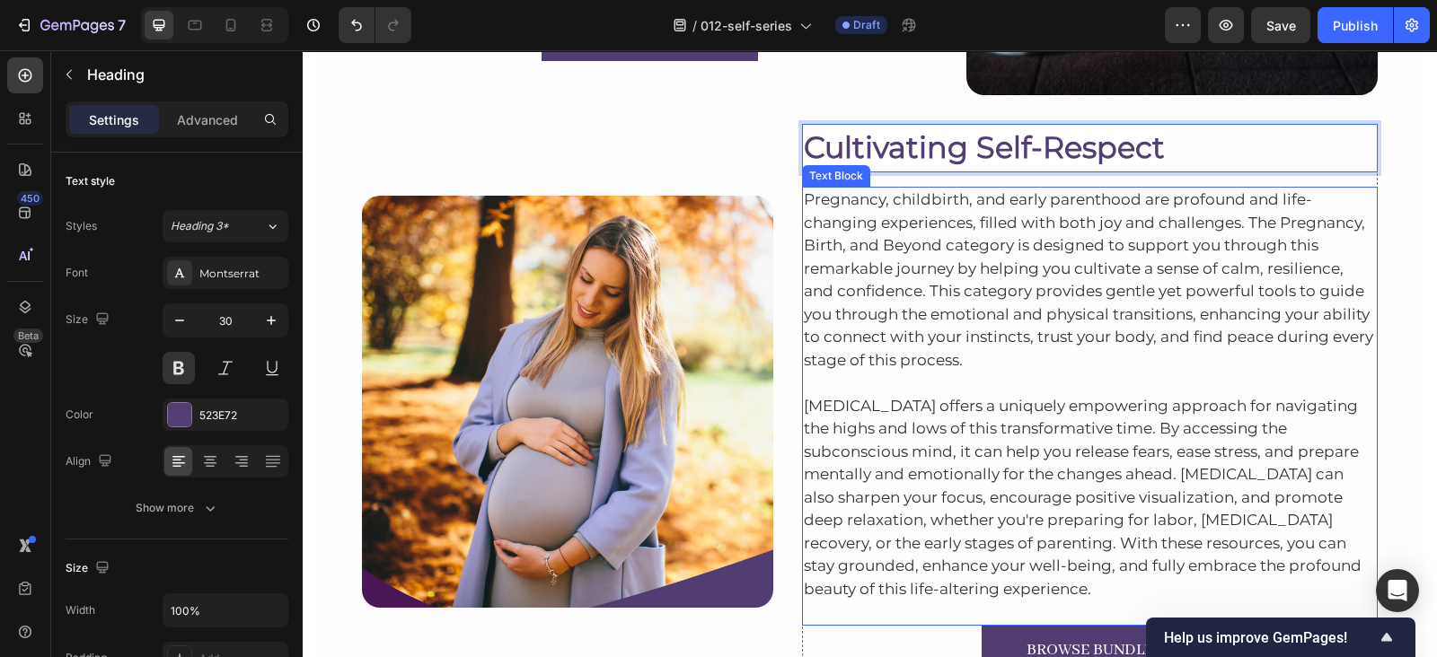
click at [918, 247] on p "Pregnancy, childbirth, and early parenthood are profound and life-changing expe…" at bounding box center [1090, 280] width 573 height 183
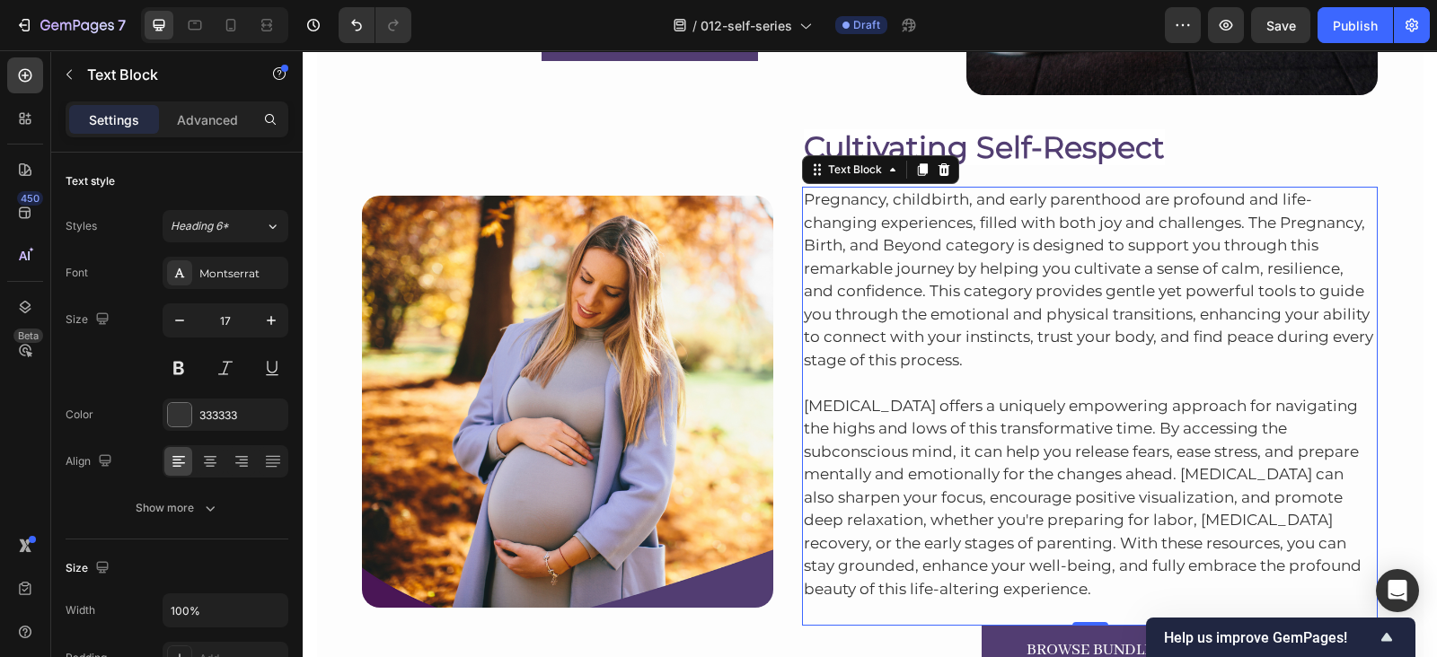
click at [987, 222] on p "Pregnancy, childbirth, and early parenthood are profound and life-changing expe…" at bounding box center [1090, 280] width 573 height 183
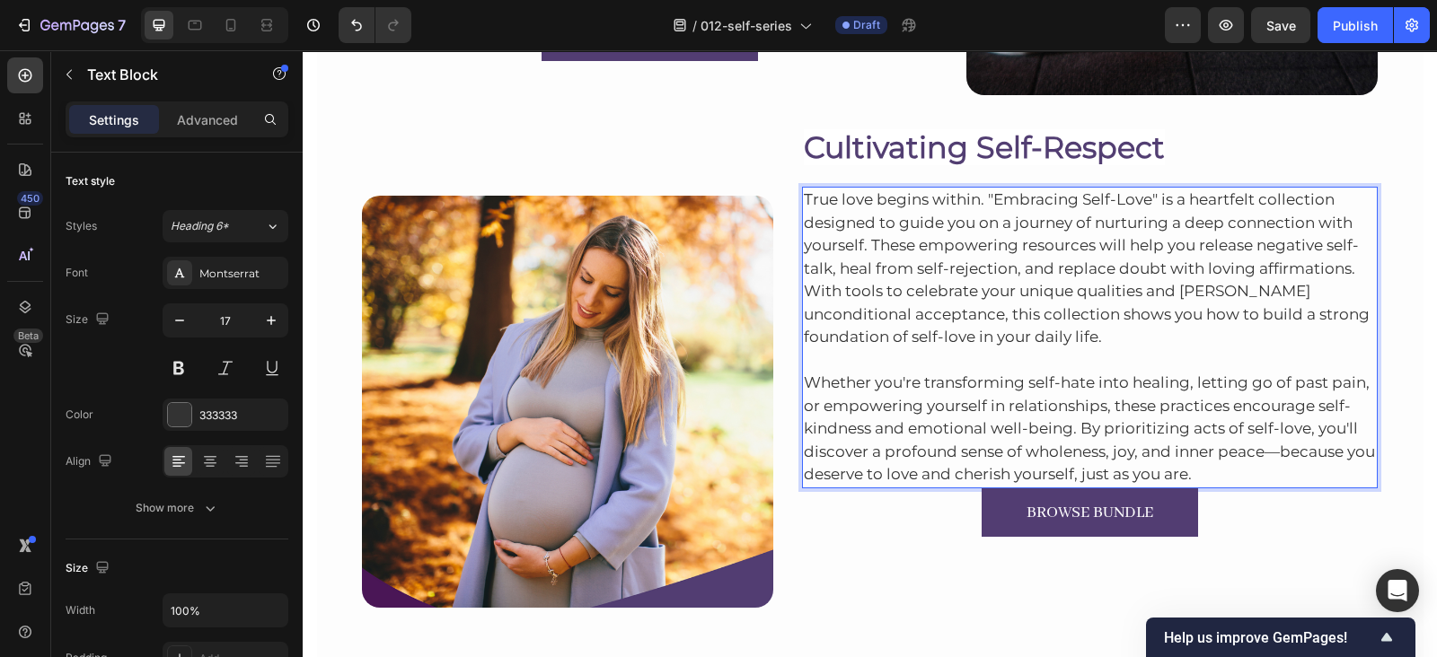
click at [1235, 464] on p "Whether you're transforming self-hate into healing, letting go of past pain, or…" at bounding box center [1090, 417] width 573 height 137
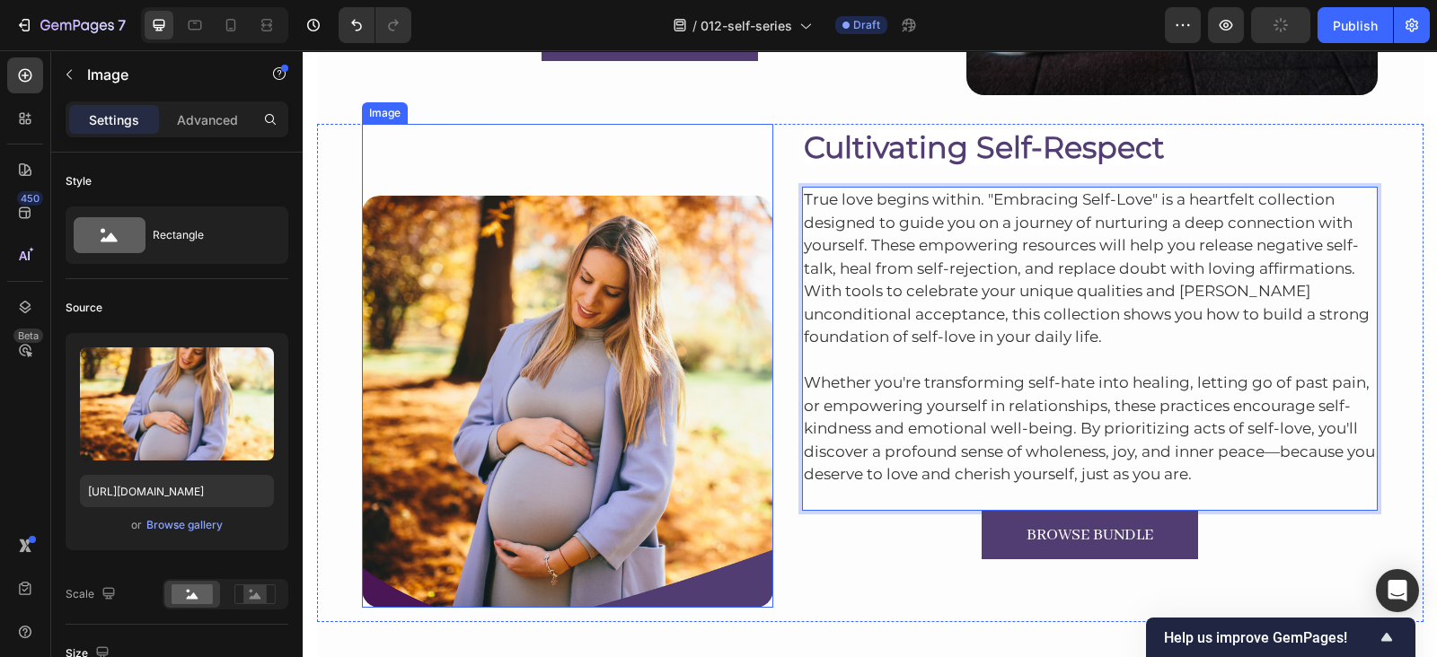
click at [654, 396] on img at bounding box center [567, 401] width 411 height 411
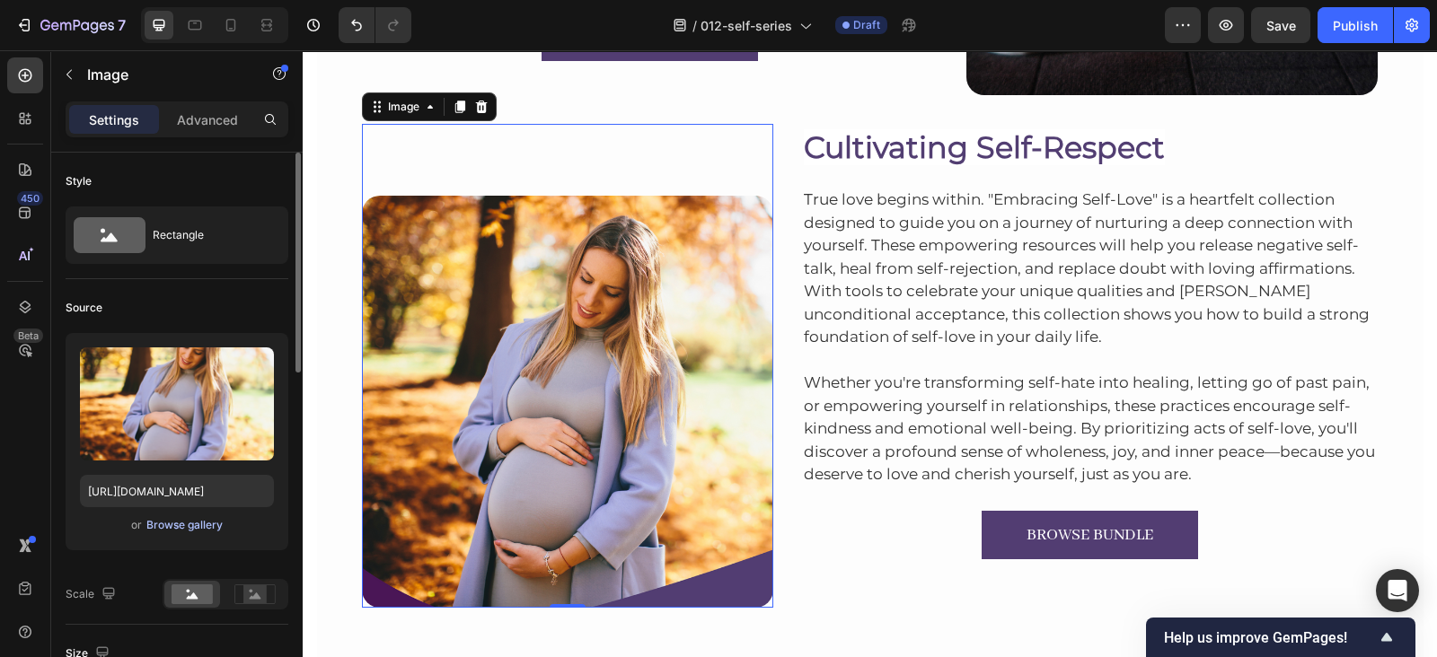
click at [184, 522] on div "Browse gallery" at bounding box center [184, 525] width 76 height 16
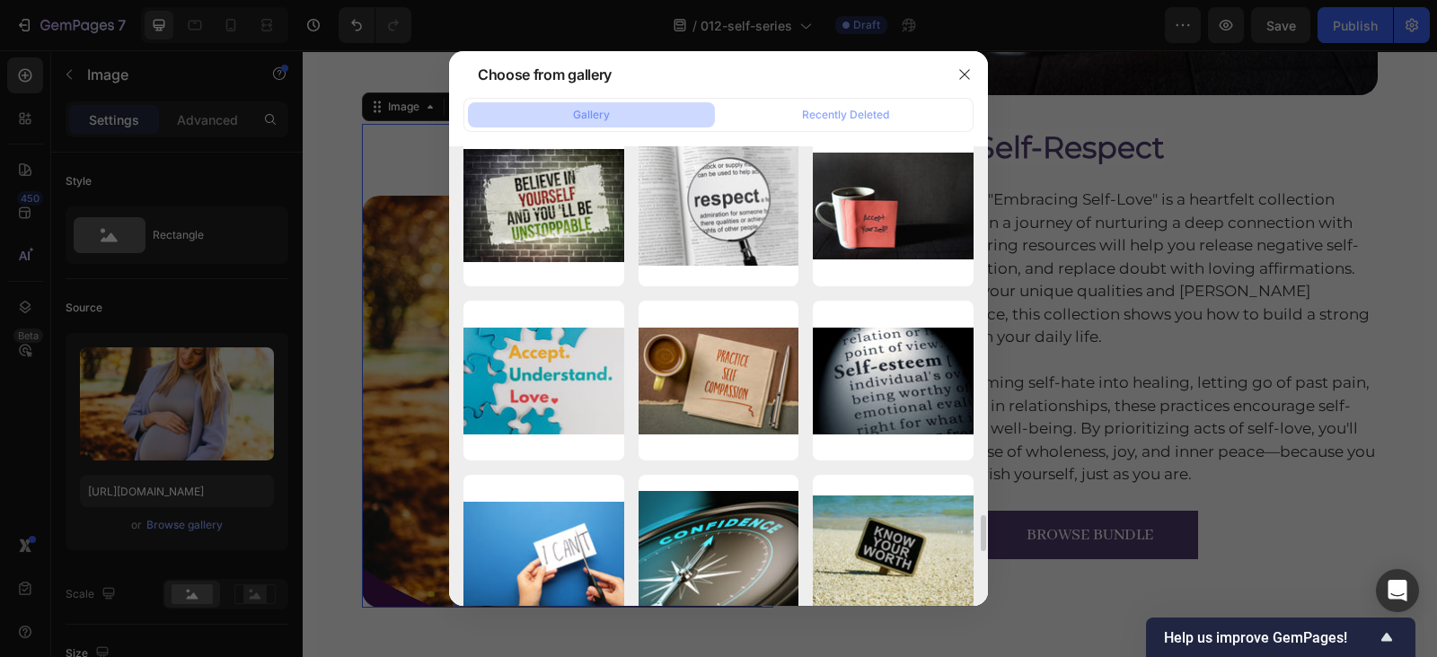
scroll to position [4214, 0]
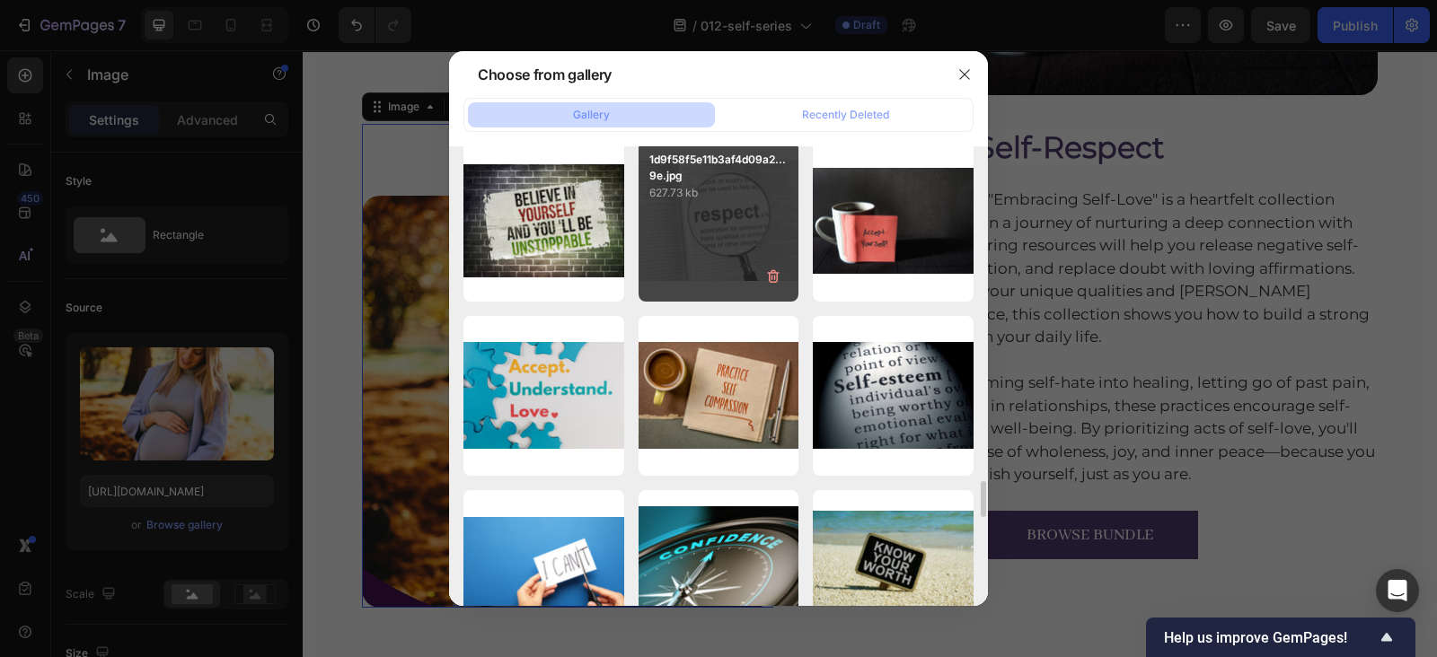
click at [690, 258] on div "1d9f58f5e11b3af4d09a2...9e.jpg 627.73 kb" at bounding box center [718, 221] width 161 height 161
type input "https://cdn.shopify.com/s/files/1/0607/2821/3736/files/gempages_502465714892833…"
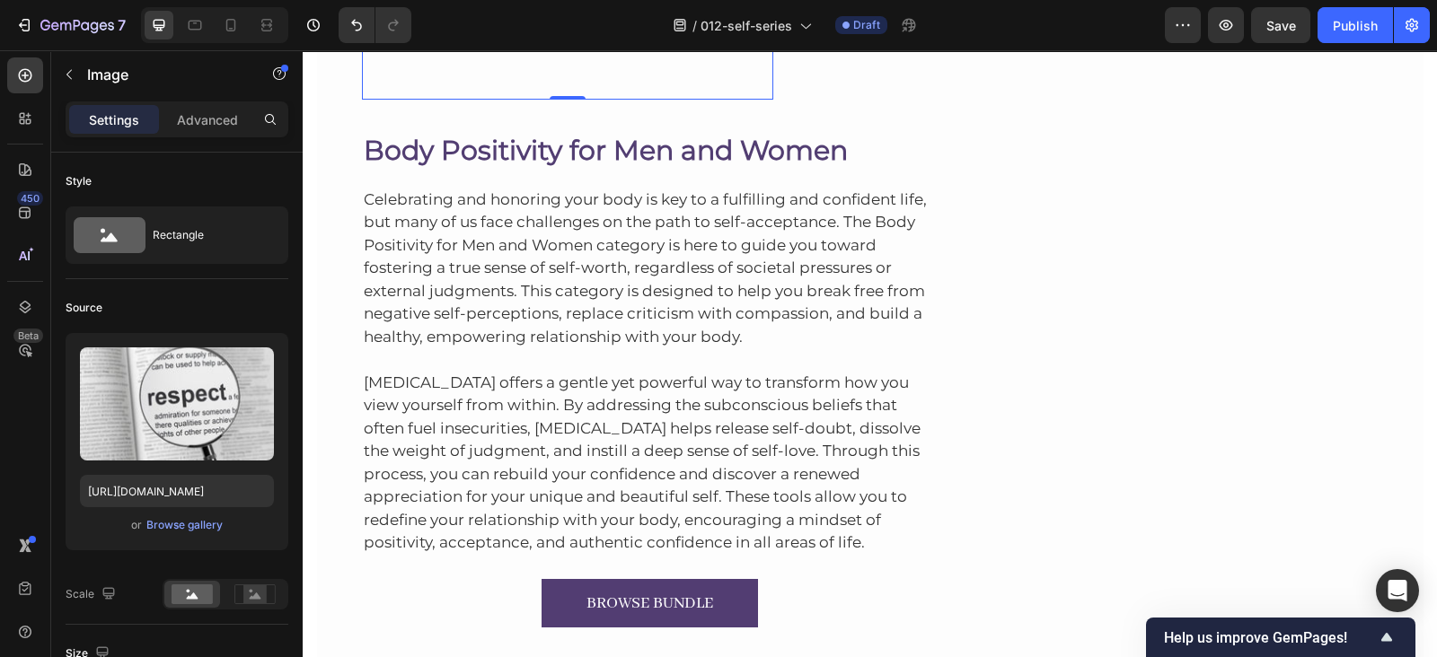
scroll to position [4797, 0]
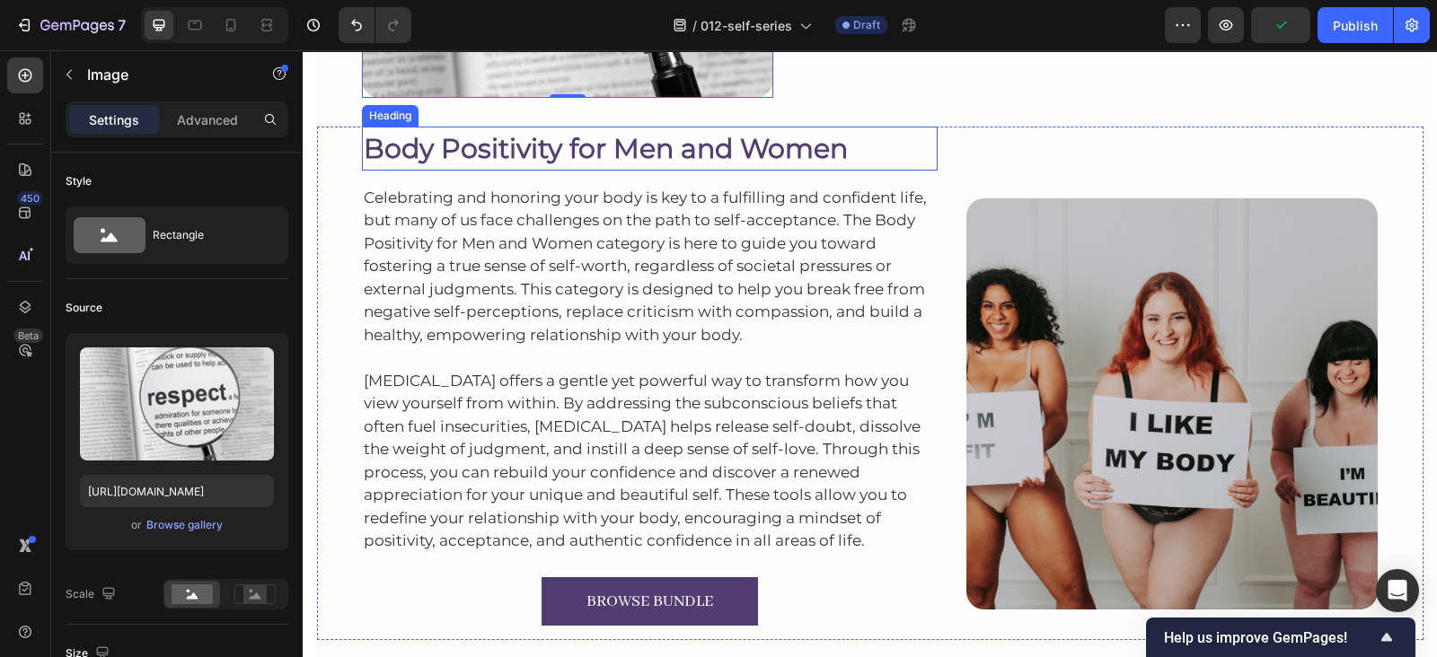
click at [556, 145] on h2 "Body Positivity for Men and Women" at bounding box center [650, 149] width 576 height 44
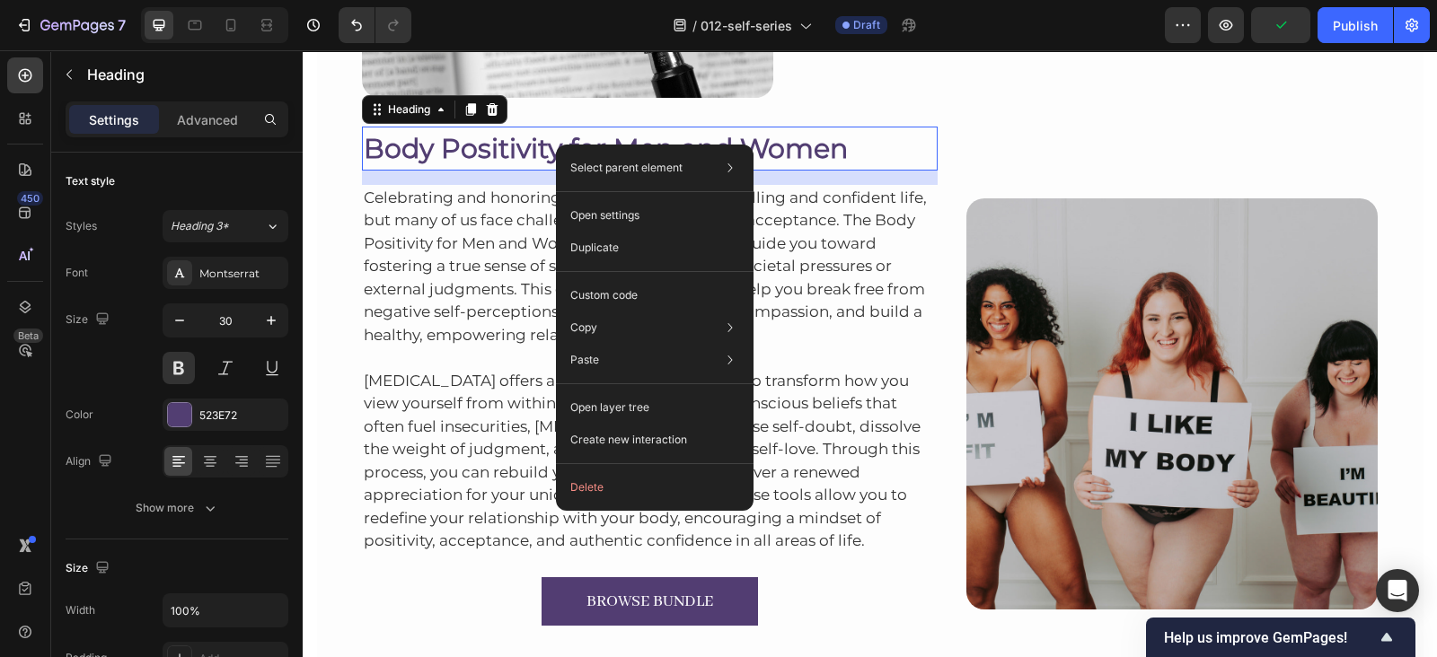
click at [556, 145] on div "Select parent element Section Row 1 col Row 2 cols Heading Open settings Duplic…" at bounding box center [655, 328] width 198 height 366
drag, startPoint x: 253, startPoint y: 94, endPoint x: 556, endPoint y: 145, distance: 306.7
click at [556, 145] on div "Select parent element Section Row 1 col Row 2 cols Heading Open settings Duplic…" at bounding box center [655, 328] width 198 height 366
click at [461, 146] on h2 "Body Positivity for Men and Women" at bounding box center [650, 149] width 576 height 44
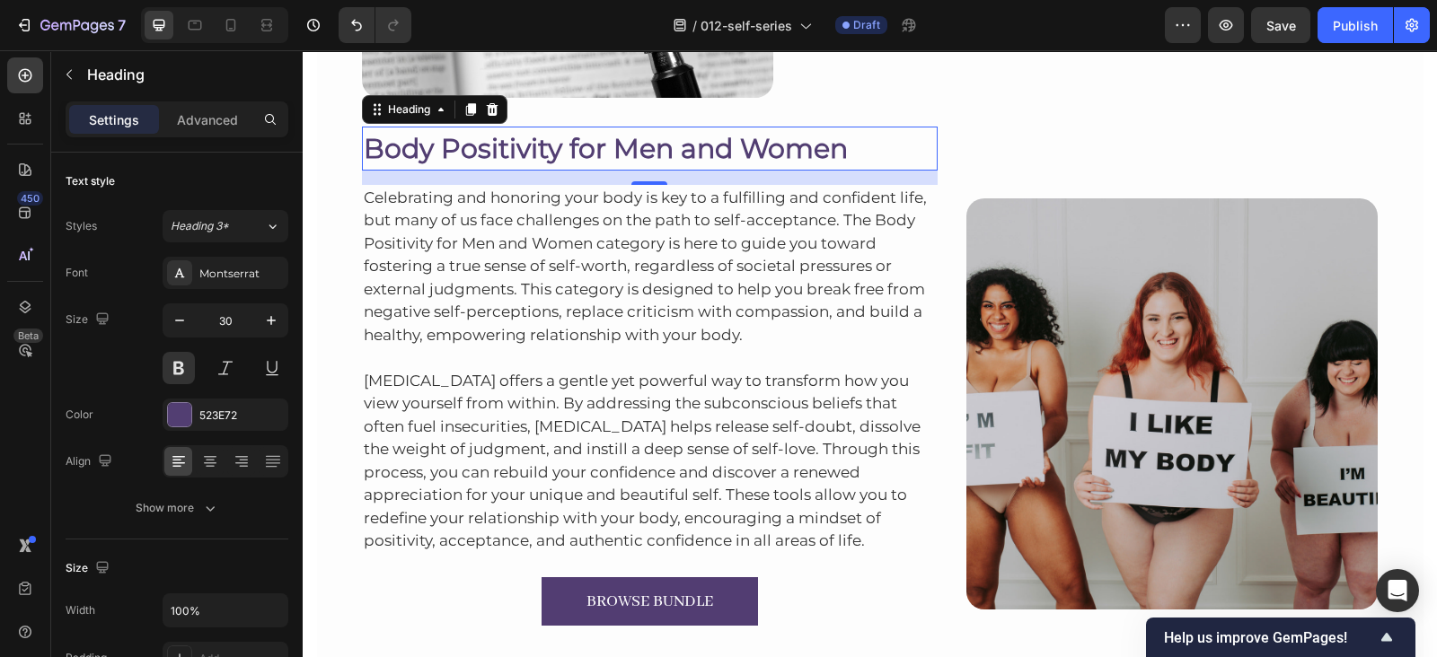
click at [461, 146] on p "Body Positivity for Men and Women" at bounding box center [650, 148] width 573 height 40
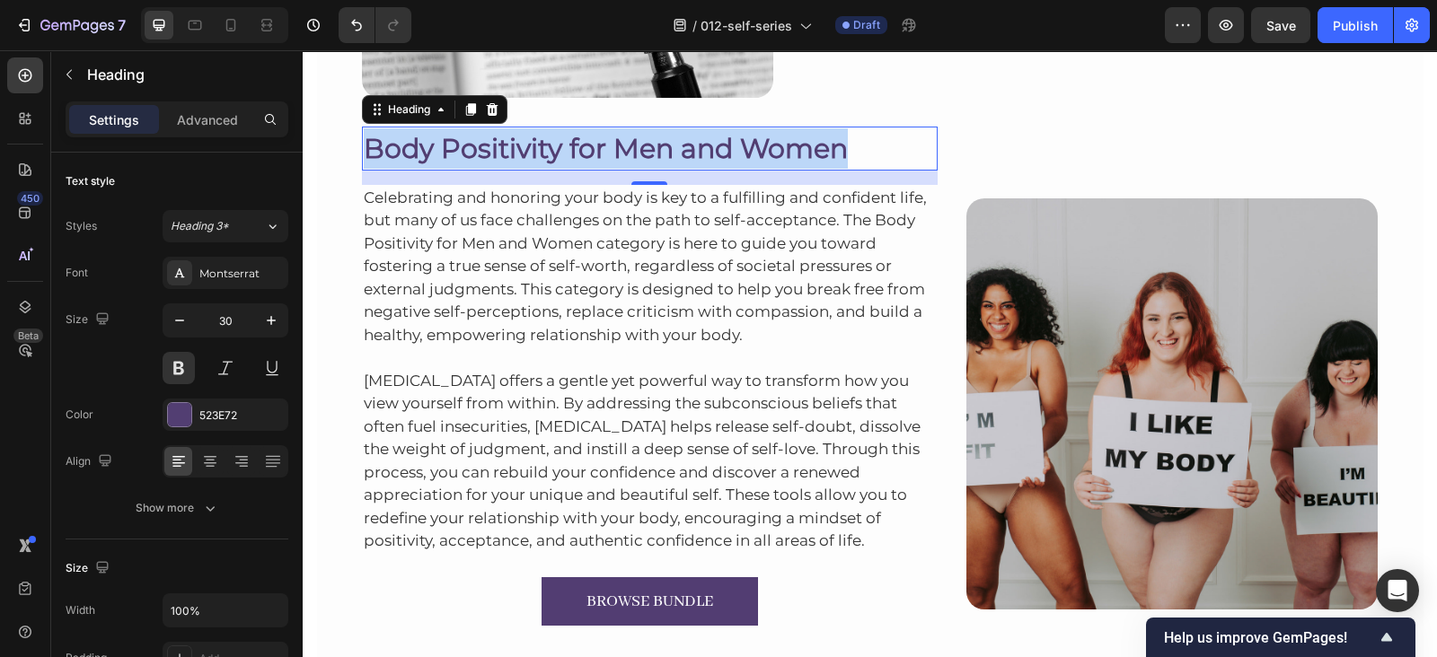
click at [461, 146] on p "Body Positivity for Men and Women" at bounding box center [650, 148] width 573 height 40
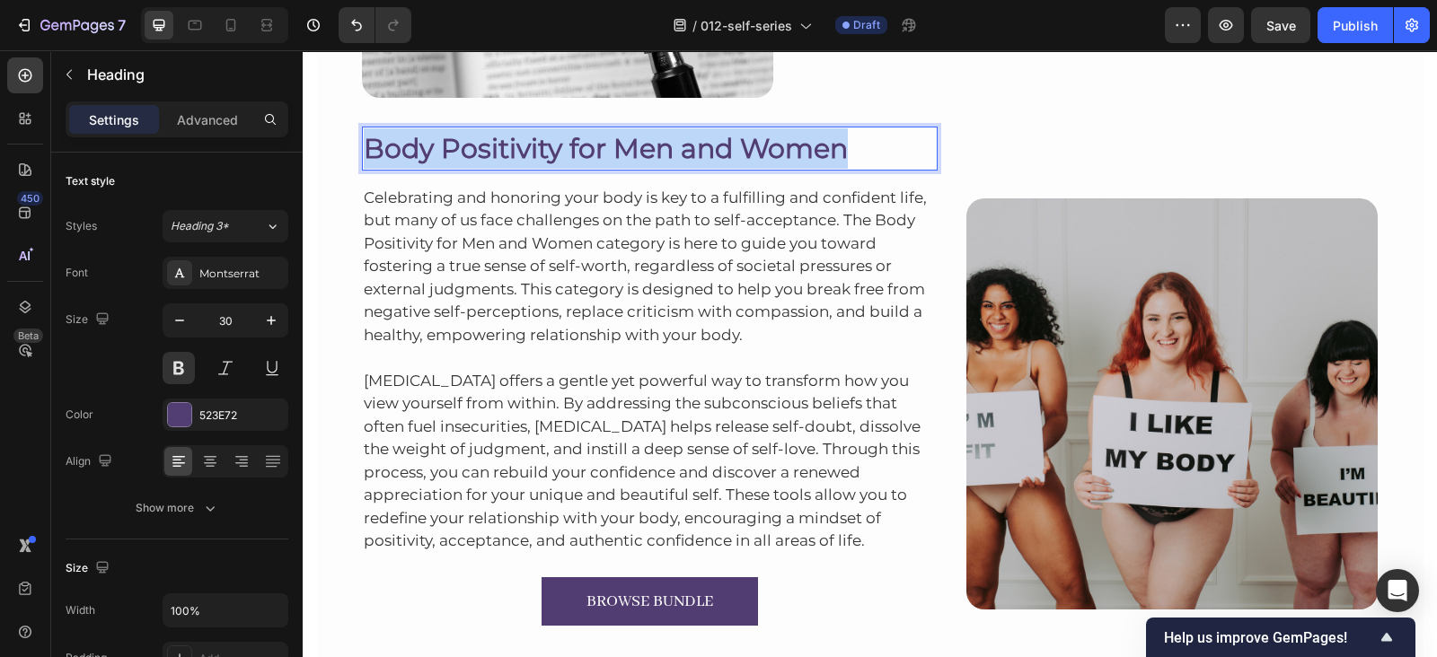
click at [461, 146] on p "Body Positivity for Men and Women" at bounding box center [650, 148] width 573 height 40
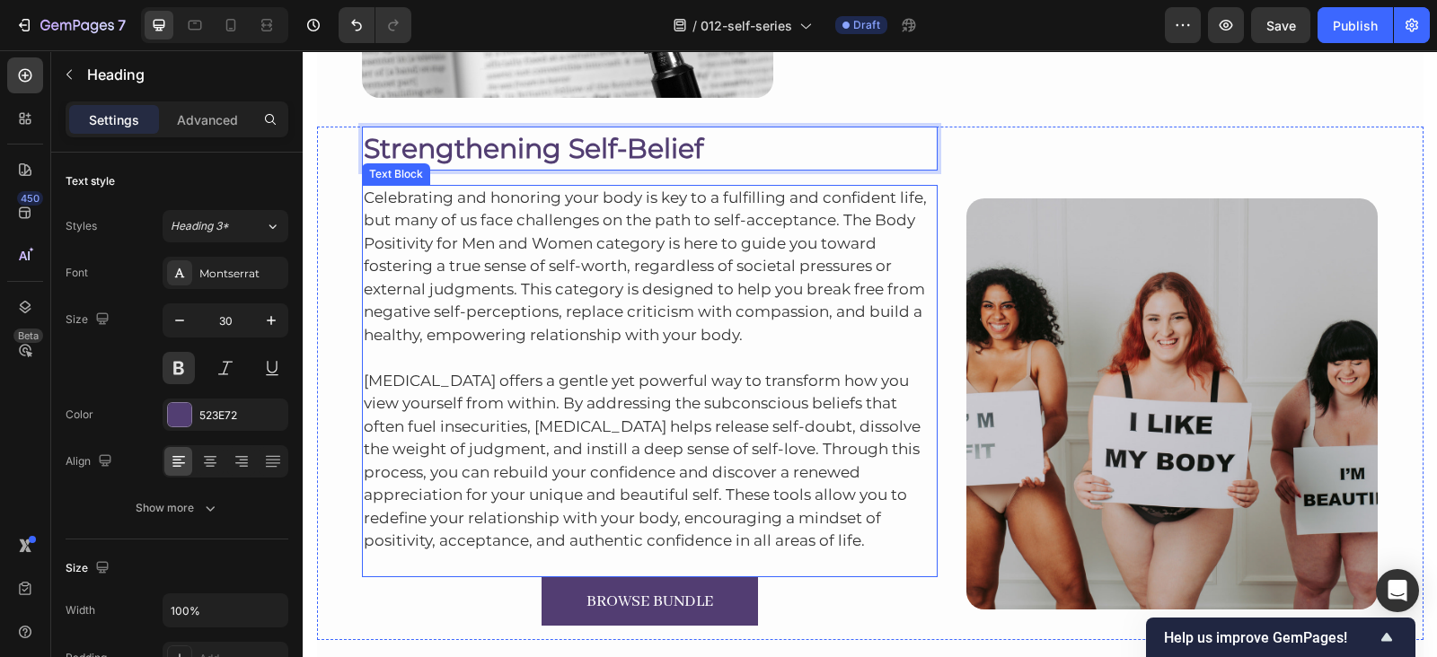
click at [593, 231] on p "Celebrating and honoring your body is key to a fulfilling and confident life, b…" at bounding box center [650, 267] width 573 height 161
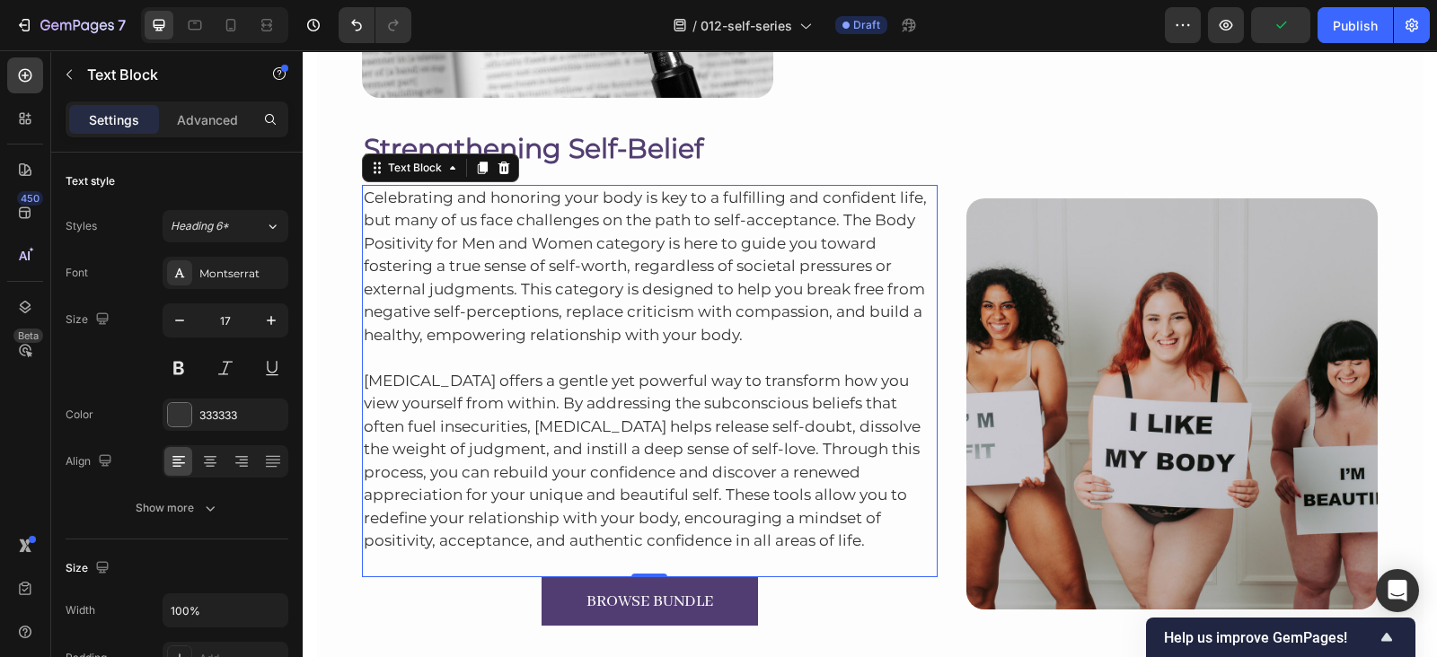
click at [581, 294] on p "Celebrating and honoring your body is key to a fulfilling and confident life, b…" at bounding box center [650, 267] width 573 height 161
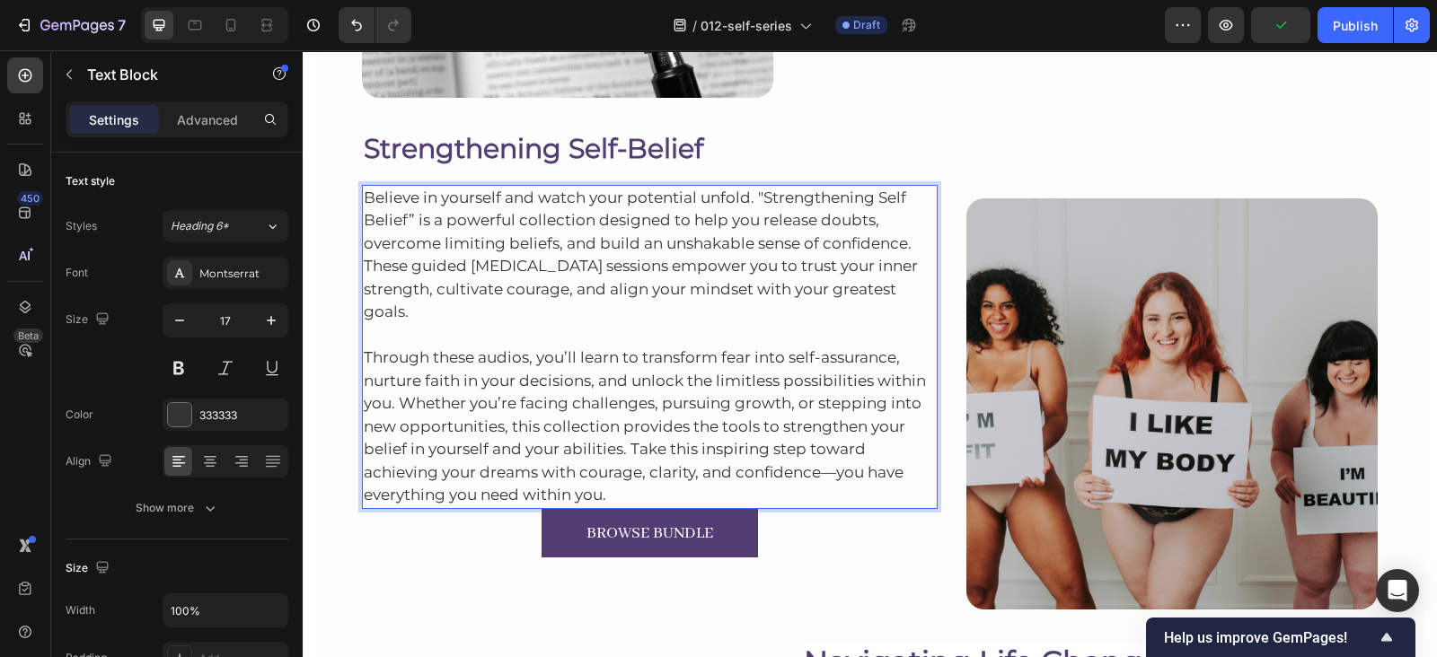
click at [764, 496] on p "Through these audios, you’ll learn to transform fear into self-assurance, nurtu…" at bounding box center [650, 415] width 573 height 183
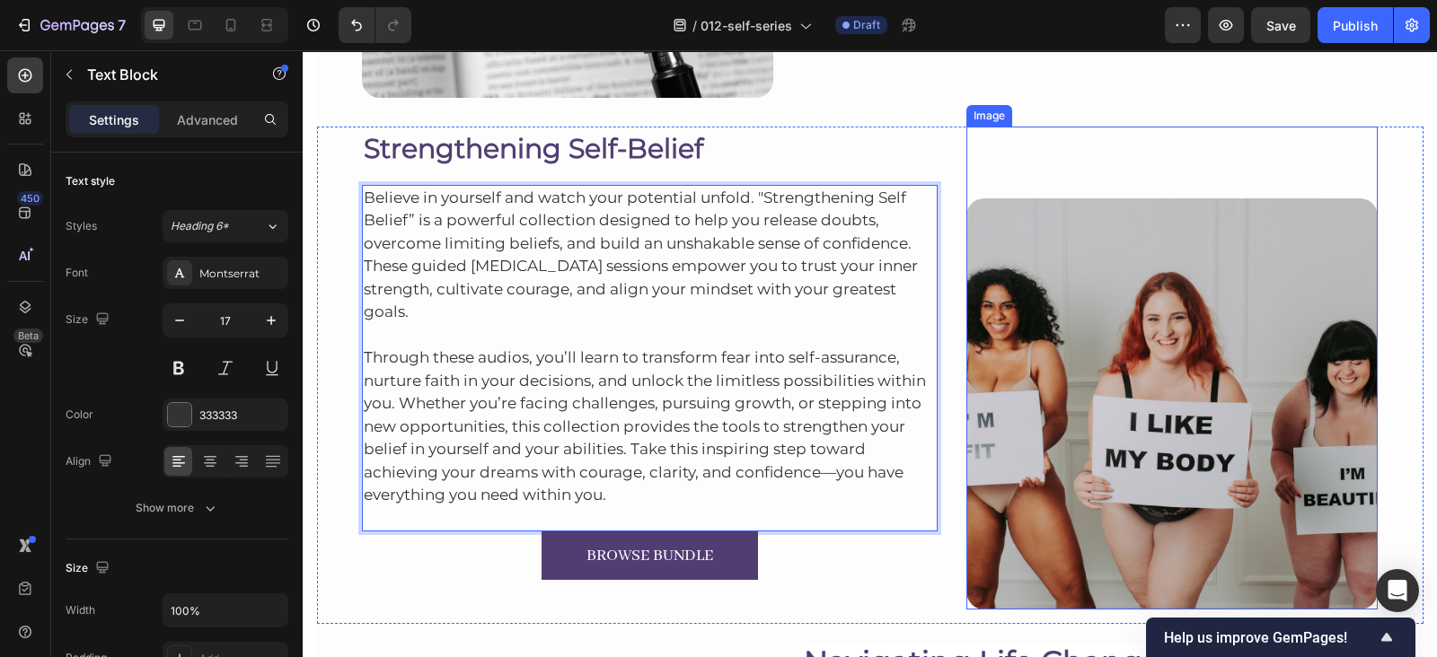
click at [1292, 256] on img at bounding box center [1171, 403] width 411 height 411
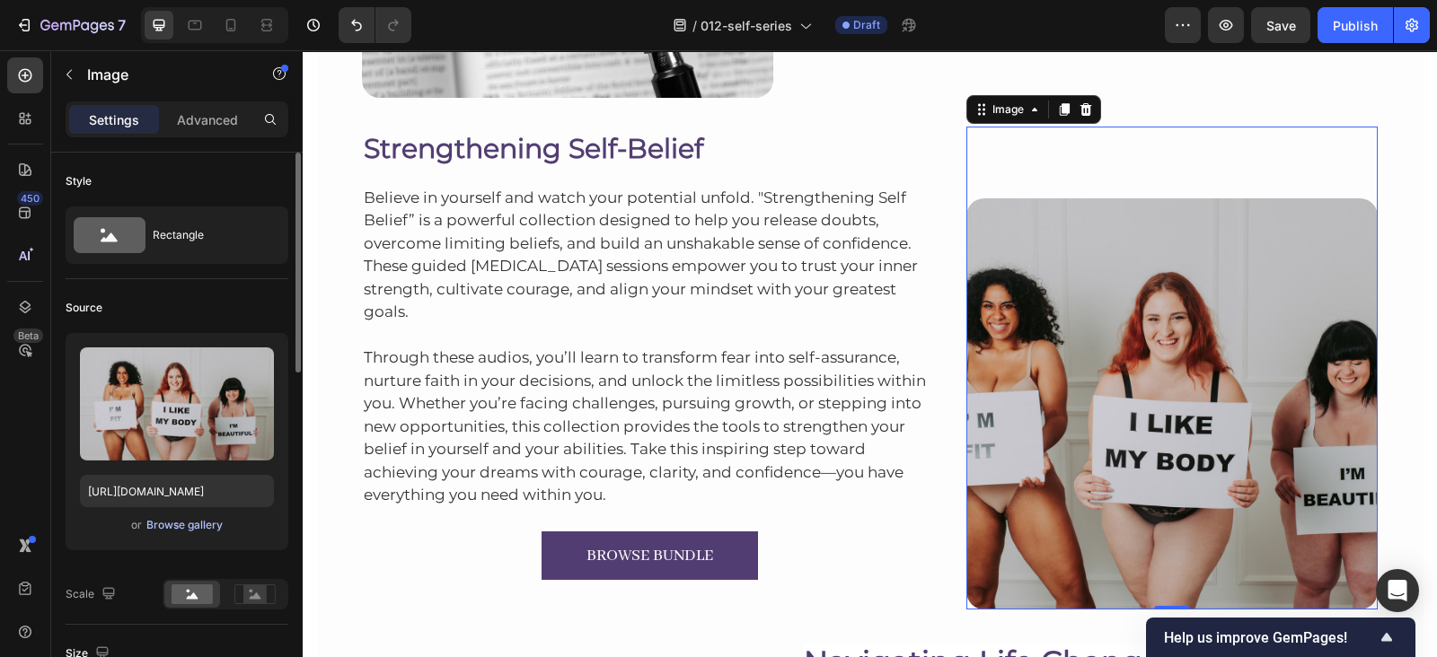
click at [181, 517] on div "Browse gallery" at bounding box center [184, 525] width 76 height 16
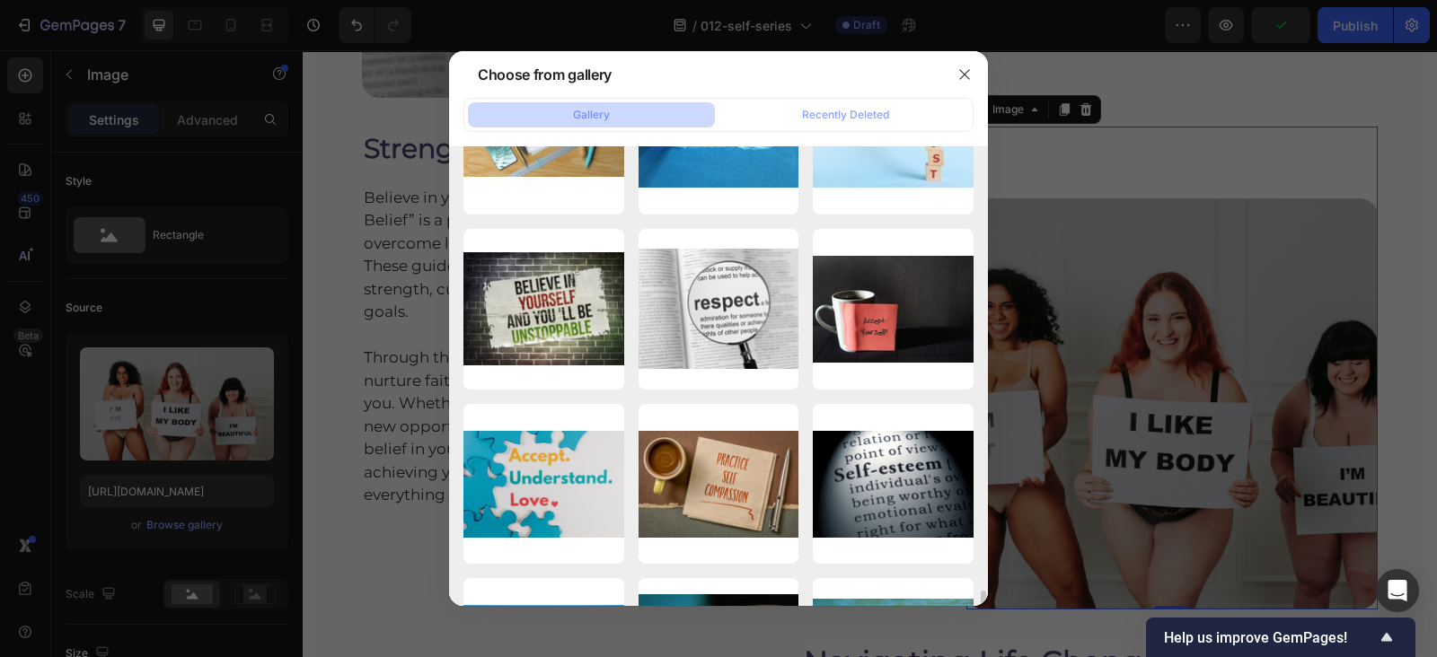
scroll to position [4166, 0]
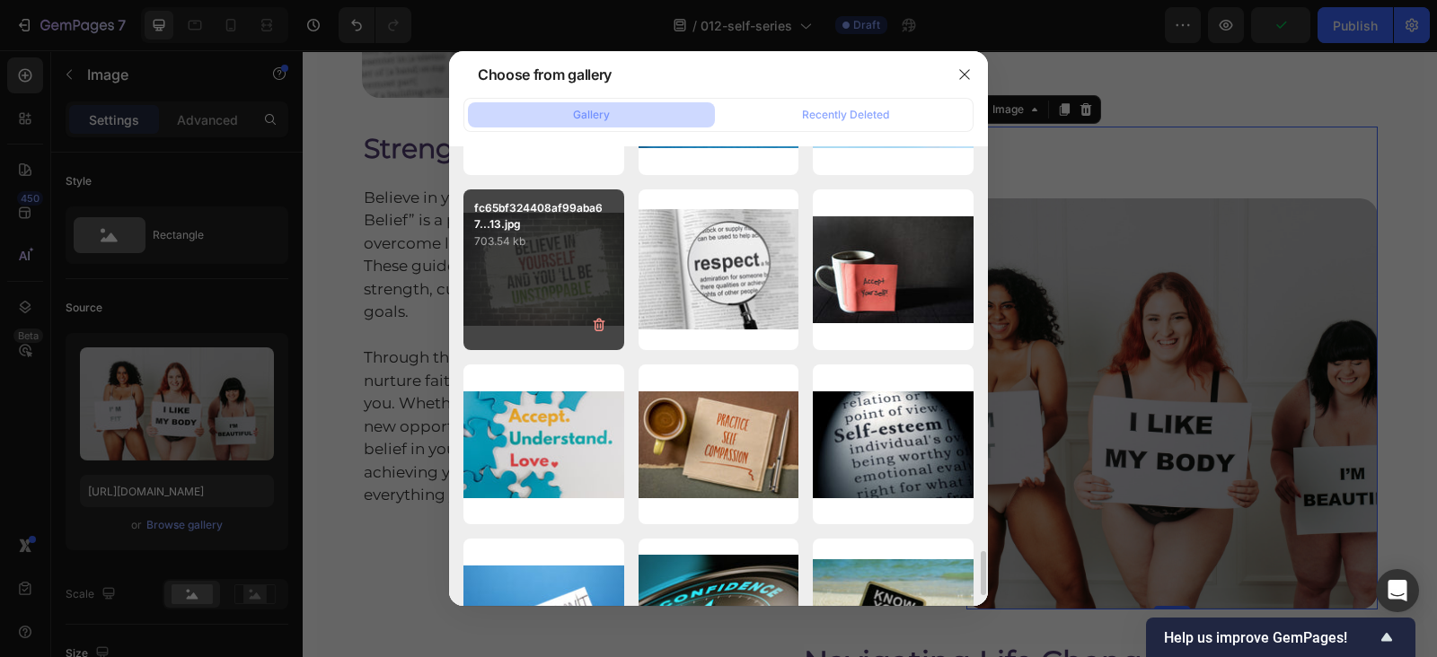
click at [556, 270] on div "fc65bf324408af99aba67...13.jpg 703.54 kb" at bounding box center [543, 269] width 161 height 161
type input "https://cdn.shopify.com/s/files/1/0607/2821/3736/files/gempages_502465714892833…"
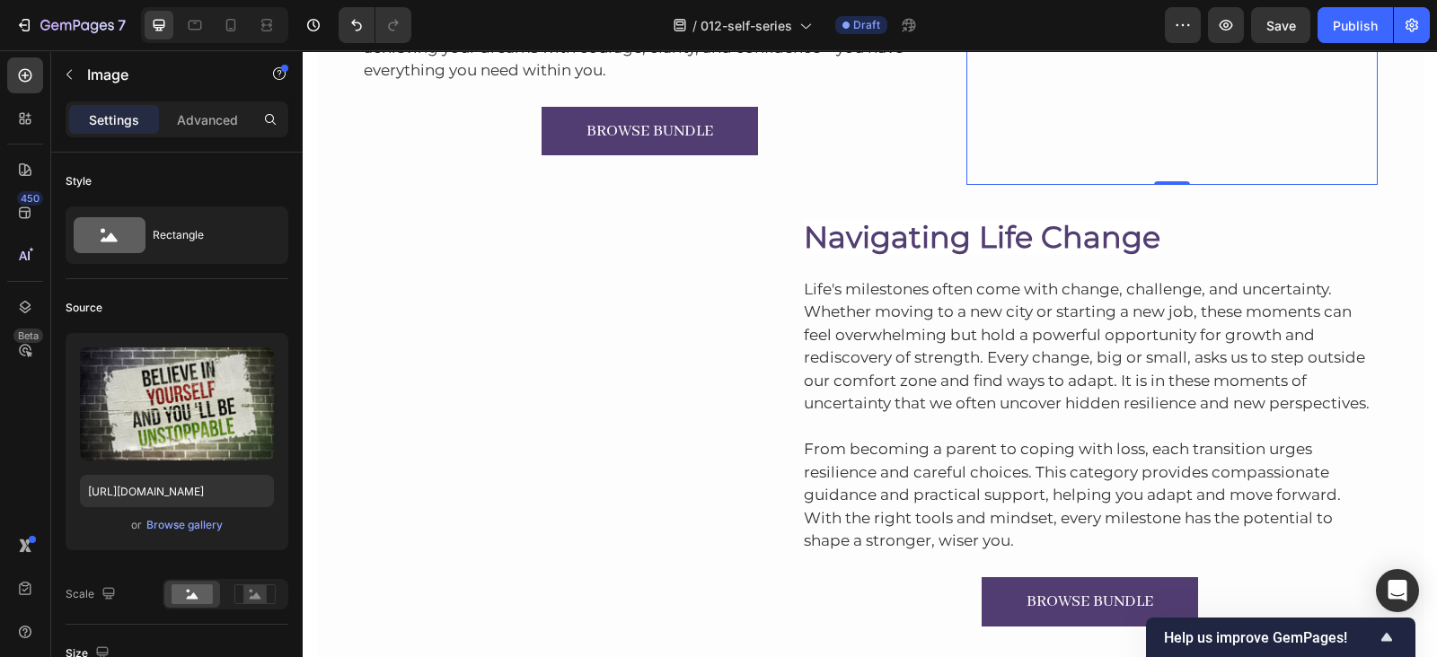
scroll to position [5224, 0]
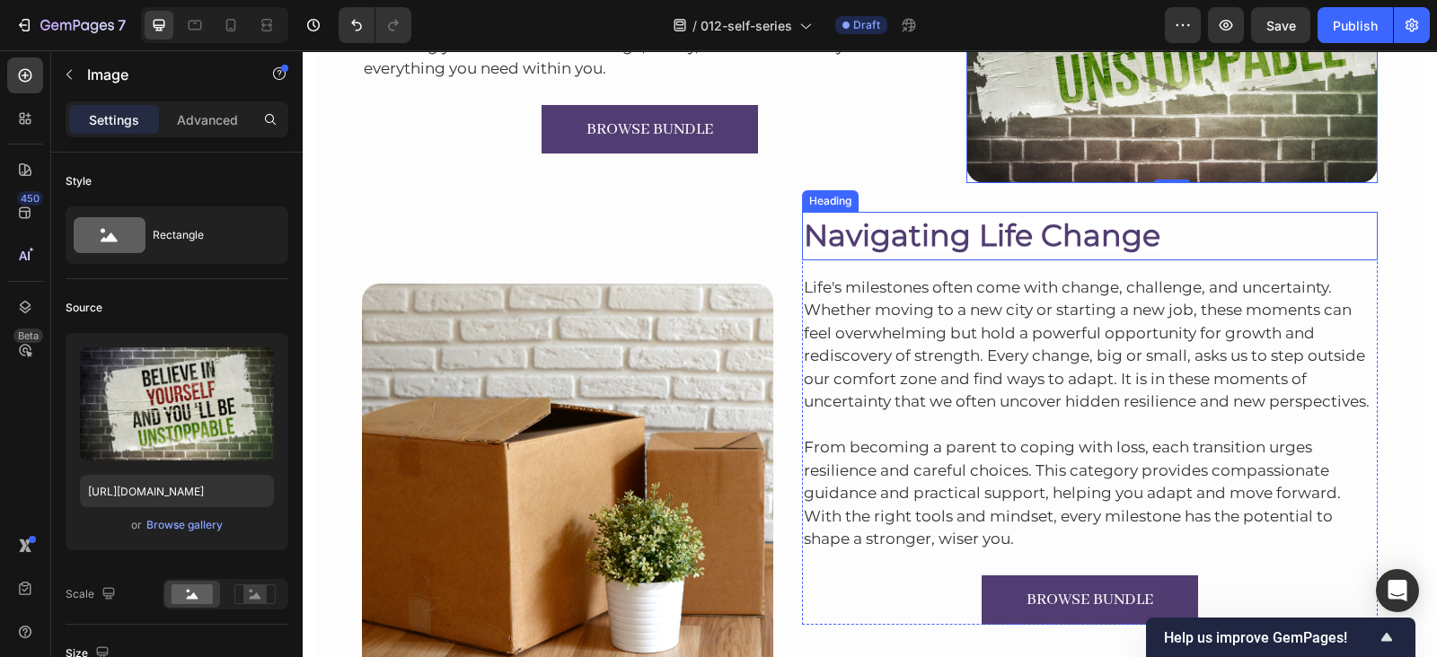
click at [983, 230] on span "Navigating Life Change" at bounding box center [982, 235] width 356 height 36
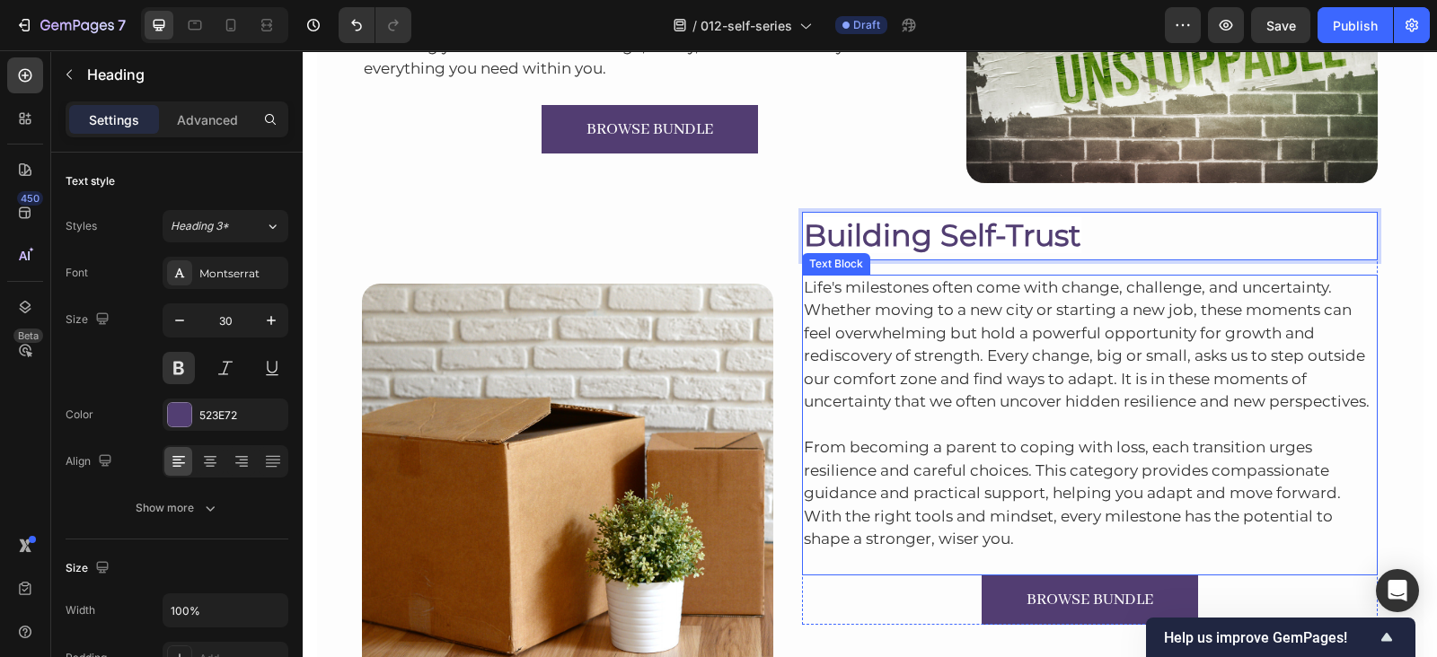
click at [992, 323] on p "Life's milestones often come with change, challenge, and uncertainty. Whether m…" at bounding box center [1090, 345] width 573 height 137
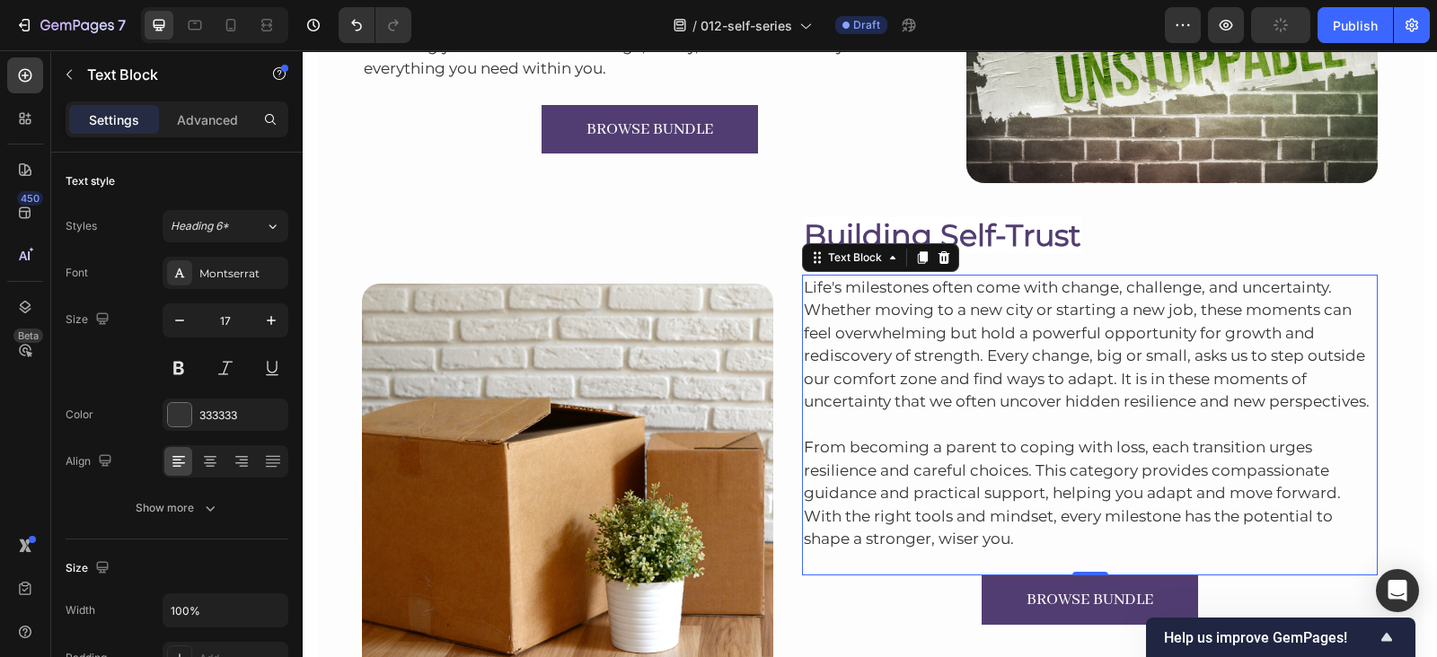
click at [1099, 327] on p "Life's milestones often come with change, challenge, and uncertainty. Whether m…" at bounding box center [1090, 345] width 573 height 137
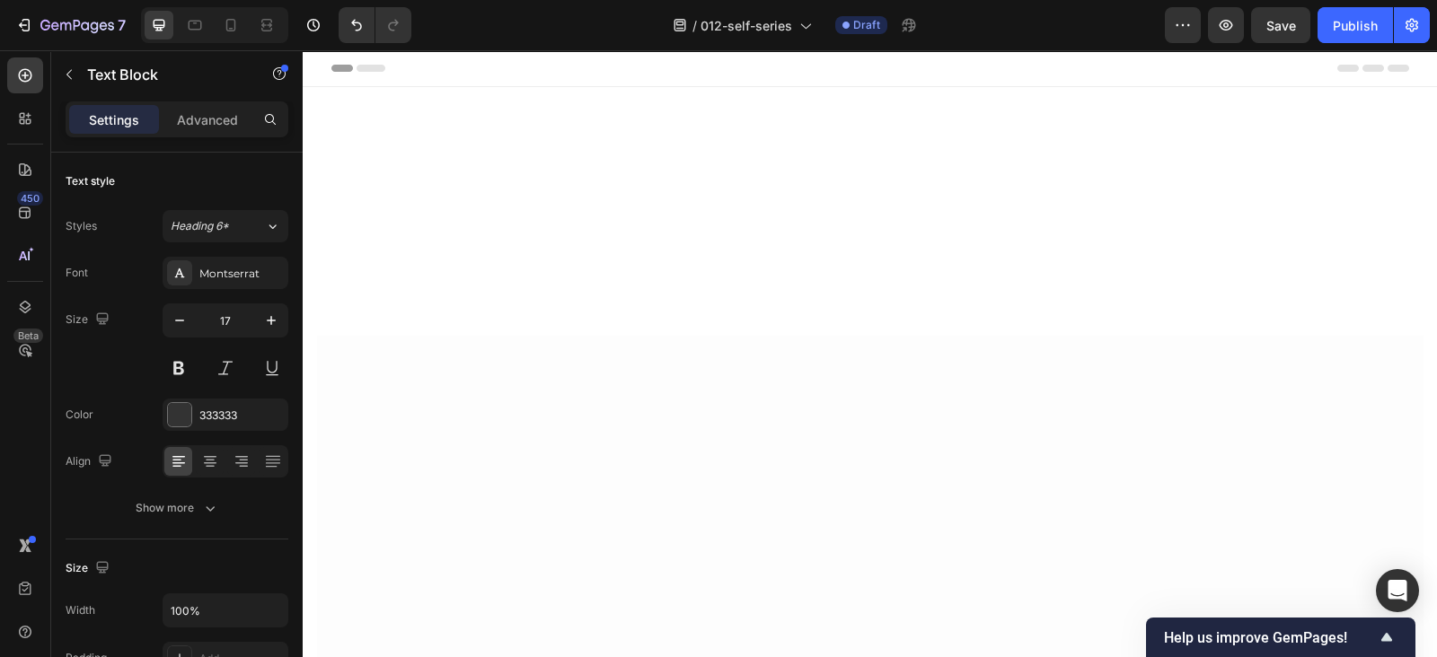
scroll to position [5224, 0]
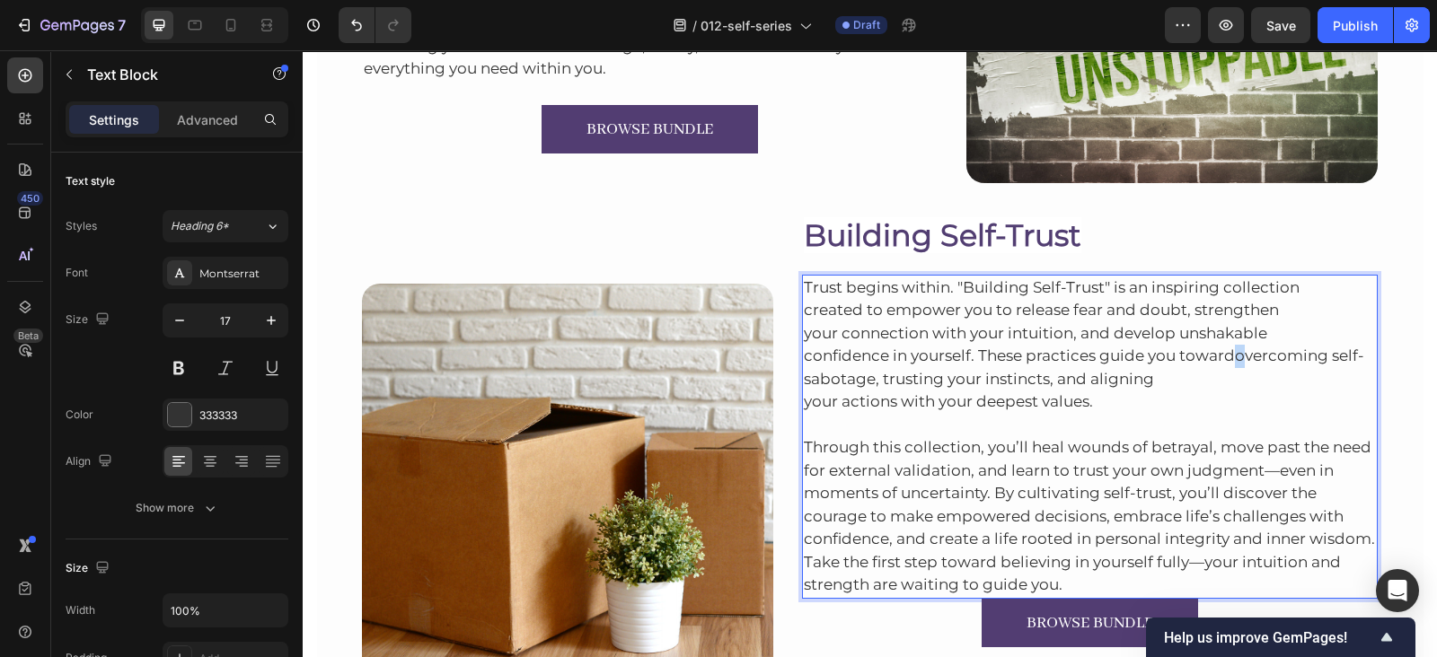
click at [1225, 357] on p "Trust begins within. "Building Self-Trust" is an inspiring collection created t…" at bounding box center [1090, 345] width 573 height 137
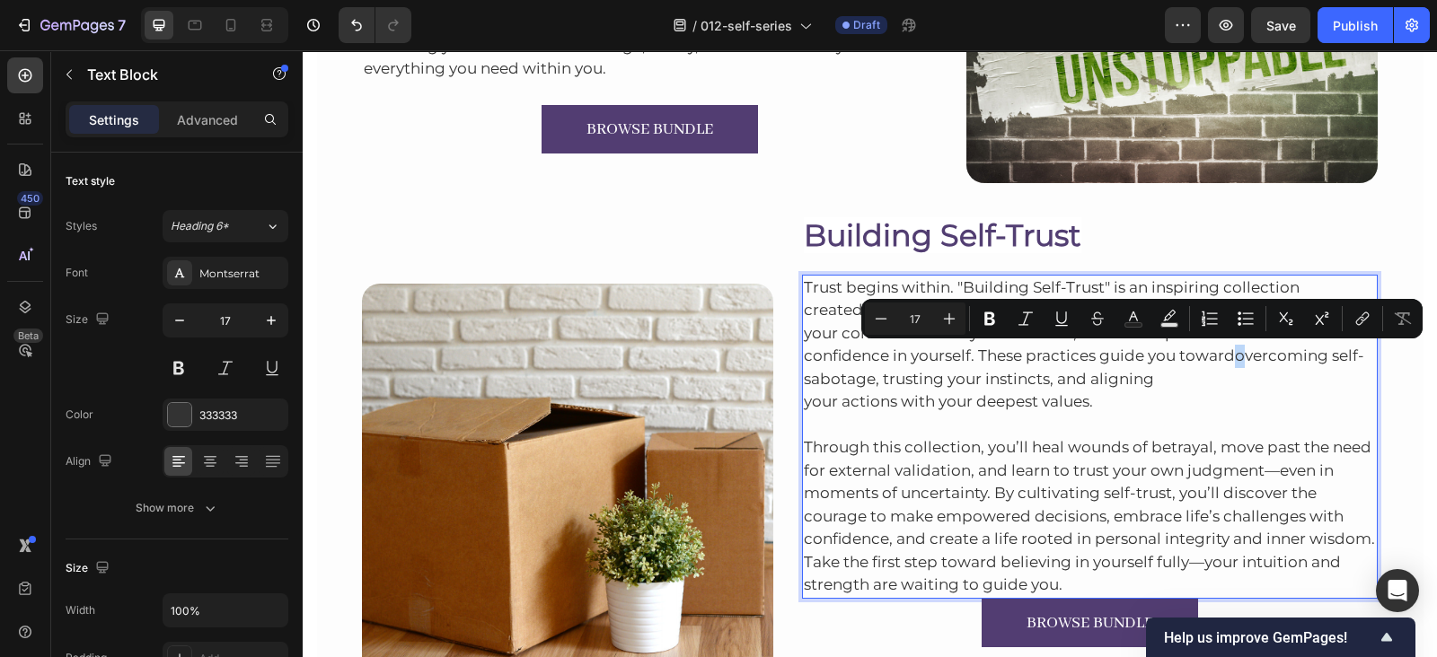
click at [1225, 357] on p "Trust begins within. "Building Self-Trust" is an inspiring collection created t…" at bounding box center [1090, 345] width 573 height 137
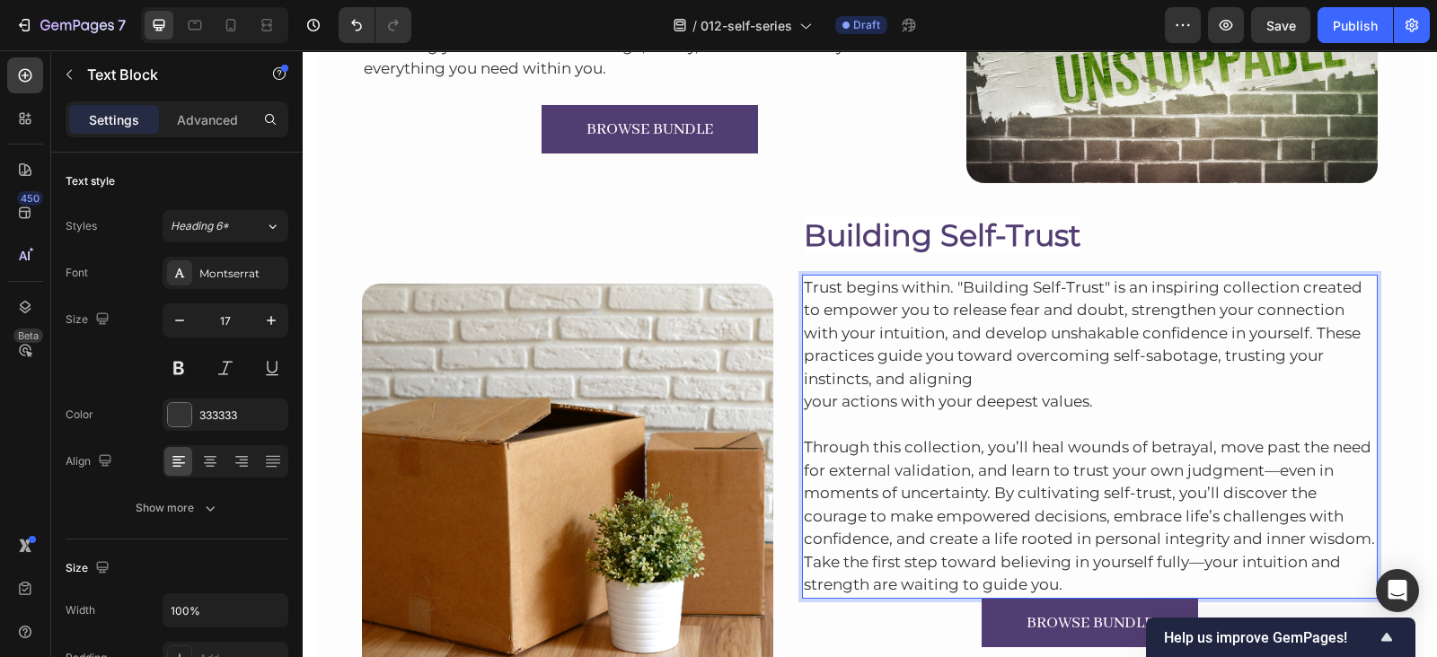
click at [1068, 584] on p "Through this collection, you’ll heal wounds of betrayal, move past the need for…" at bounding box center [1090, 505] width 573 height 183
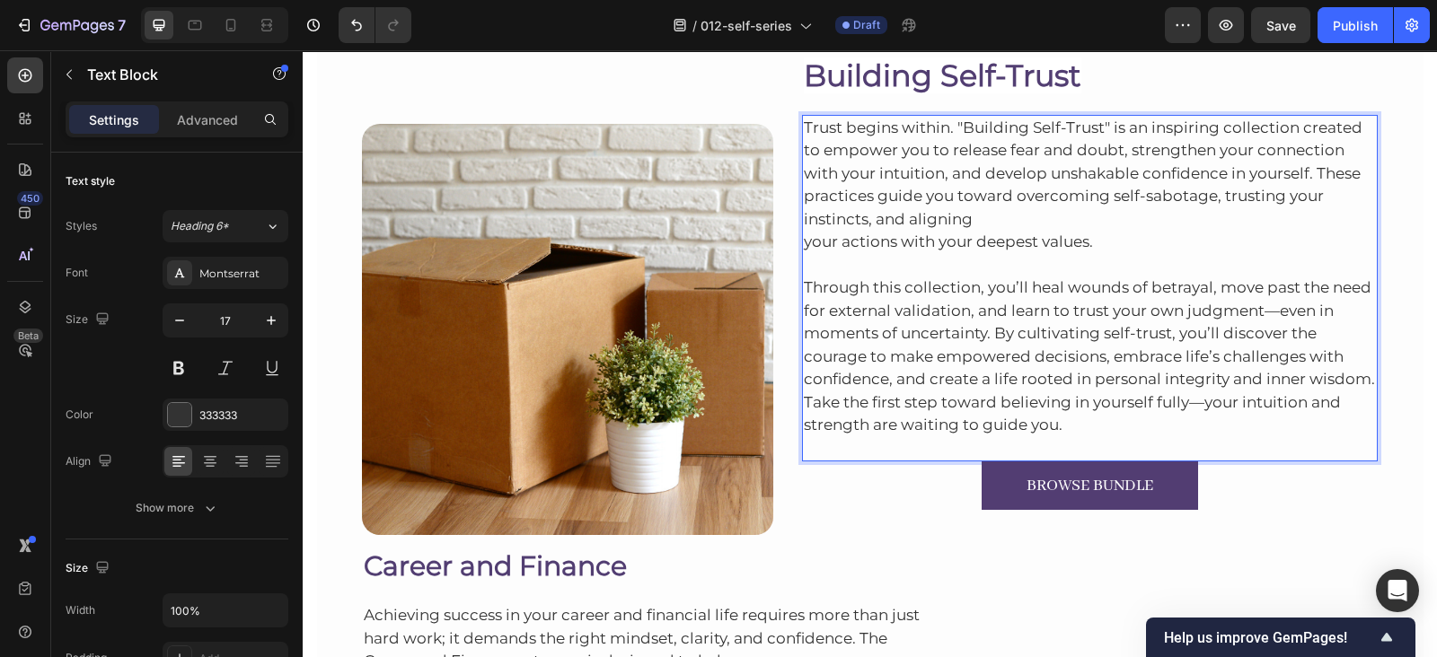
scroll to position [5385, 0]
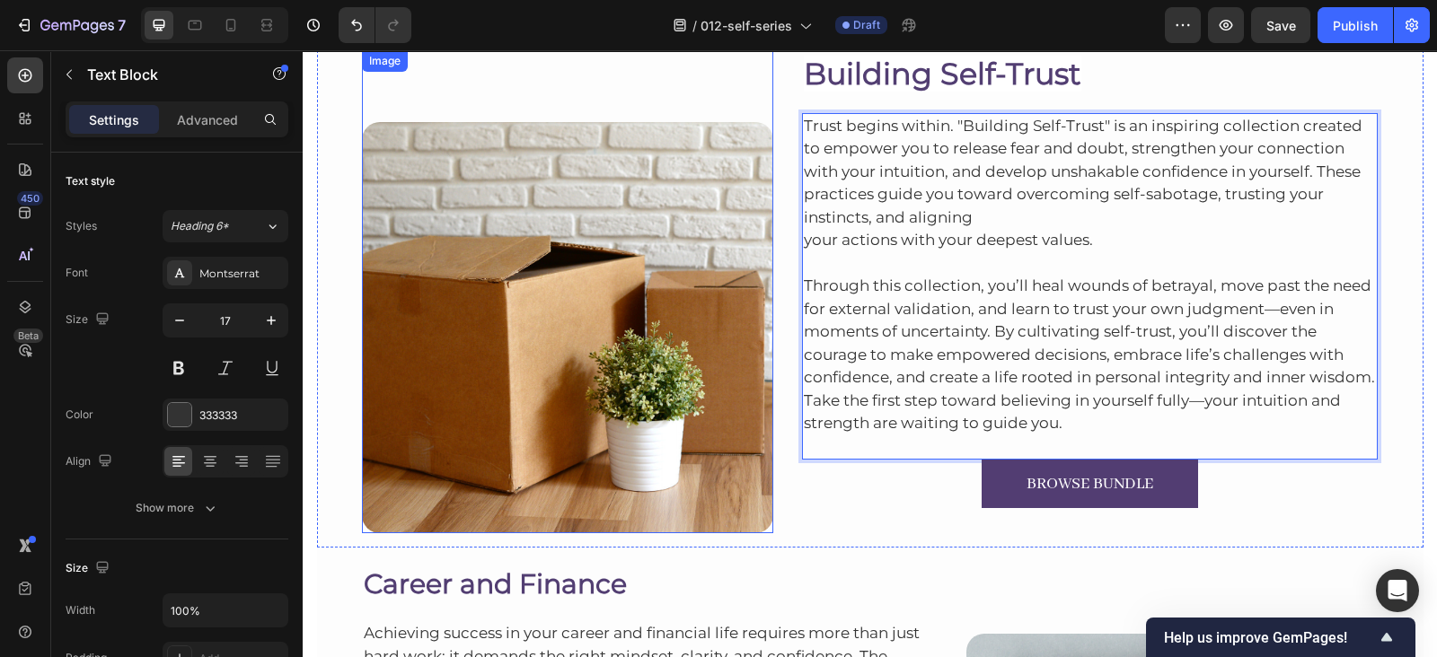
click at [449, 184] on img at bounding box center [567, 327] width 411 height 411
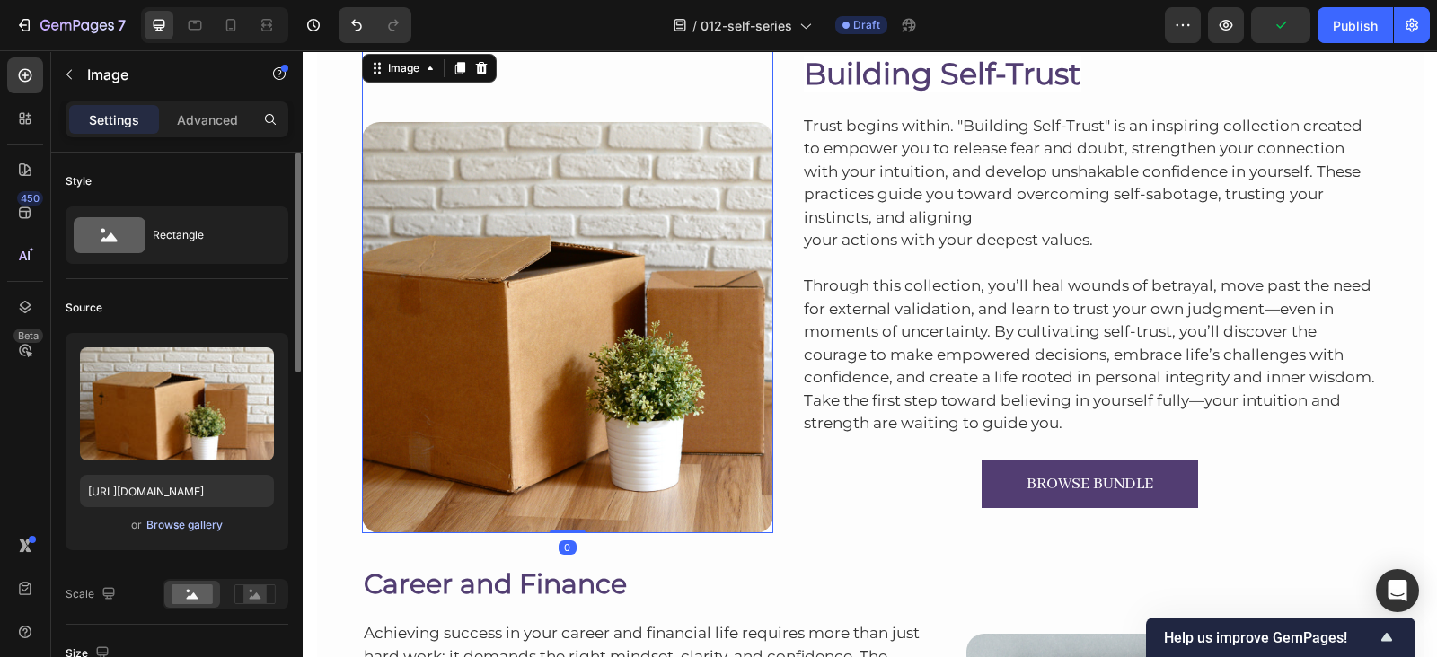
click at [190, 529] on div "Browse gallery" at bounding box center [184, 525] width 76 height 16
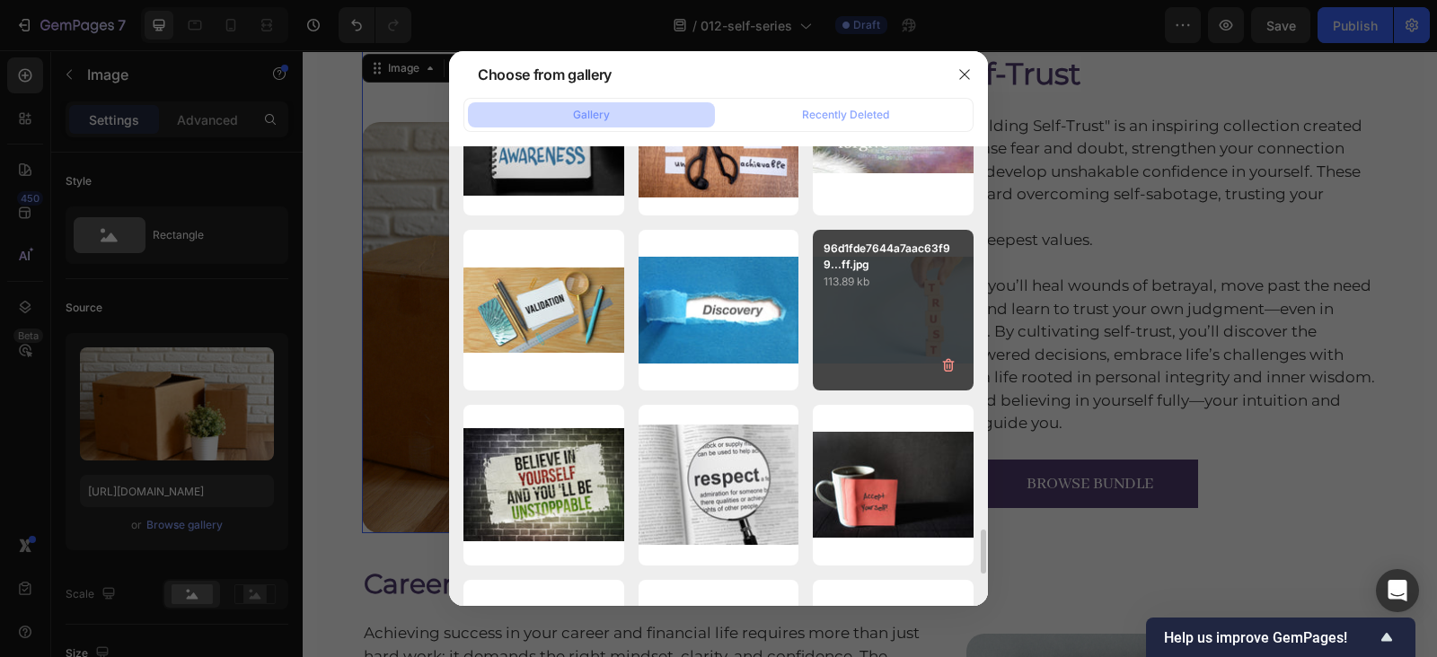
scroll to position [3951, 0]
click at [872, 305] on div "96d1fde7644a7aac63f99...ff.jpg 113.89 kb" at bounding box center [893, 310] width 161 height 161
type input "[URL][DOMAIN_NAME]"
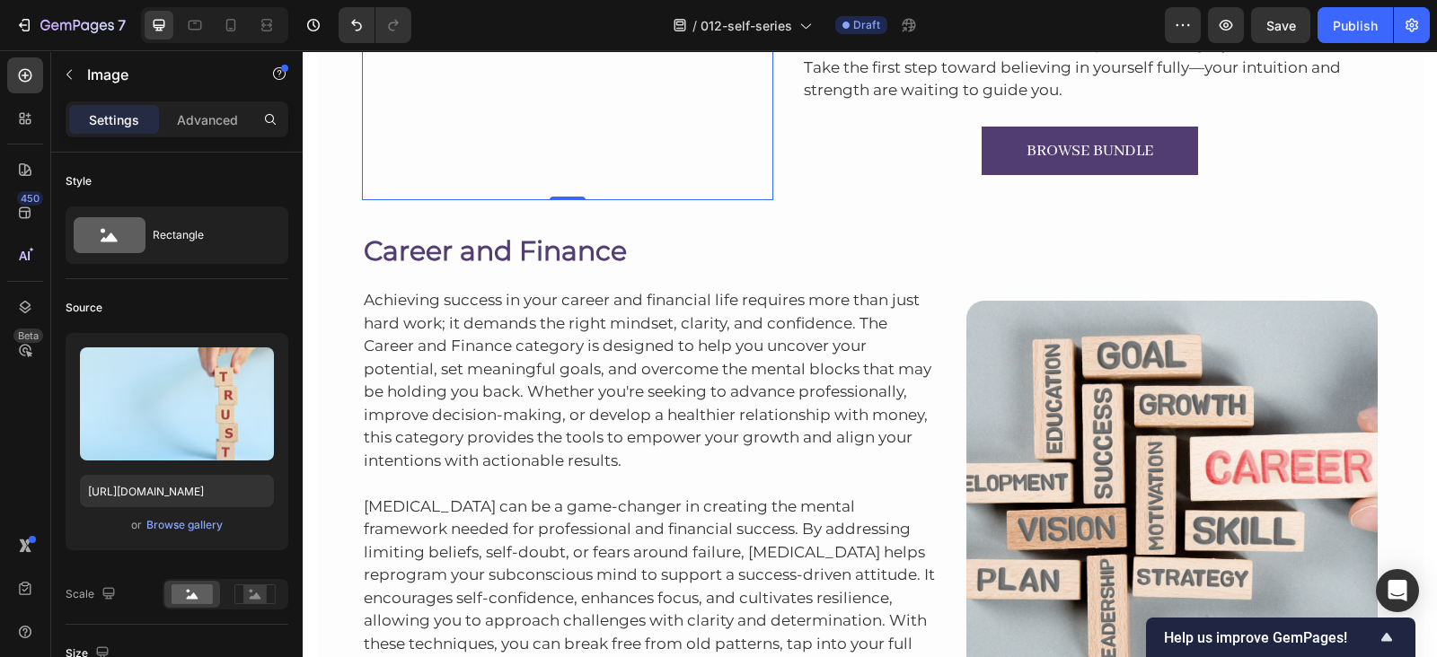
scroll to position [5783, 0]
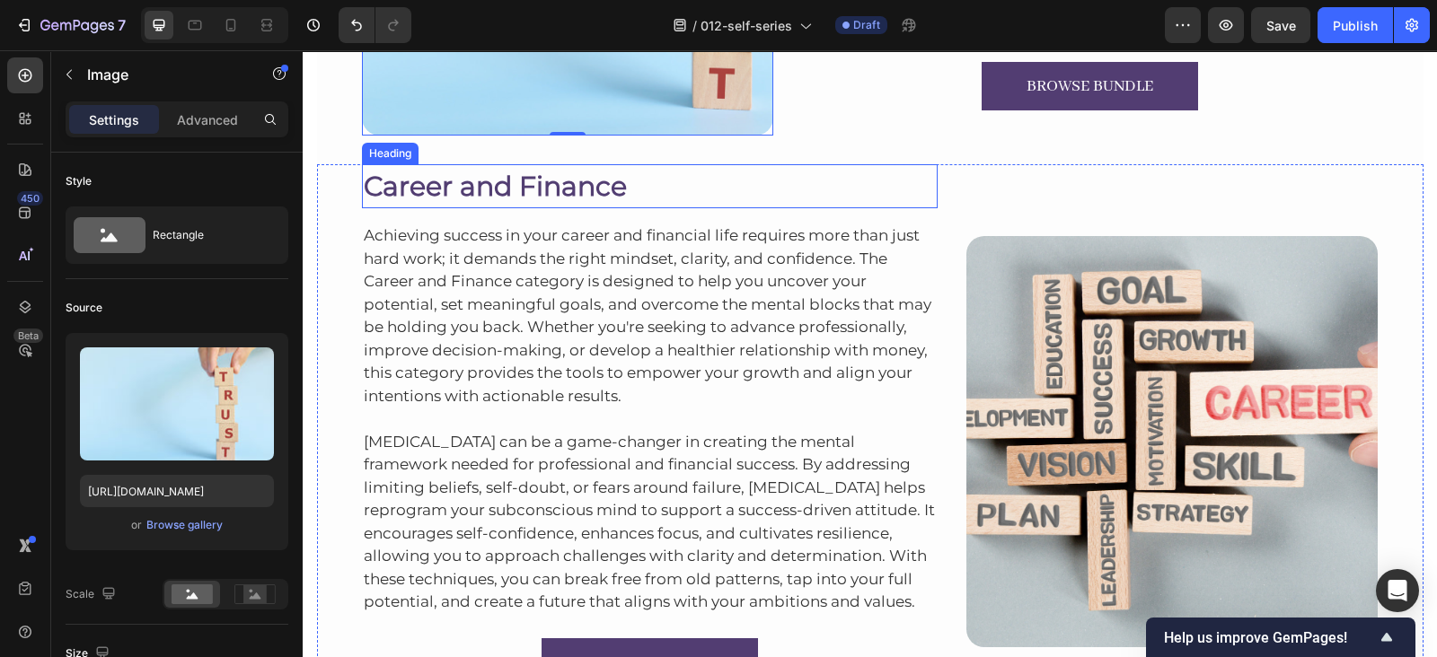
click at [573, 203] on h2 "Career and Finance" at bounding box center [650, 186] width 576 height 44
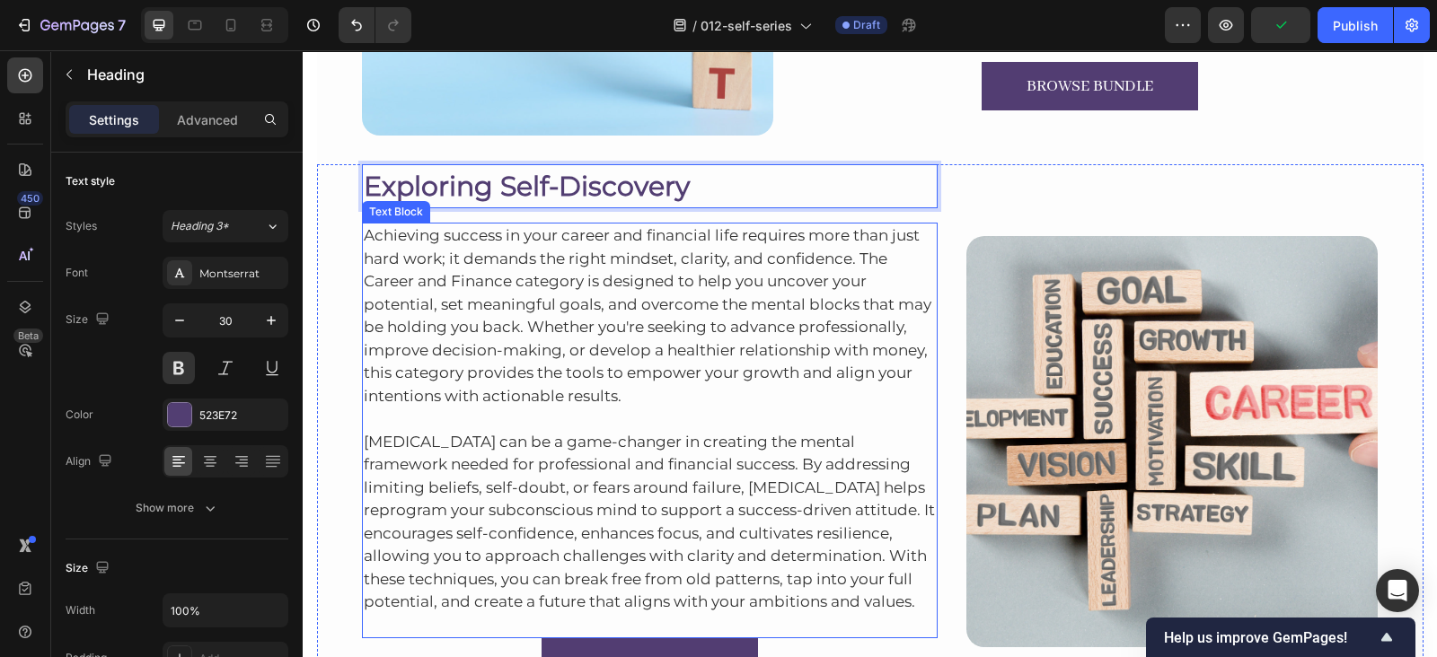
click at [551, 307] on p "Achieving success in your career and financial life requires more than just har…" at bounding box center [650, 315] width 573 height 183
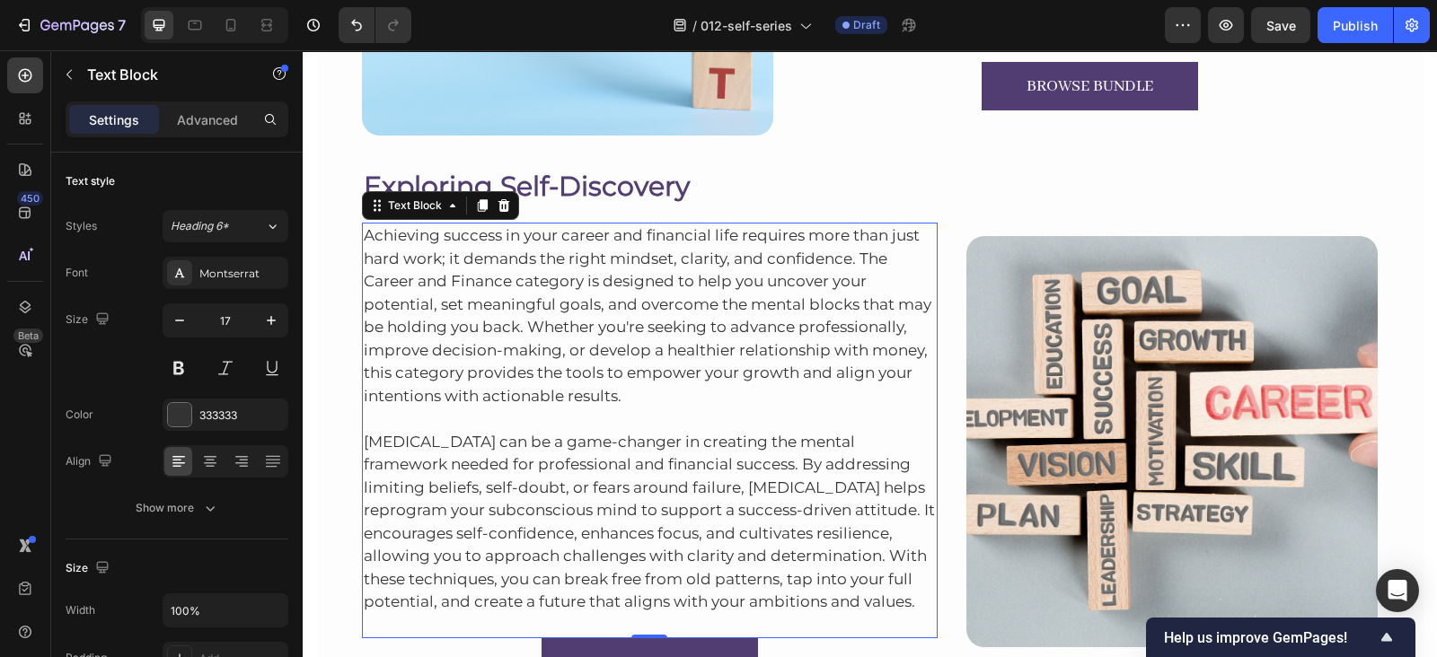
click at [554, 276] on p "Achieving success in your career and financial life requires more than just har…" at bounding box center [650, 315] width 573 height 183
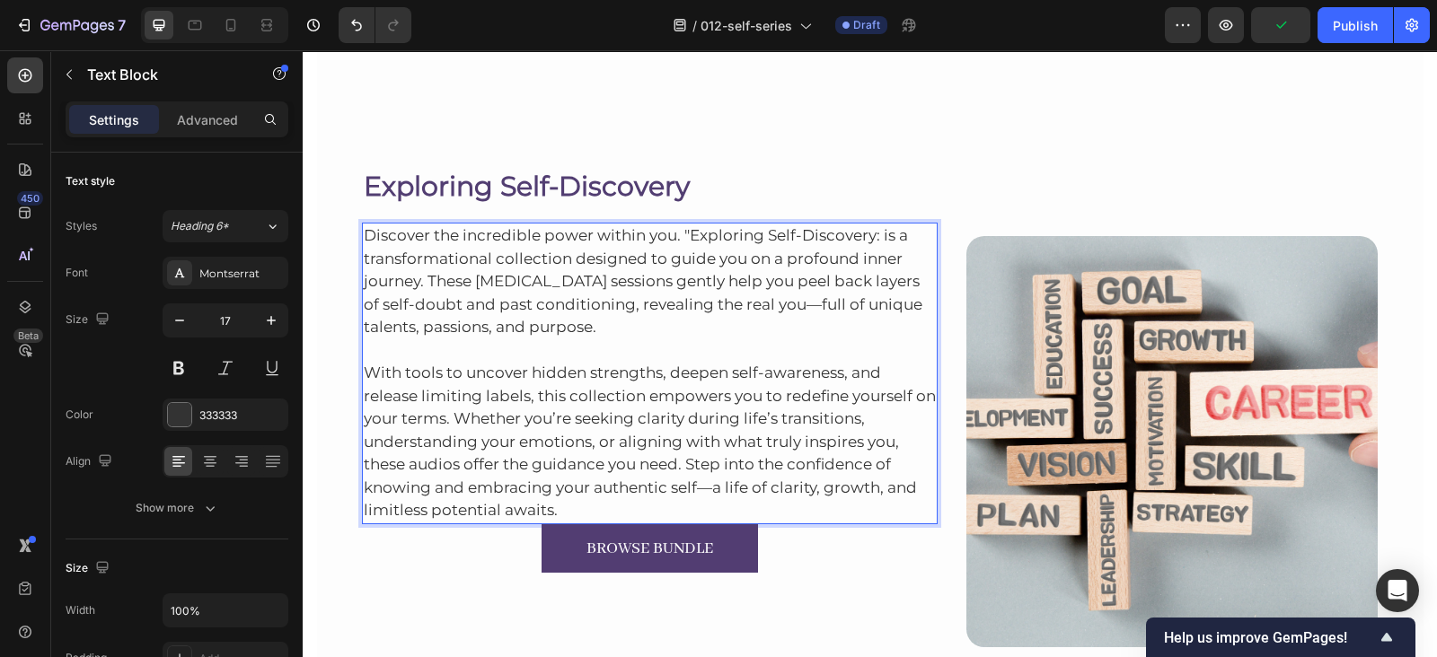
scroll to position [5945, 0]
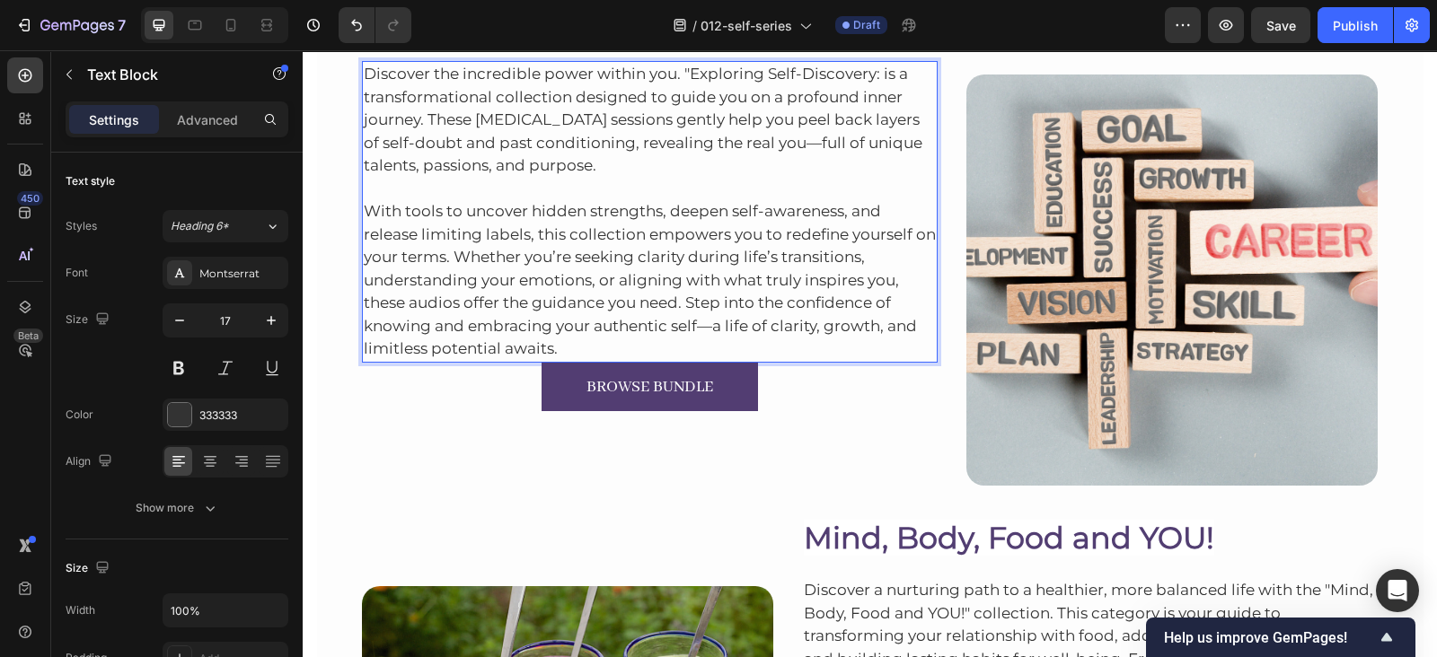
click at [863, 350] on p "With tools to uncover hidden strengths, deepen self-awareness, and release limi…" at bounding box center [650, 269] width 573 height 183
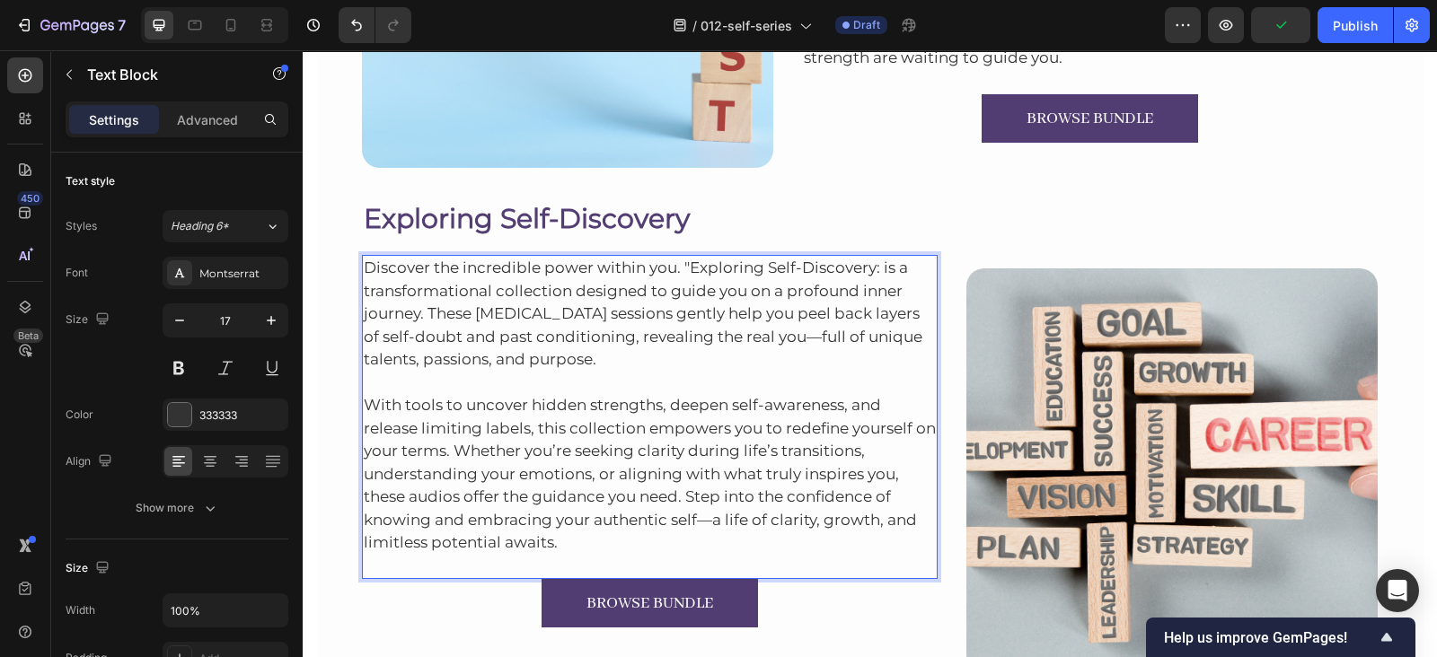
scroll to position [5749, 0]
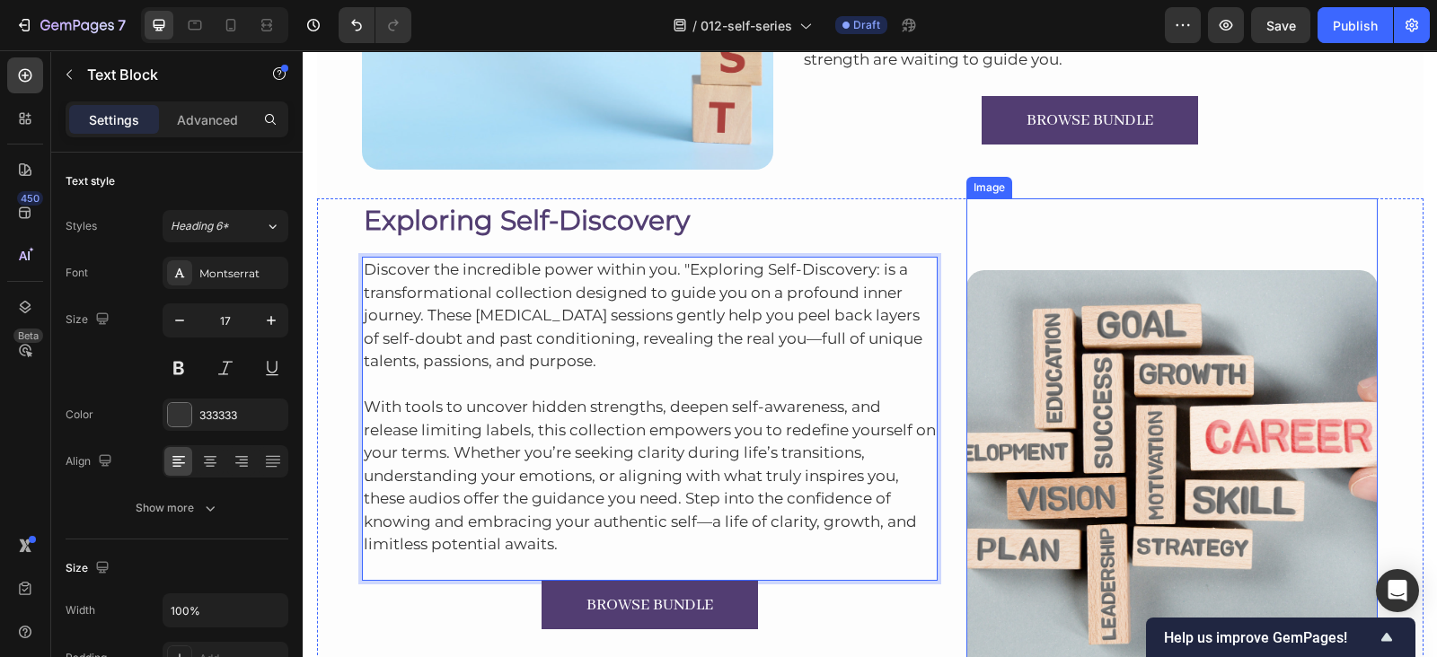
click at [1099, 383] on img at bounding box center [1171, 475] width 411 height 411
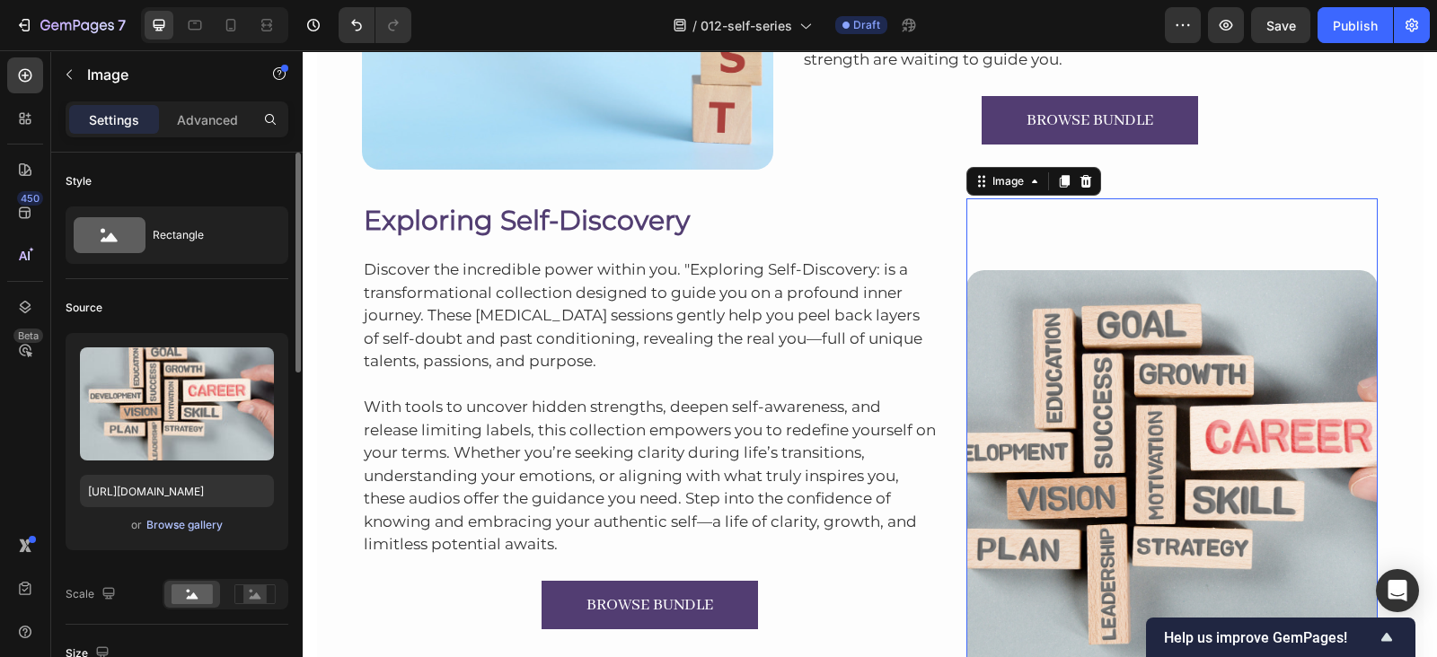
click at [178, 527] on div "Browse gallery" at bounding box center [184, 525] width 76 height 16
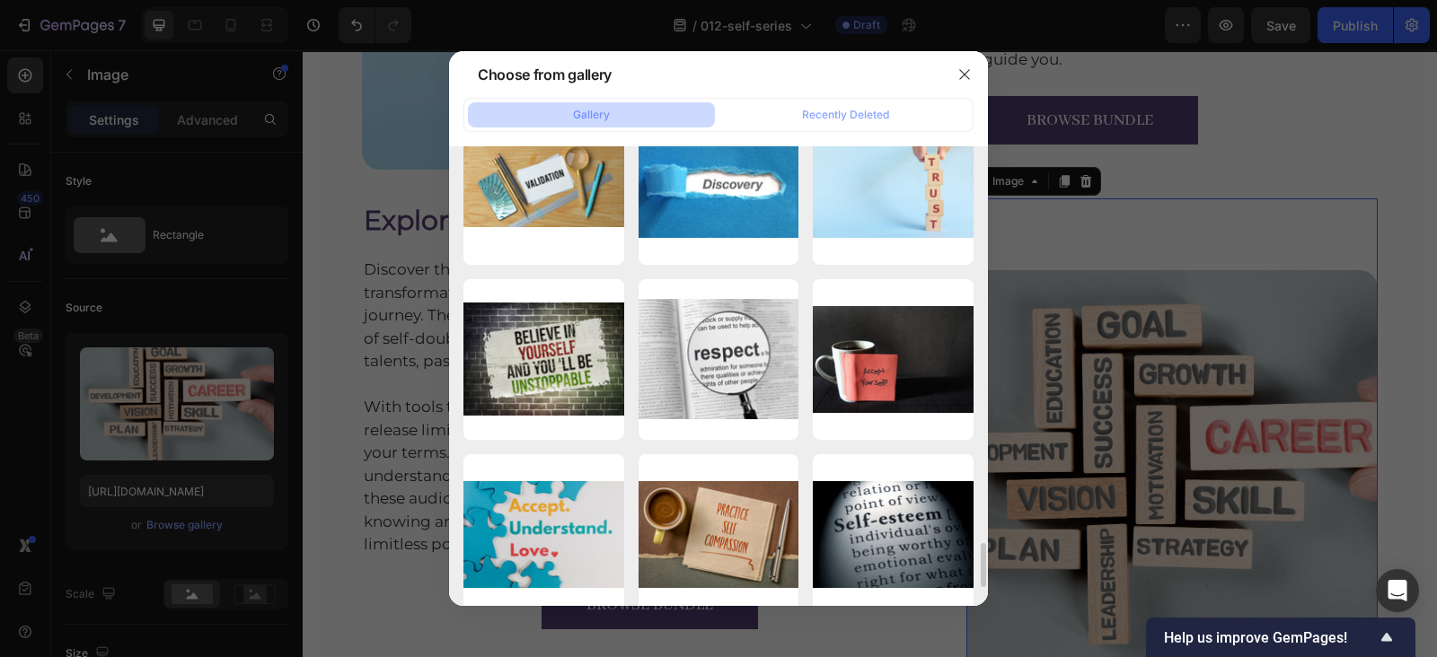
scroll to position [4077, 0]
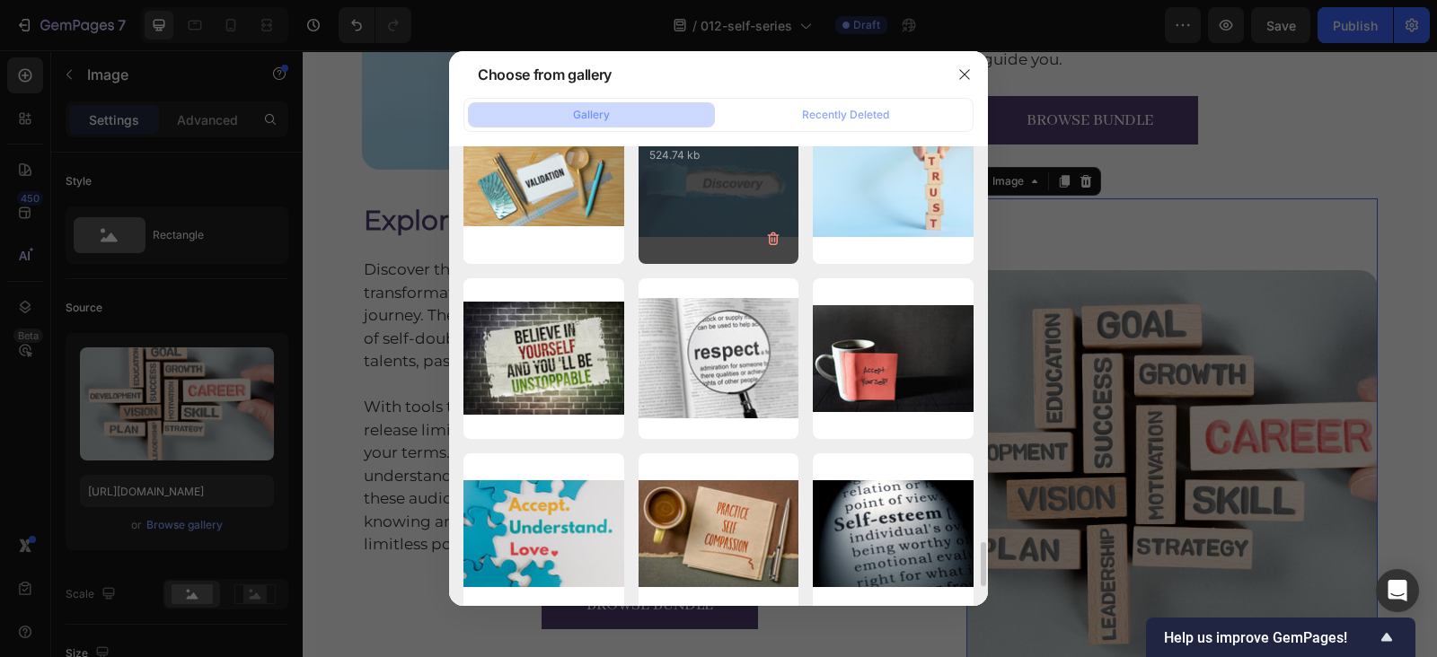
click at [686, 199] on div "b7b8bd58203f141ed9dbd...2d.jpg 524.74 kb" at bounding box center [718, 183] width 161 height 161
type input "[URL][DOMAIN_NAME]"
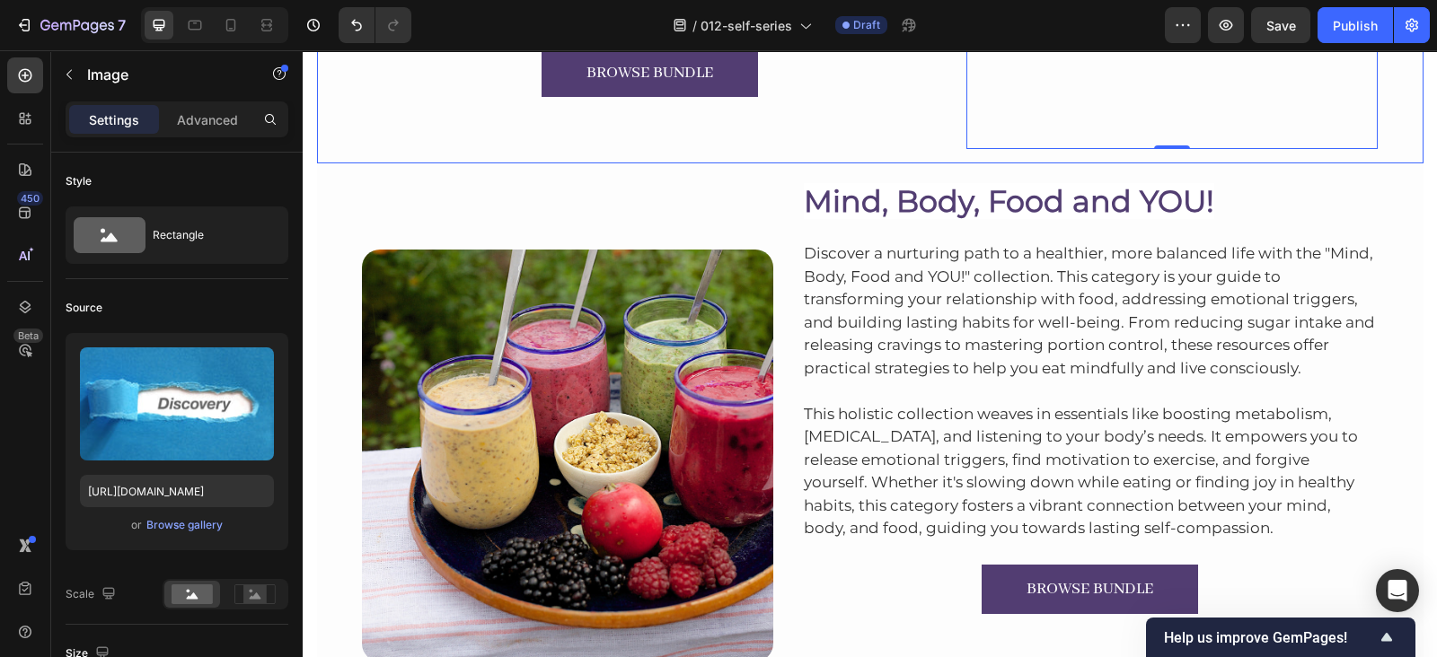
scroll to position [6283, 0]
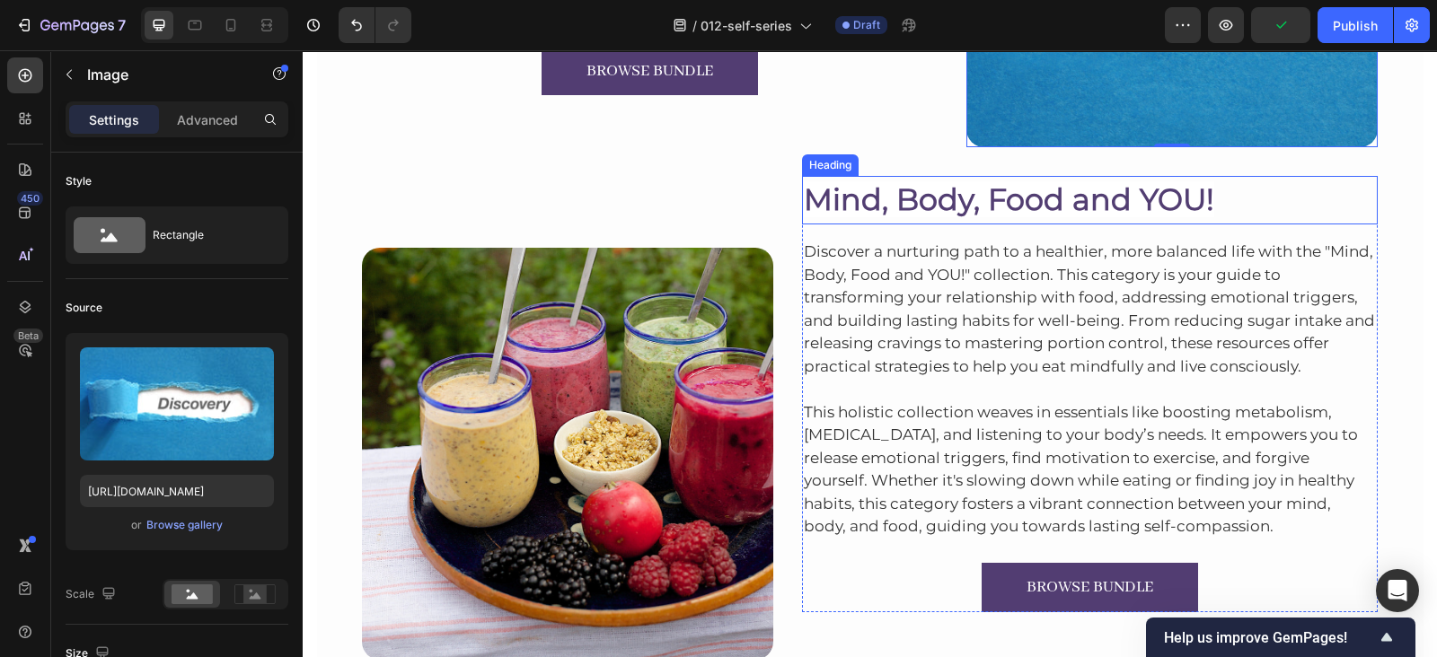
click at [963, 201] on span "Mind, Body, Food and YOU!" at bounding box center [1009, 199] width 410 height 36
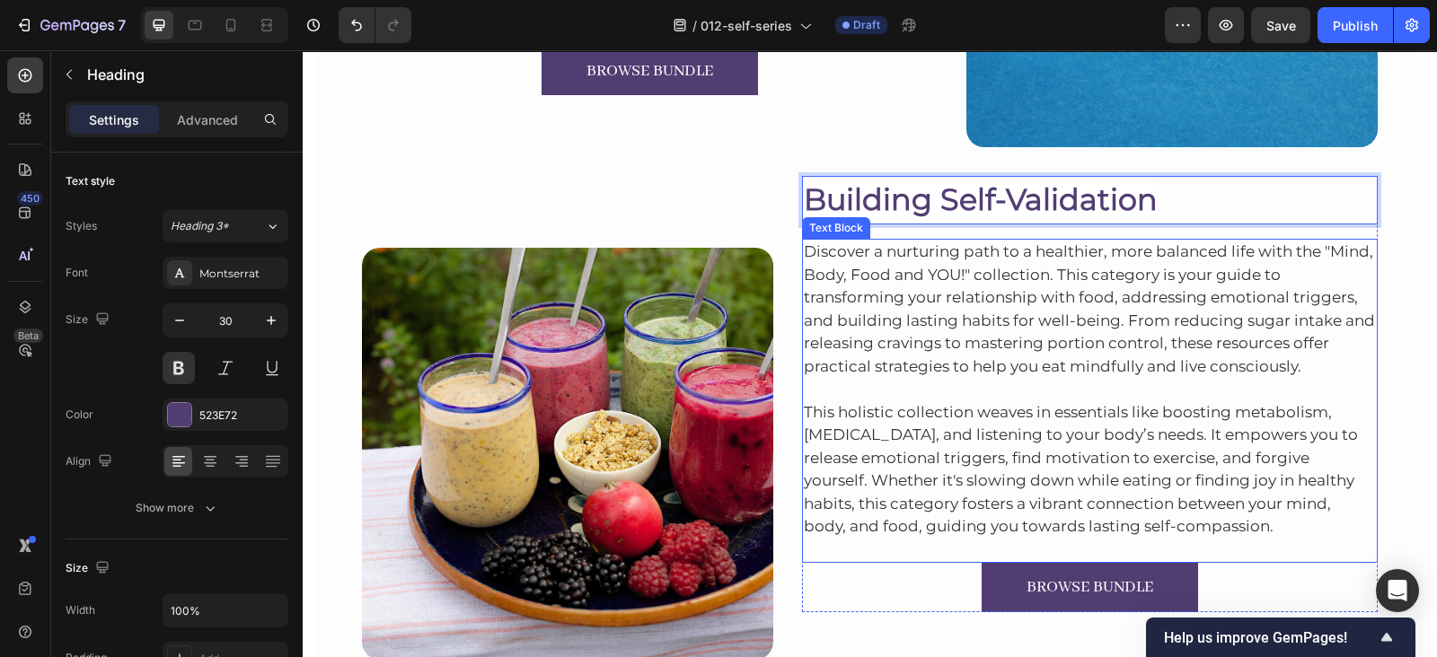
click at [975, 293] on p "Discover a nurturing path to a healthier, more balanced life with the "Mind, Bo…" at bounding box center [1090, 309] width 573 height 137
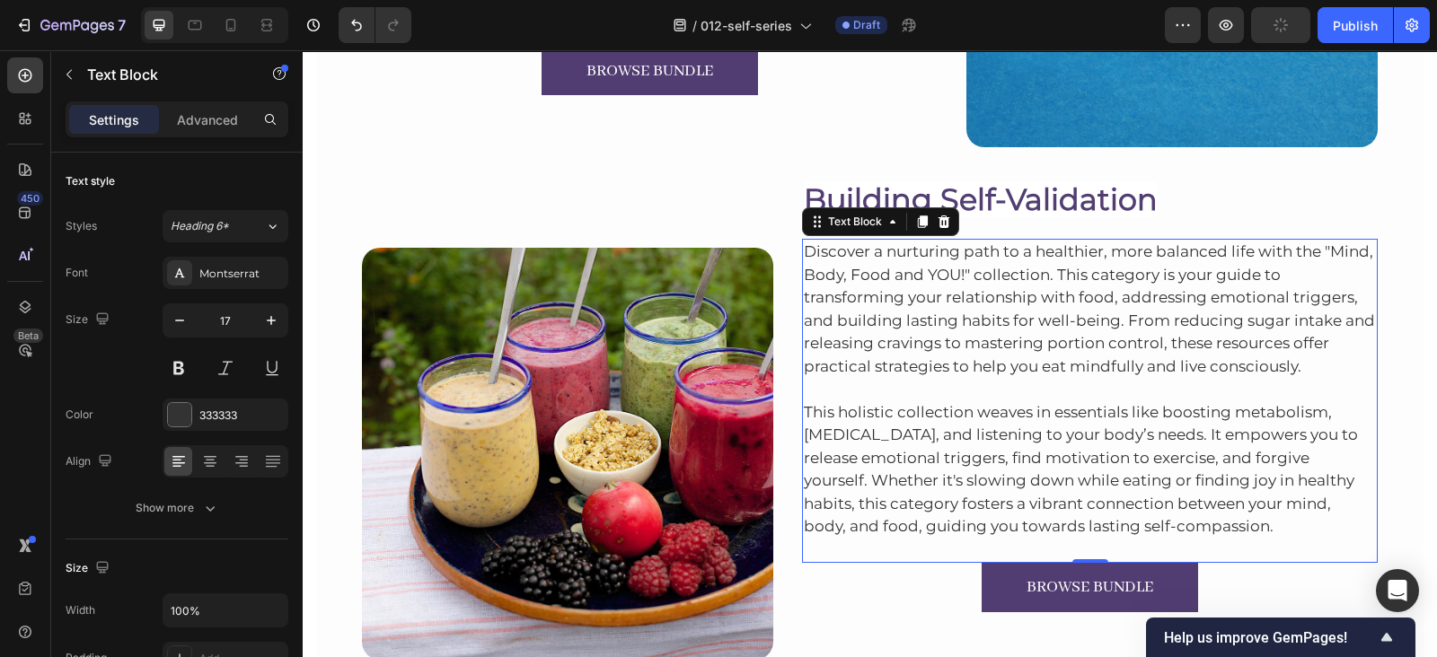
click at [965, 301] on p "Discover a nurturing path to a healthier, more balanced life with the "Mind, Bo…" at bounding box center [1090, 309] width 573 height 137
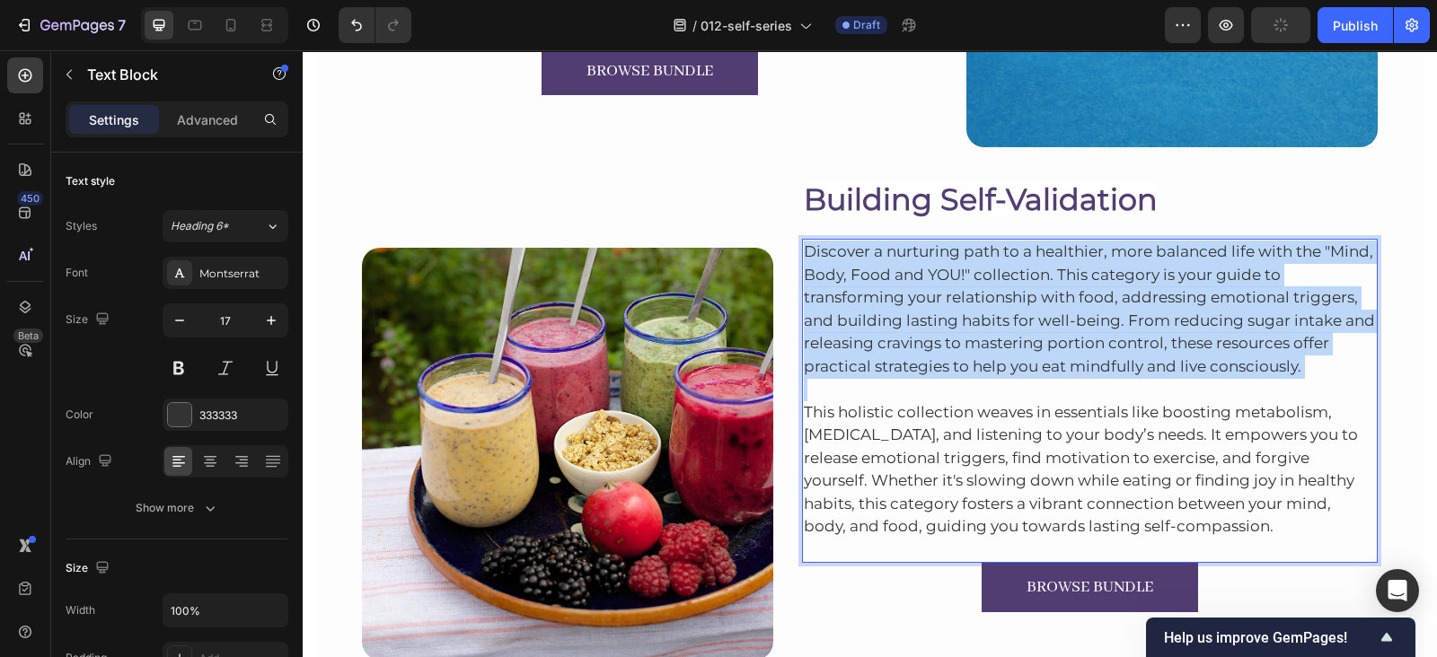
click at [965, 301] on p "Discover a nurturing path to a healthier, more balanced life with the "Mind, Bo…" at bounding box center [1090, 309] width 573 height 137
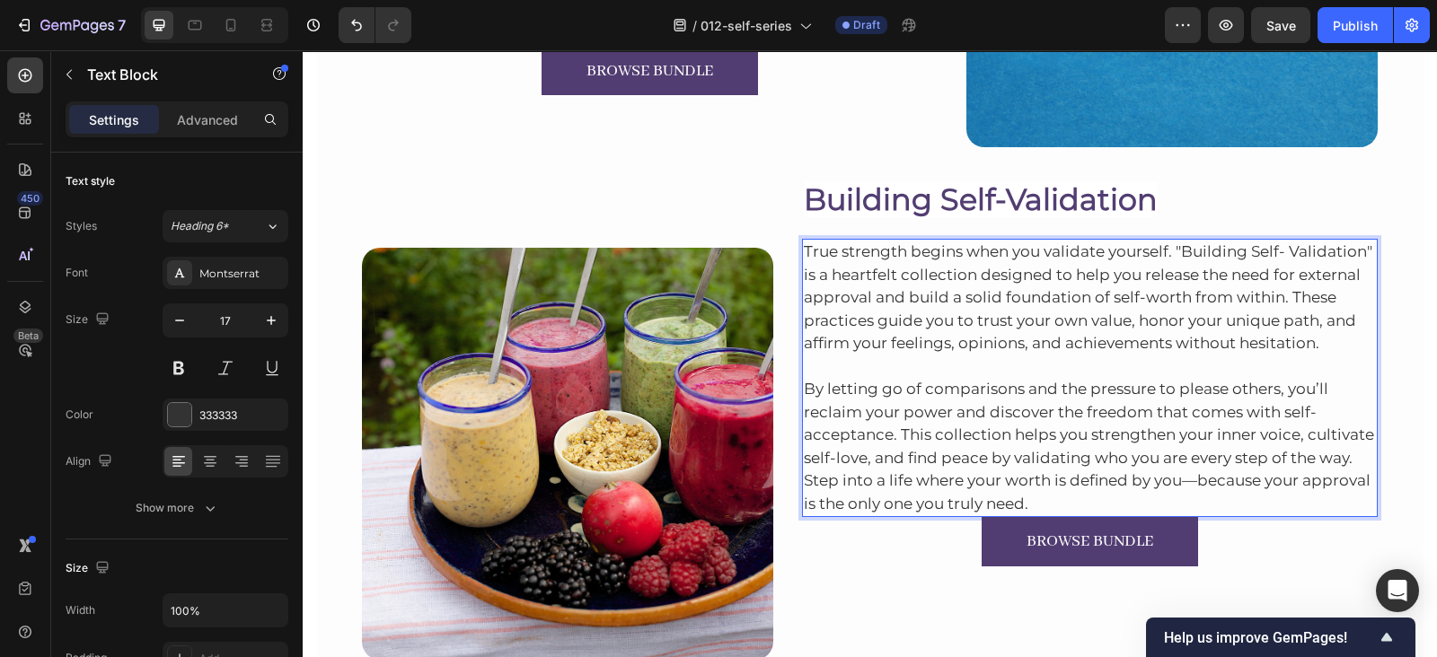
click at [1043, 505] on p "By letting go of comparisons and the pressure to please others, you’ll reclaim …" at bounding box center [1090, 436] width 573 height 161
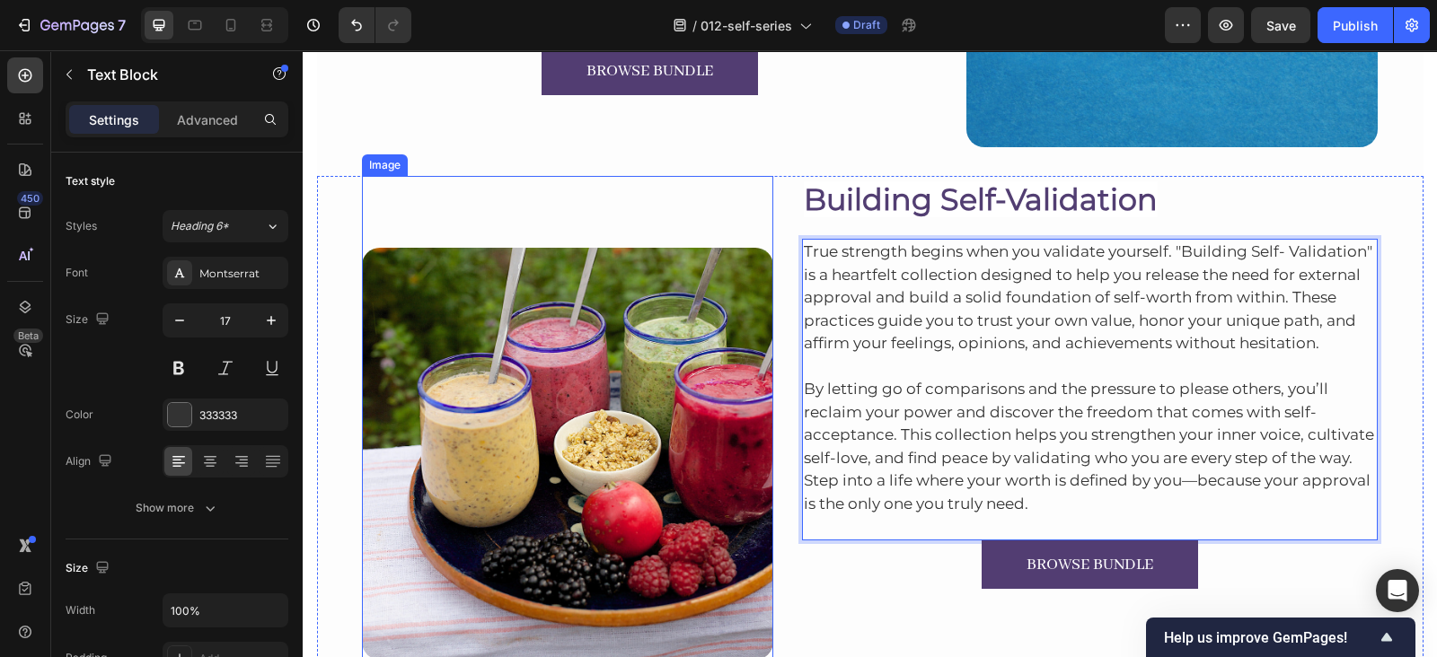
click at [383, 387] on img at bounding box center [567, 453] width 411 height 411
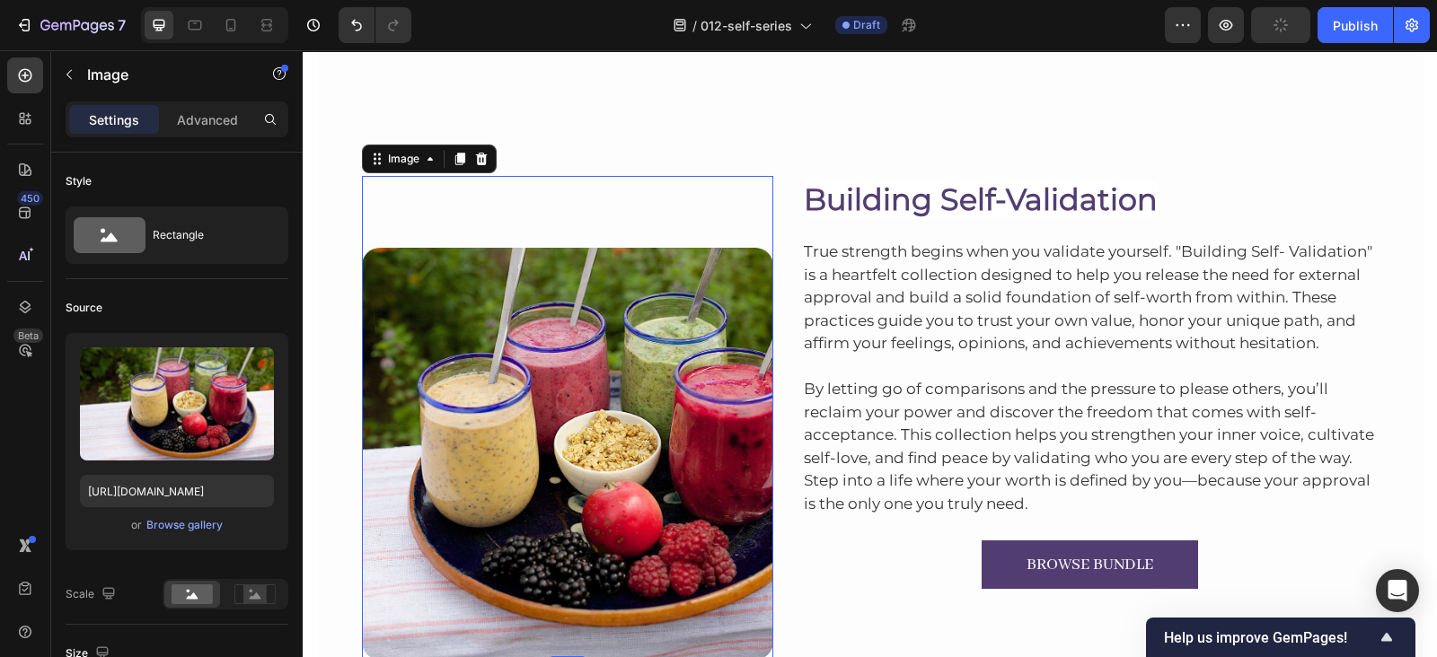
scroll to position [6488, 0]
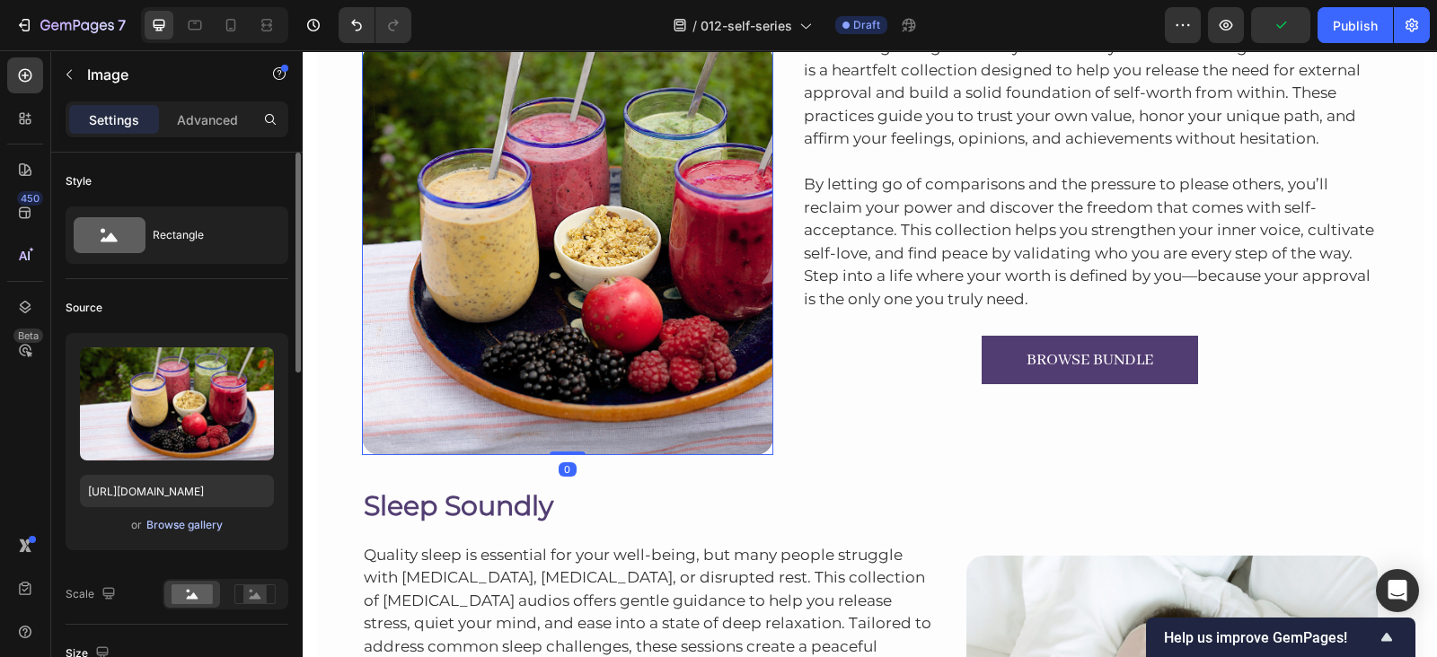
click at [171, 519] on div "Browse gallery" at bounding box center [184, 525] width 76 height 16
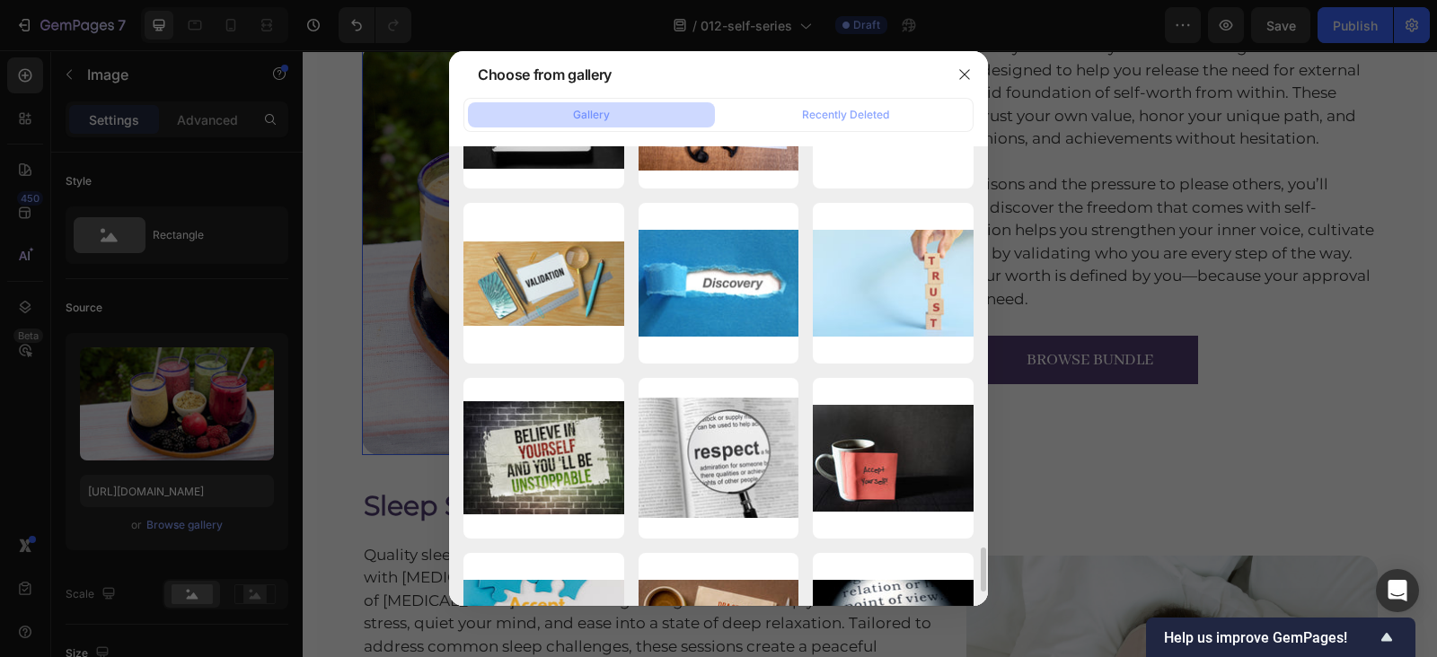
scroll to position [3994, 0]
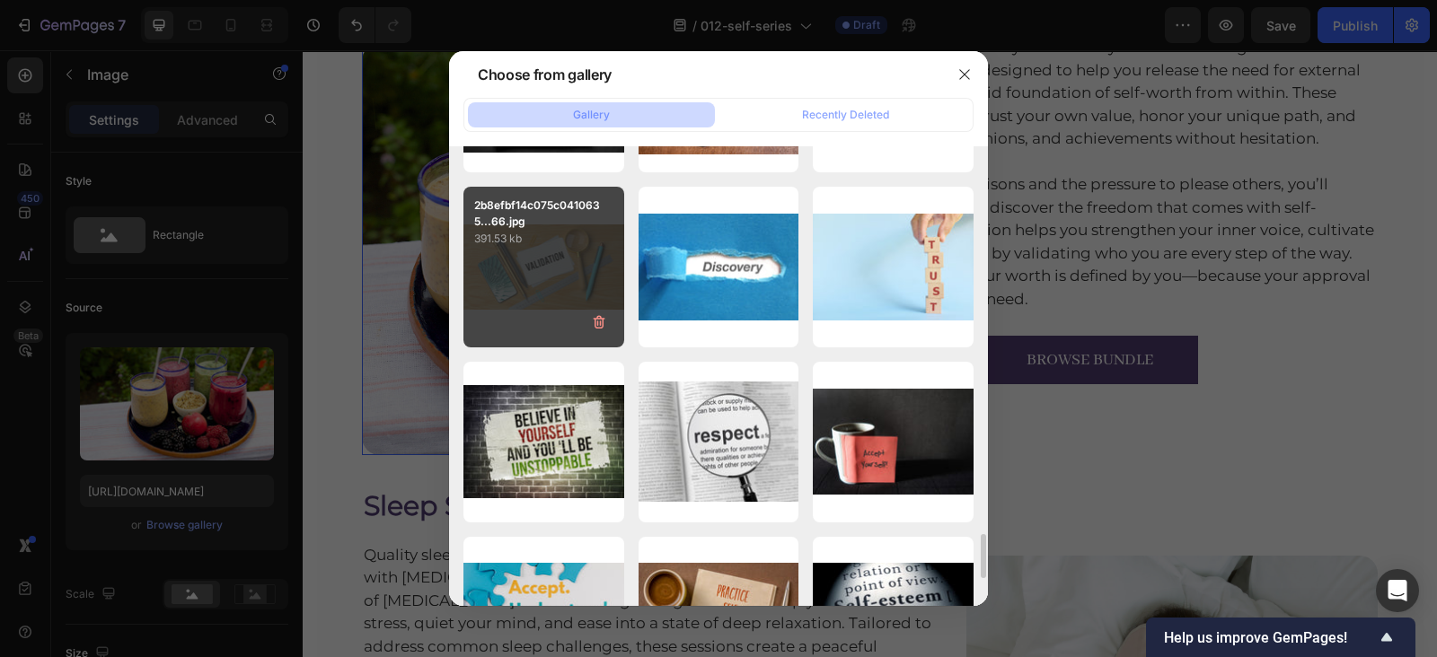
click at [533, 260] on div "2b8efbf14c075c0410635...66.jpg 391.53 kb" at bounding box center [543, 267] width 161 height 161
type input "[URL][DOMAIN_NAME]"
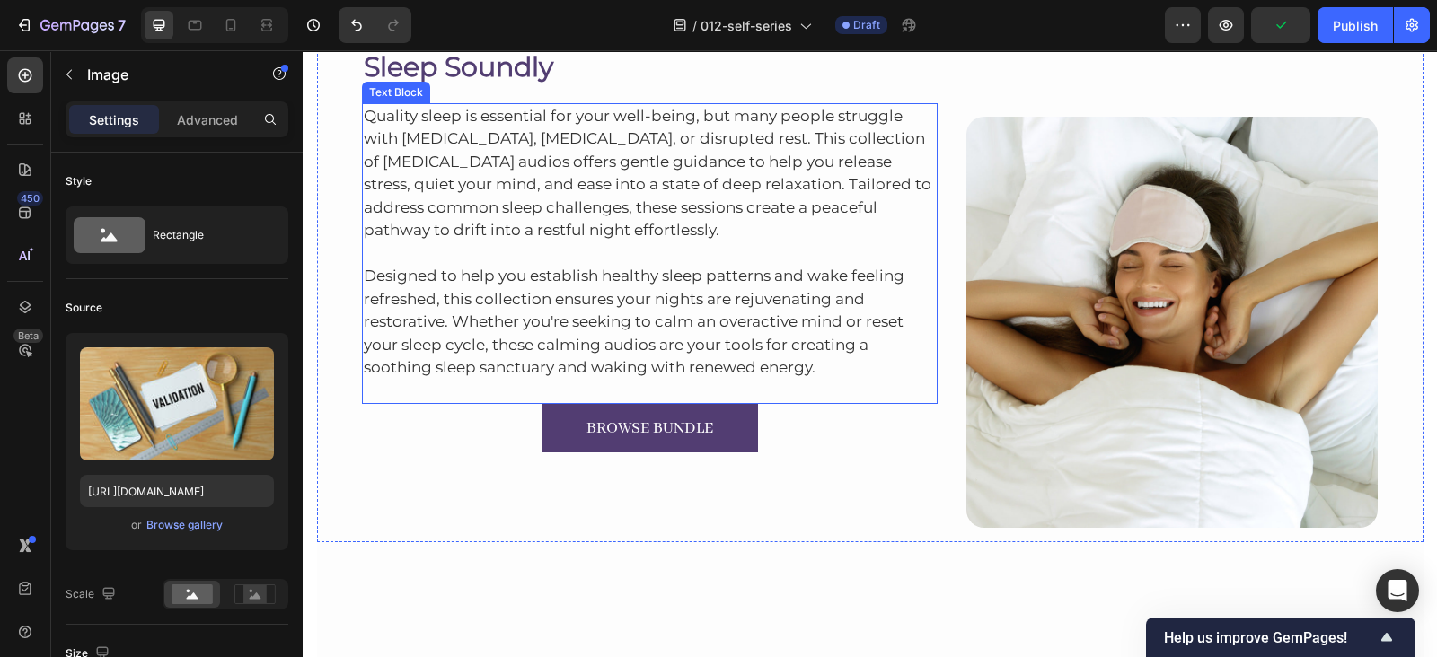
scroll to position [6692, 0]
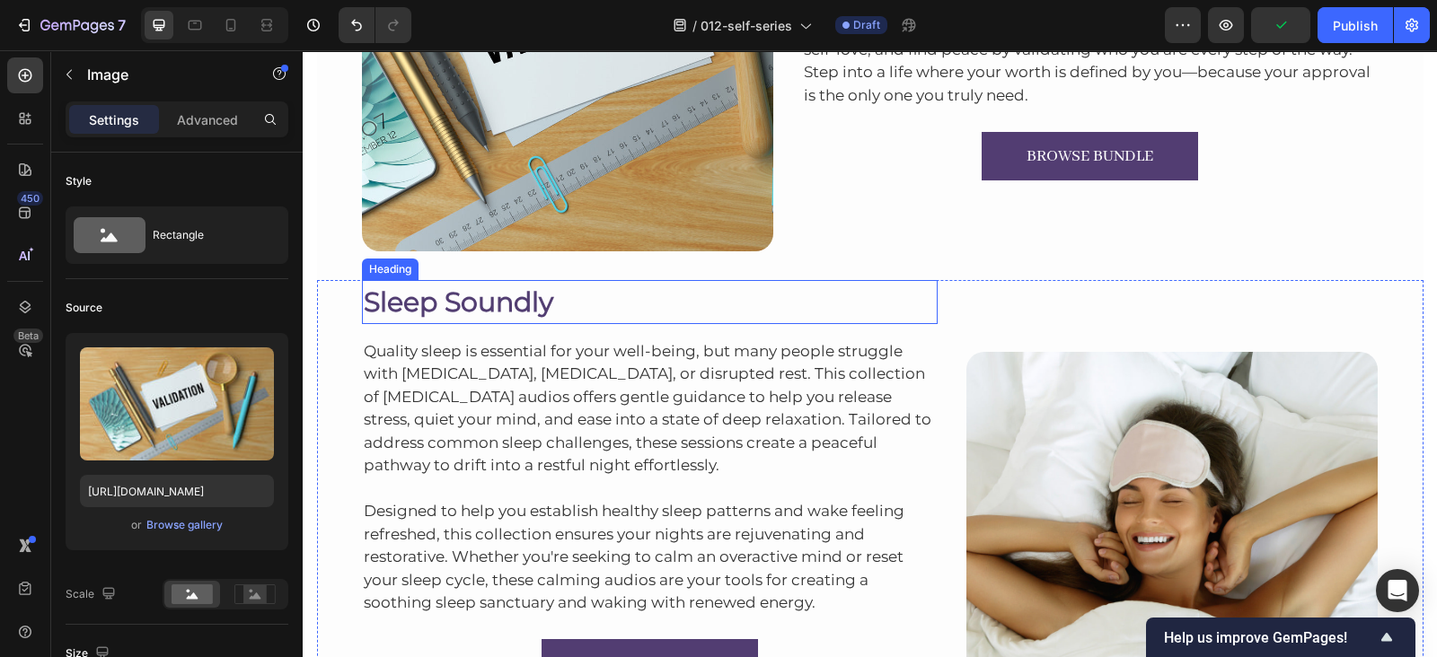
click at [403, 304] on h2 "Sleep Soundly" at bounding box center [650, 302] width 576 height 44
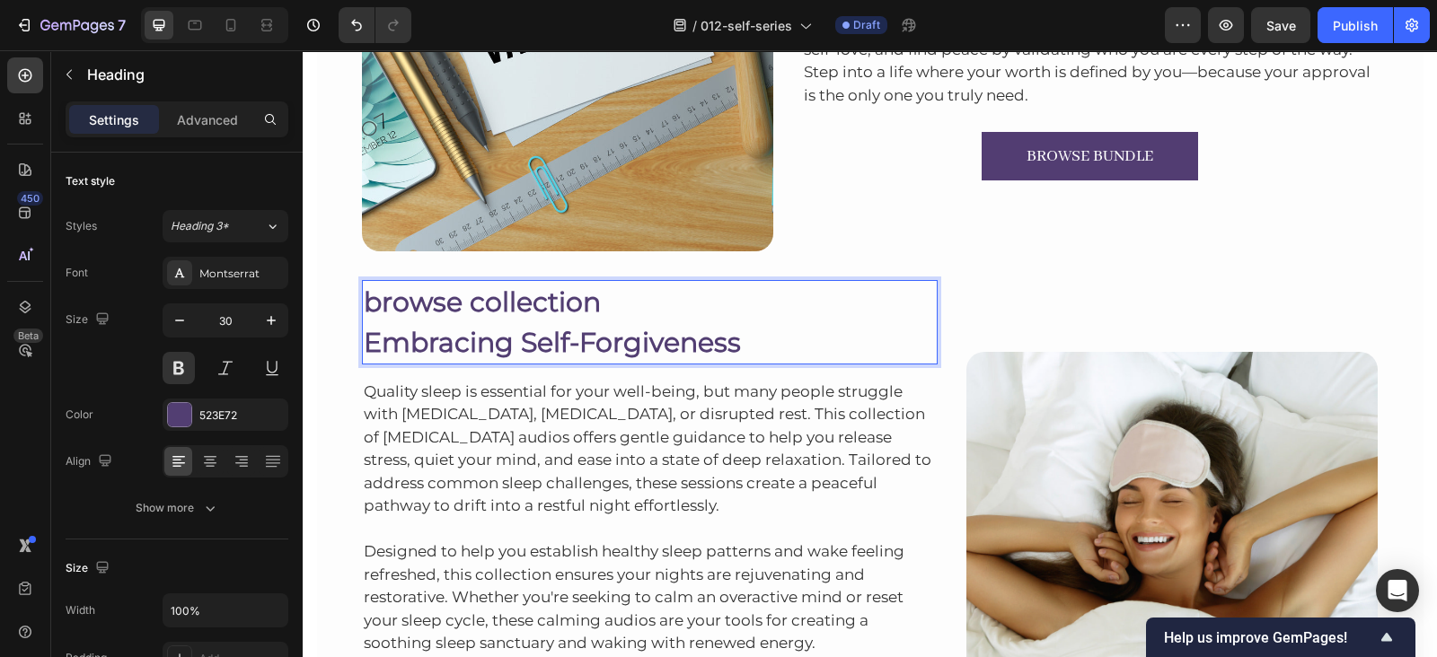
click at [365, 330] on p "Embracing Self-Forgiveness" at bounding box center [650, 342] width 573 height 40
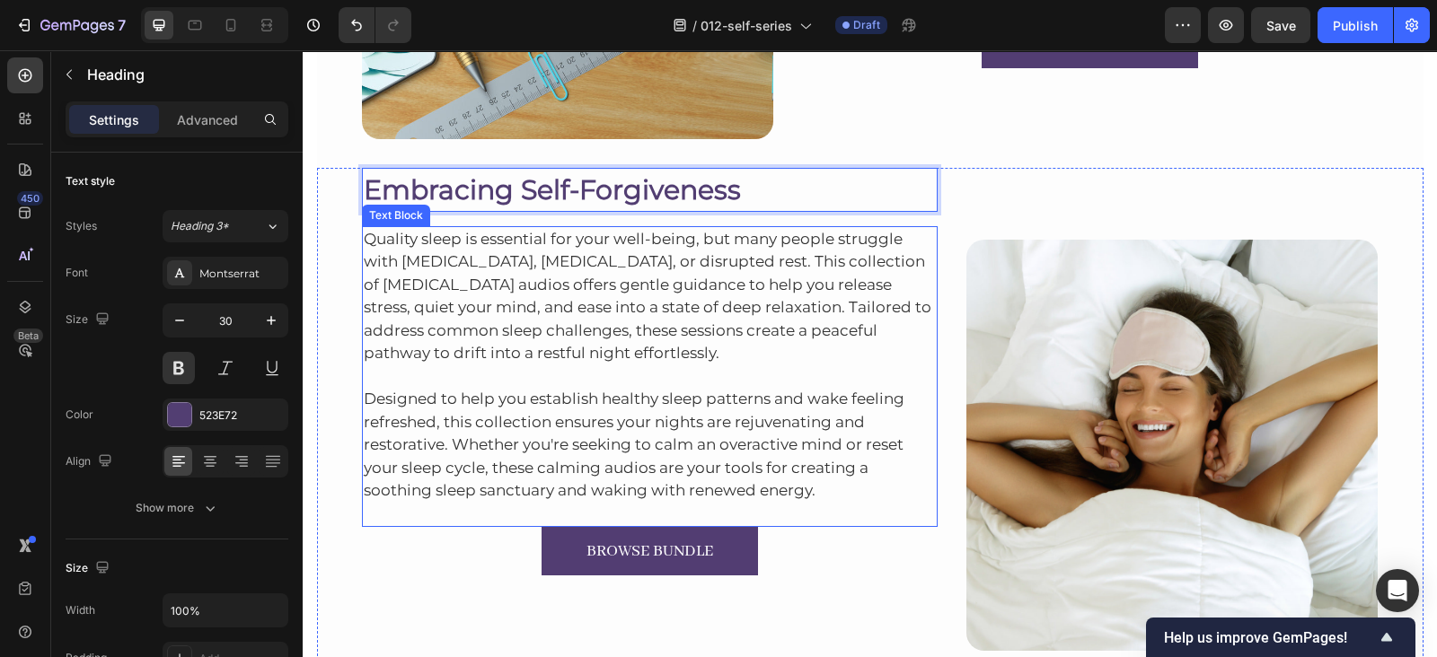
scroll to position [6817, 0]
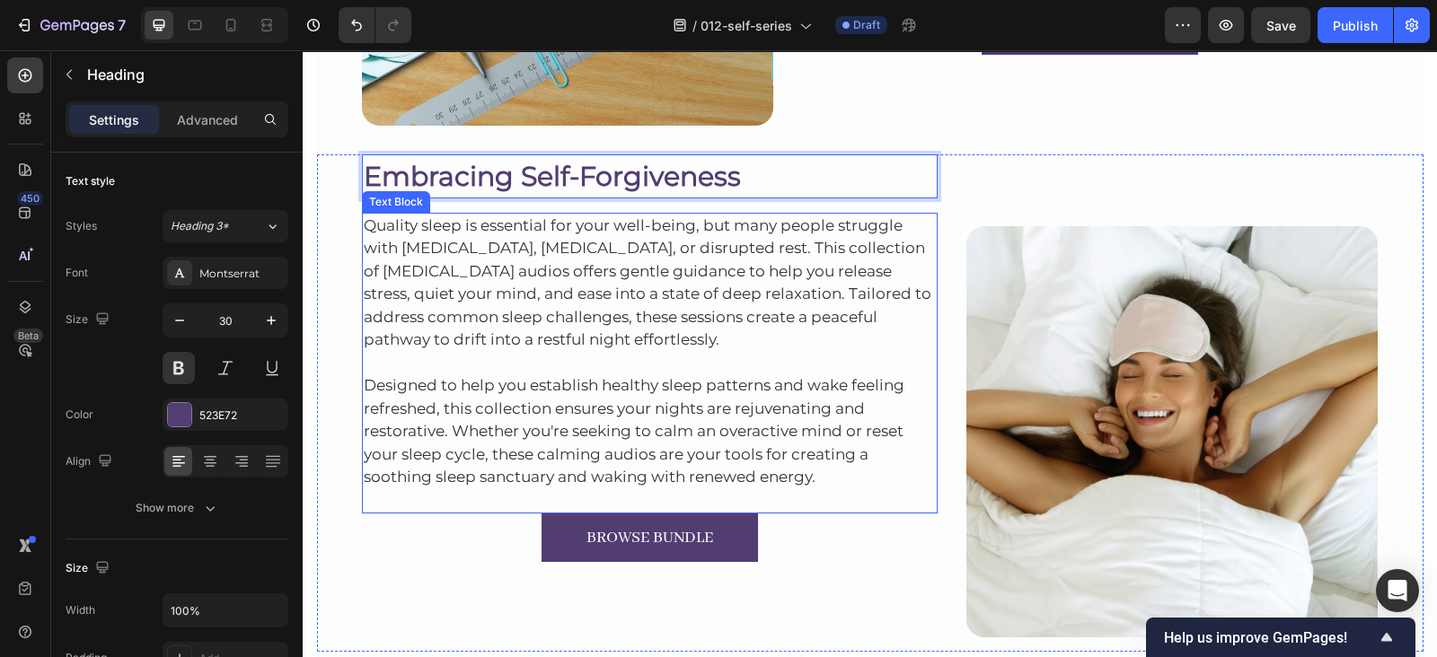
click at [612, 294] on p "Quality sleep is essential for your well-being, but many people struggle with […" at bounding box center [650, 283] width 573 height 137
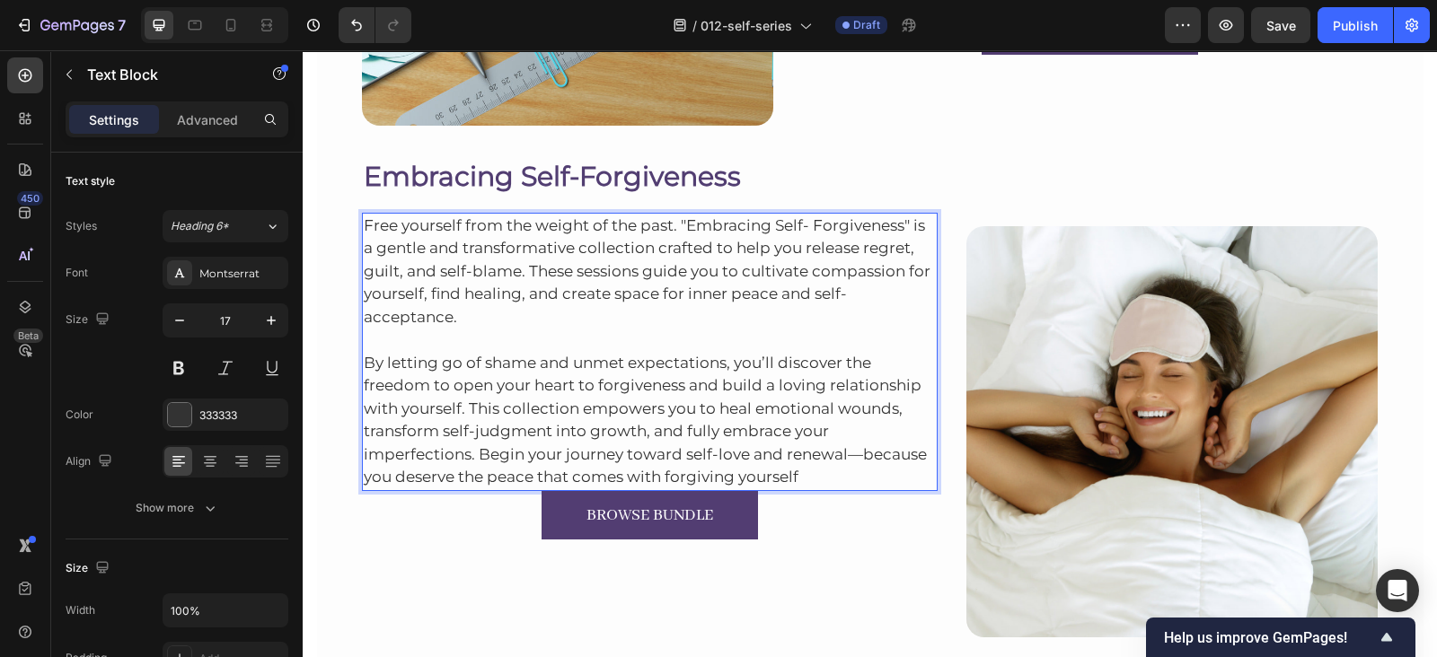
click at [811, 472] on p "By letting go of shame and unmet expectations, you’ll discover the freedom to o…" at bounding box center [650, 420] width 573 height 137
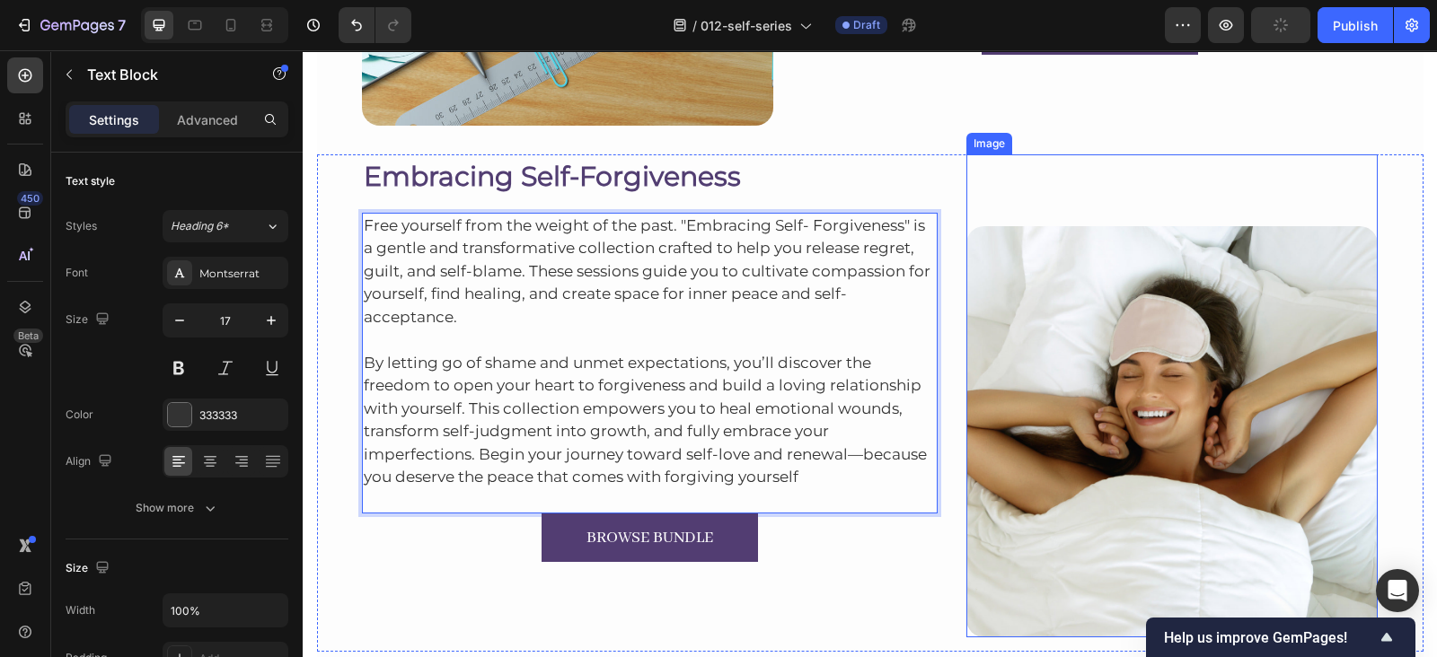
click at [1173, 295] on img at bounding box center [1171, 431] width 411 height 411
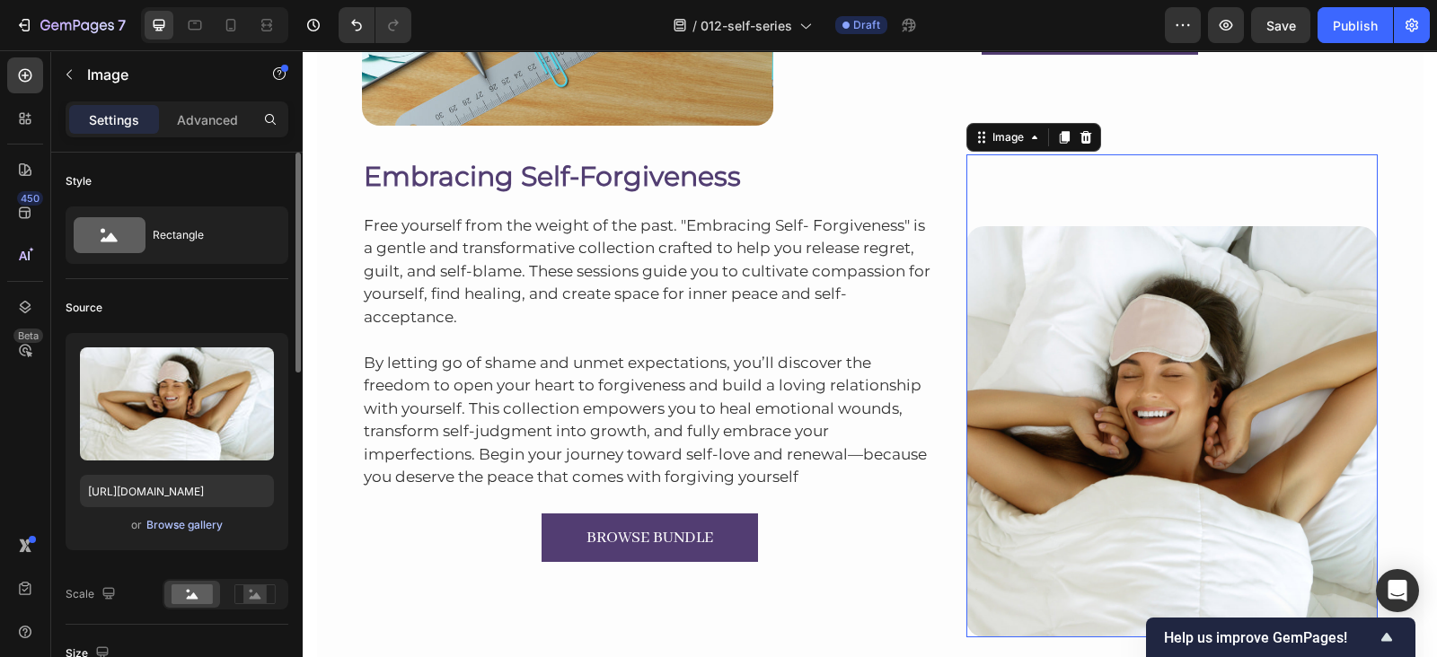
click at [174, 524] on div "Browse gallery" at bounding box center [184, 525] width 76 height 16
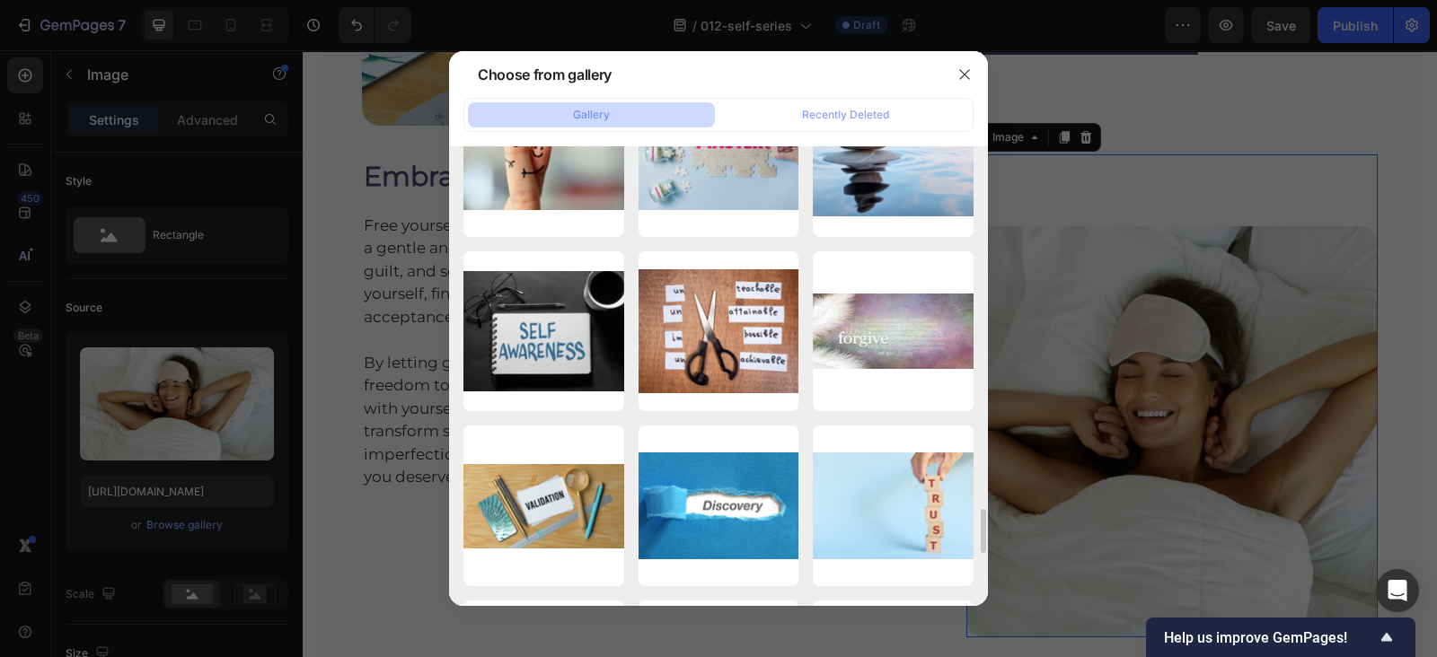
scroll to position [3760, 0]
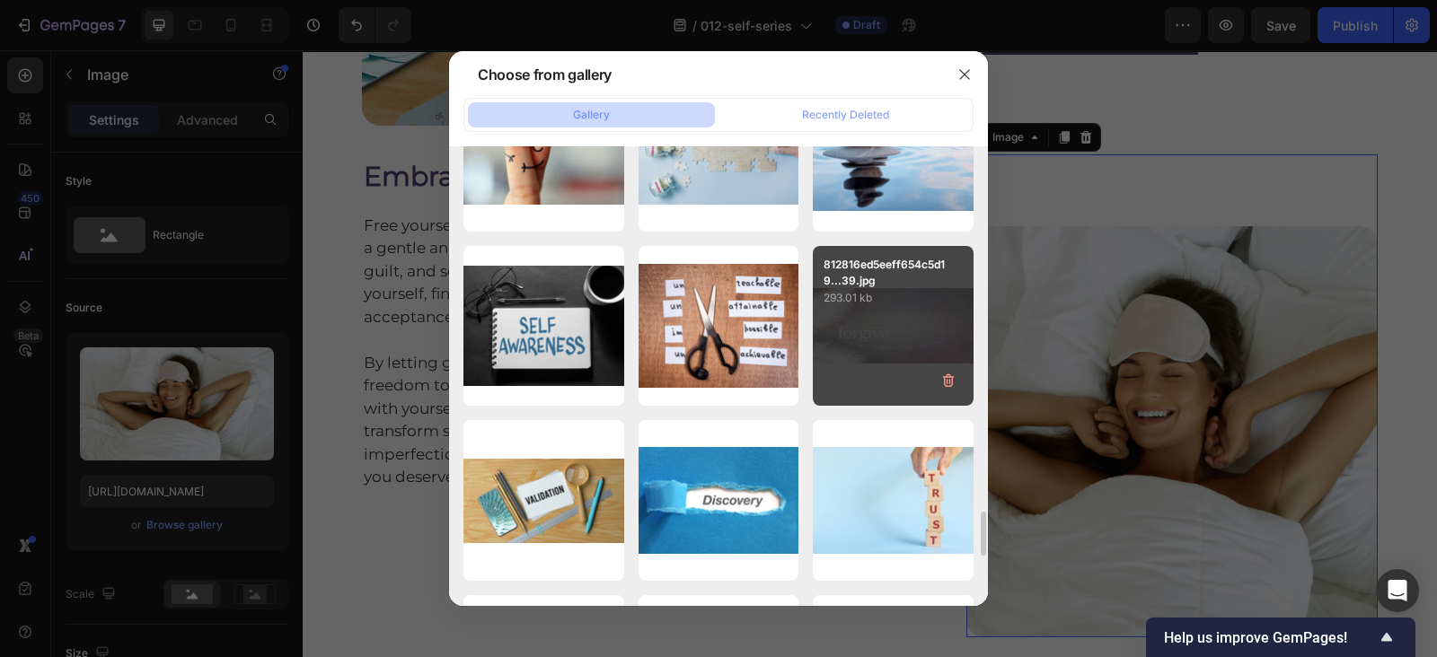
click at [897, 321] on div "812816ed5eeff654c5d19...39.jpg 293.01 kb" at bounding box center [893, 326] width 161 height 161
type input "[URL][DOMAIN_NAME]"
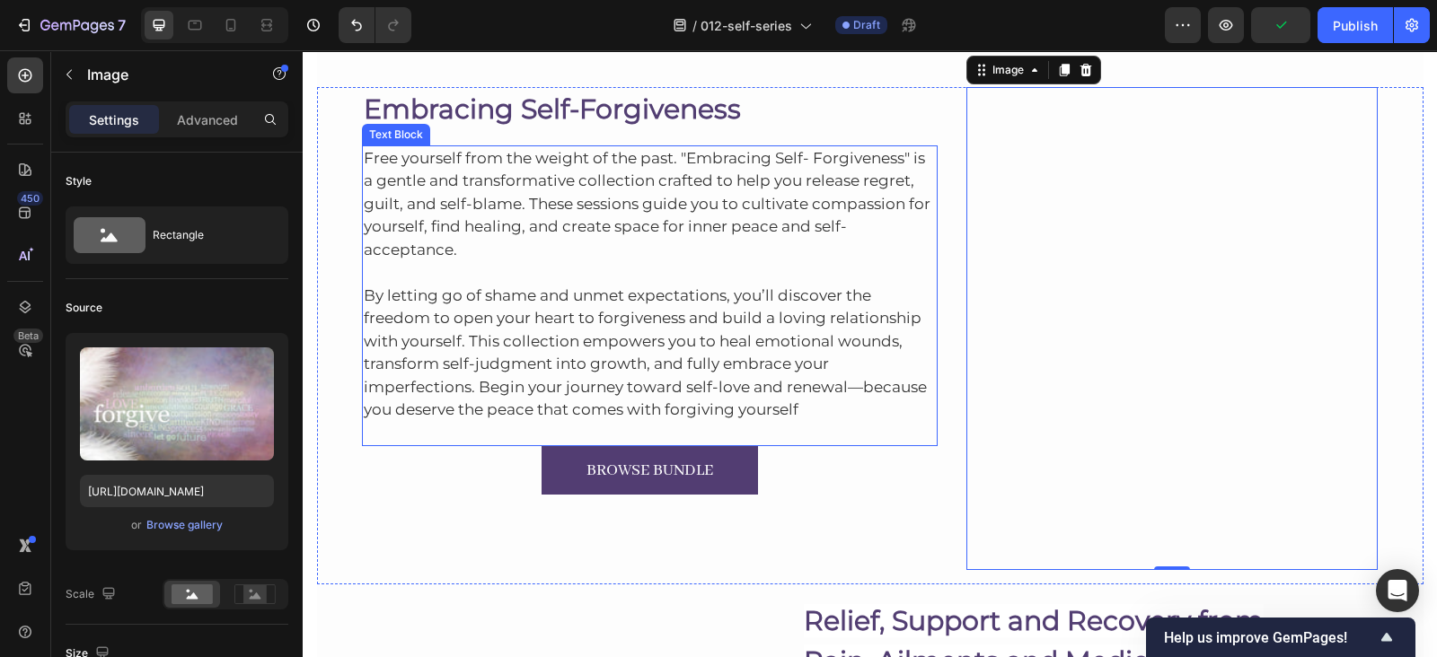
scroll to position [7255, 0]
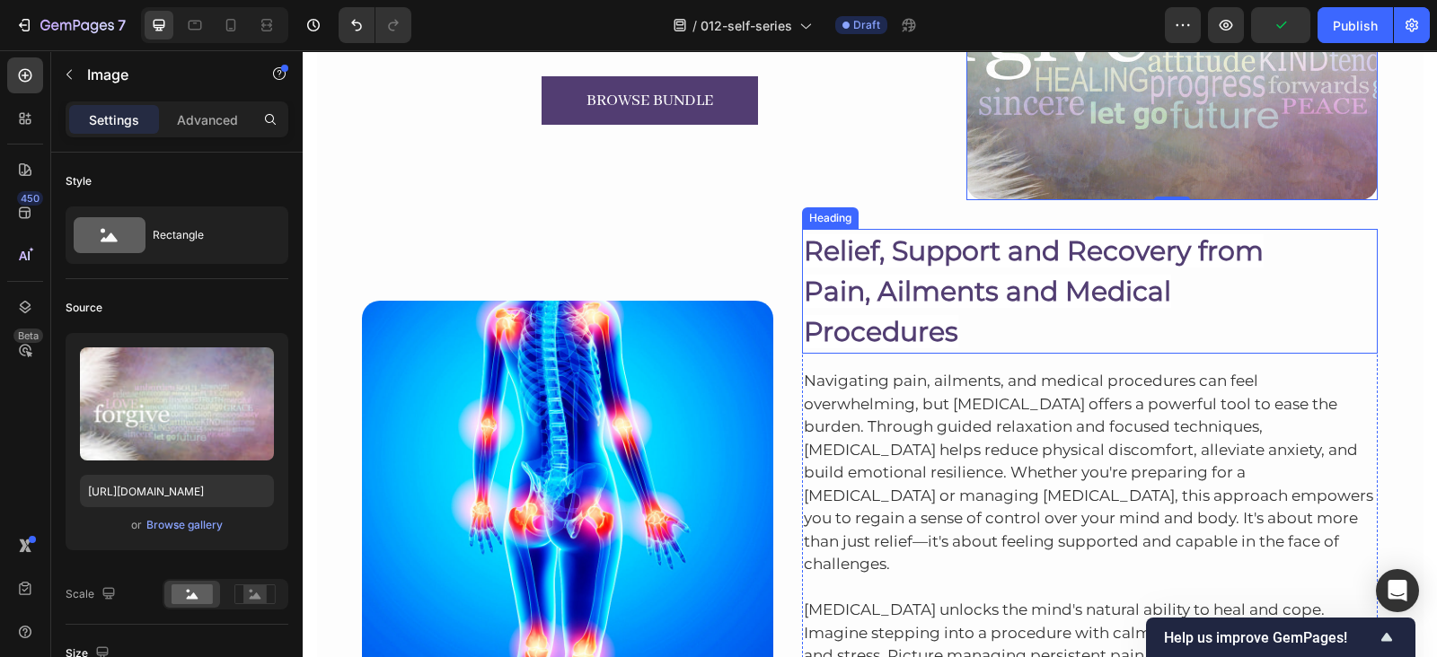
click at [876, 275] on span "Pain, Ailments and Medical" at bounding box center [987, 291] width 367 height 33
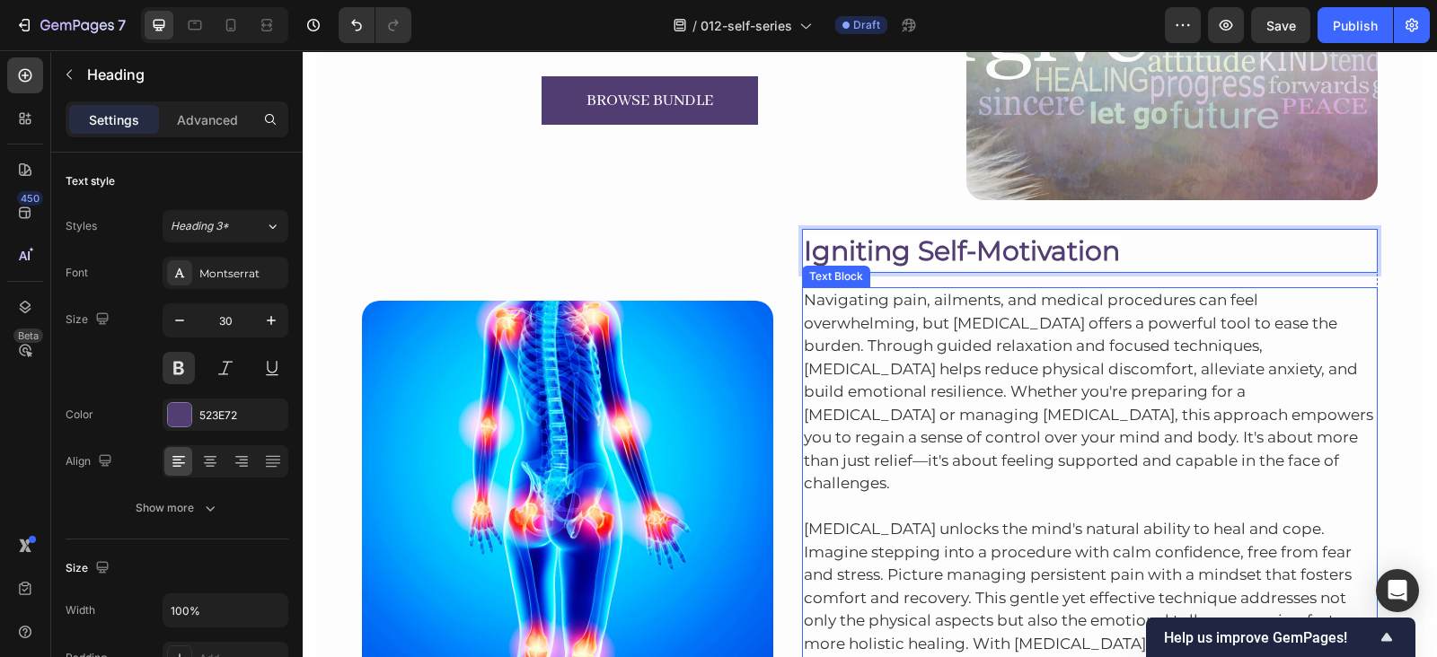
scroll to position [7331, 0]
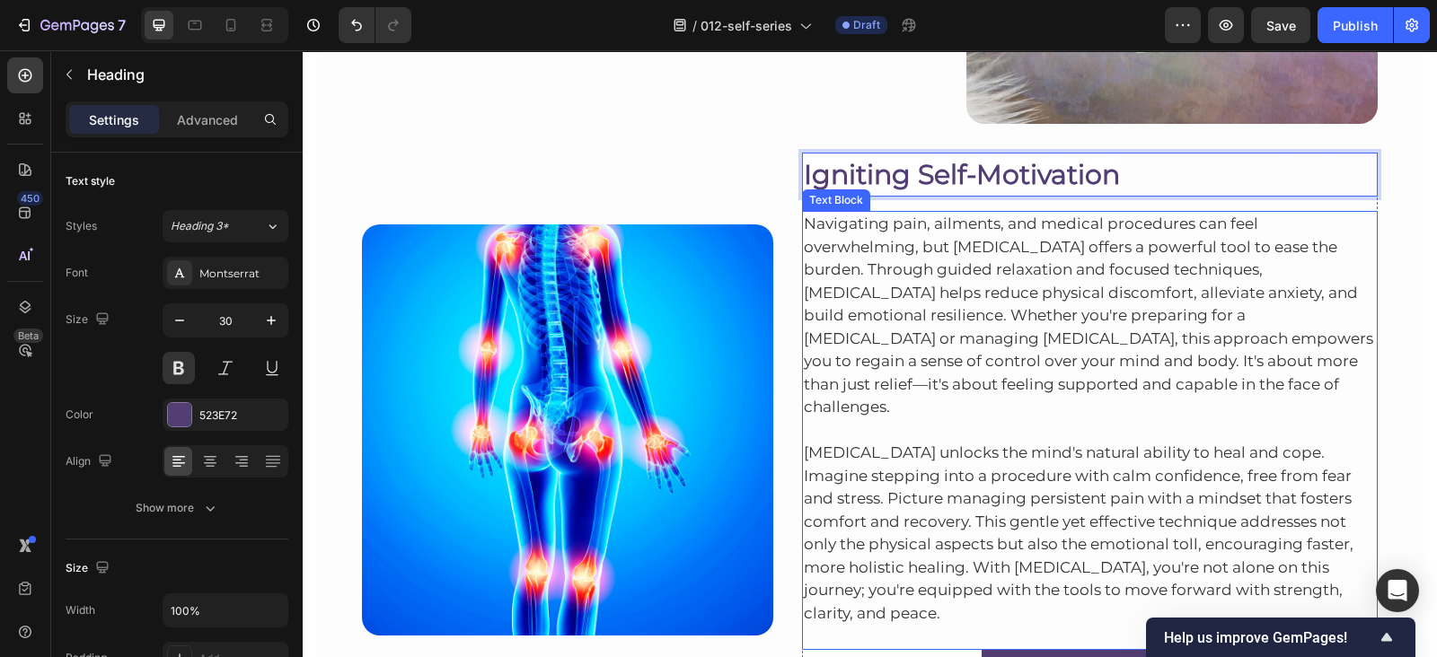
click at [924, 360] on span "Navigating pain, ailments, and medical procedures can feel overwhelming, but [M…" at bounding box center [1088, 315] width 569 height 201
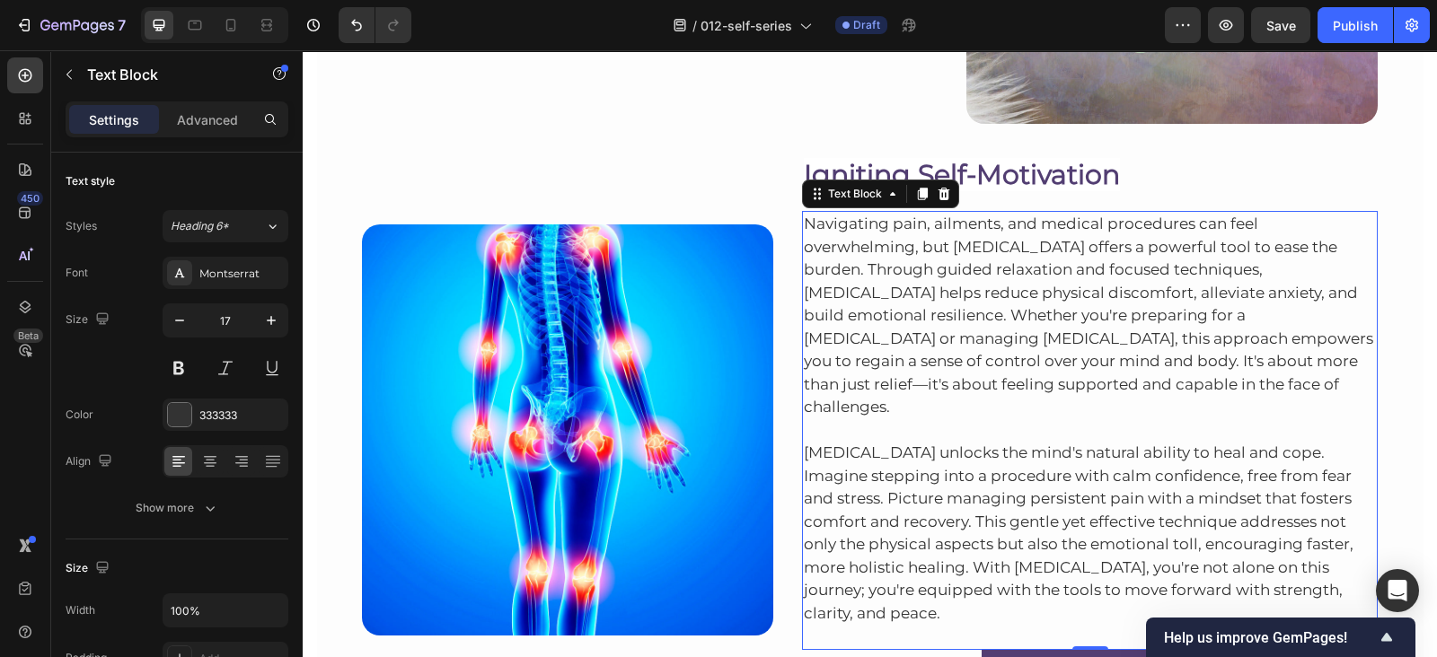
click at [924, 360] on span "Navigating pain, ailments, and medical procedures can feel overwhelming, but [M…" at bounding box center [1088, 315] width 569 height 201
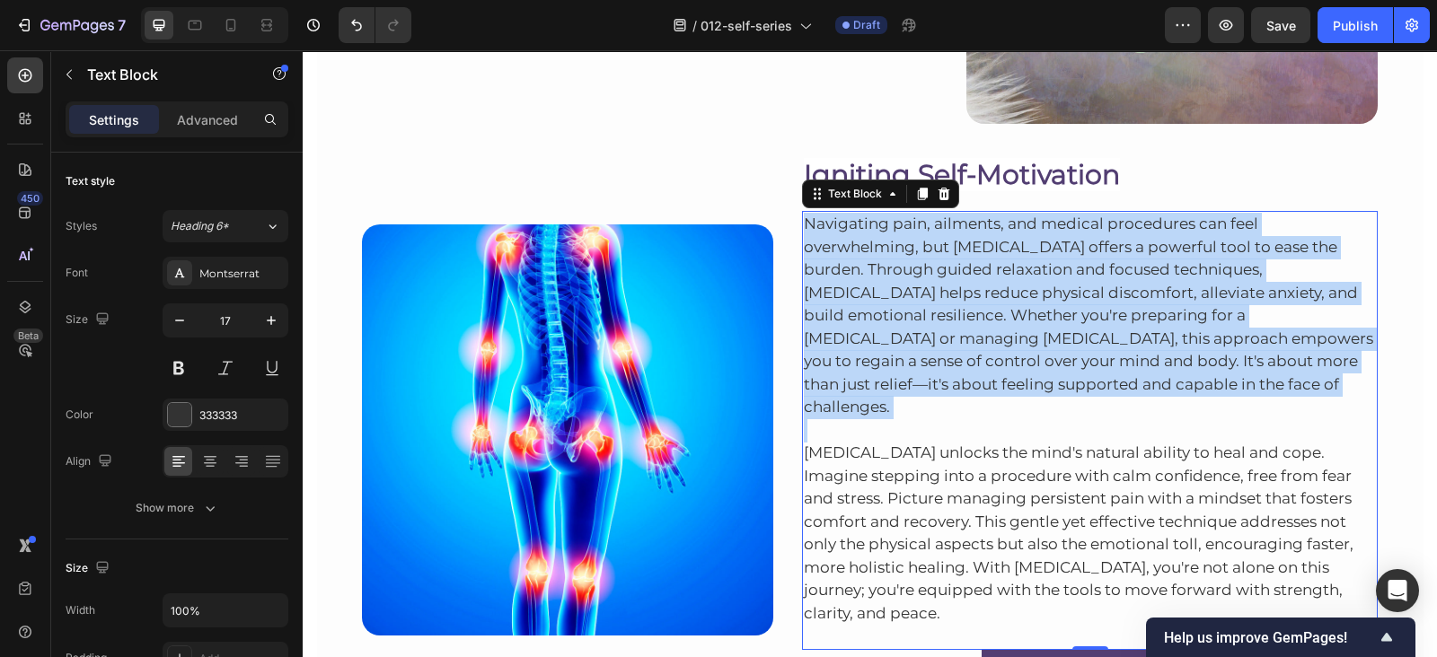
click at [924, 360] on span "Navigating pain, ailments, and medical procedures can feel overwhelming, but [M…" at bounding box center [1088, 315] width 569 height 201
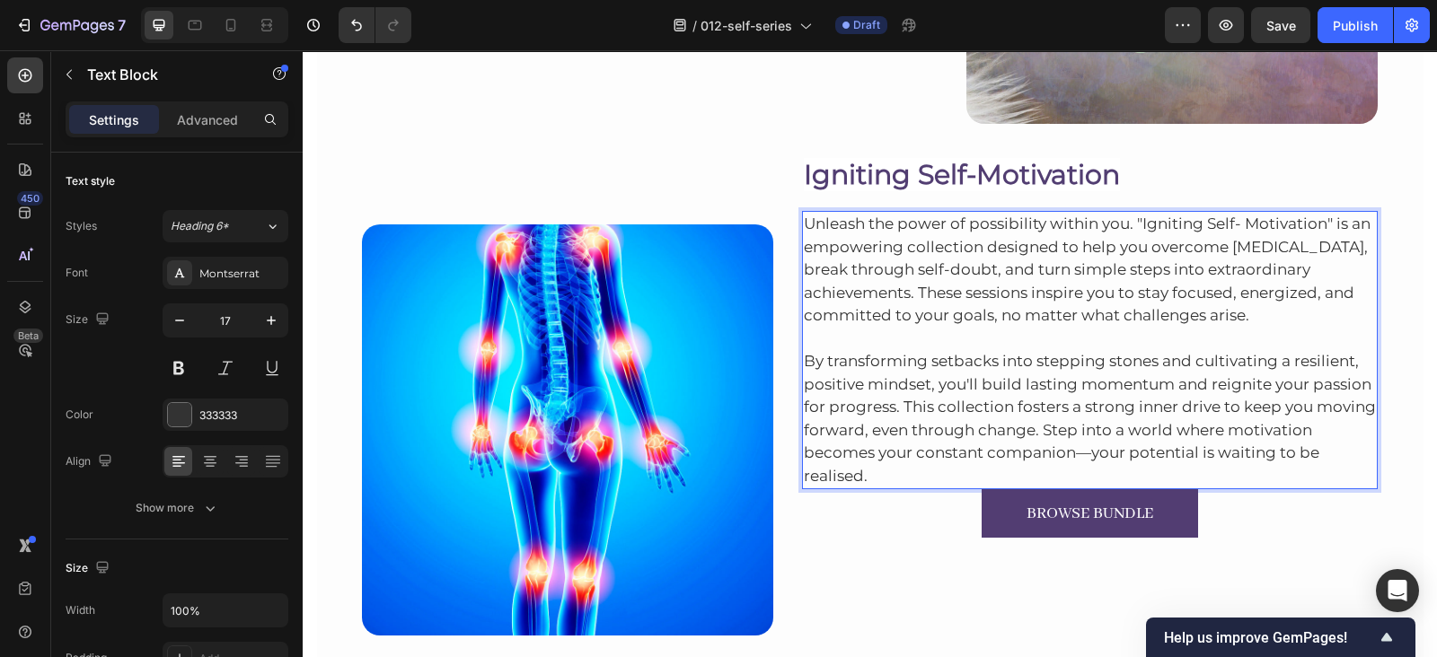
click at [928, 481] on p "By transforming setbacks into stepping stones and cultivating a resilient, posi…" at bounding box center [1090, 408] width 573 height 161
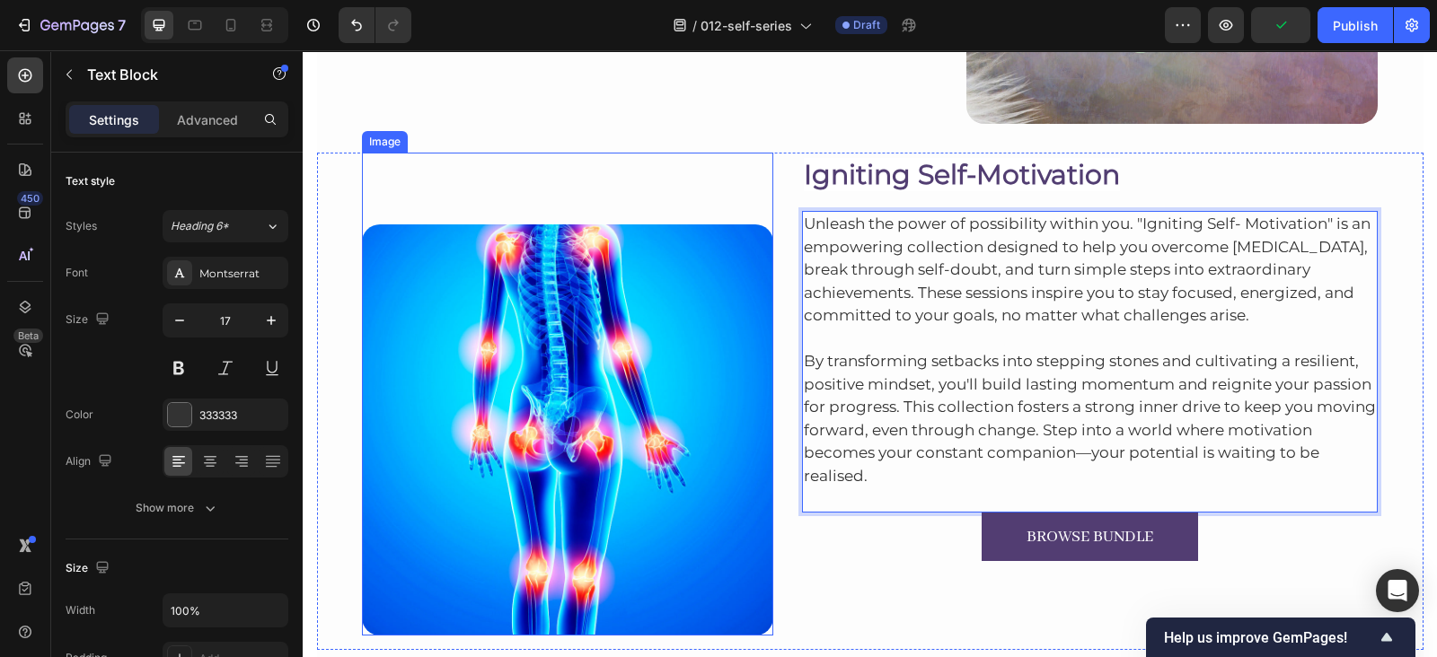
click at [664, 340] on img at bounding box center [567, 429] width 411 height 411
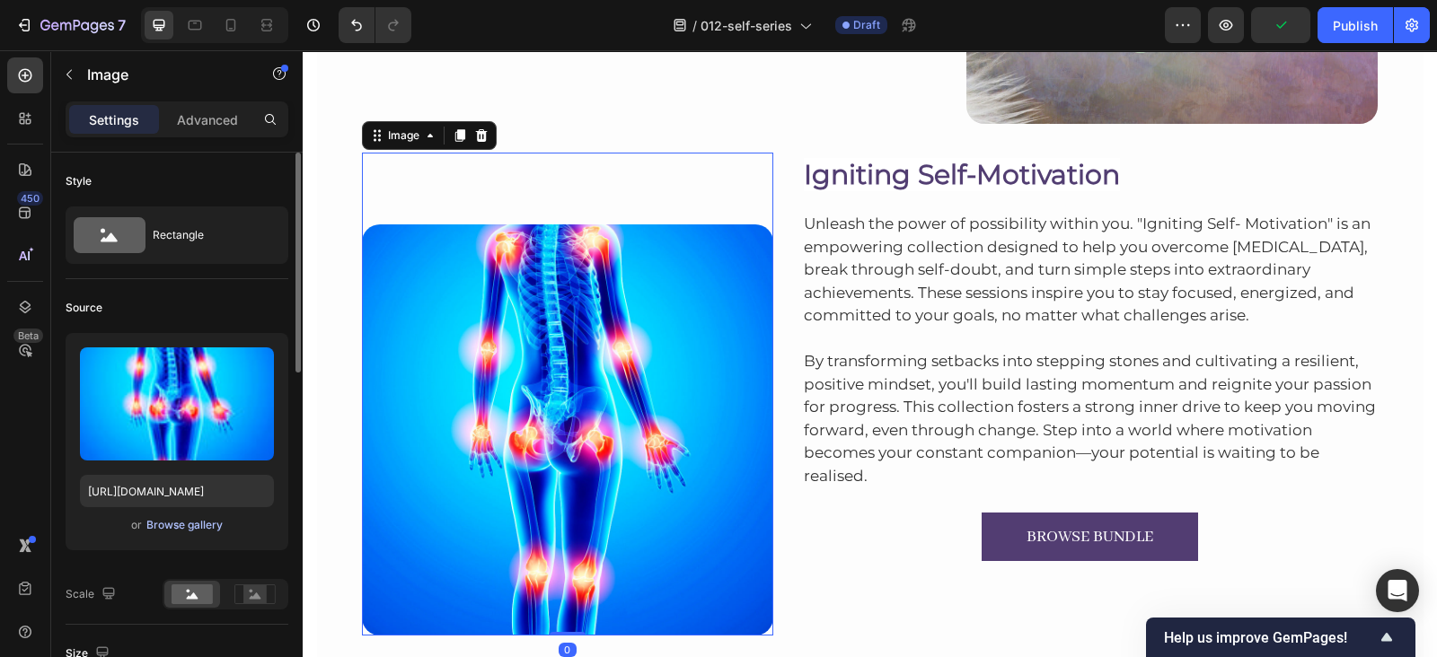
click at [203, 518] on div "Browse gallery" at bounding box center [184, 525] width 76 height 16
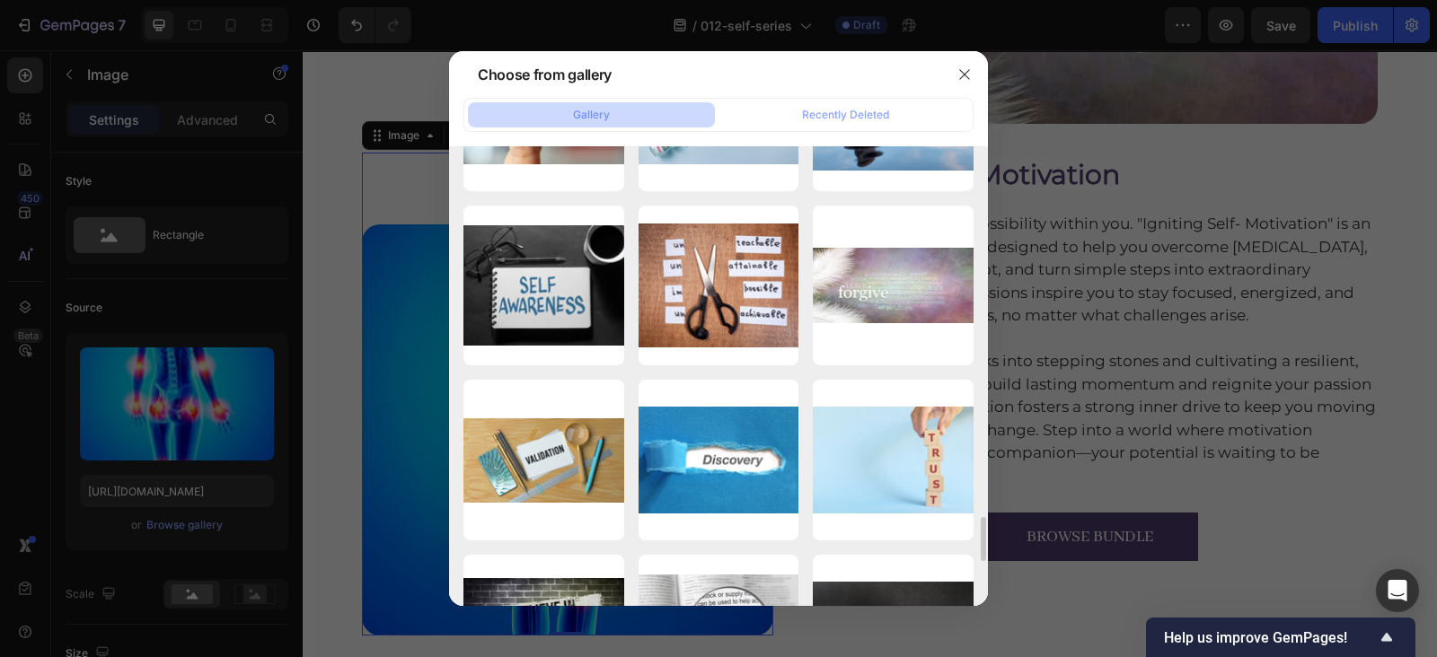
scroll to position [3802, 0]
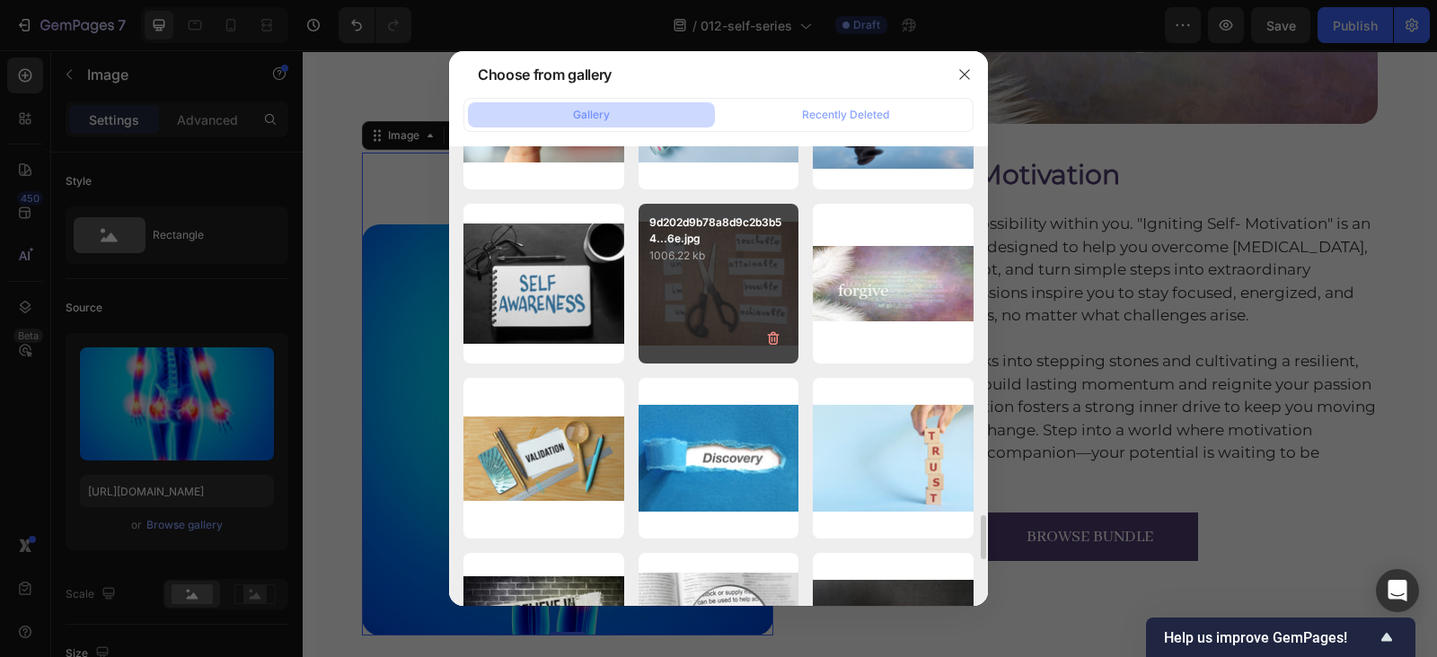
click at [702, 273] on div "9d202d9b78a8d9c2b3b54...6e.jpg 1006.22 kb" at bounding box center [718, 284] width 161 height 161
type input "[URL][DOMAIN_NAME]"
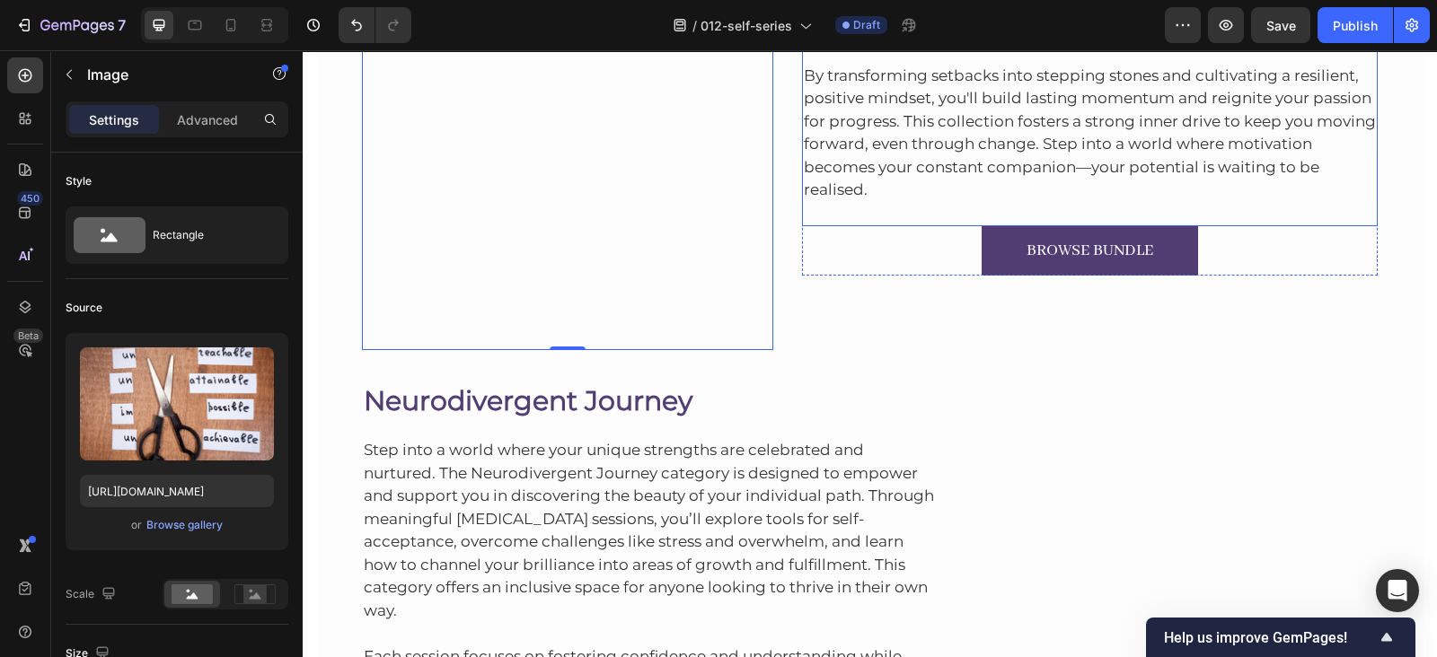
scroll to position [7800, 0]
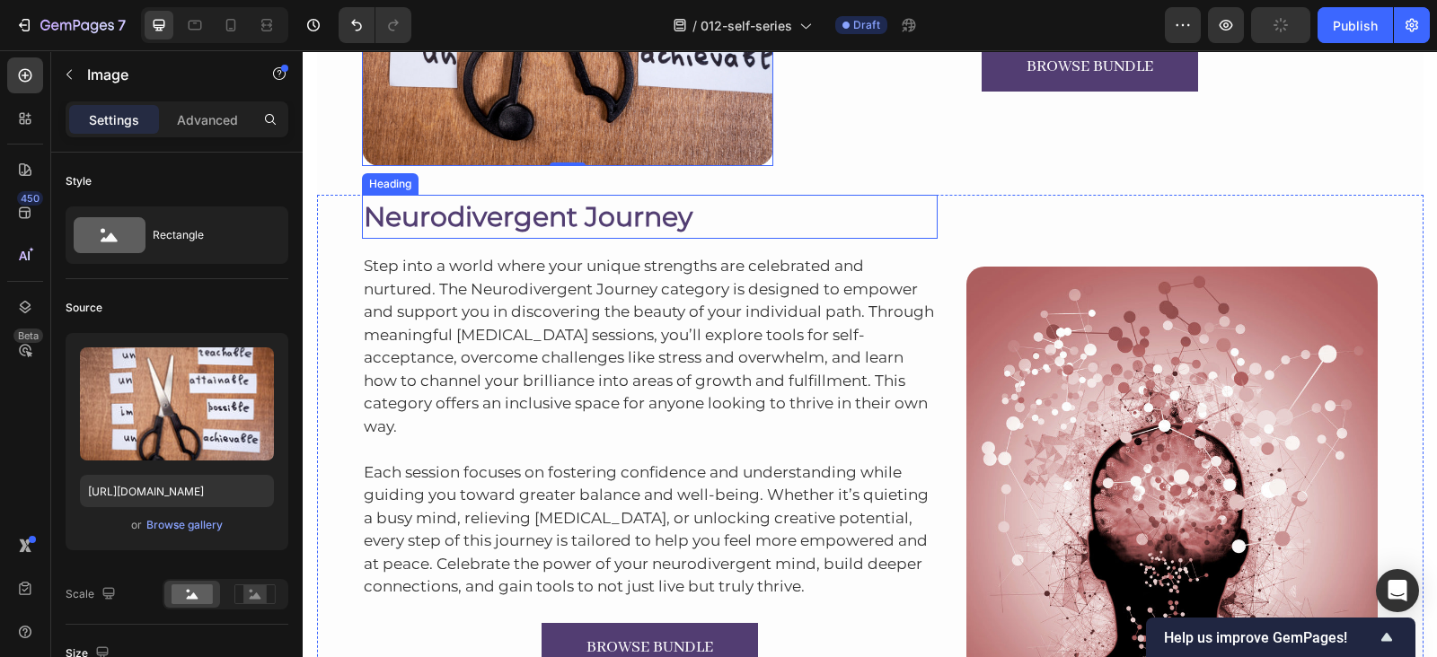
click at [554, 203] on h2 "Neurodivergent Journey" at bounding box center [650, 217] width 576 height 44
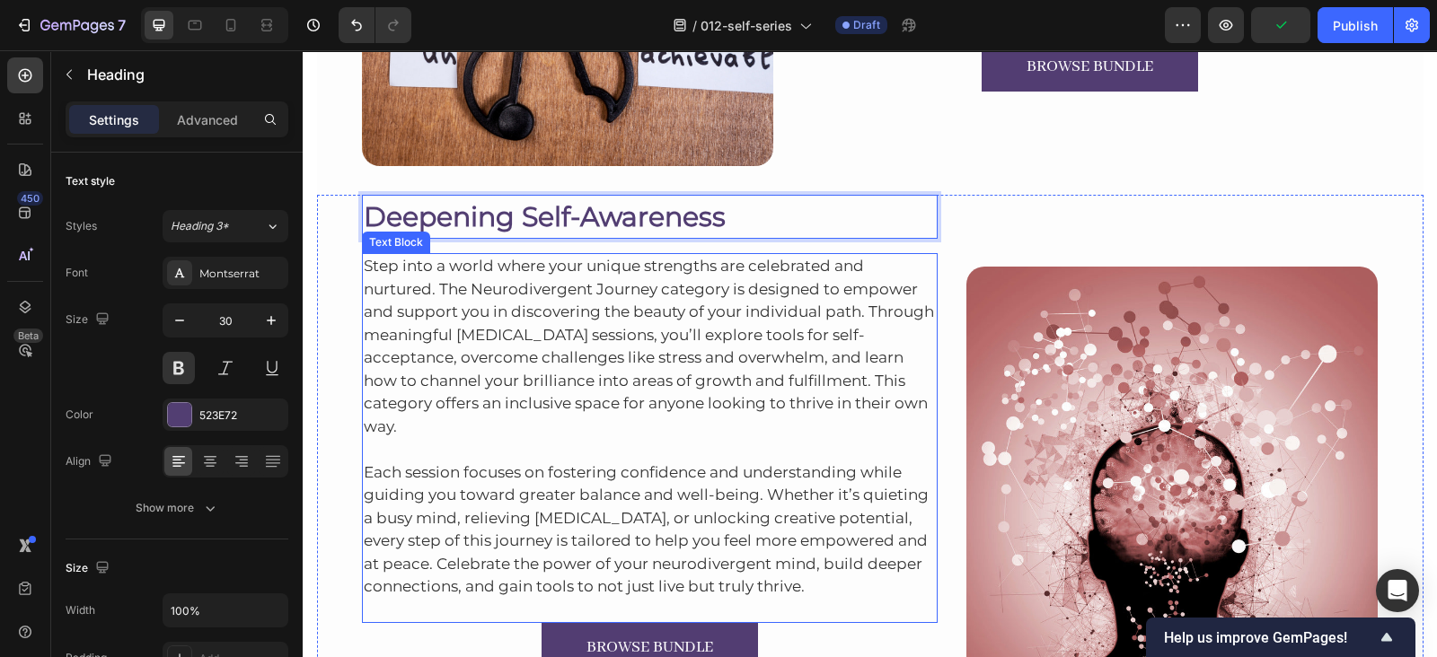
click at [565, 312] on p "Step into a world where your unique strengths are celebrated and nurtured. The …" at bounding box center [650, 346] width 573 height 183
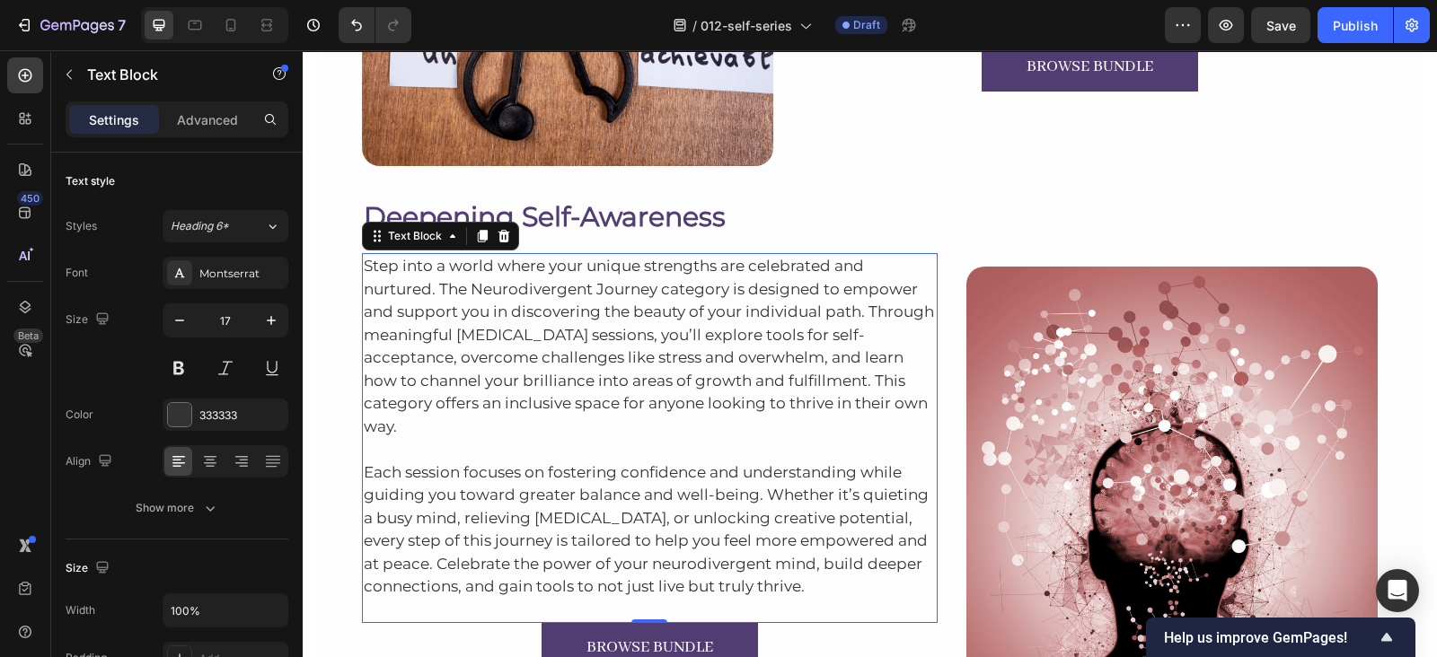
click at [566, 338] on p "Step into a world where your unique strengths are celebrated and nurtured. The …" at bounding box center [650, 346] width 573 height 183
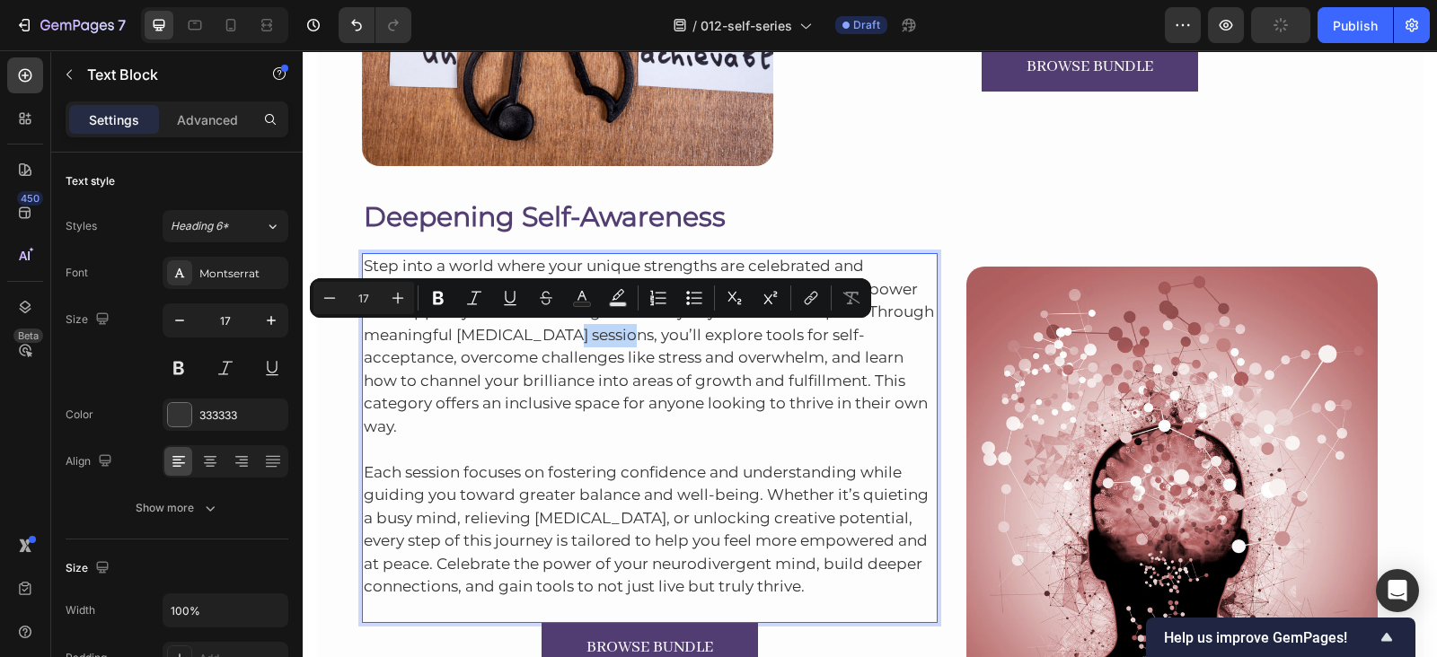
click at [566, 338] on p "Step into a world where your unique strengths are celebrated and nurtured. The …" at bounding box center [650, 346] width 573 height 183
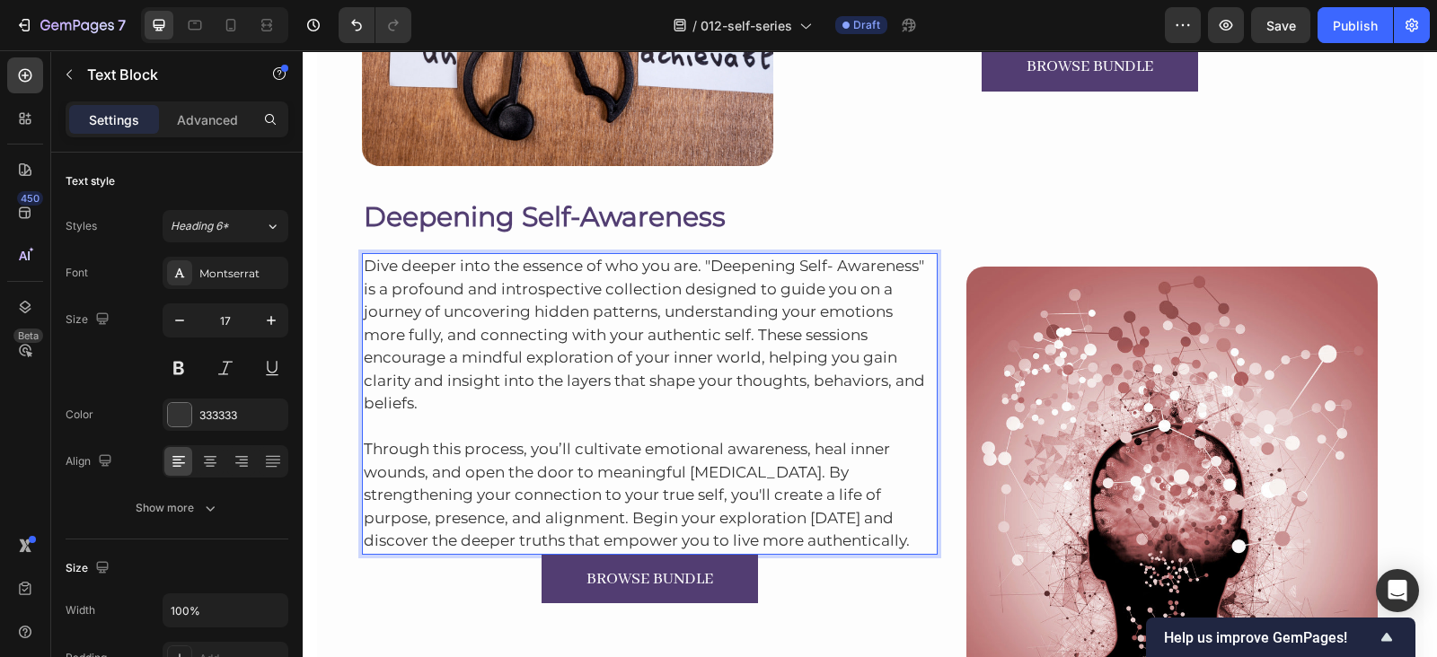
click at [909, 544] on p "Through this process, you’ll cultivate emotional awareness, heal inner wounds, …" at bounding box center [650, 484] width 573 height 137
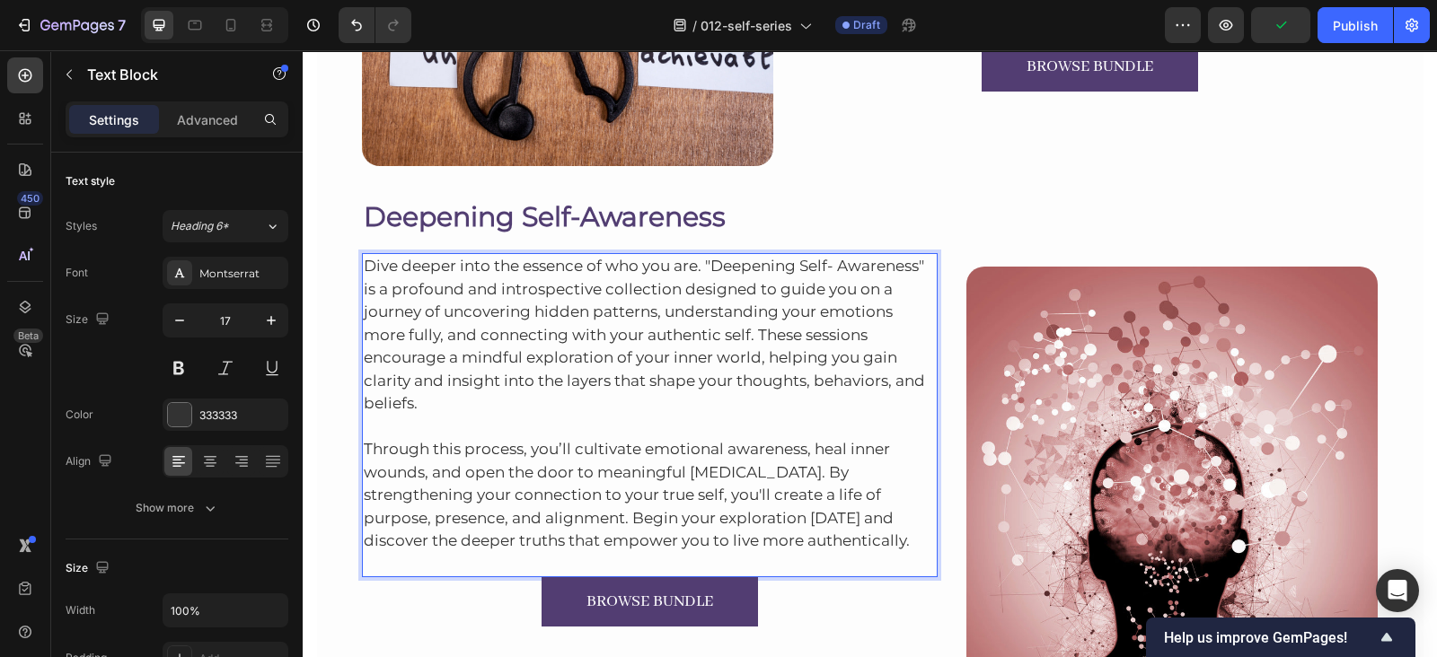
scroll to position [7906, 0]
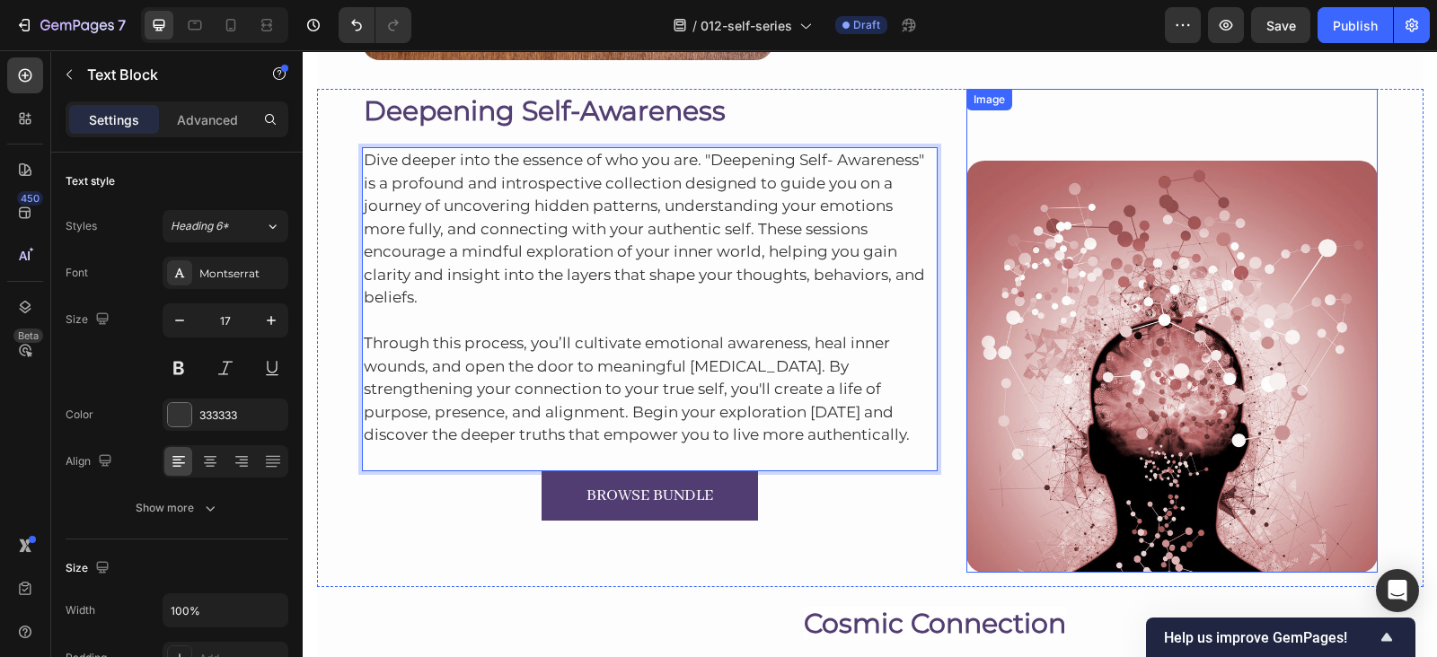
click at [1005, 289] on img at bounding box center [1171, 366] width 411 height 411
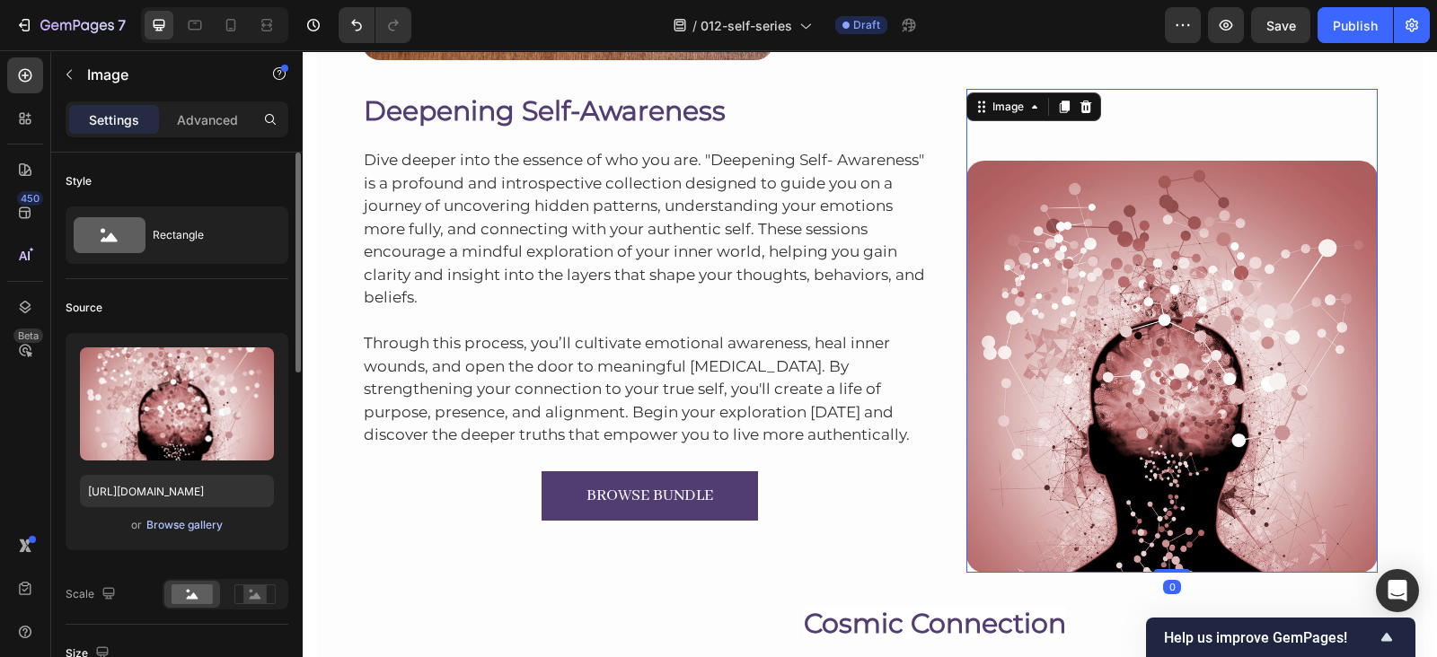
click at [194, 517] on div "Browse gallery" at bounding box center [184, 525] width 76 height 16
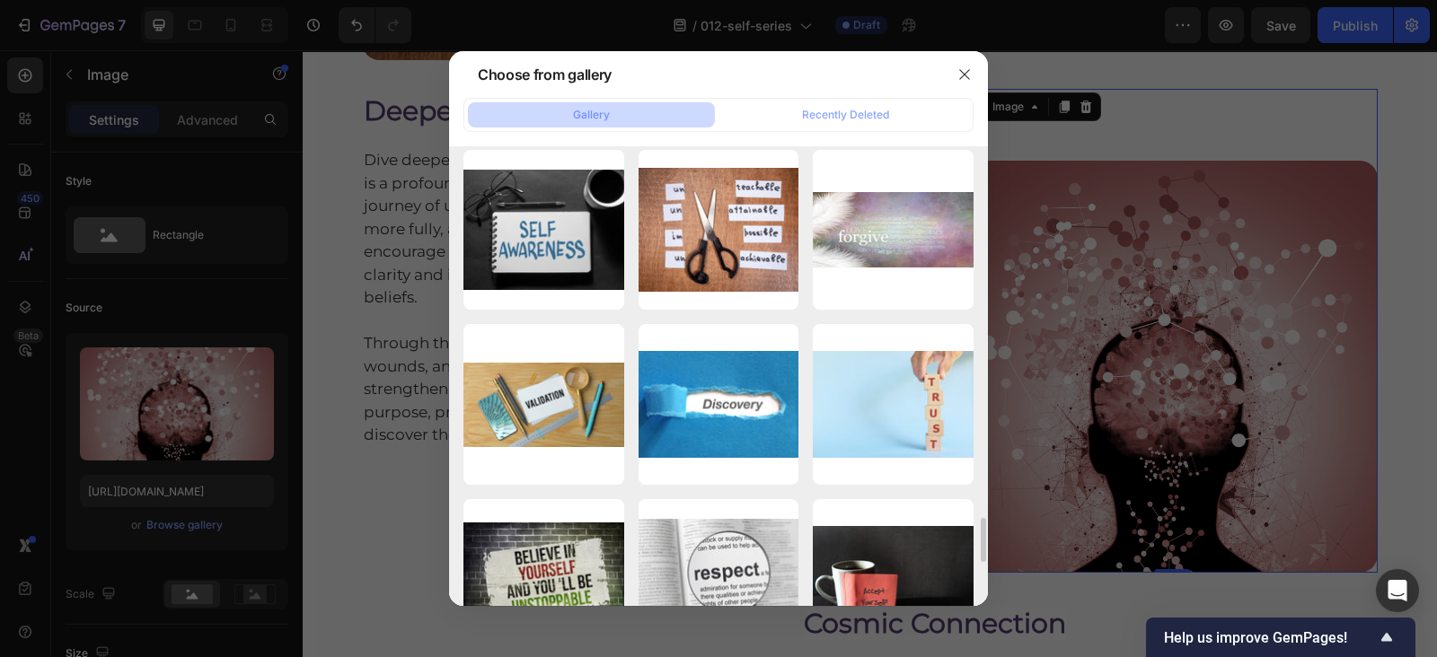
scroll to position [3854, 0]
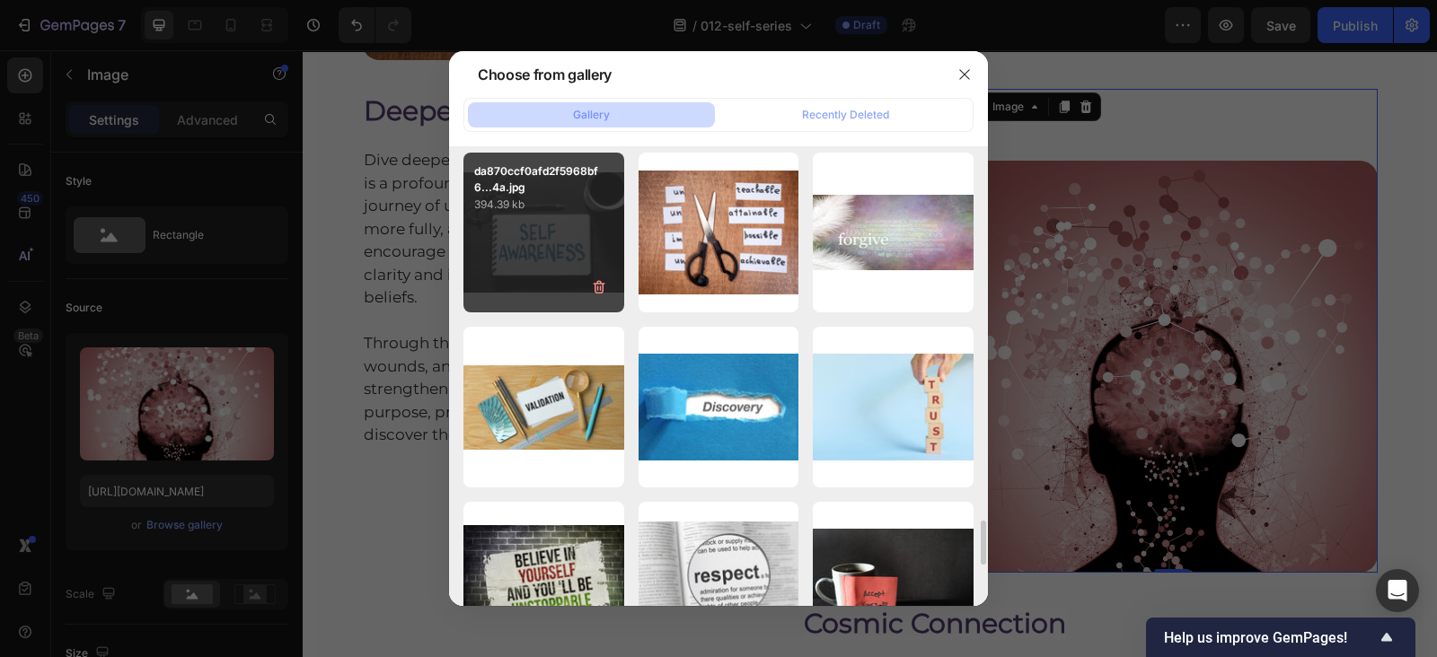
click at [540, 183] on p "da870ccf0afd2f5968bf6...4a.jpg" at bounding box center [543, 179] width 139 height 32
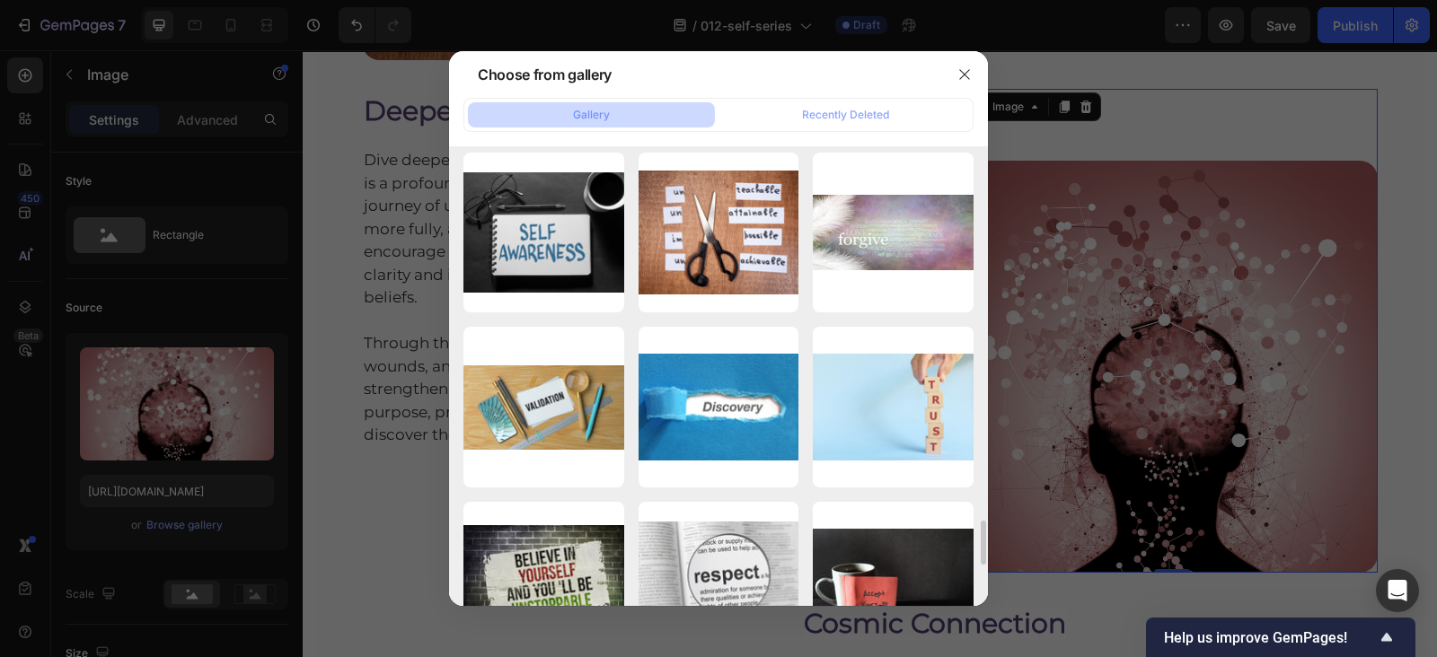
type input "[URL][DOMAIN_NAME]"
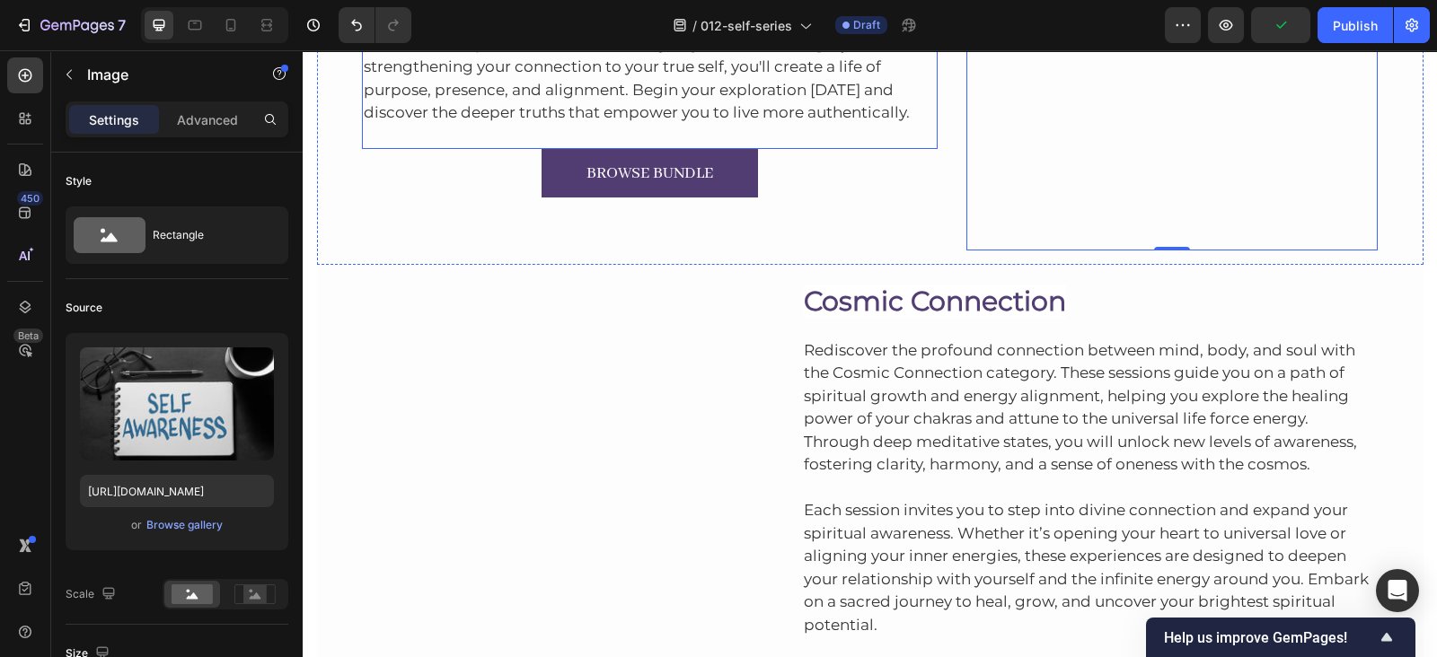
scroll to position [8319, 0]
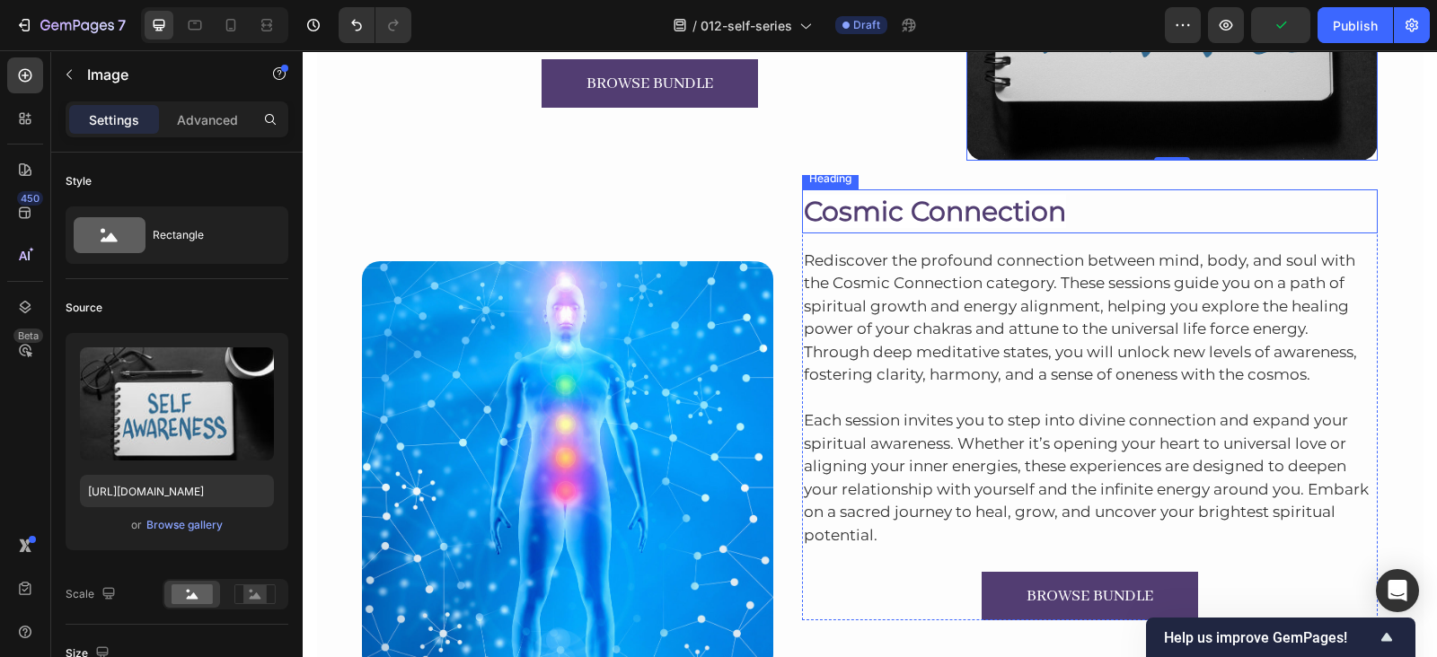
click at [857, 208] on span "Cosmic Connection" at bounding box center [935, 211] width 262 height 33
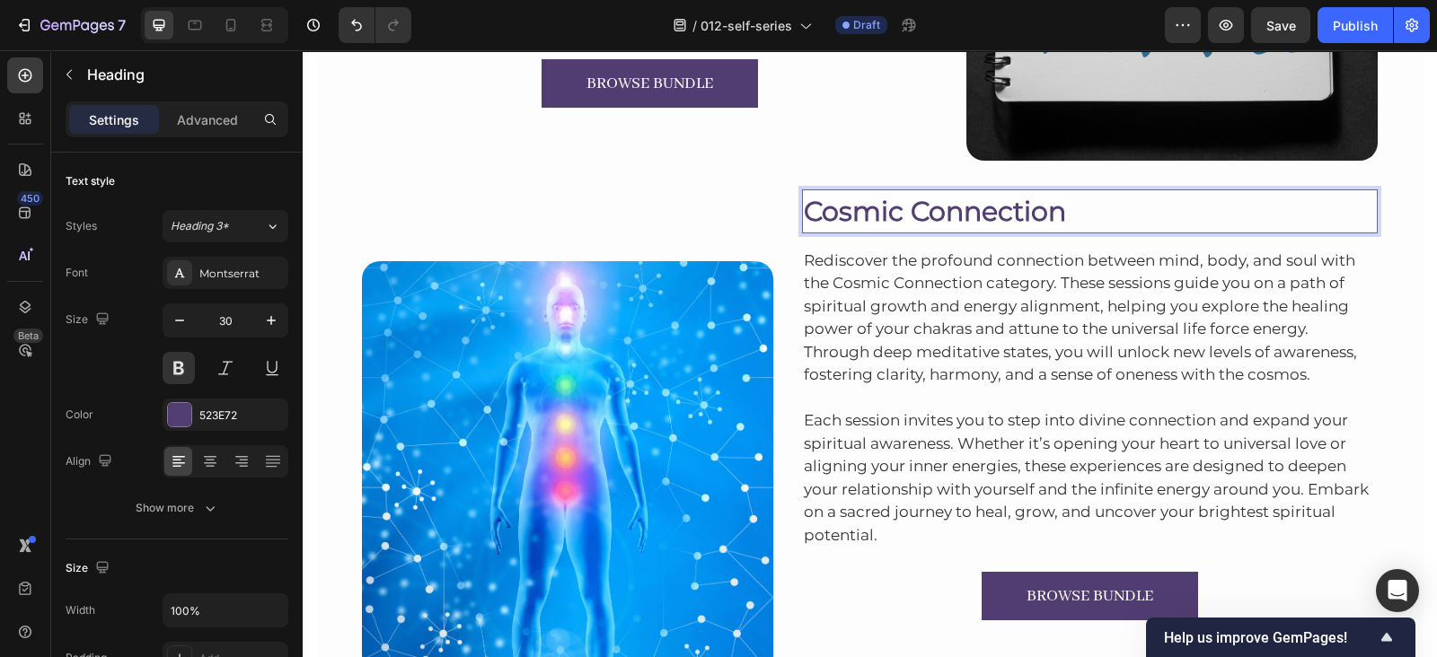
click at [857, 208] on span "Cosmic Connection" at bounding box center [935, 211] width 262 height 33
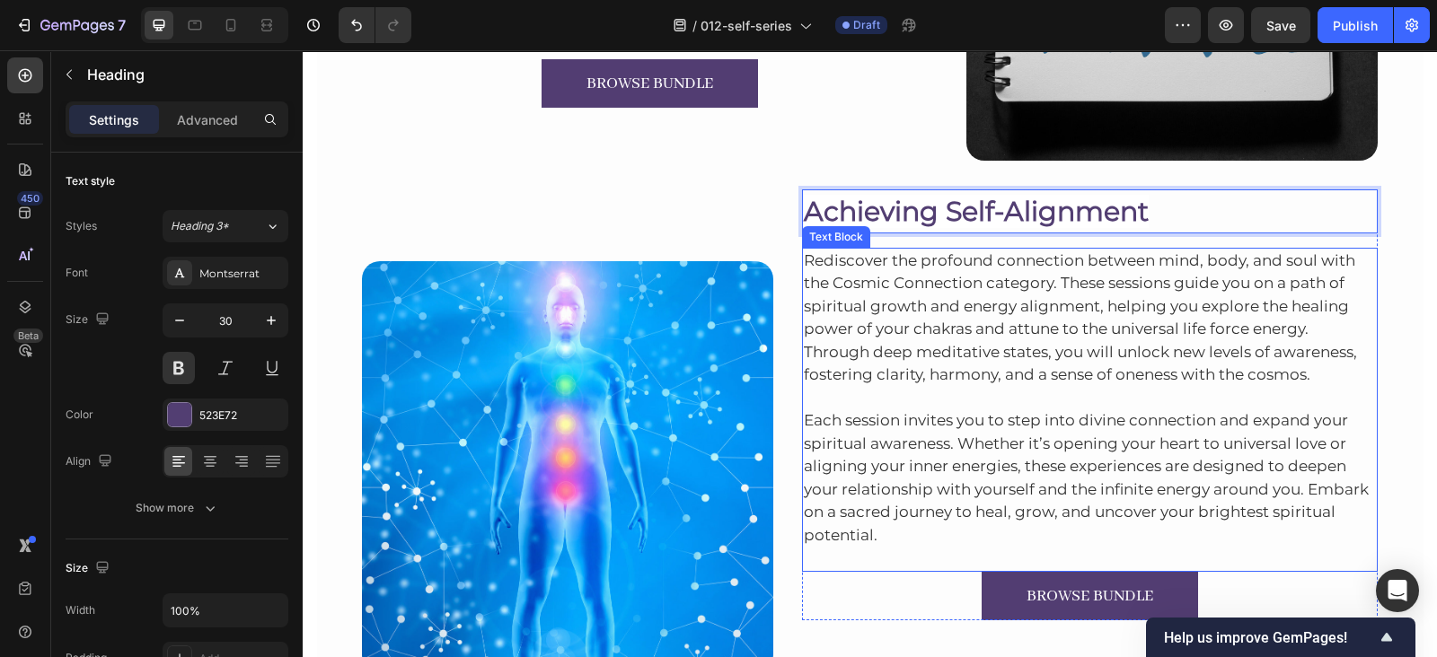
click at [964, 289] on p "Rediscover the profound connection between mind, body, and soul with the Cosmic…" at bounding box center [1090, 318] width 573 height 137
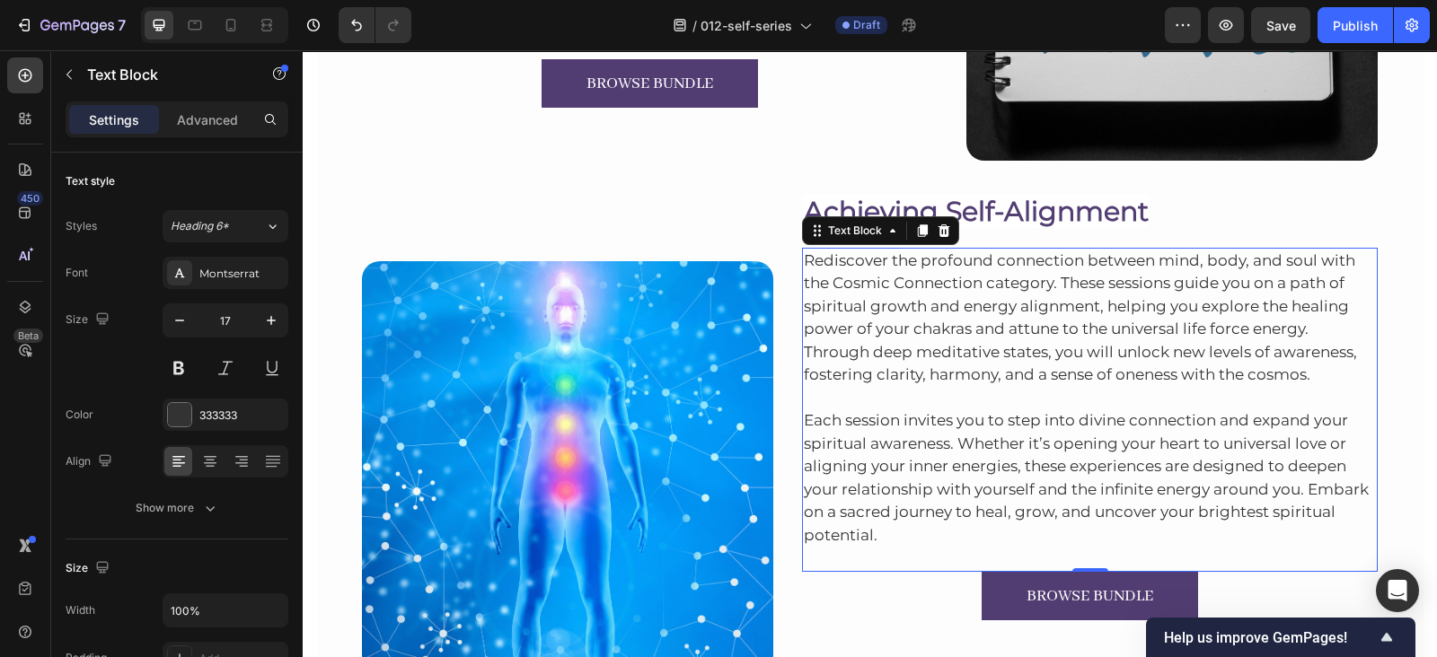
click at [970, 324] on p "Rediscover the profound connection between mind, body, and soul with the Cosmic…" at bounding box center [1090, 318] width 573 height 137
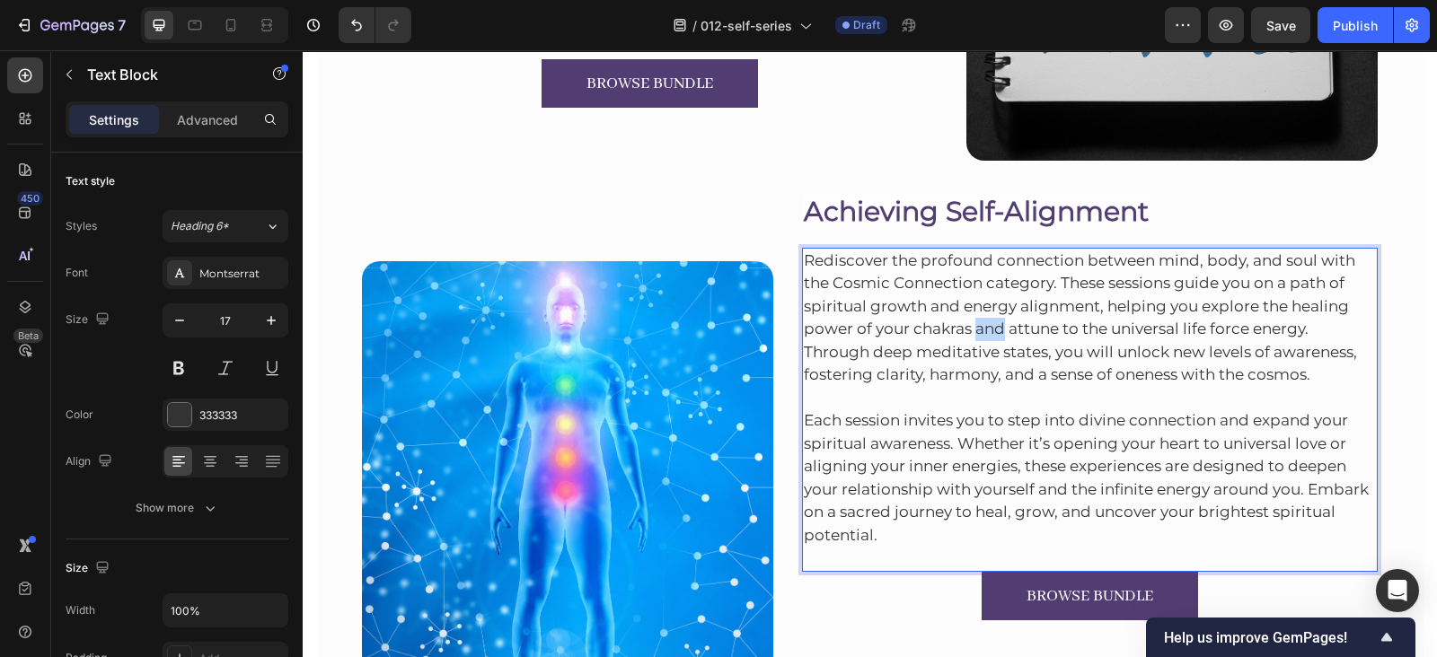
click at [970, 324] on p "Rediscover the profound connection between mind, body, and soul with the Cosmic…" at bounding box center [1090, 318] width 573 height 137
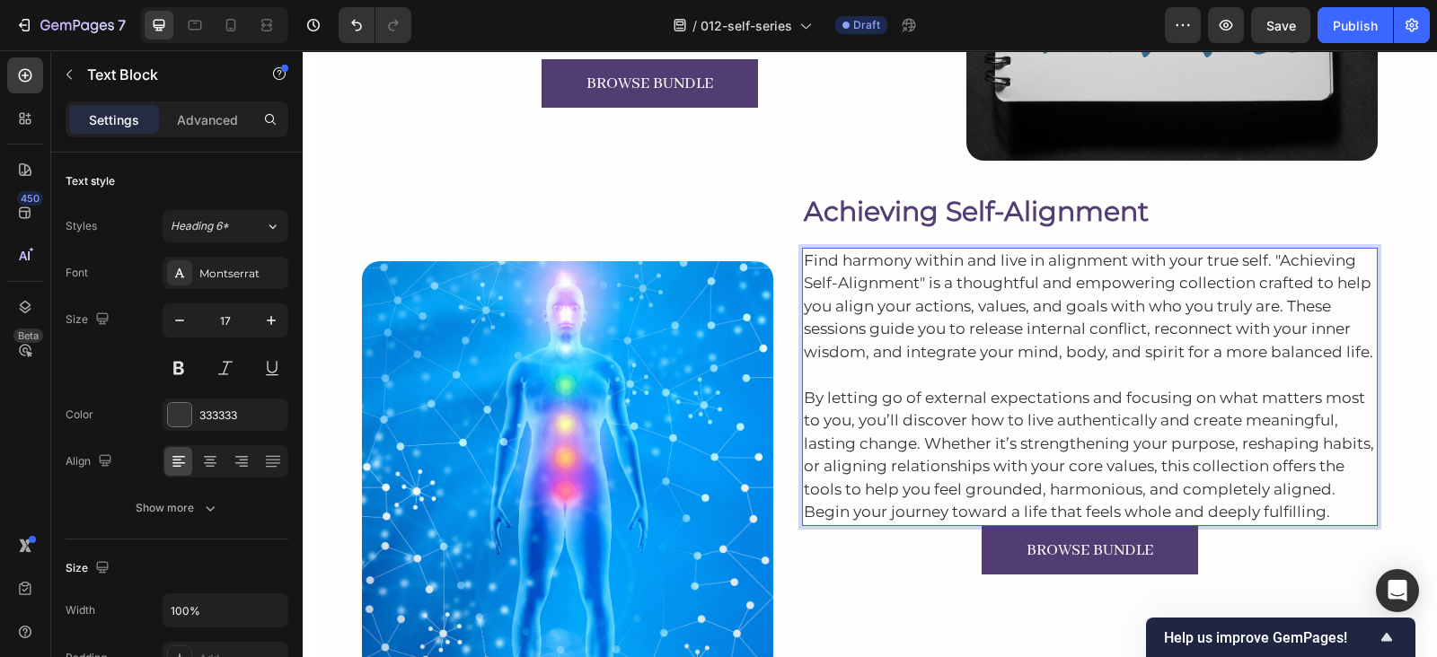
click at [1323, 509] on p "By letting go of external expectations and focusing on what matters most to you…" at bounding box center [1090, 444] width 573 height 161
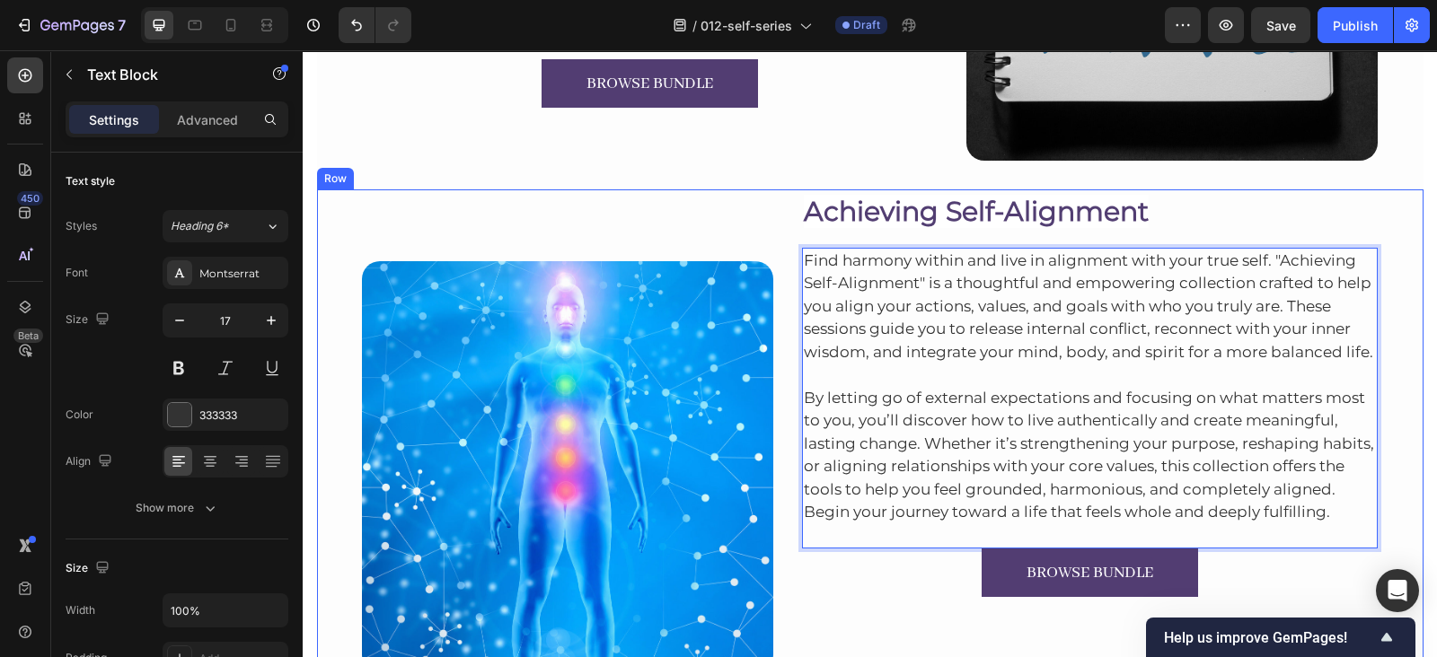
drag, startPoint x: 781, startPoint y: 378, endPoint x: 567, endPoint y: 338, distance: 218.2
click at [567, 338] on div "Image ⁠⁠⁠⁠⁠⁠⁠ Achieving Self-Alignment Heading Find harmony within and live in …" at bounding box center [870, 437] width 1106 height 497
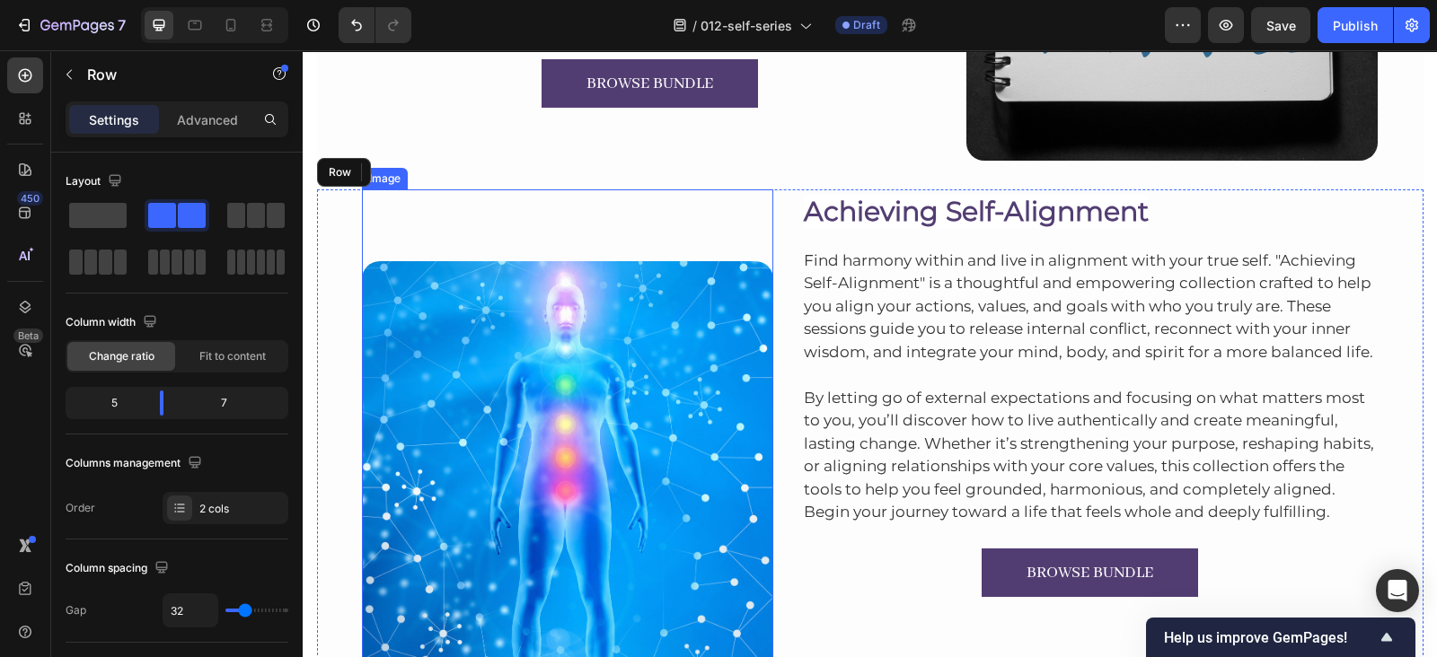
click at [567, 338] on img at bounding box center [567, 466] width 411 height 411
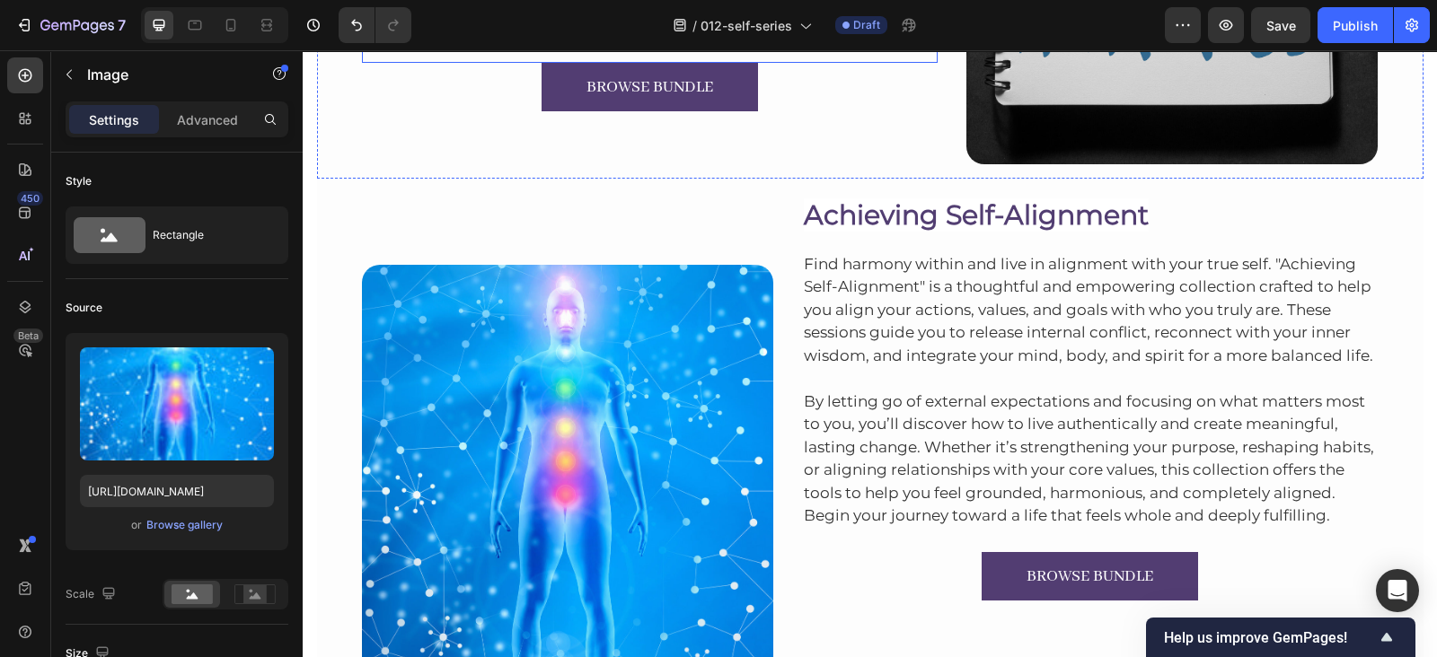
scroll to position [8317, 0]
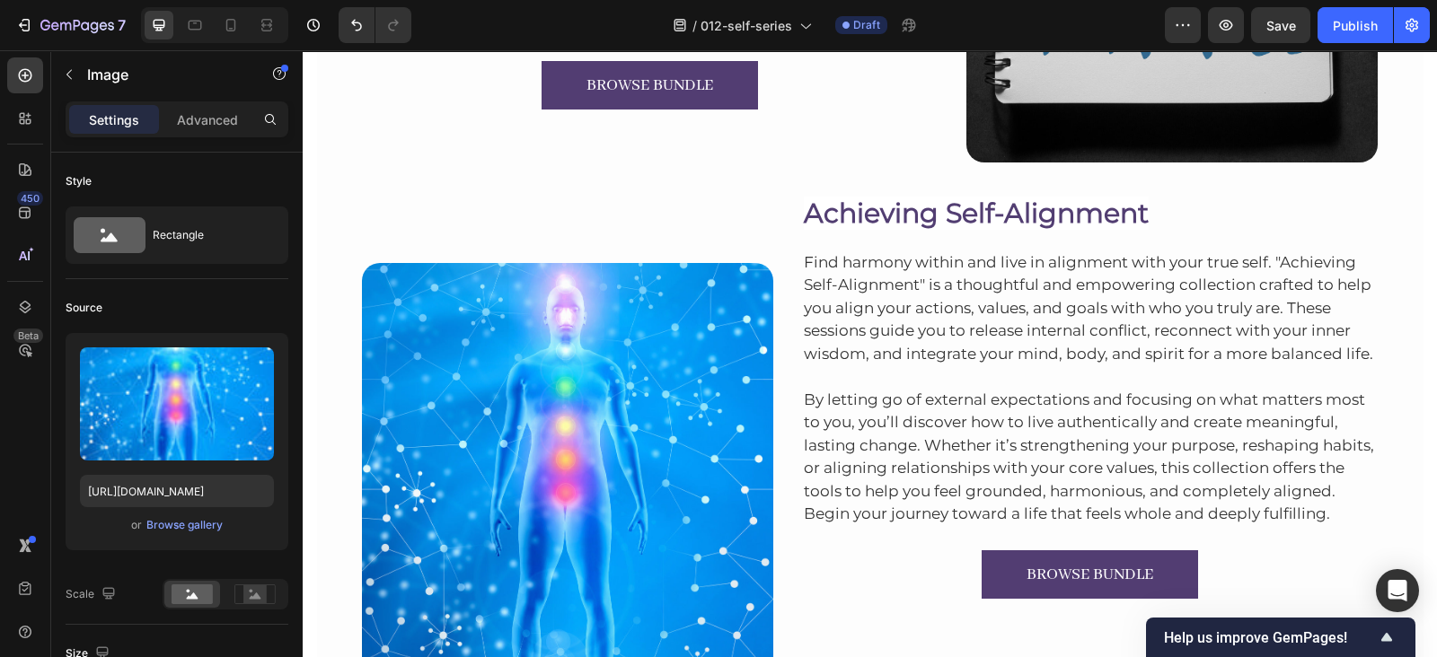
click at [480, 355] on img at bounding box center [567, 468] width 411 height 411
click at [189, 527] on div "Browse gallery" at bounding box center [184, 525] width 76 height 16
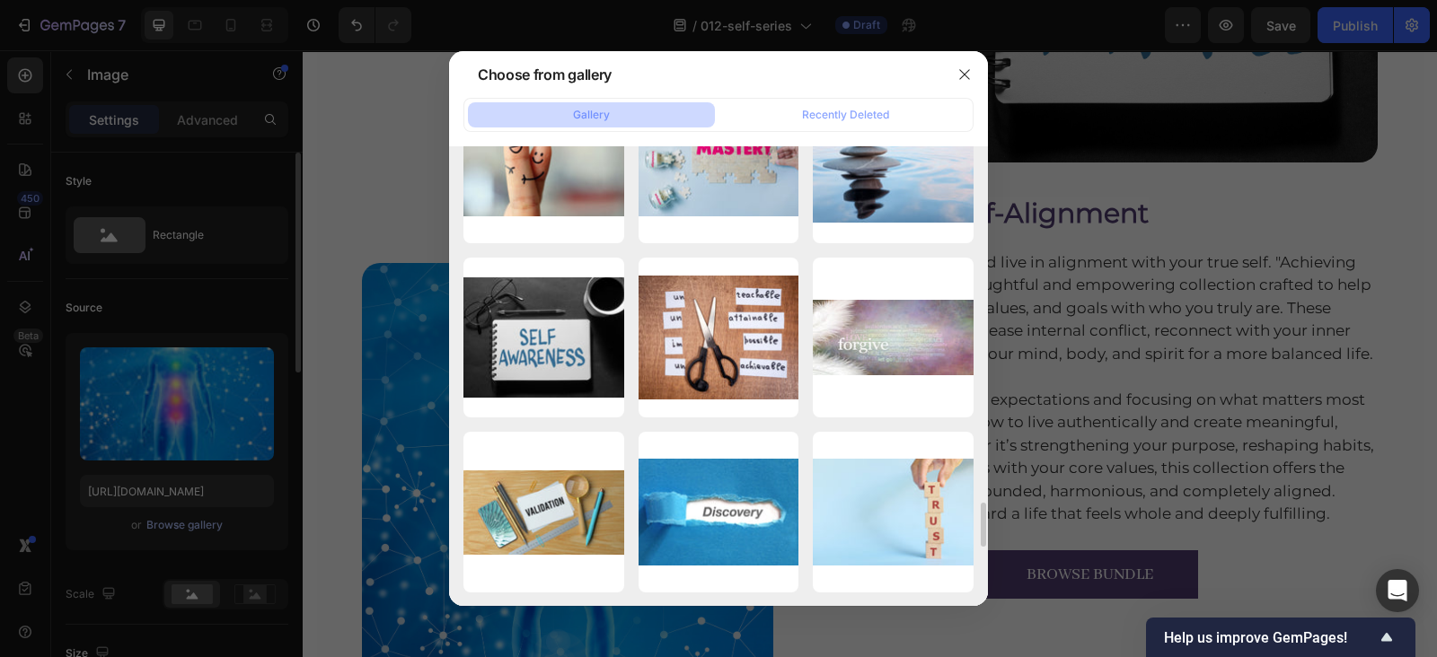
scroll to position [3740, 0]
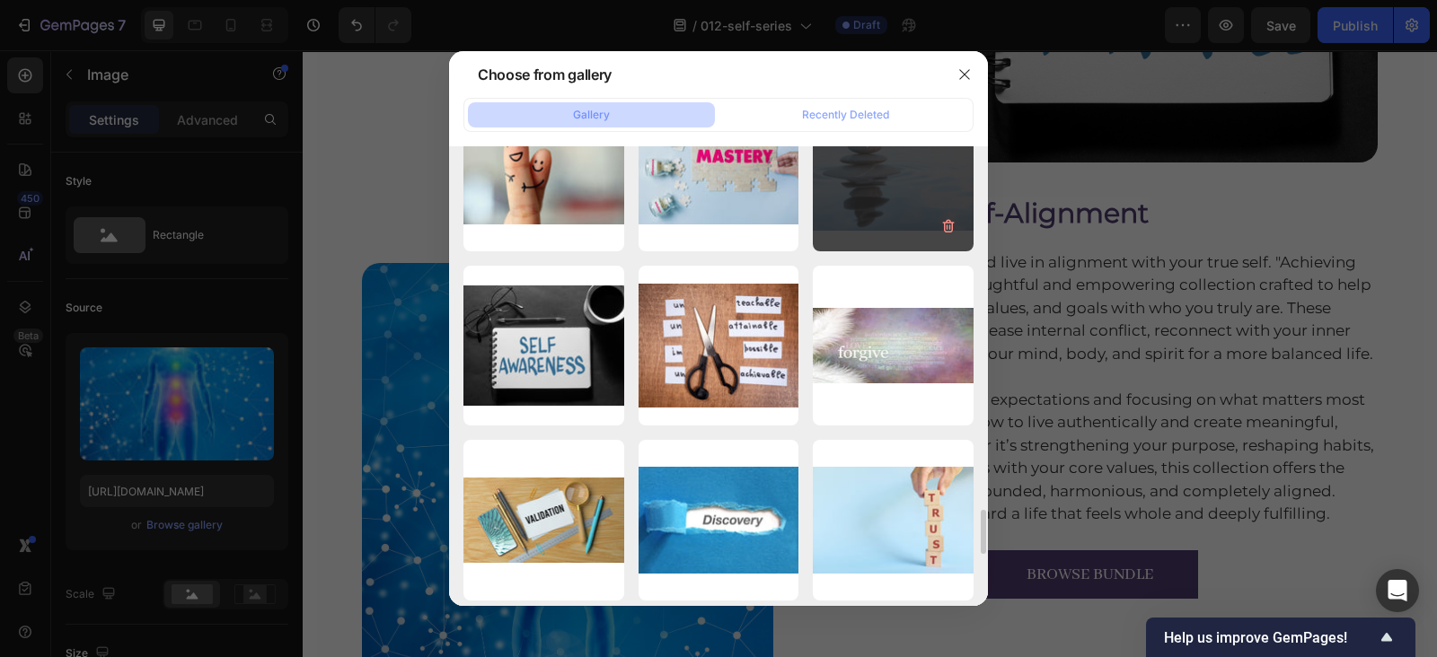
click at [853, 221] on div "3eda77fadab377c7c6dbf...d7.jpg 274.12 kb" at bounding box center [893, 171] width 161 height 161
type input "[URL][DOMAIN_NAME]"
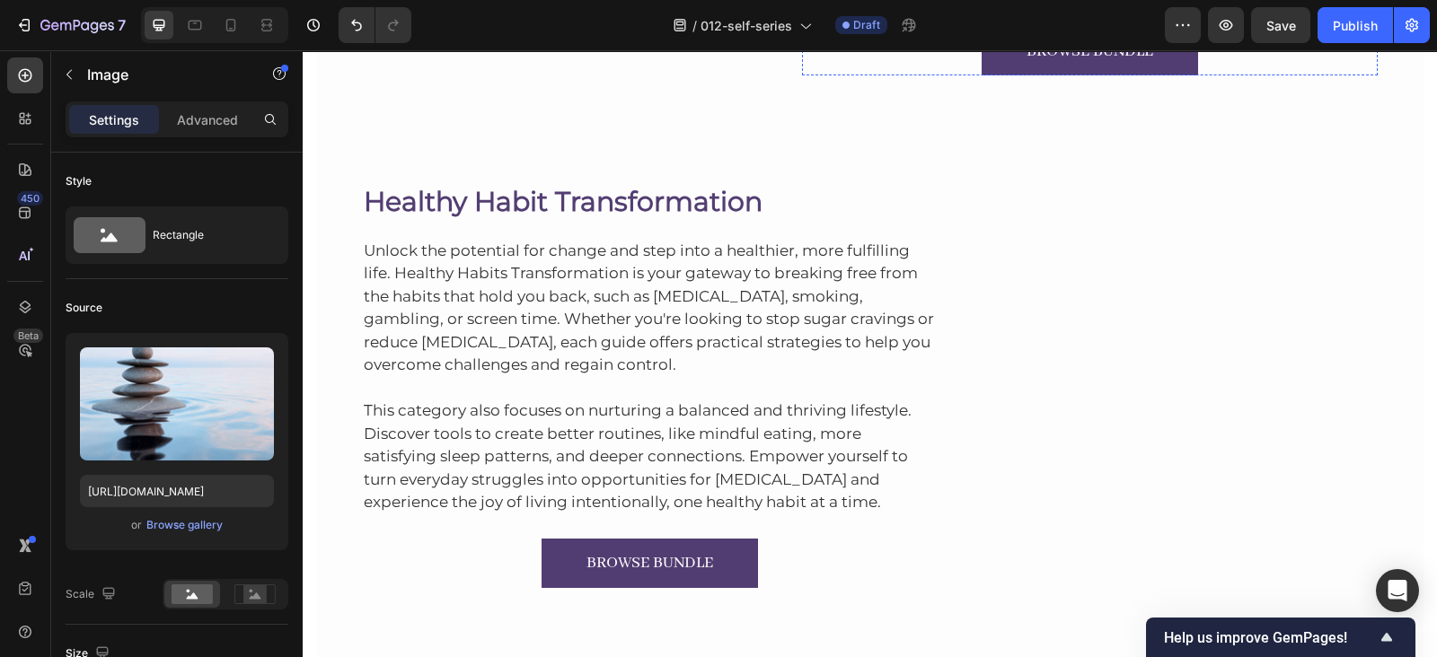
scroll to position [8947, 0]
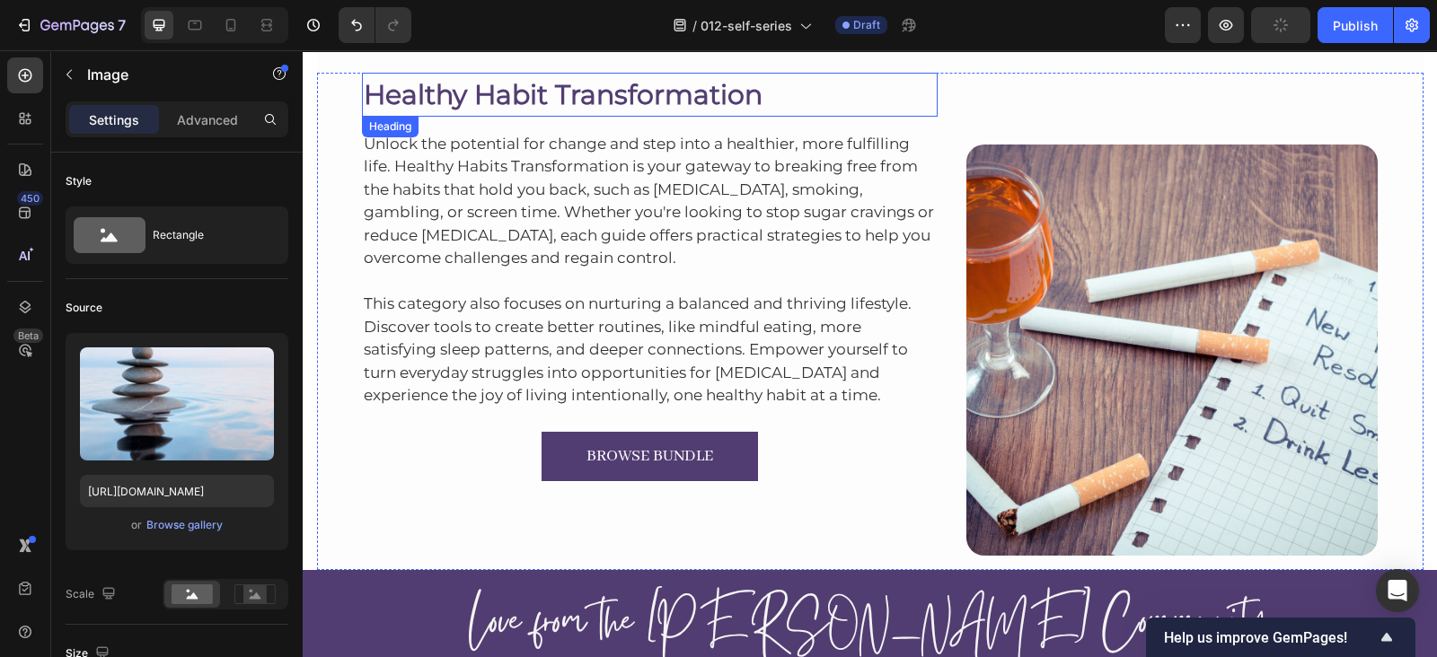
click at [572, 85] on h2 "Healthy Habit Transformation" at bounding box center [650, 95] width 576 height 44
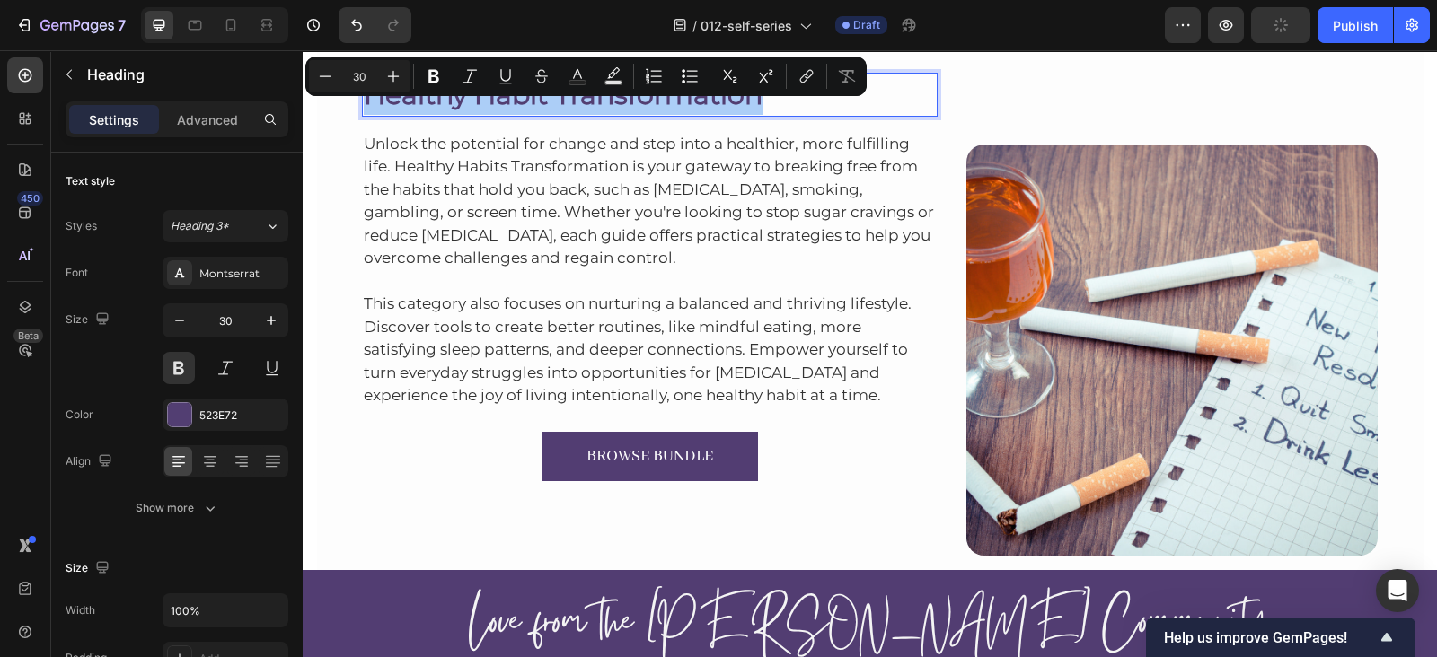
drag, startPoint x: 270, startPoint y: 35, endPoint x: 427, endPoint y: 95, distance: 168.2
drag, startPoint x: 730, startPoint y: 145, endPoint x: 375, endPoint y: 106, distance: 356.8
click at [375, 106] on p "Healthy Habit Transformation" at bounding box center [650, 95] width 573 height 40
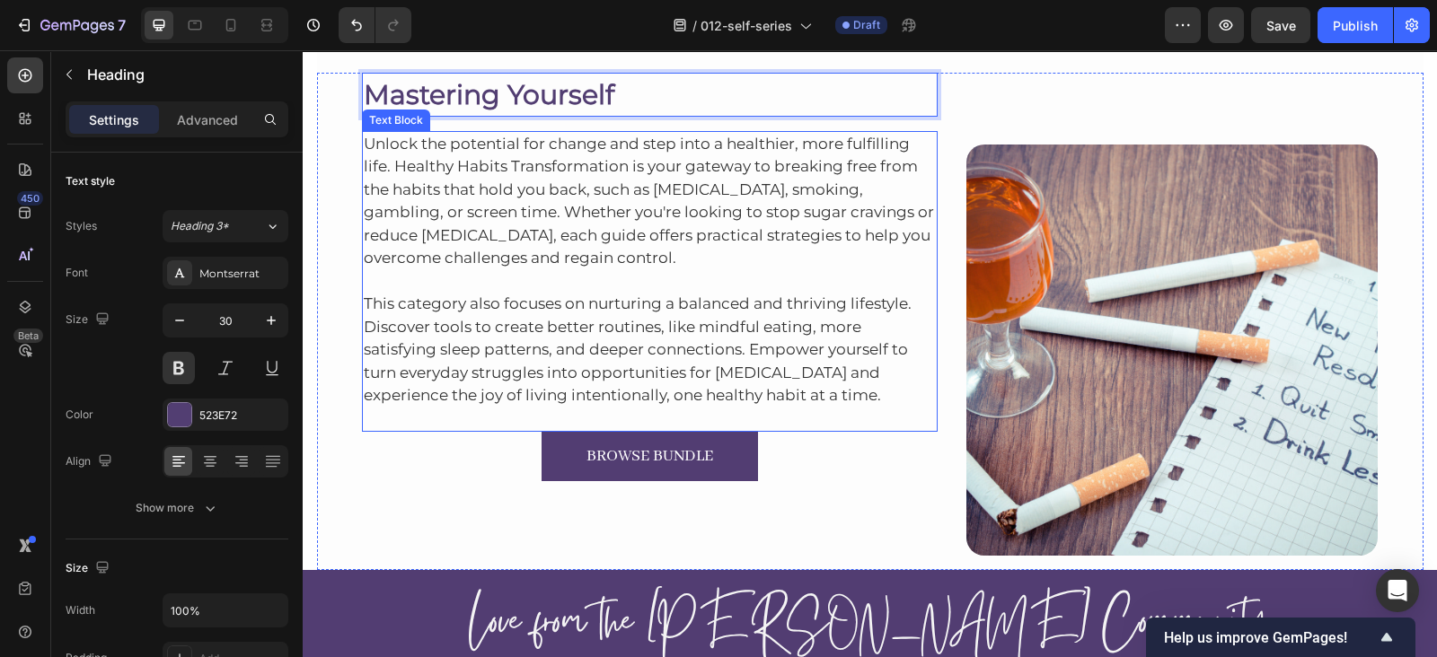
click at [479, 199] on p "Unlock the potential for change and step into a healthier, more fulfilling life…" at bounding box center [650, 201] width 573 height 137
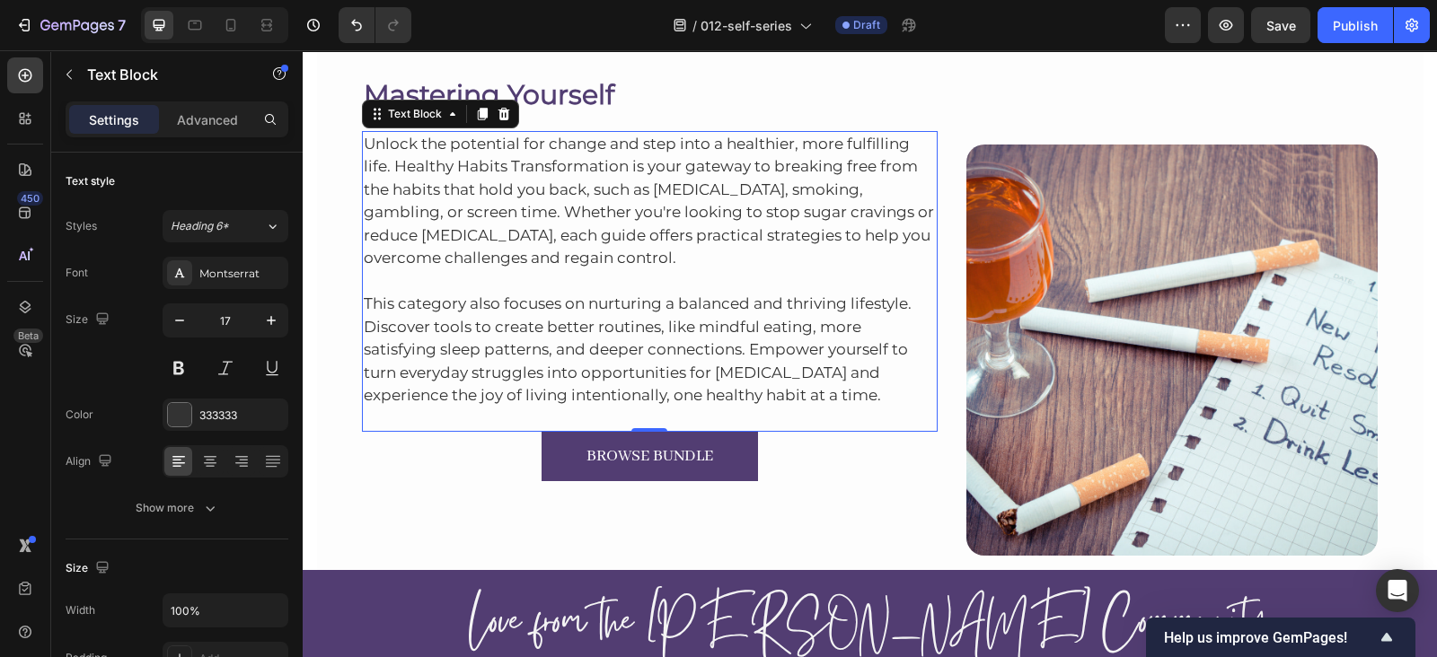
click at [591, 215] on p "Unlock the potential for change and step into a healthier, more fulfilling life…" at bounding box center [650, 201] width 573 height 137
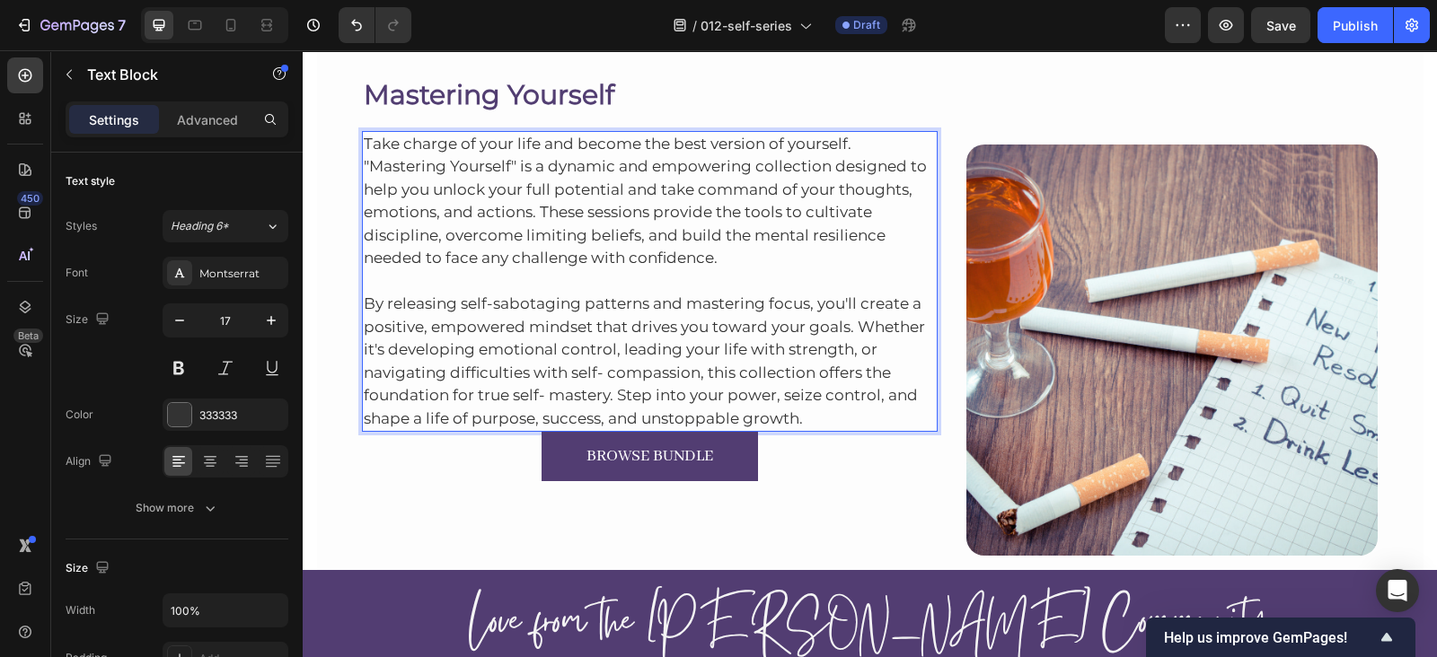
click at [812, 405] on p "By releasing self-sabotaging patterns and mastering focus, you'll create a posi…" at bounding box center [650, 350] width 573 height 161
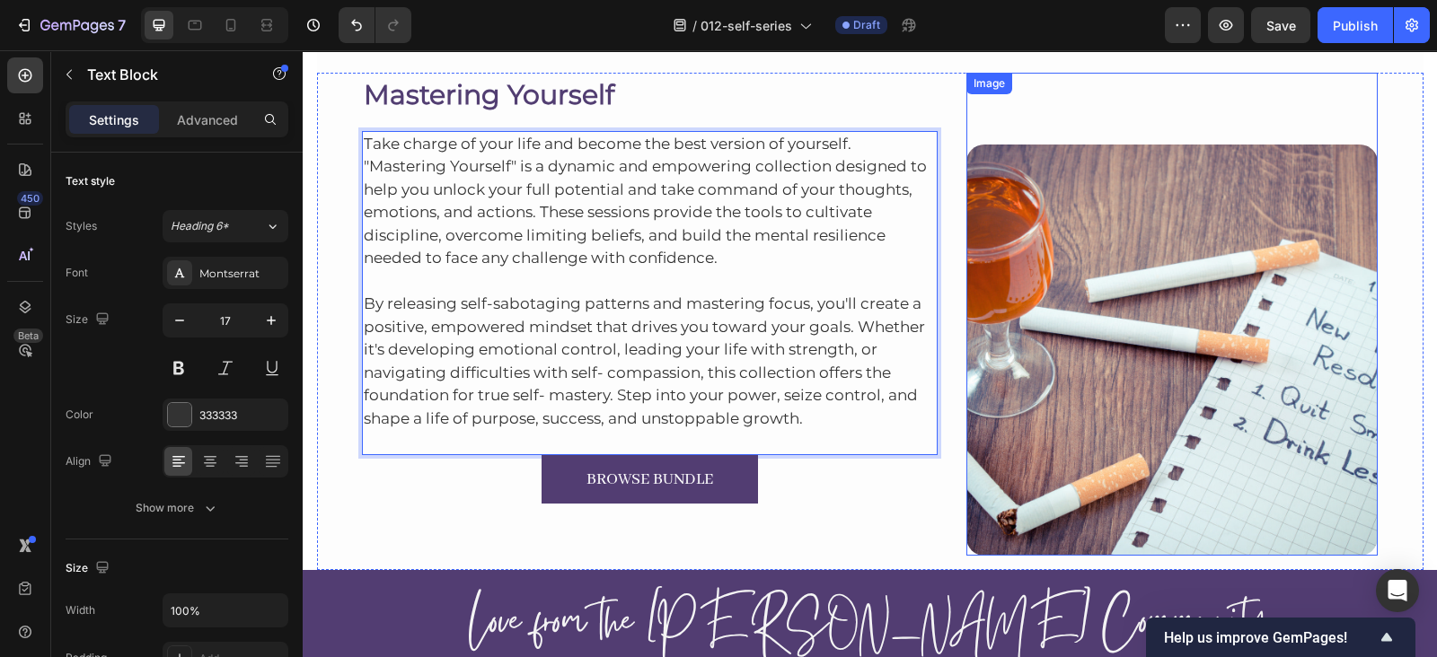
click at [1083, 177] on img at bounding box center [1171, 350] width 411 height 411
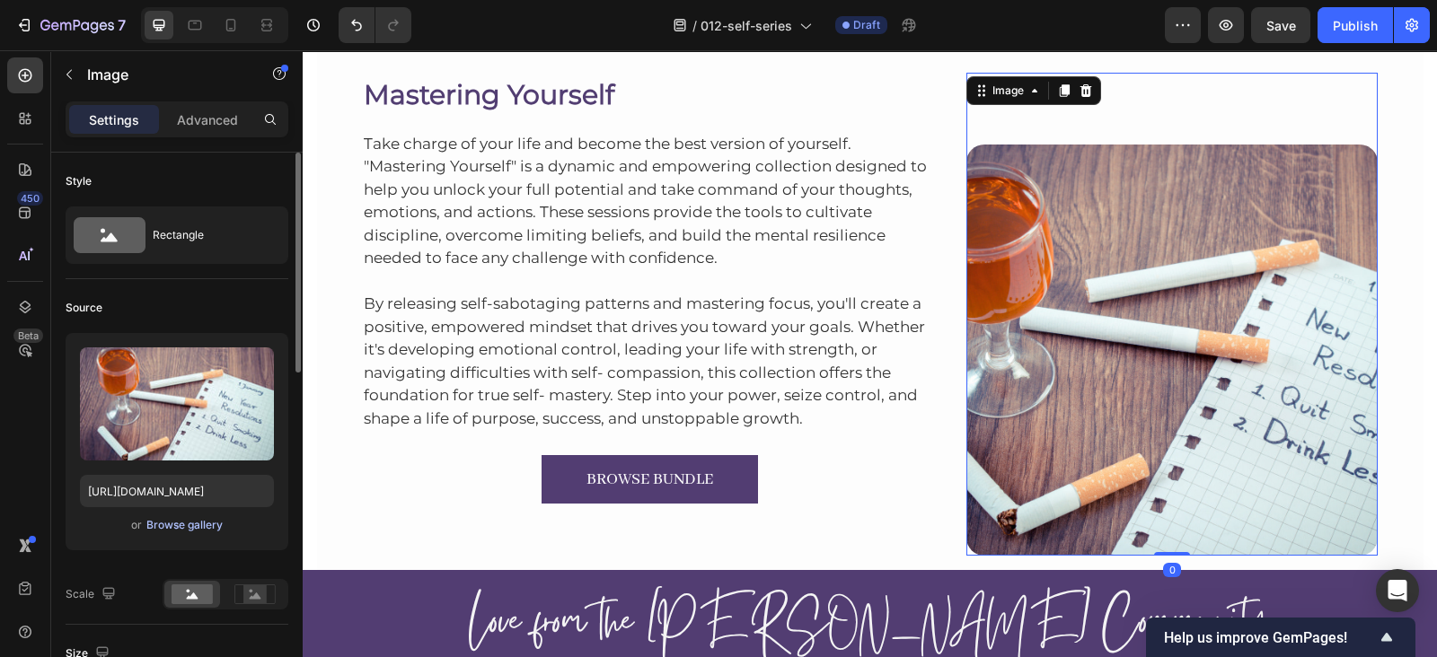
click at [169, 521] on div "Browse gallery" at bounding box center [184, 525] width 76 height 16
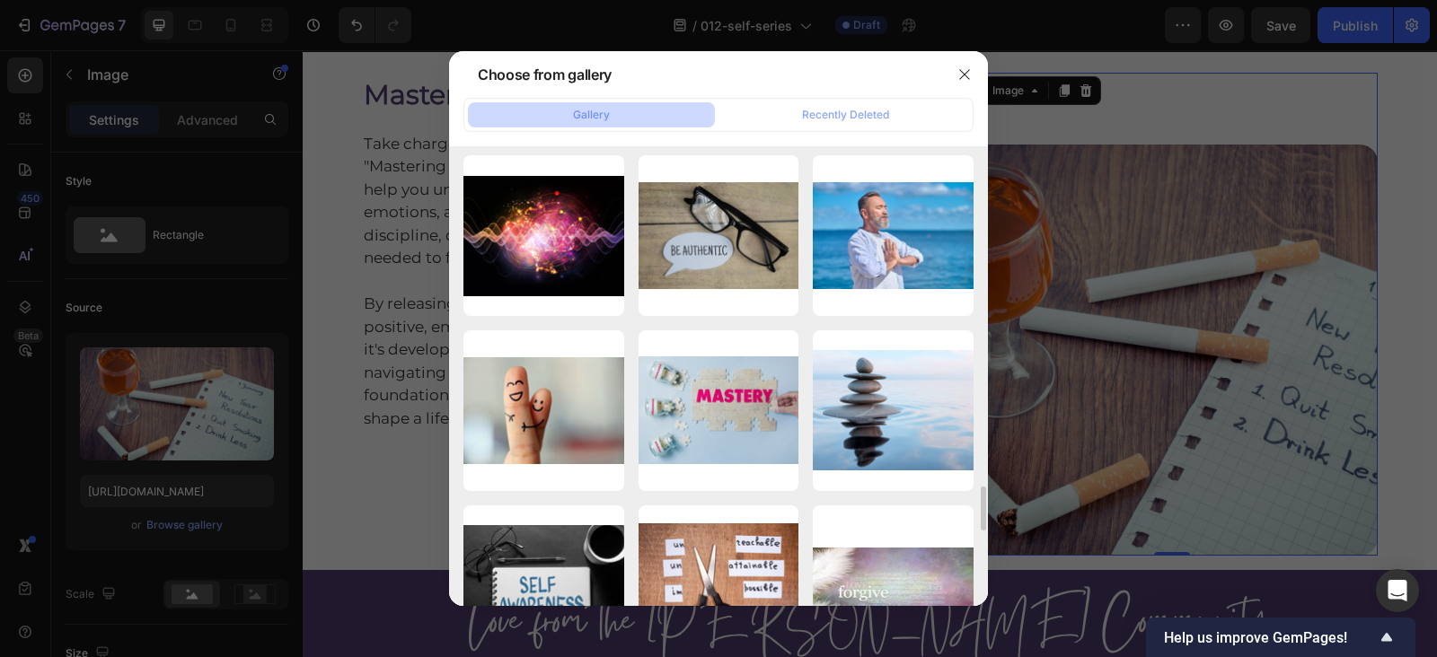
scroll to position [3501, 0]
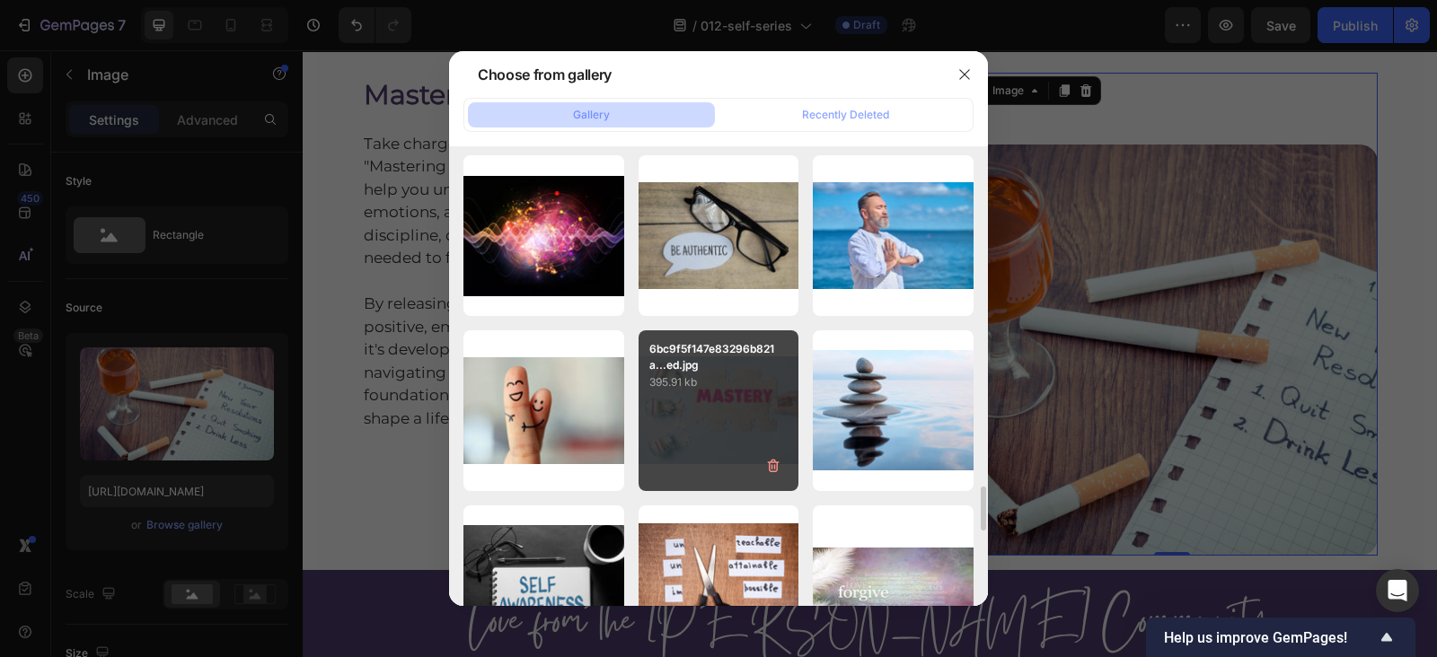
click at [730, 401] on div "6bc9f5f147e83296b821a...ed.jpg 395.91 kb" at bounding box center [718, 410] width 161 height 161
type input "[URL][DOMAIN_NAME]"
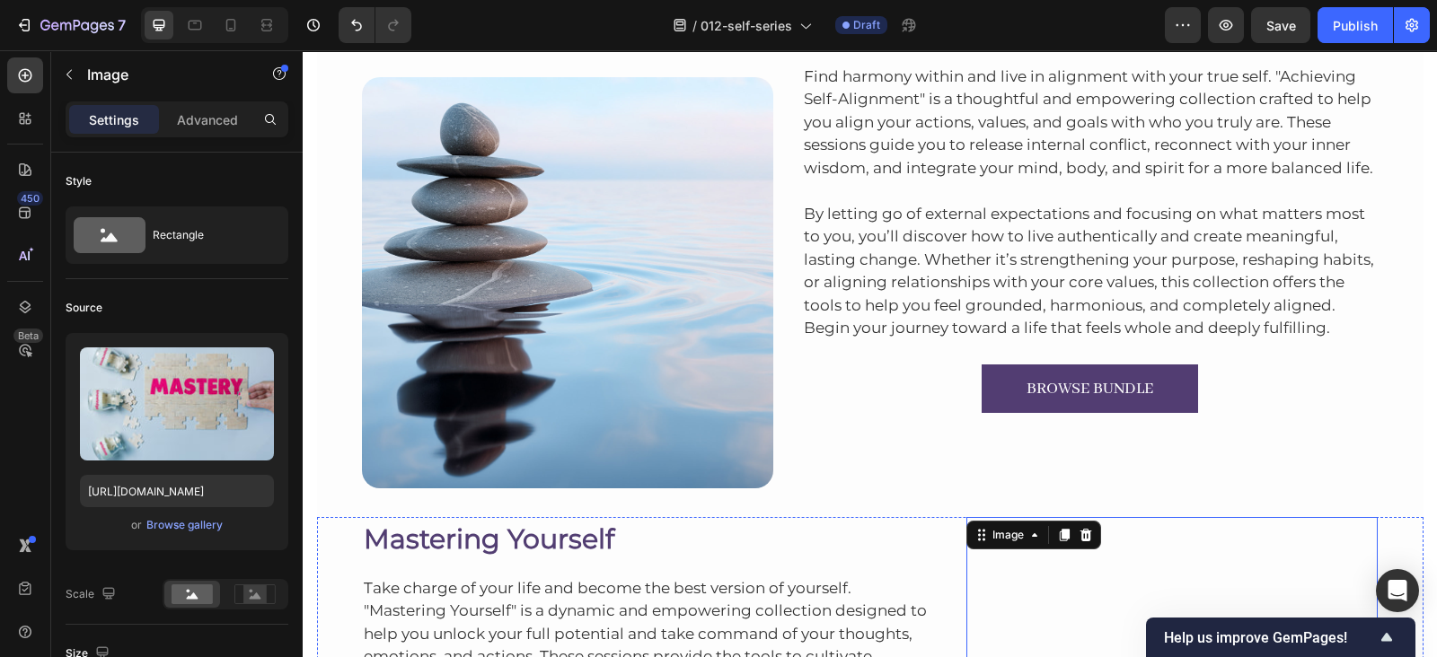
scroll to position [8353, 0]
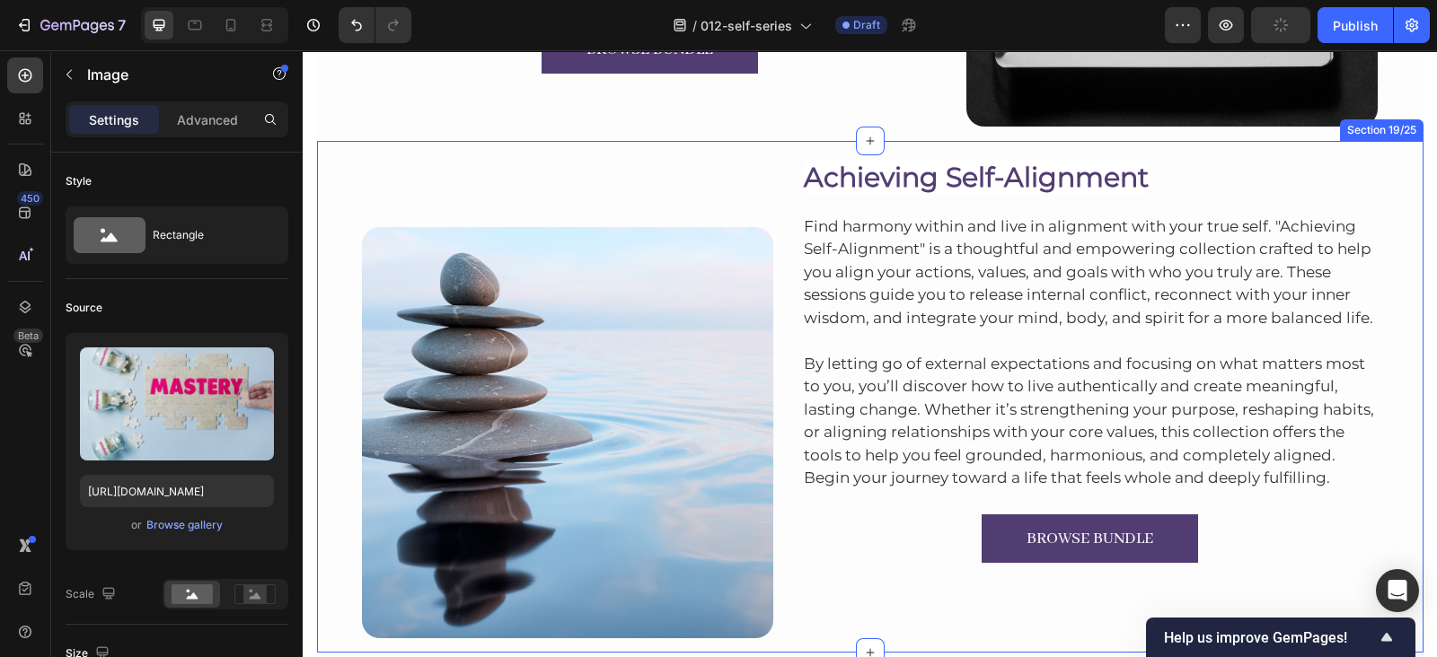
click at [1155, 145] on div "Image Achieving Self-Alignment Heading Find harmony within and live in alignmen…" at bounding box center [870, 397] width 1106 height 512
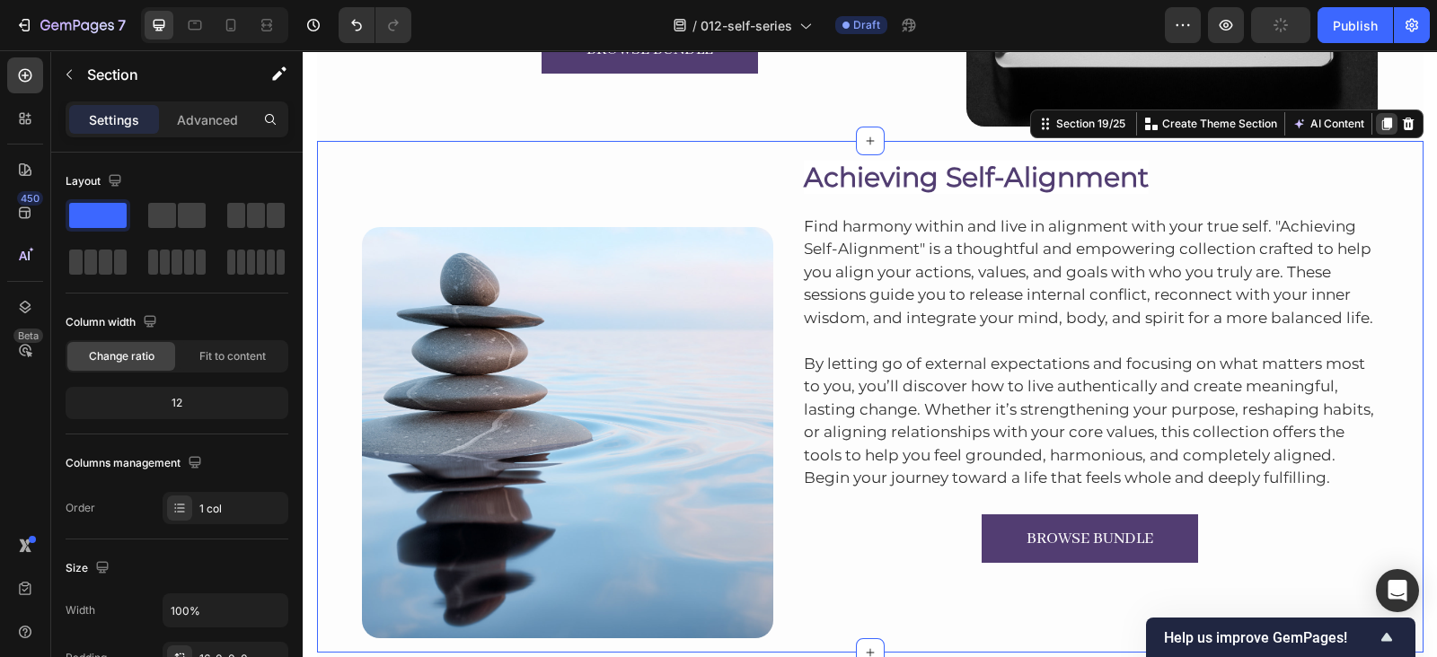
click at [1379, 117] on icon at bounding box center [1386, 124] width 14 height 14
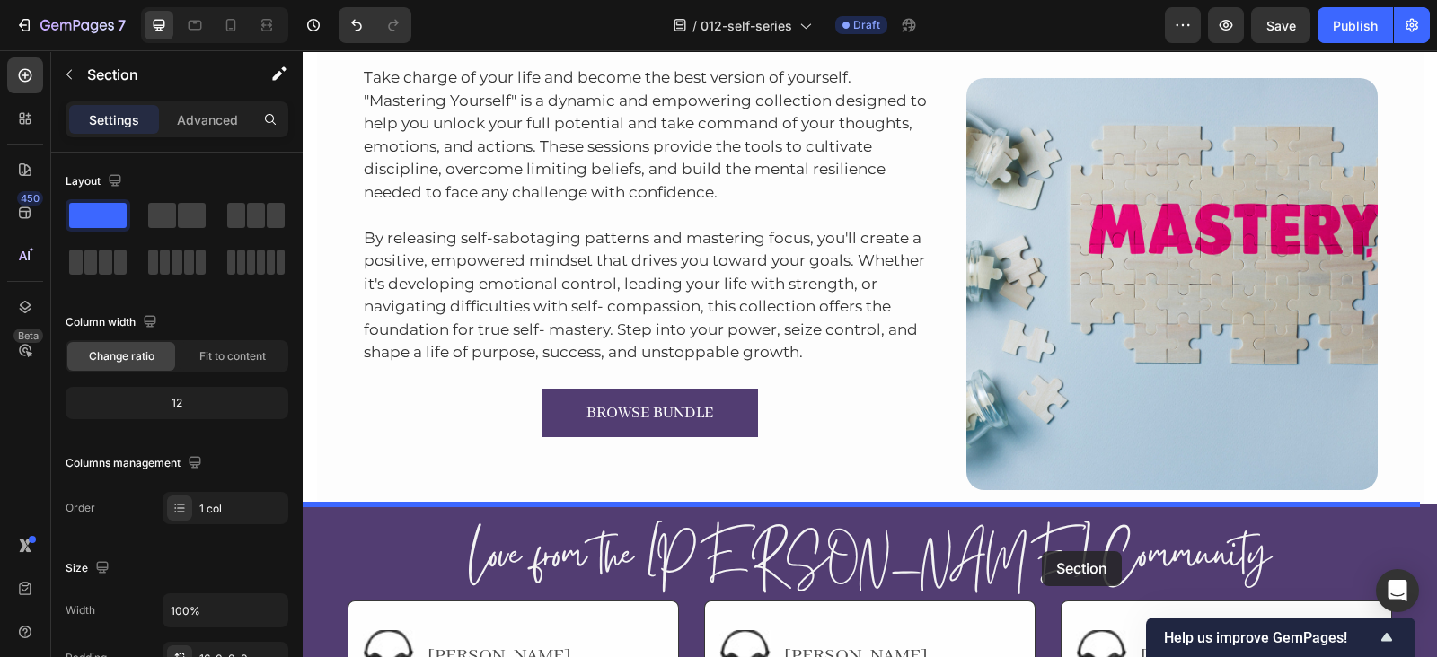
scroll to position [9558, 0]
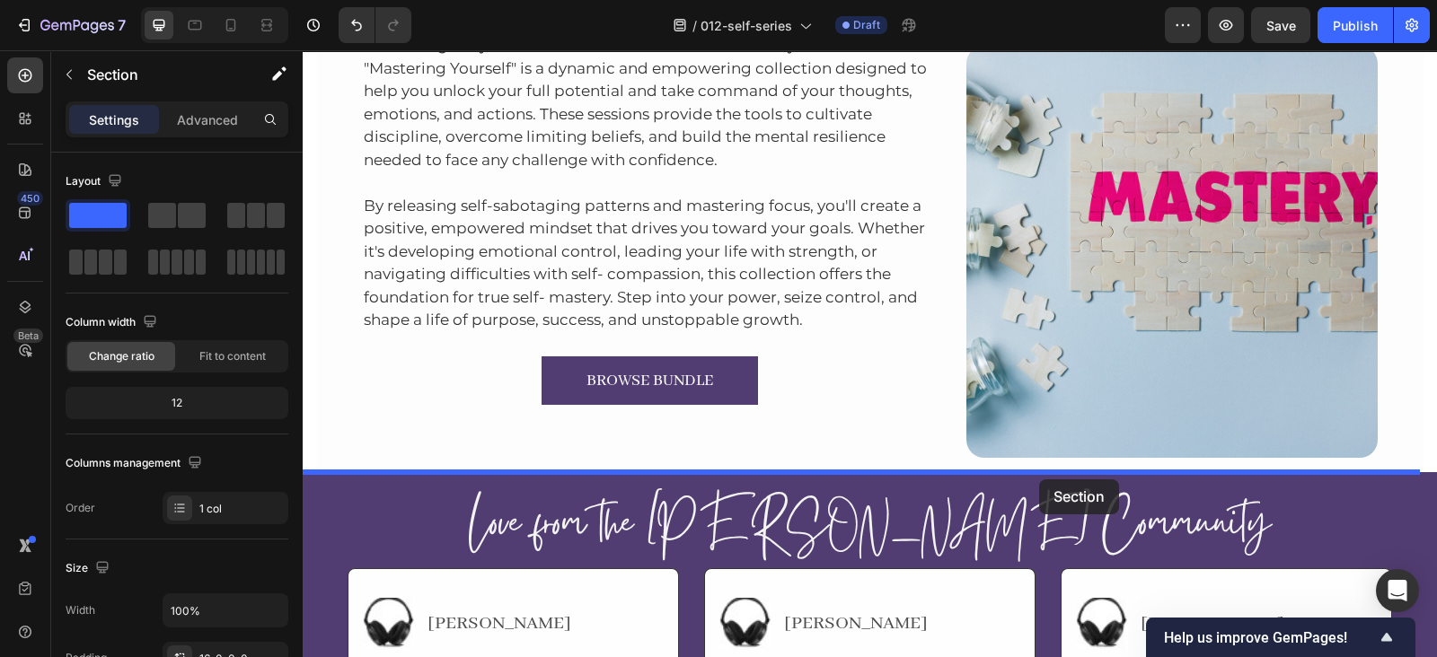
drag, startPoint x: 1064, startPoint y: 98, endPoint x: 1039, endPoint y: 480, distance: 383.3
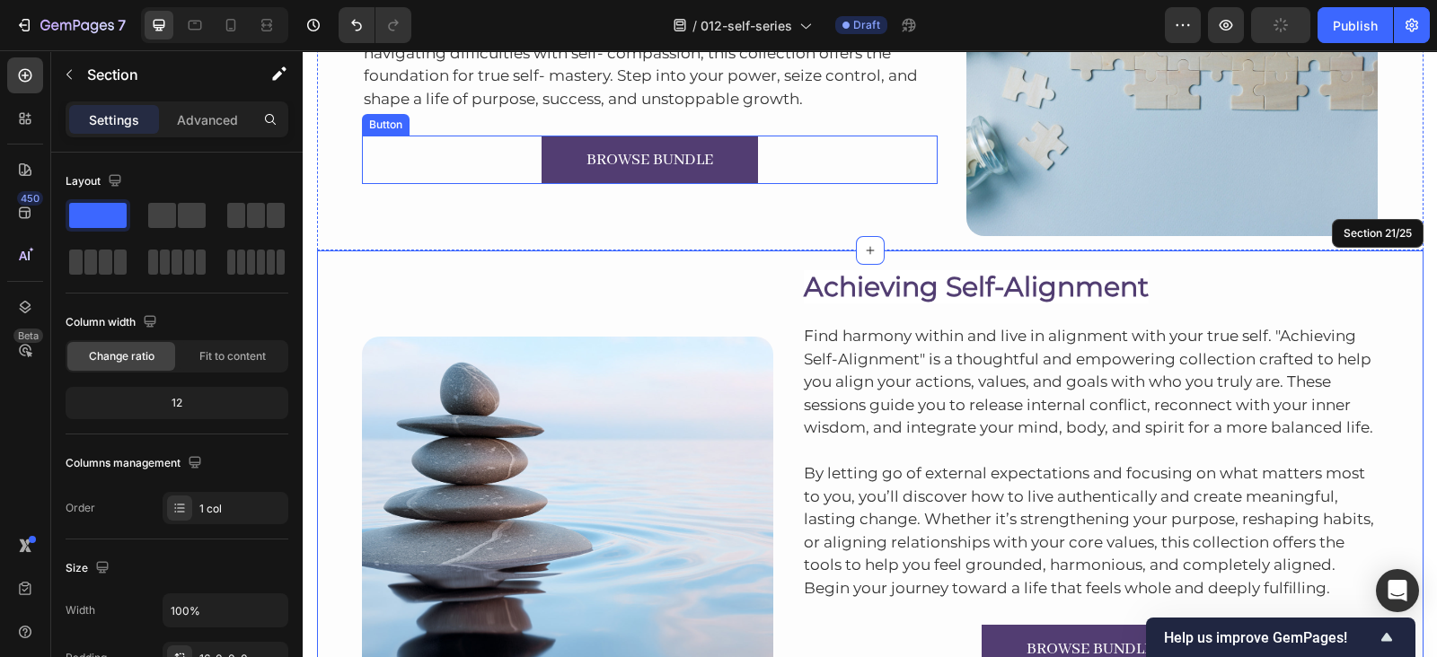
scroll to position [9395, 0]
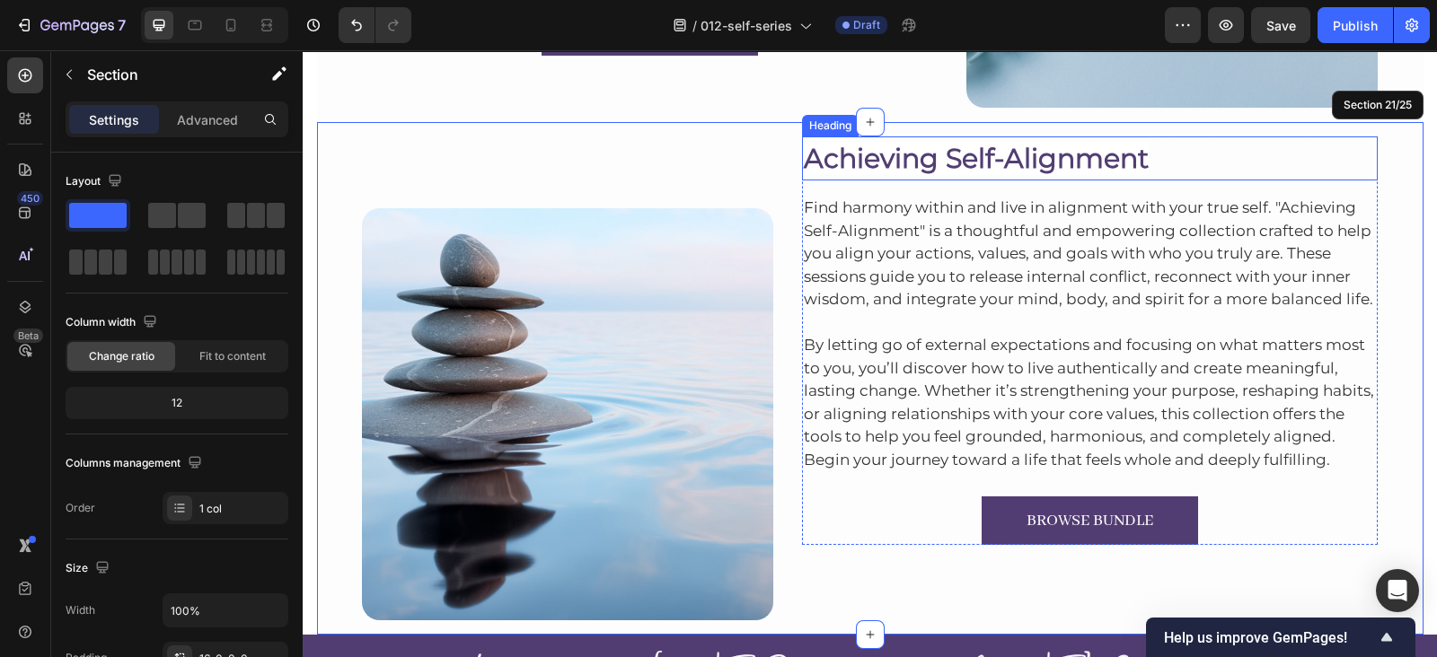
click at [990, 160] on span "Achieving Self-Alignment" at bounding box center [976, 158] width 345 height 33
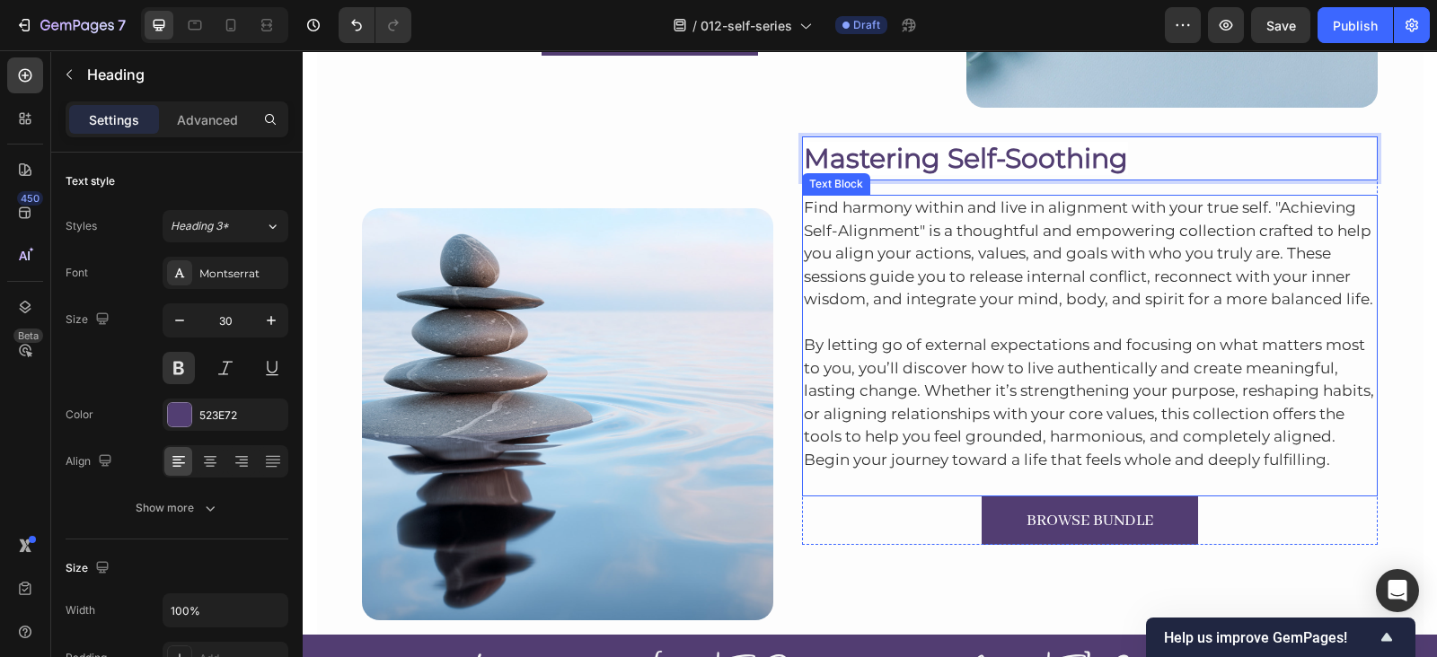
click at [957, 262] on p "Find harmony within and live in alignment with your true self. "Achieving Self-…" at bounding box center [1090, 254] width 573 height 115
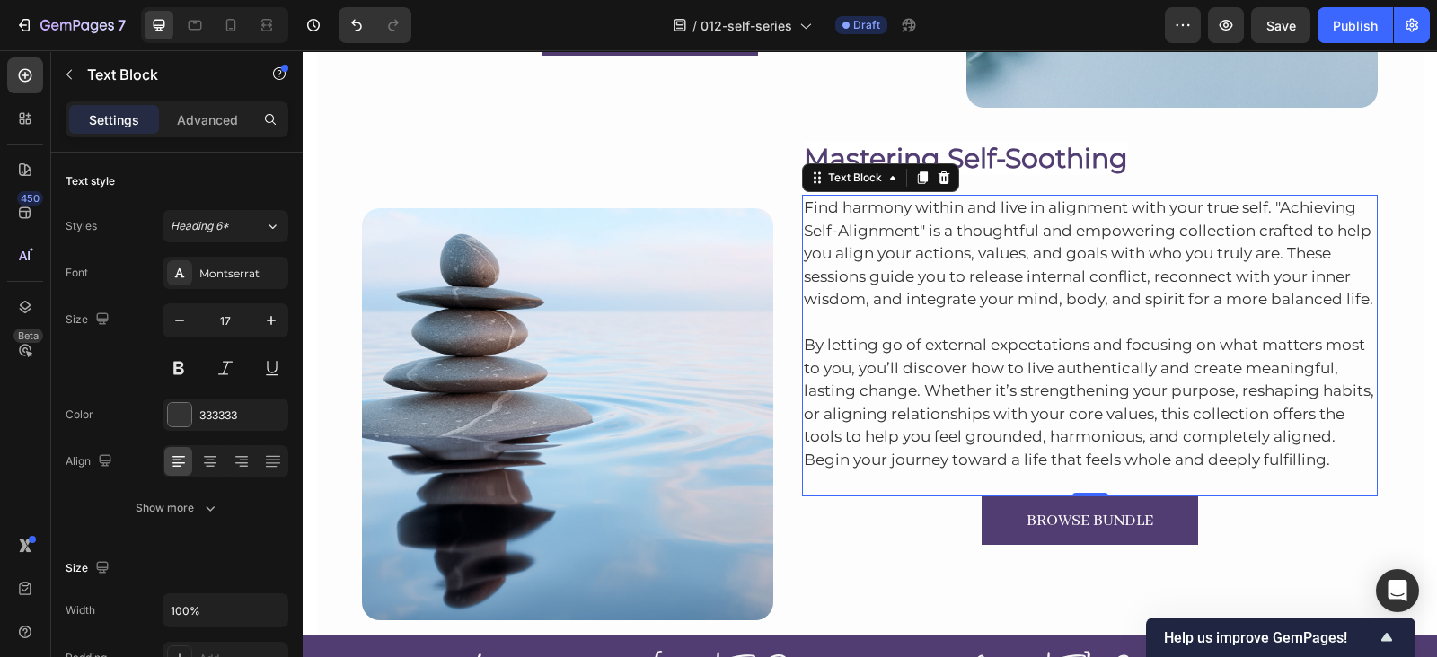
click at [925, 269] on p "Find harmony within and live in alignment with your true self. "Achieving Self-…" at bounding box center [1090, 254] width 573 height 115
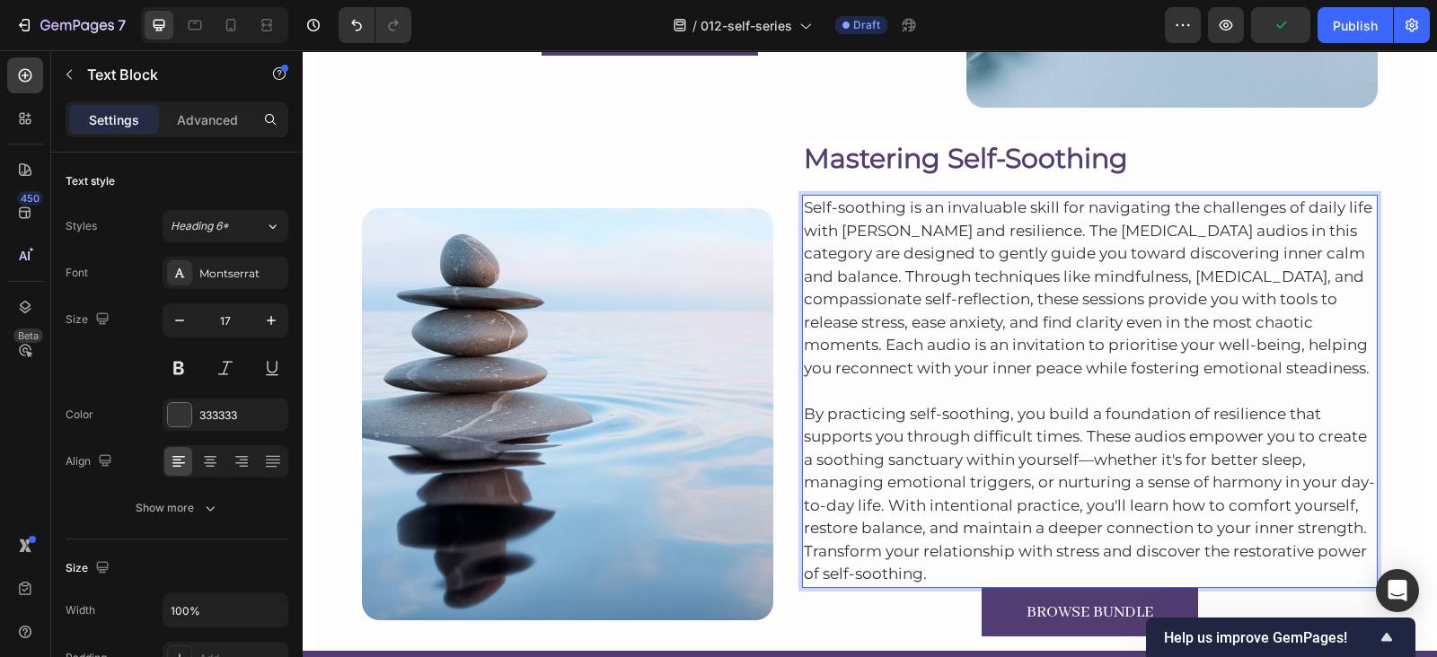
click at [1094, 573] on p "By practicing self-soothing, you build a foundation of resilience that supports…" at bounding box center [1090, 483] width 573 height 207
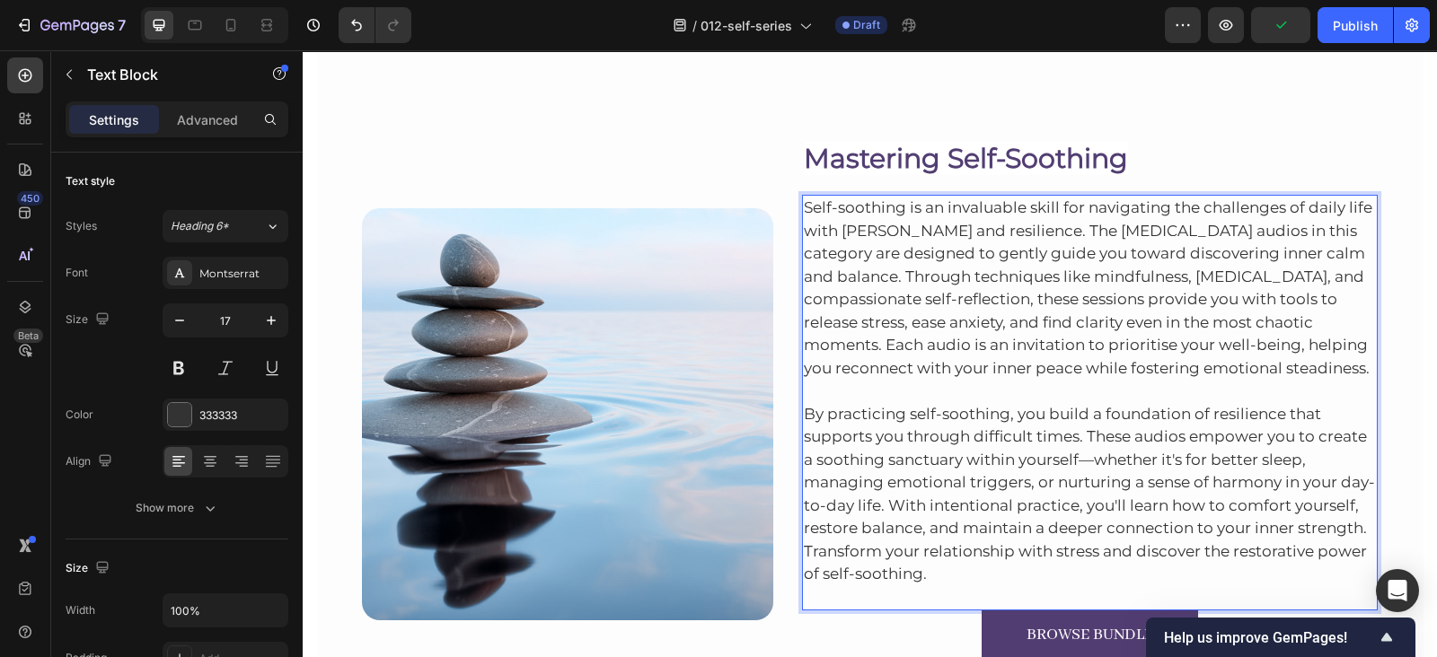
scroll to position [9525, 0]
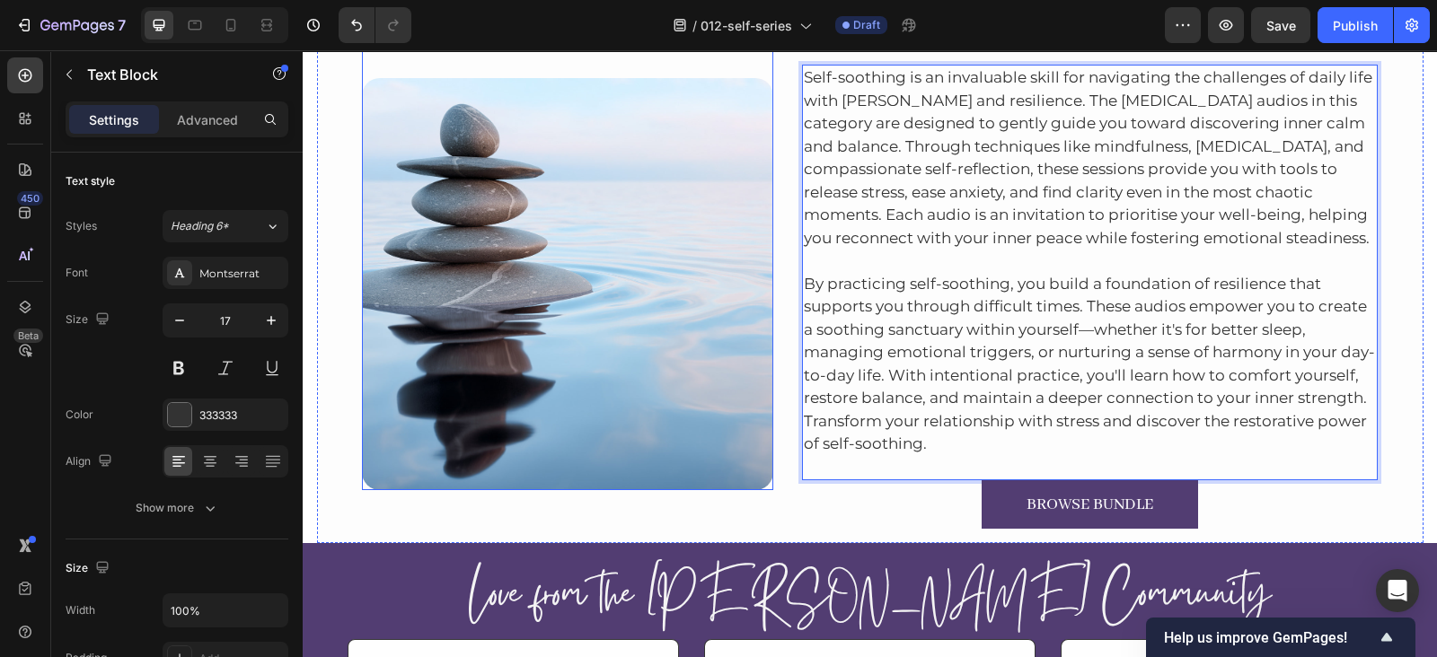
click at [600, 319] on img at bounding box center [567, 283] width 411 height 411
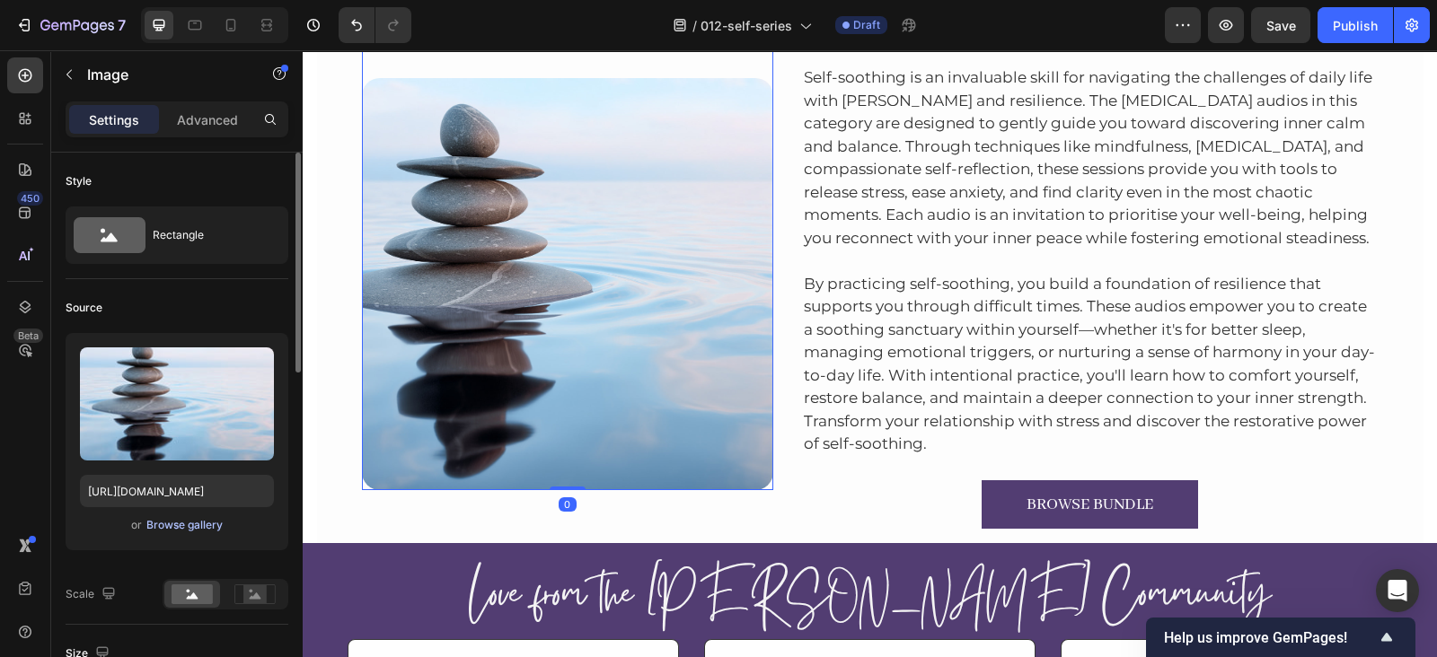
click at [171, 517] on div "Browse gallery" at bounding box center [184, 525] width 76 height 16
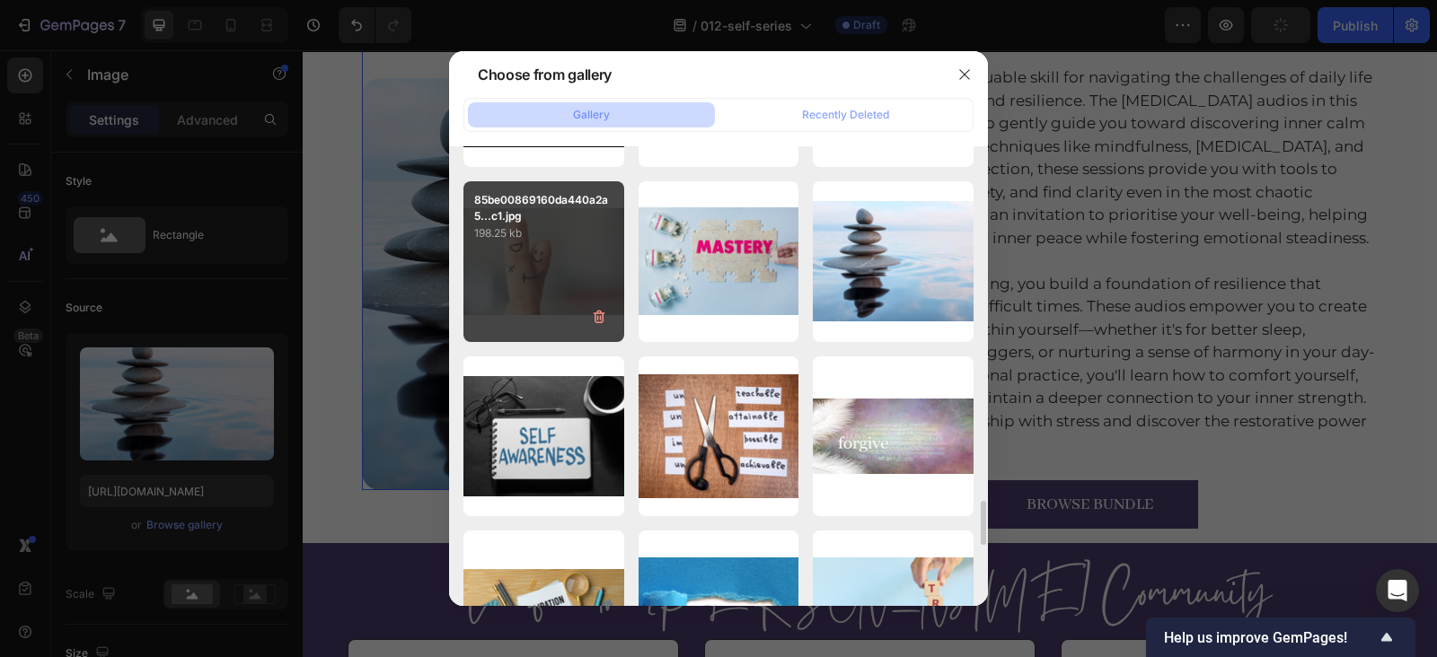
scroll to position [3654, 0]
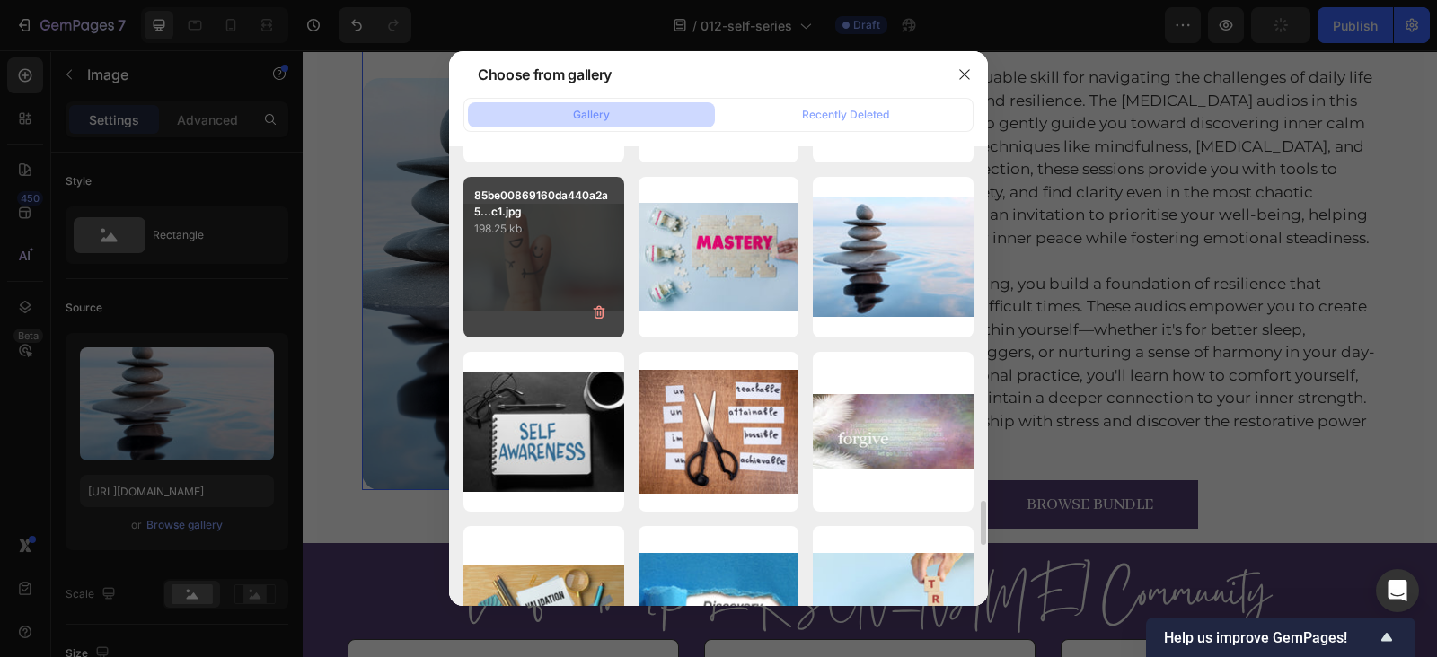
click at [545, 263] on div "85be00869160da440a2a5...c1.jpg 198.25 kb" at bounding box center [543, 257] width 161 height 161
type input "[URL][DOMAIN_NAME]"
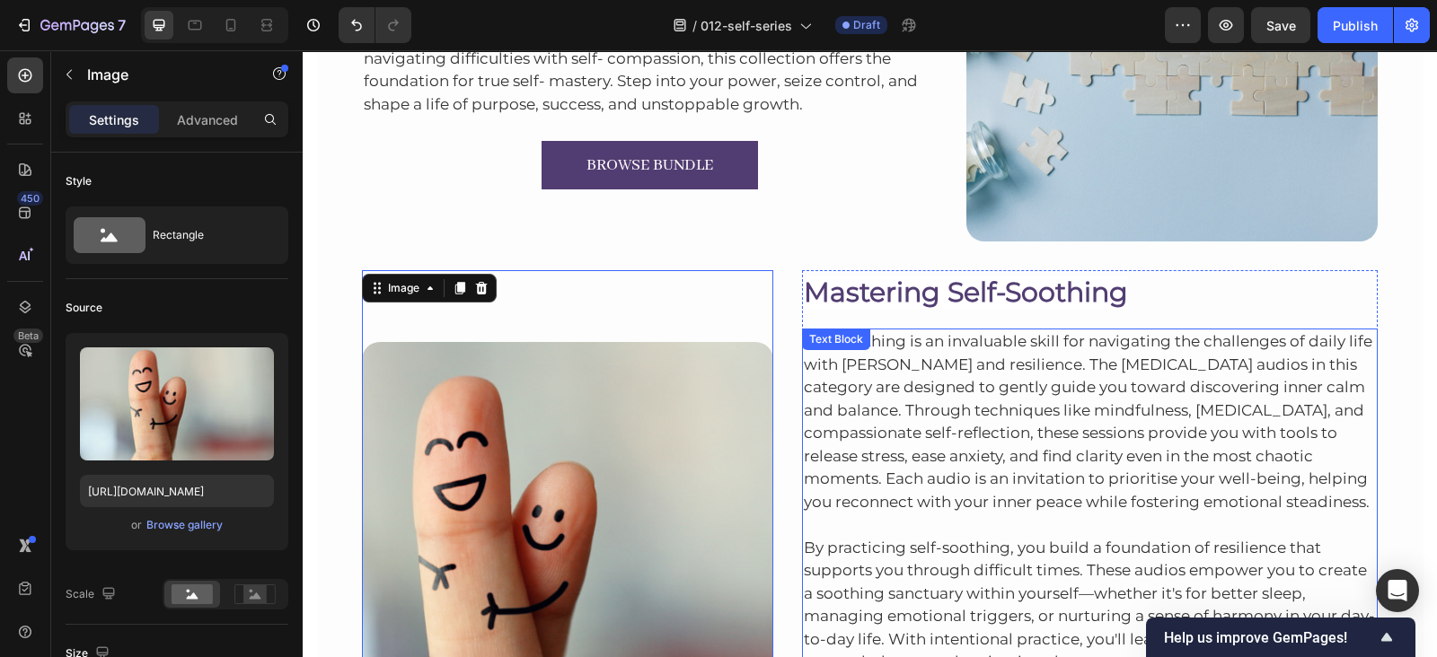
scroll to position [9260, 0]
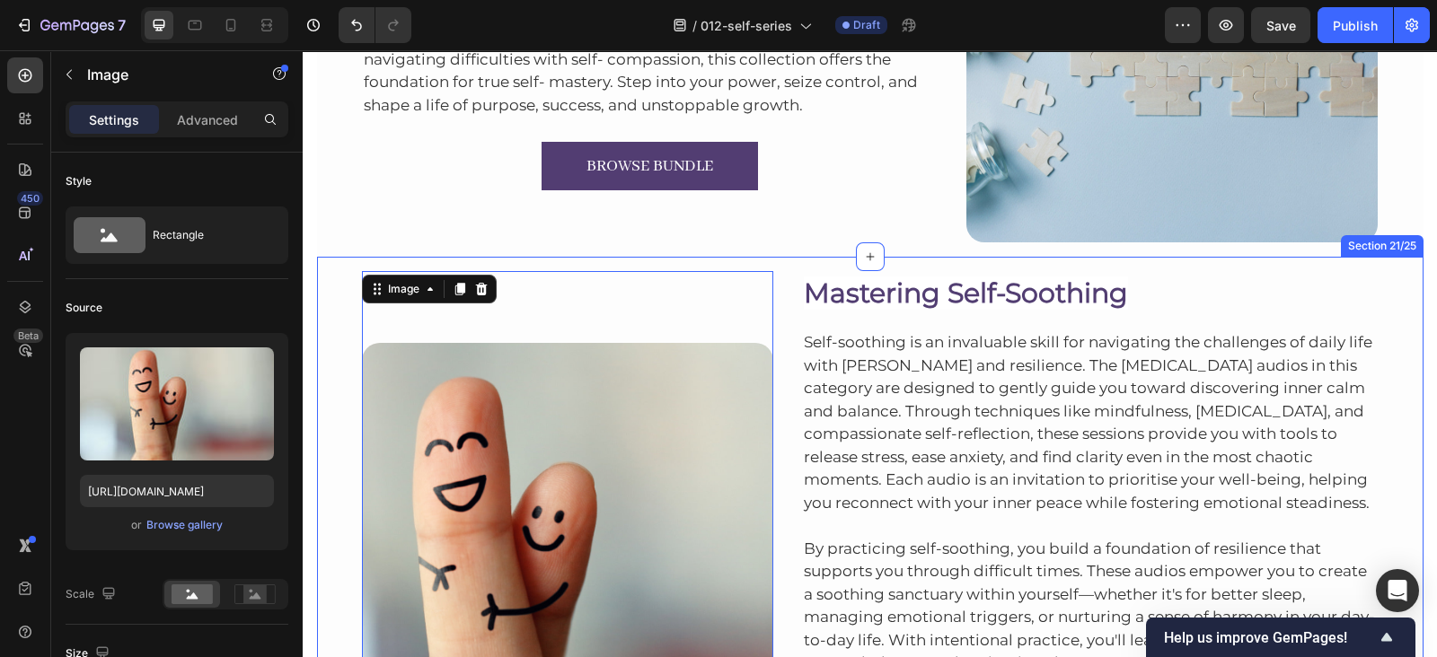
click at [1180, 268] on div "Image 0 ⁠⁠⁠⁠⁠⁠⁠ Mastering Self-Soothing Heading Self-soothing is an invaluable …" at bounding box center [870, 532] width 1106 height 551
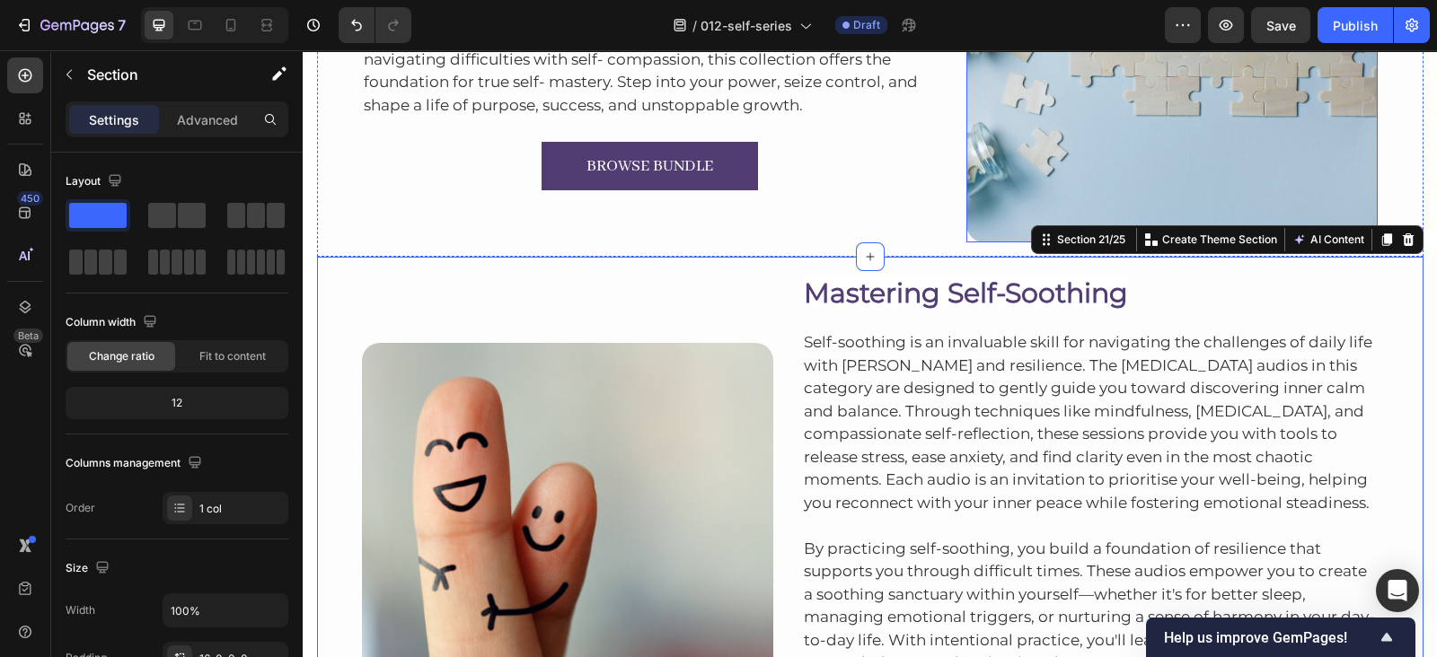
scroll to position [8960, 0]
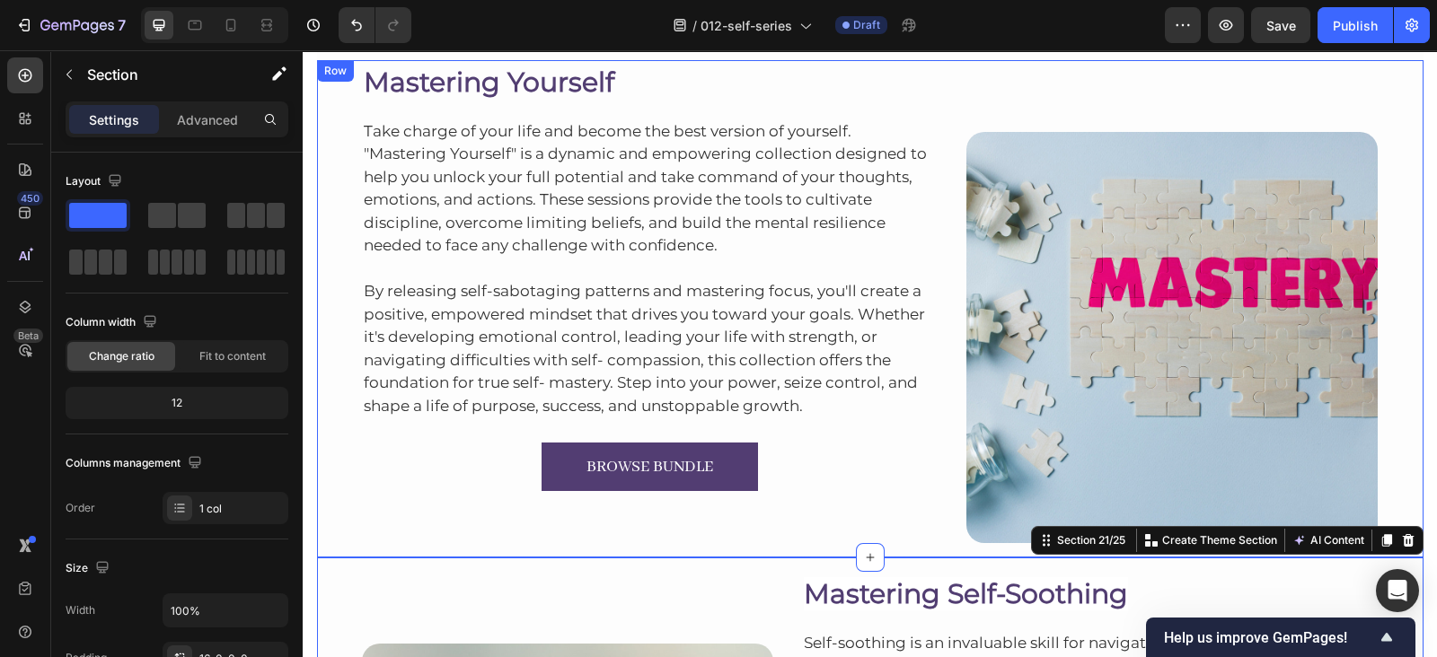
click at [1406, 154] on div "Mastering Yourself Heading Take charge of your life and become the best version…" at bounding box center [870, 308] width 1106 height 497
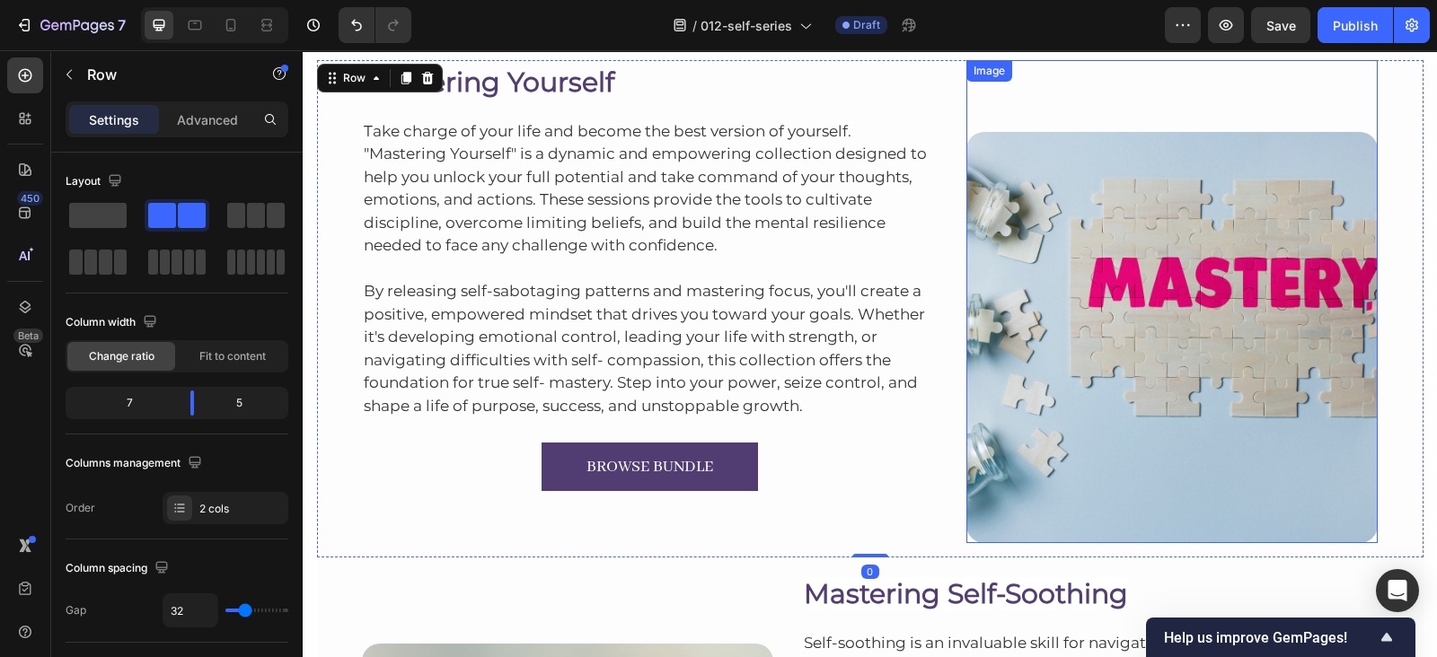
scroll to position [8870, 0]
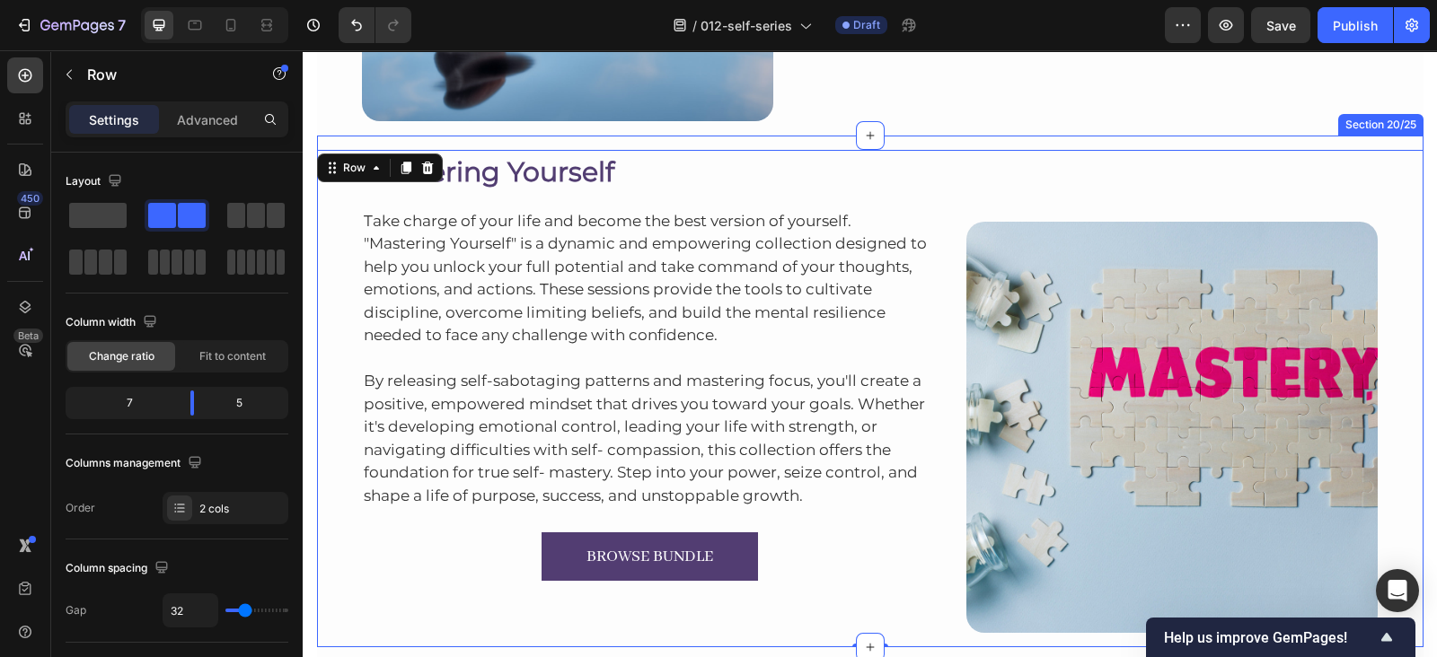
click at [1371, 138] on div "Mastering Yourself Heading Take charge of your life and become the best version…" at bounding box center [870, 392] width 1106 height 512
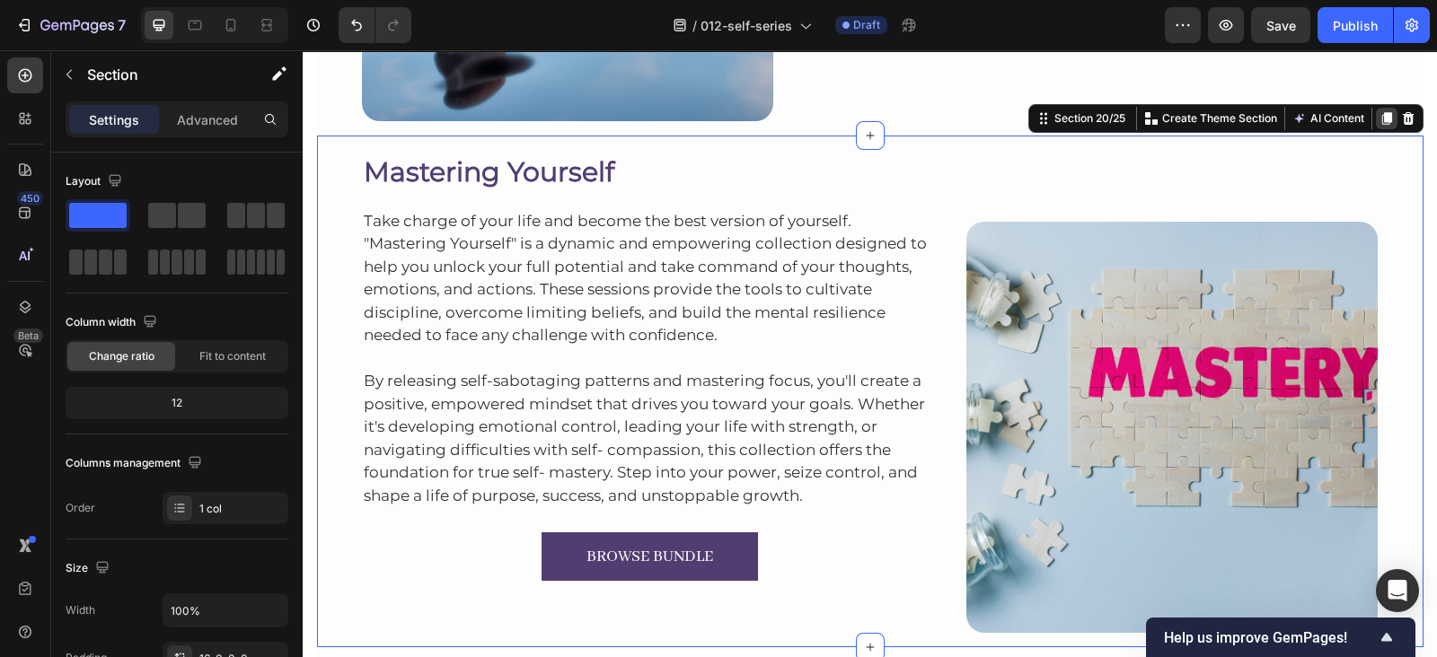
click at [1379, 119] on icon at bounding box center [1386, 118] width 14 height 14
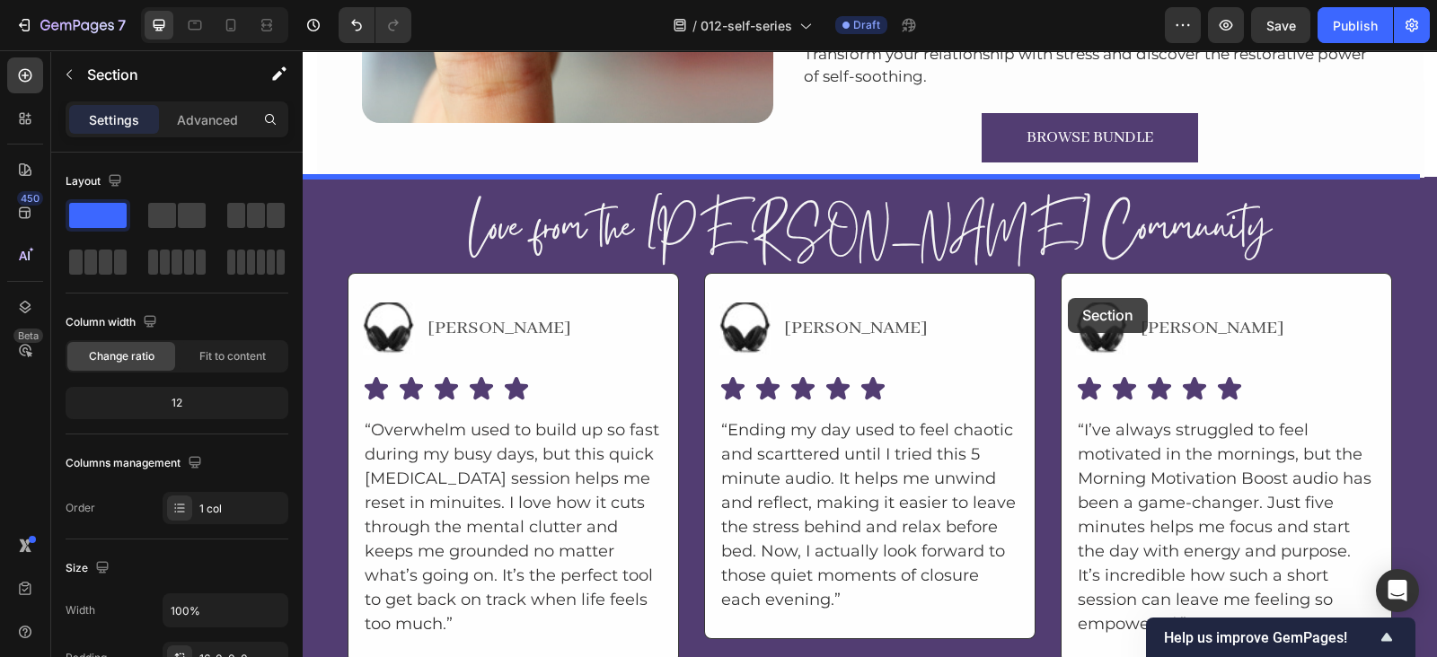
scroll to position [10442, 0]
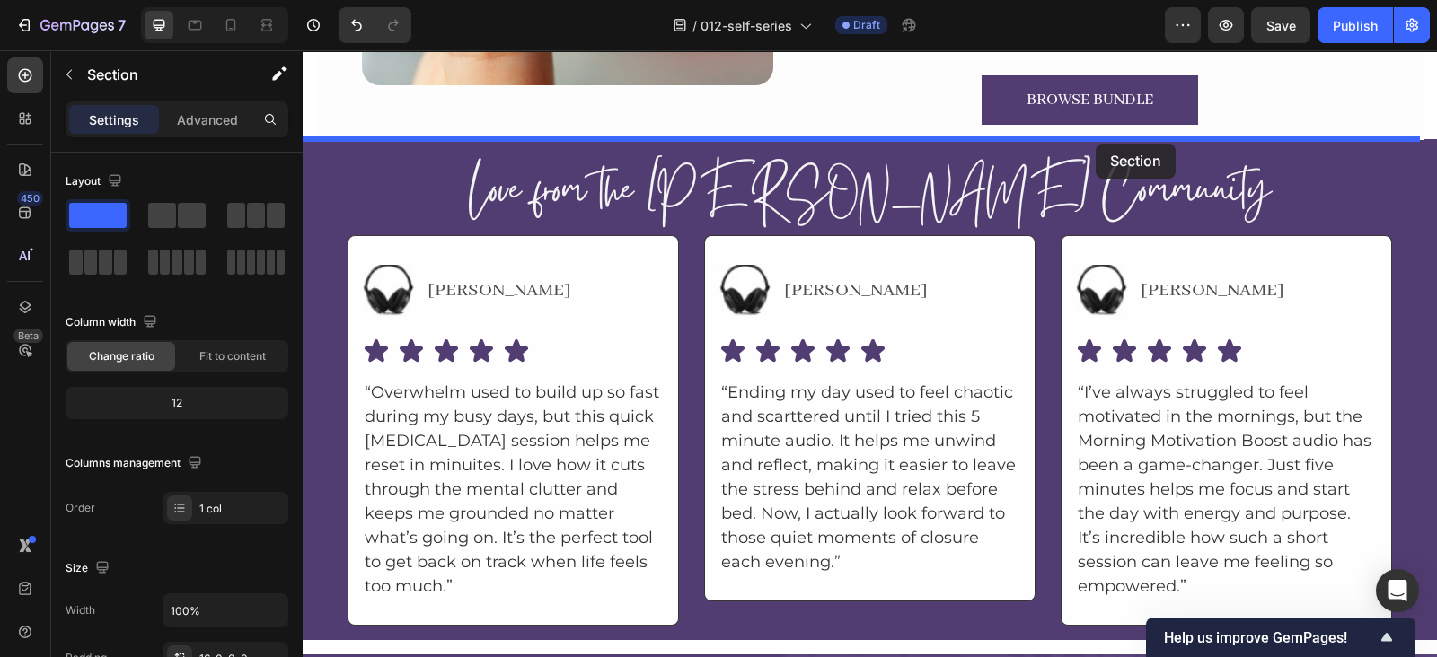
drag, startPoint x: 1057, startPoint y: 101, endPoint x: 1095, endPoint y: 144, distance: 57.9
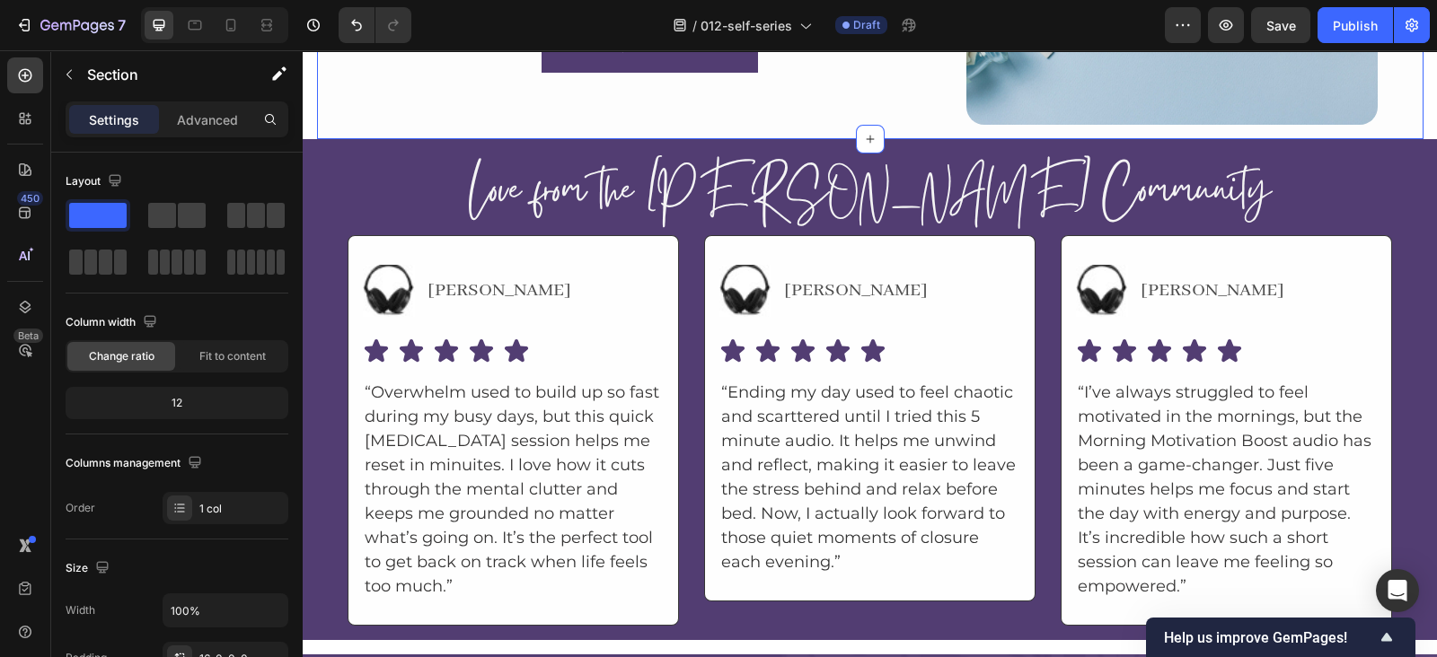
scroll to position [9929, 0]
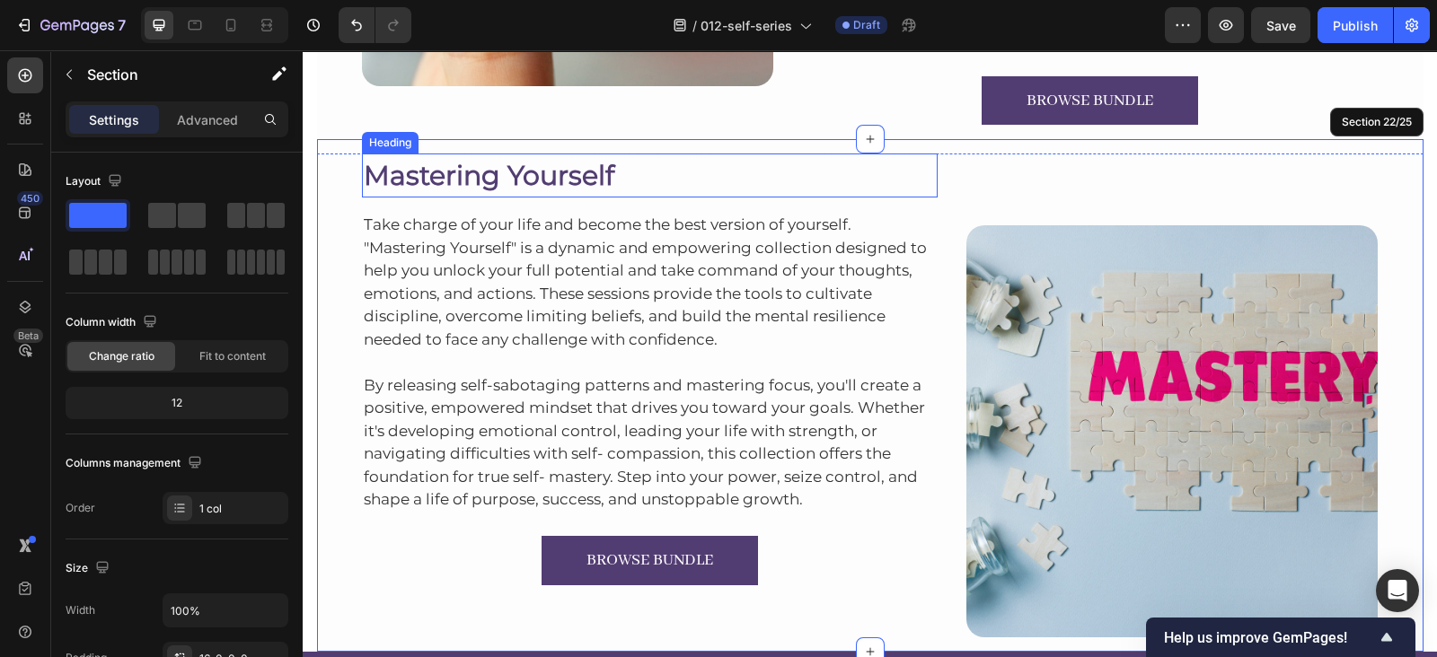
click at [481, 177] on h2 "Mastering Yourself" at bounding box center [650, 176] width 576 height 44
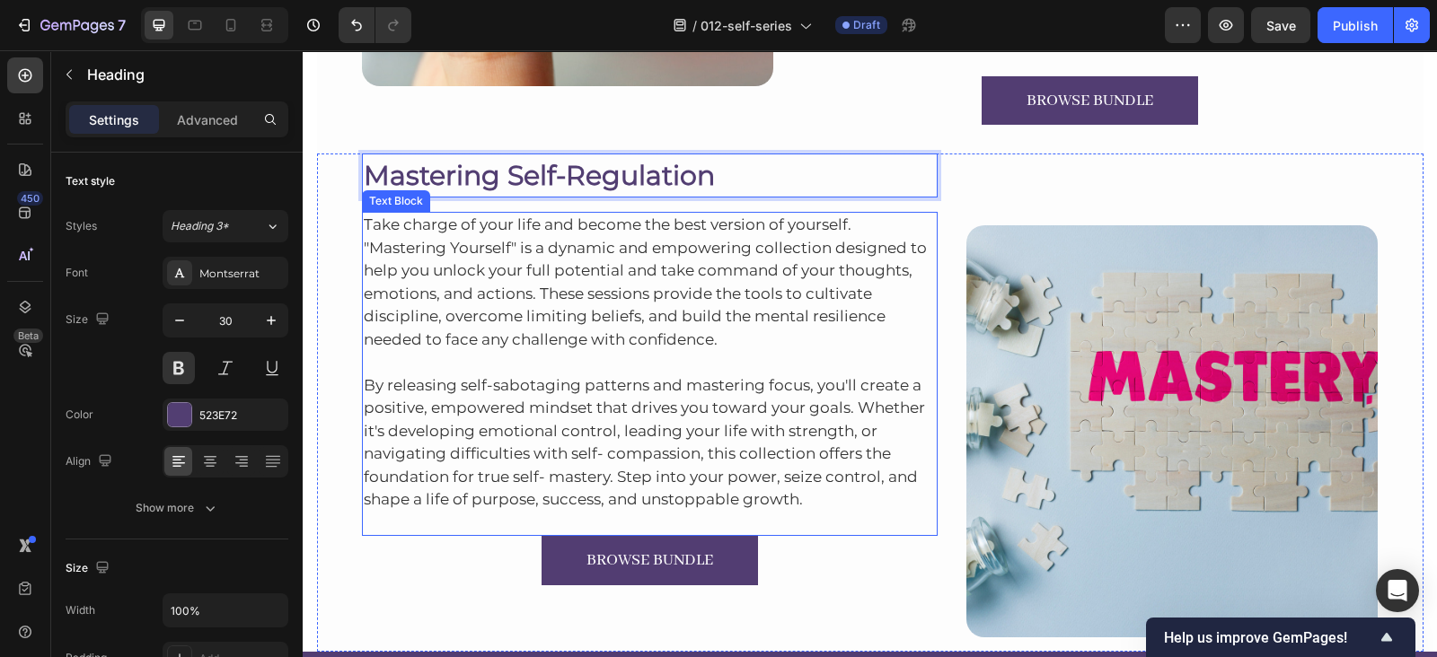
click at [651, 214] on p "Take charge of your life and become the best version of yourself. "Mastering Yo…" at bounding box center [650, 282] width 573 height 137
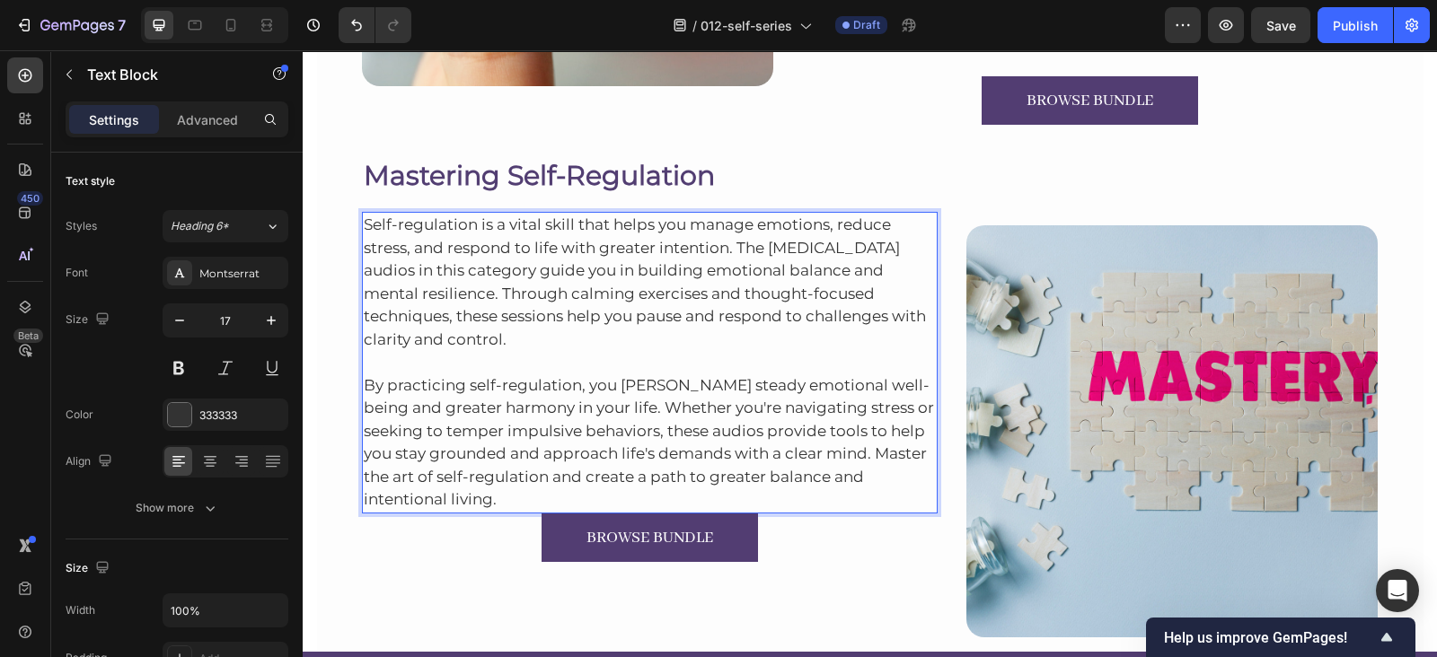
click at [919, 481] on p "By practicing self-regulation, you [PERSON_NAME] steady emotional well-being an…" at bounding box center [650, 442] width 573 height 137
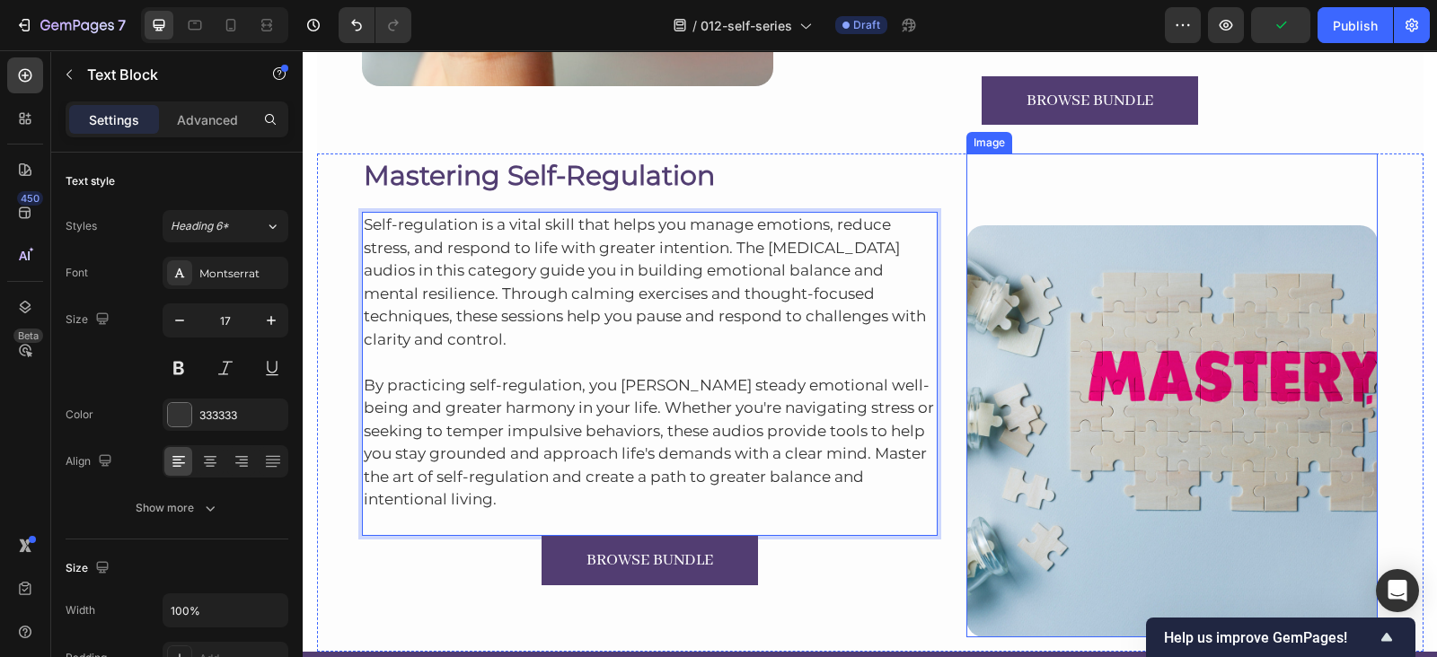
click at [1105, 500] on img at bounding box center [1171, 430] width 411 height 411
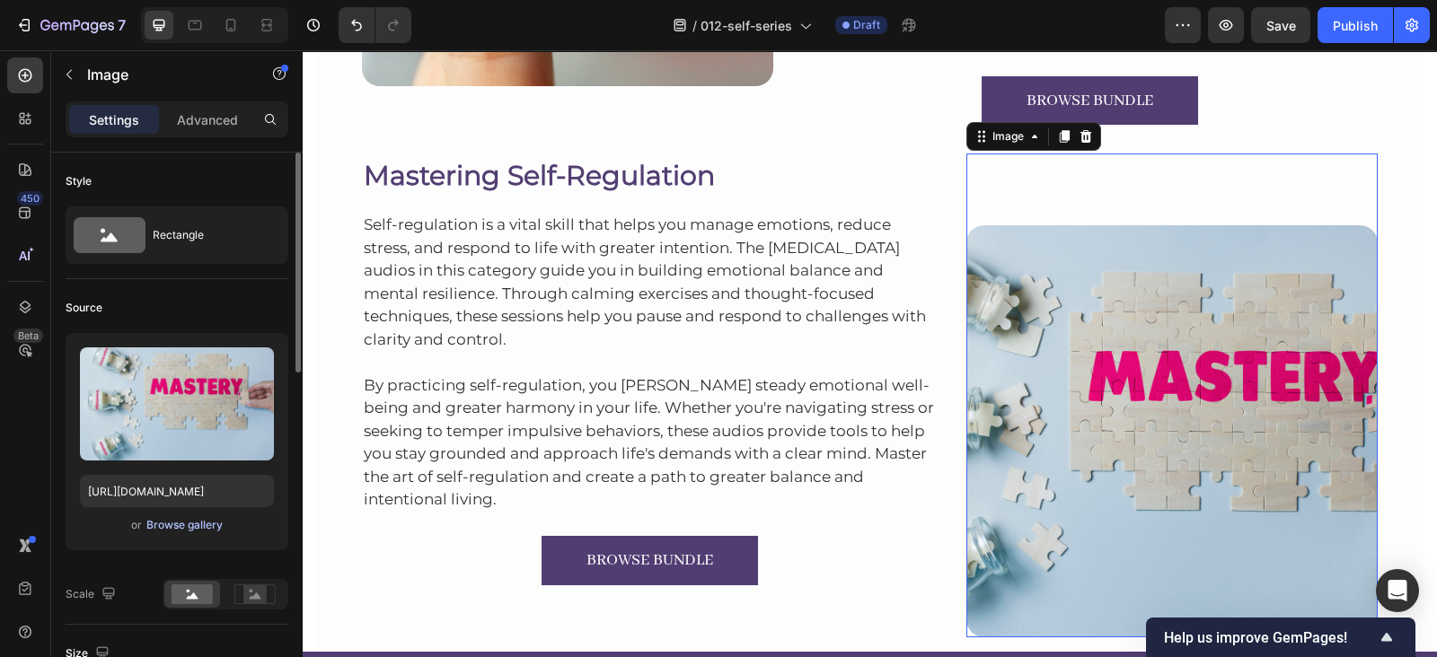
click at [190, 523] on div "Browse gallery" at bounding box center [184, 525] width 76 height 16
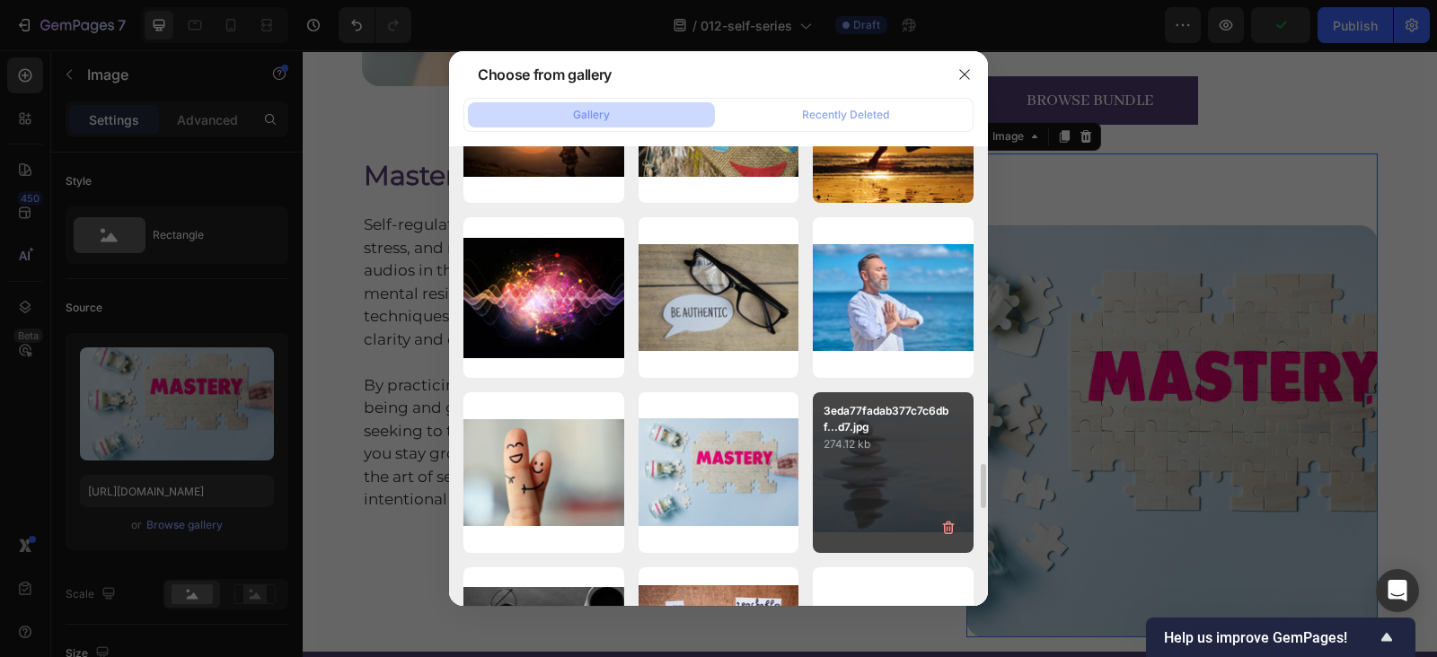
scroll to position [3422, 0]
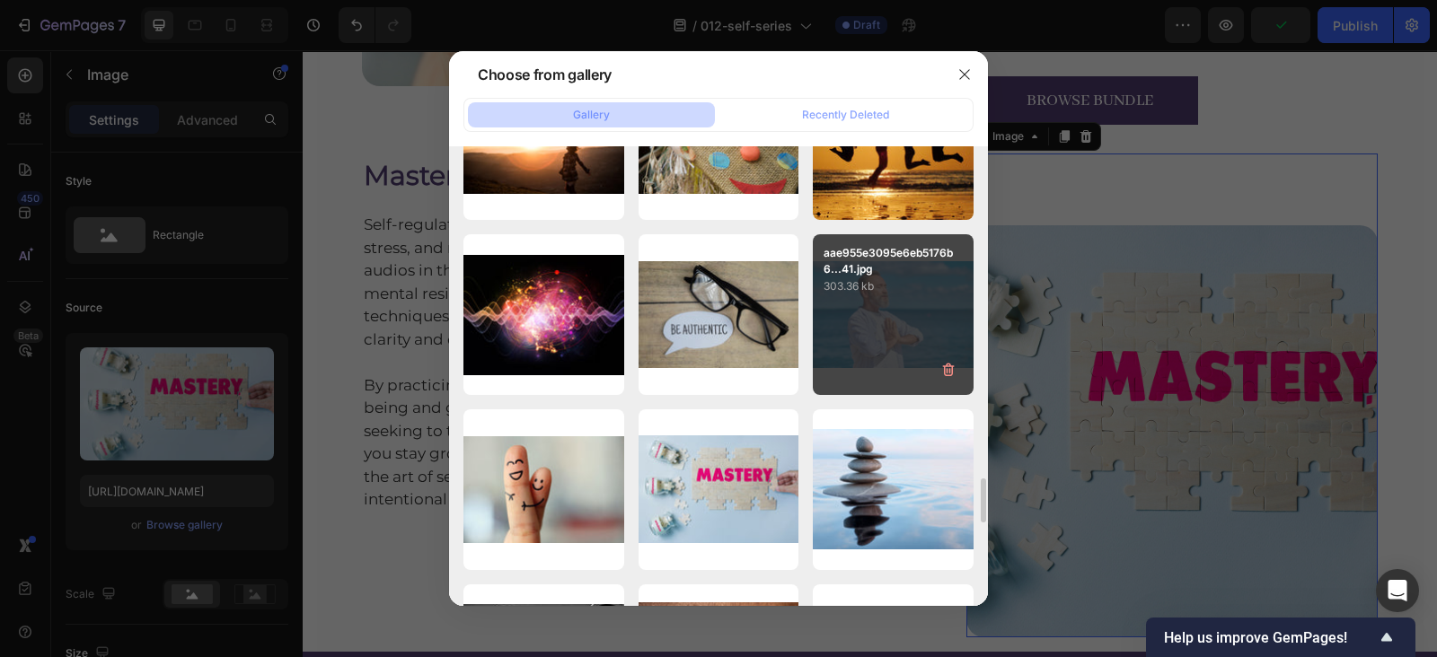
click at [851, 300] on div "aae955e3095e6eb5176b6...41.jpg 303.36 kb" at bounding box center [893, 314] width 161 height 161
type input "[URL][DOMAIN_NAME]"
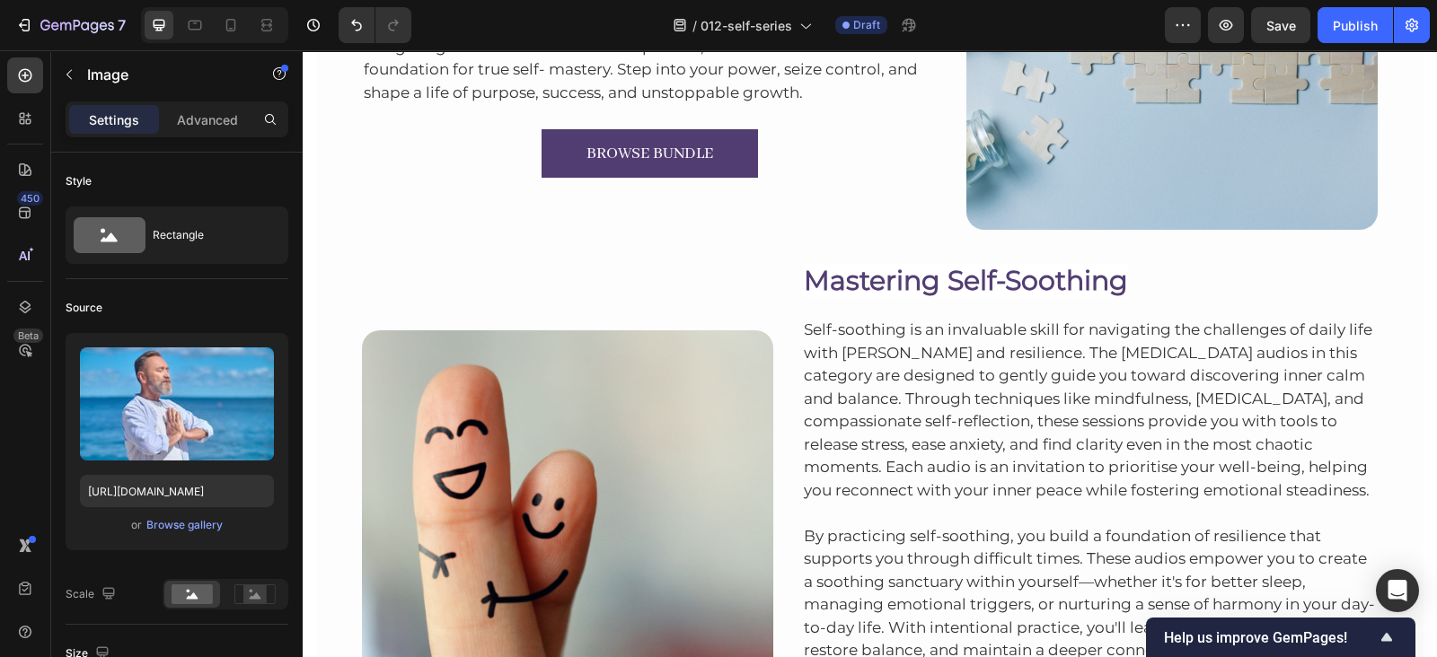
scroll to position [9242, 0]
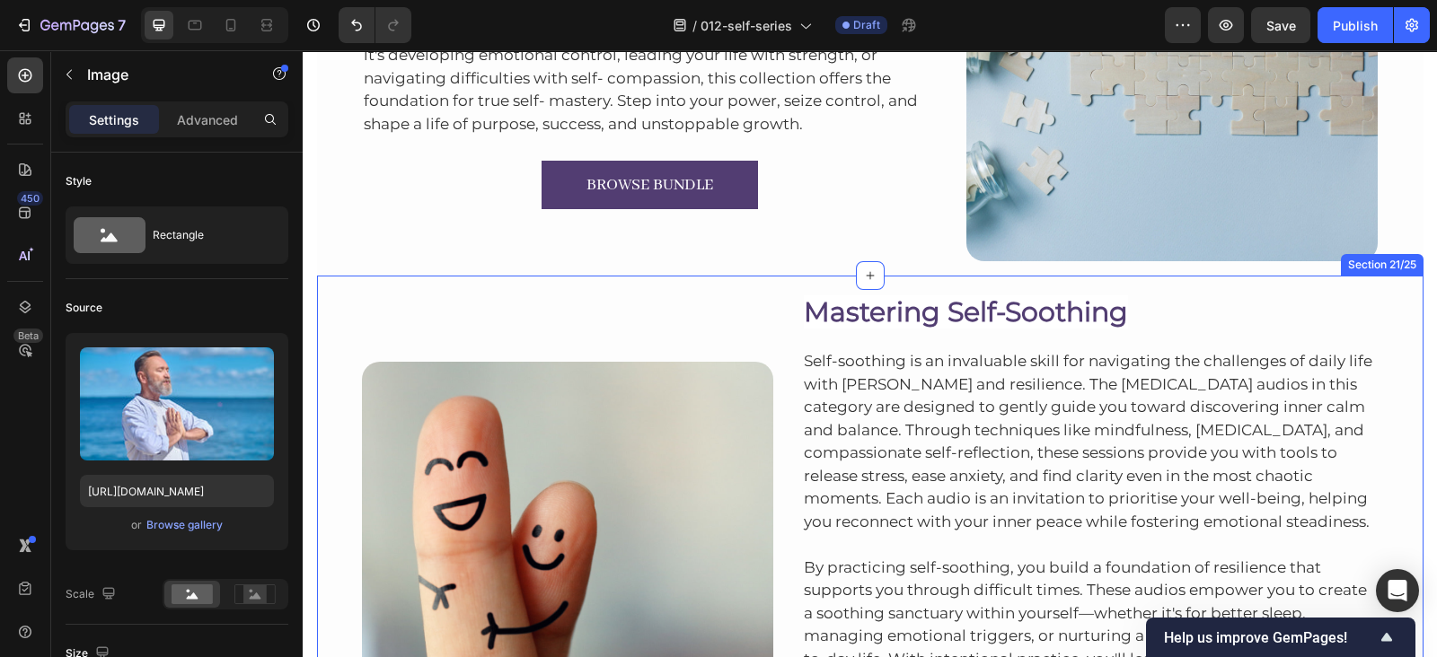
click at [1368, 280] on div "Image Mastering Self-Soothing Heading Self-soothing is an invaluable skill for …" at bounding box center [870, 551] width 1106 height 551
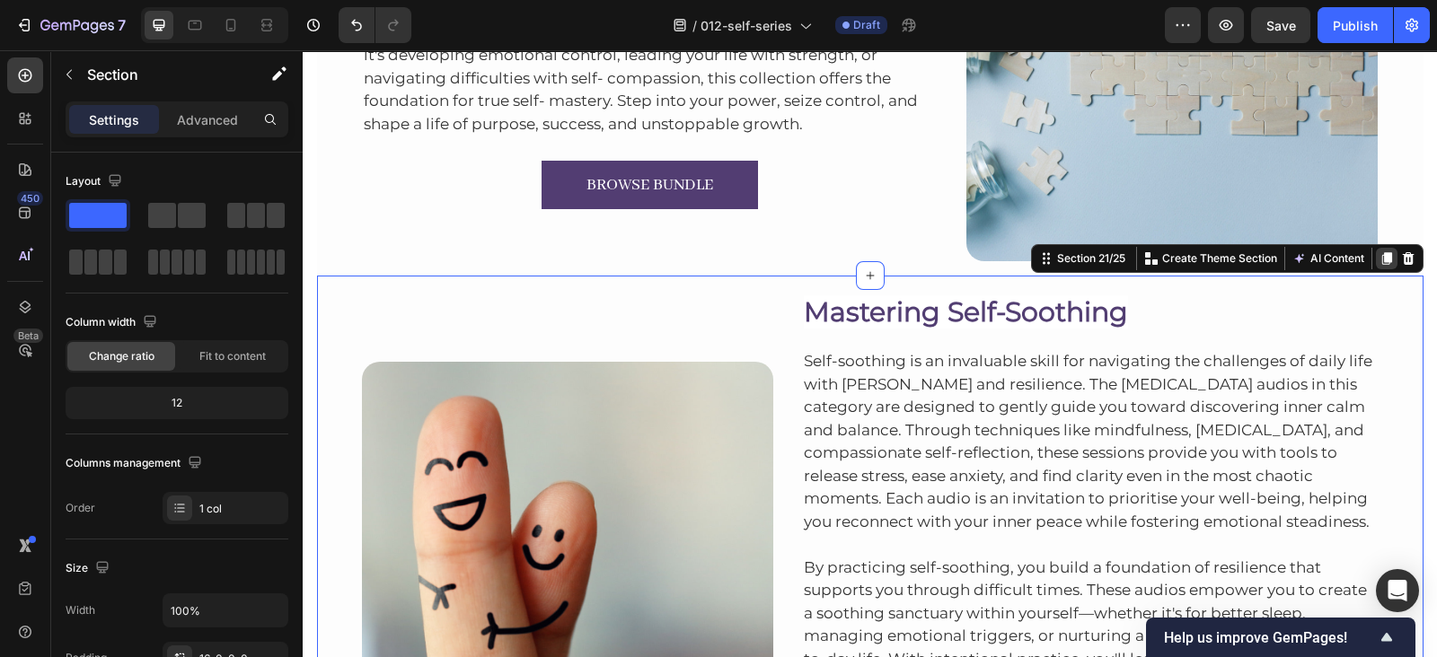
click at [1381, 259] on icon at bounding box center [1386, 258] width 10 height 13
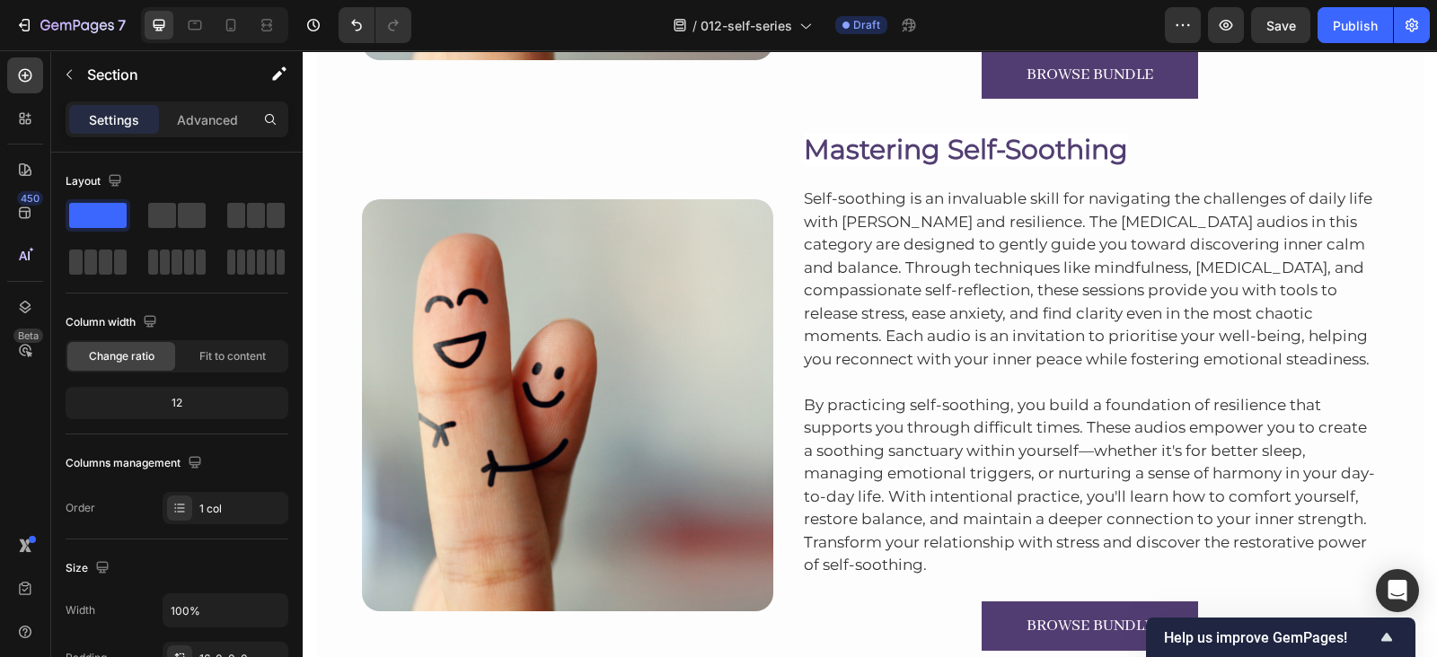
scroll to position [9915, 0]
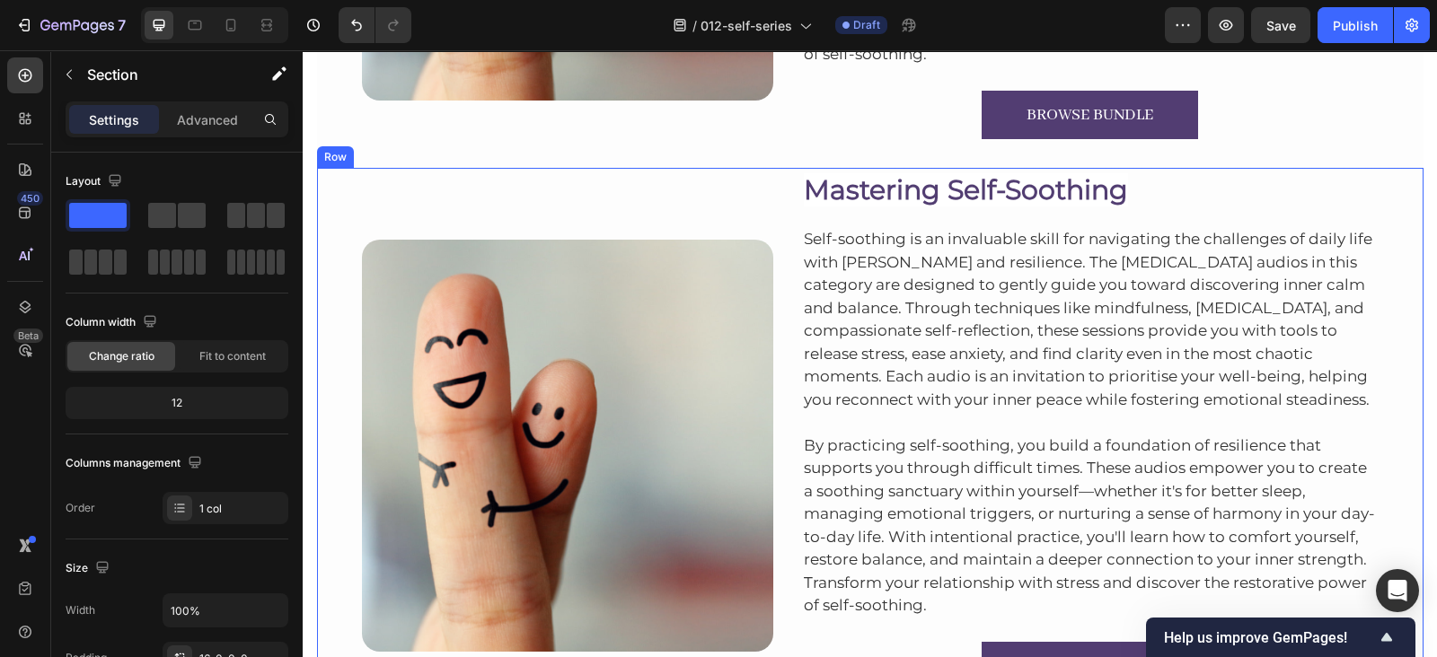
click at [1378, 172] on div "Image Mastering Self-Soothing Heading Self-soothing is an invaluable skill for …" at bounding box center [870, 436] width 1106 height 537
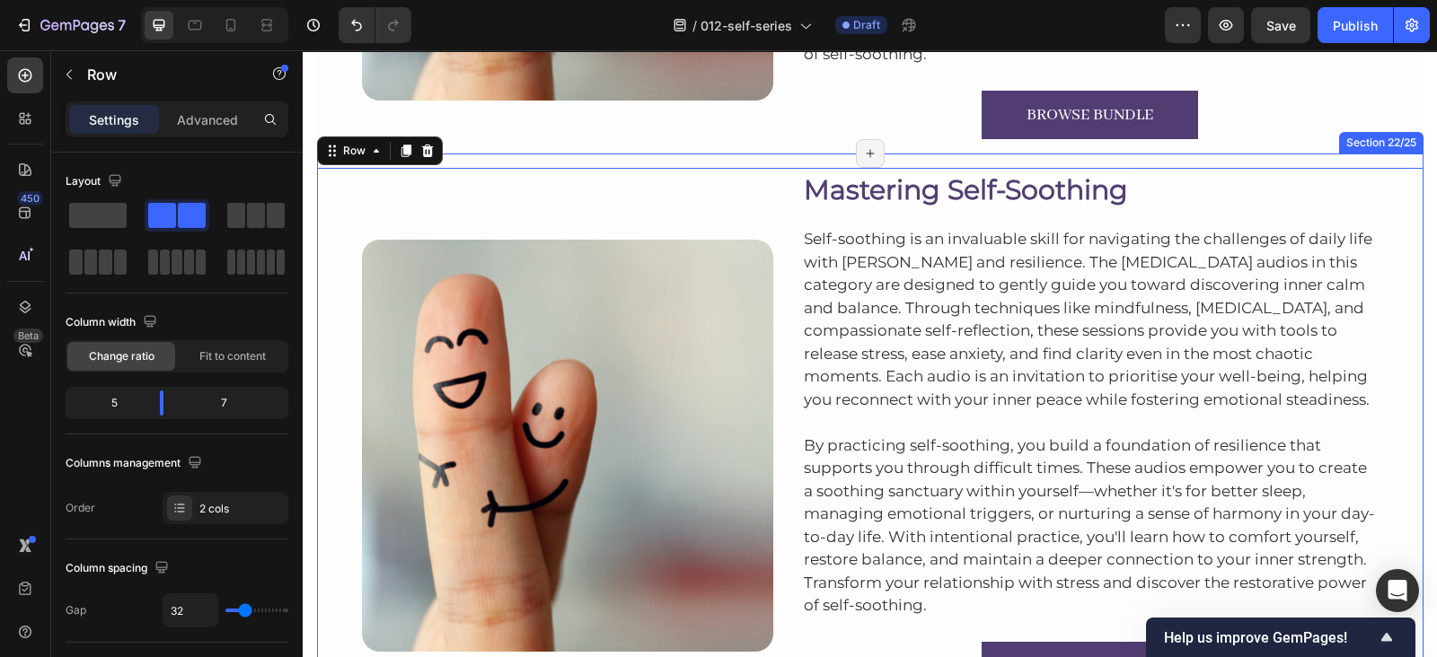
click at [1378, 156] on div "Image Mastering Self-Soothing Heading Self-soothing is an invaluable skill for …" at bounding box center [870, 429] width 1106 height 551
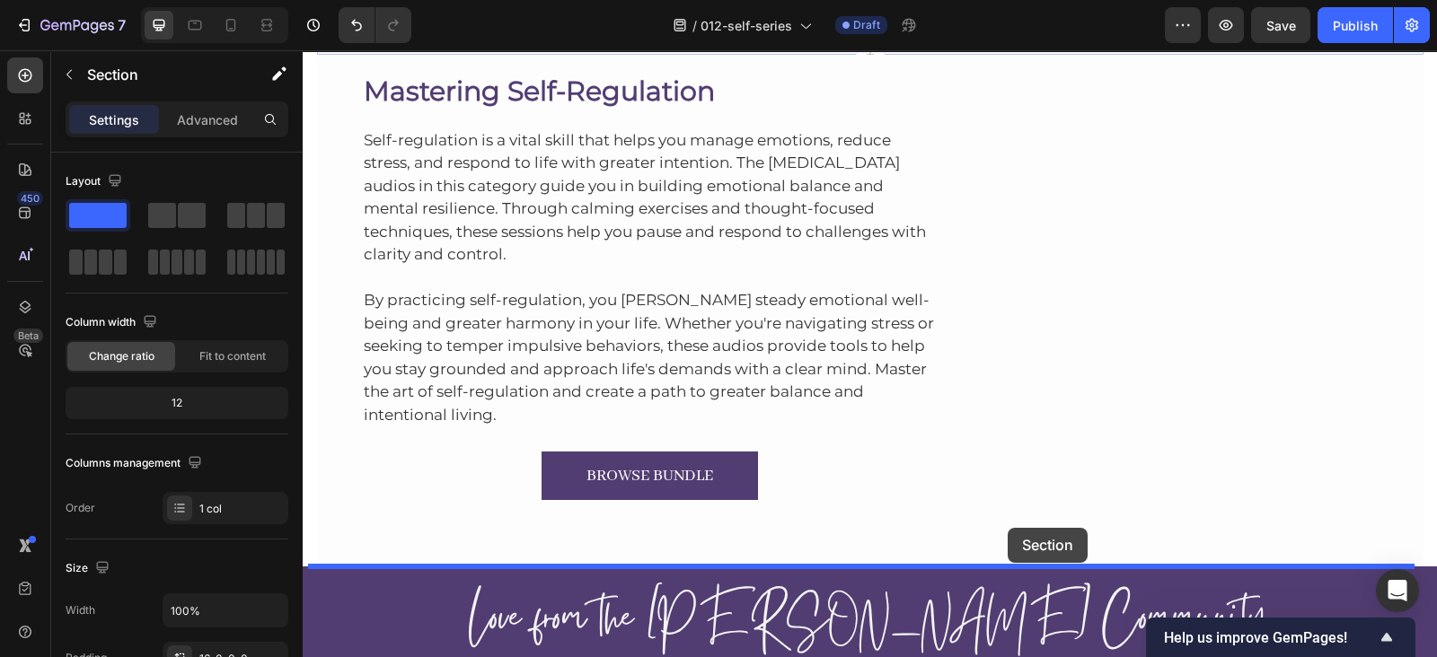
scroll to position [10652, 0]
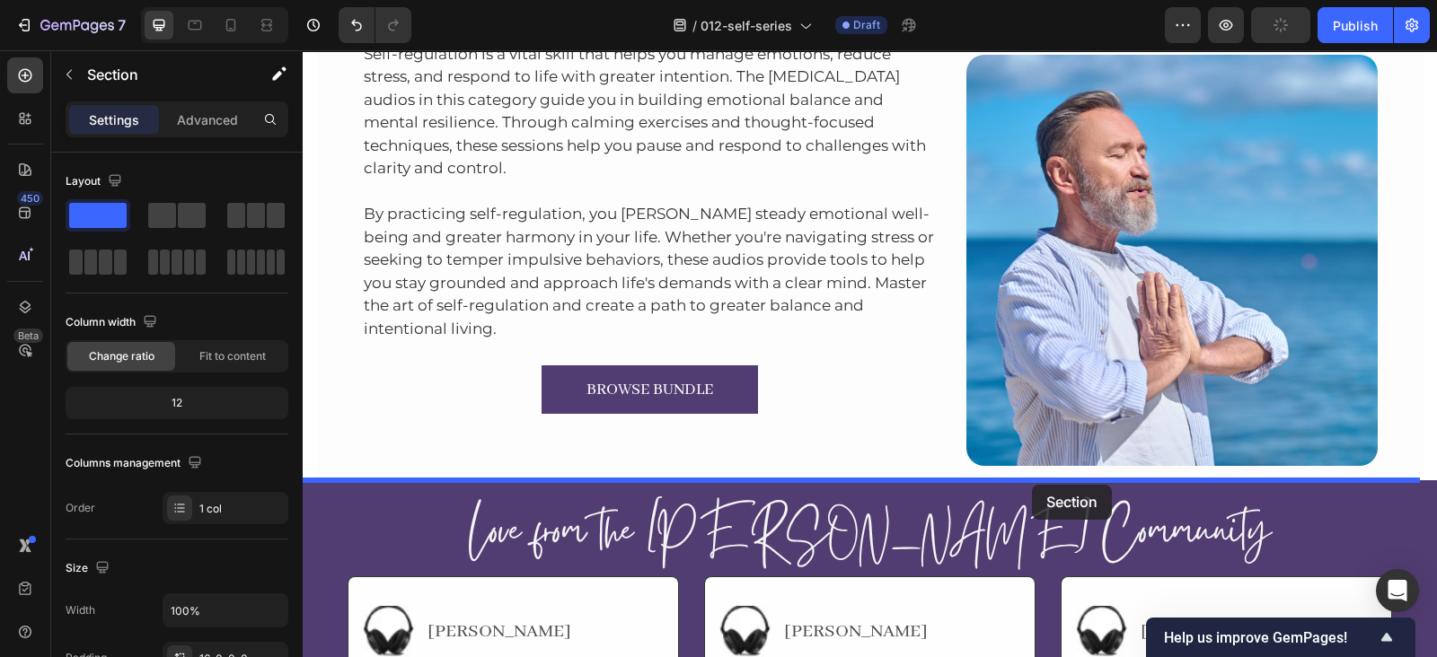
drag, startPoint x: 1078, startPoint y: 136, endPoint x: 1032, endPoint y: 485, distance: 352.4
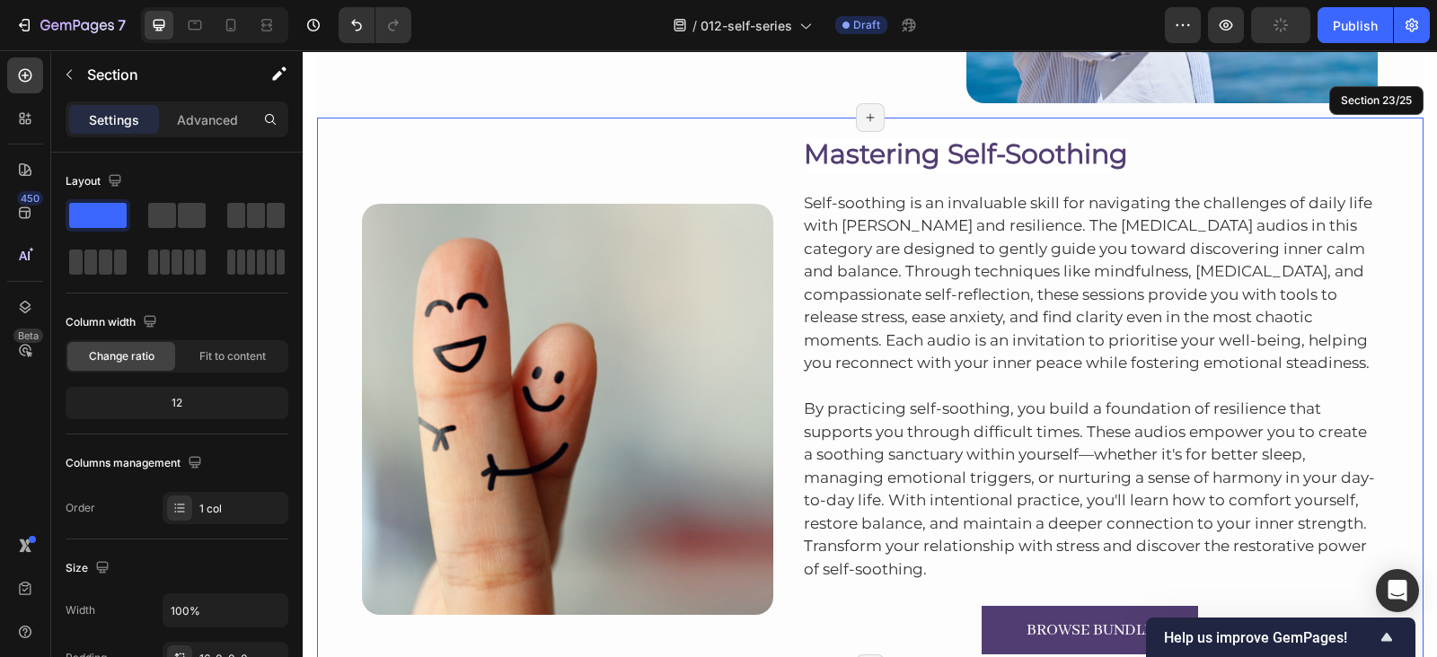
scroll to position [10482, 0]
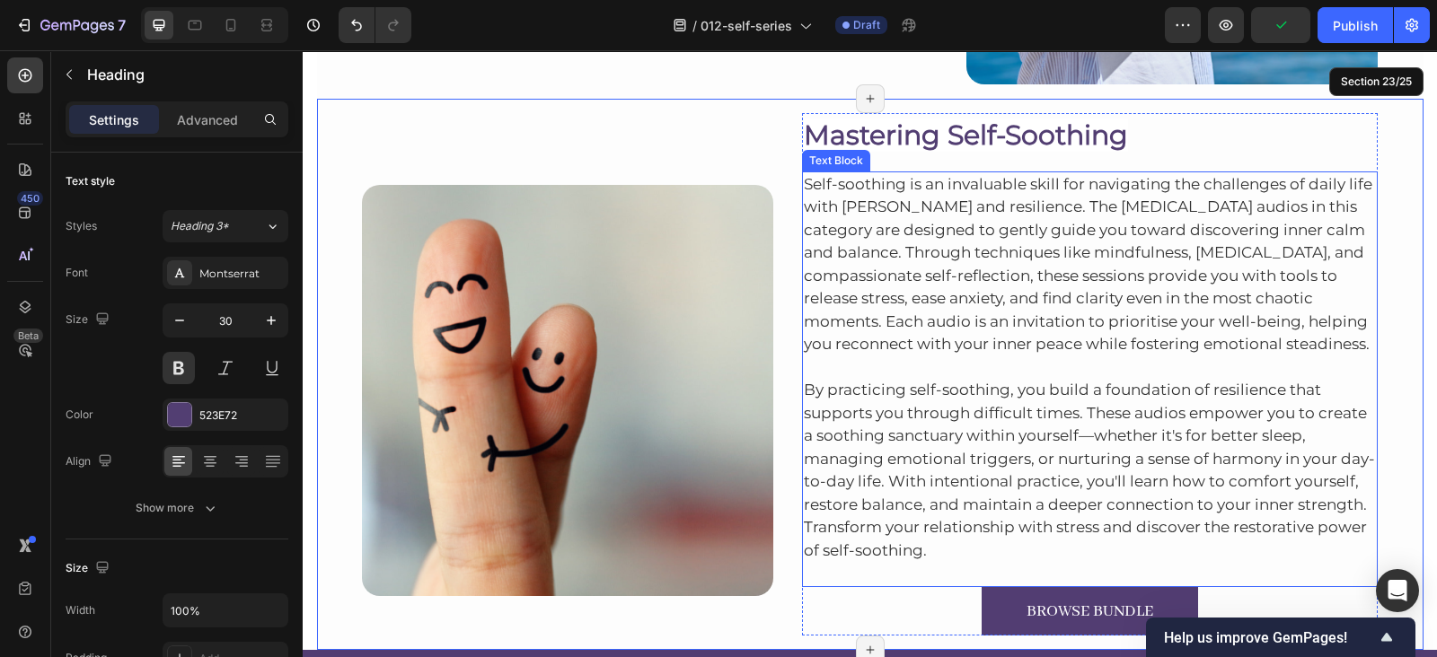
click at [968, 136] on span "Mastering Self-Soothing" at bounding box center [966, 135] width 324 height 33
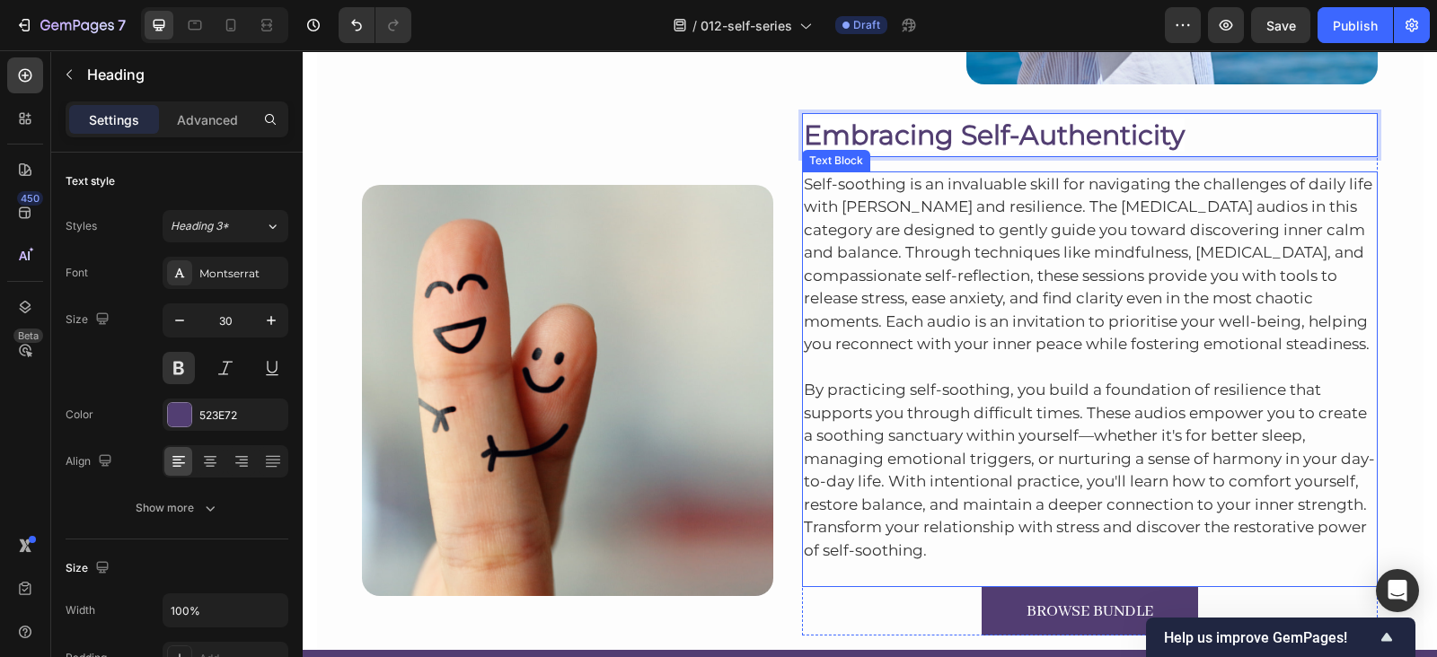
click at [1010, 356] on p "By practicing self-soothing, you build a foundation of resilience that supports…" at bounding box center [1090, 459] width 573 height 207
click at [1010, 356] on div "Self-soothing is an invaluable skill for navigating the challenges of daily lif…" at bounding box center [1090, 379] width 576 height 416
click at [1010, 356] on p "Self-soothing is an invaluable skill for navigating the challenges of daily lif…" at bounding box center [1090, 264] width 573 height 183
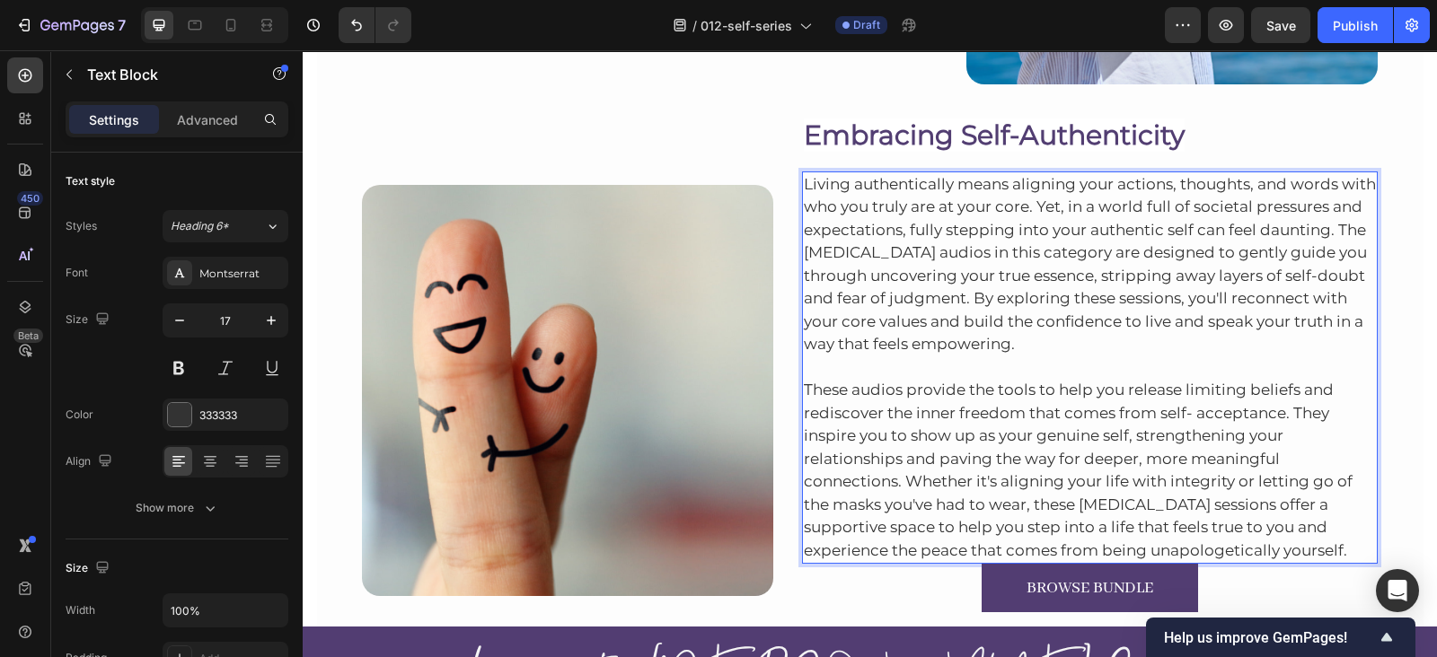
click at [1355, 550] on p "These audios provide the tools to help you release limiting beliefs and redisco…" at bounding box center [1090, 459] width 573 height 207
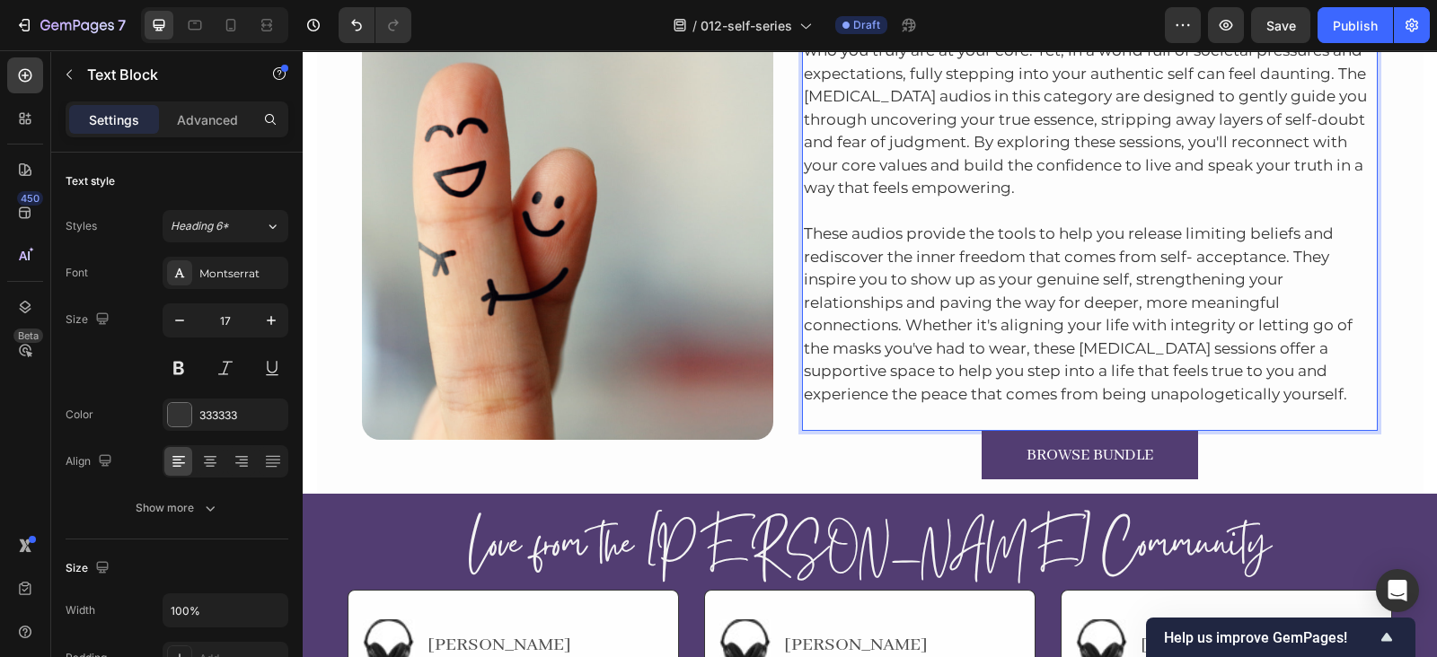
scroll to position [10639, 0]
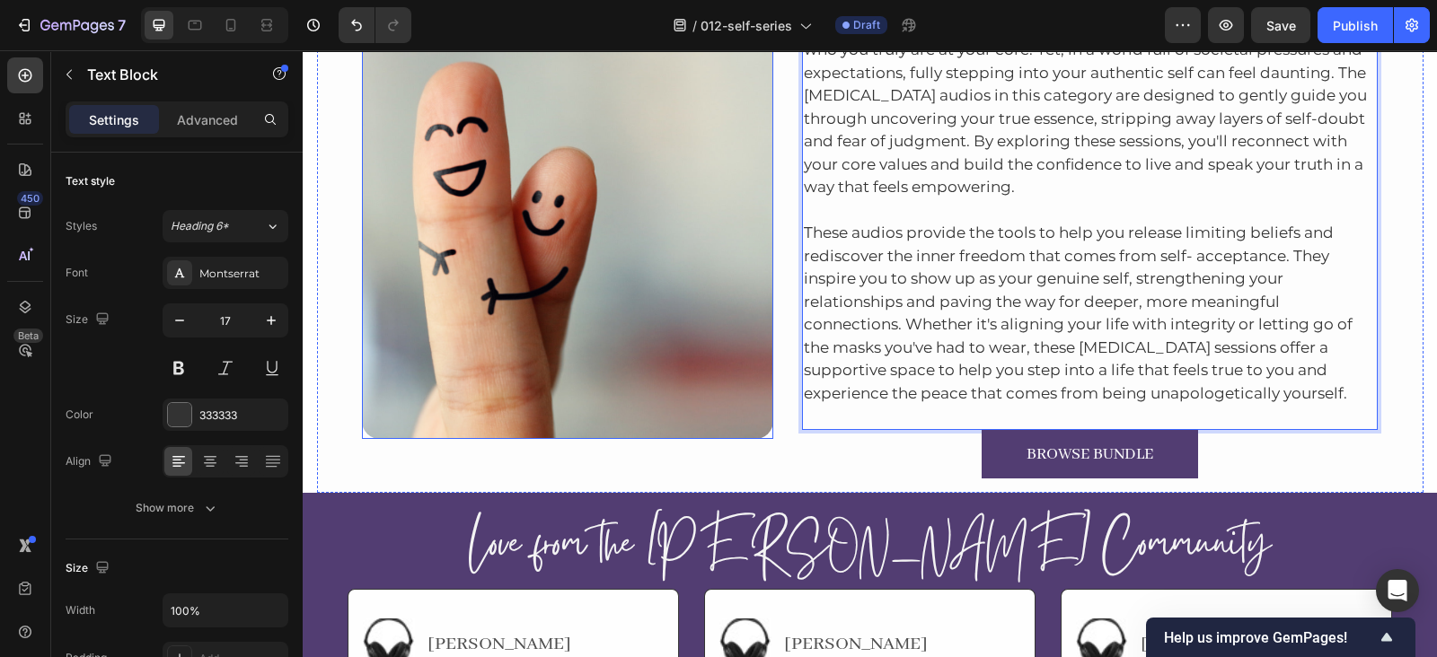
click at [579, 213] on img at bounding box center [567, 233] width 411 height 411
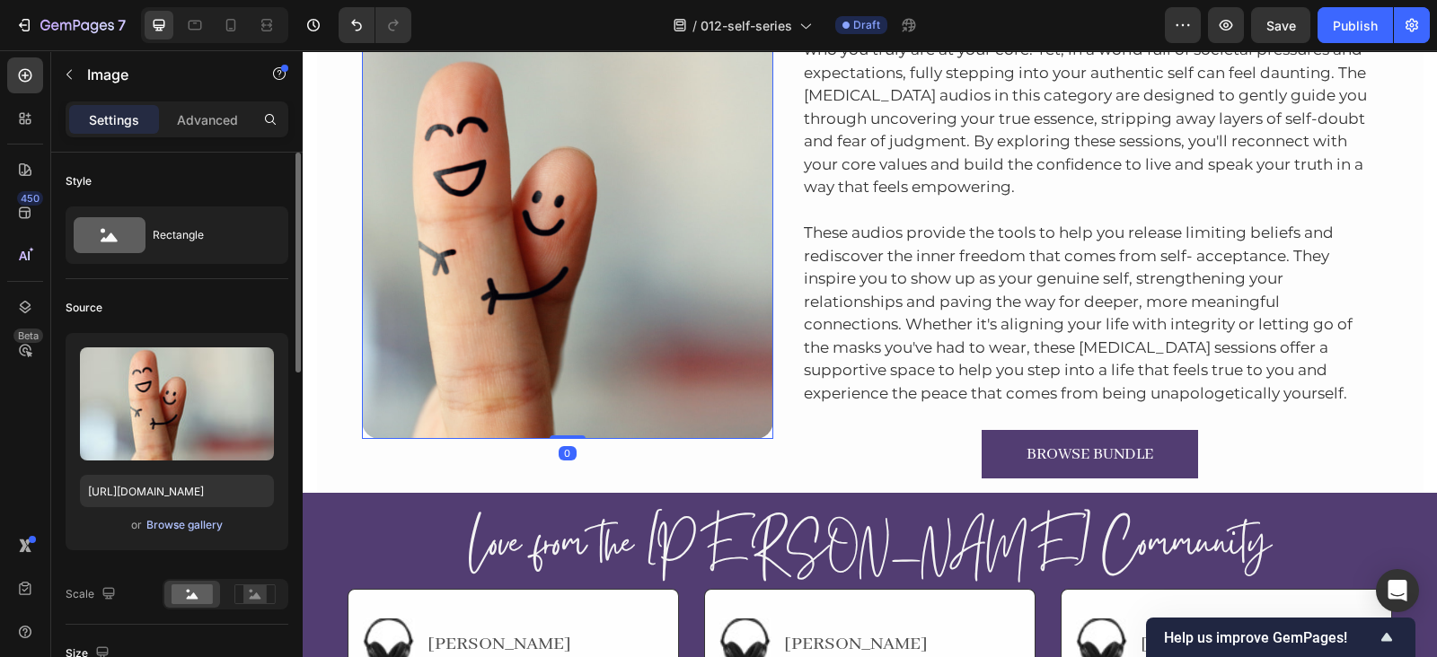
click at [177, 525] on div "Browse gallery" at bounding box center [184, 525] width 76 height 16
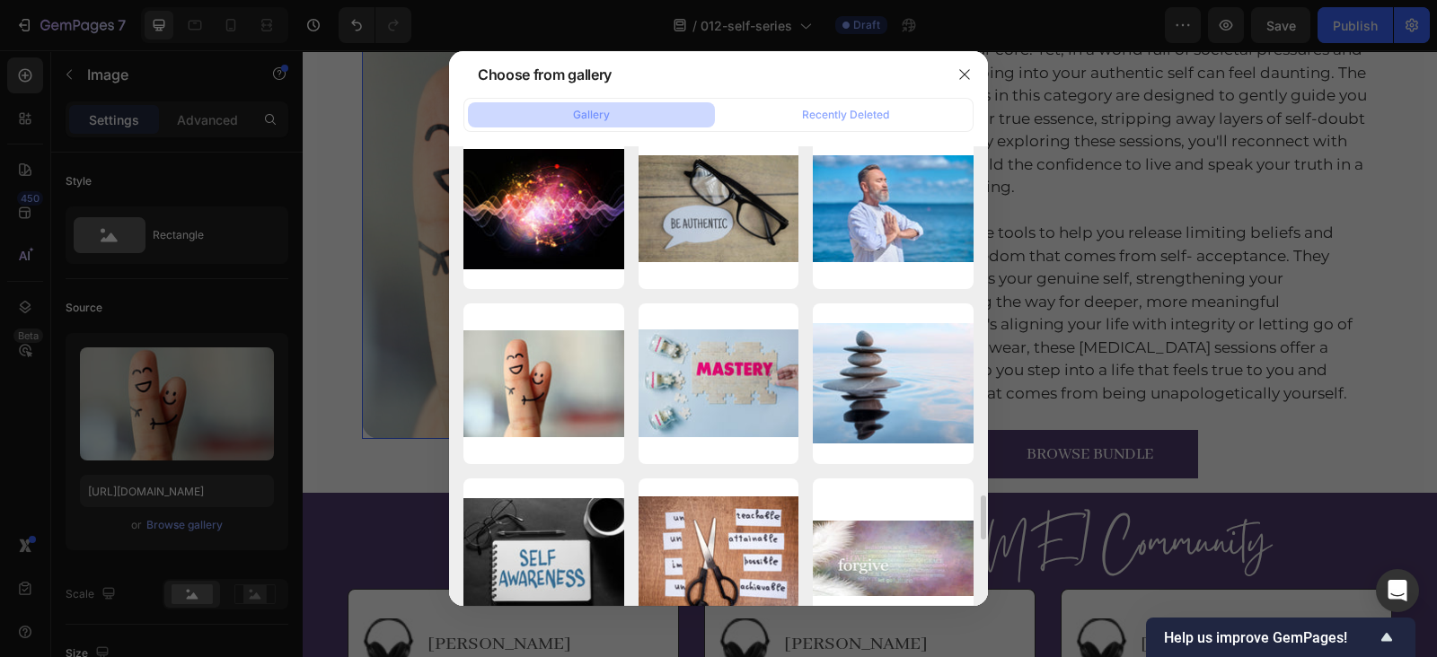
scroll to position [3523, 0]
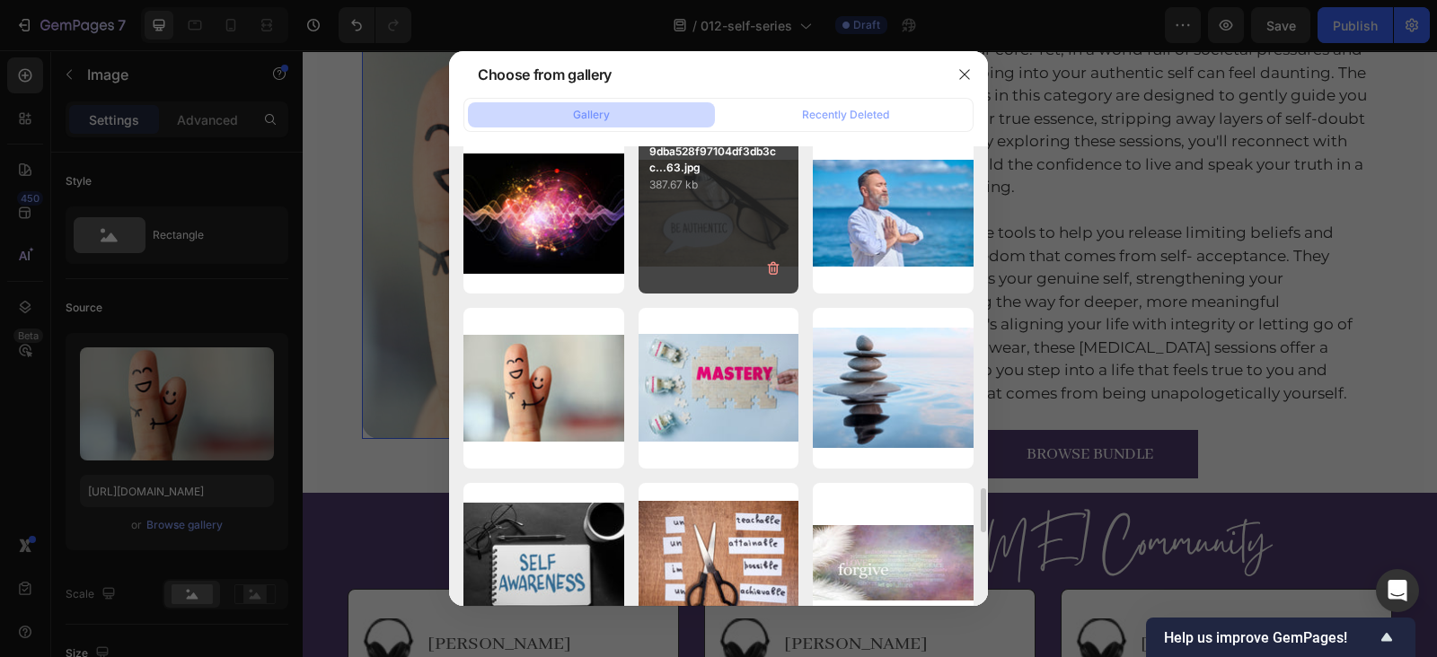
click at [746, 209] on div "9dba528f97104df3db3cc...63.jpg 387.67 kb" at bounding box center [718, 213] width 161 height 161
type input "[URL][DOMAIN_NAME]"
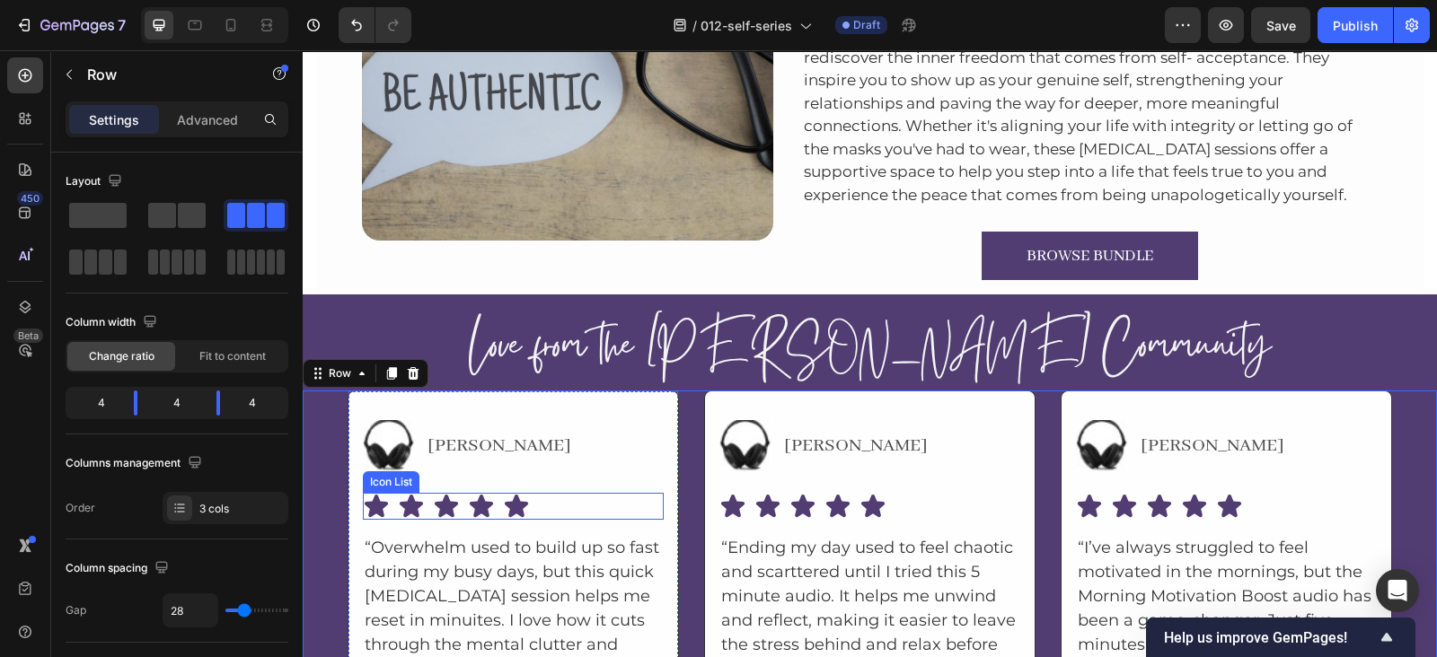
scroll to position [10834, 0]
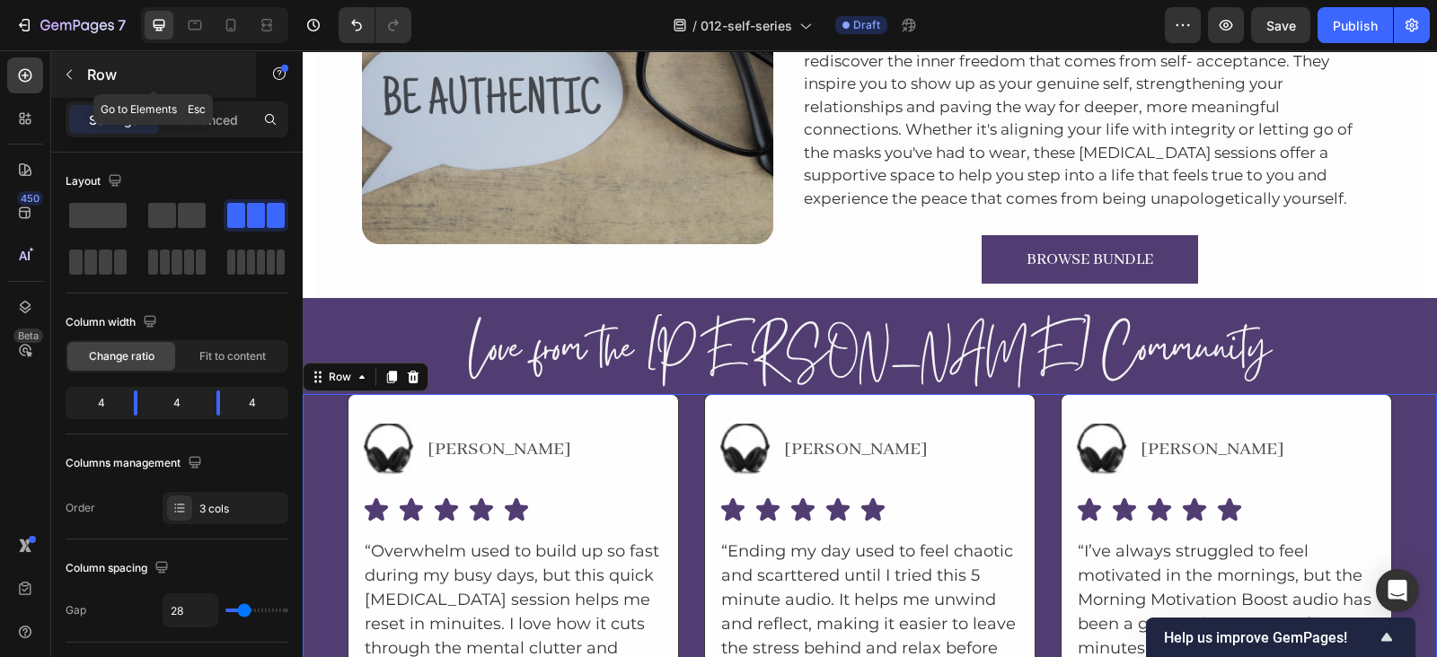
click at [70, 91] on div "Row" at bounding box center [153, 74] width 205 height 47
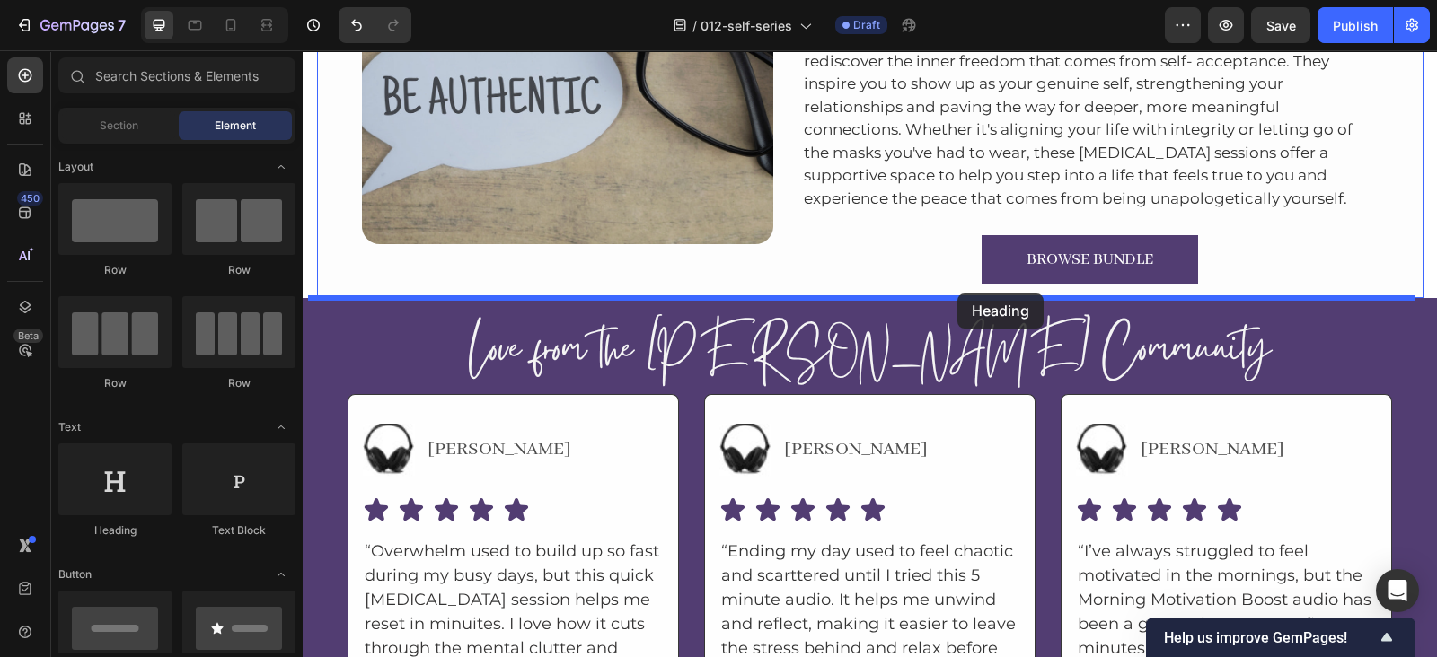
drag, startPoint x: 436, startPoint y: 558, endPoint x: 957, endPoint y: 294, distance: 584.2
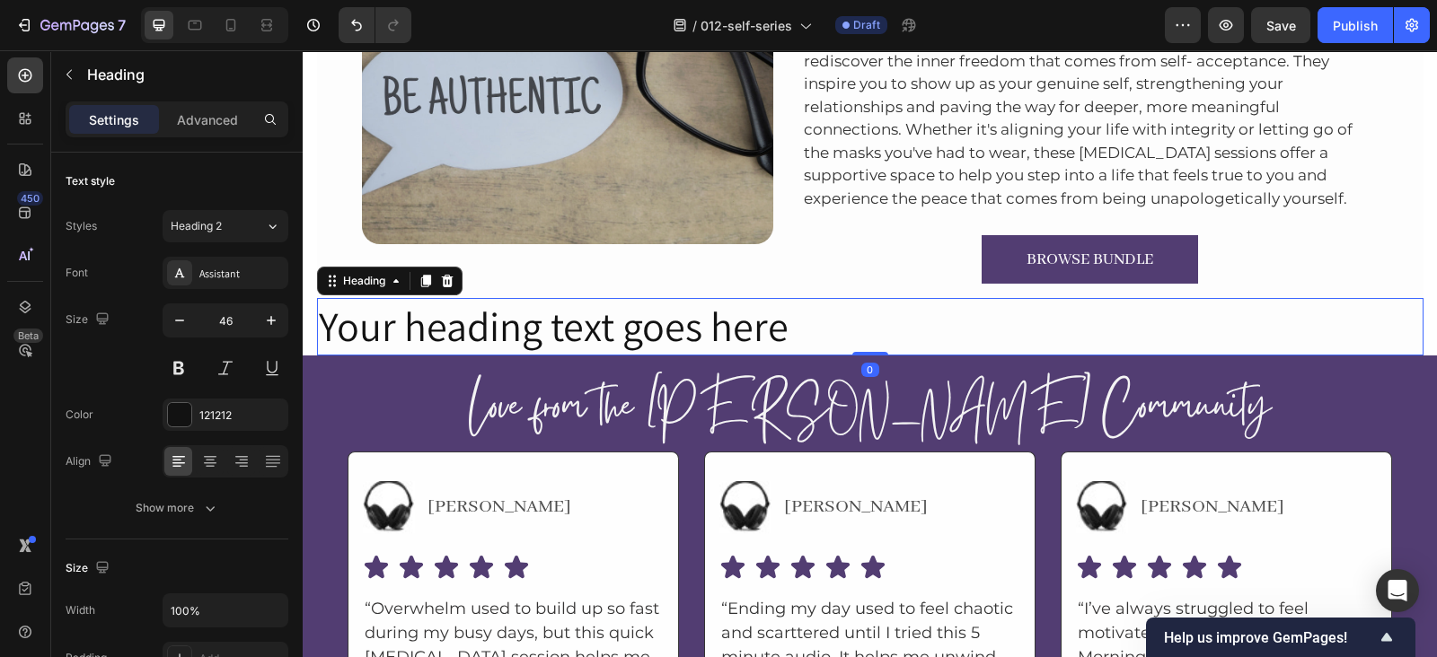
click at [696, 311] on h2 "Your heading text goes here" at bounding box center [870, 326] width 1106 height 57
click at [696, 311] on p "Your heading text goes here" at bounding box center [870, 327] width 1103 height 54
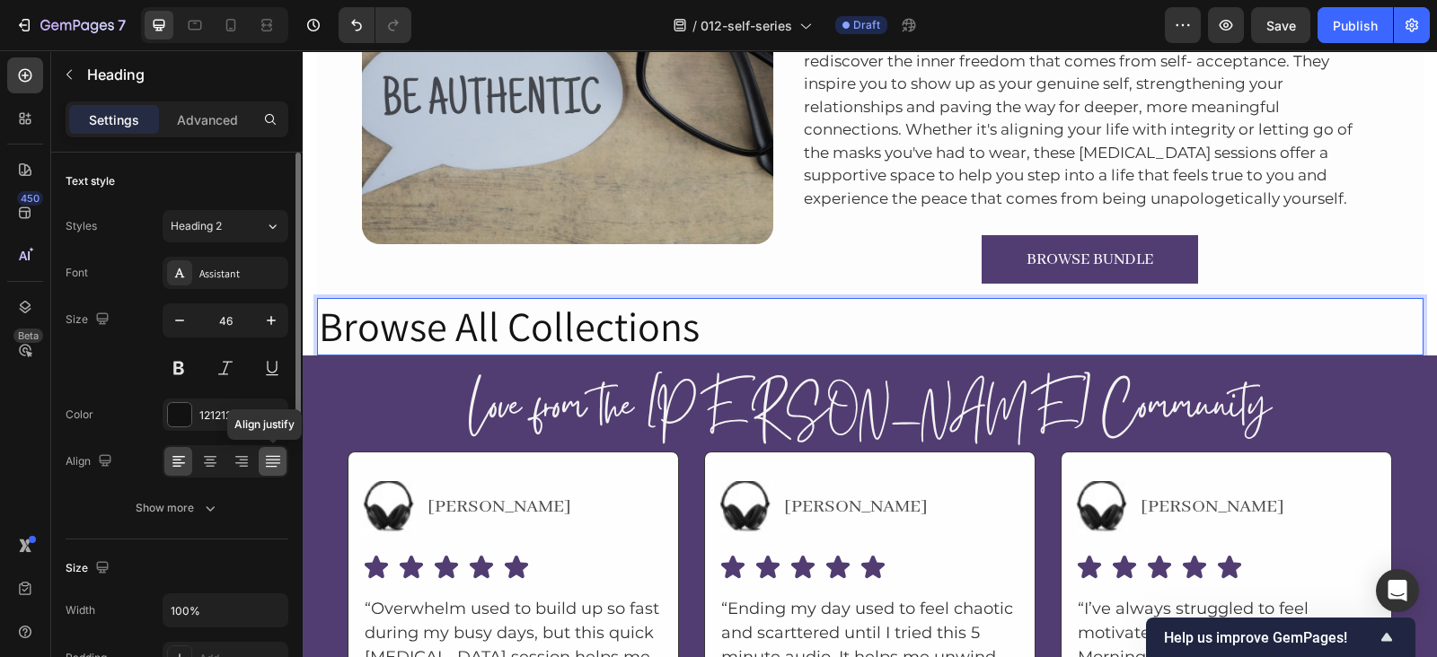
click at [268, 456] on icon at bounding box center [272, 456] width 14 height 1
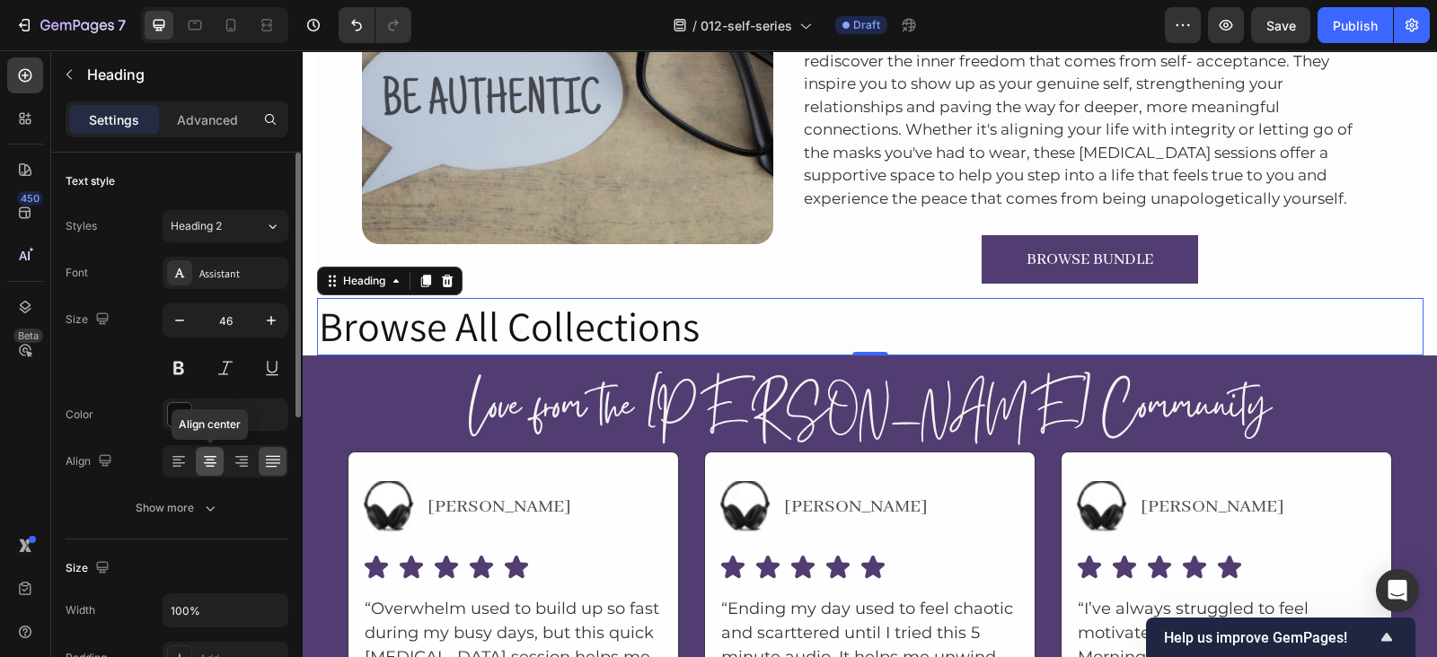
click at [206, 460] on icon at bounding box center [210, 461] width 9 height 2
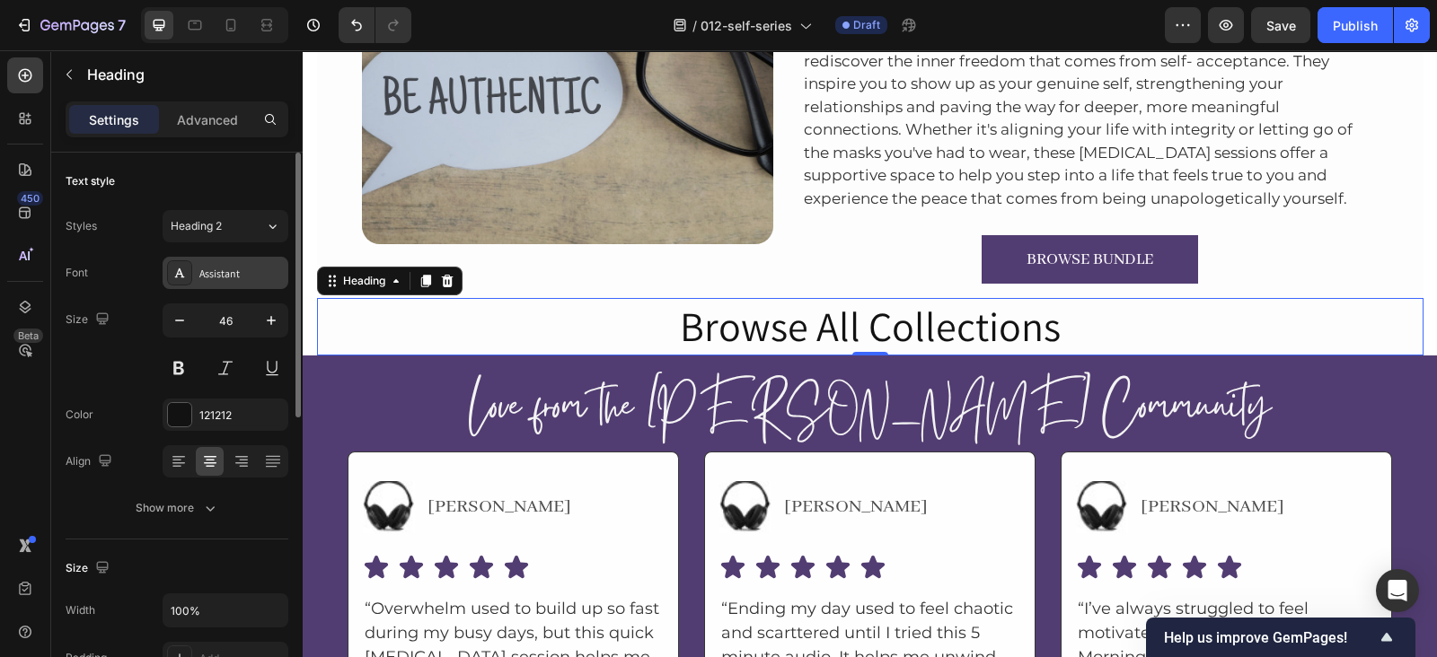
click at [219, 276] on div "Assistant" at bounding box center [241, 274] width 84 height 16
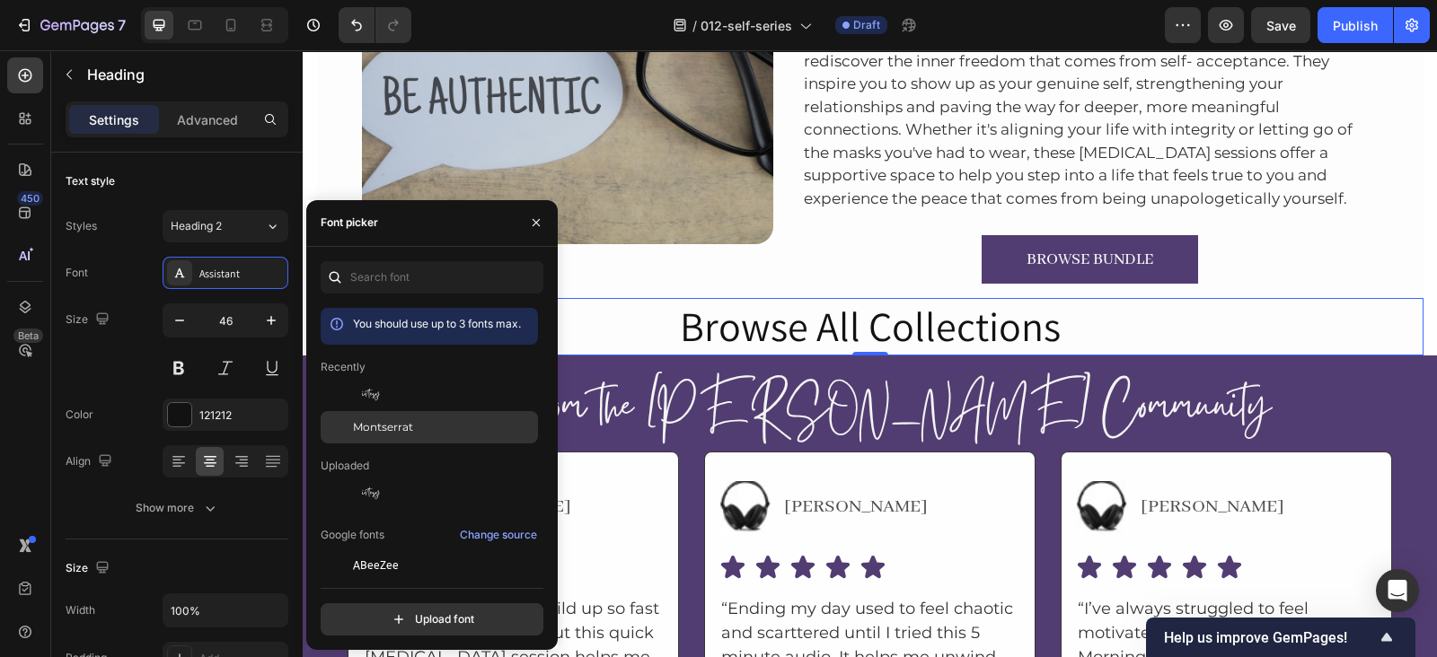
click at [409, 423] on span "Montserrat" at bounding box center [383, 427] width 60 height 16
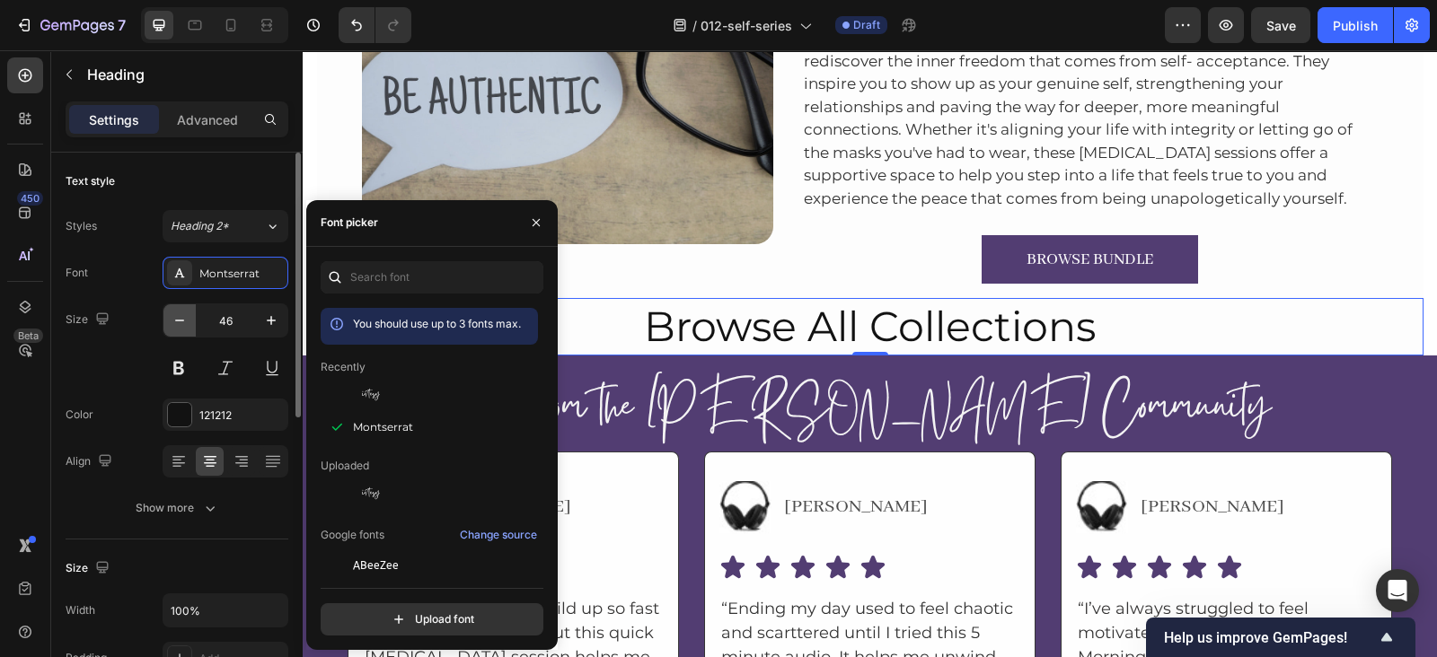
click at [184, 309] on button "button" at bounding box center [179, 320] width 32 height 32
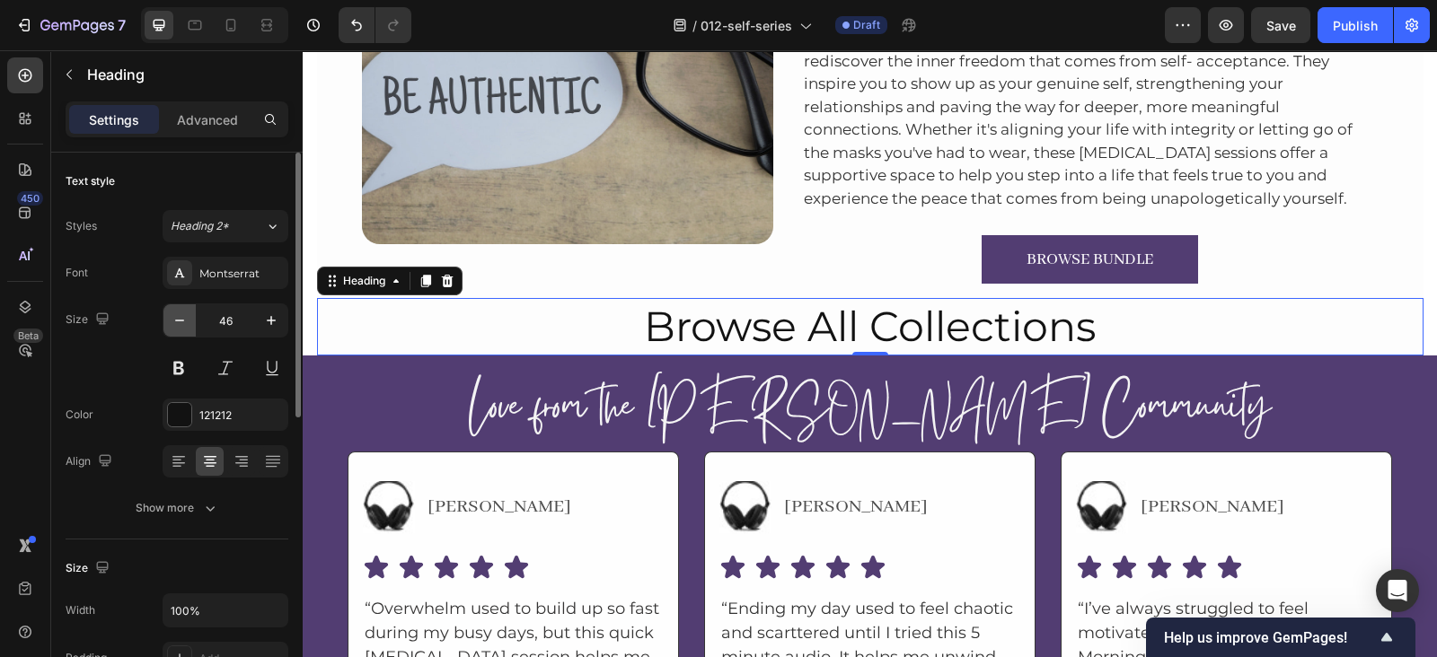
click at [184, 309] on button "button" at bounding box center [179, 320] width 32 height 32
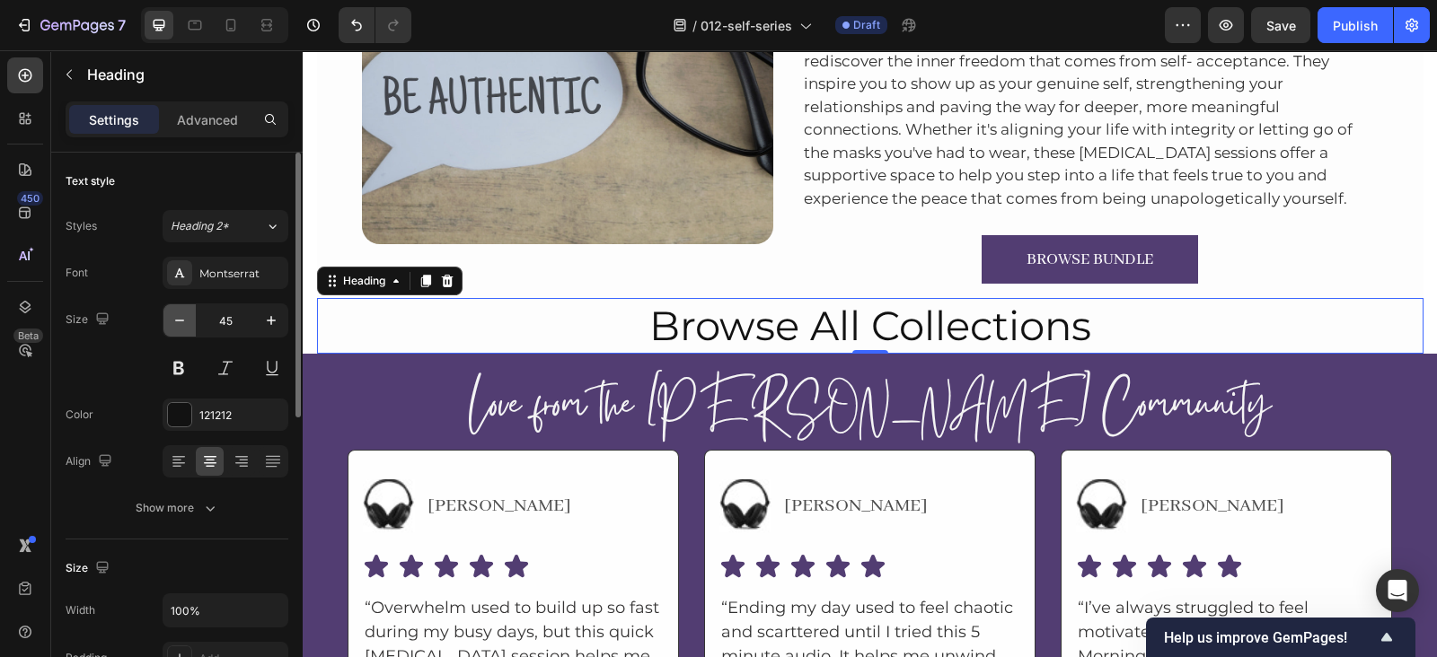
click at [184, 309] on button "button" at bounding box center [179, 320] width 32 height 32
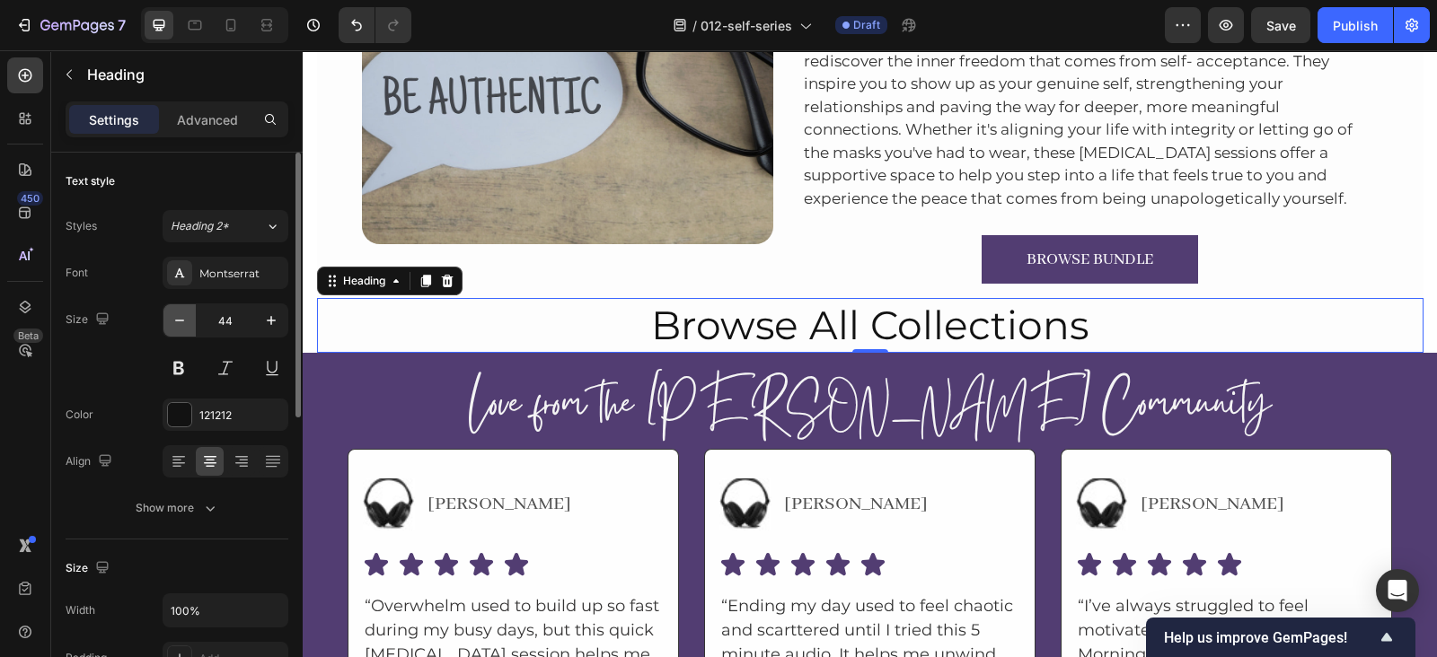
click at [184, 309] on button "button" at bounding box center [179, 320] width 32 height 32
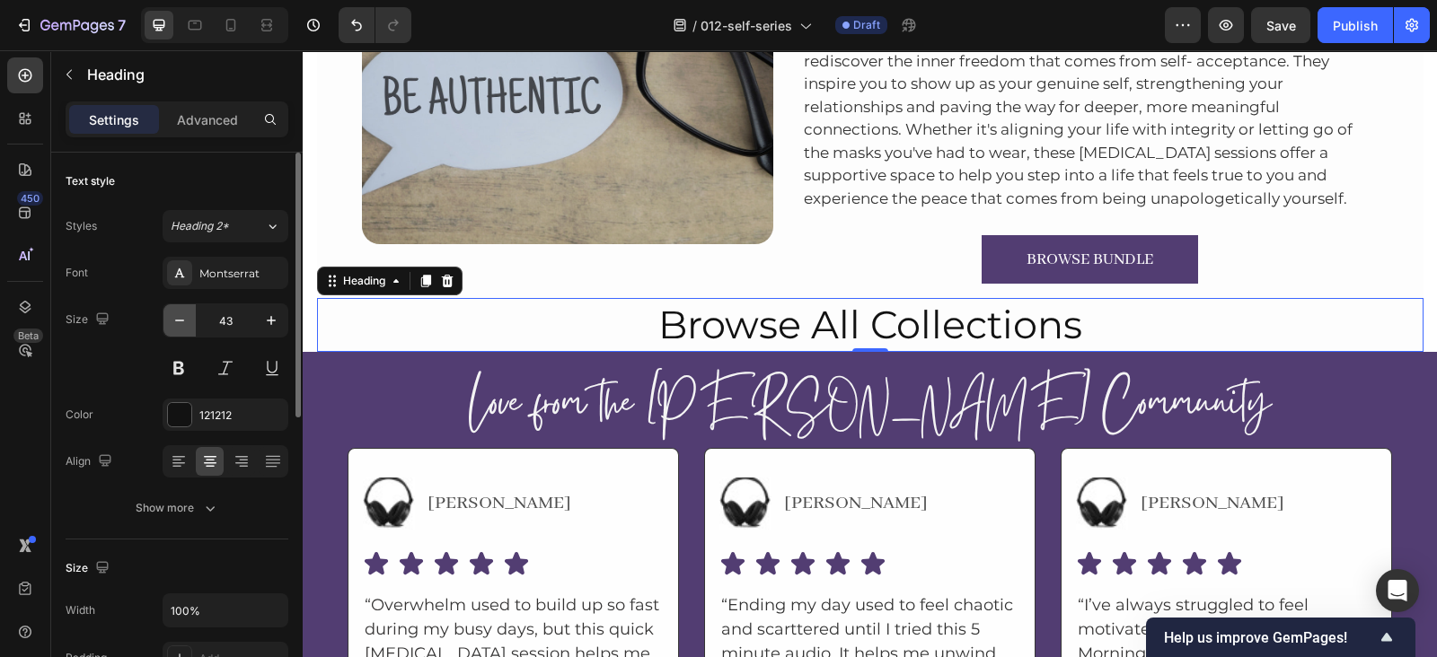
click at [184, 309] on button "button" at bounding box center [179, 320] width 32 height 32
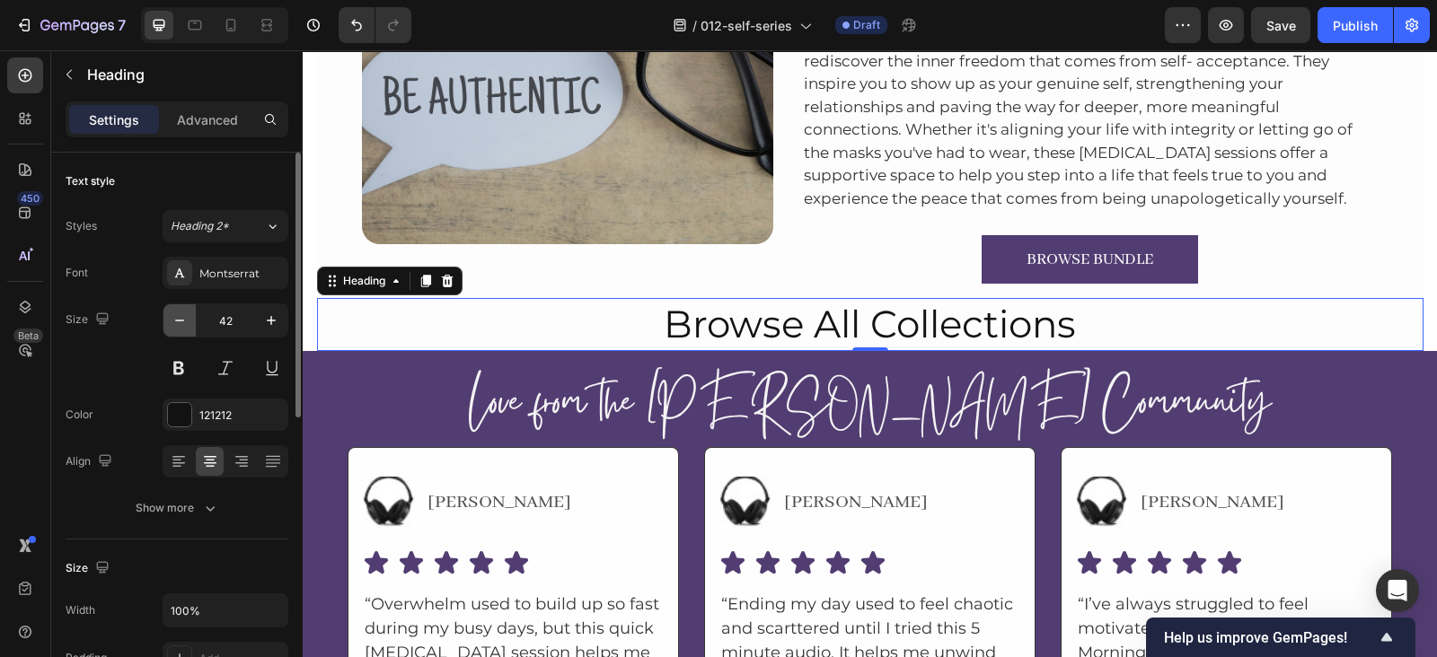
click at [184, 309] on button "button" at bounding box center [179, 320] width 32 height 32
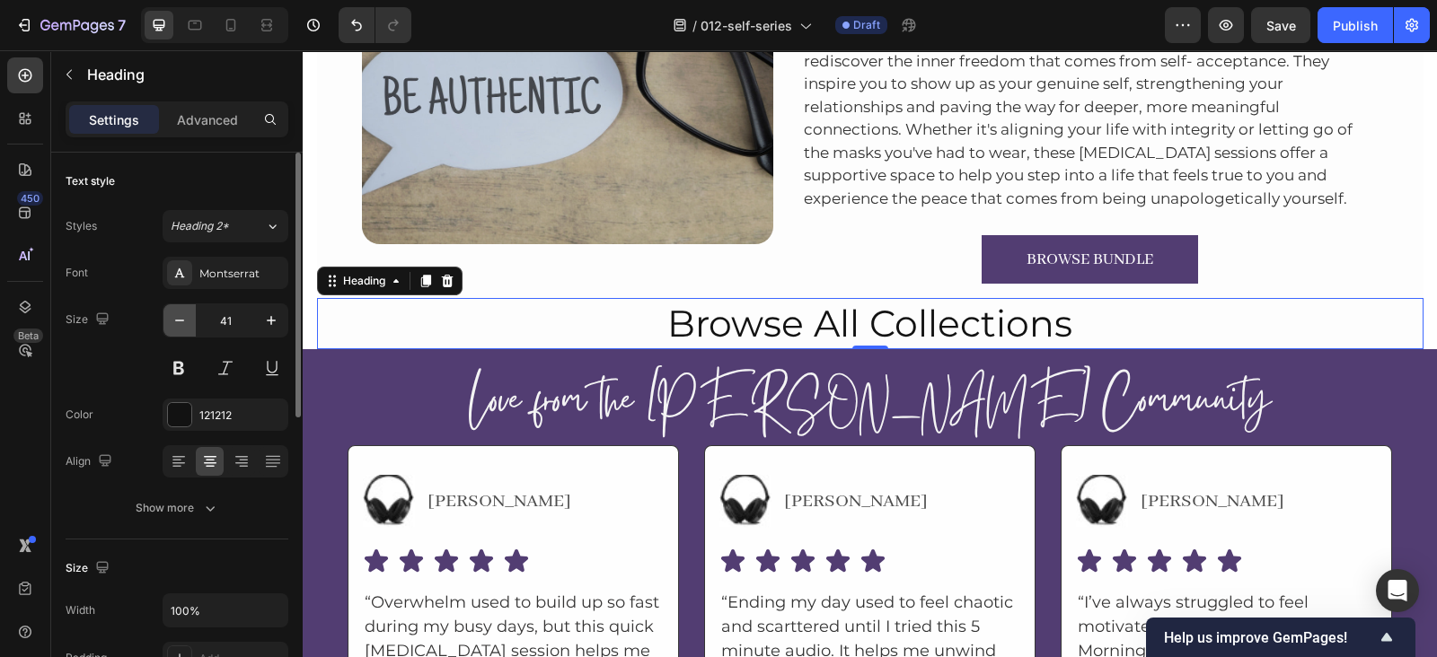
click at [184, 309] on button "button" at bounding box center [179, 320] width 32 height 32
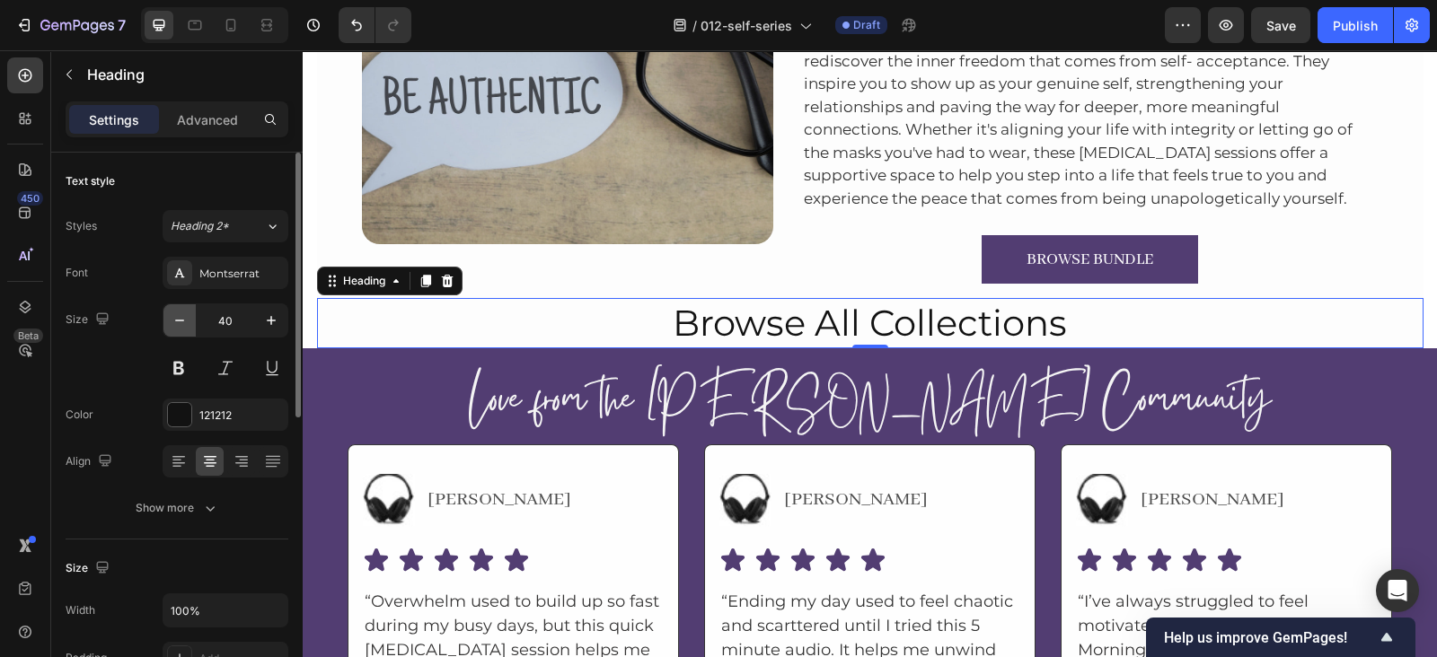
click at [184, 309] on button "button" at bounding box center [179, 320] width 32 height 32
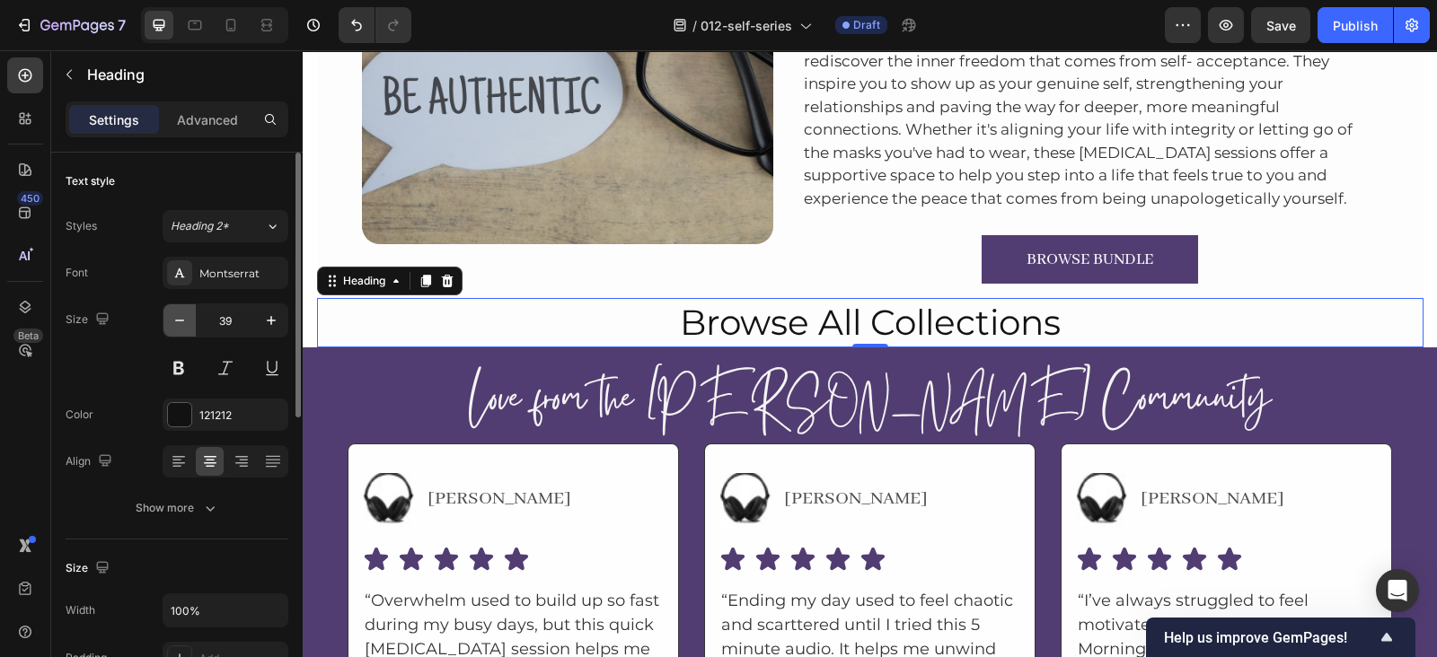
click at [184, 309] on button "button" at bounding box center [179, 320] width 32 height 32
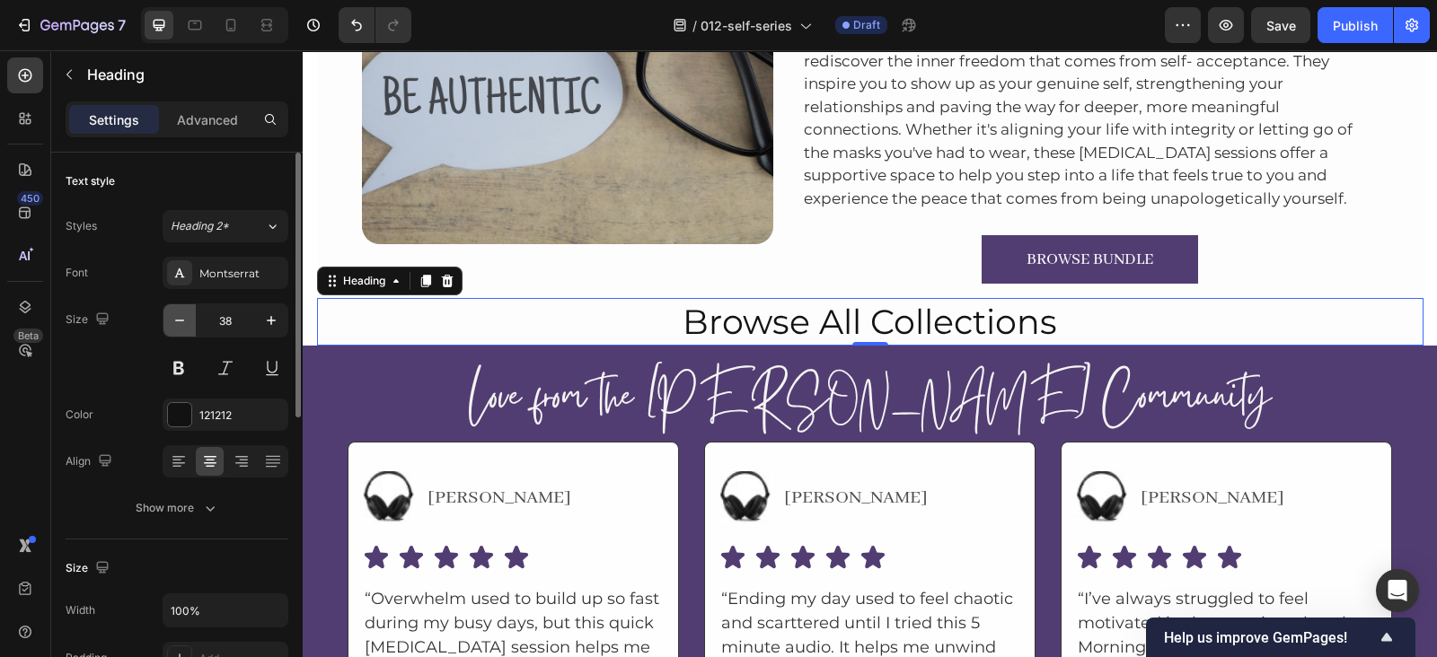
click at [184, 309] on button "button" at bounding box center [179, 320] width 32 height 32
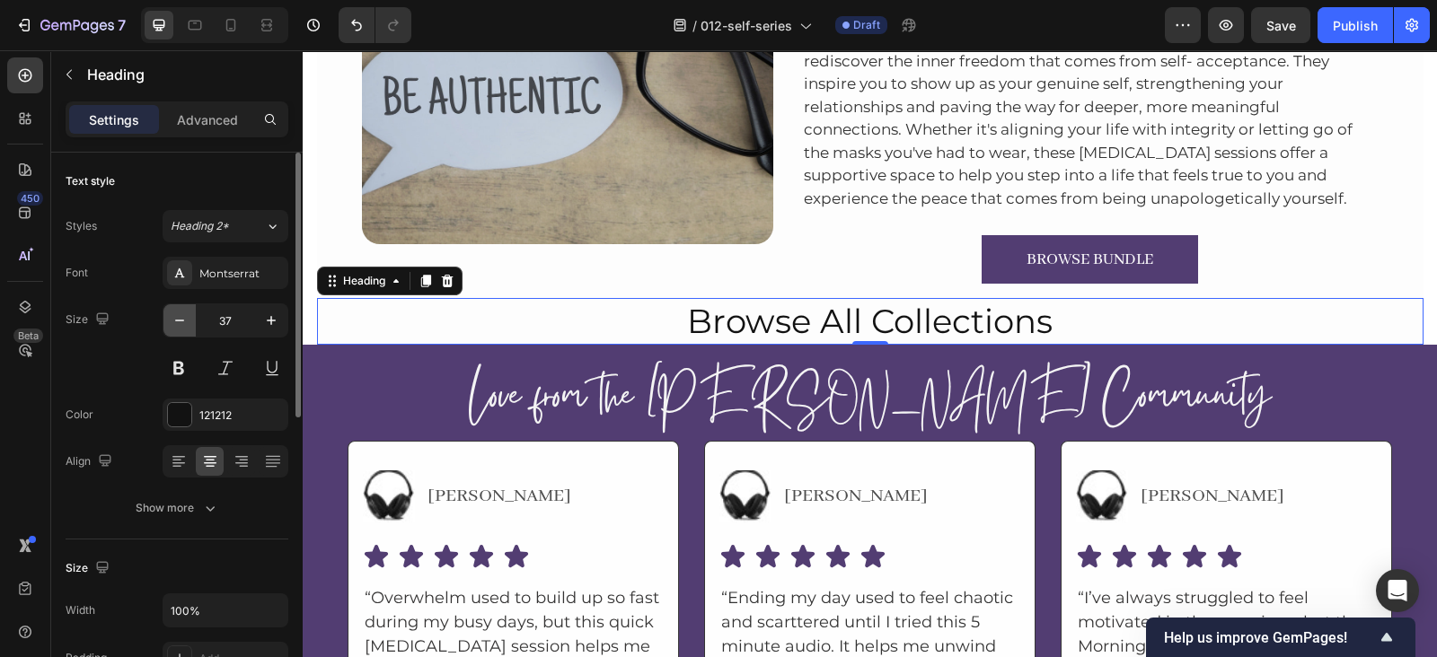
click at [184, 309] on button "button" at bounding box center [179, 320] width 32 height 32
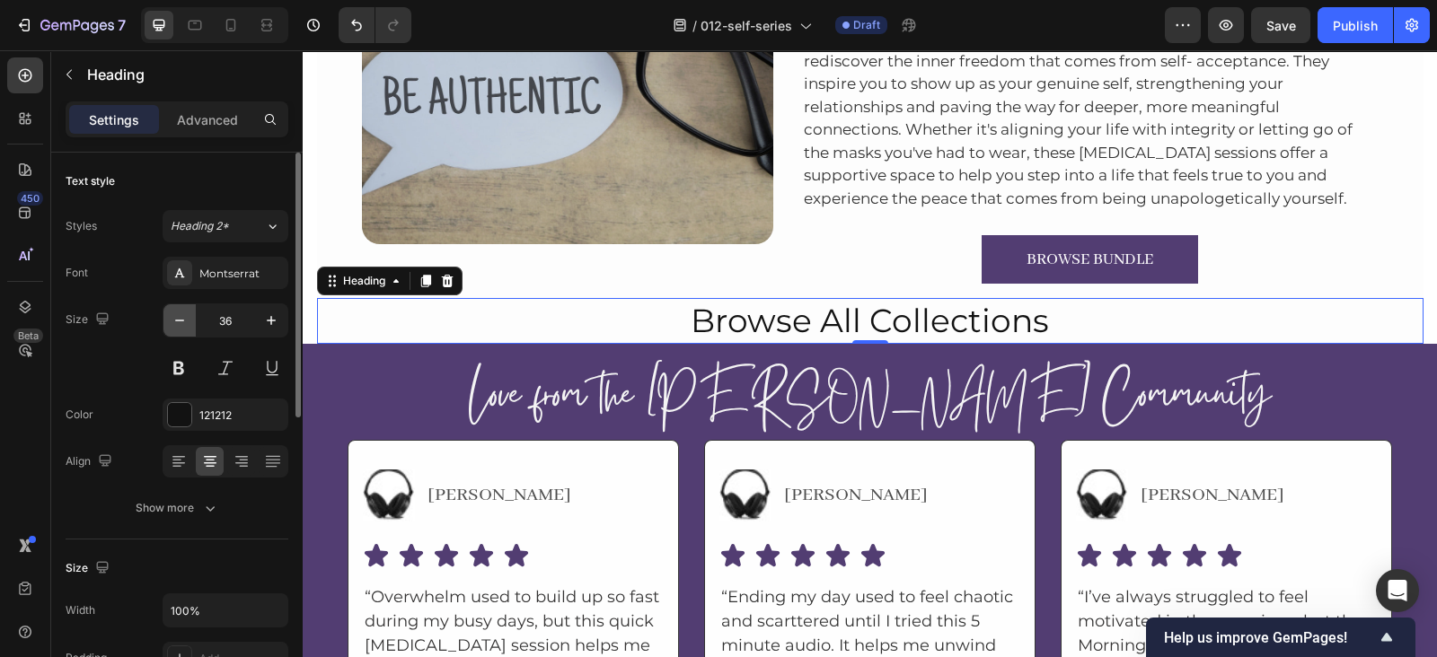
click at [184, 309] on button "button" at bounding box center [179, 320] width 32 height 32
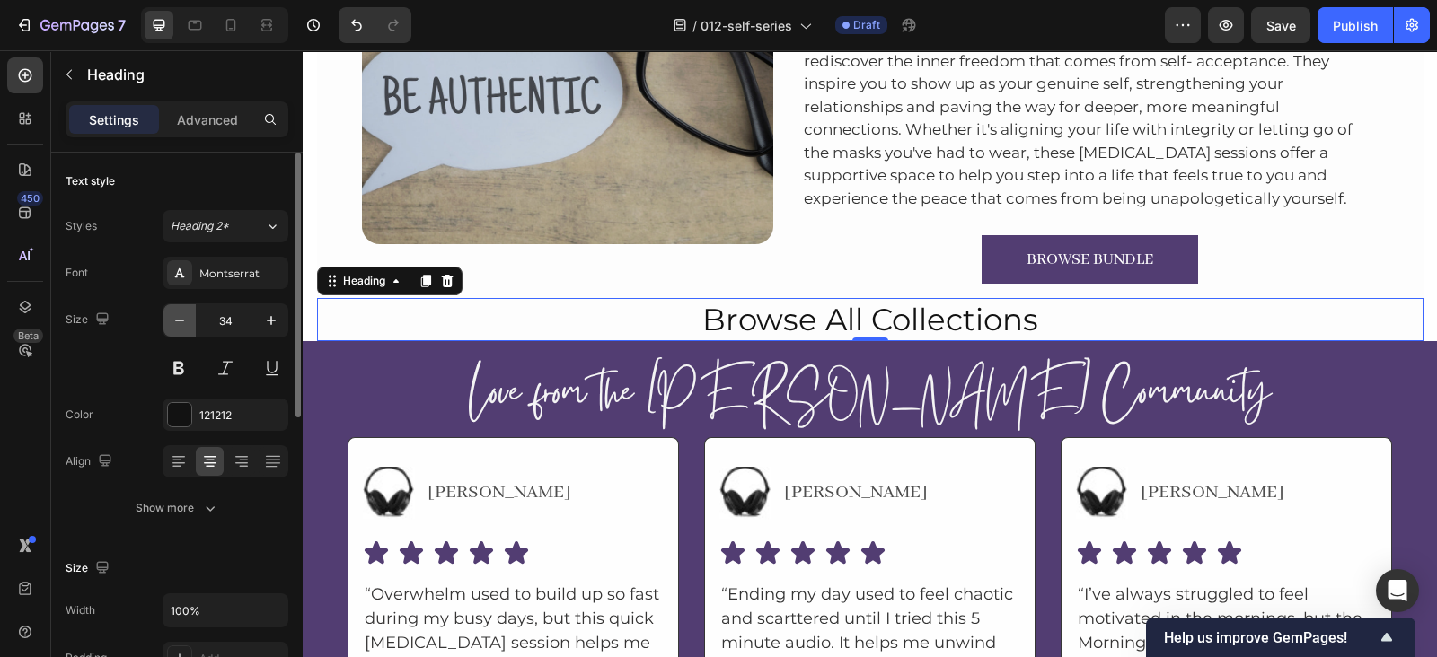
click at [184, 309] on button "button" at bounding box center [179, 320] width 32 height 32
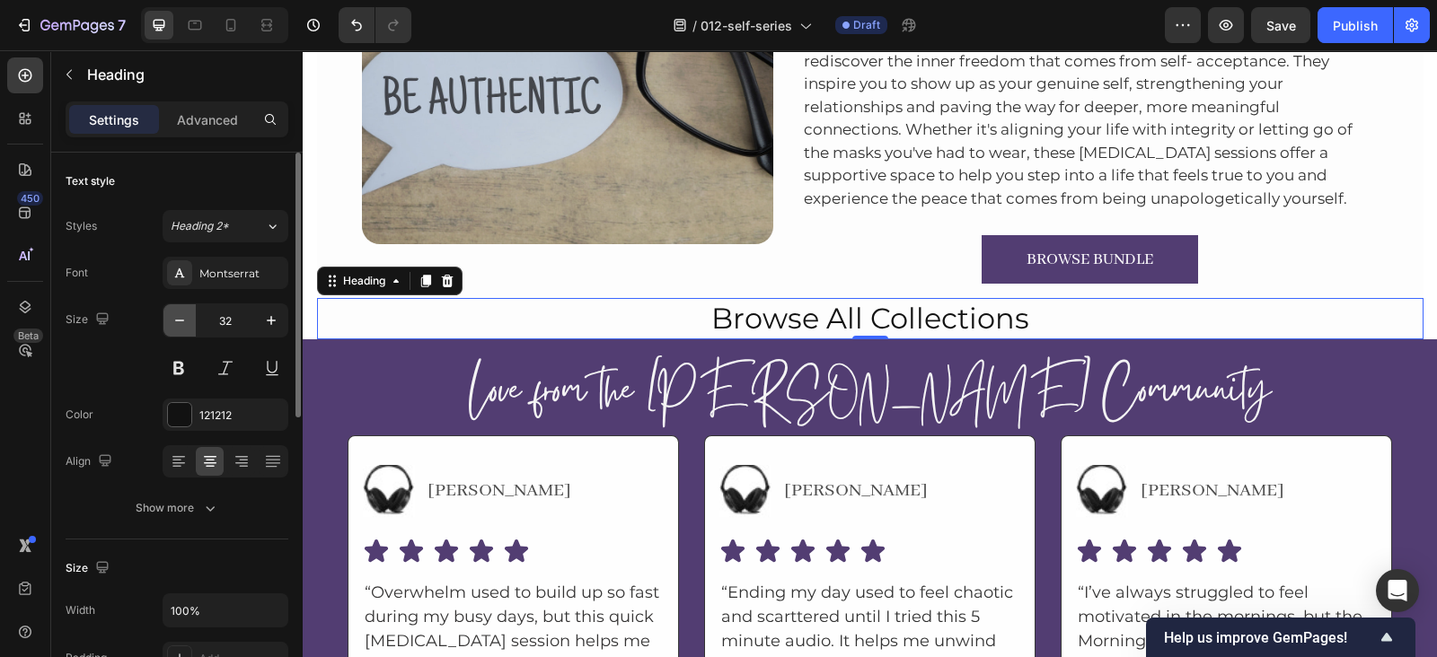
click at [184, 309] on button "button" at bounding box center [179, 320] width 32 height 32
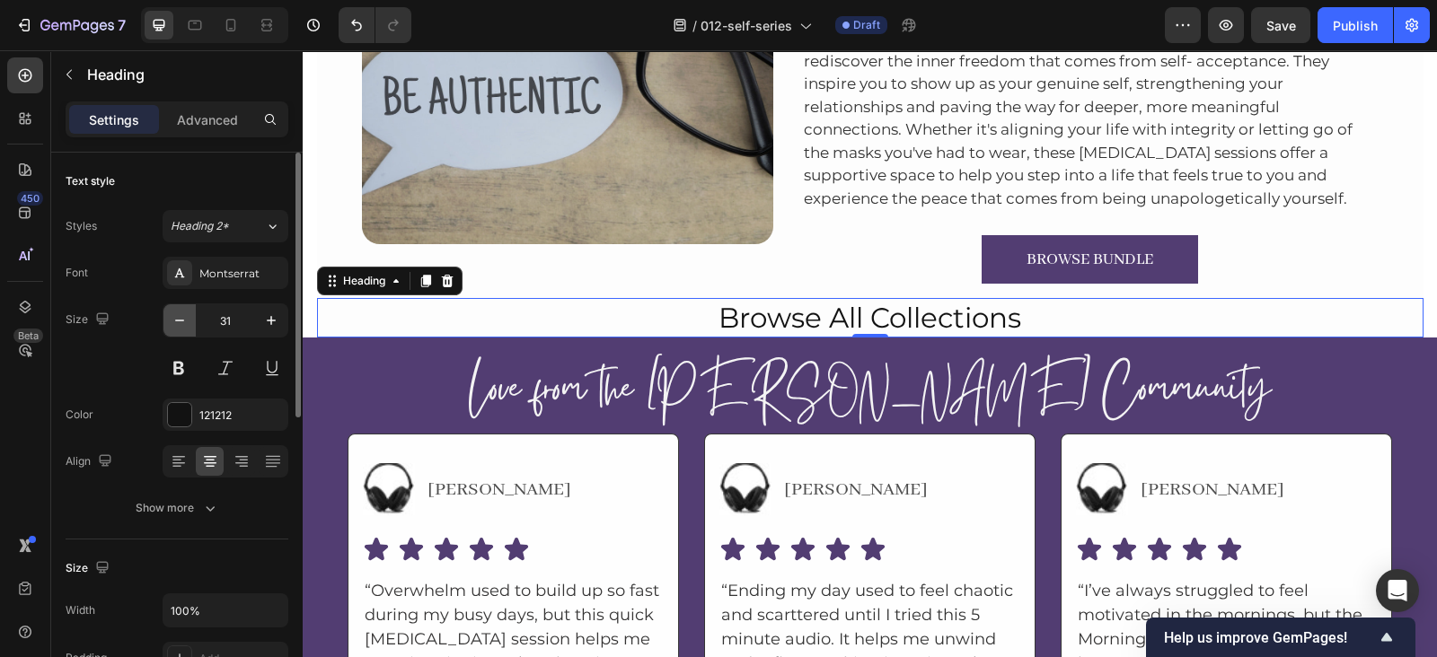
click at [184, 309] on button "button" at bounding box center [179, 320] width 32 height 32
type input "30"
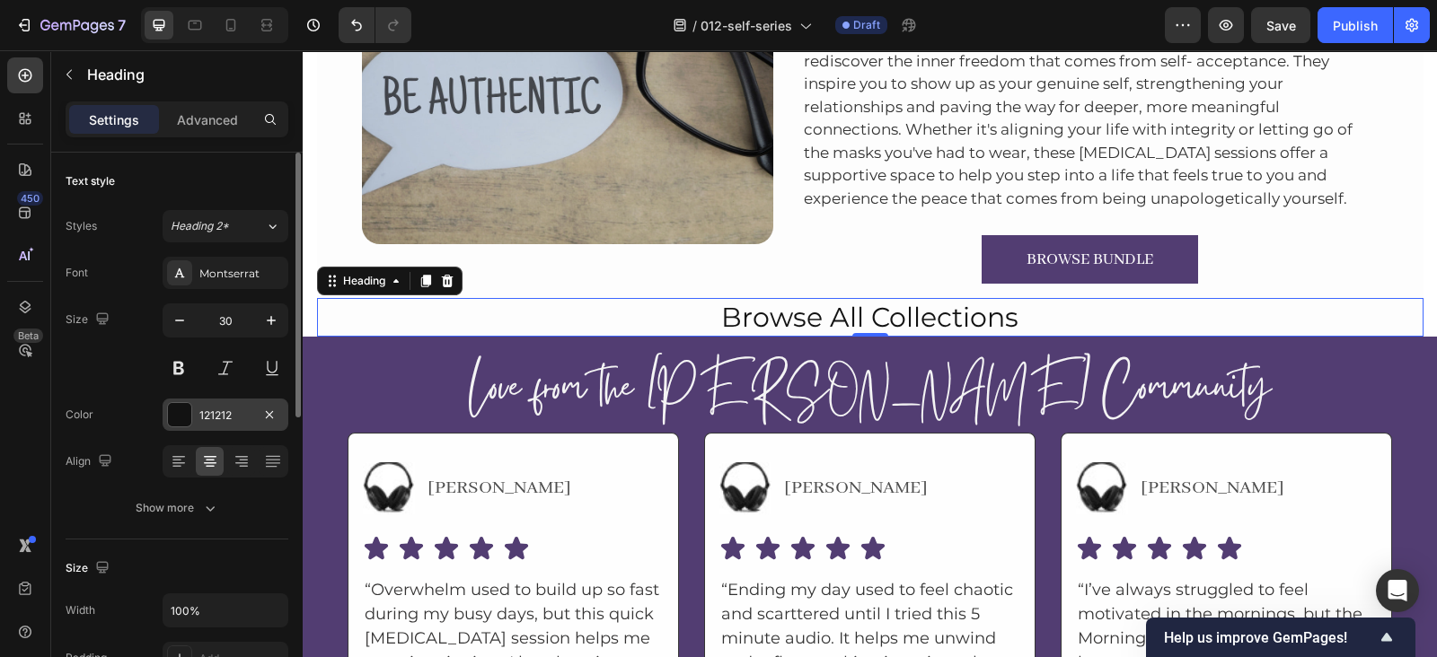
click at [201, 403] on div "121212" at bounding box center [226, 415] width 126 height 32
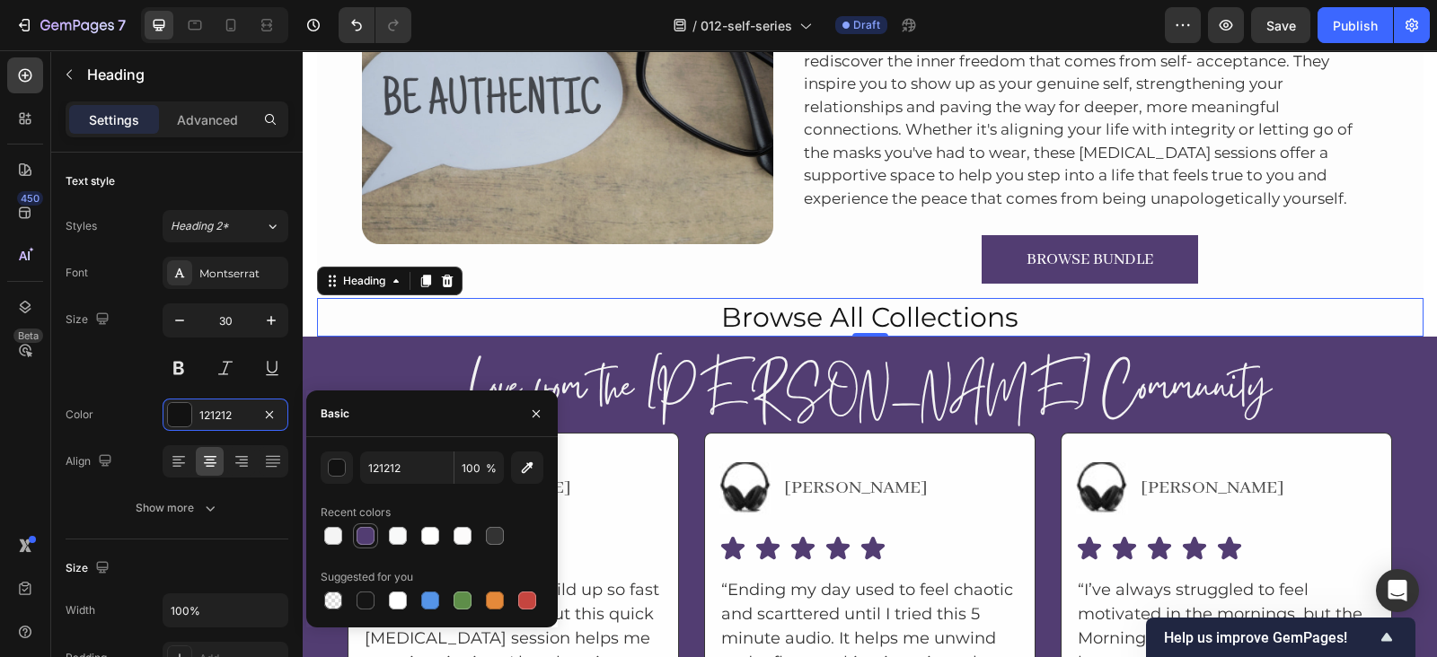
click at [365, 540] on div at bounding box center [365, 536] width 18 height 18
type input "523D72"
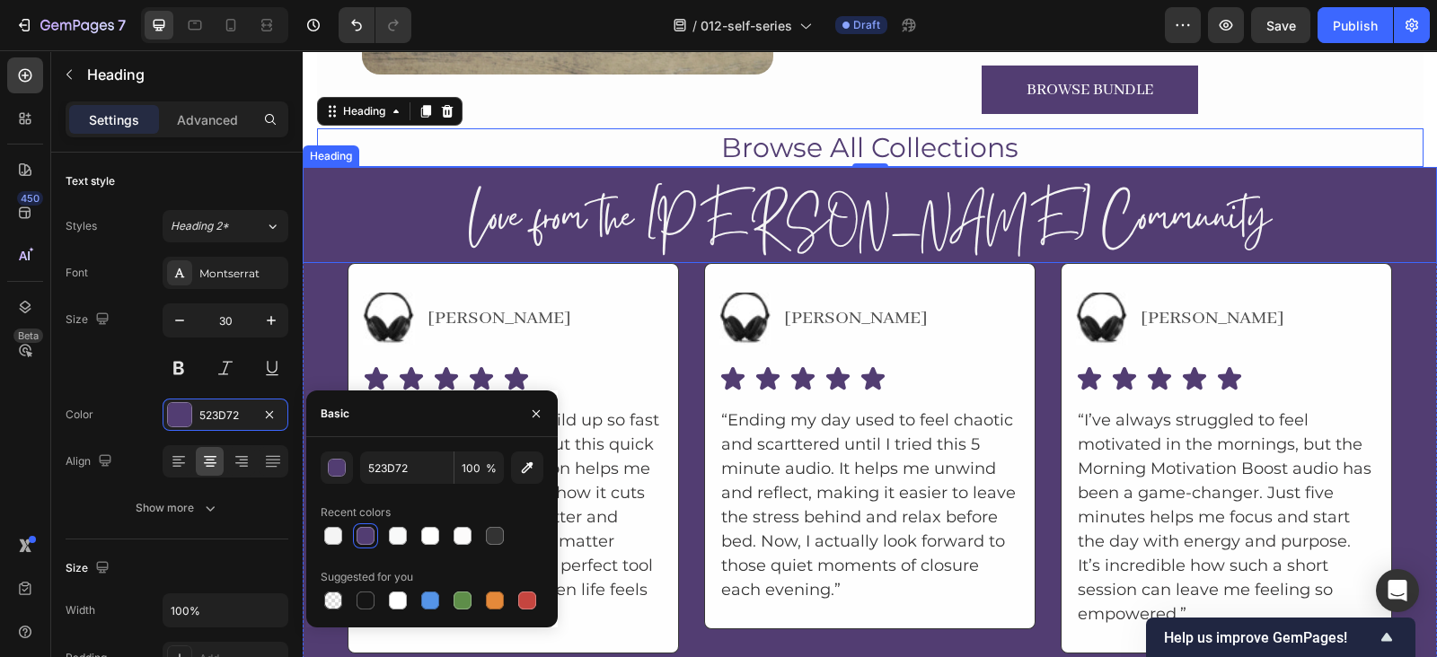
scroll to position [11025, 0]
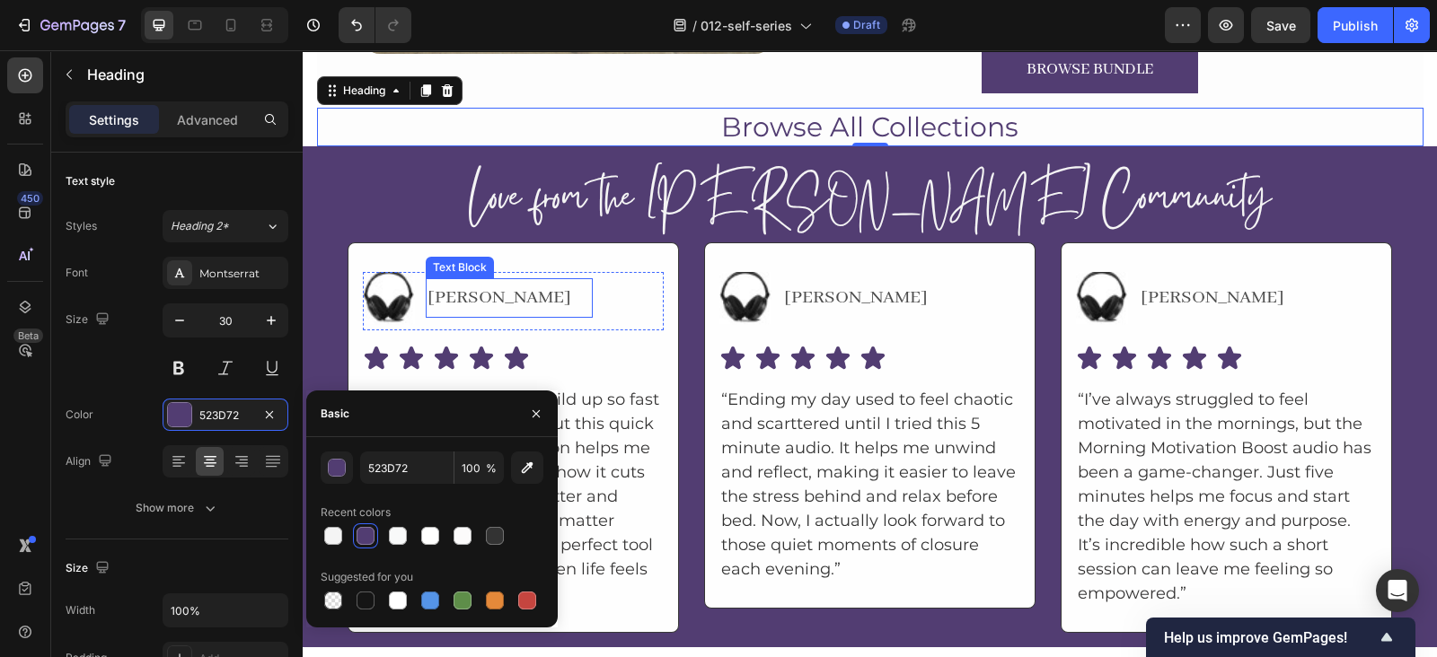
click at [457, 285] on p "[PERSON_NAME]" at bounding box center [508, 298] width 163 height 36
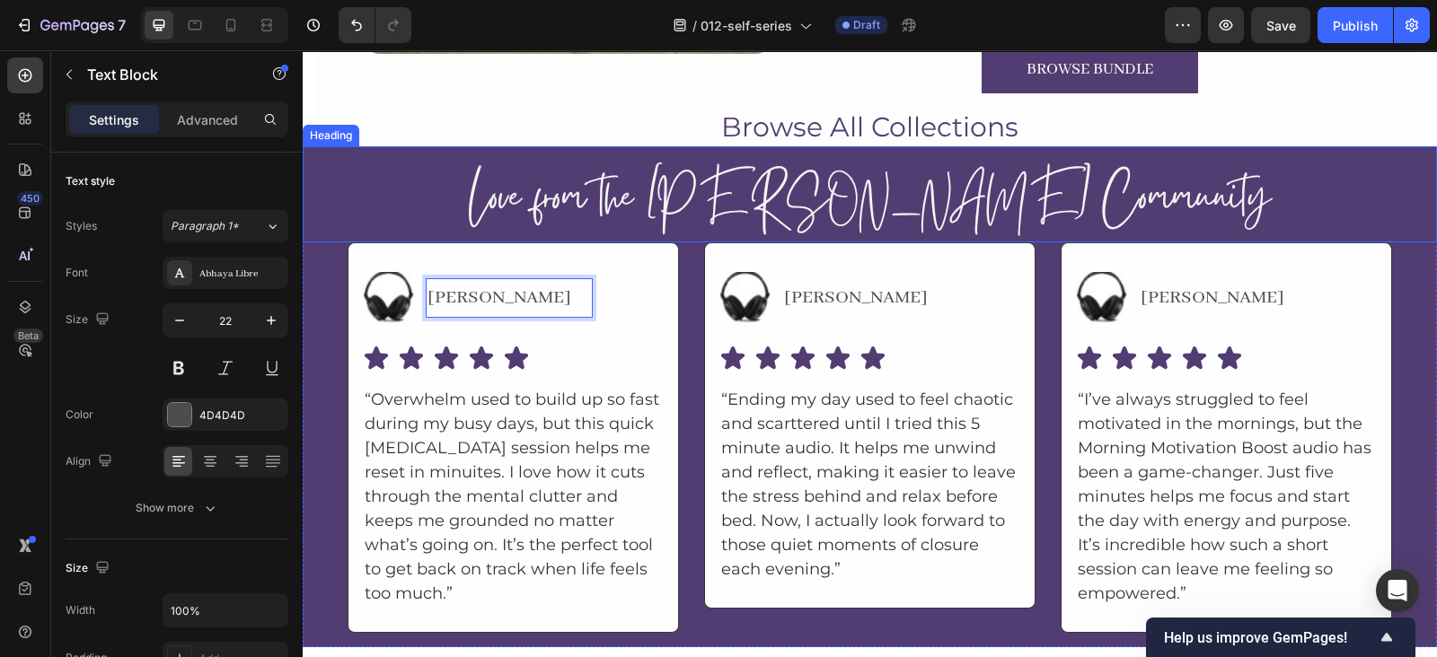
scroll to position [11024, 0]
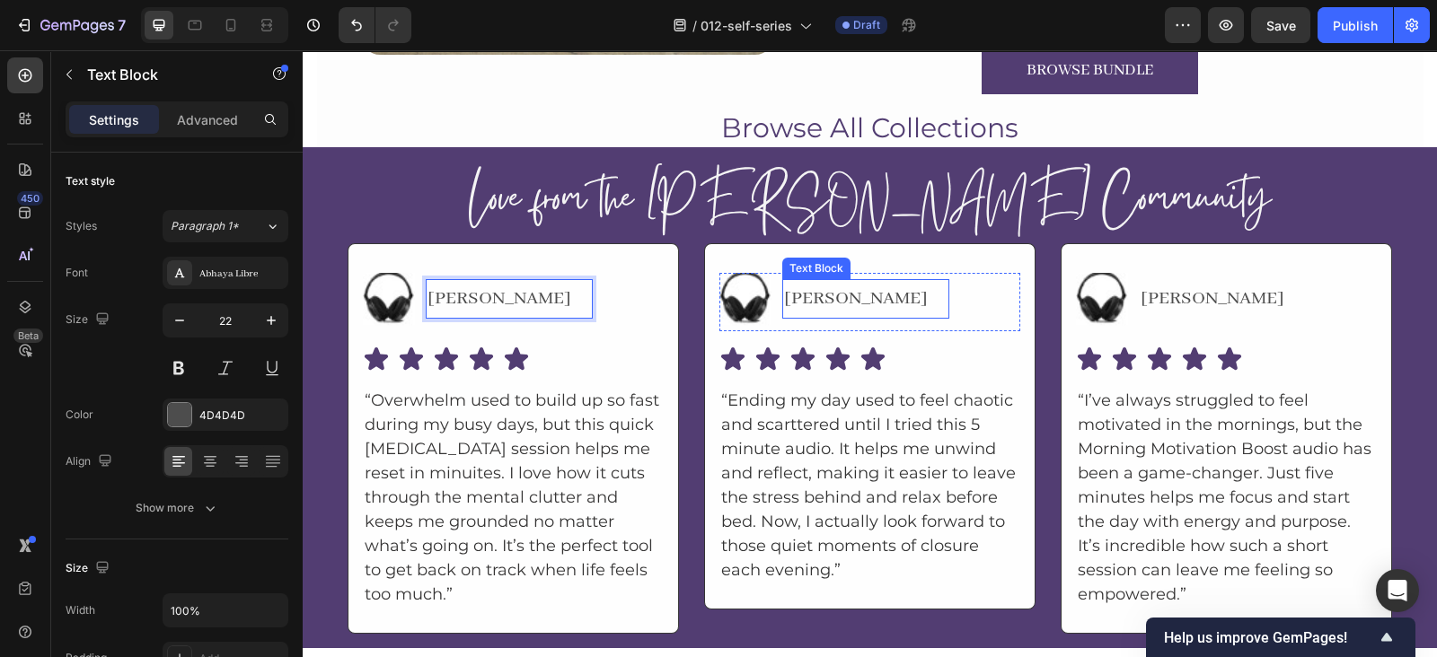
click at [784, 289] on p "[PERSON_NAME]" at bounding box center [865, 299] width 163 height 36
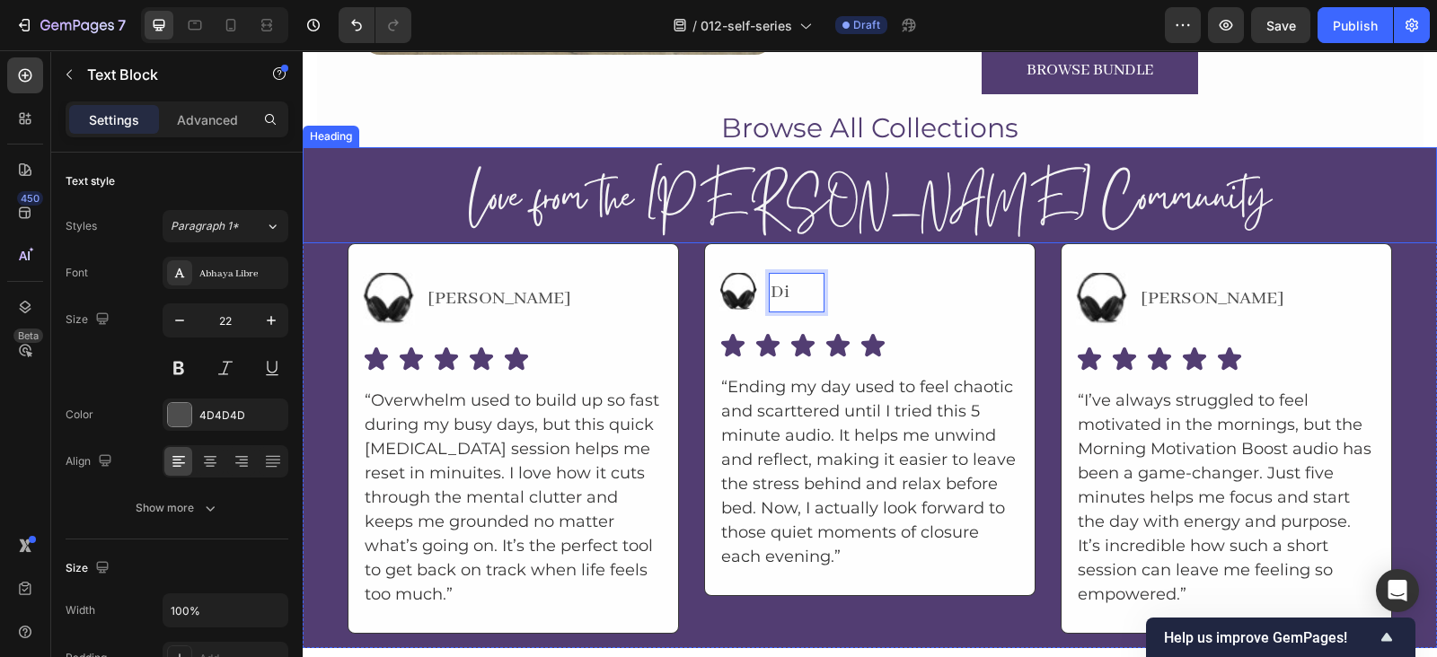
scroll to position [11022, 0]
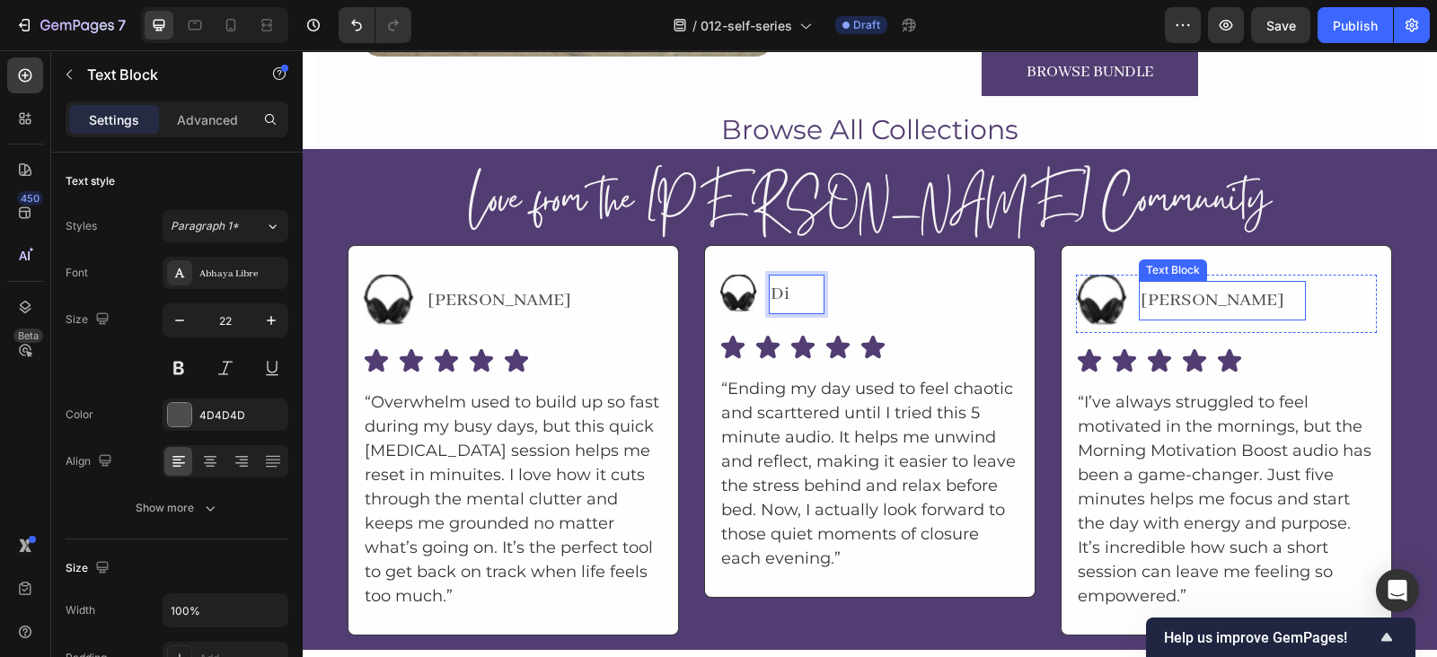
click at [1140, 297] on p "[PERSON_NAME]" at bounding box center [1221, 301] width 163 height 36
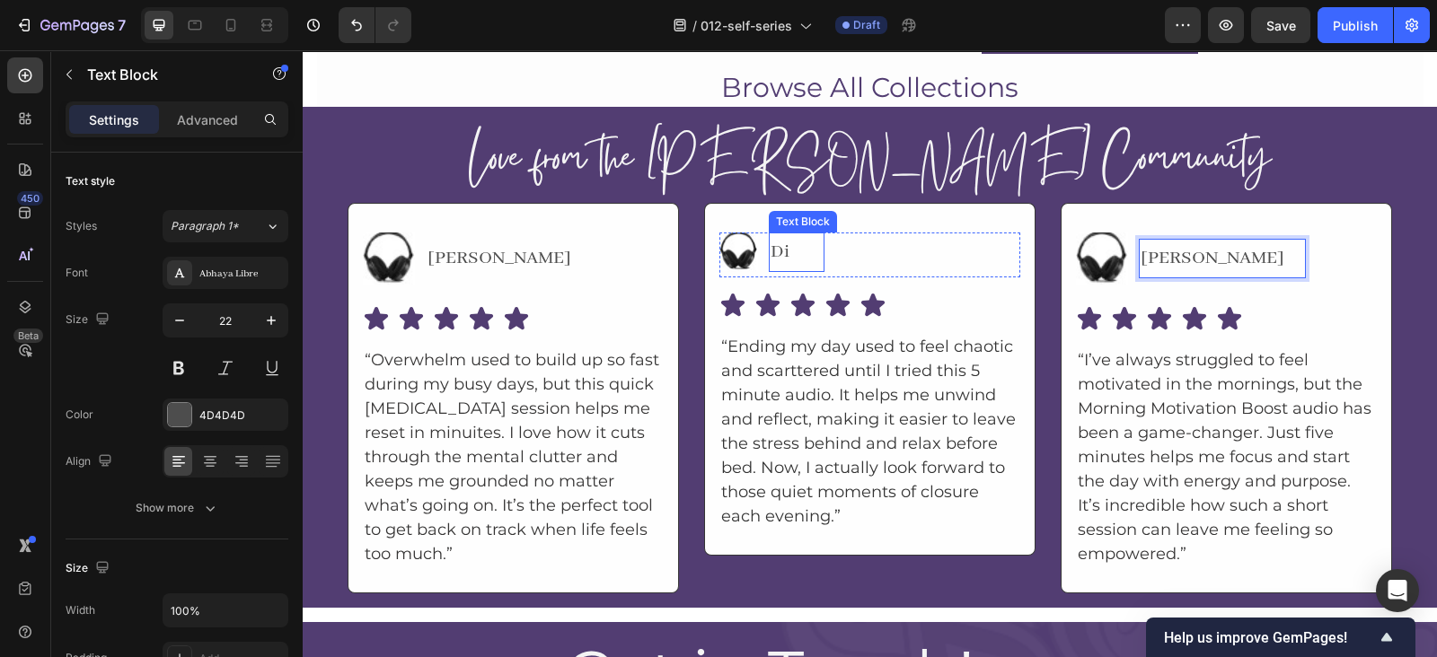
scroll to position [11065, 0]
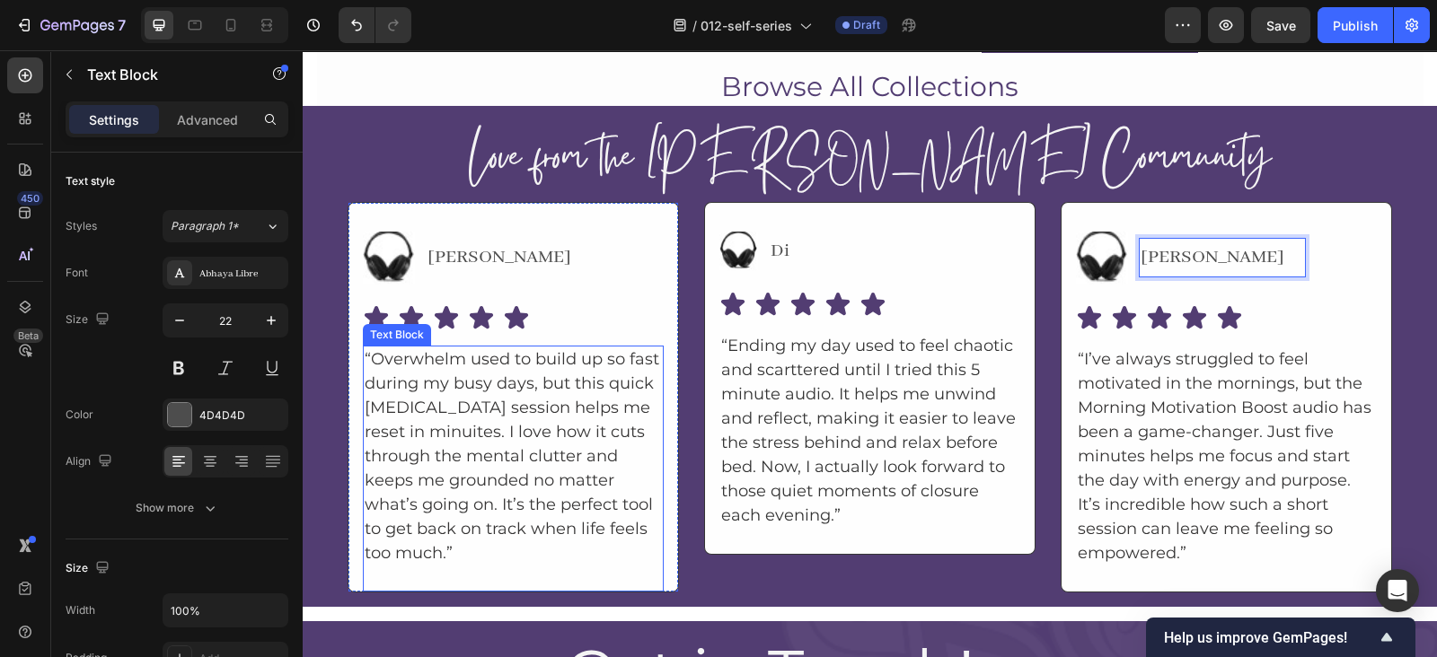
click at [489, 351] on p "“Overwhelm used to build up so fast during my busy days, but this quick [MEDICA…" at bounding box center [513, 456] width 297 height 218
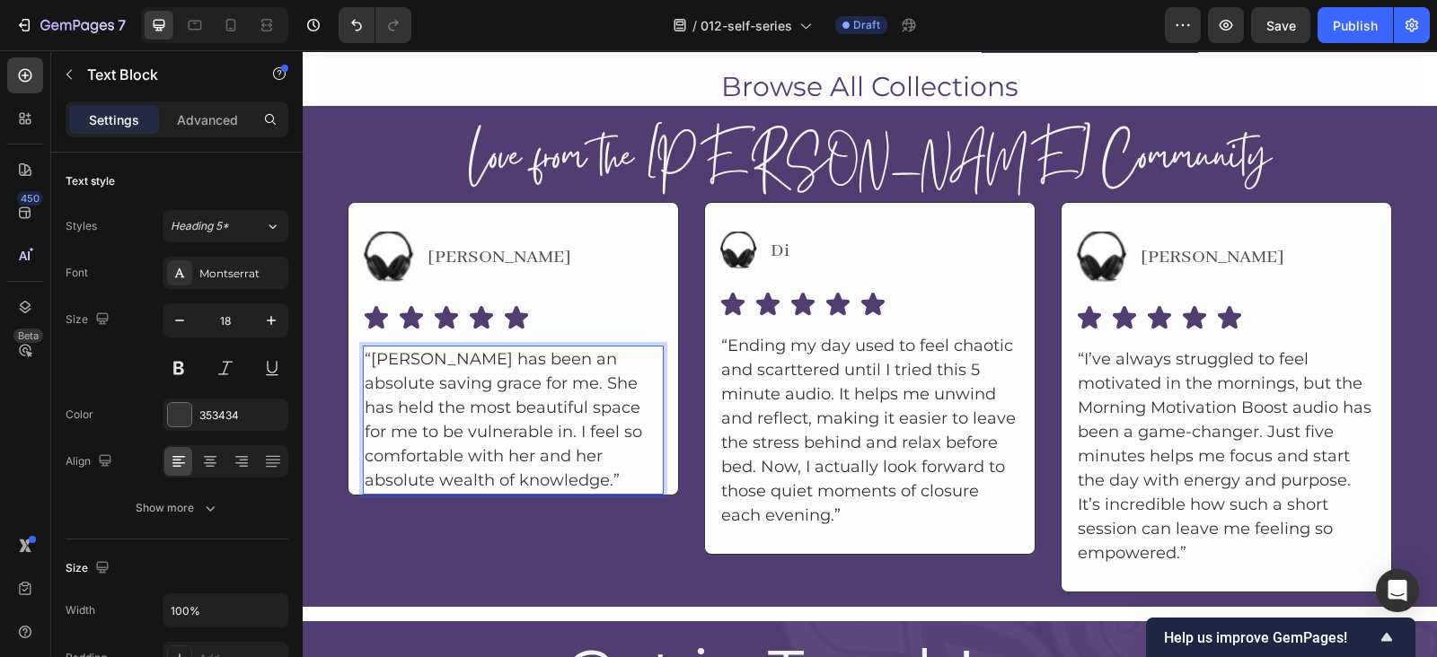
click at [637, 463] on p "“[PERSON_NAME] has been an absolute saving grace for me. She has held the most …" at bounding box center [513, 419] width 297 height 145
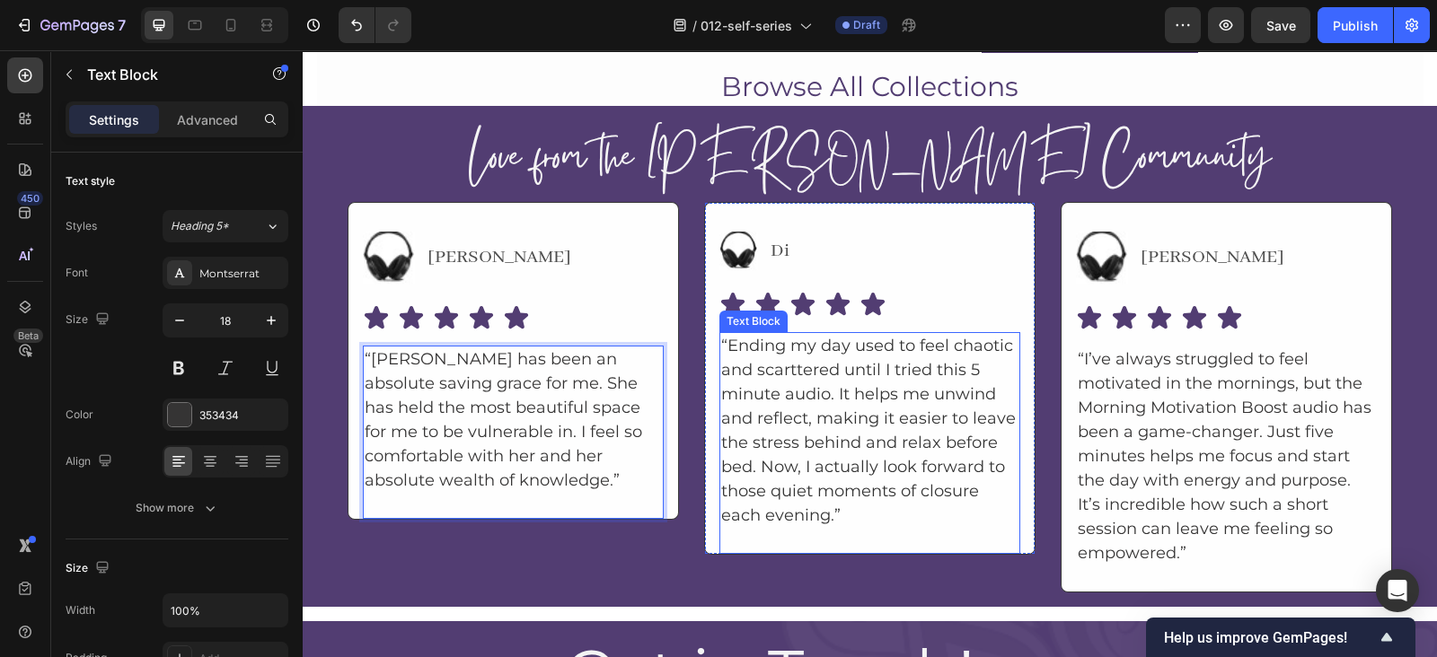
click at [884, 397] on p "“Ending my day used to feel chaotic and scarttered until I tried this 5 minute …" at bounding box center [869, 431] width 297 height 194
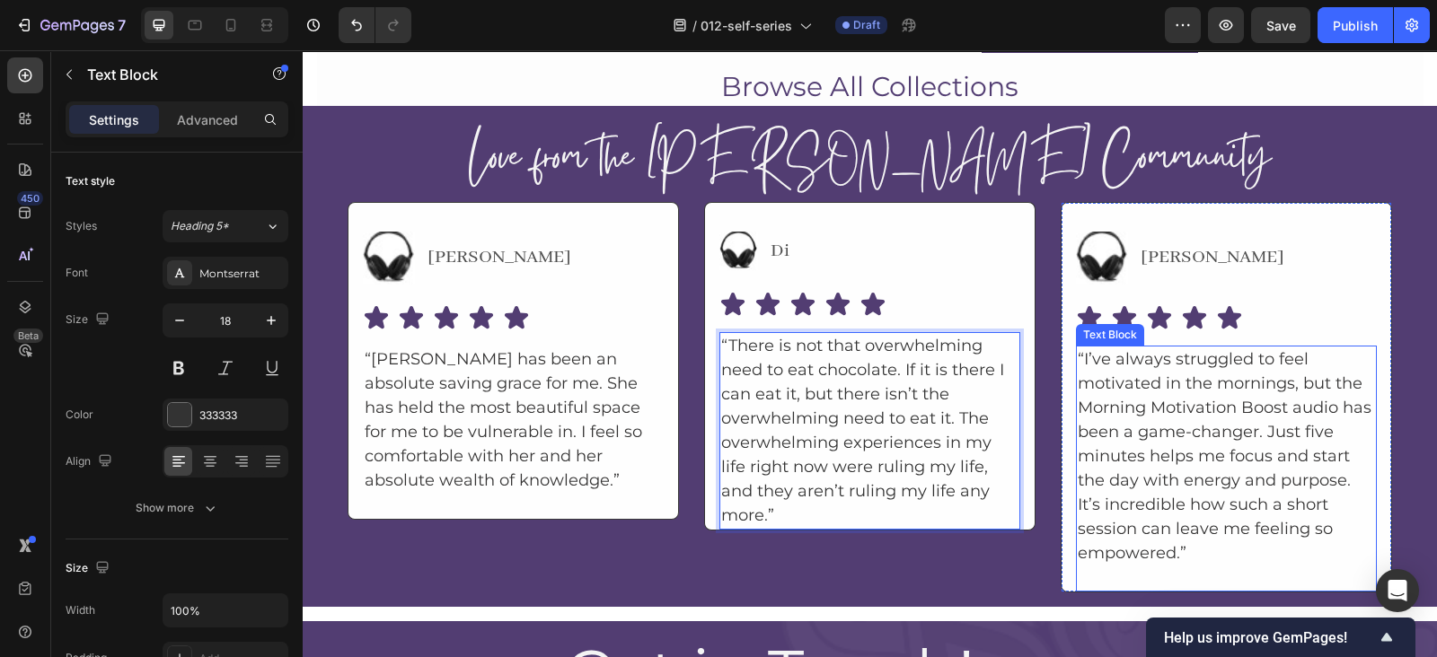
click at [1167, 445] on p "“I’ve always struggled to feel motivated in the mornings, but the Morning Motiv…" at bounding box center [1225, 456] width 297 height 218
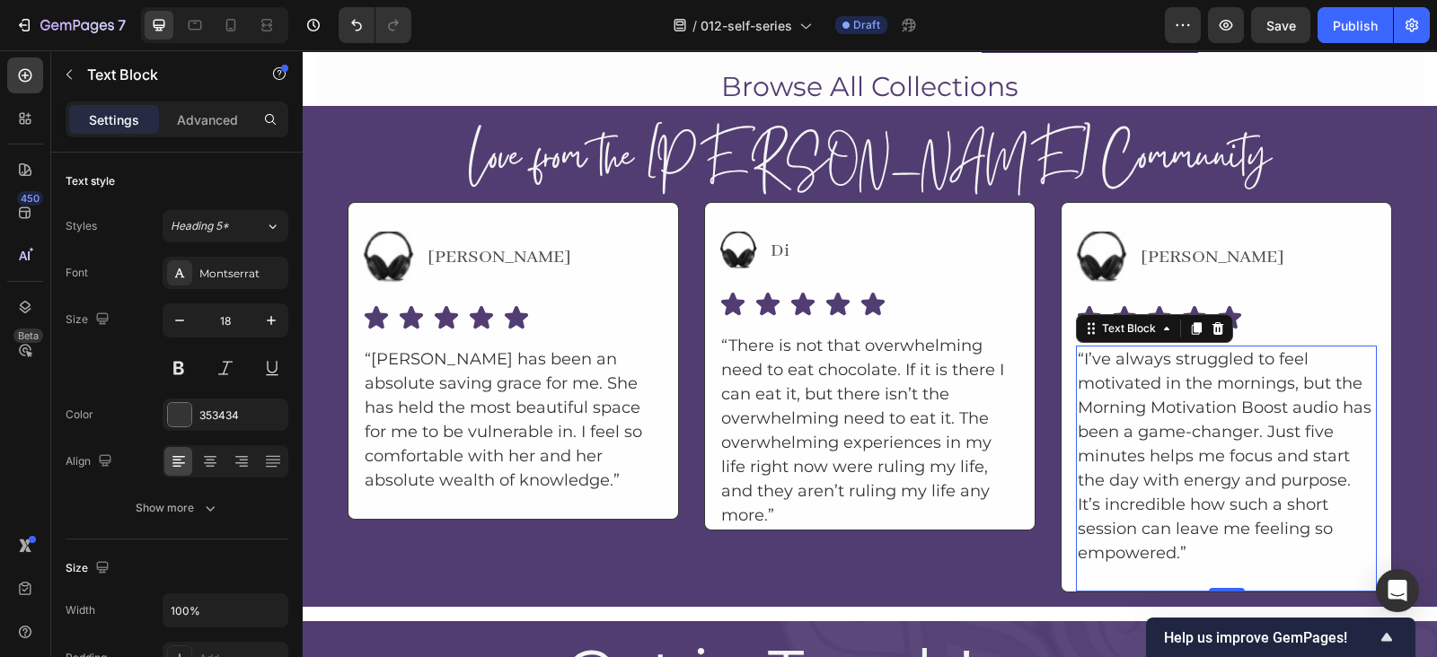
click at [1201, 461] on p "“I’ve always struggled to feel motivated in the mornings, but the Morning Motiv…" at bounding box center [1225, 456] width 297 height 218
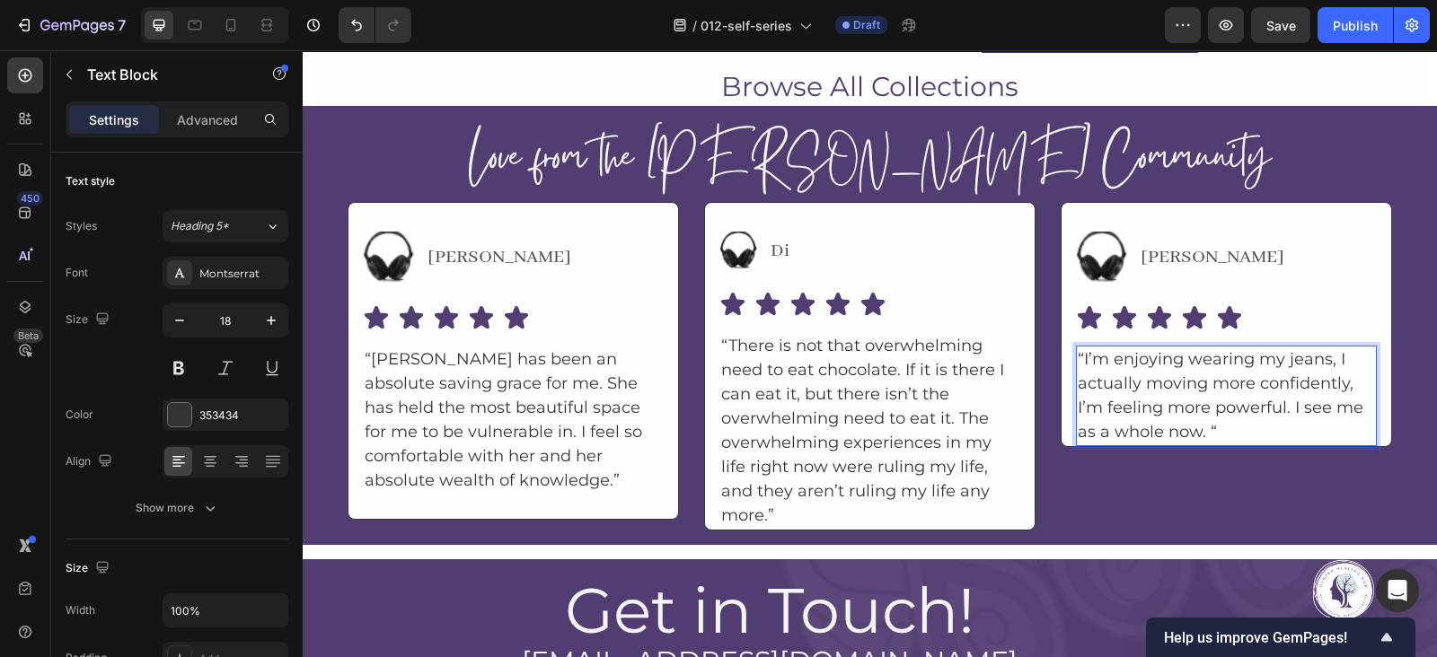
click at [1310, 428] on p "“I’m enjoying wearing my jeans, I actually moving more confidently, I’m feeling…" at bounding box center [1225, 395] width 297 height 97
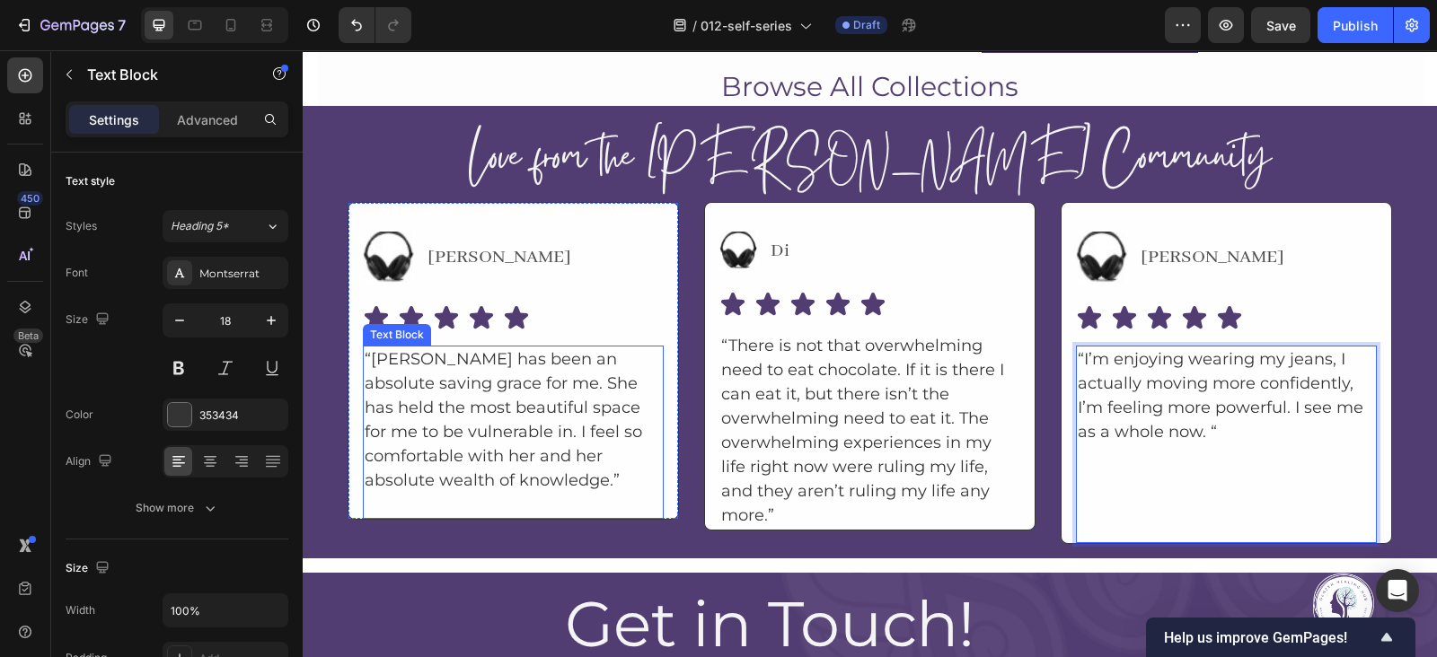
click at [611, 493] on p "Rich Text Editor. Editing area: main" at bounding box center [513, 505] width 297 height 24
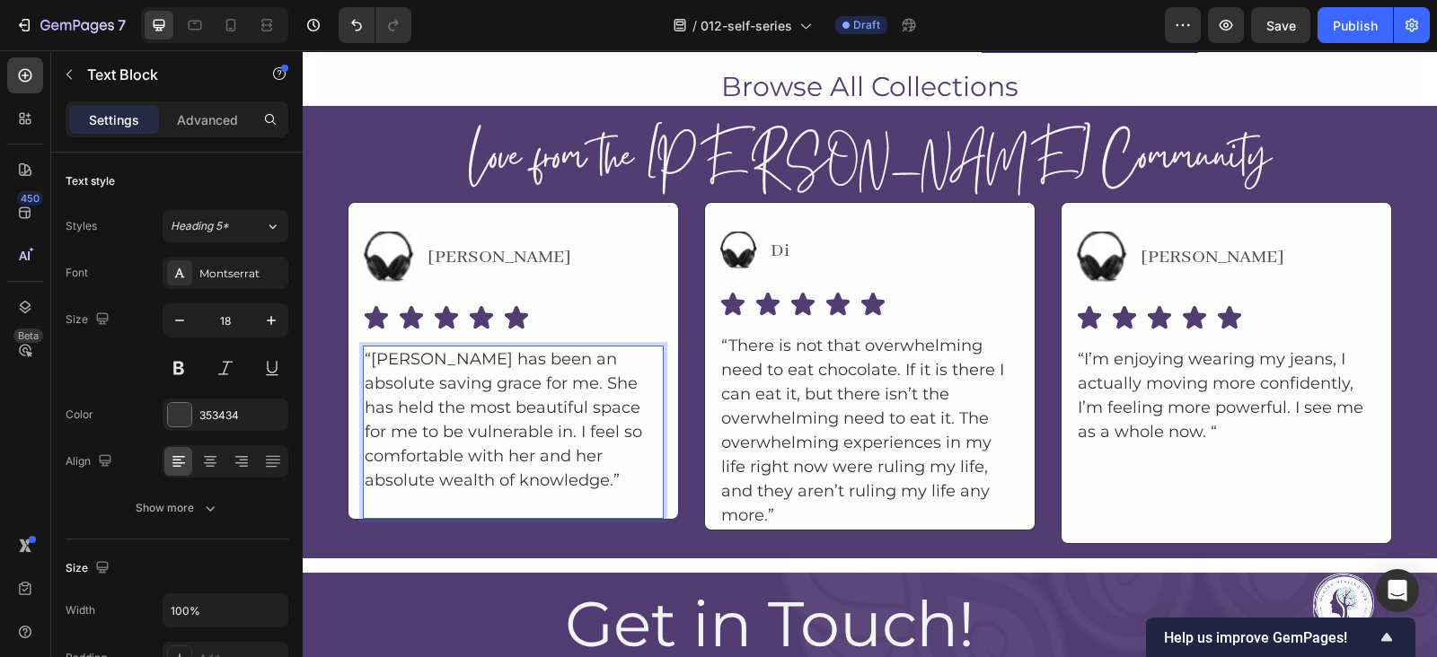
click at [611, 493] on p "Rich Text Editor. Editing area: main" at bounding box center [513, 505] width 297 height 24
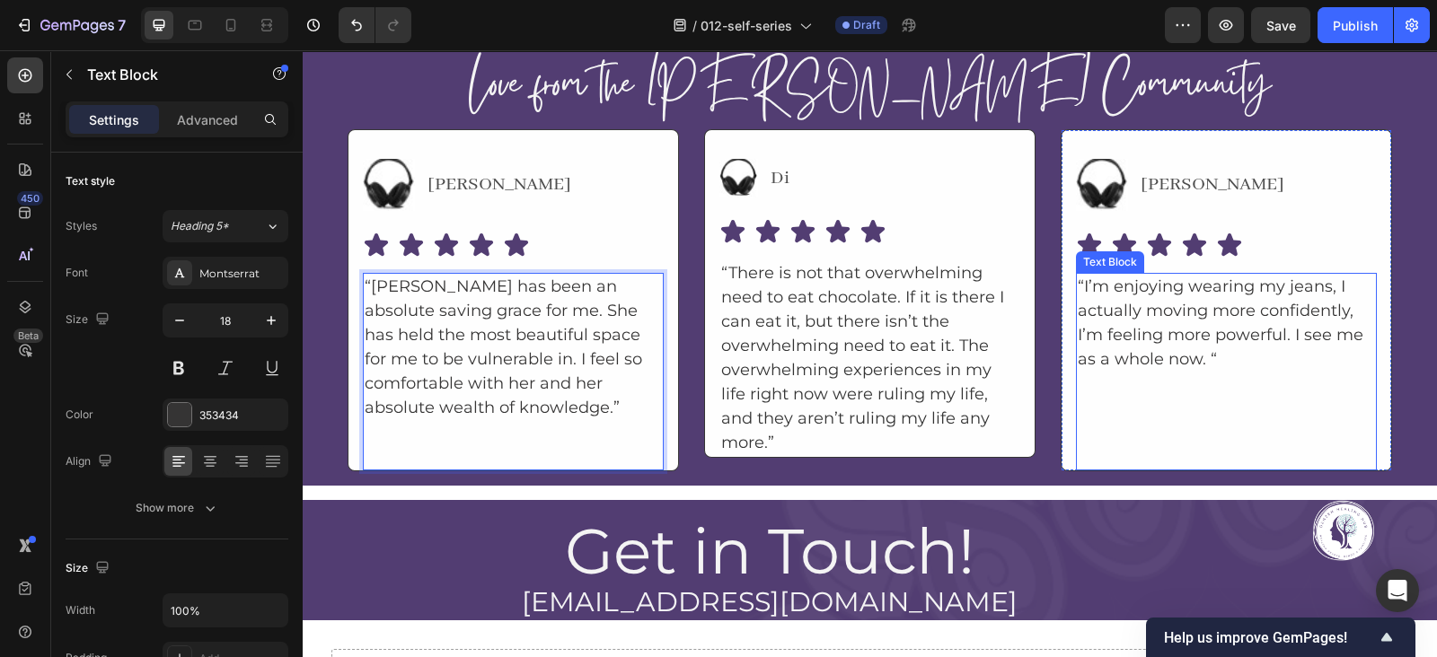
scroll to position [11132, 0]
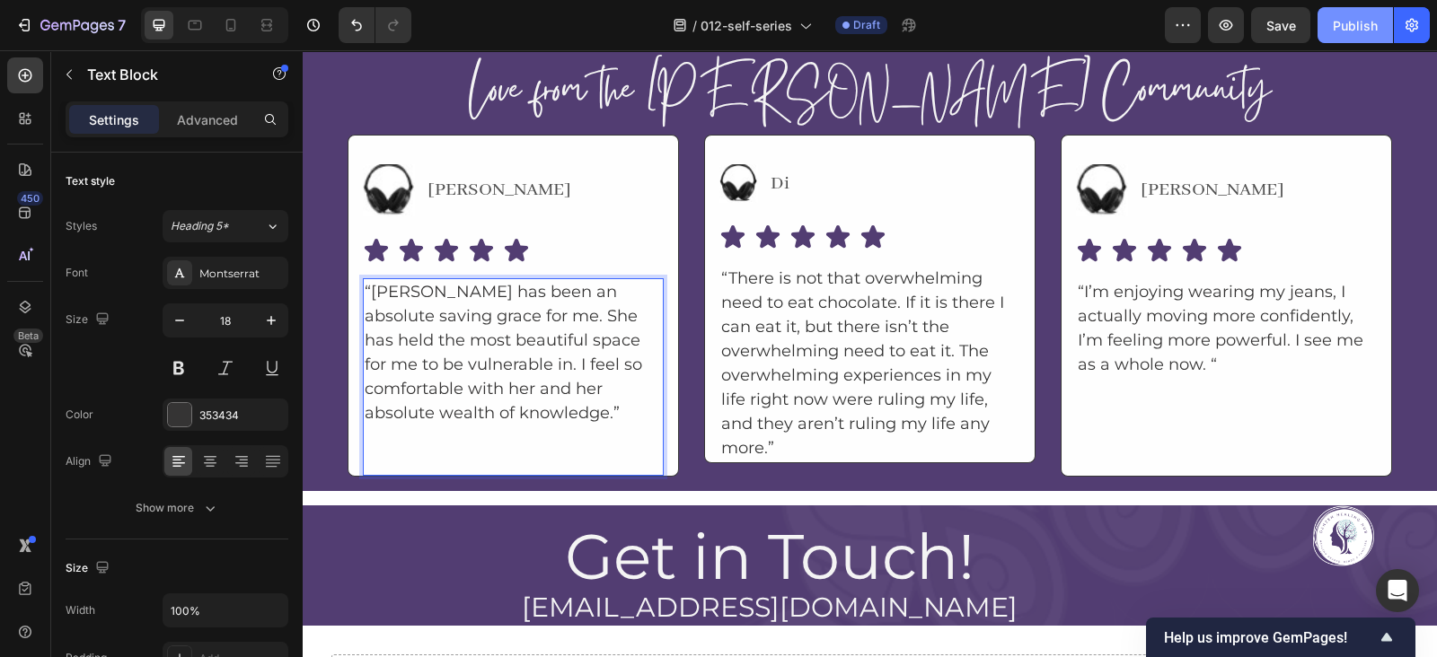
click at [1357, 11] on button "Publish" at bounding box center [1354, 25] width 75 height 36
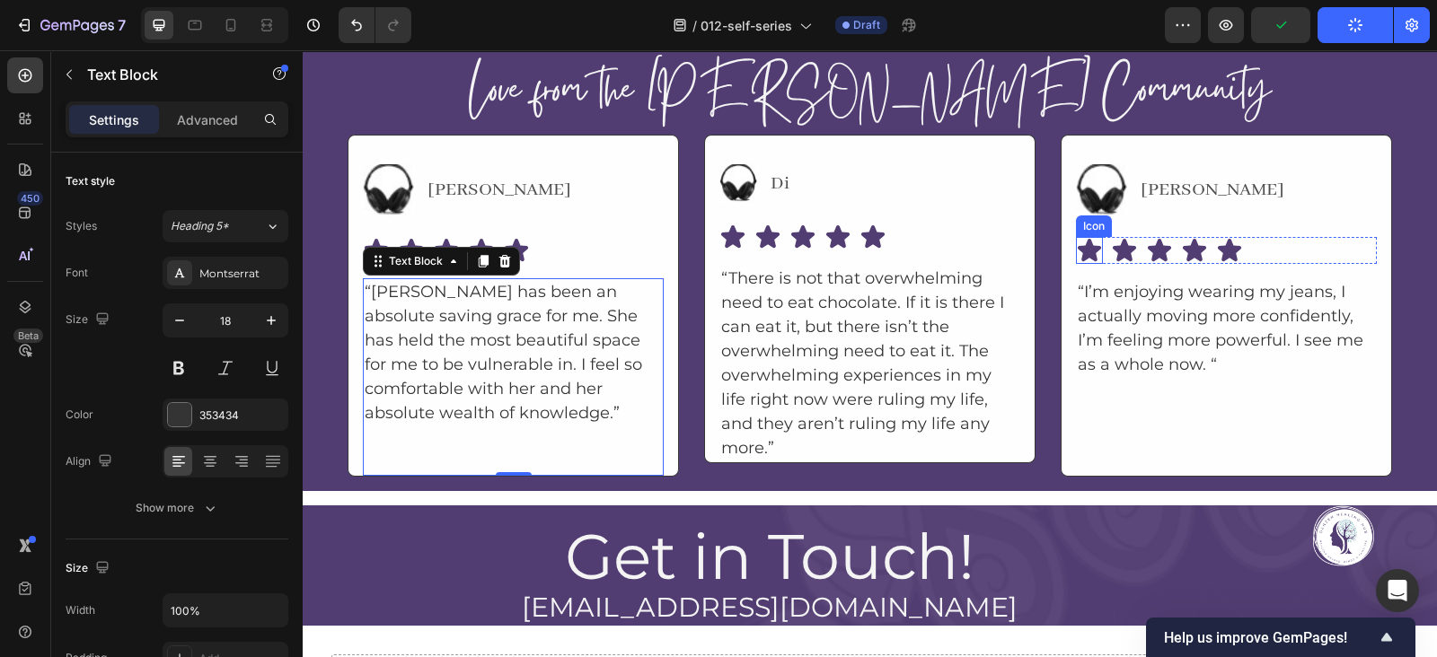
scroll to position [11101, 0]
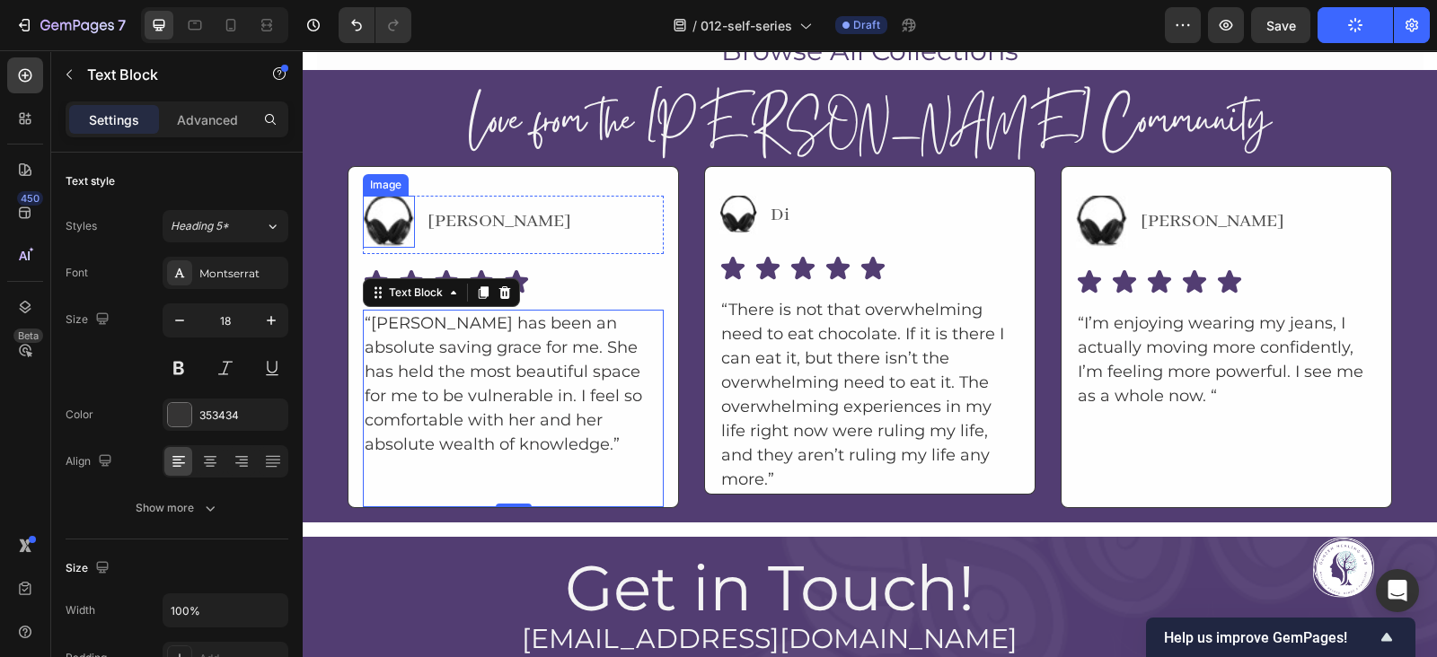
click at [364, 212] on img at bounding box center [389, 222] width 52 height 52
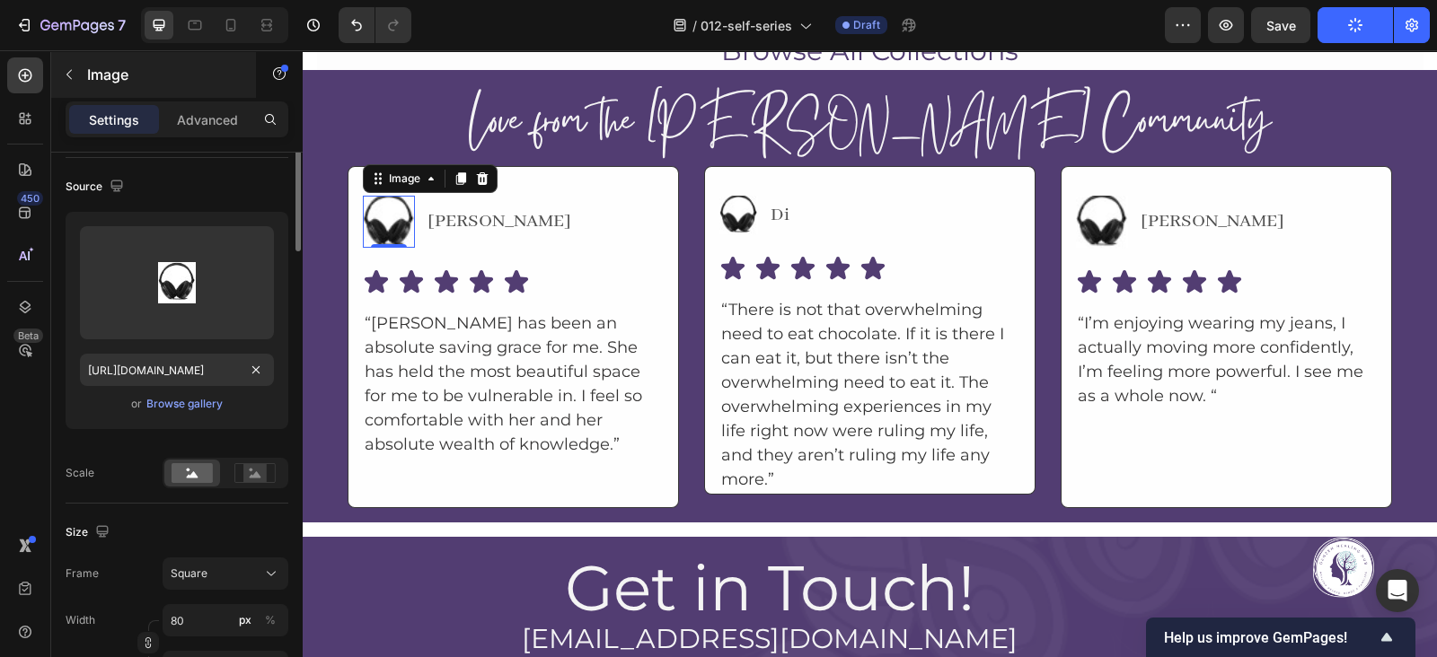
scroll to position [0, 0]
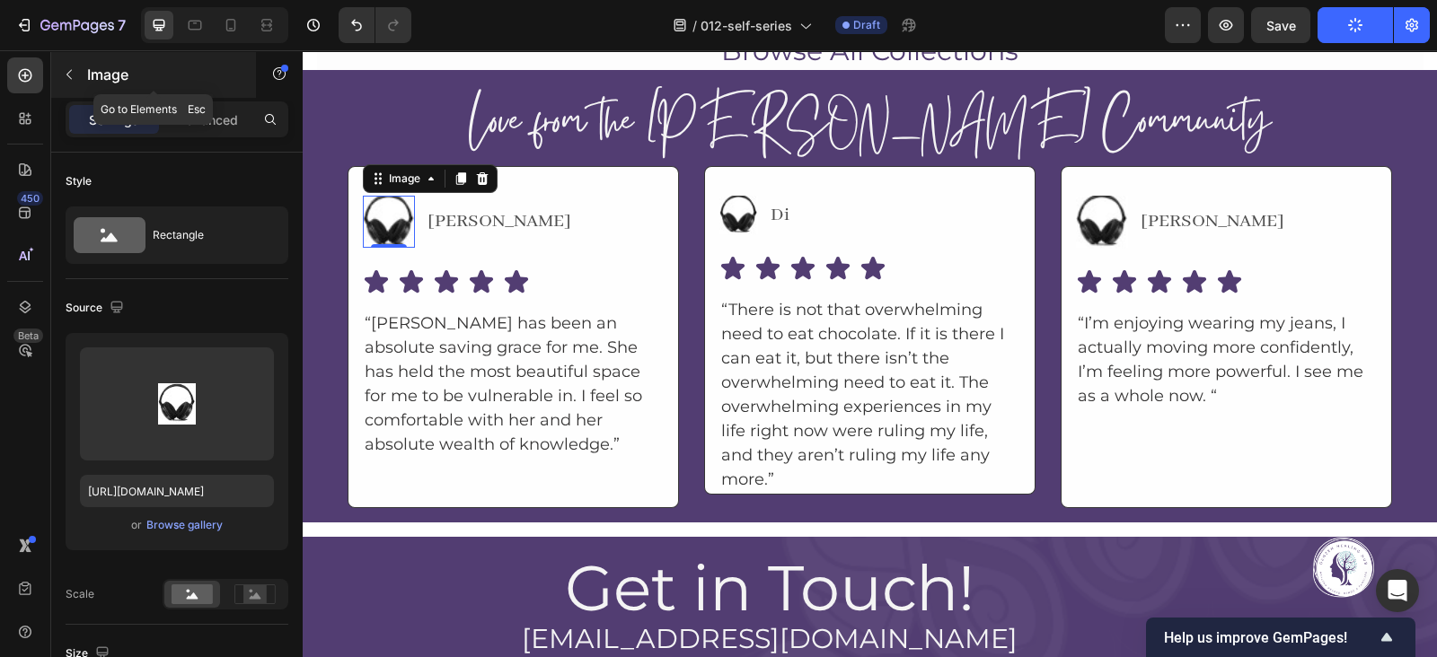
click at [74, 75] on icon "button" at bounding box center [69, 74] width 14 height 14
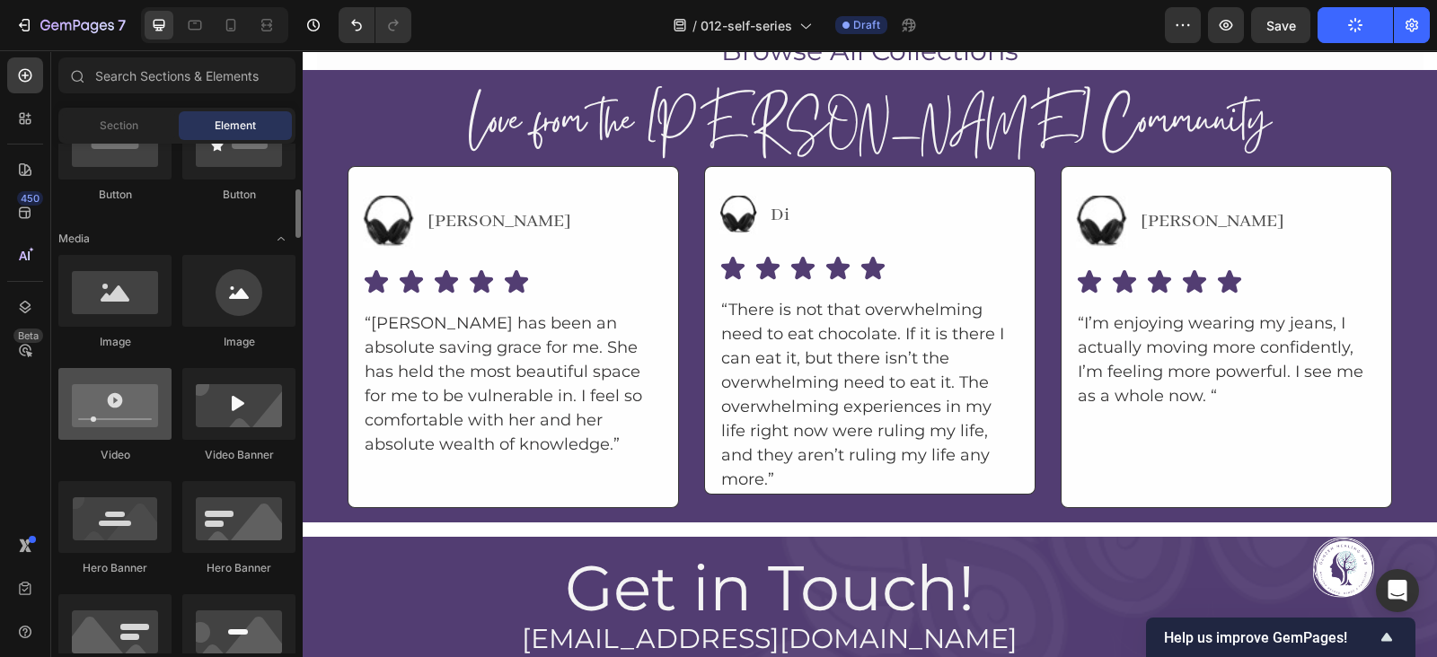
scroll to position [485, 0]
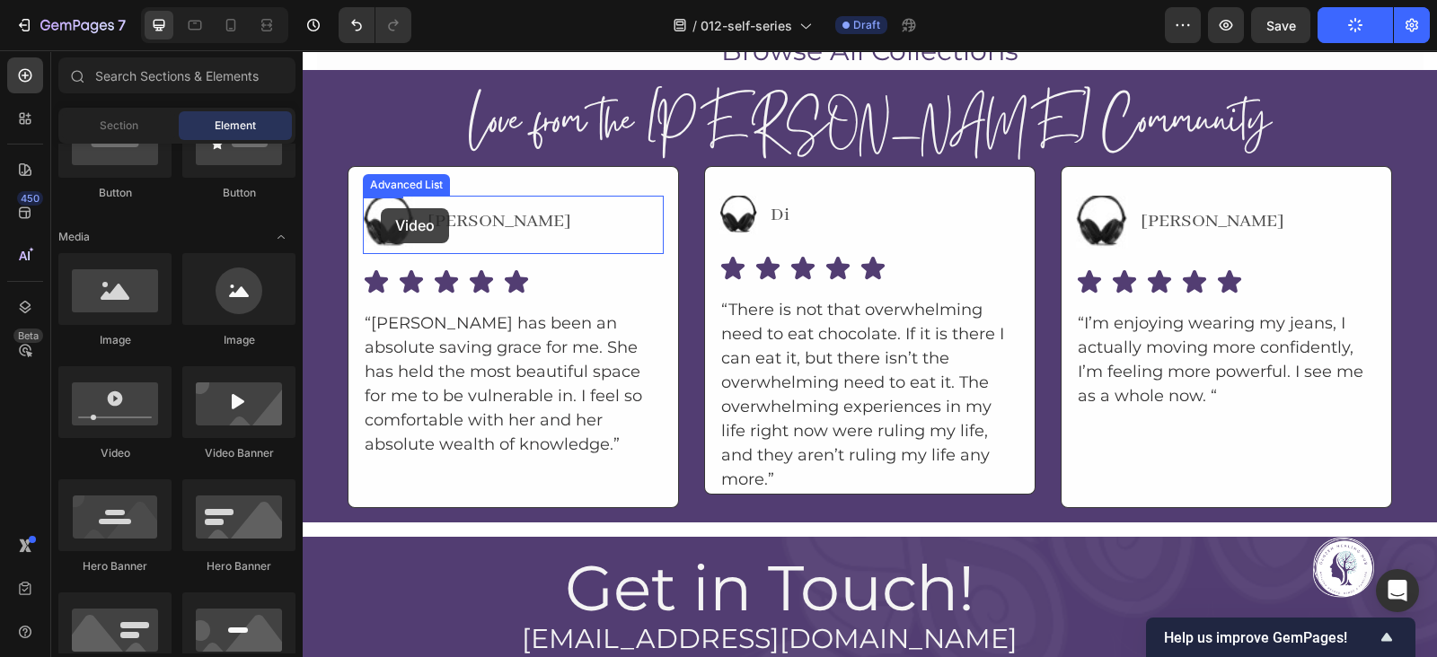
drag, startPoint x: 426, startPoint y: 456, endPoint x: 381, endPoint y: 208, distance: 252.0
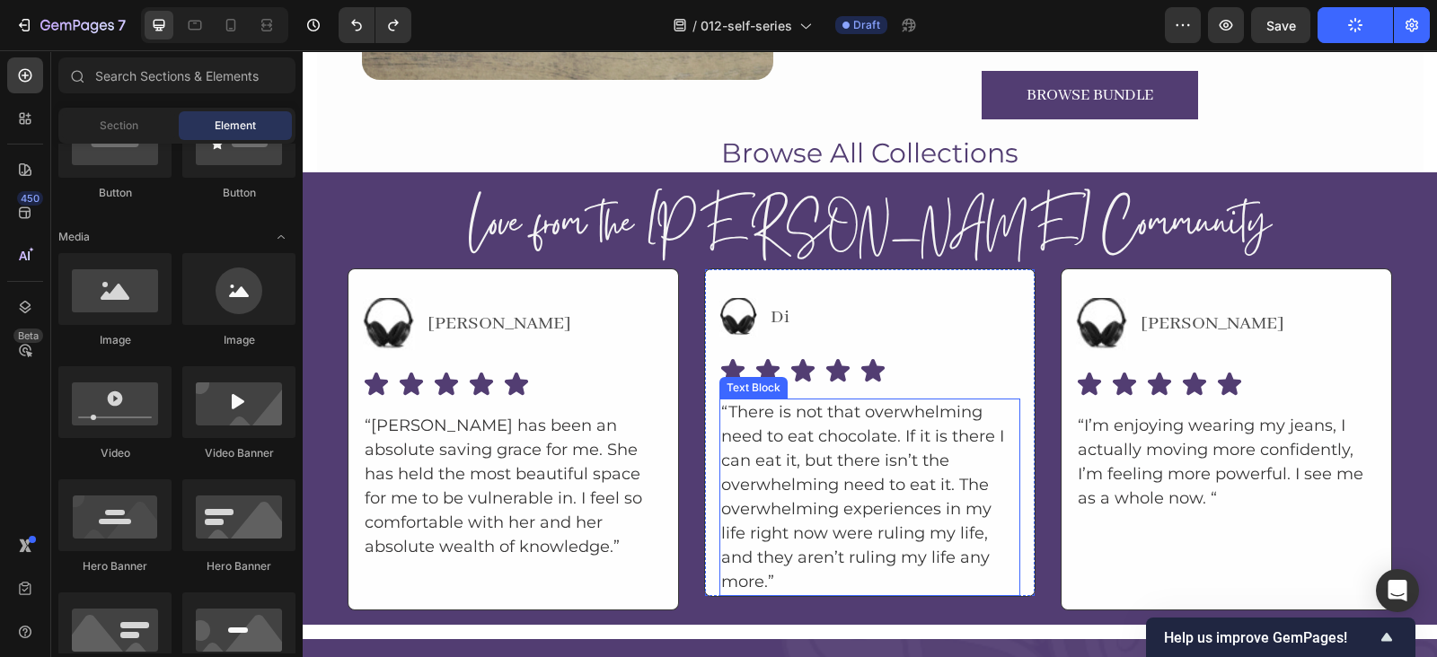
scroll to position [10997, 0]
